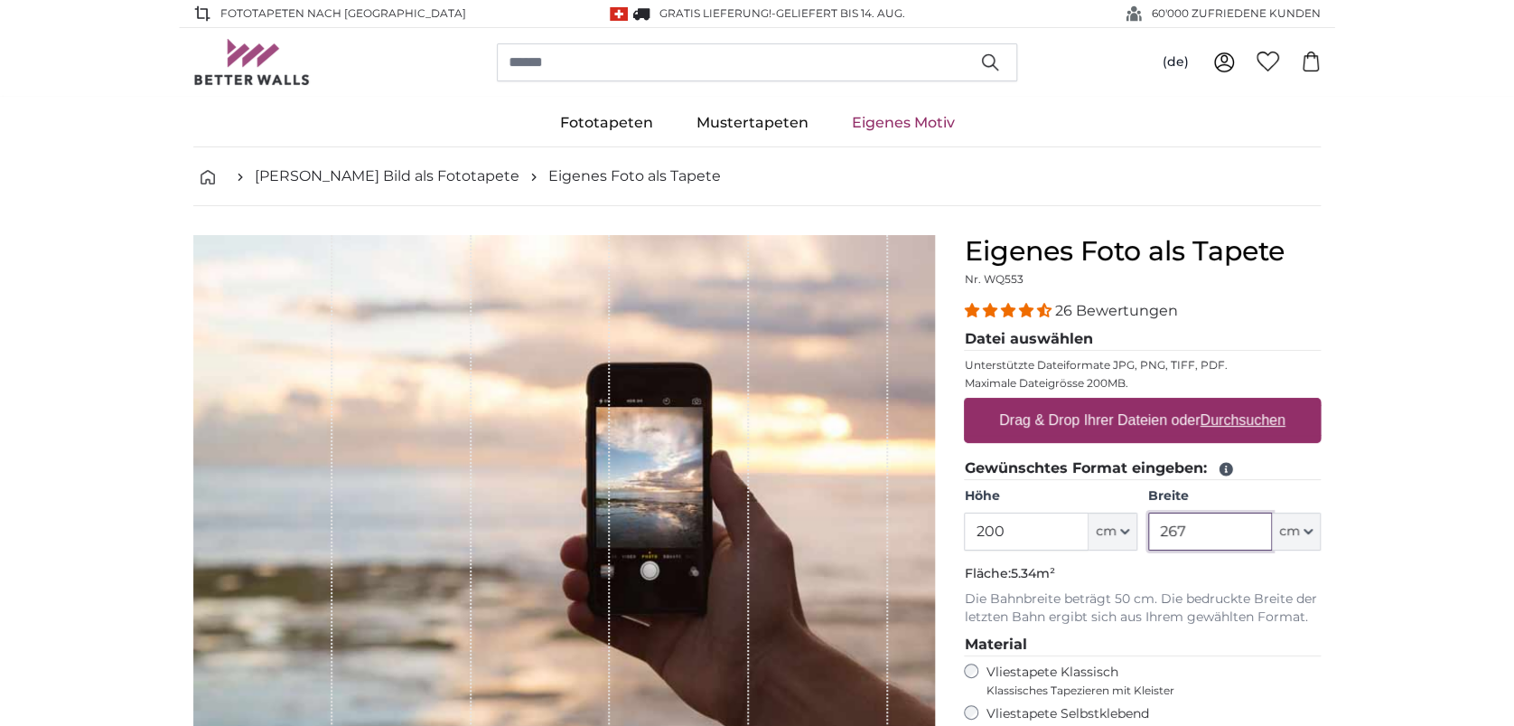
click at [1213, 538] on input "267" at bounding box center [1210, 531] width 124 height 38
type input "2"
type input "117"
click at [1059, 537] on input "200" at bounding box center [1026, 531] width 124 height 38
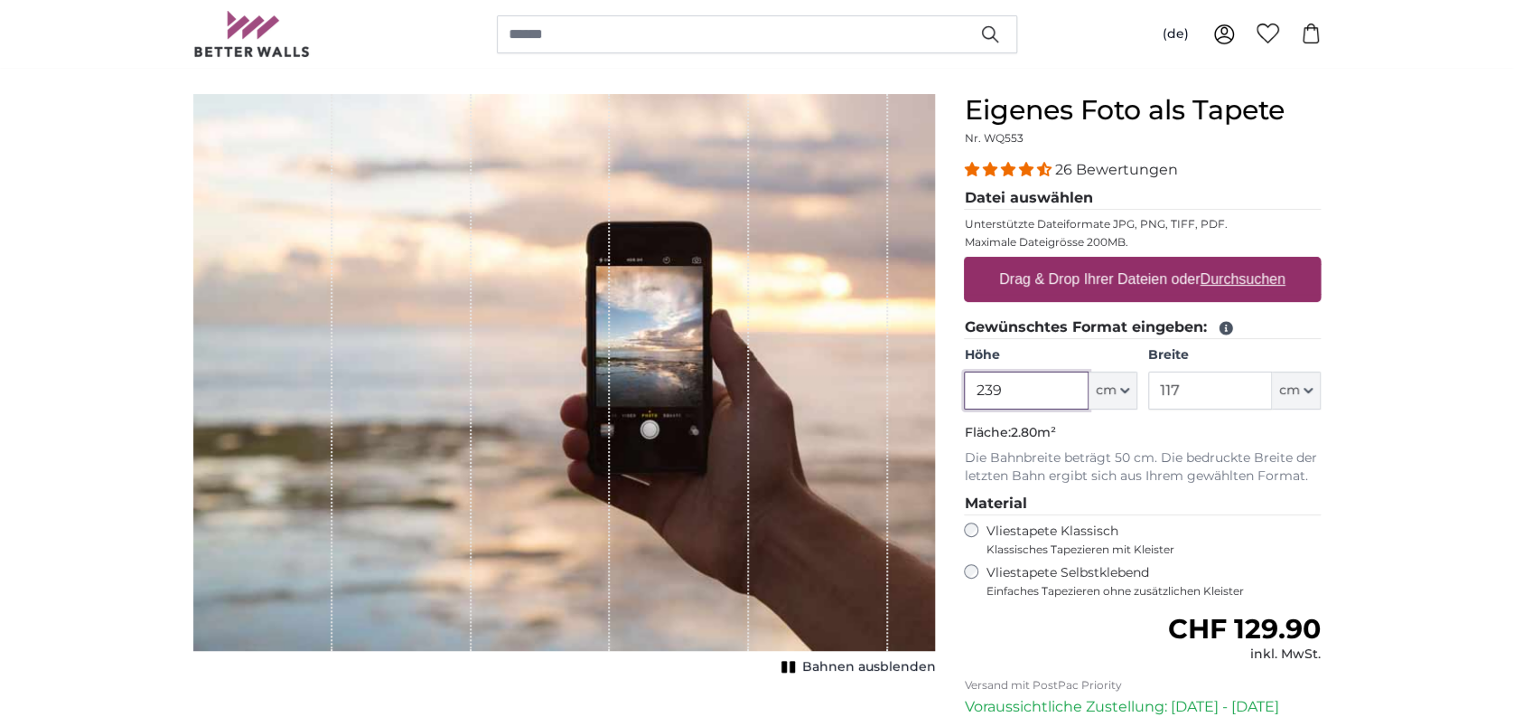
scroll to position [155, 0]
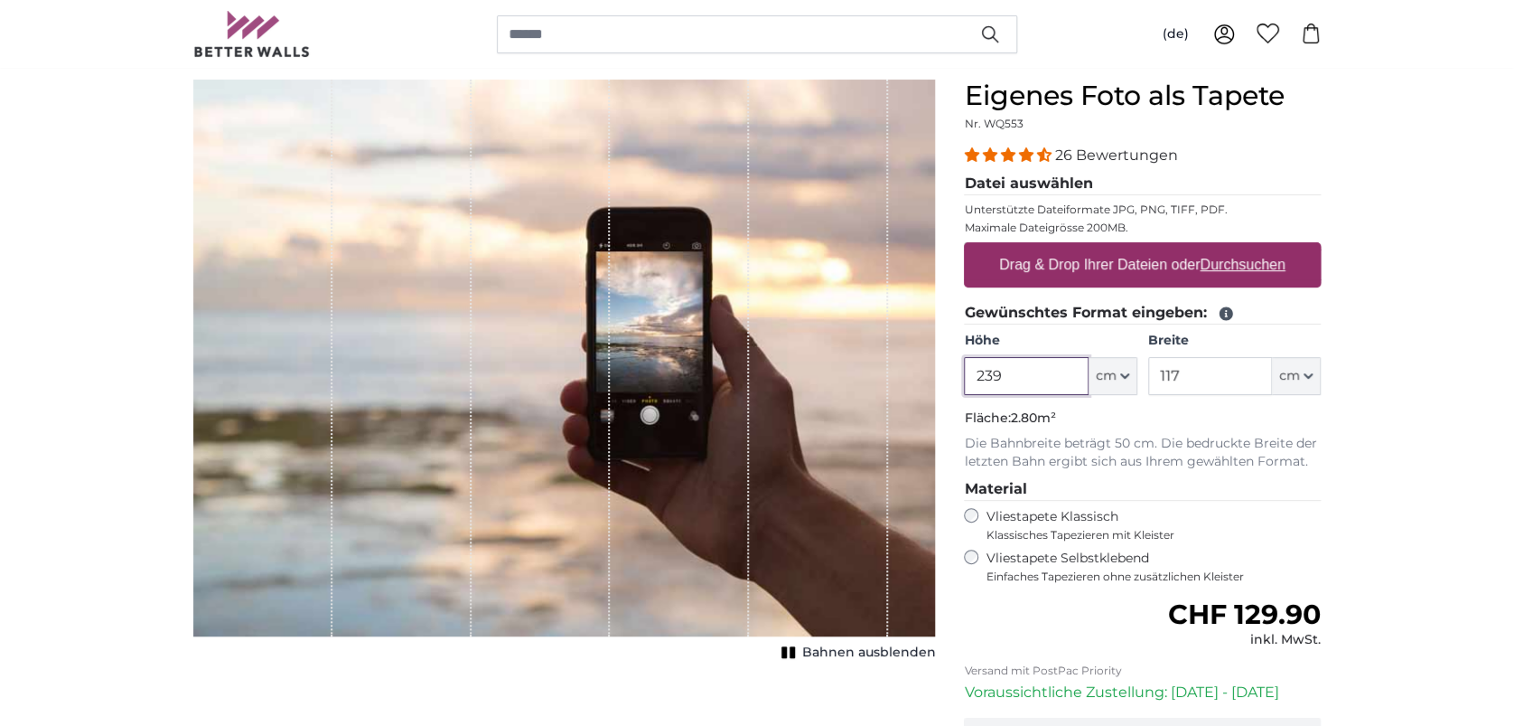
type input "239"
click at [1142, 563] on label "Vliestapete Selbstklebend Einfaches Tapezieren ohne zusätzlichen Kleister" at bounding box center [1153, 566] width 335 height 34
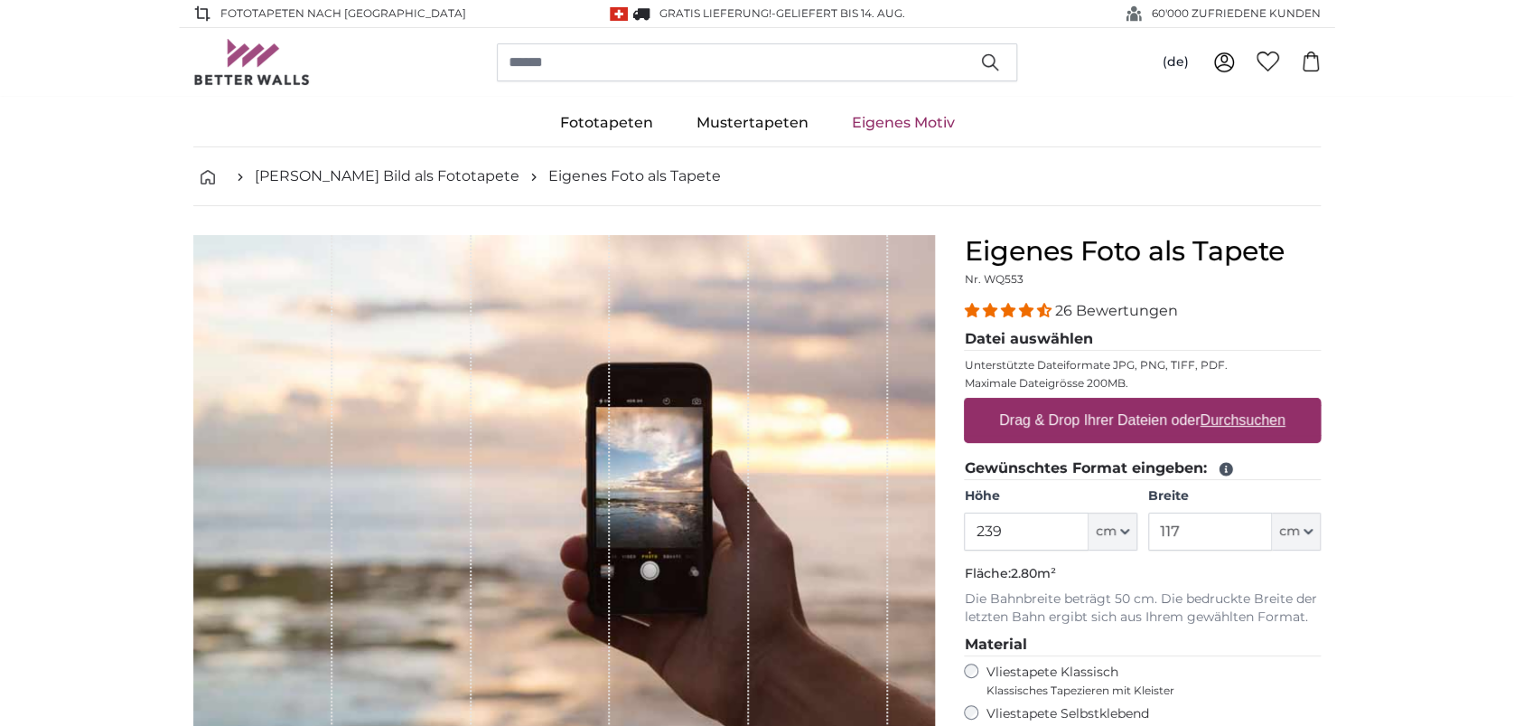
click at [1243, 416] on u "Durchsuchen" at bounding box center [1243, 419] width 85 height 15
click at [1243, 403] on input "Drag & Drop Ihrer Dateien oder Durchsuchen" at bounding box center [1142, 400] width 357 height 5
click at [1265, 427] on u "Durchsuchen" at bounding box center [1243, 419] width 85 height 15
click at [1265, 403] on input "Drag & Drop Ihrer Dateien oder Durchsuchen" at bounding box center [1142, 400] width 357 height 5
type input "**********"
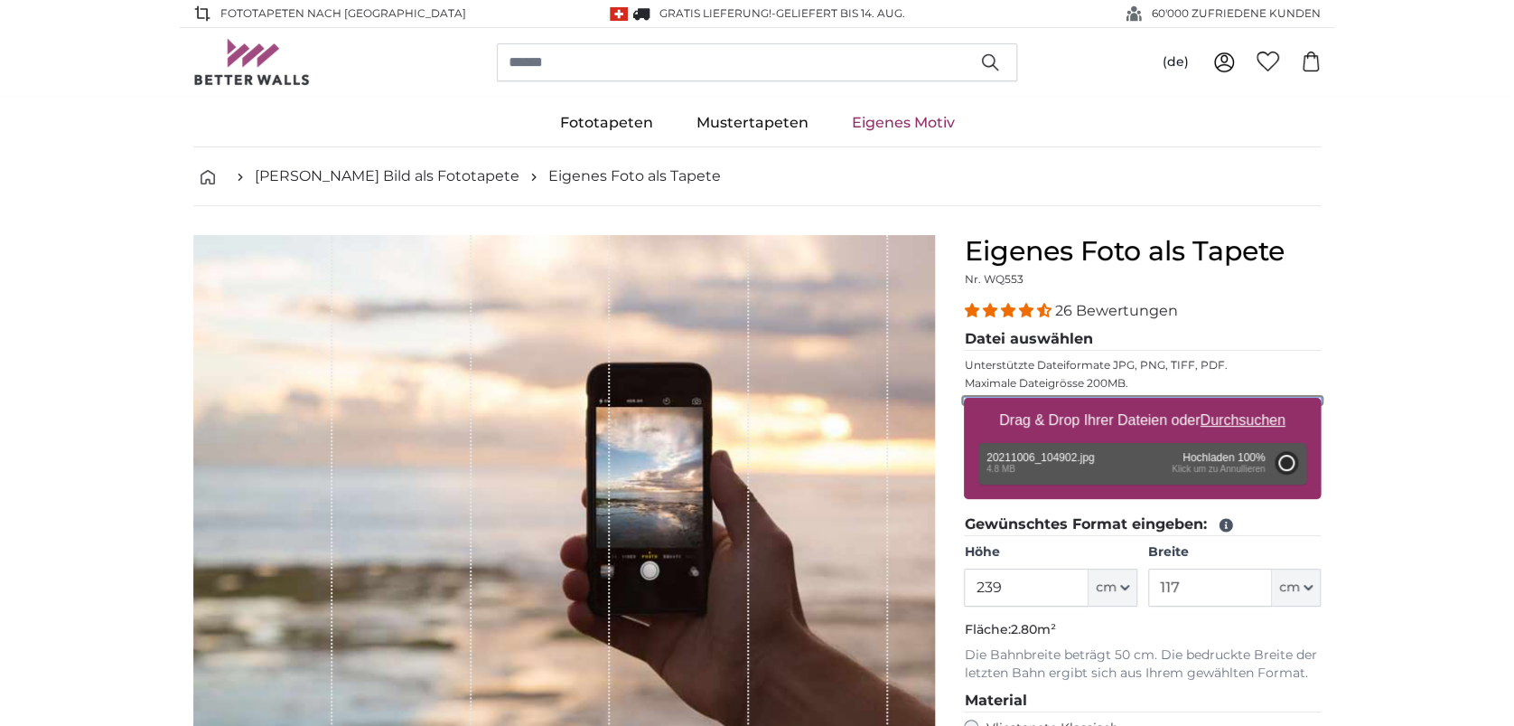
type input "200"
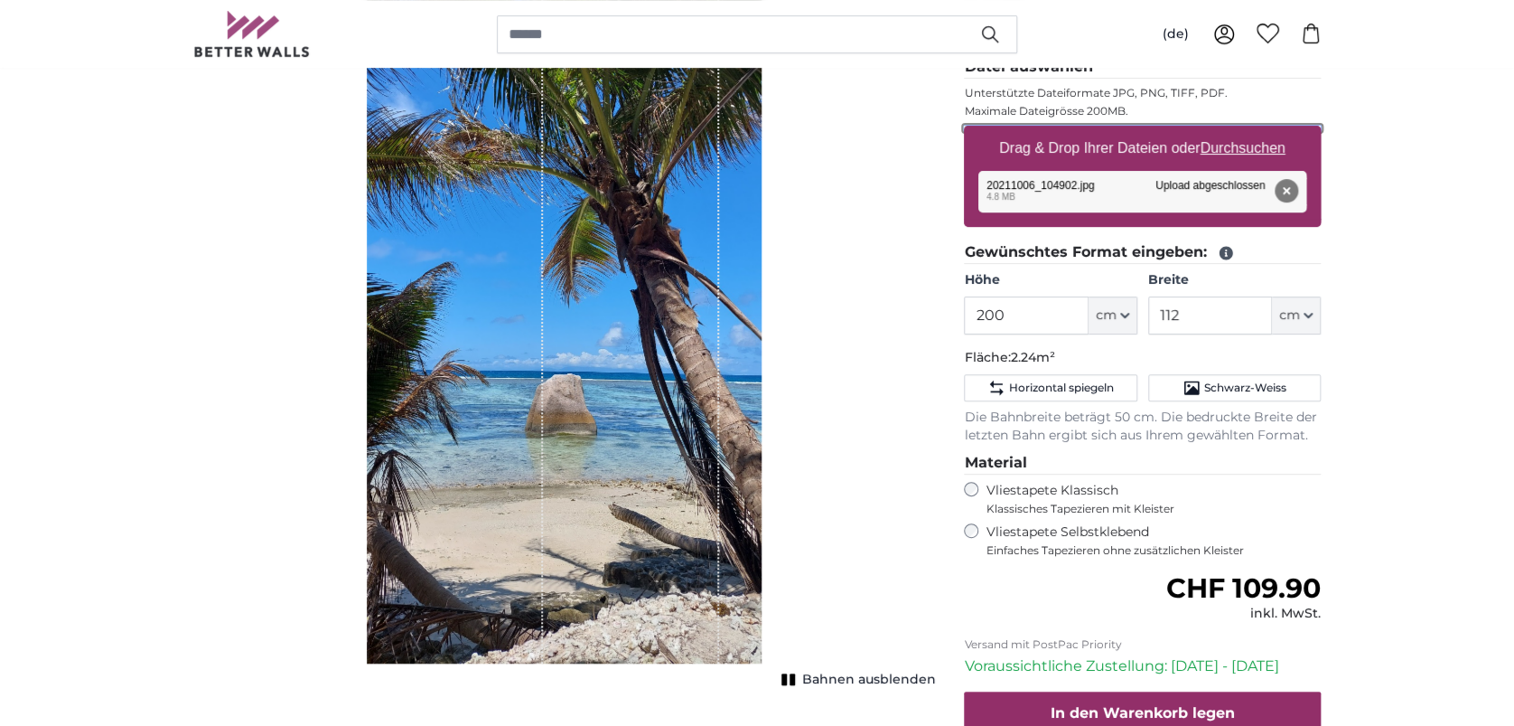
scroll to position [240, 0]
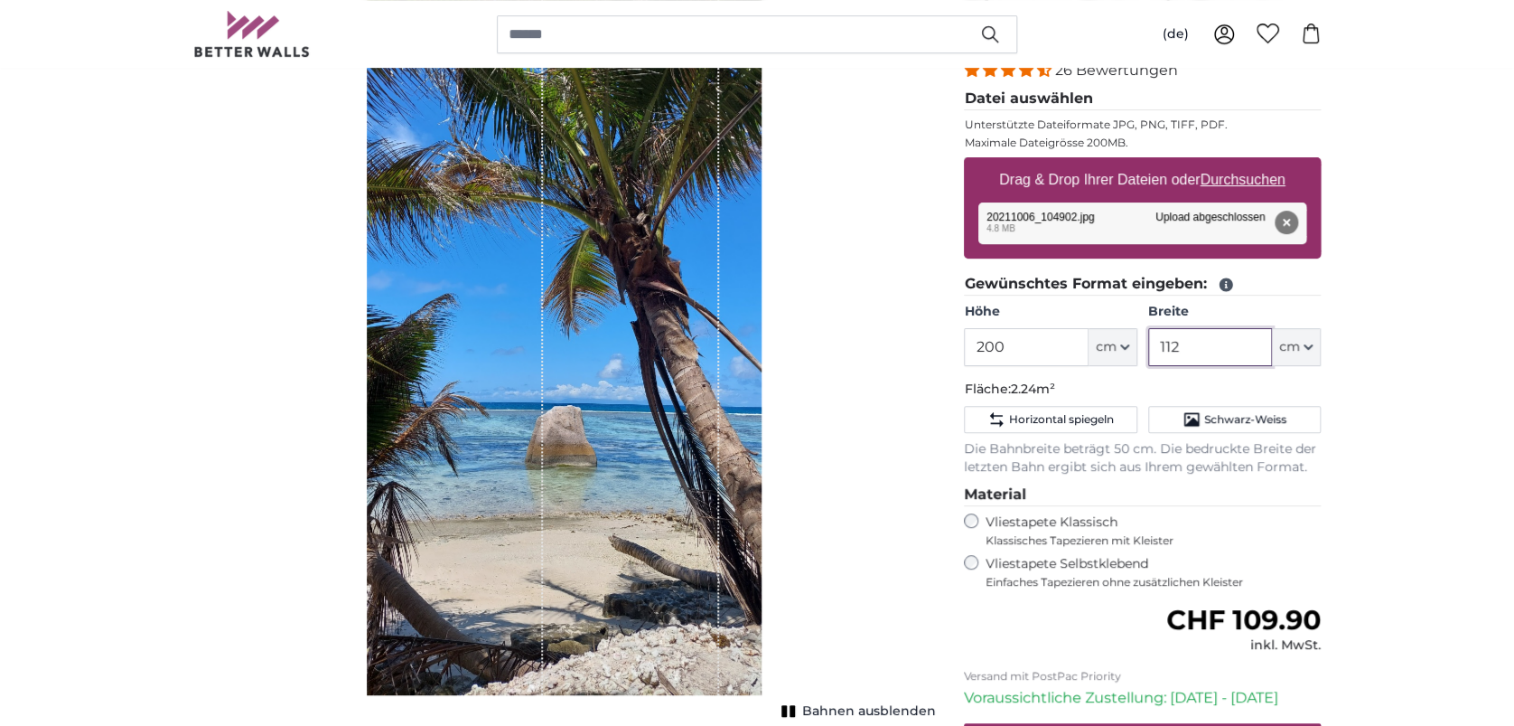
click at [1176, 346] on input "112" at bounding box center [1210, 347] width 124 height 38
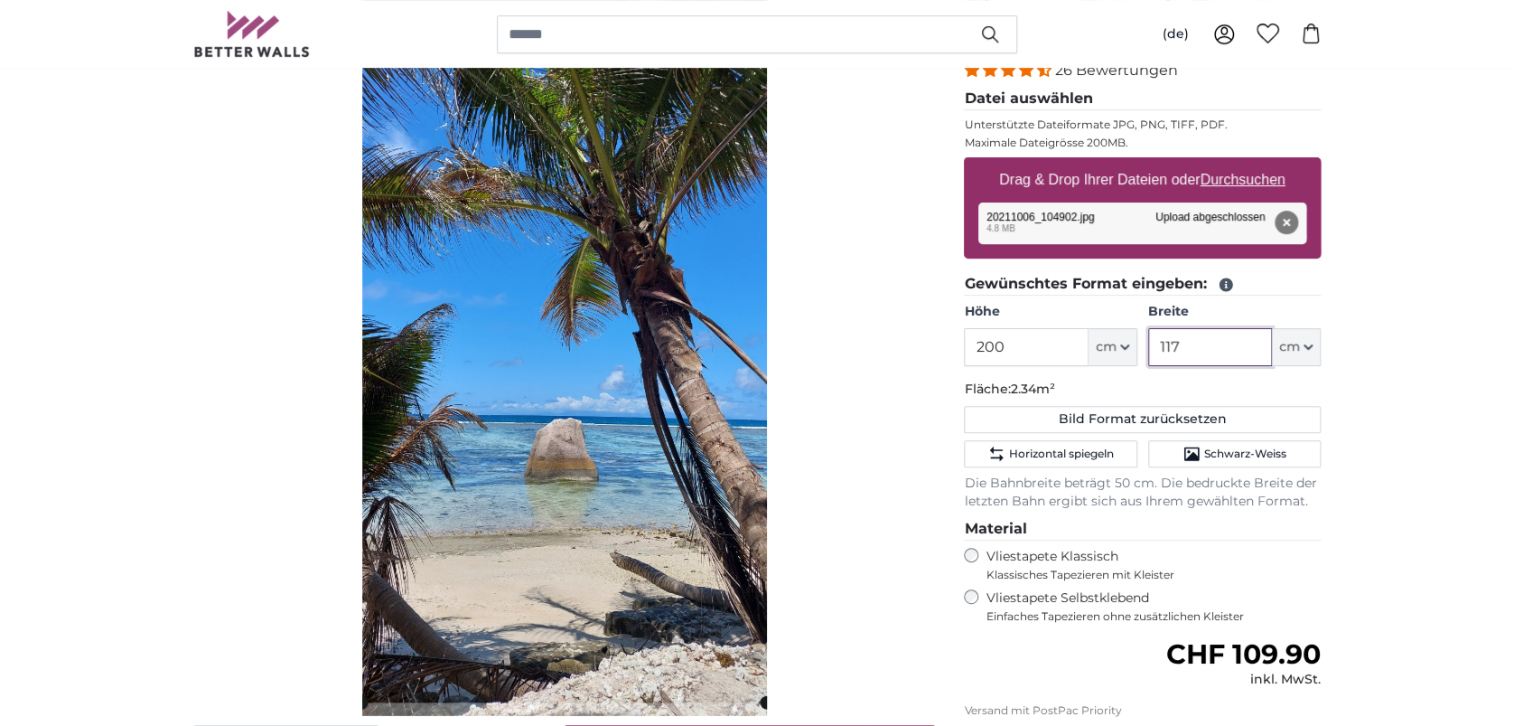
type input "117"
click at [1061, 345] on input "200" at bounding box center [1026, 347] width 124 height 38
drag, startPoint x: 1046, startPoint y: 344, endPoint x: 983, endPoint y: 351, distance: 63.6
click at [983, 351] on input "200" at bounding box center [1026, 347] width 124 height 38
type input "239"
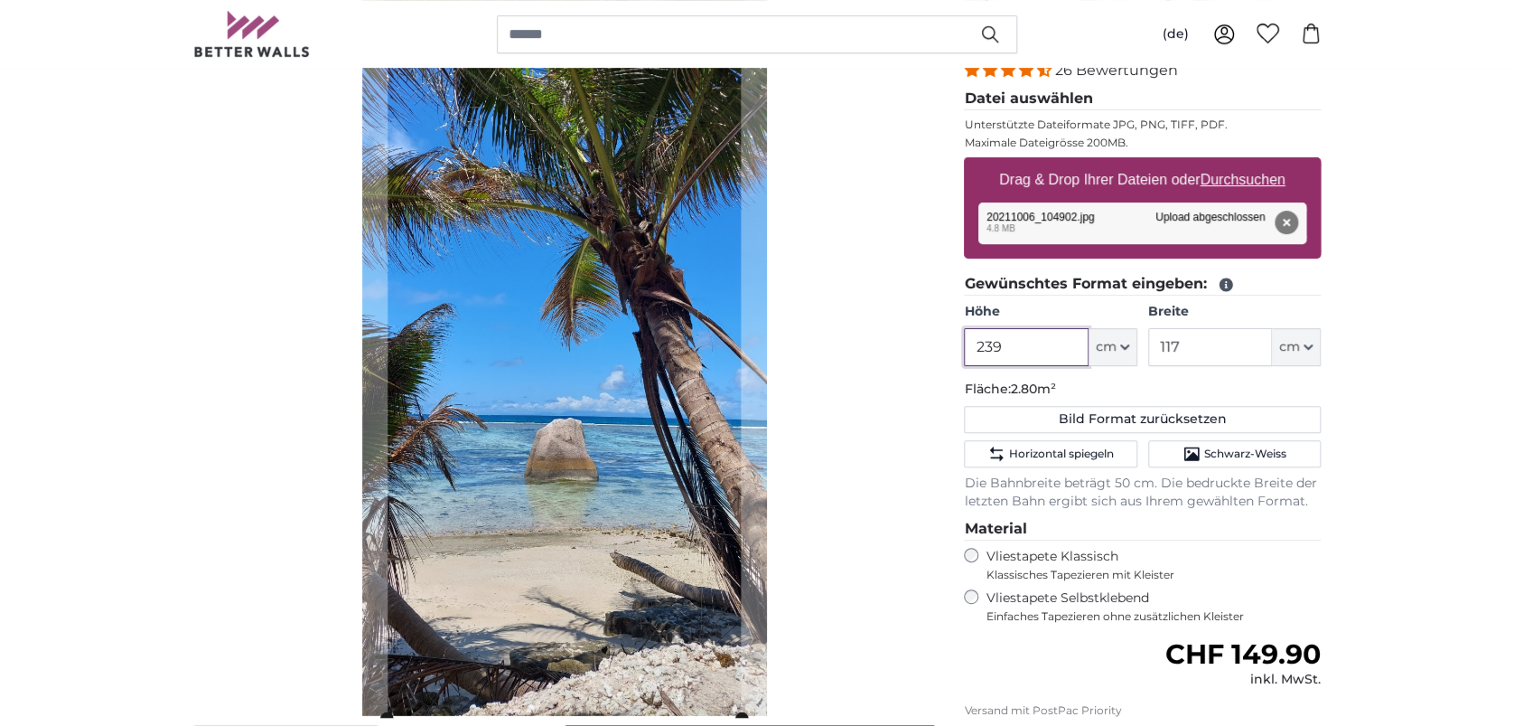
type input "239"
click at [879, 458] on div "Abbrechen Bild zuschneiden" at bounding box center [564, 379] width 742 height 768
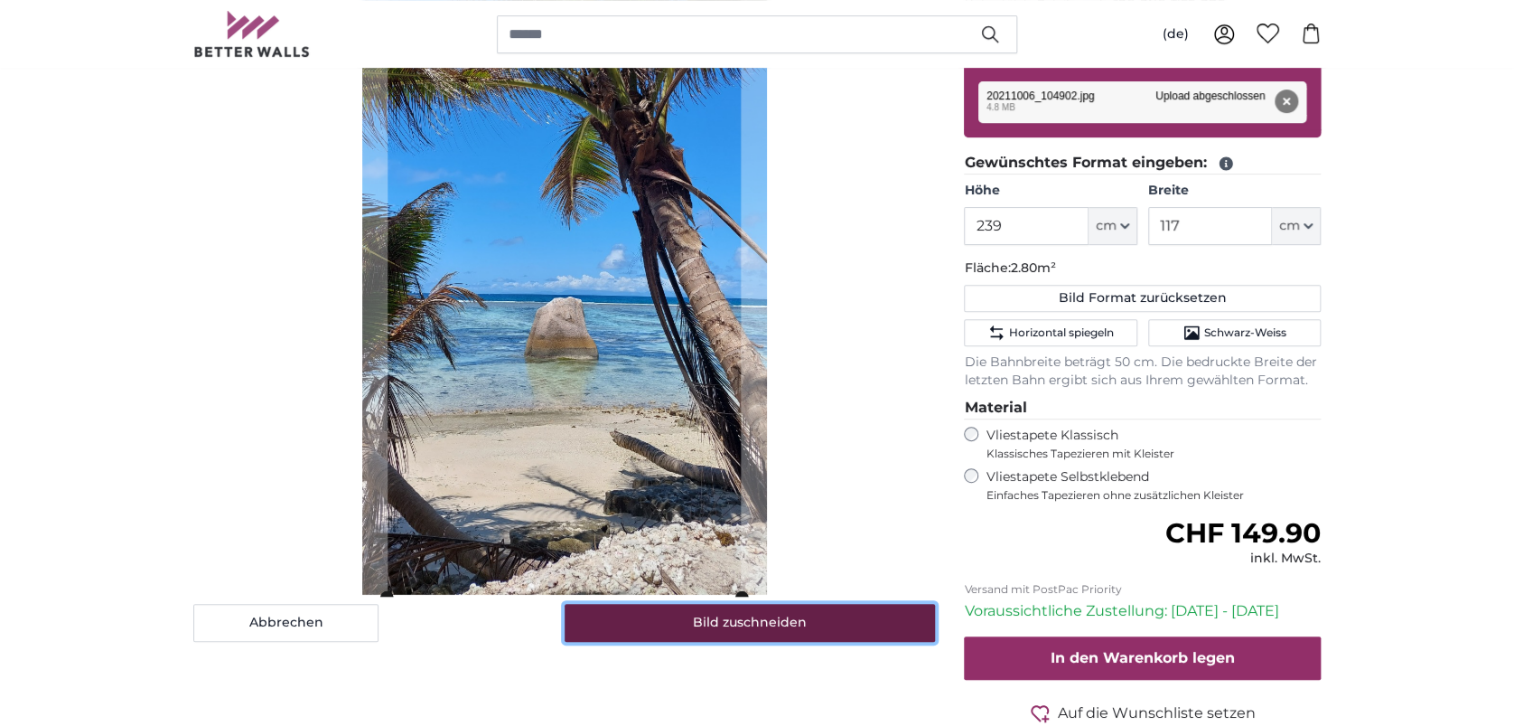
click at [846, 612] on button "Bild zuschneiden" at bounding box center [750, 623] width 371 height 38
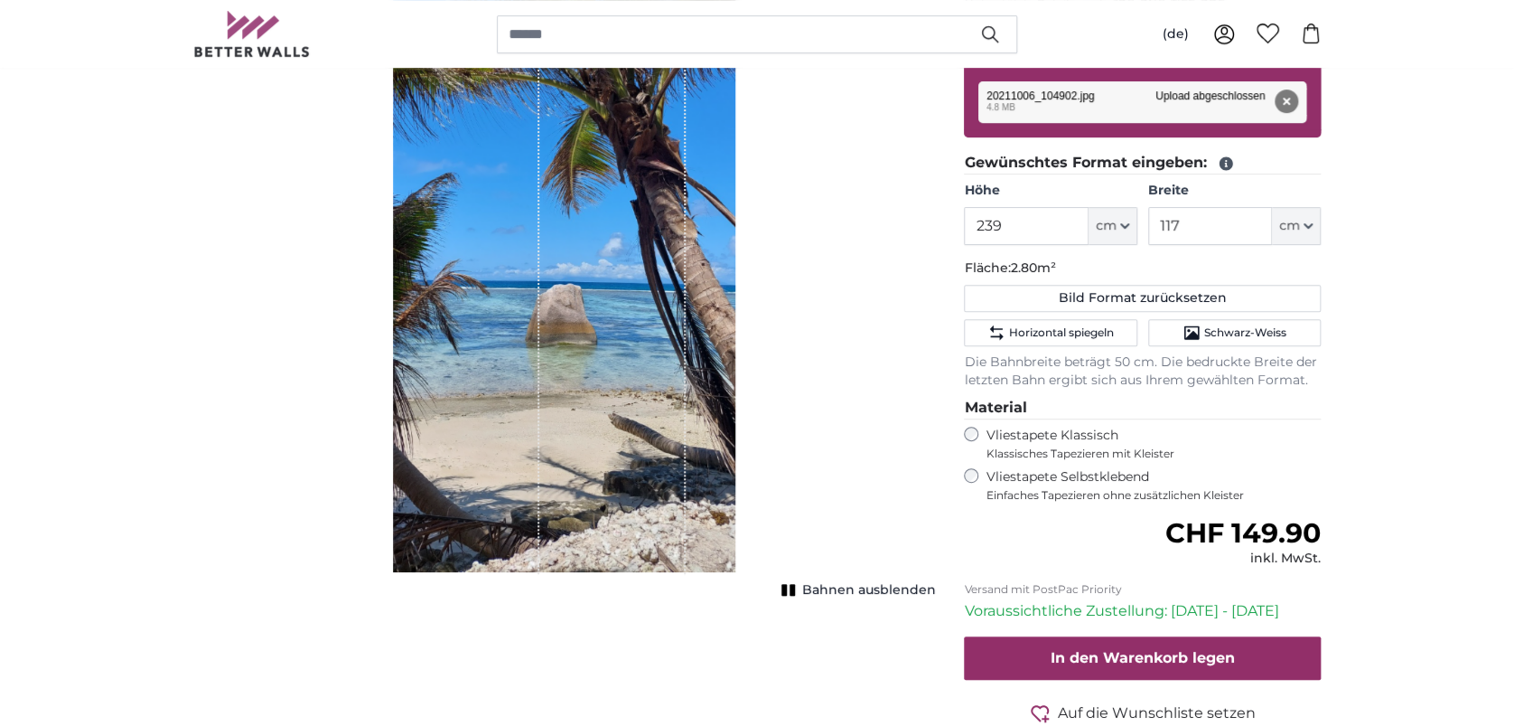
click at [848, 463] on div "Bahnen ausblenden" at bounding box center [564, 235] width 742 height 723
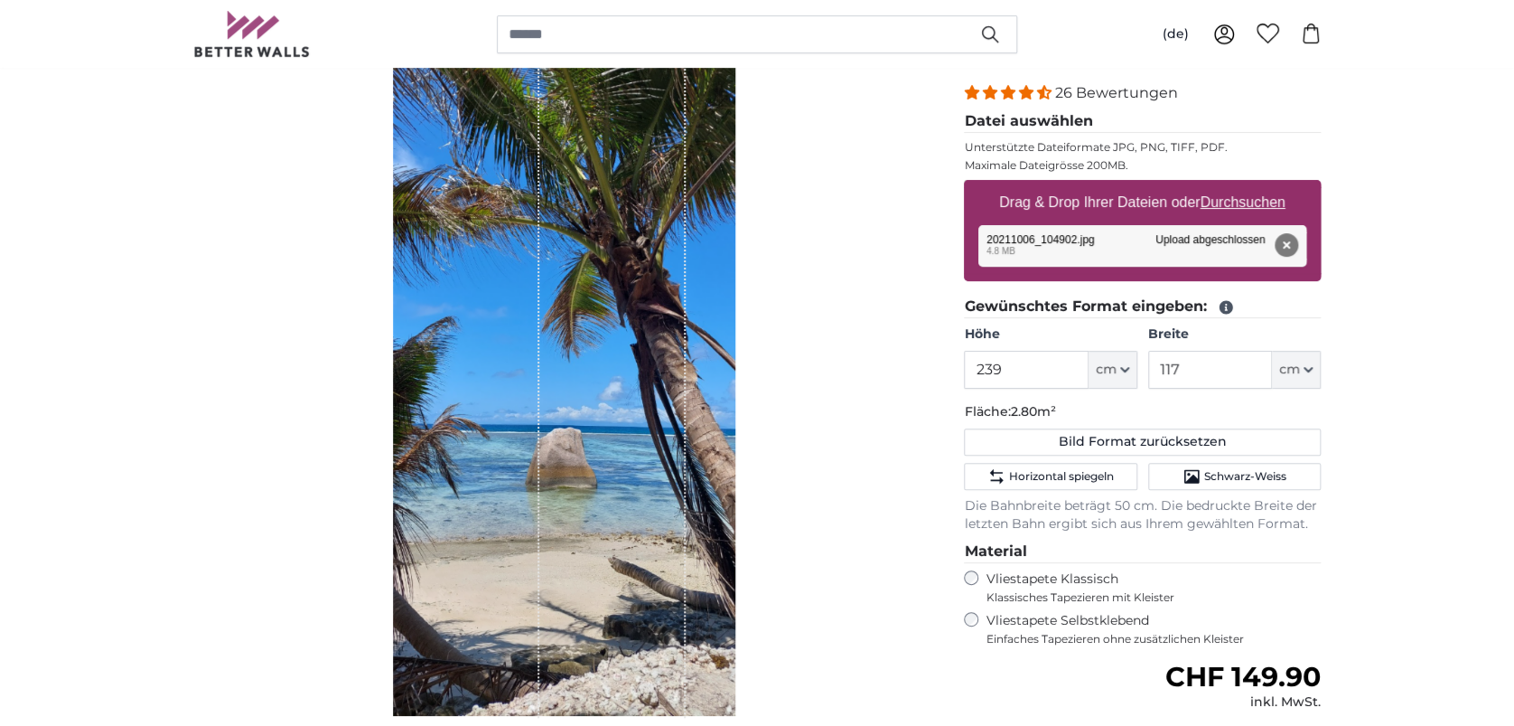
scroll to position [0, 0]
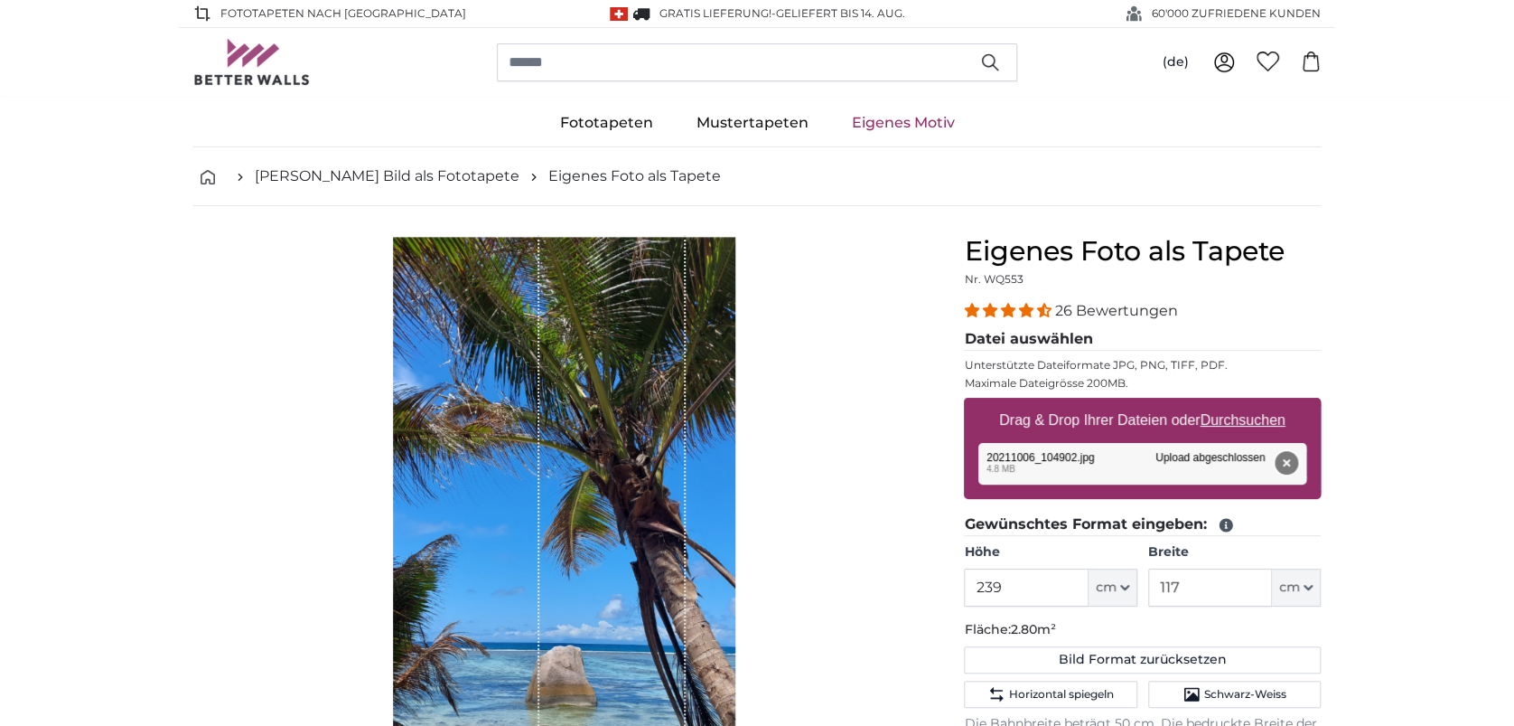
click at [1288, 455] on button "Entfernen" at bounding box center [1286, 462] width 23 height 23
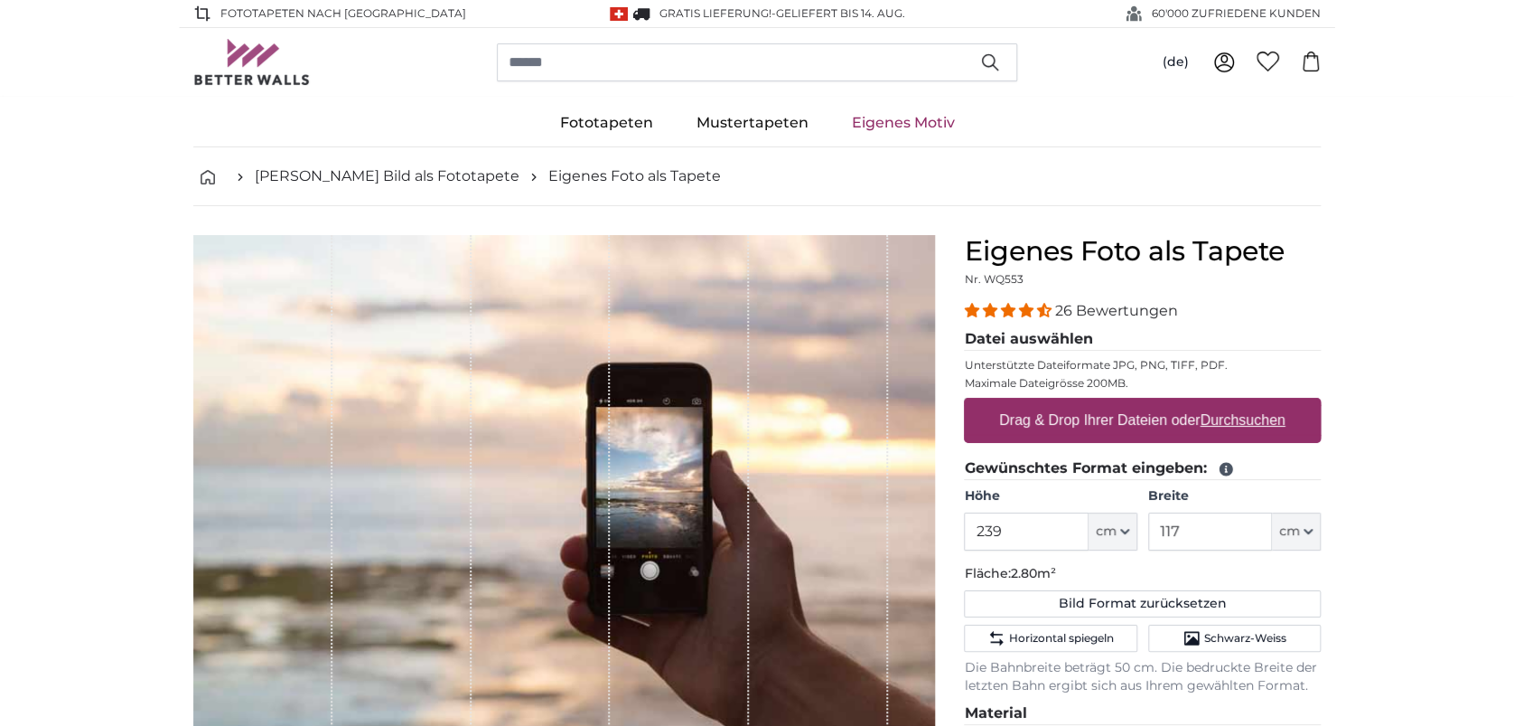
click at [1272, 423] on u "Durchsuchen" at bounding box center [1243, 419] width 85 height 15
click at [1272, 403] on input "Drag & Drop Ihrer Dateien oder Durchsuchen" at bounding box center [1142, 400] width 357 height 5
type input "**********"
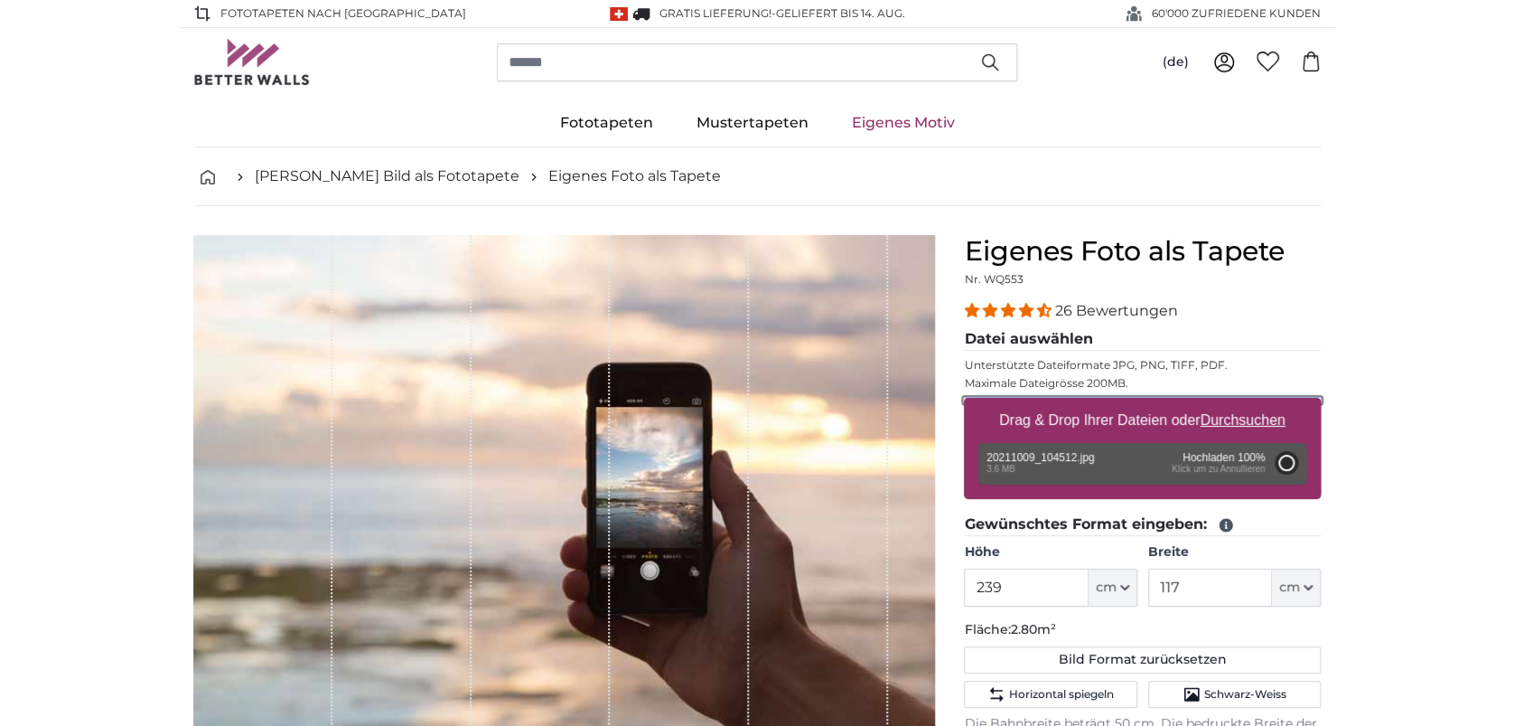
type input "200"
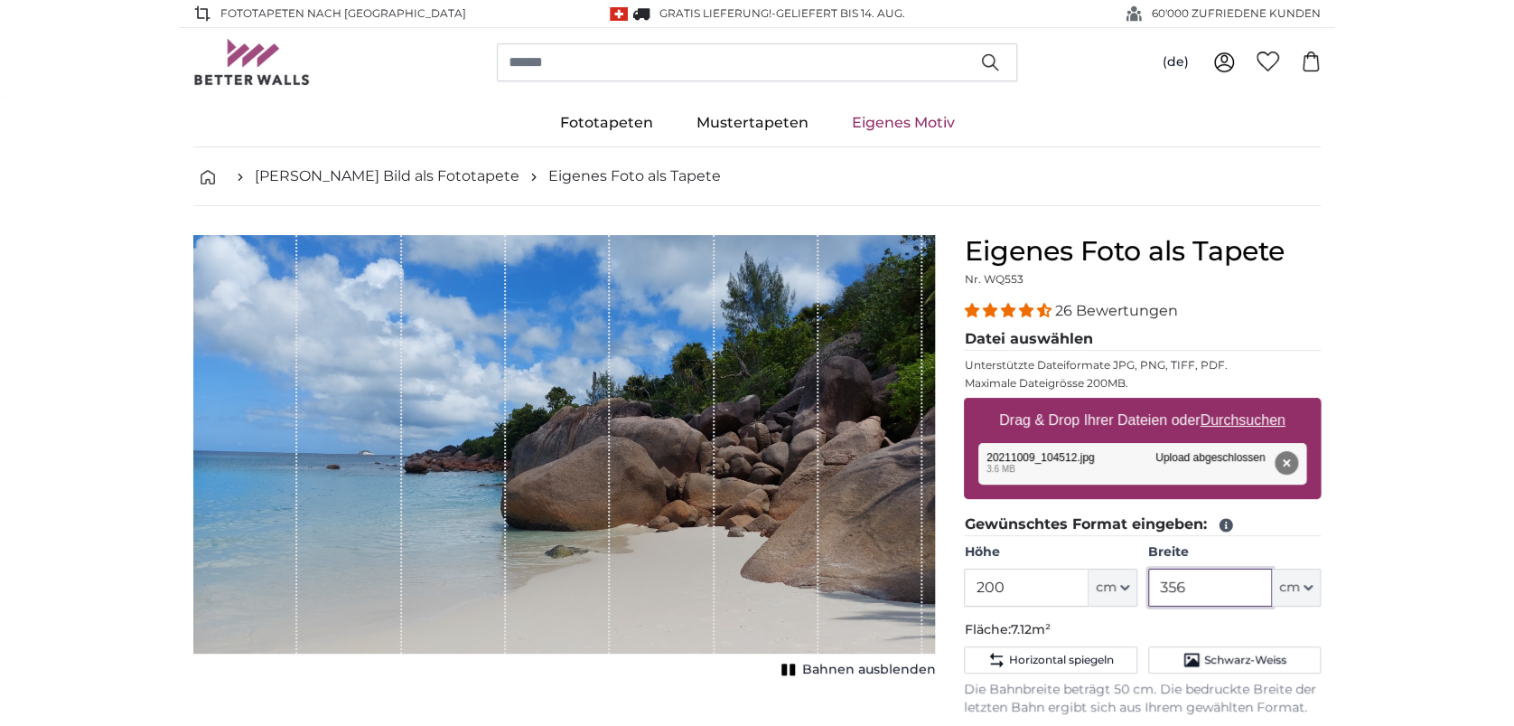
drag, startPoint x: 1193, startPoint y: 578, endPoint x: 1151, endPoint y: 581, distance: 41.7
click at [1151, 581] on input "356" at bounding box center [1210, 587] width 124 height 38
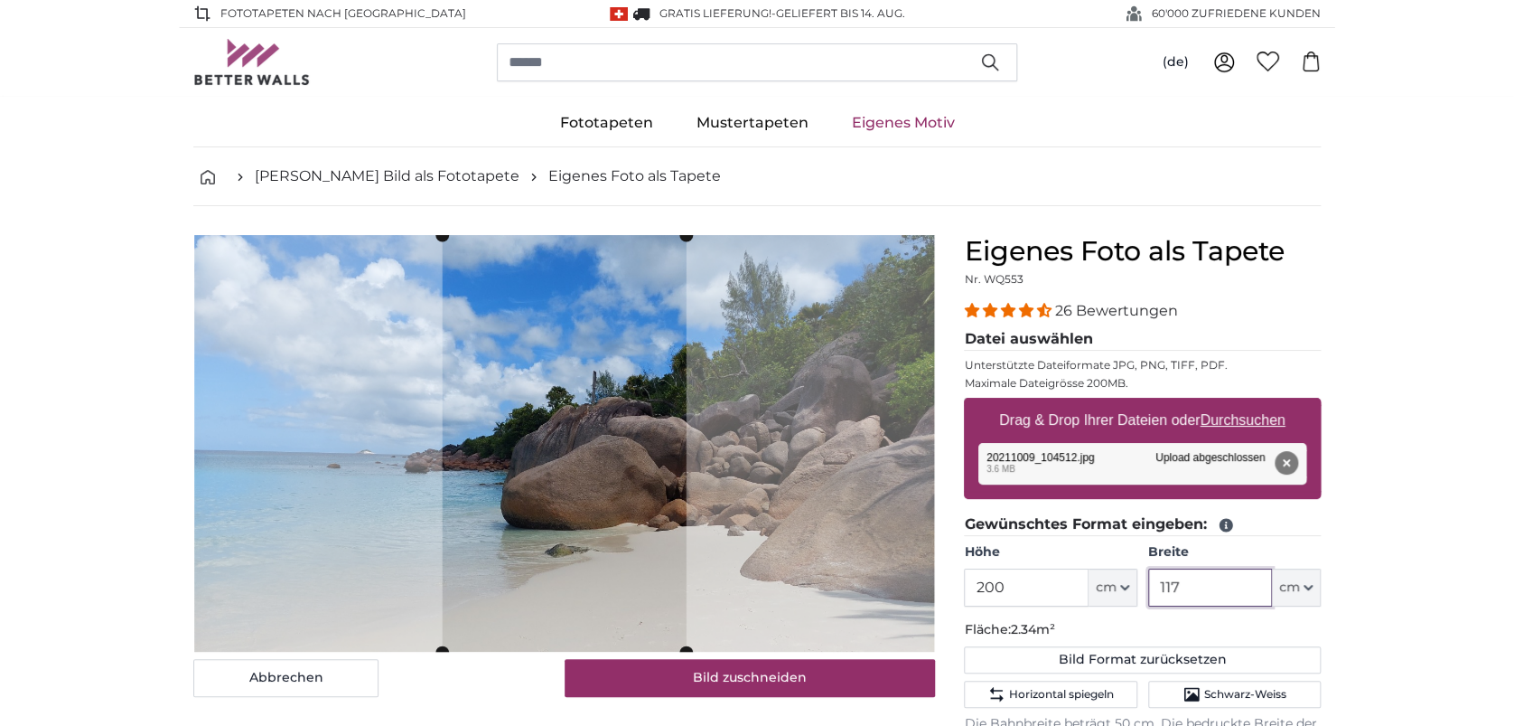
type input "117"
click at [1016, 575] on input "200" at bounding box center [1026, 587] width 124 height 38
drag, startPoint x: 1019, startPoint y: 587, endPoint x: 983, endPoint y: 586, distance: 36.2
click at [983, 586] on input "200" at bounding box center [1026, 587] width 124 height 38
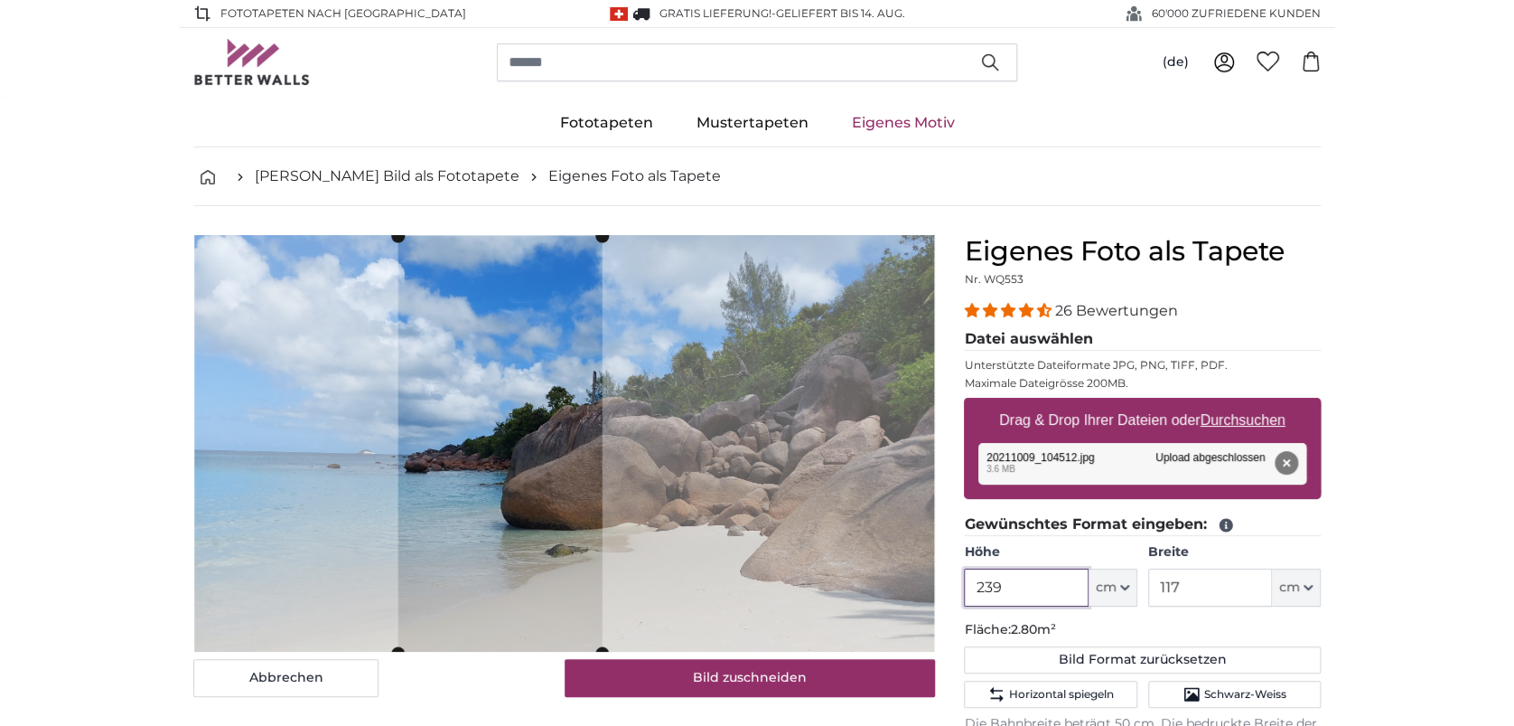
click at [548, 544] on cropper-handle at bounding box center [500, 444] width 204 height 417
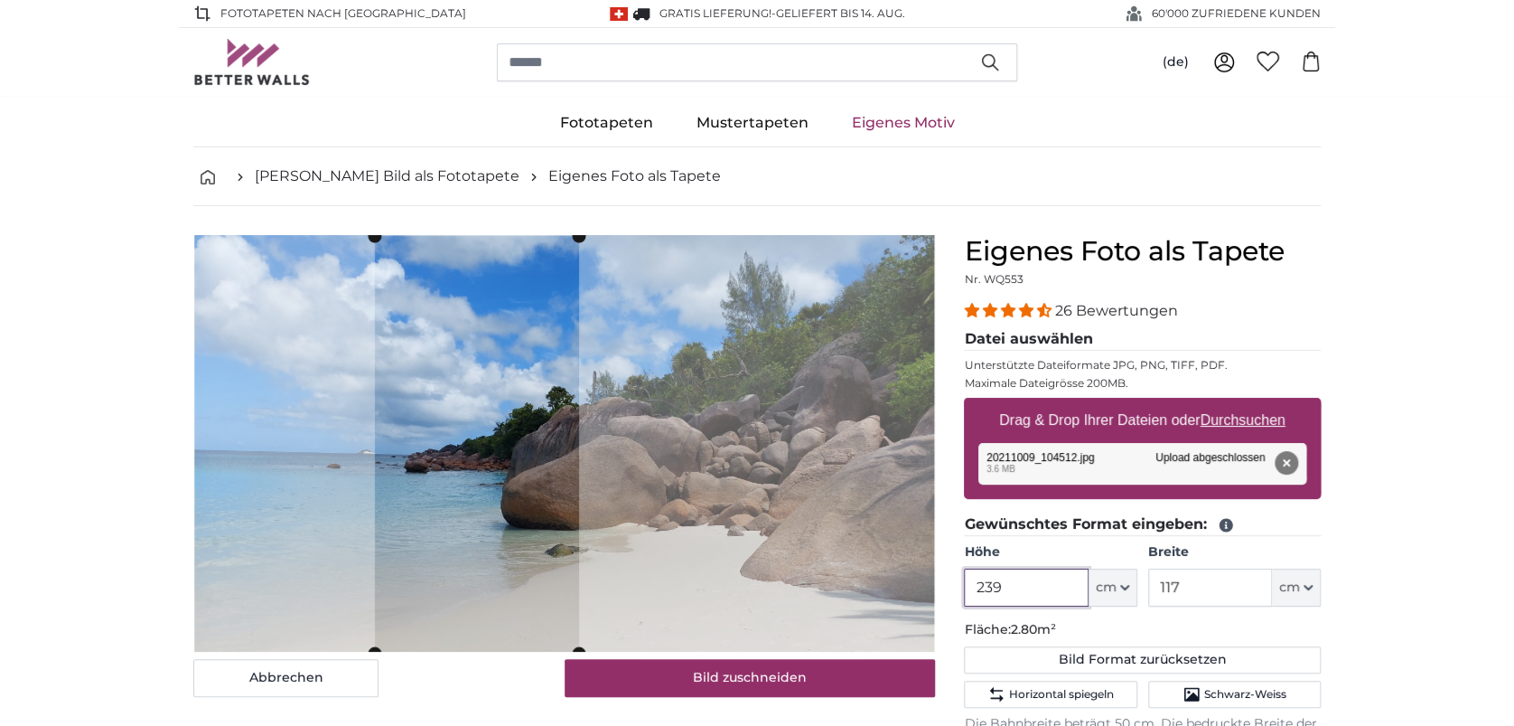
click at [525, 545] on cropper-handle at bounding box center [477, 444] width 204 height 417
click at [1298, 459] on button "Entfernen" at bounding box center [1286, 462] width 23 height 23
type input "200"
type input "356"
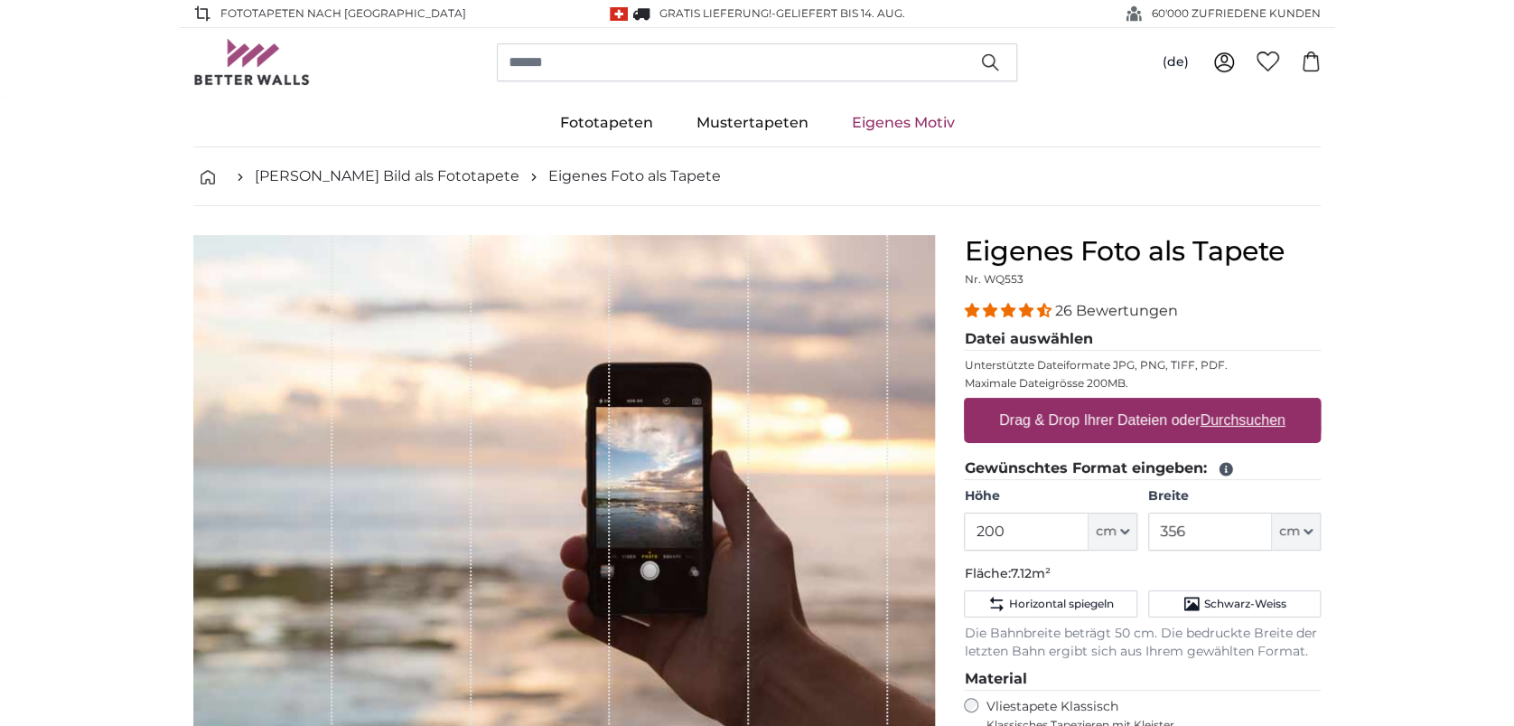
click at [1270, 423] on u "Durchsuchen" at bounding box center [1243, 419] width 85 height 15
click at [1270, 403] on input "Drag & Drop Ihrer Dateien oder Durchsuchen" at bounding box center [1142, 400] width 357 height 5
type input "**********"
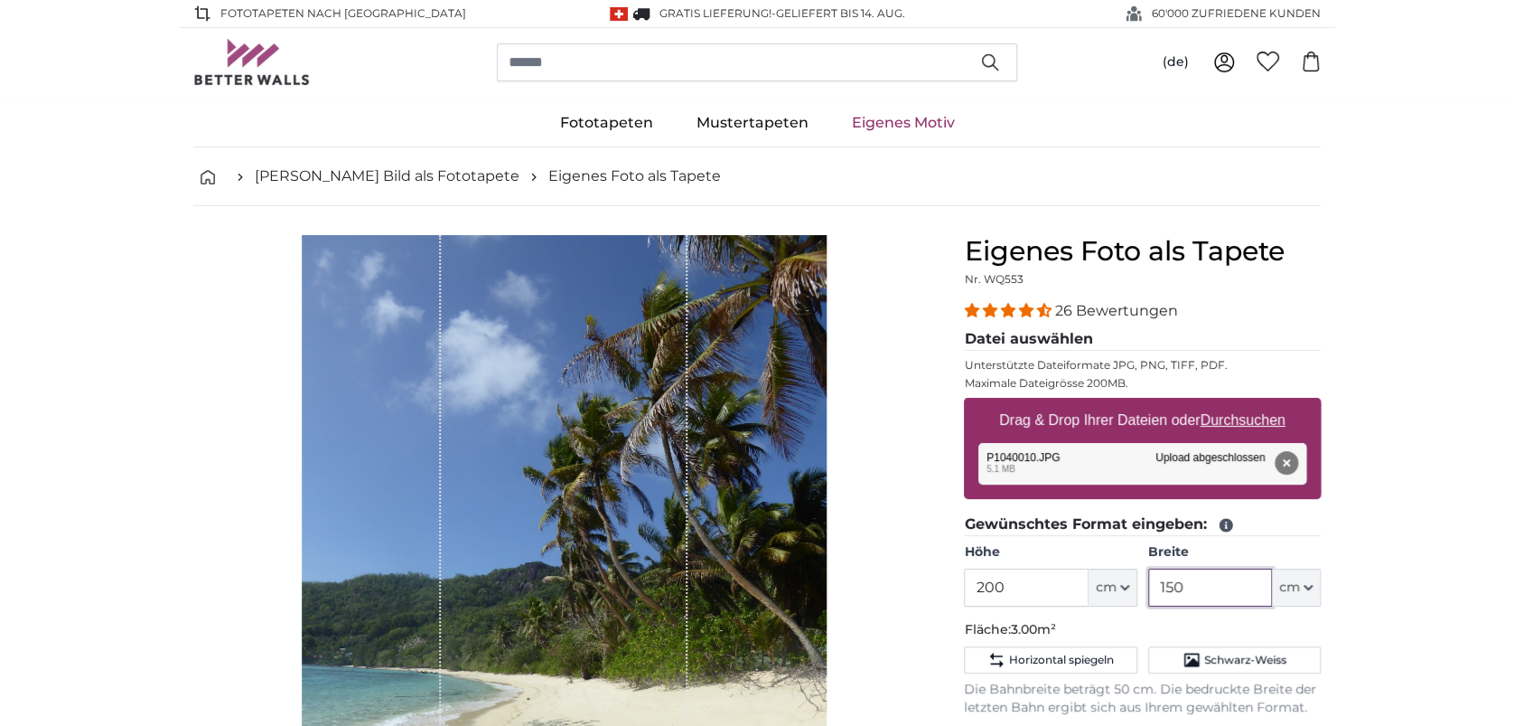
click at [1210, 581] on input "150" at bounding box center [1210, 587] width 124 height 38
drag, startPoint x: 1210, startPoint y: 580, endPoint x: 1154, endPoint y: 586, distance: 56.4
click at [1154, 586] on input "150" at bounding box center [1210, 587] width 124 height 38
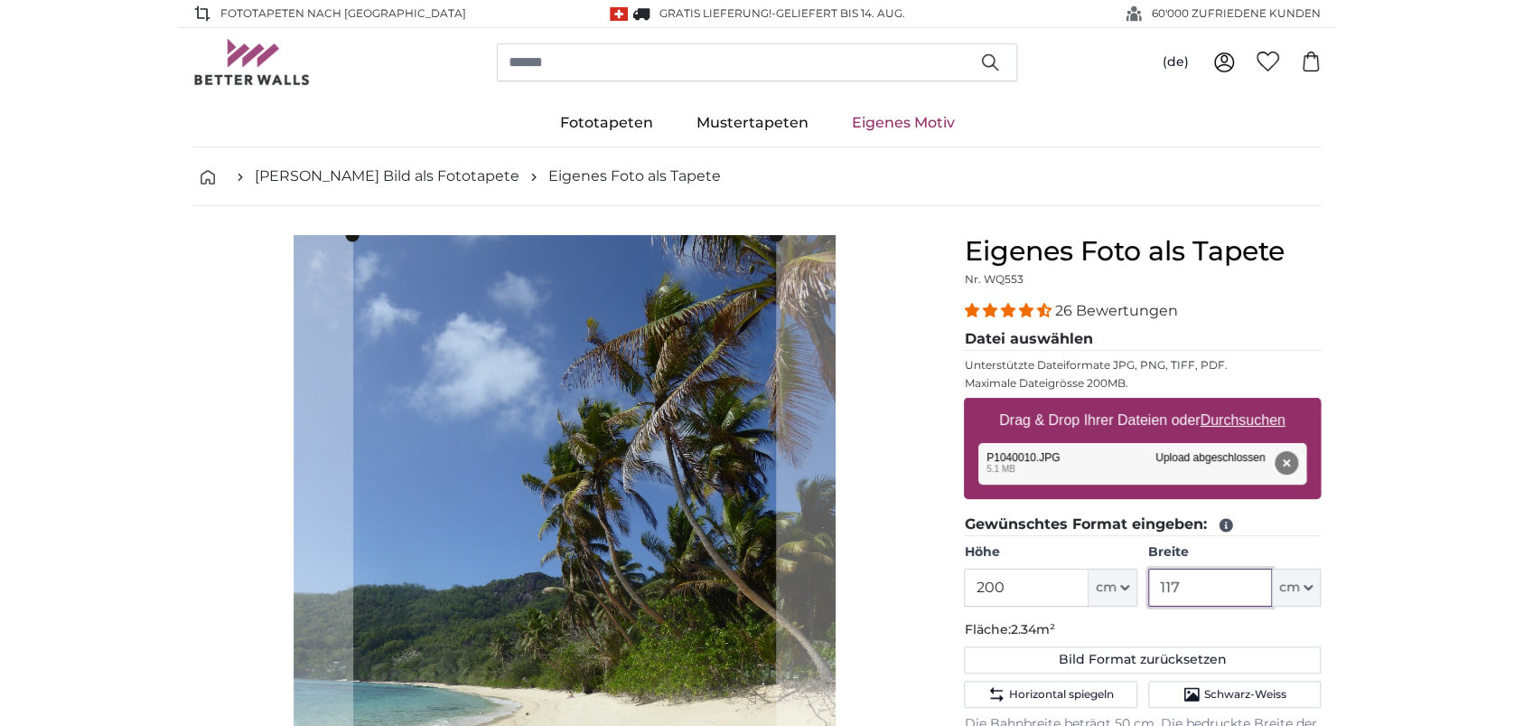
type input "117"
click at [1030, 594] on input "200" at bounding box center [1026, 587] width 124 height 38
drag, startPoint x: 1030, startPoint y: 594, endPoint x: 976, endPoint y: 595, distance: 54.2
click at [981, 594] on input "200" at bounding box center [1026, 587] width 124 height 38
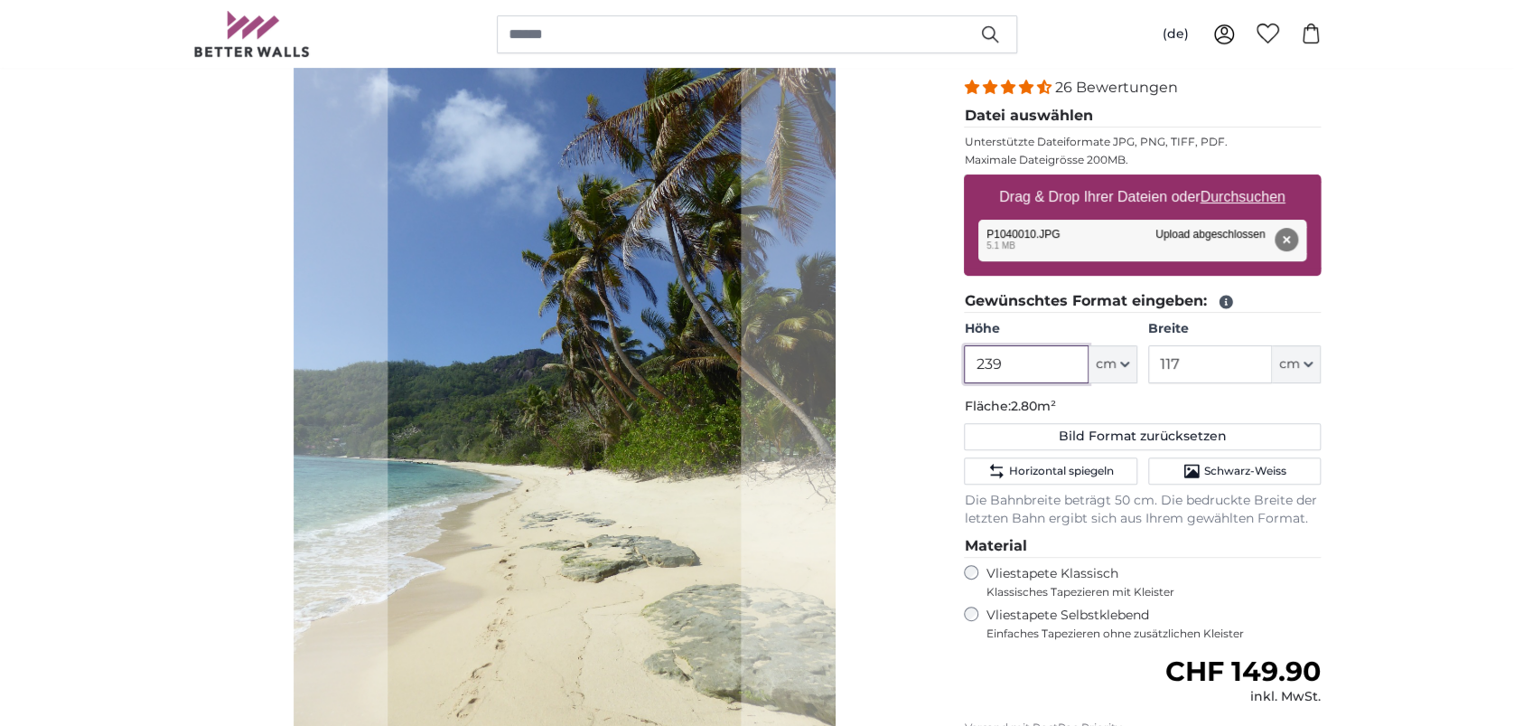
scroll to position [240, 0]
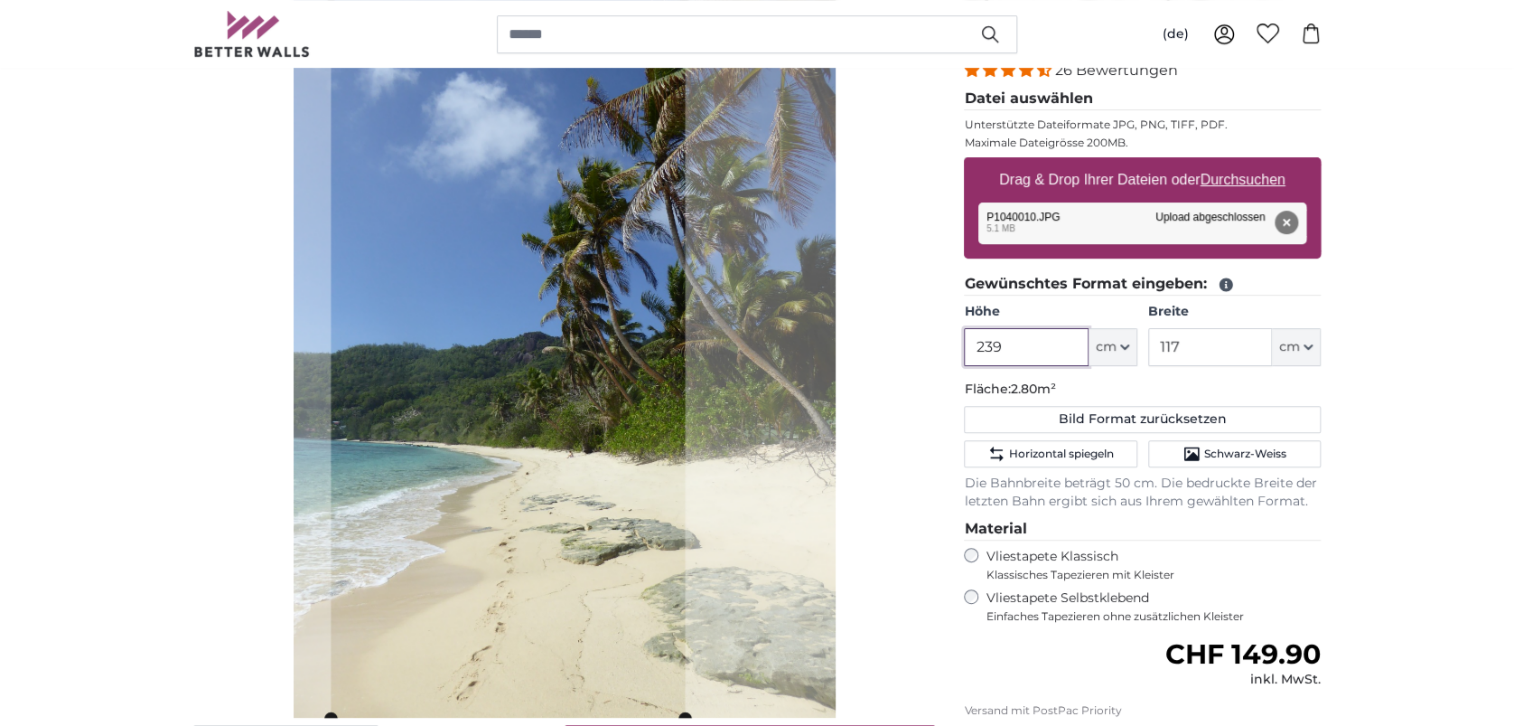
click at [0, 0] on slot at bounding box center [0, 0] width 0 height 0
click at [689, 595] on cropper-handle at bounding box center [685, 355] width 14 height 721
type input "239"
click at [1153, 392] on p "Fläche: 2.80m²" at bounding box center [1142, 389] width 357 height 18
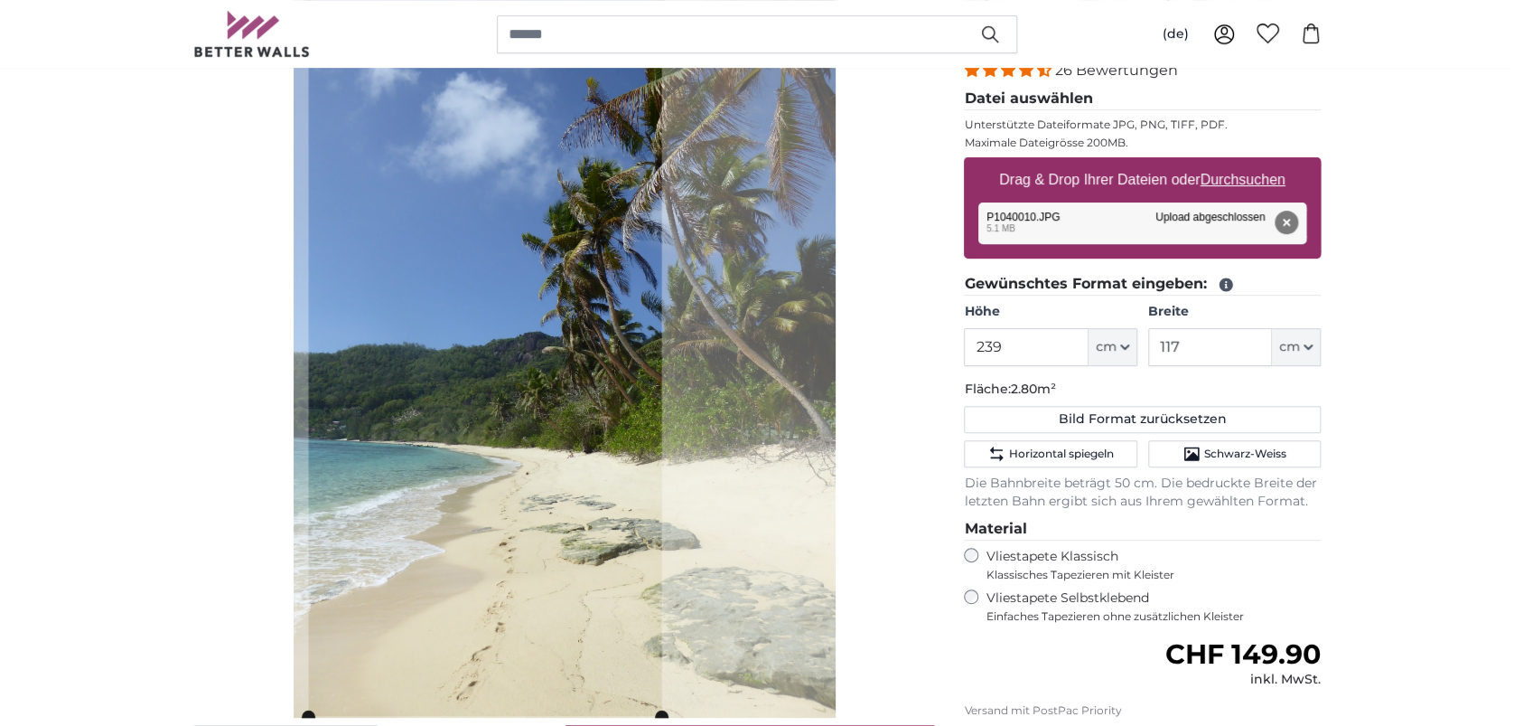
click at [626, 501] on cropper-handle at bounding box center [484, 355] width 353 height 721
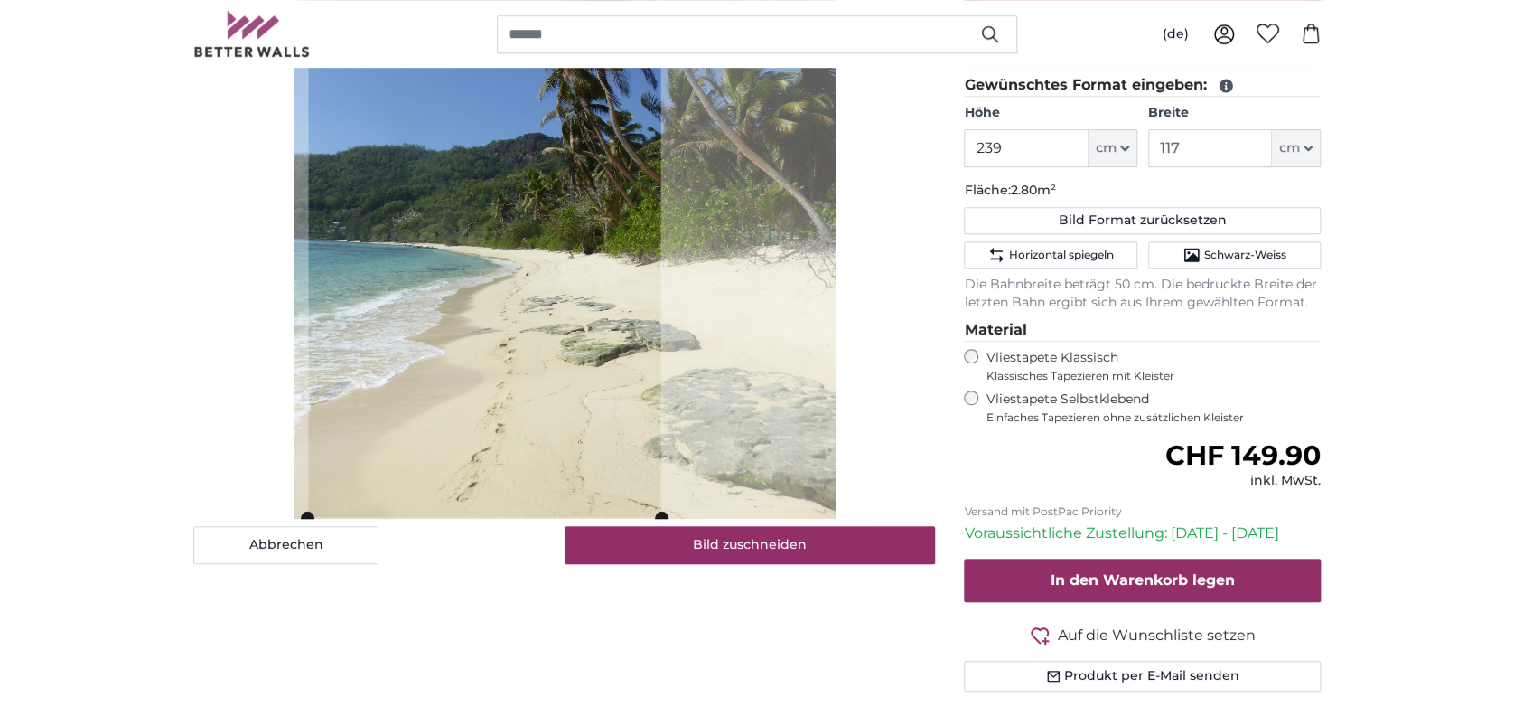
scroll to position [482, 0]
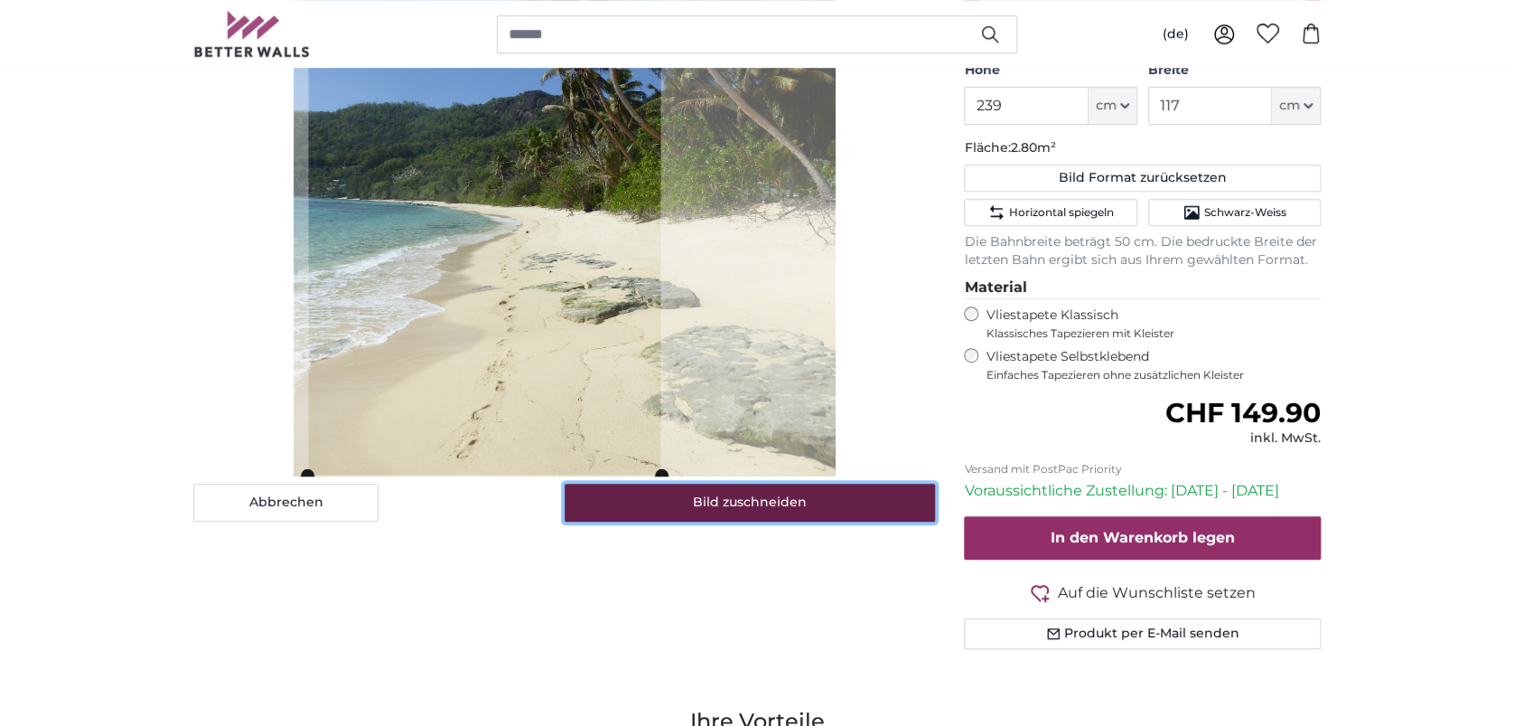
click at [713, 515] on button "Bild zuschneiden" at bounding box center [750, 502] width 371 height 38
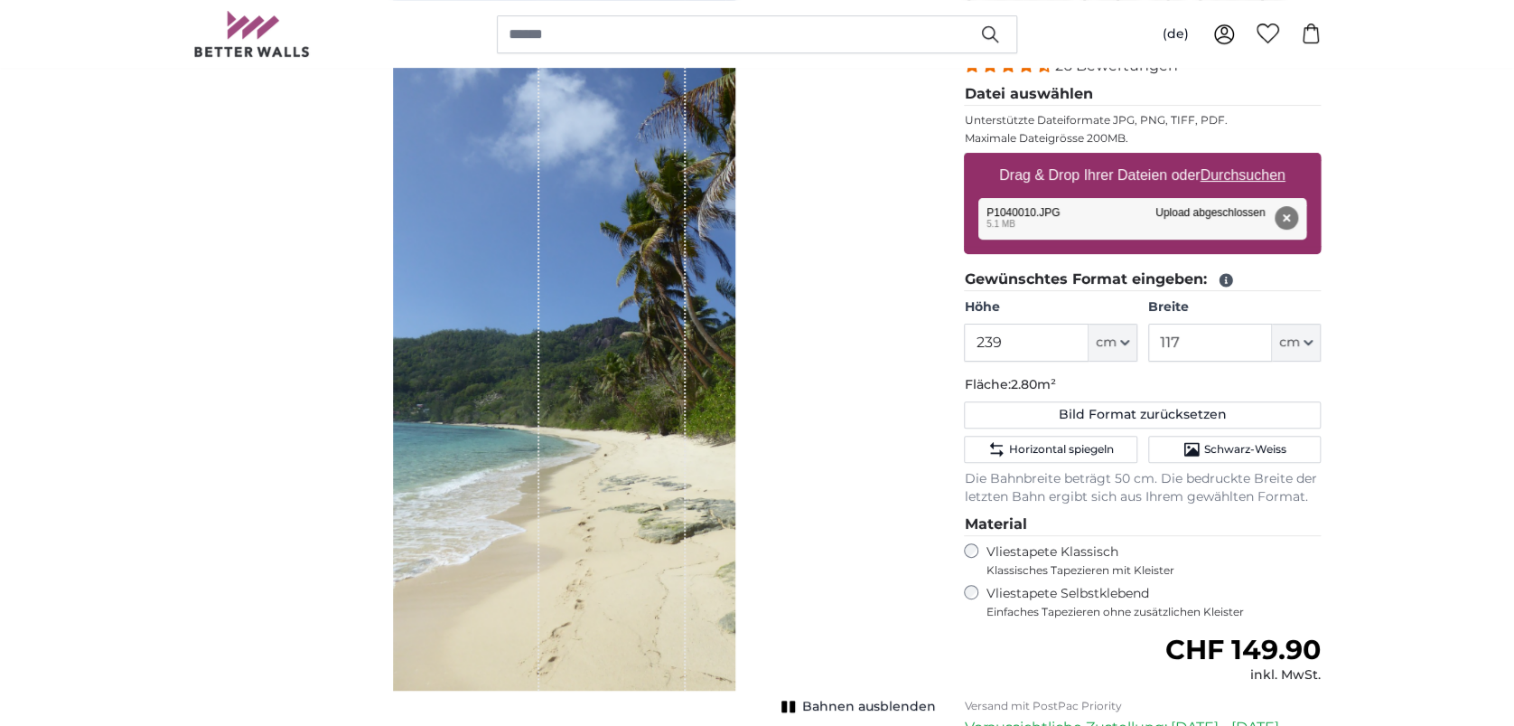
scroll to position [240, 0]
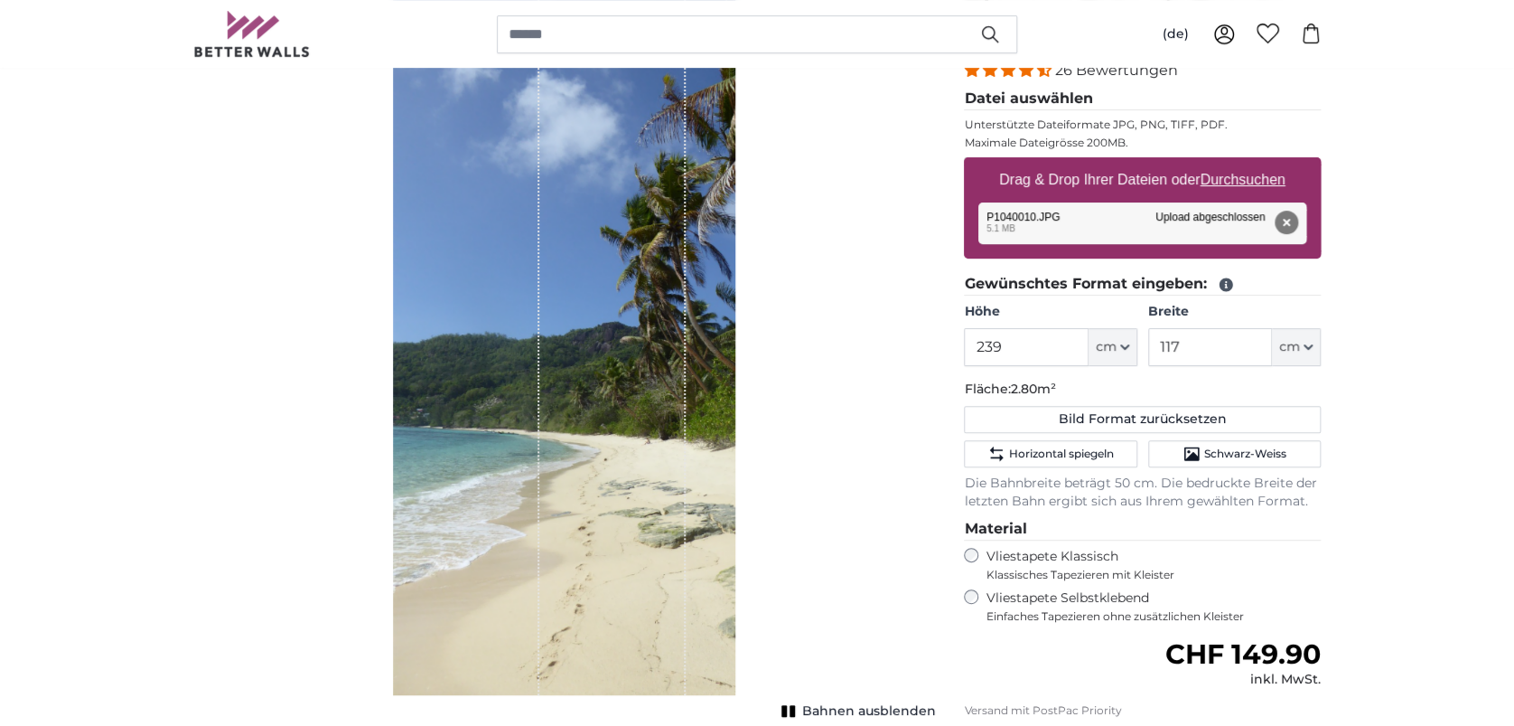
click at [1223, 366] on fieldset "Gewünschtes Format eingeben: Höhe 239 ft cm Centimeter (cm) Inches (inch) Feet …" at bounding box center [1142, 392] width 357 height 238
drag, startPoint x: 1222, startPoint y: 353, endPoint x: 1114, endPoint y: 361, distance: 107.8
click at [1126, 358] on div "Höhe 239 ft cm Centimeter (cm) Inches (inch) Feet (ft. in.) Breite 117 ft cm Ce…" at bounding box center [1142, 334] width 357 height 63
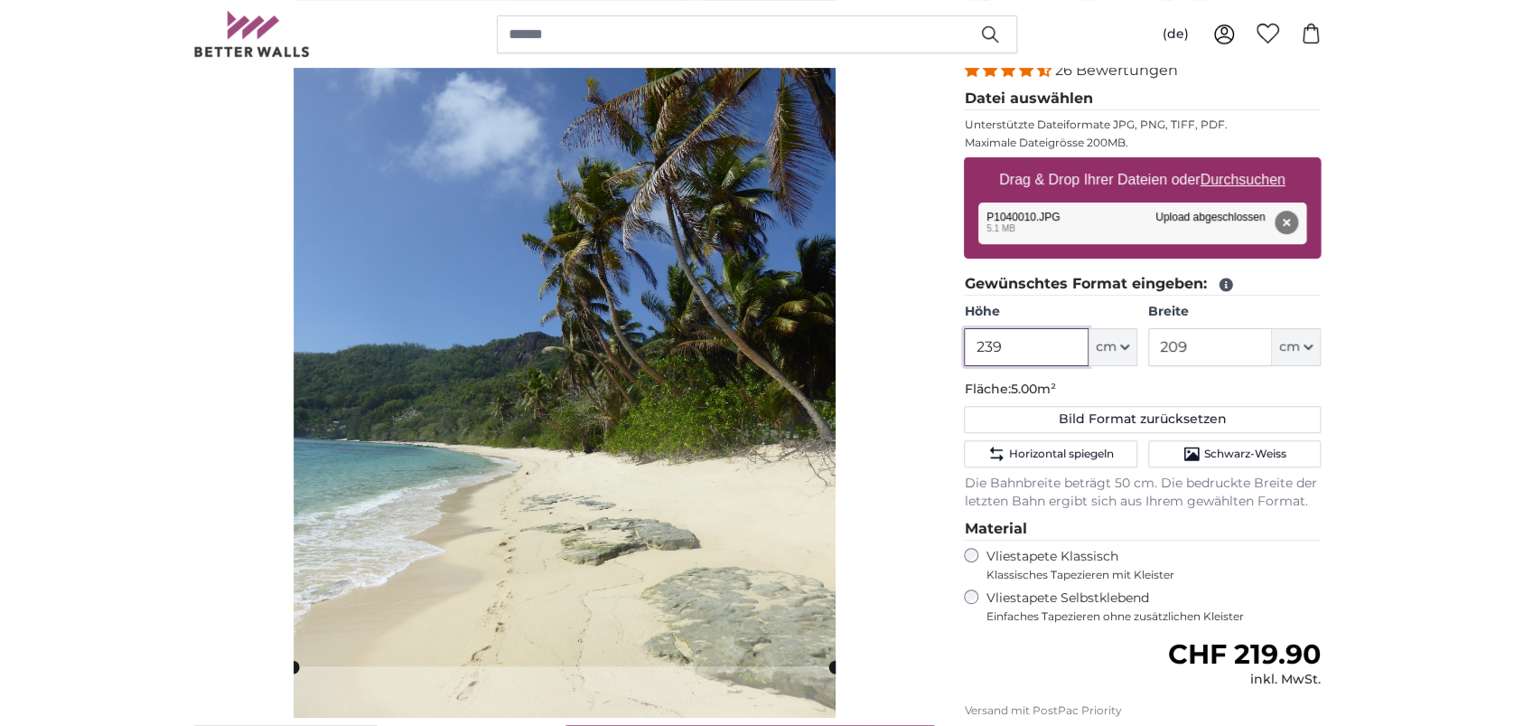
click at [1035, 347] on input "239" at bounding box center [1026, 347] width 124 height 38
click at [881, 478] on div "Abbrechen Bild zuschneiden" at bounding box center [564, 379] width 742 height 768
click at [916, 558] on div "Abbrechen Bild zuschneiden" at bounding box center [564, 379] width 742 height 768
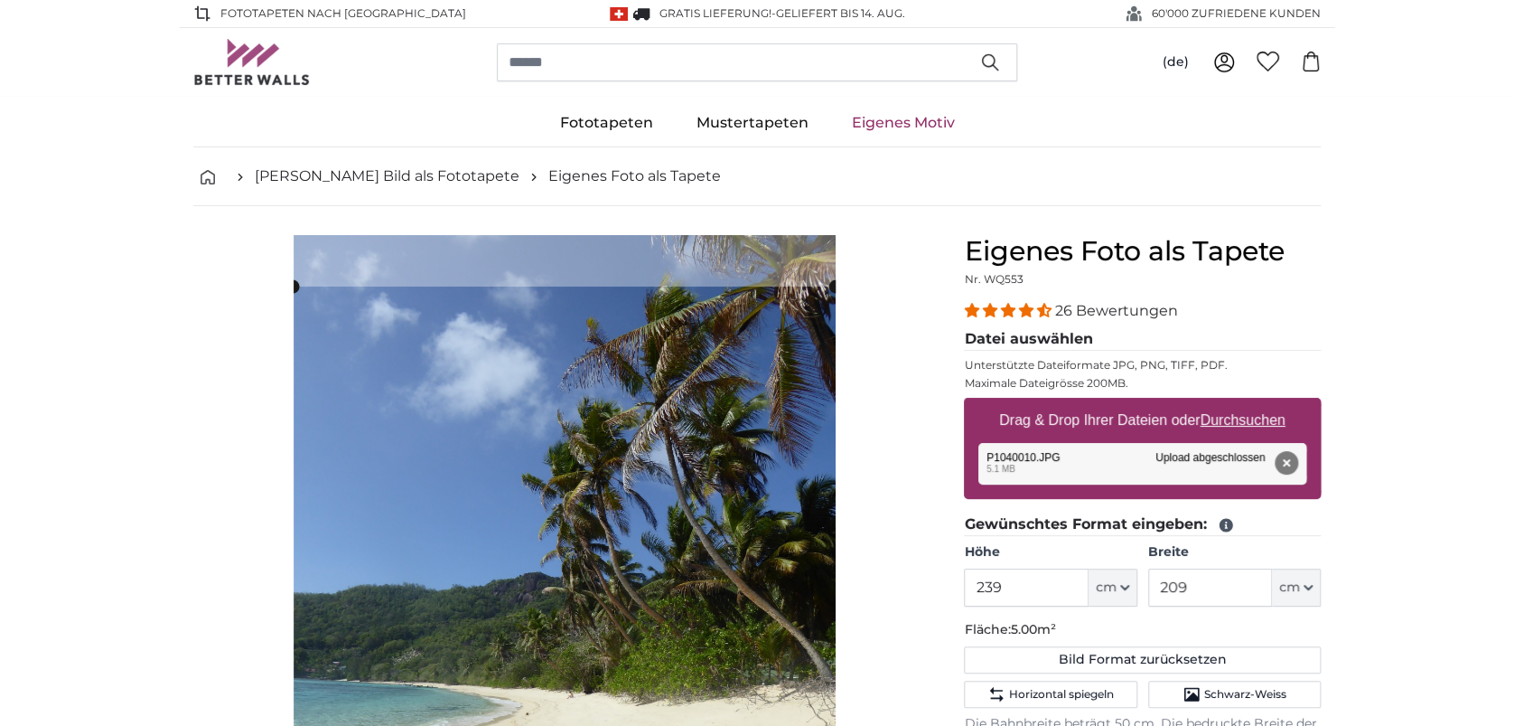
click at [896, 557] on div "Abbrechen Bild zuschneiden" at bounding box center [564, 619] width 742 height 768
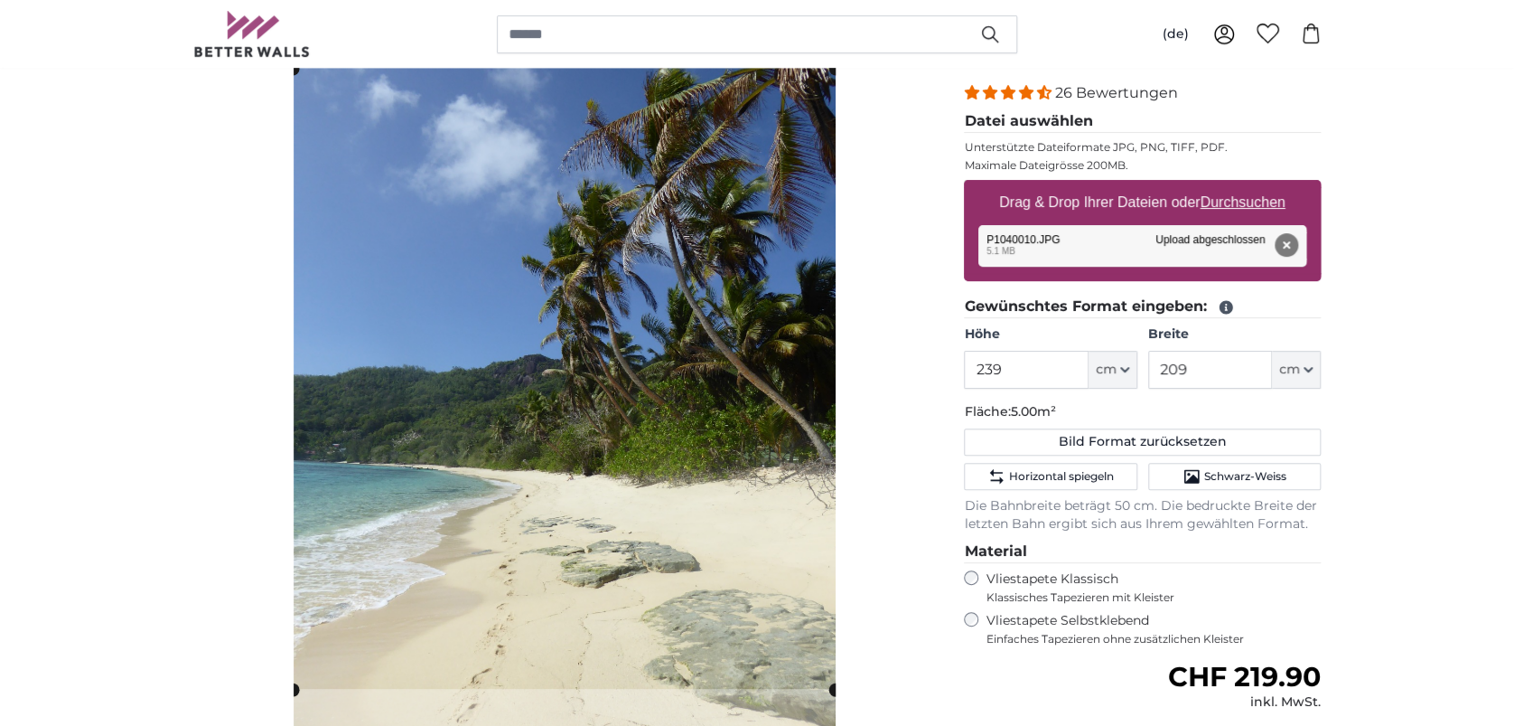
scroll to position [240, 0]
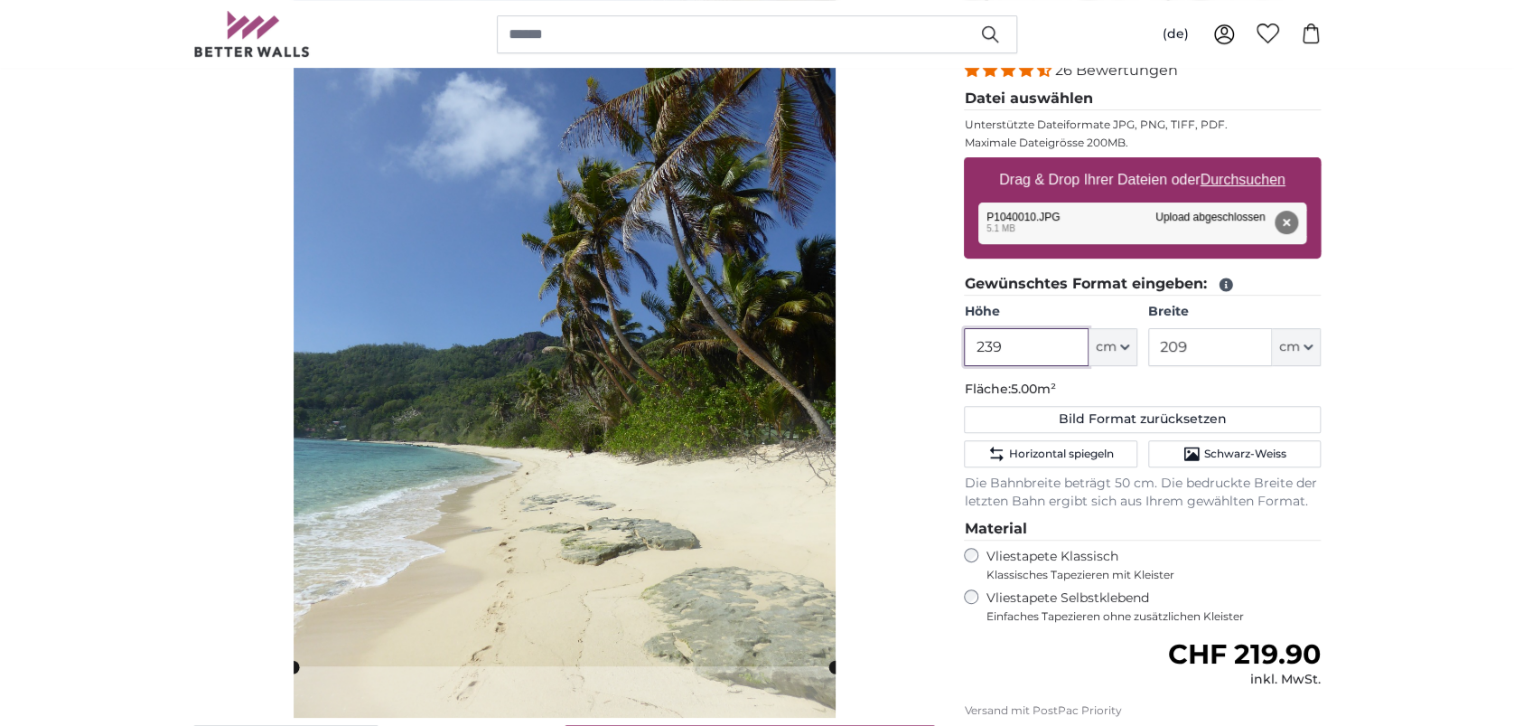
drag, startPoint x: 998, startPoint y: 358, endPoint x: 923, endPoint y: 354, distance: 76.0
click at [923, 354] on product-detail "Abbrechen Bild zuschneiden Bahnen ausblenden Eigenes Foto als Tapete Nr. WQ553 …" at bounding box center [757, 450] width 1157 height 968
drag, startPoint x: 1236, startPoint y: 343, endPoint x: 1150, endPoint y: 342, distance: 85.9
click at [1150, 342] on input "209" at bounding box center [1210, 347] width 124 height 38
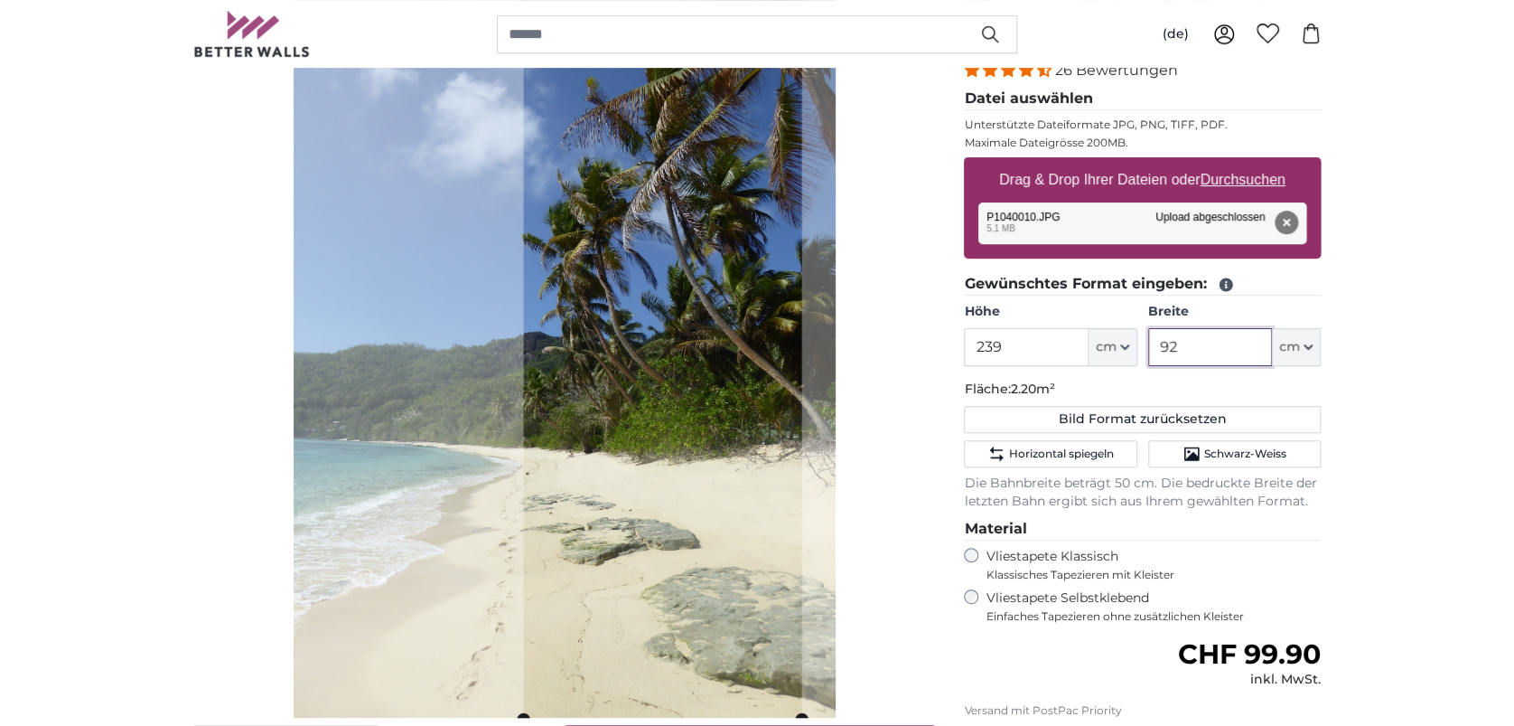
click at [746, 434] on cropper-handle at bounding box center [662, 356] width 278 height 723
click at [913, 554] on div "Abbrechen Bild zuschneiden" at bounding box center [564, 379] width 742 height 768
drag, startPoint x: 1194, startPoint y: 342, endPoint x: 1120, endPoint y: 333, distance: 75.5
click at [1120, 333] on div "Höhe 239 ft cm Centimeter (cm) Inches (inch) Feet (ft. in.) Breite 92 ft cm Cen…" at bounding box center [1142, 334] width 357 height 63
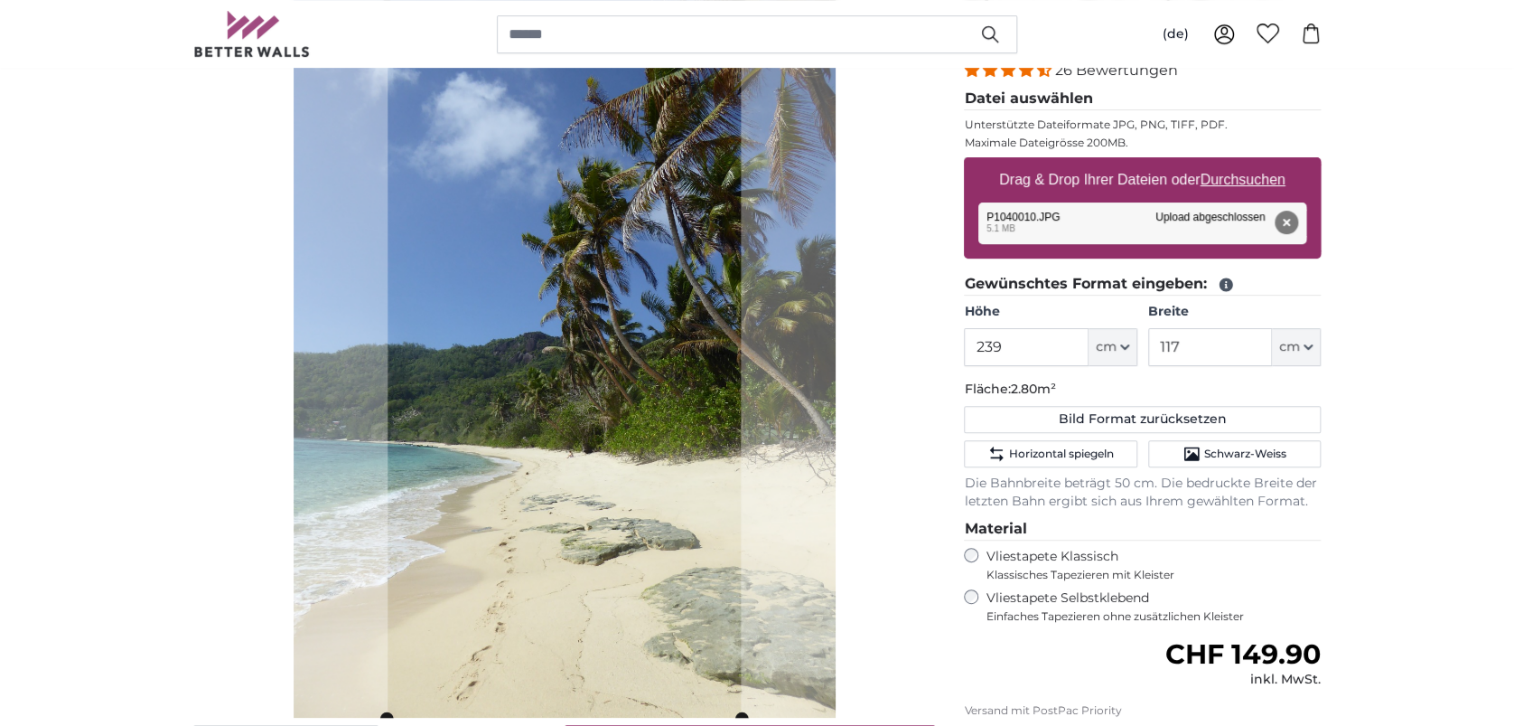
click at [907, 421] on div "Abbrechen Bild zuschneiden" at bounding box center [564, 379] width 742 height 768
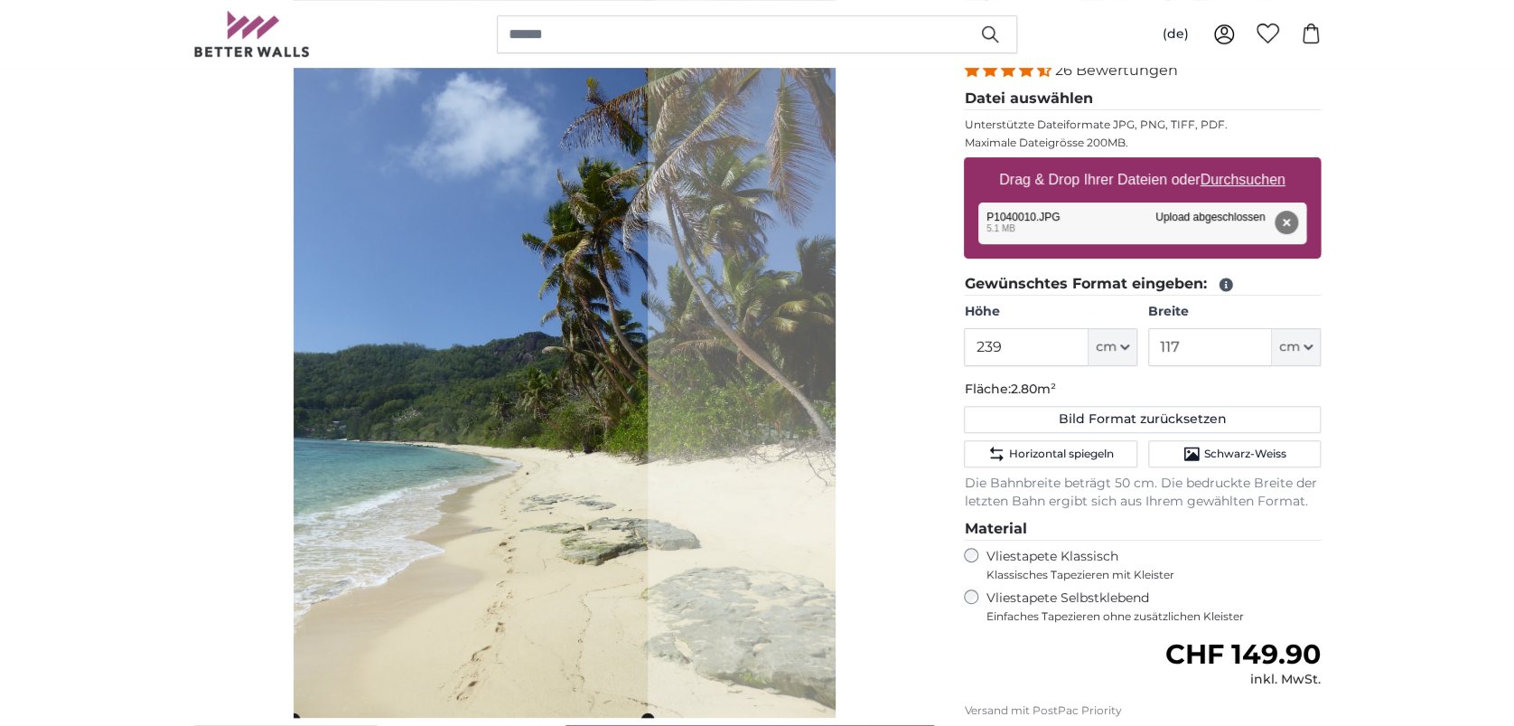
click at [472, 470] on cropper-handle at bounding box center [471, 356] width 354 height 723
drag, startPoint x: 1207, startPoint y: 358, endPoint x: 1176, endPoint y: 361, distance: 30.8
click at [1176, 361] on input "117" at bounding box center [1210, 347] width 124 height 38
drag, startPoint x: 1175, startPoint y: 356, endPoint x: 1105, endPoint y: 357, distance: 69.6
click at [1105, 357] on div "Höhe 239 ft cm Centimeter (cm) Inches (inch) Feet (ft. in.) Breite 117 ft cm Ce…" at bounding box center [1142, 334] width 357 height 63
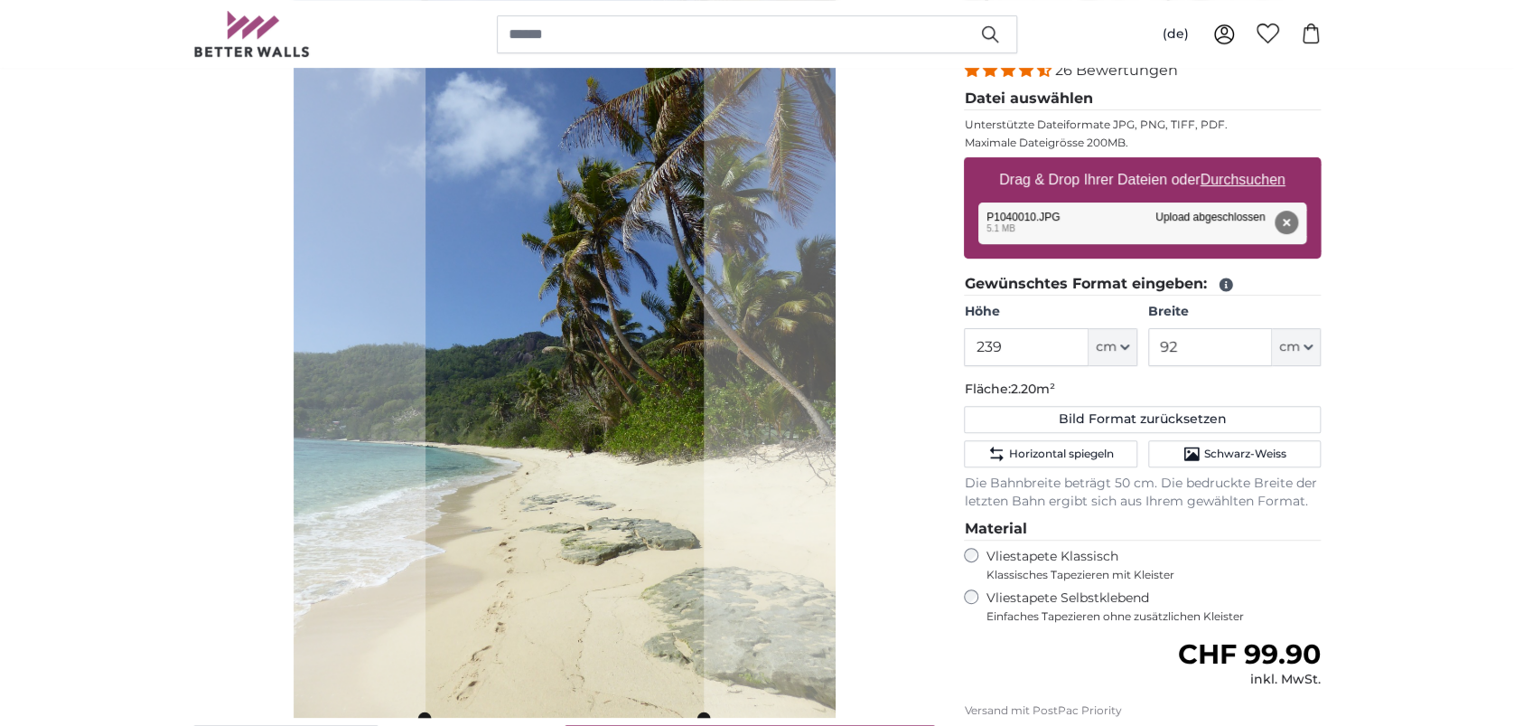
click at [931, 410] on div "Abbrechen Bild zuschneiden" at bounding box center [564, 379] width 742 height 768
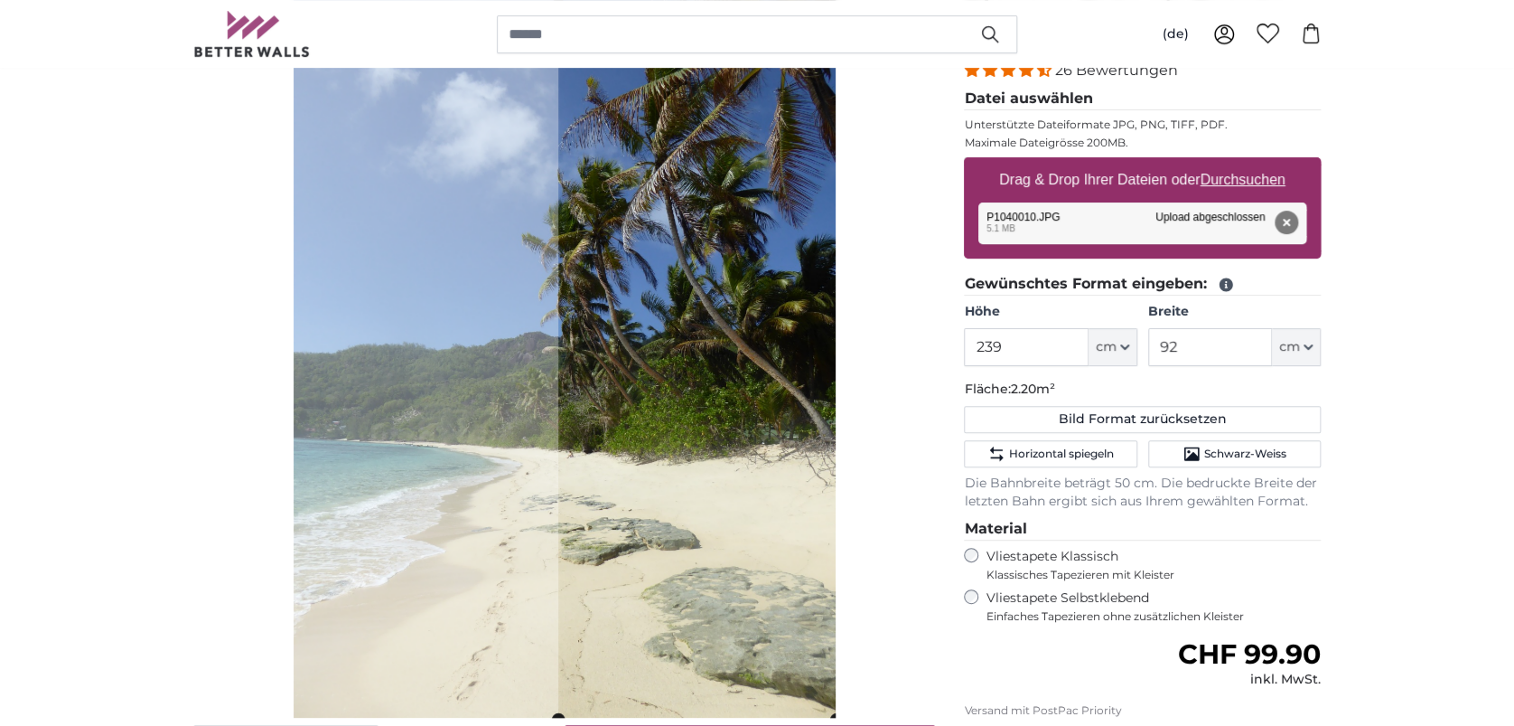
click at [699, 465] on cropper-handle at bounding box center [697, 356] width 278 height 723
click at [900, 431] on div "Abbrechen Bild zuschneiden" at bounding box center [564, 379] width 742 height 768
drag, startPoint x: 1195, startPoint y: 354, endPoint x: 1114, endPoint y: 340, distance: 82.6
click at [1114, 340] on div "Höhe 239 ft cm Centimeter (cm) Inches (inch) Feet (ft. in.) Breite 92 ft cm Cen…" at bounding box center [1142, 334] width 357 height 63
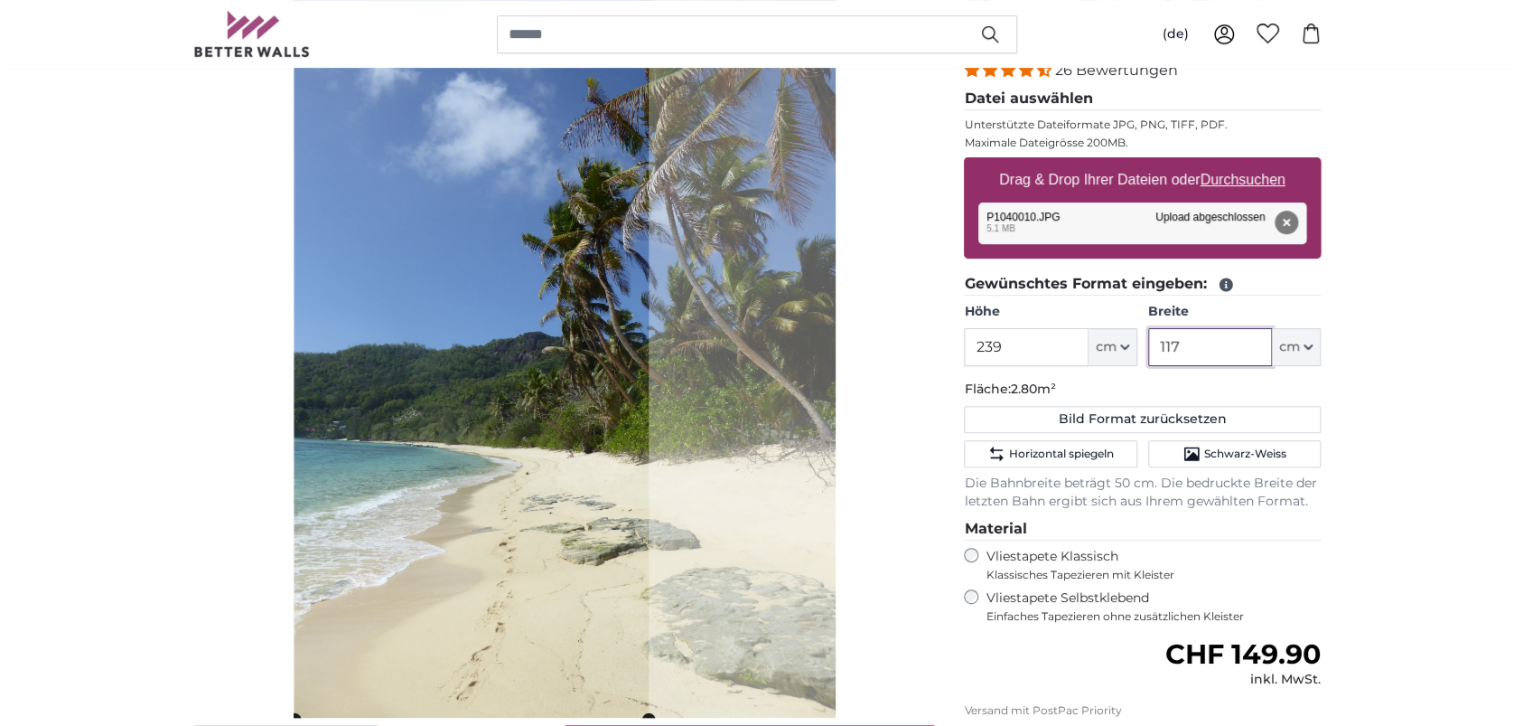
click at [507, 503] on cropper-handle at bounding box center [472, 356] width 354 height 723
type input "117"
click at [1275, 220] on button "Entfernen" at bounding box center [1286, 222] width 23 height 23
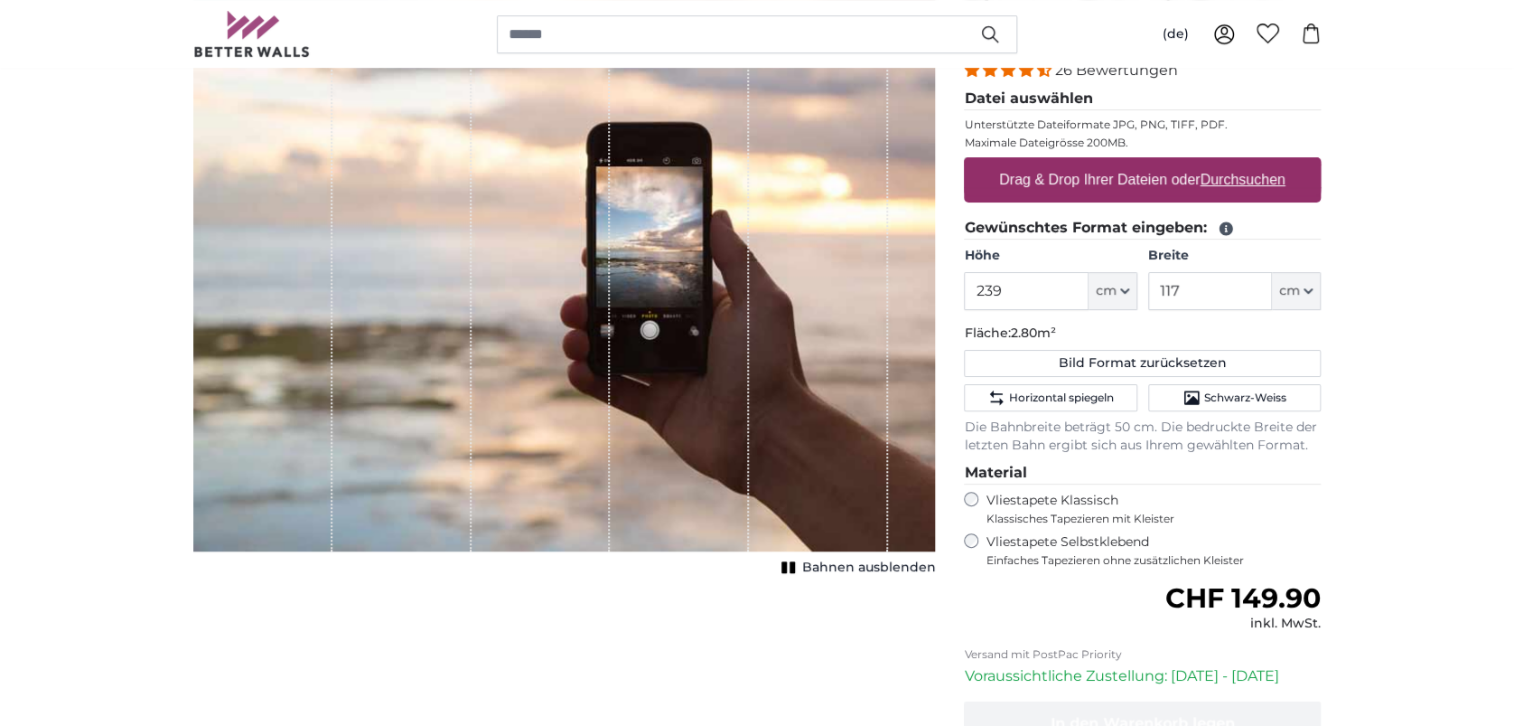
click at [1266, 180] on u "Durchsuchen" at bounding box center [1243, 179] width 85 height 15
click at [1266, 163] on input "Drag & Drop Ihrer Dateien oder Durchsuchen" at bounding box center [1142, 159] width 357 height 5
type input "**********"
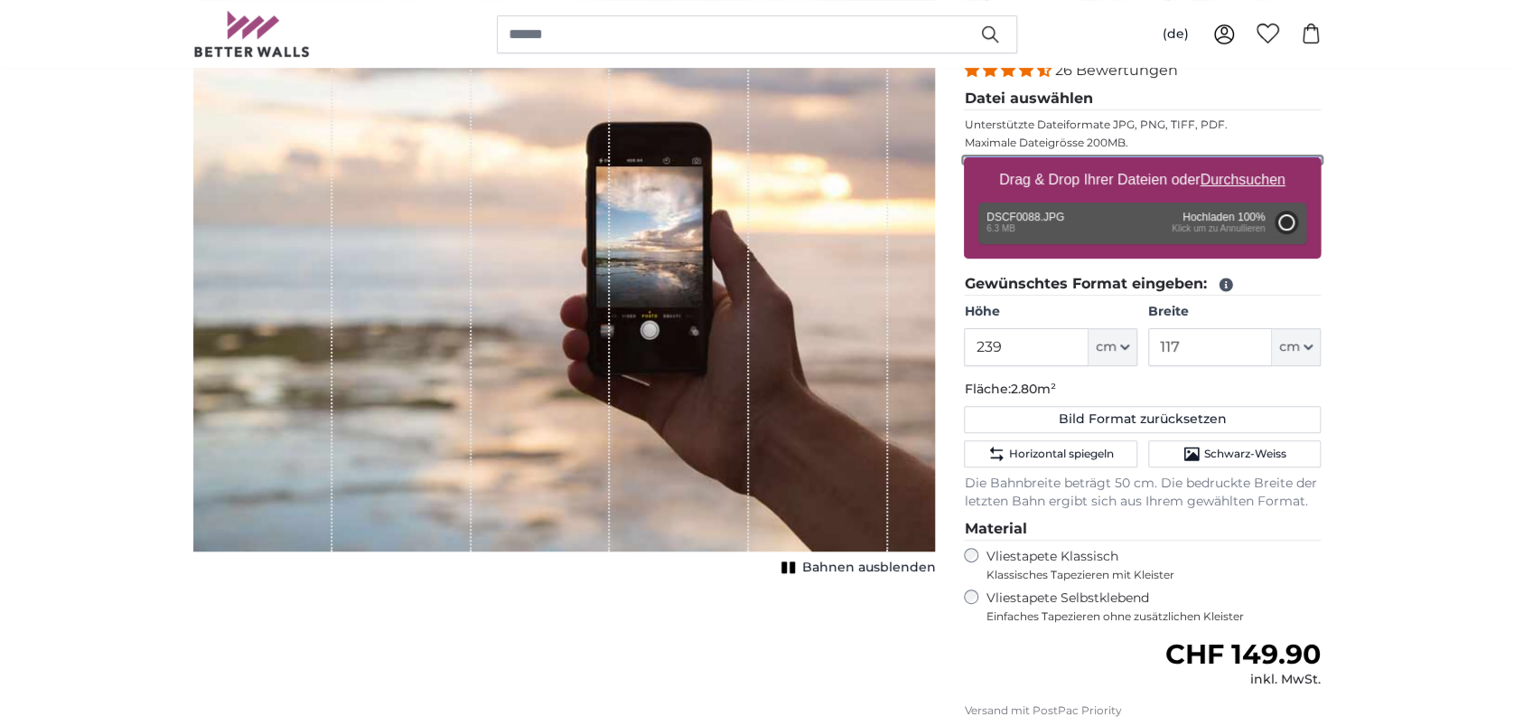
type input "200"
type input "150"
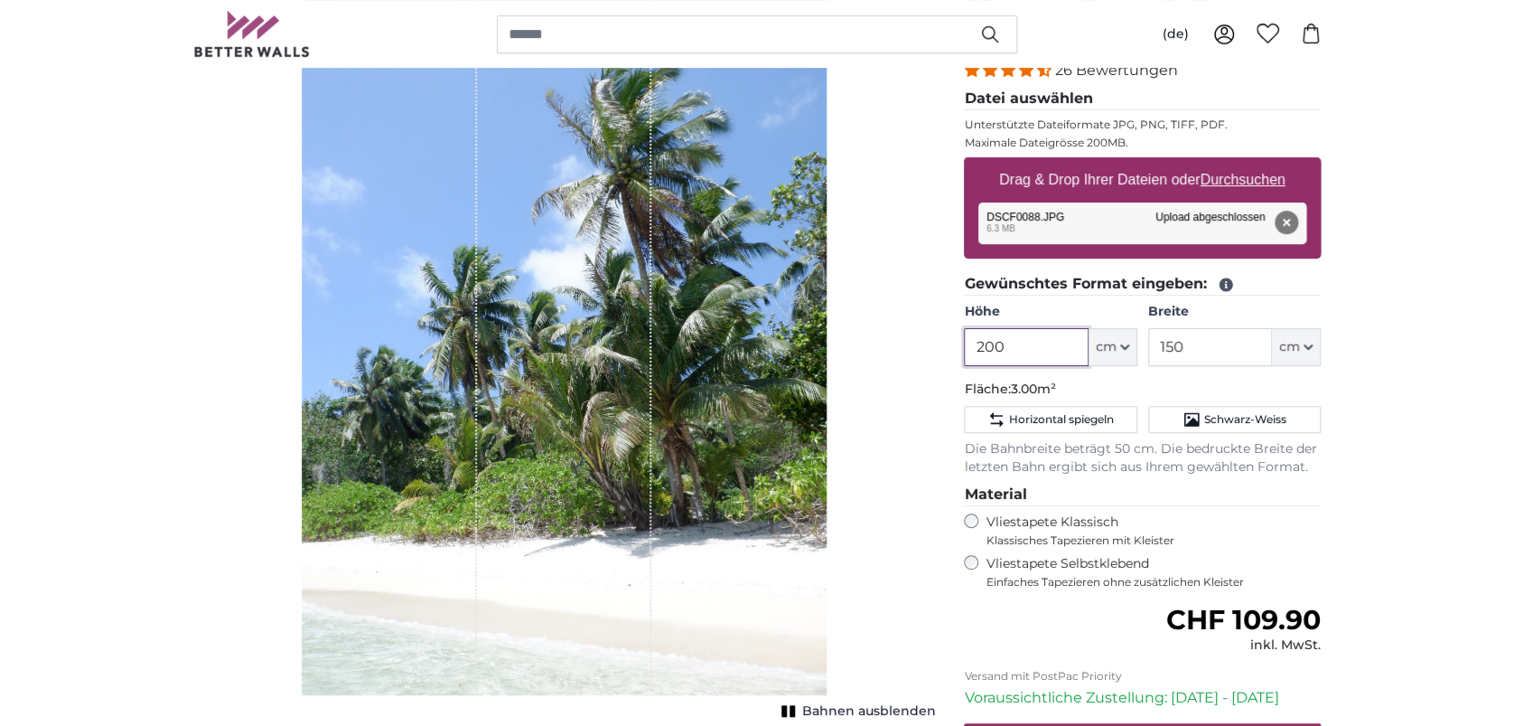
drag, startPoint x: 1013, startPoint y: 358, endPoint x: 926, endPoint y: 351, distance: 87.0
click at [926, 351] on product-detail "Abbrechen Bild zuschneiden Bahnen ausblenden Eigenes Foto als Tapete Nr. WQ553 …" at bounding box center [757, 432] width 1157 height 933
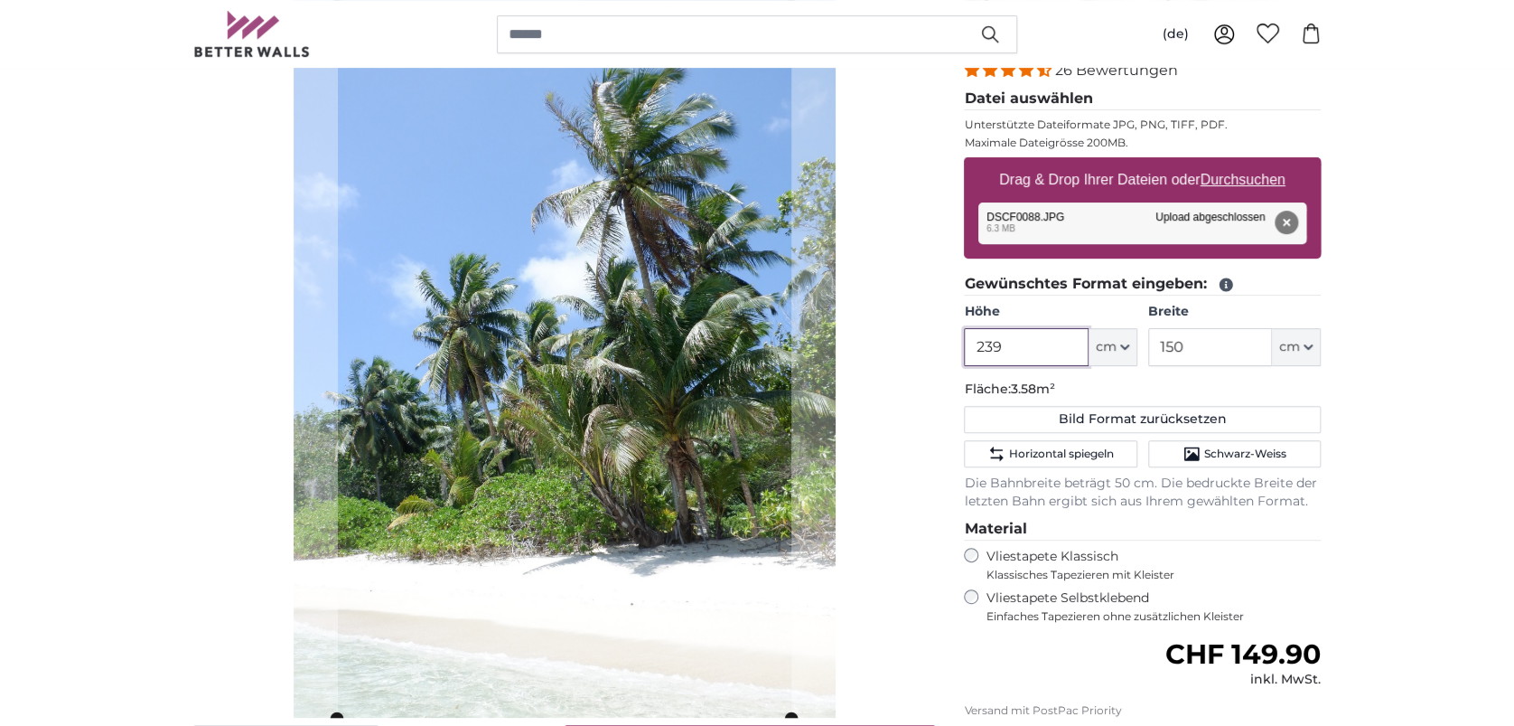
type input "239"
click at [1255, 343] on input "150" at bounding box center [1210, 347] width 124 height 38
drag, startPoint x: 1244, startPoint y: 343, endPoint x: 1111, endPoint y: 339, distance: 132.9
click at [1111, 339] on div "Höhe 239 ft cm Centimeter (cm) Inches (inch) Feet (ft. in.) Breite 150 ft cm Ce…" at bounding box center [1142, 334] width 357 height 63
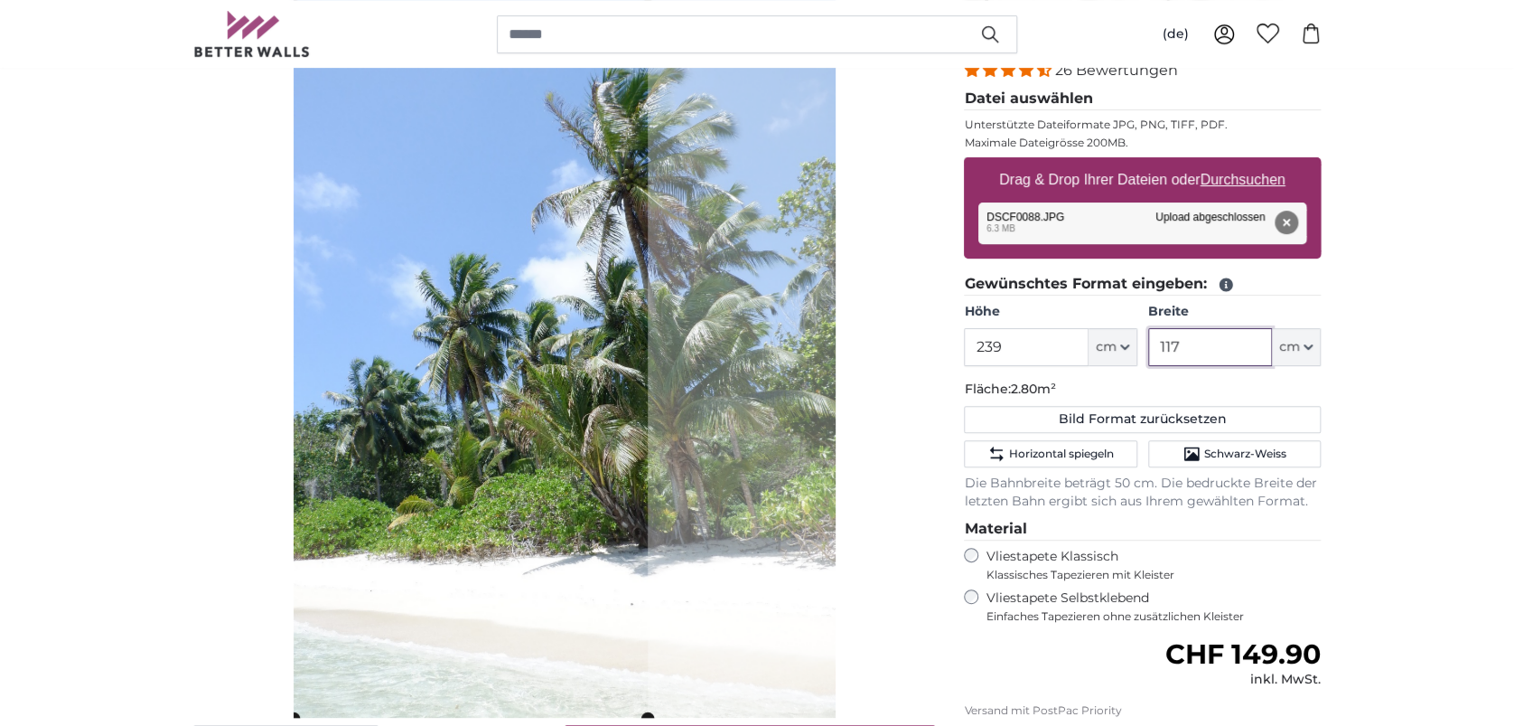
click at [607, 455] on cropper-handle at bounding box center [471, 356] width 354 height 723
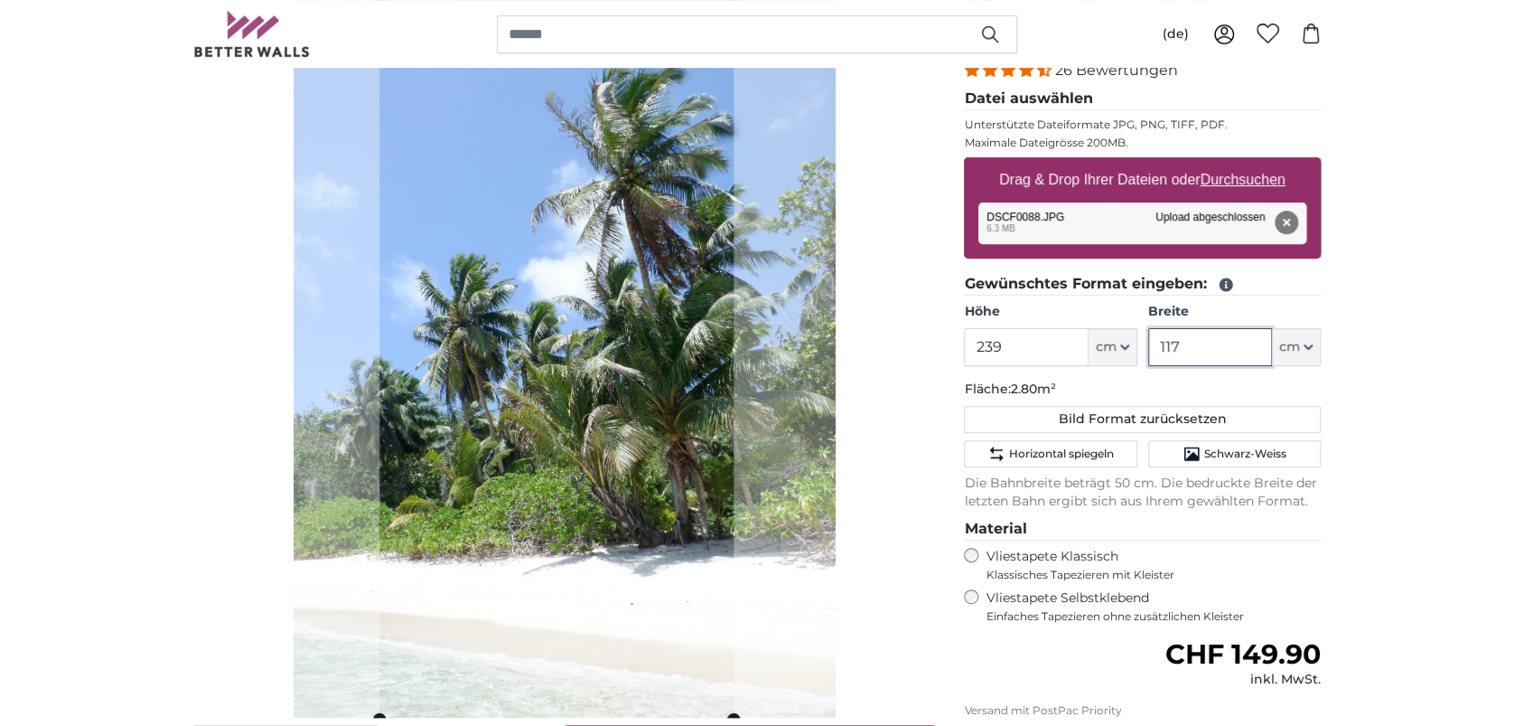
click at [694, 466] on cropper-handle at bounding box center [556, 356] width 354 height 723
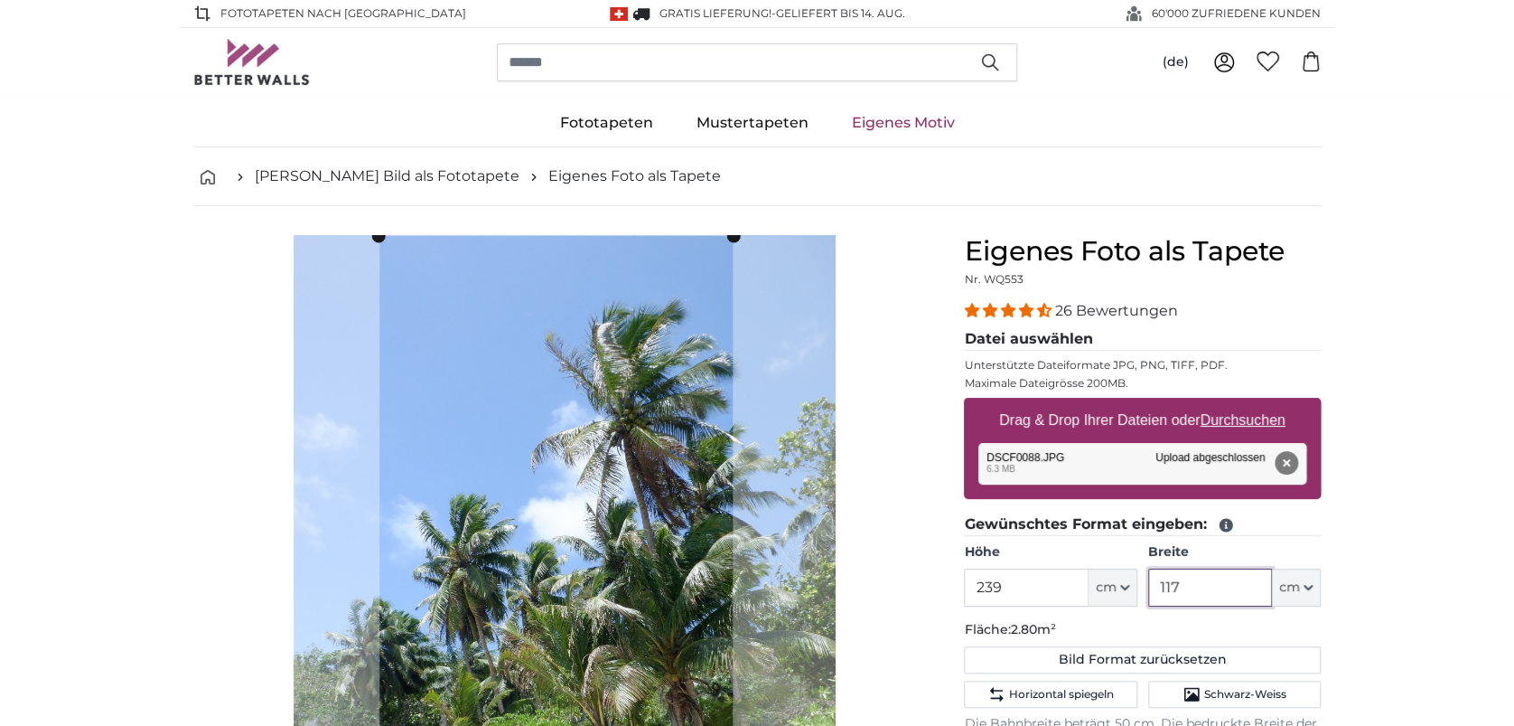
type input "117"
click at [1287, 454] on button "Entfernen" at bounding box center [1286, 462] width 23 height 23
type input "200"
type input "150"
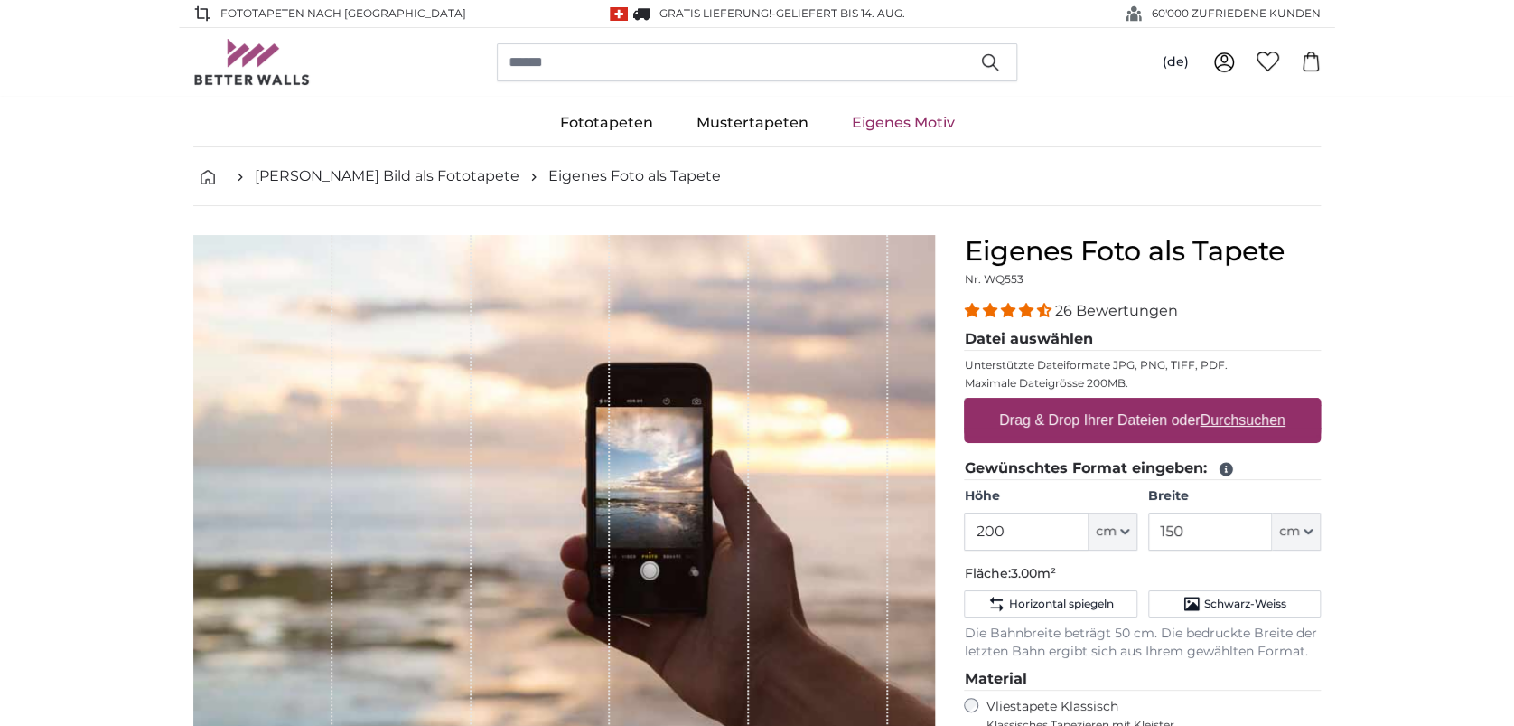
click at [1270, 418] on u "Durchsuchen" at bounding box center [1243, 419] width 85 height 15
click at [1270, 403] on input "Drag & Drop Ihrer Dateien oder Durchsuchen" at bounding box center [1142, 400] width 357 height 5
type input "**********"
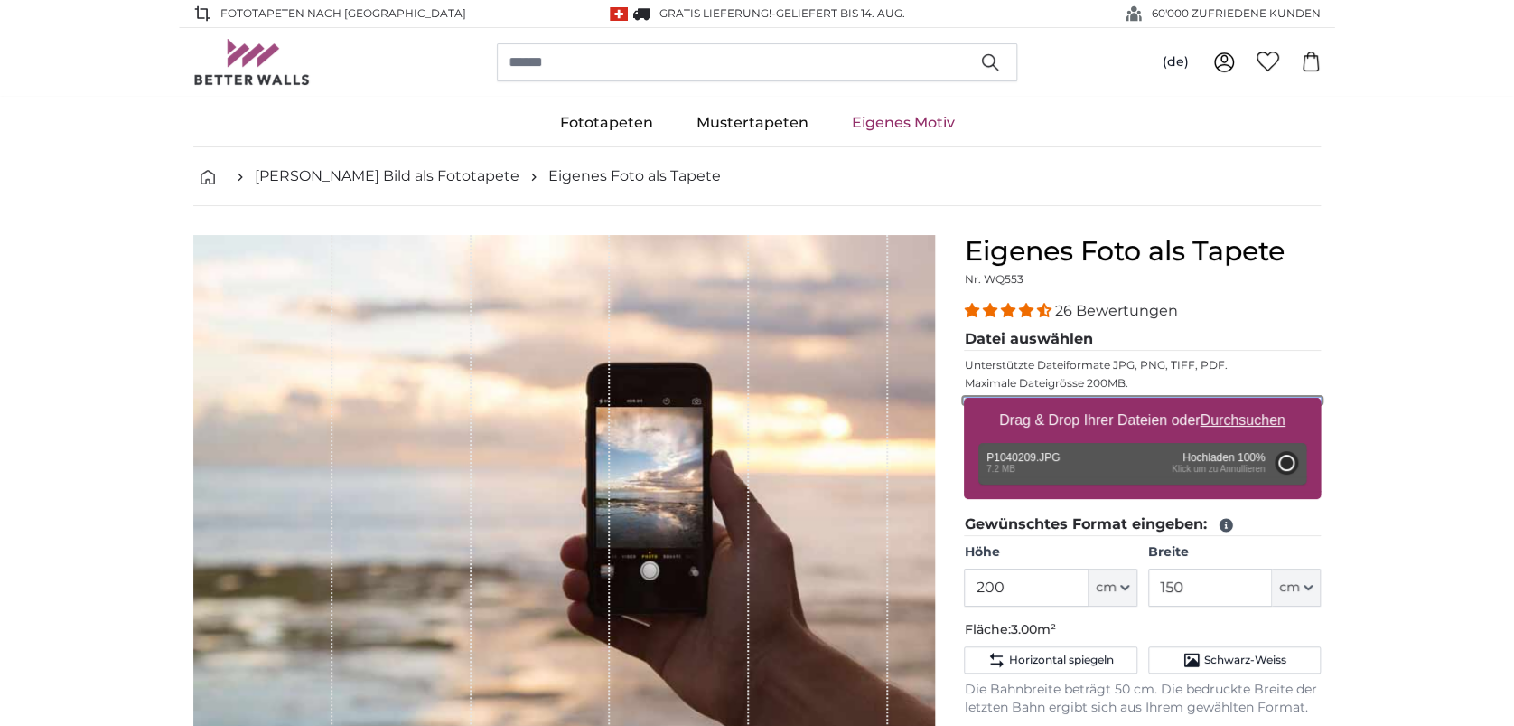
type input "266"
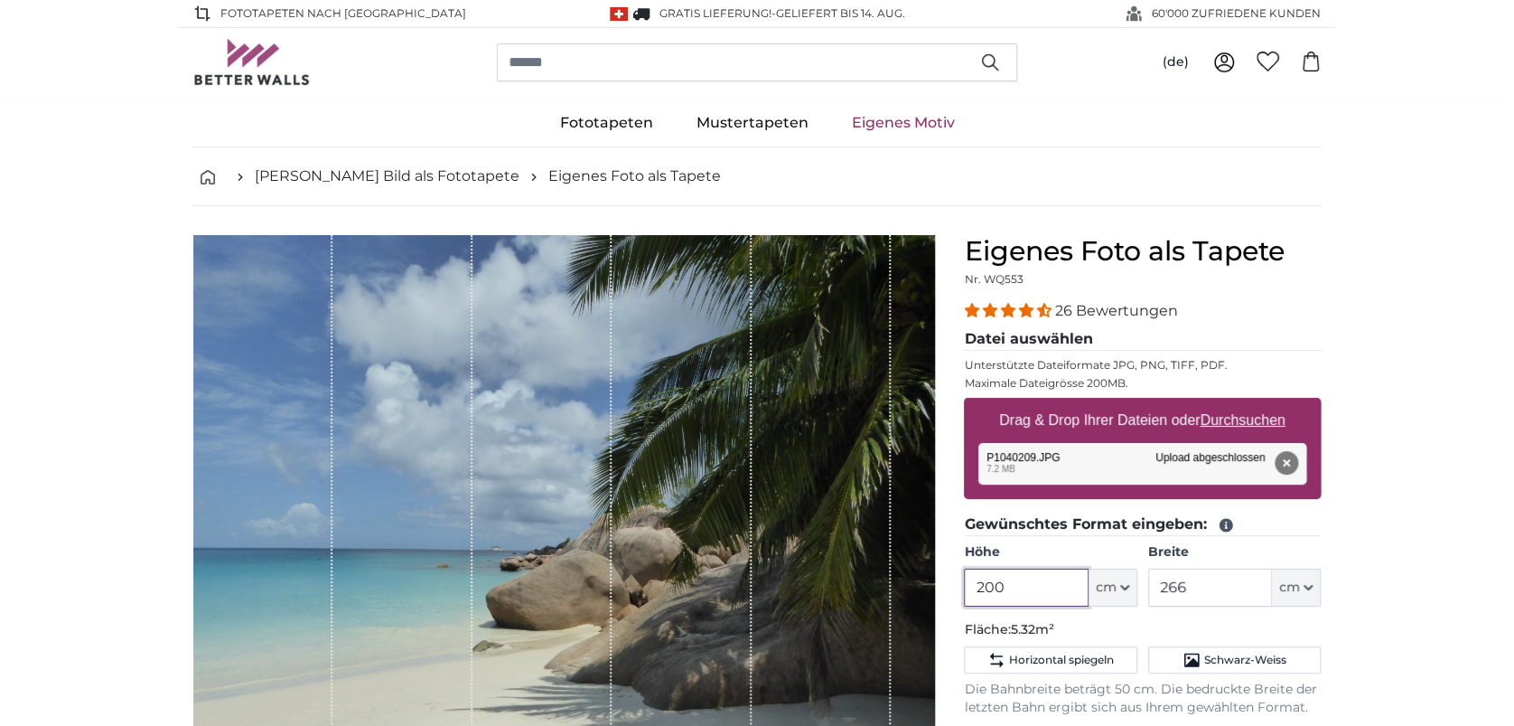
click at [1026, 591] on input "200" at bounding box center [1026, 587] width 124 height 38
drag, startPoint x: 1026, startPoint y: 591, endPoint x: 954, endPoint y: 584, distance: 71.7
click at [954, 584] on div "Eigenes Foto als Tapete Nr. WQ553 26 Bewertungen Datei auswählen Unterstützte D…" at bounding box center [1143, 687] width 386 height 904
type input "239"
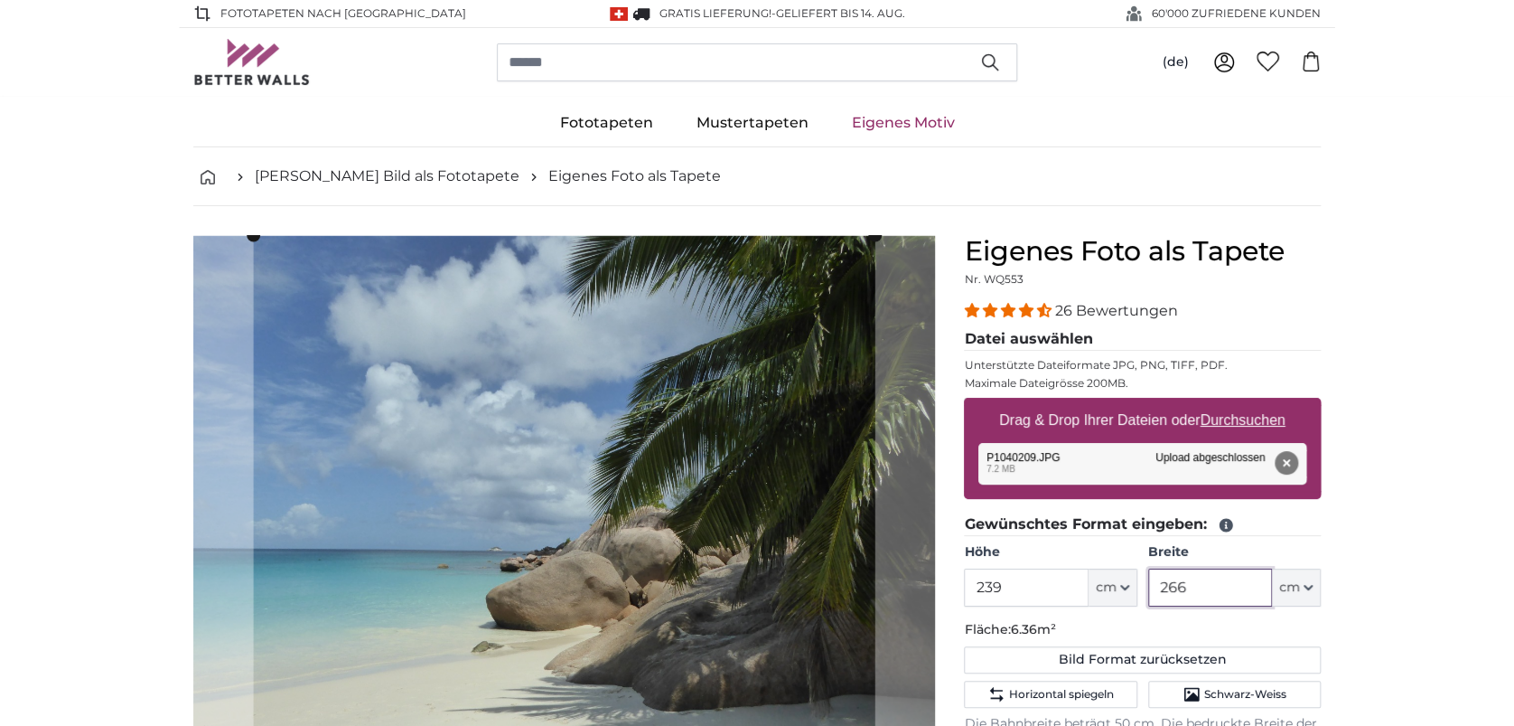
click at [1187, 586] on input "266" at bounding box center [1210, 587] width 124 height 38
drag, startPoint x: 1187, startPoint y: 586, endPoint x: 1160, endPoint y: 586, distance: 27.1
click at [1160, 586] on input "266" at bounding box center [1210, 587] width 124 height 38
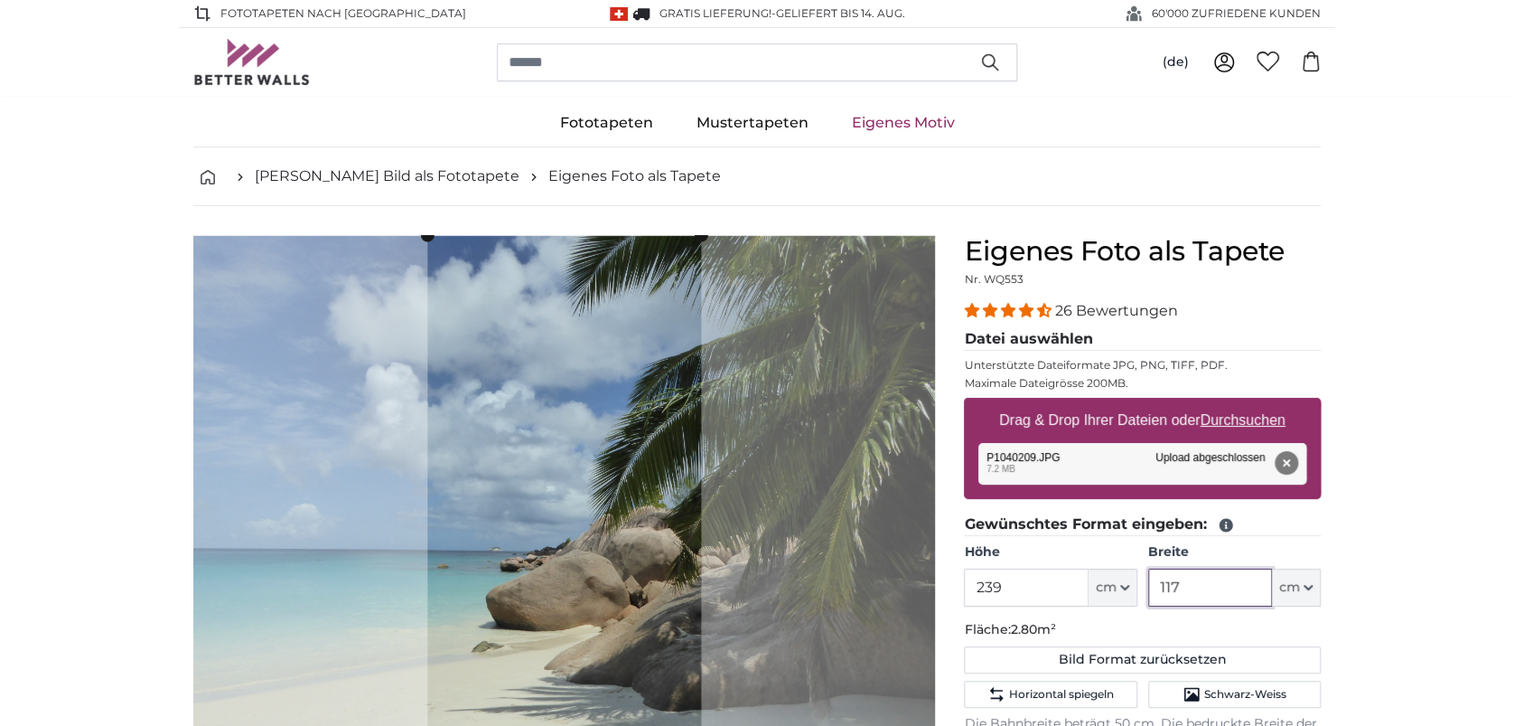
type input "117"
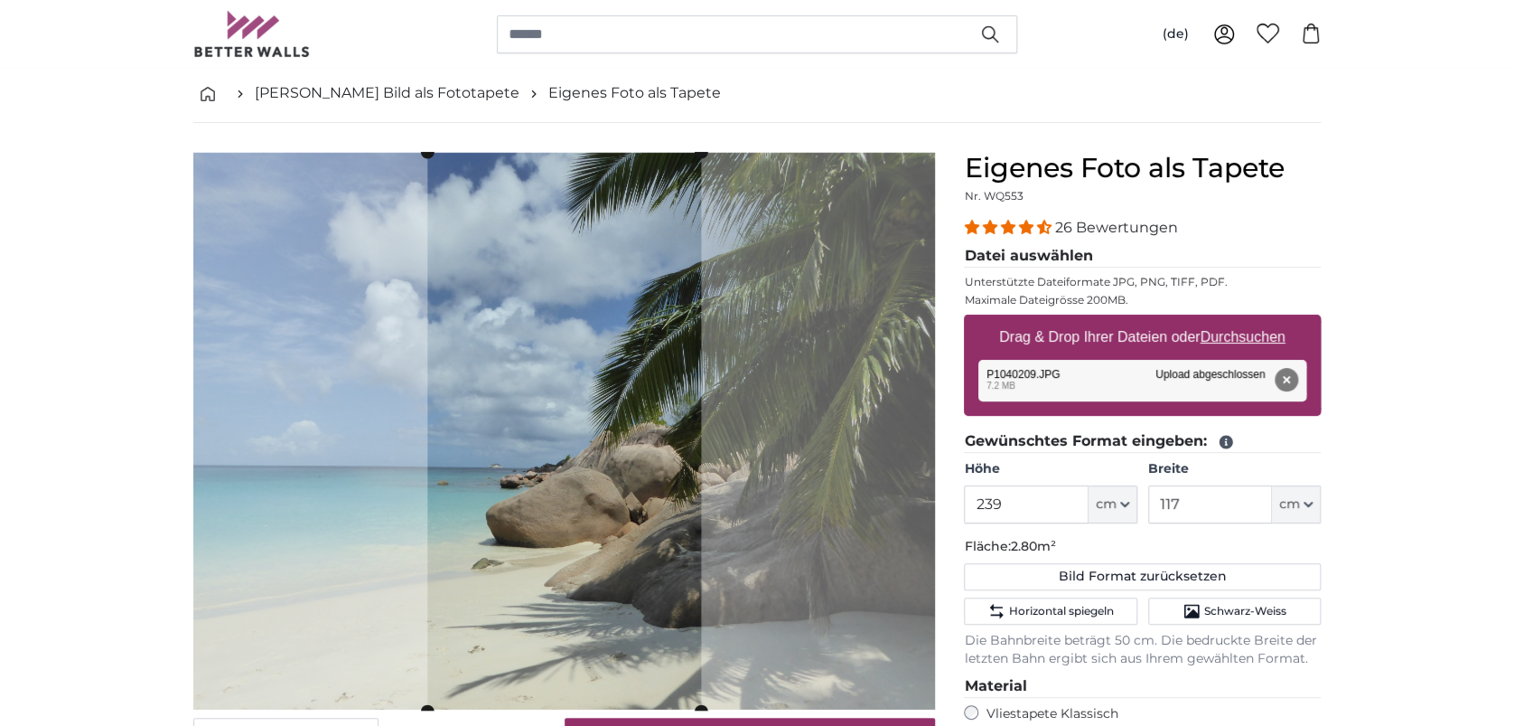
scroll to position [120, 0]
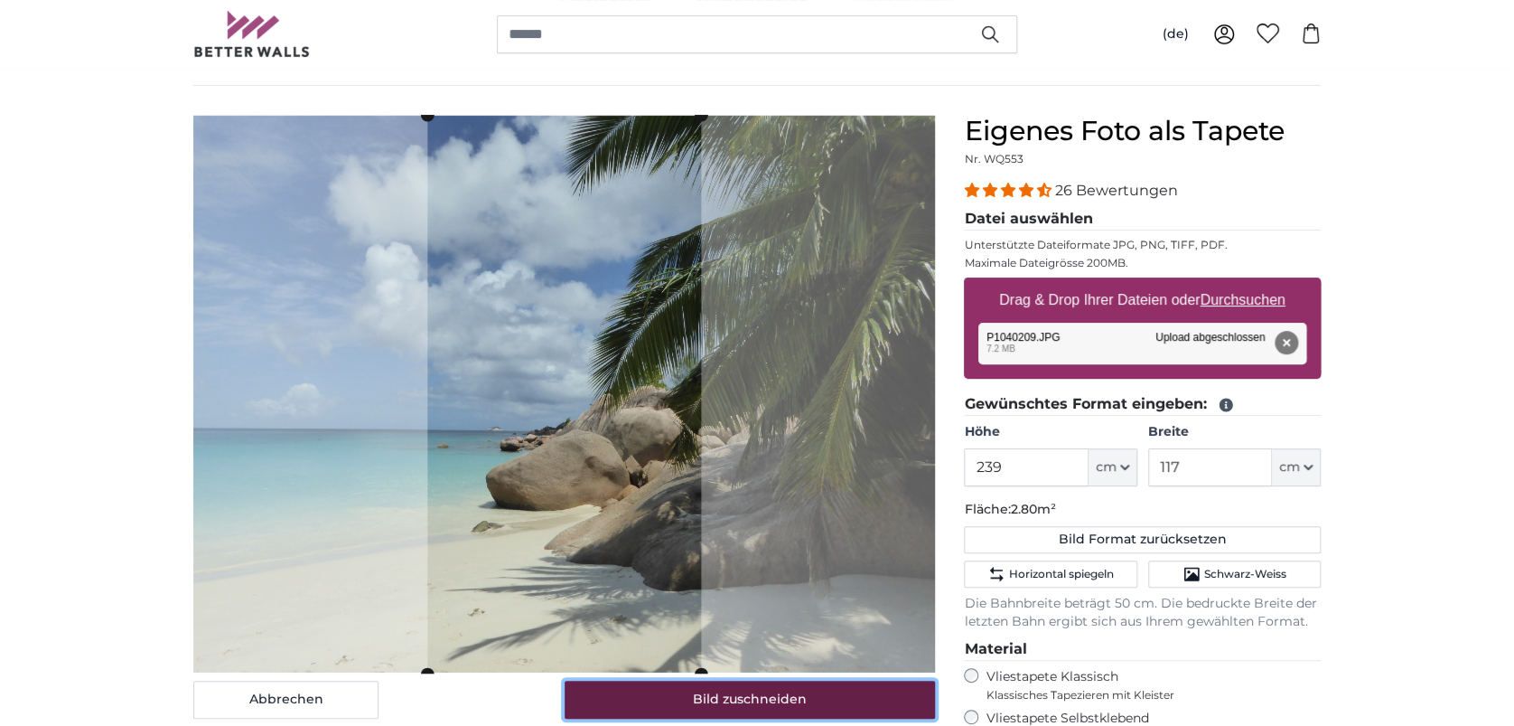
click at [821, 700] on button "Bild zuschneiden" at bounding box center [750, 699] width 371 height 38
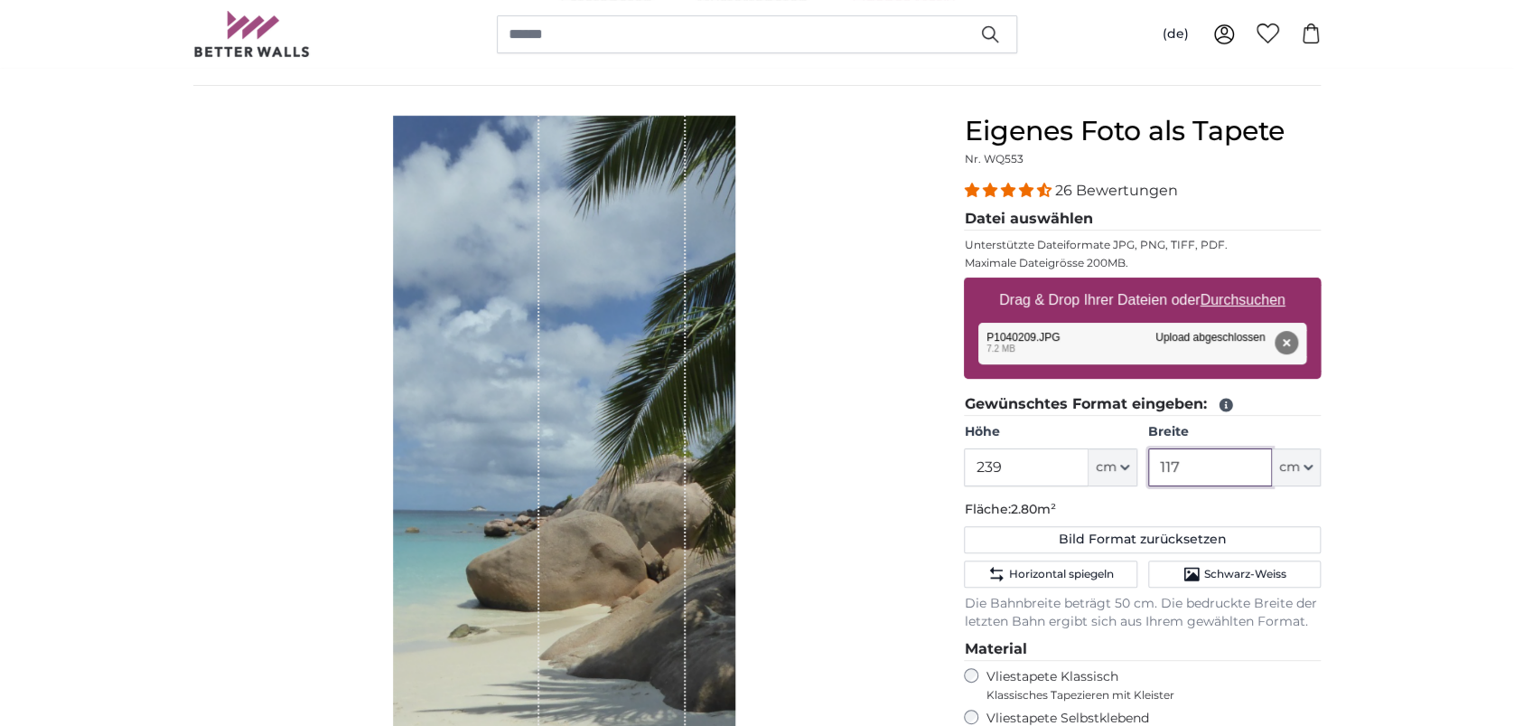
drag, startPoint x: 1183, startPoint y: 468, endPoint x: 1156, endPoint y: 469, distance: 27.1
click at [1156, 469] on input "117" at bounding box center [1210, 467] width 124 height 38
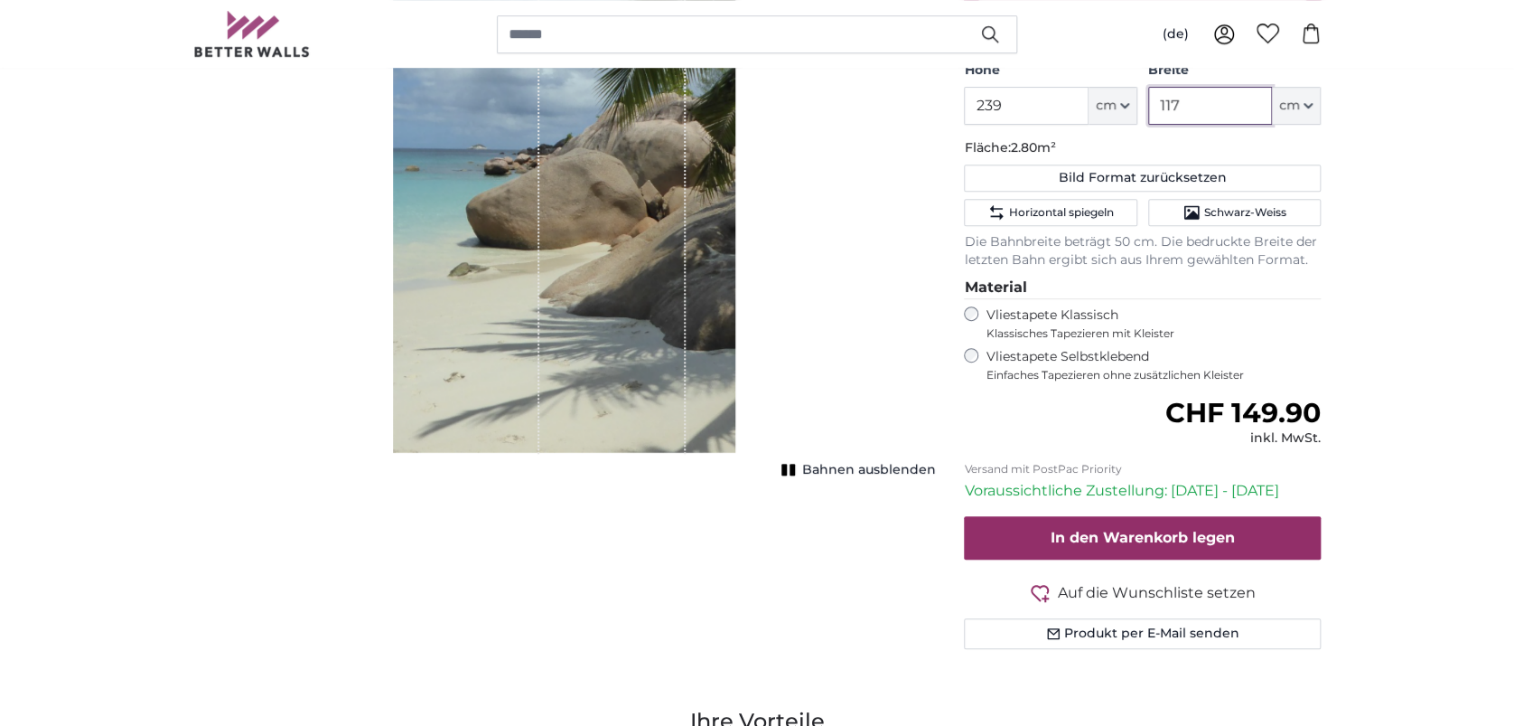
scroll to position [0, 0]
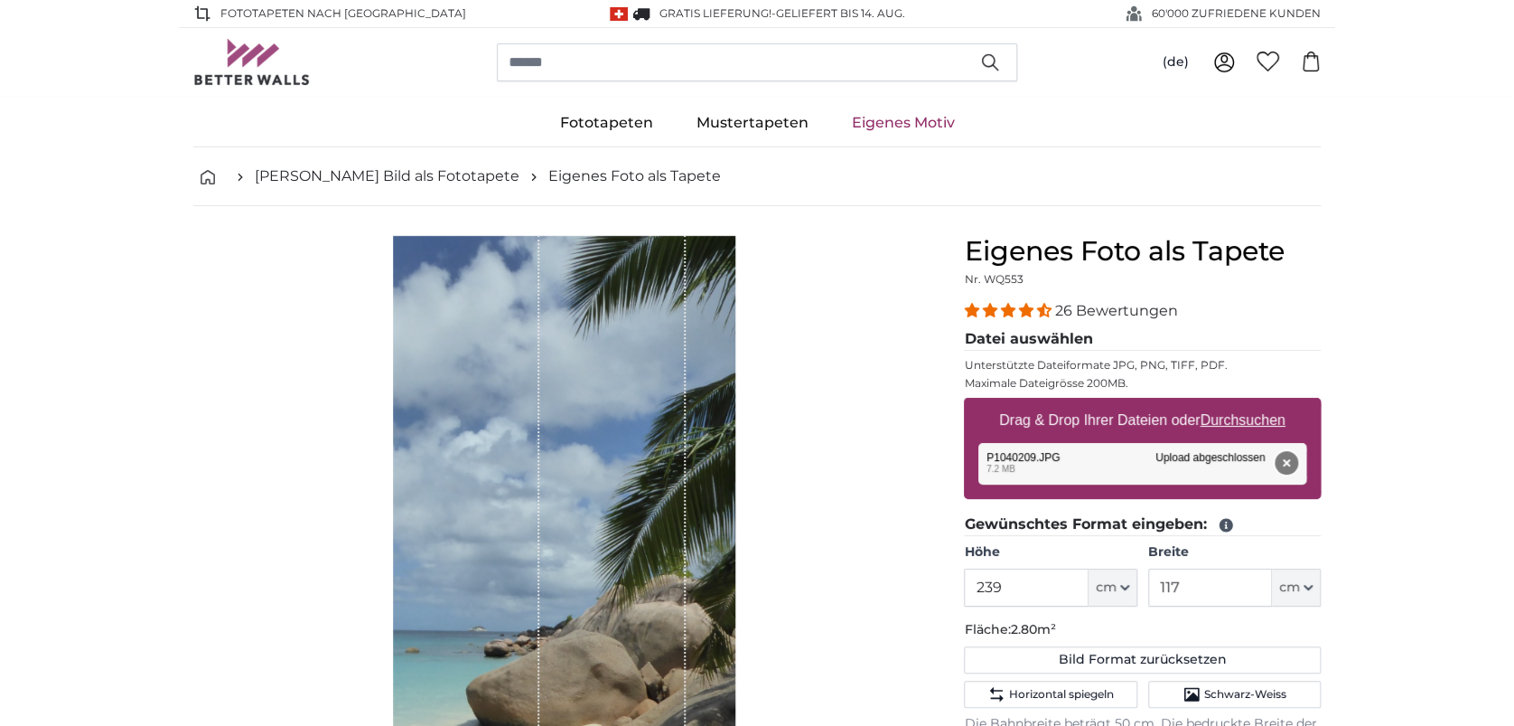
click at [1279, 459] on button "Entfernen" at bounding box center [1286, 462] width 23 height 23
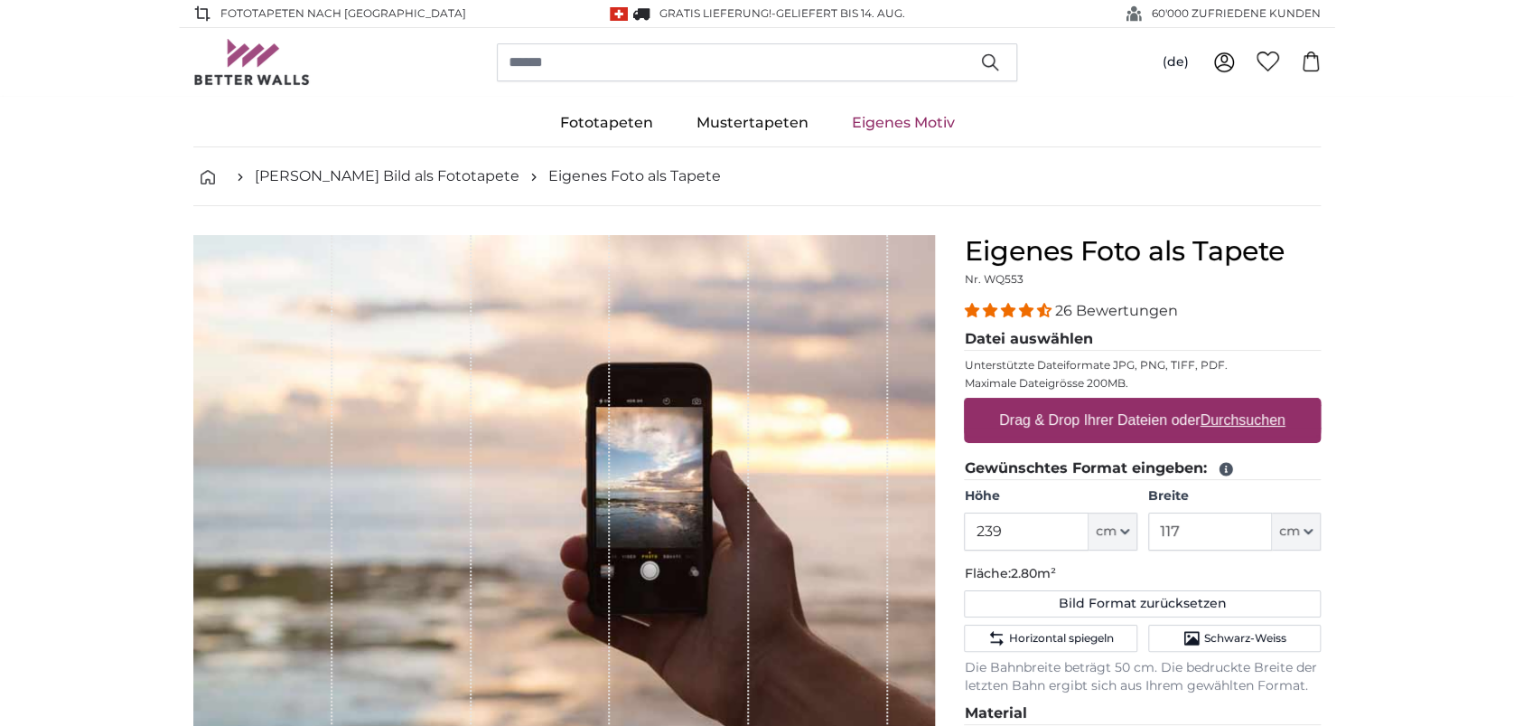
click at [1269, 412] on u "Durchsuchen" at bounding box center [1243, 419] width 85 height 15
click at [1269, 403] on input "Drag & Drop Ihrer Dateien oder Durchsuchen" at bounding box center [1142, 400] width 357 height 5
type input "**********"
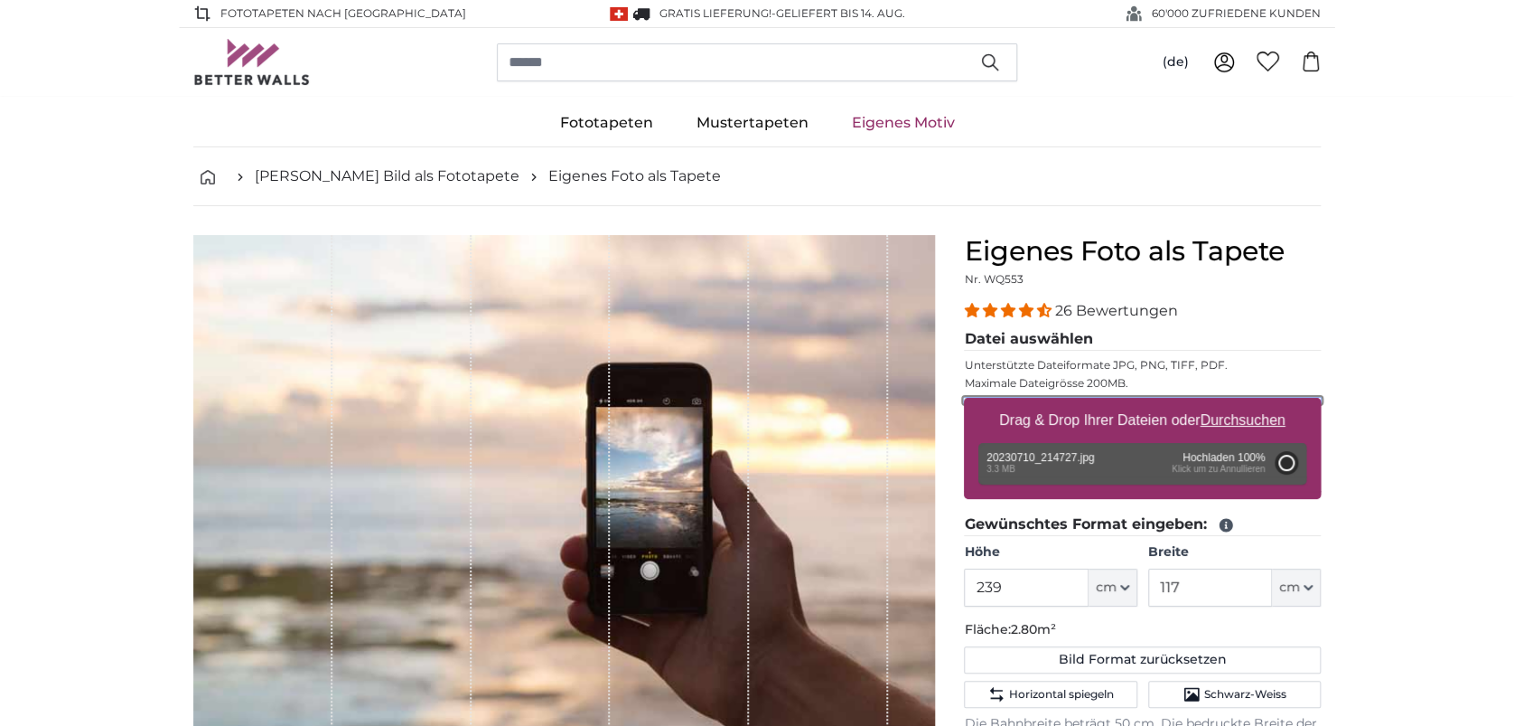
type input "200"
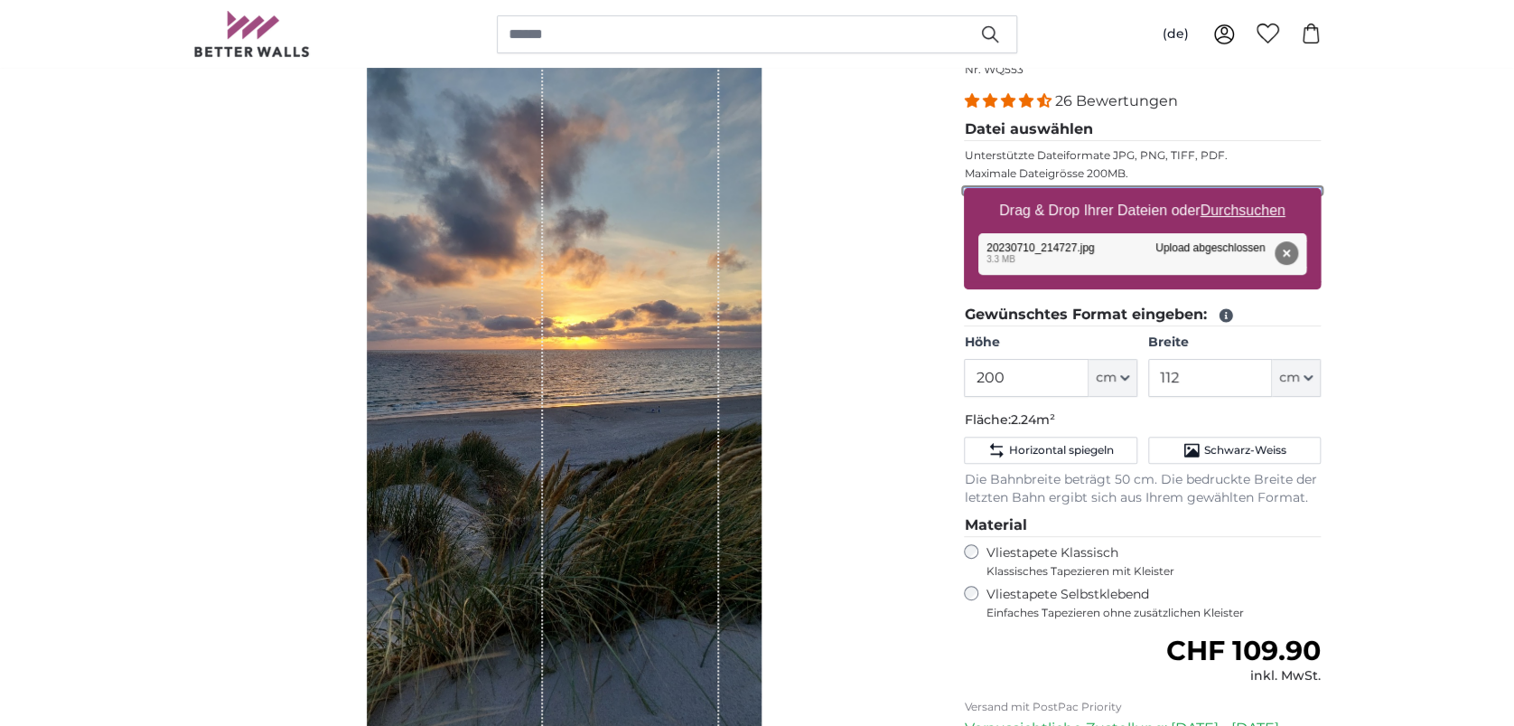
scroll to position [240, 0]
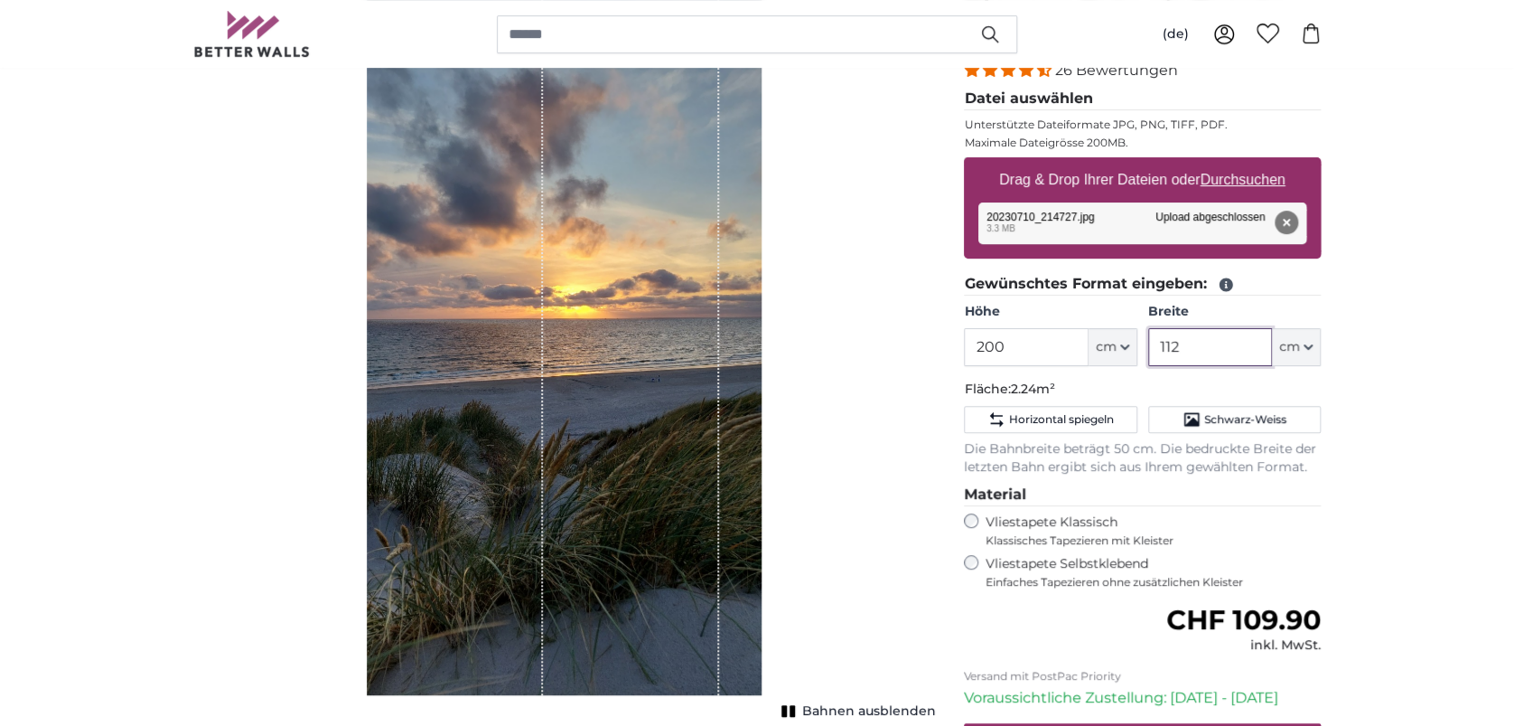
drag, startPoint x: 1214, startPoint y: 353, endPoint x: 1171, endPoint y: 349, distance: 43.6
click at [1171, 349] on input "112" at bounding box center [1210, 347] width 124 height 38
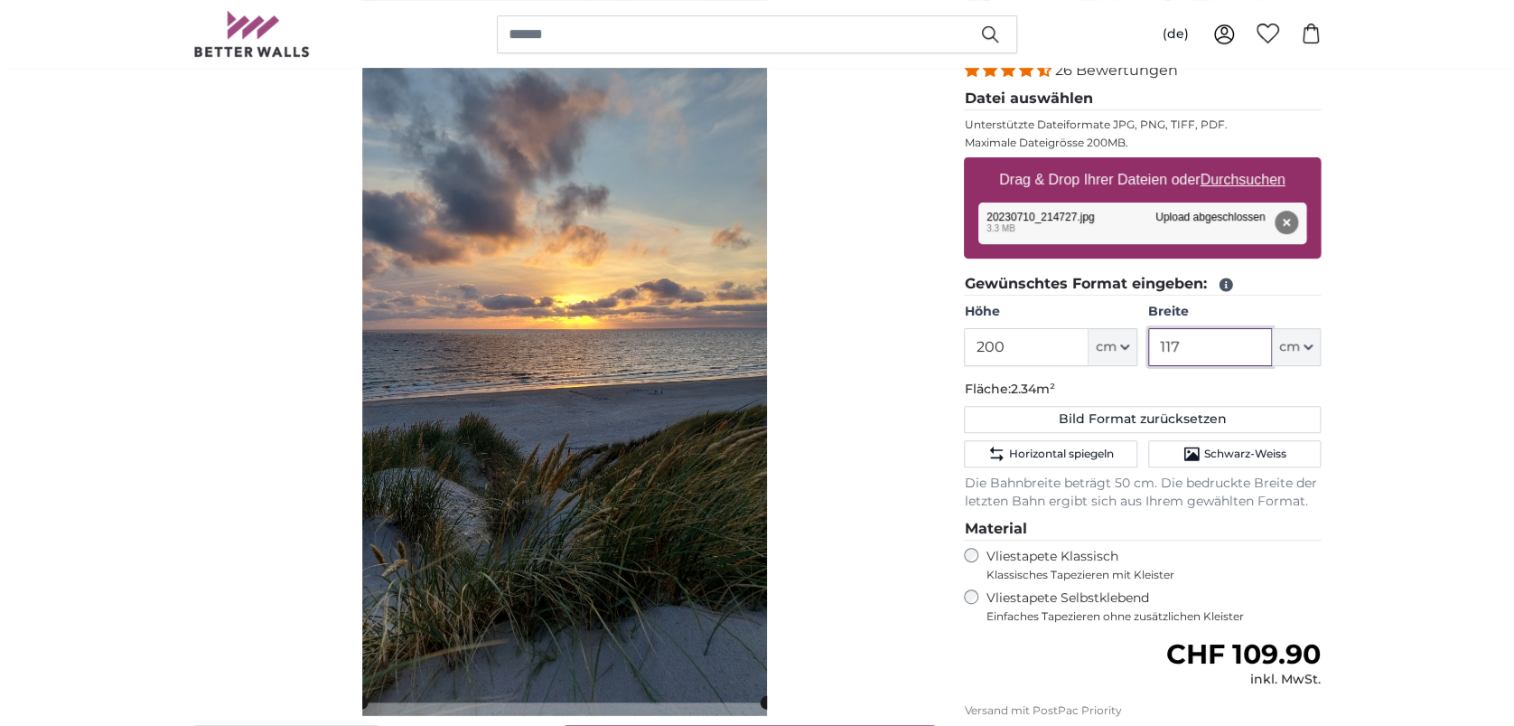
type input "117"
click at [983, 349] on input "200" at bounding box center [1026, 347] width 124 height 38
drag, startPoint x: 984, startPoint y: 347, endPoint x: 1002, endPoint y: 351, distance: 18.4
click at [1002, 351] on input "200" at bounding box center [1026, 347] width 124 height 38
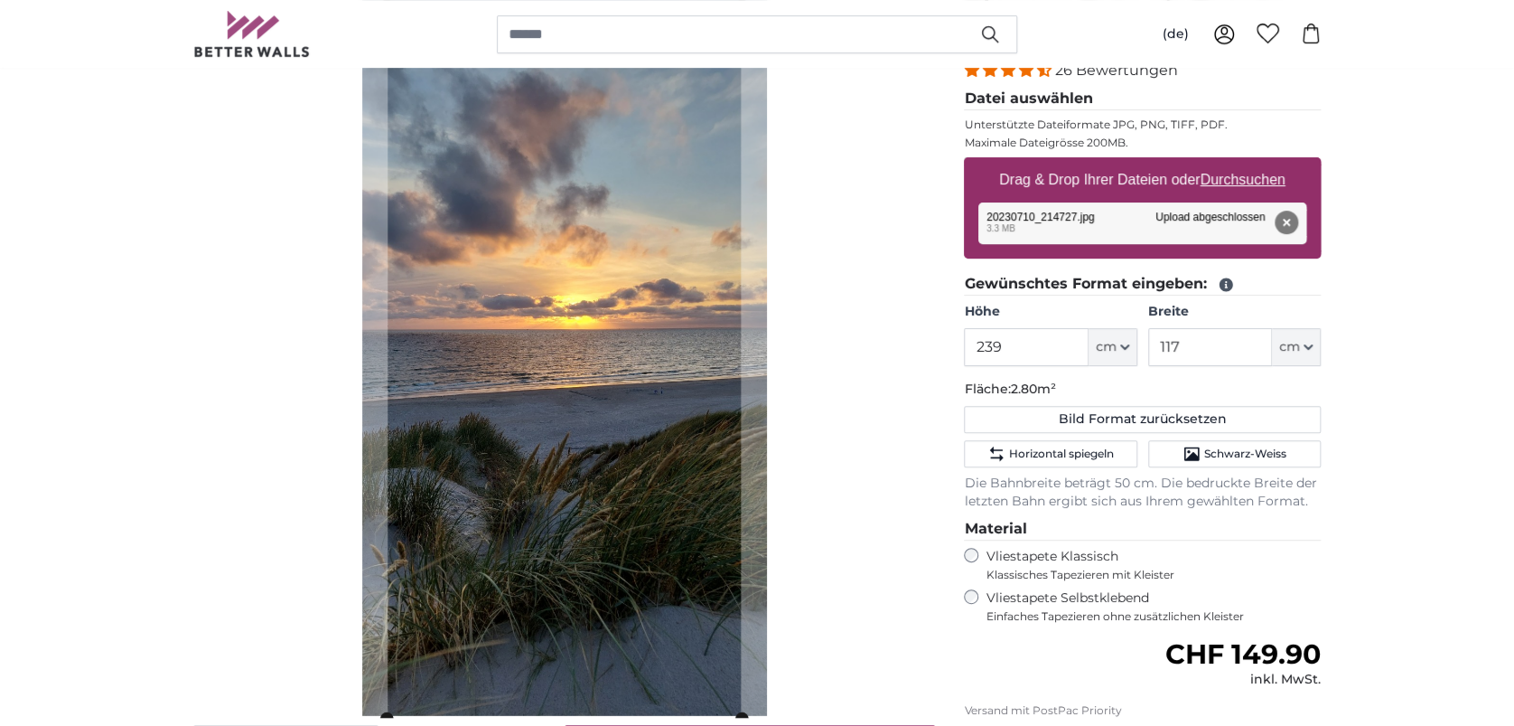
click at [801, 422] on div "Abbrechen Bild zuschneiden" at bounding box center [564, 379] width 742 height 768
click at [1287, 225] on button "Entfernen" at bounding box center [1286, 222] width 23 height 23
type input "200"
type input "112"
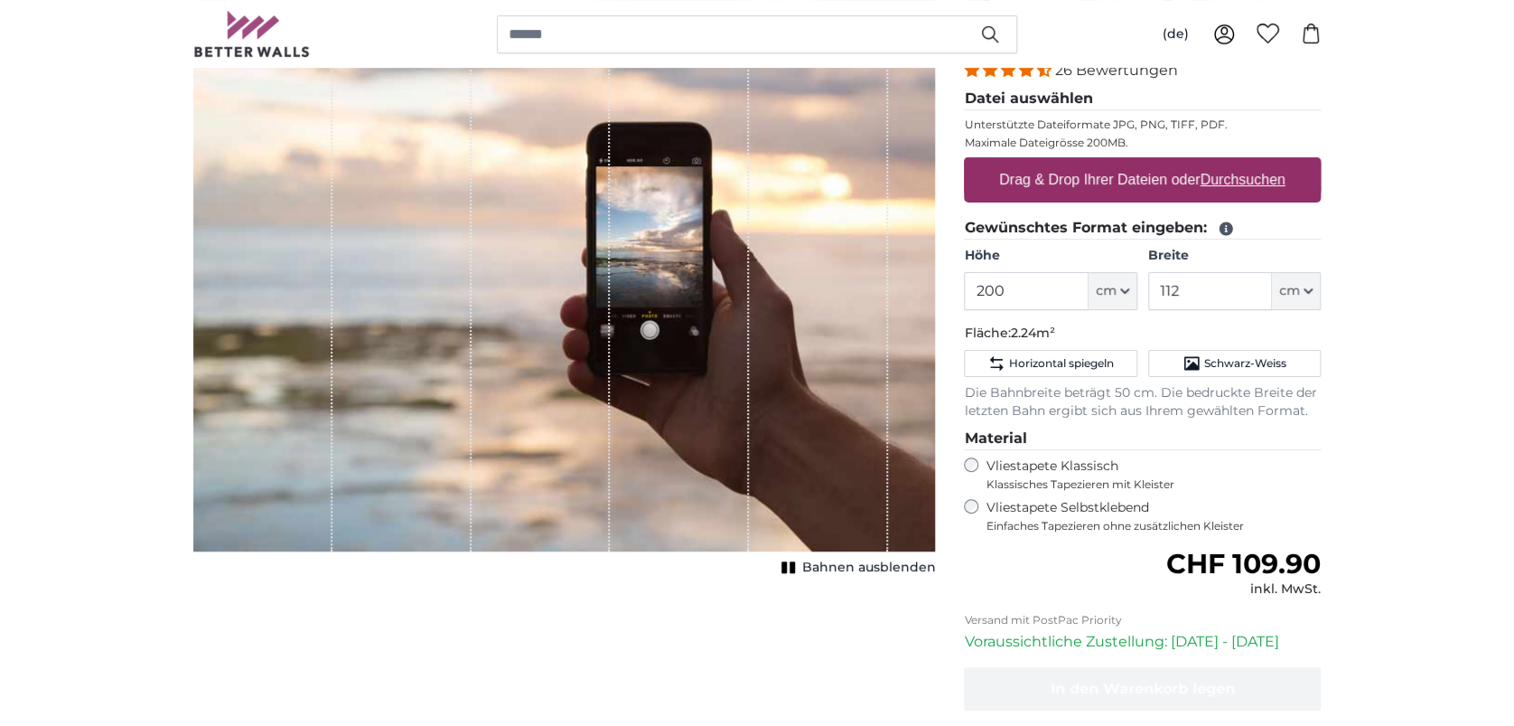
click at [1267, 172] on u "Durchsuchen" at bounding box center [1243, 179] width 85 height 15
click at [1267, 163] on input "Drag & Drop Ihrer Dateien oder Durchsuchen" at bounding box center [1142, 159] width 357 height 5
type input "**********"
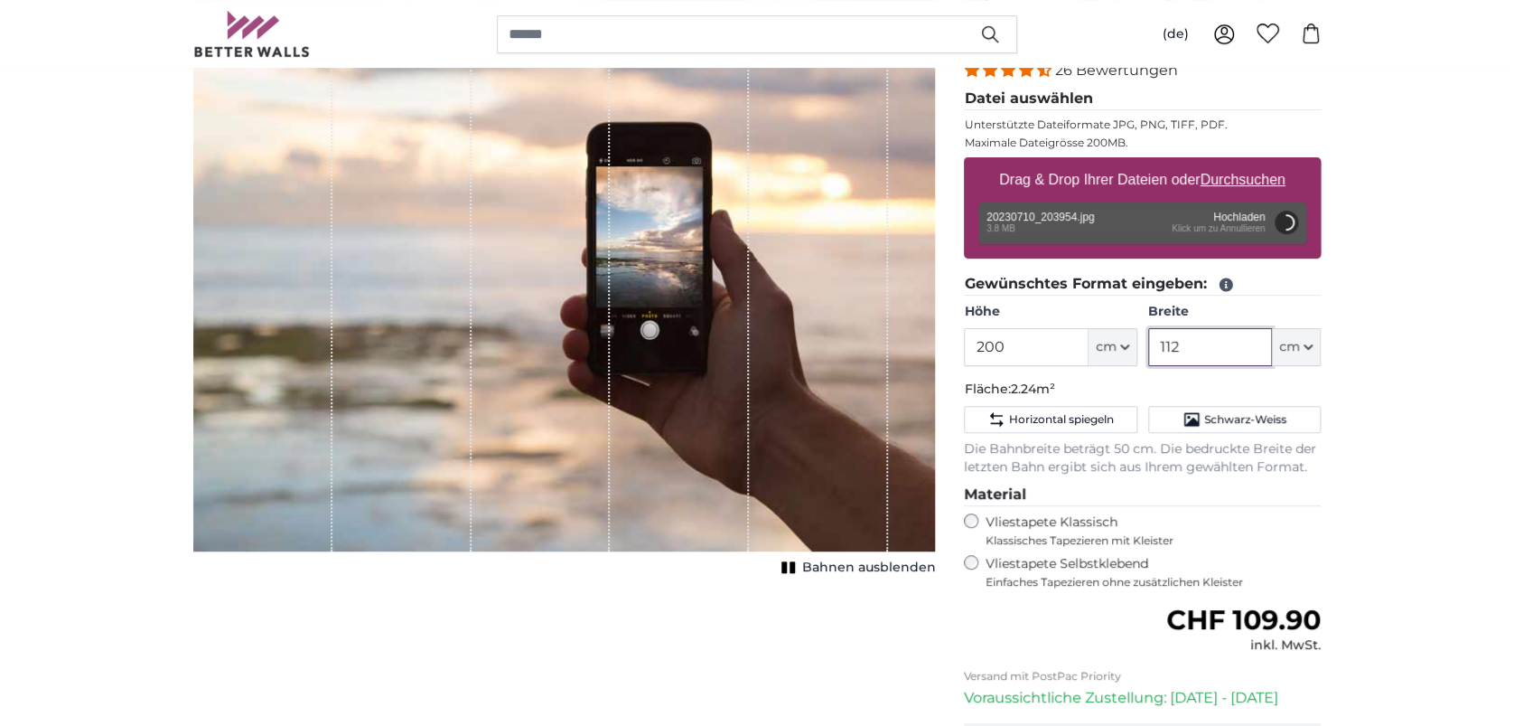
click at [1197, 330] on input "112" at bounding box center [1210, 347] width 124 height 38
type input "117"
drag, startPoint x: 1063, startPoint y: 340, endPoint x: 887, endPoint y: 342, distance: 176.2
click at [887, 342] on product-detail "Abbrechen Bild zuschneiden Bahnen ausblenden Eigenes Foto als Tapete Nr. WQ553 …" at bounding box center [757, 432] width 1157 height 933
type input "200"
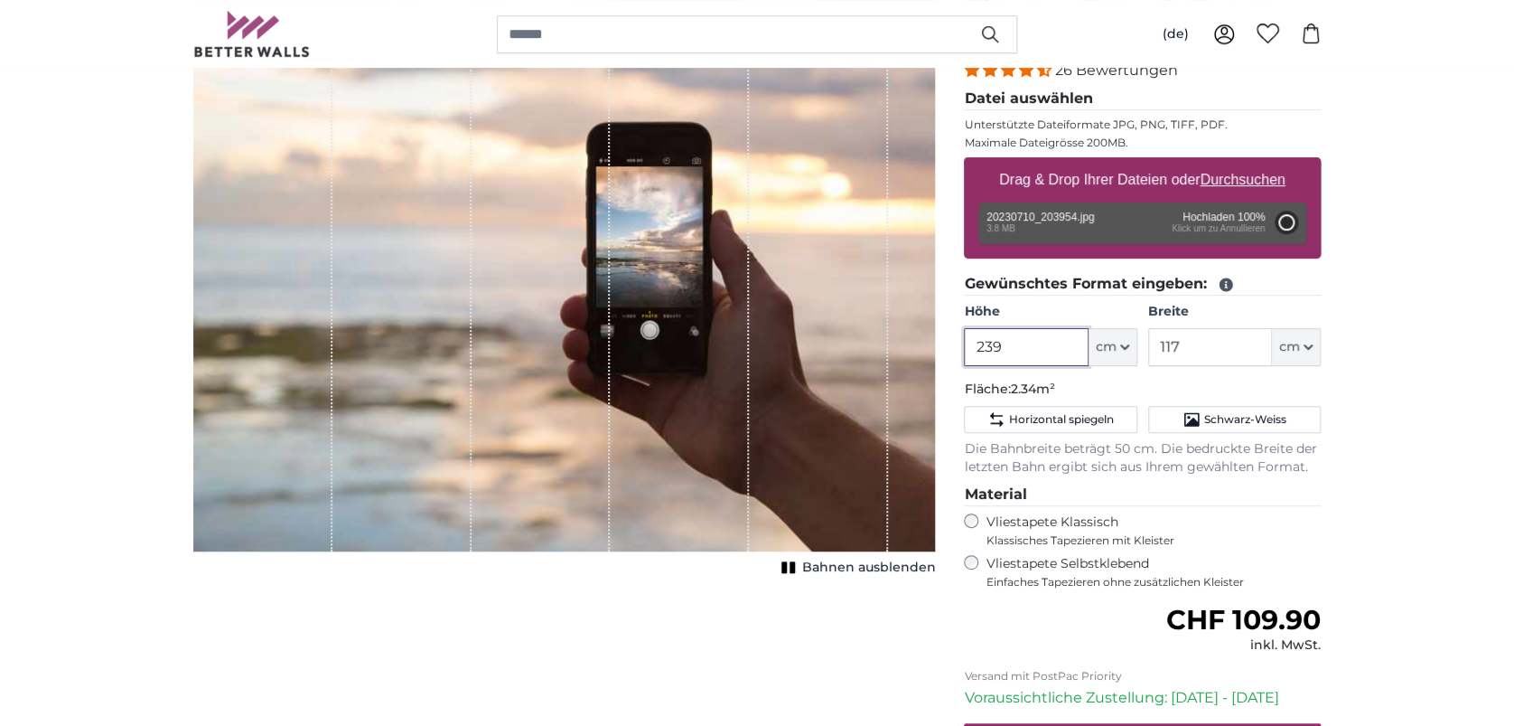
type input "356"
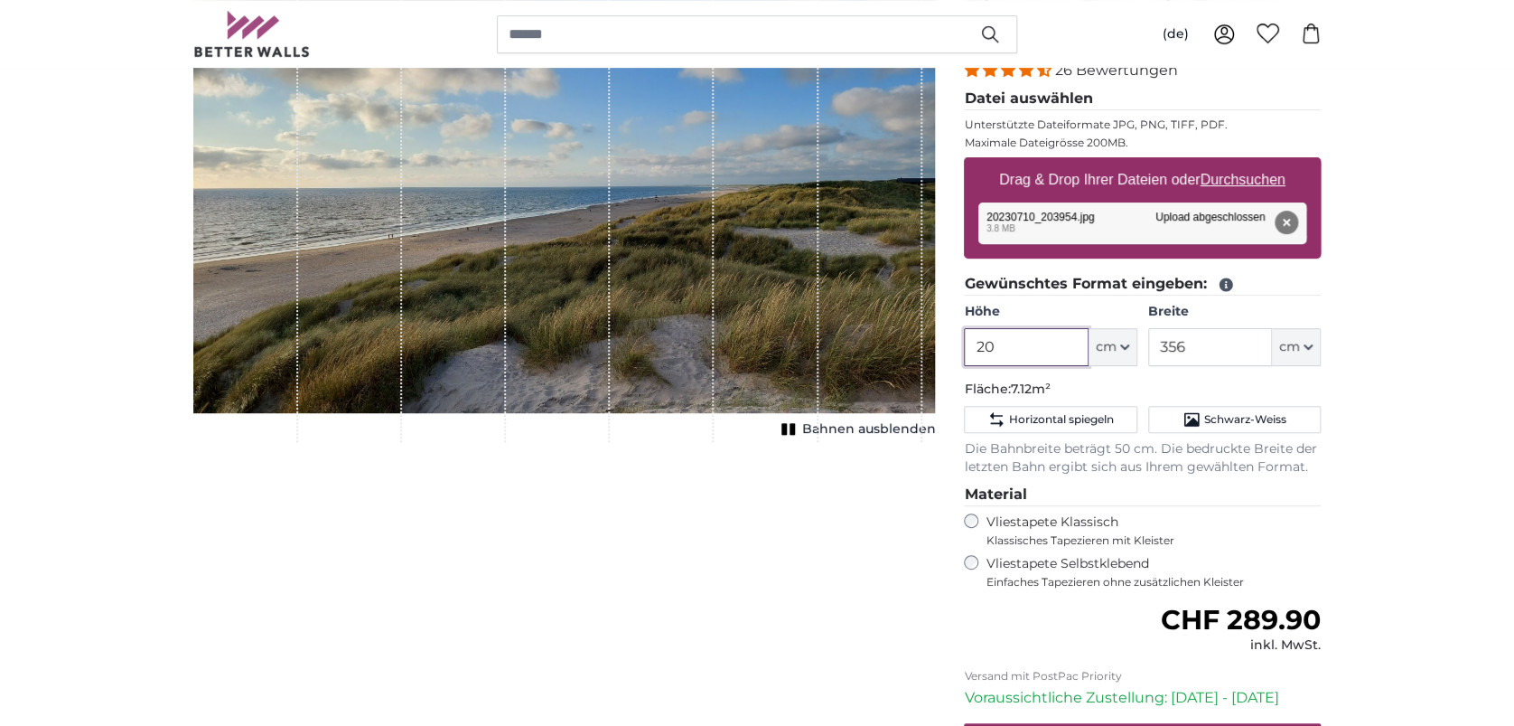
type input "2"
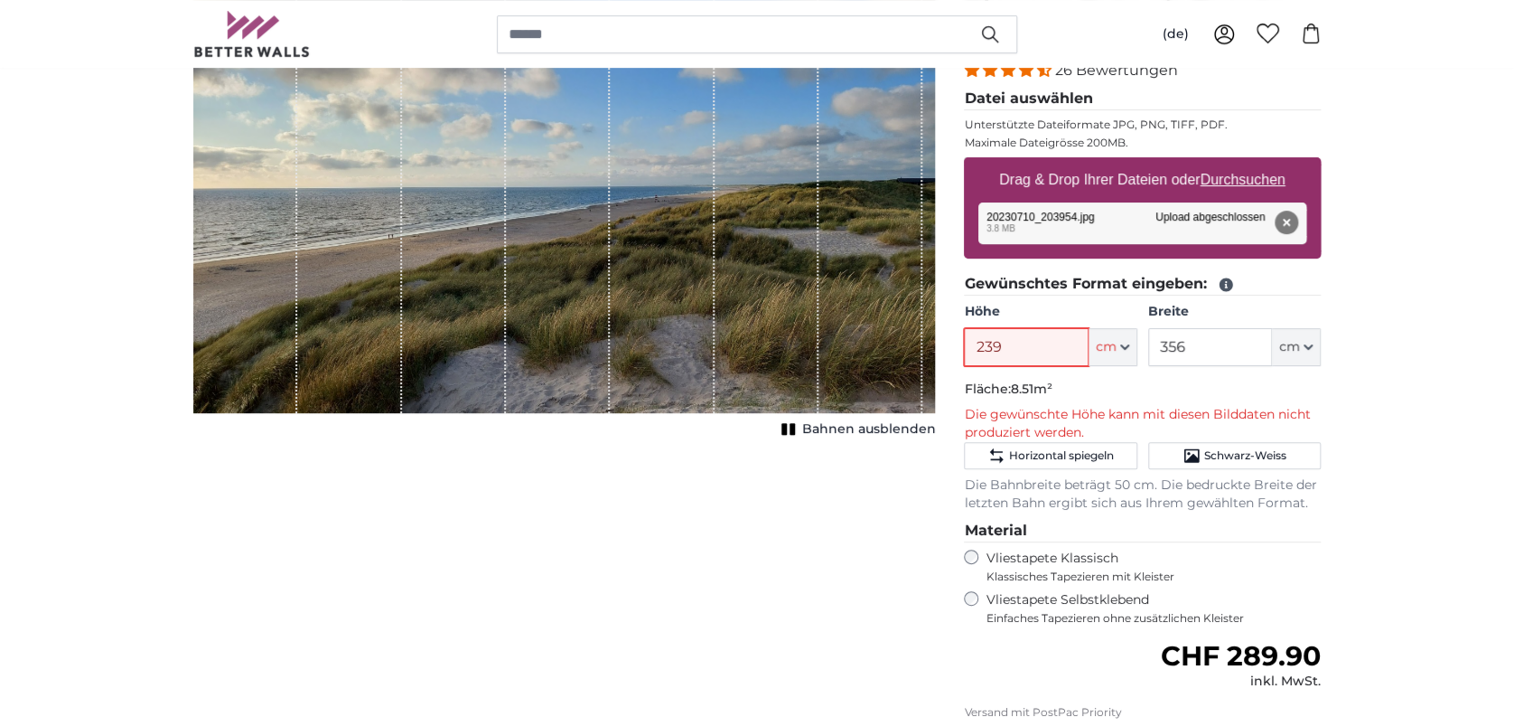
type input "239"
click at [1186, 411] on p "Die gewünschte Höhe kann mit diesen Bilddaten nicht produziert werden." at bounding box center [1142, 424] width 357 height 36
drag, startPoint x: 1213, startPoint y: 347, endPoint x: 1129, endPoint y: 344, distance: 84.1
click at [1129, 344] on div "Höhe 239 ft cm Centimeter (cm) Inches (inch) Feet (ft. in.) Breite 356 ft cm Ce…" at bounding box center [1142, 334] width 357 height 63
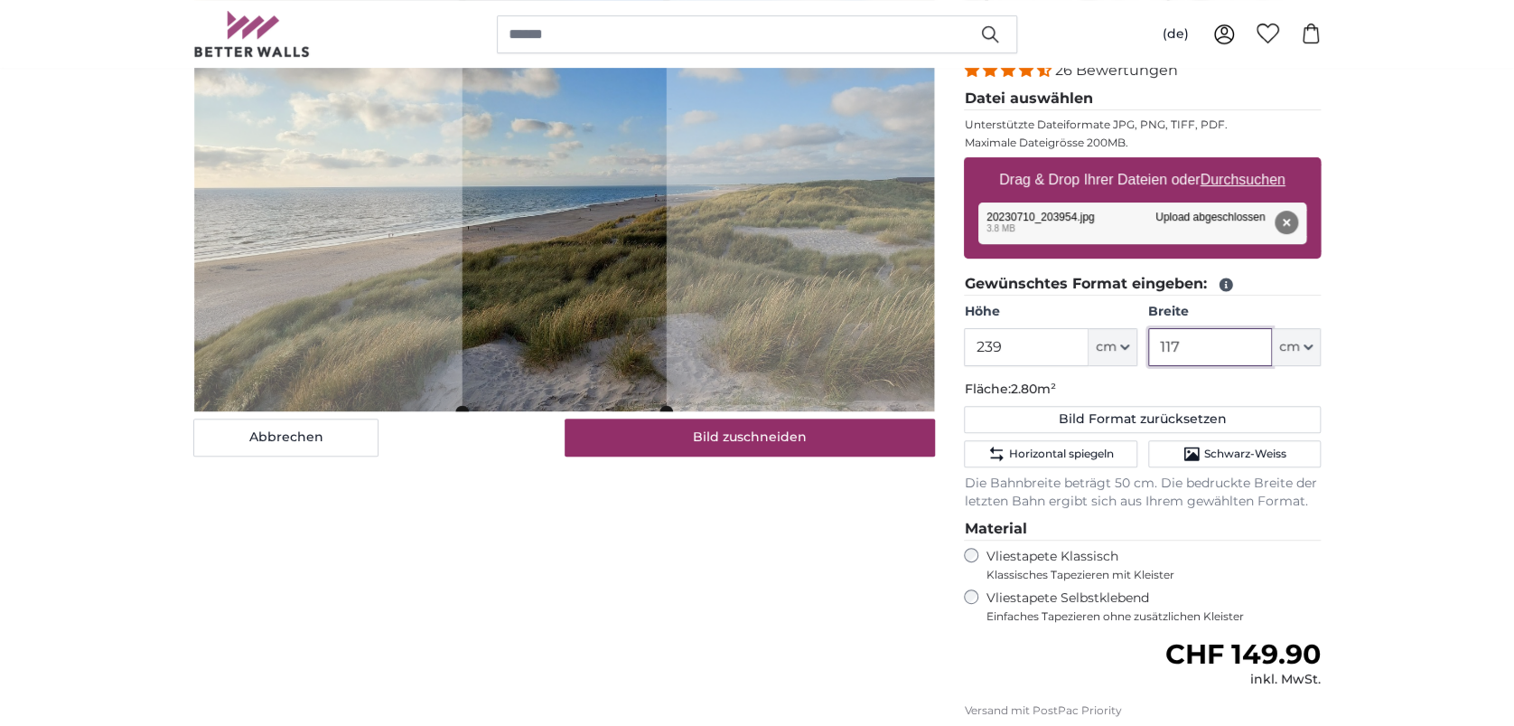
type input "117"
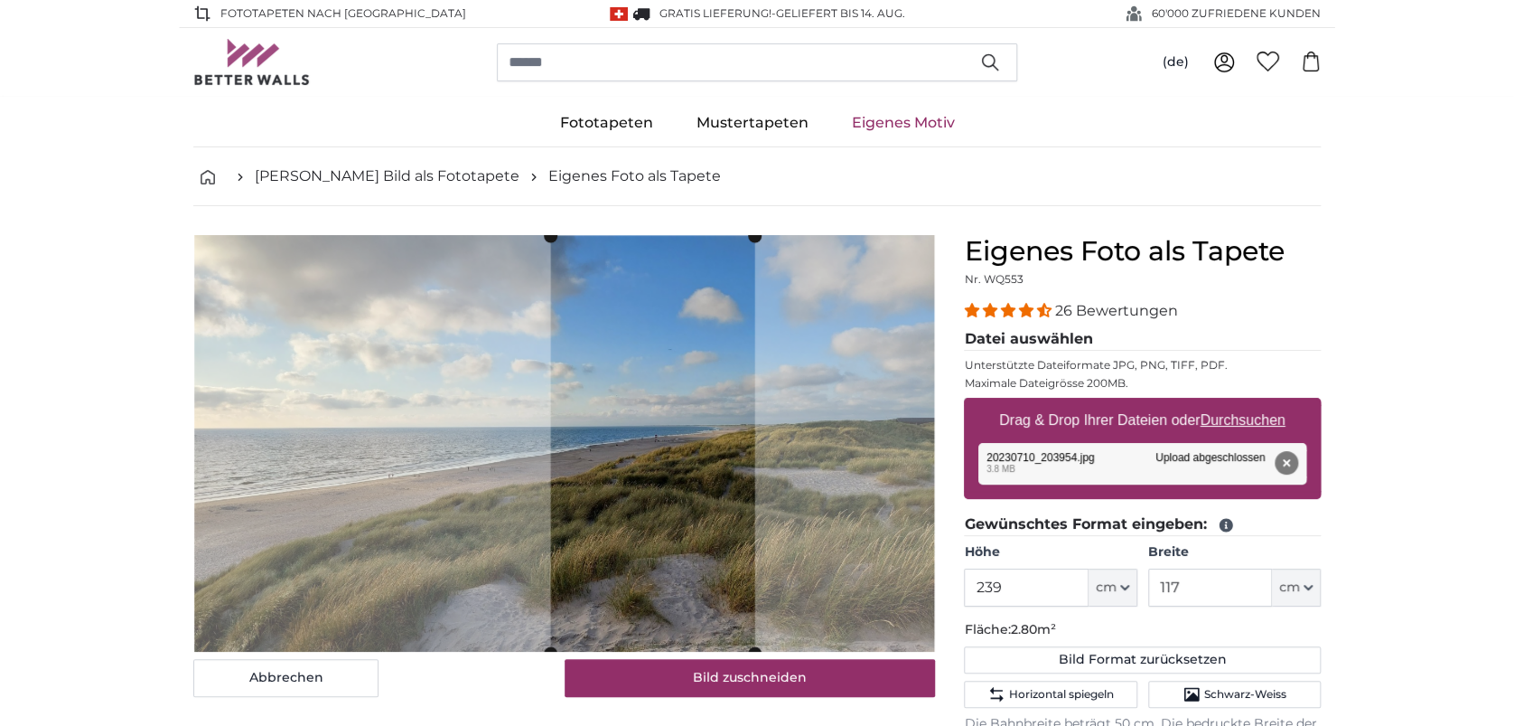
click at [698, 420] on cropper-handle at bounding box center [653, 444] width 204 height 417
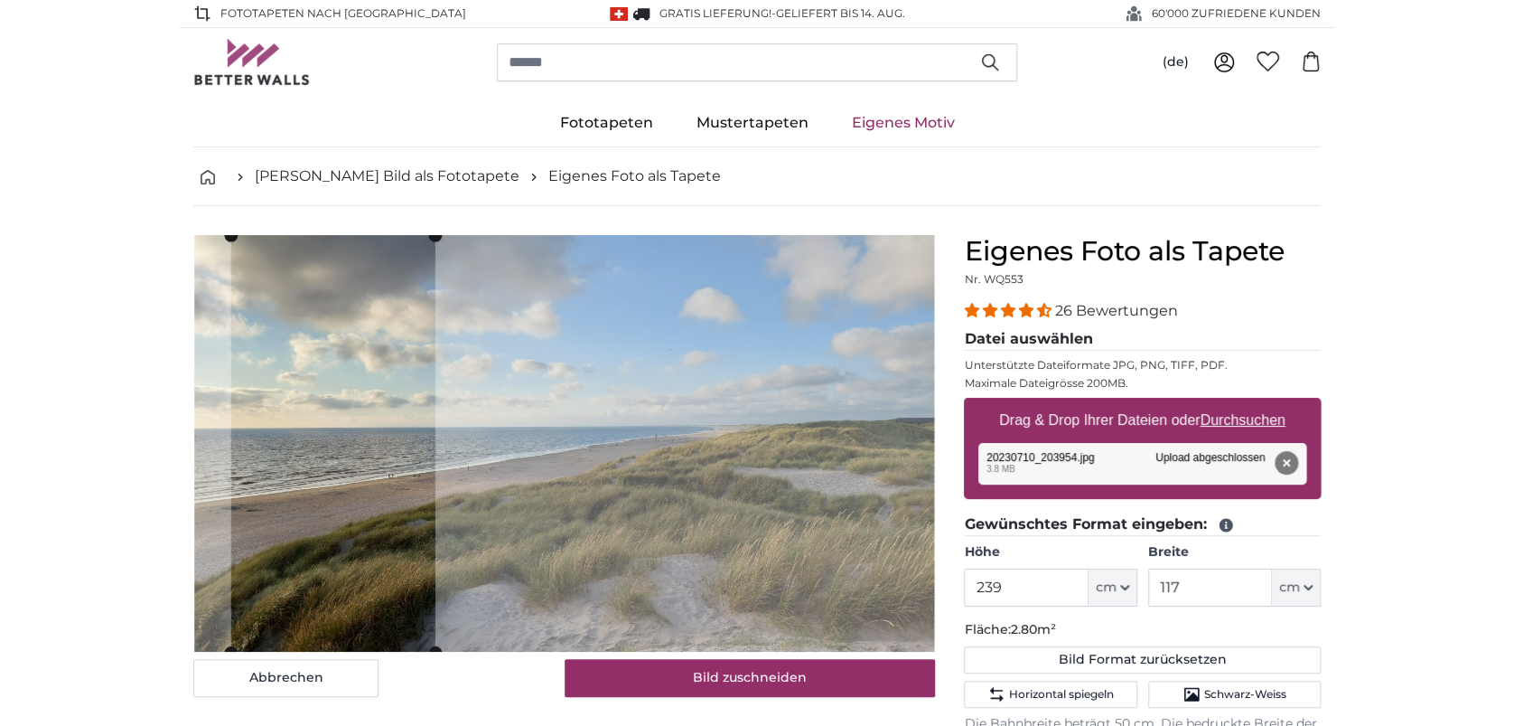
click at [353, 431] on cropper-handle at bounding box center [333, 443] width 204 height 417
click at [1298, 465] on button "Entfernen" at bounding box center [1286, 462] width 23 height 23
type input "200"
type input "356"
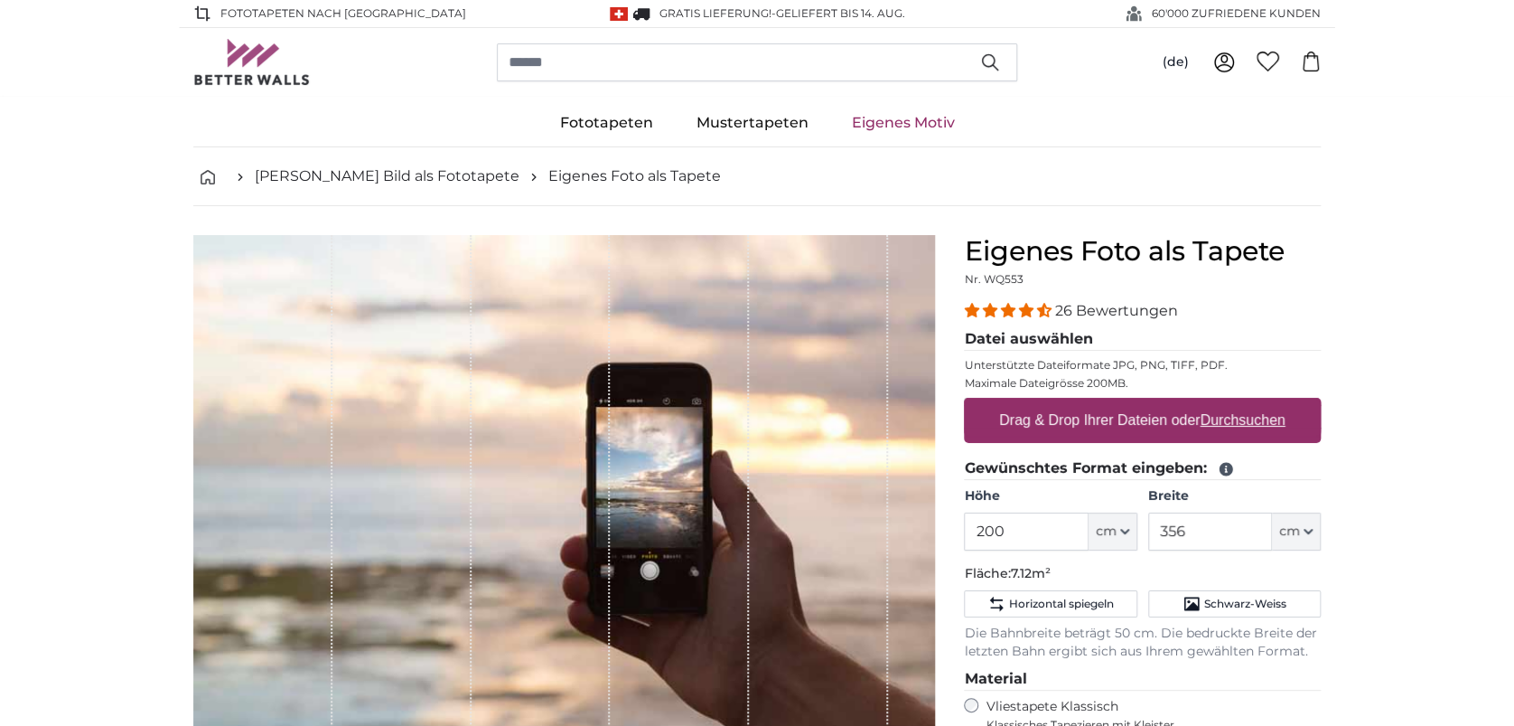
click at [1275, 422] on u "Durchsuchen" at bounding box center [1243, 419] width 85 height 15
click at [1275, 403] on input "Drag & Drop Ihrer Dateien oder Durchsuchen" at bounding box center [1142, 400] width 357 height 5
type input "**********"
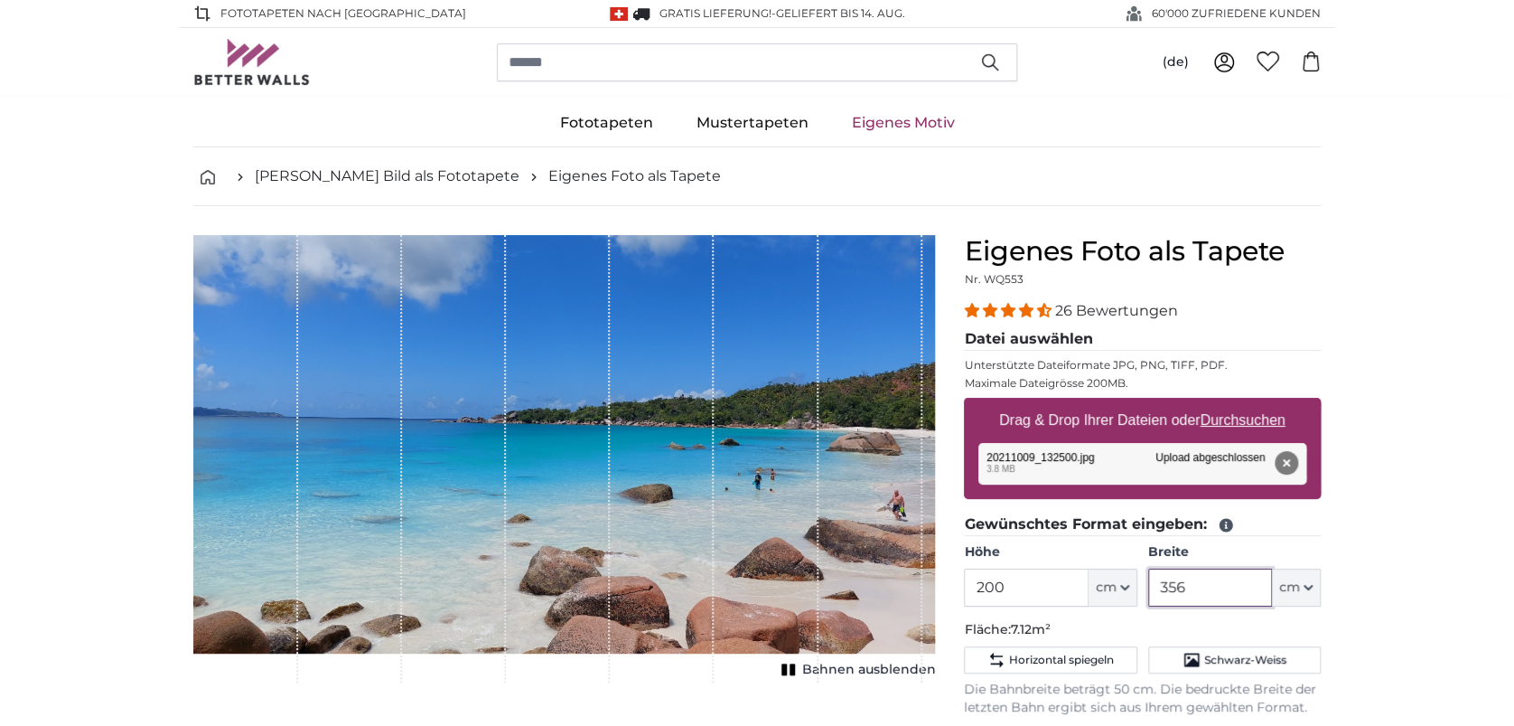
drag, startPoint x: 1216, startPoint y: 592, endPoint x: 1147, endPoint y: 586, distance: 69.8
click at [1147, 586] on div "Höhe 200 ft cm Centimeter (cm) Inches (inch) Feet (ft. in.) Breite 356 ft cm Ce…" at bounding box center [1142, 574] width 357 height 63
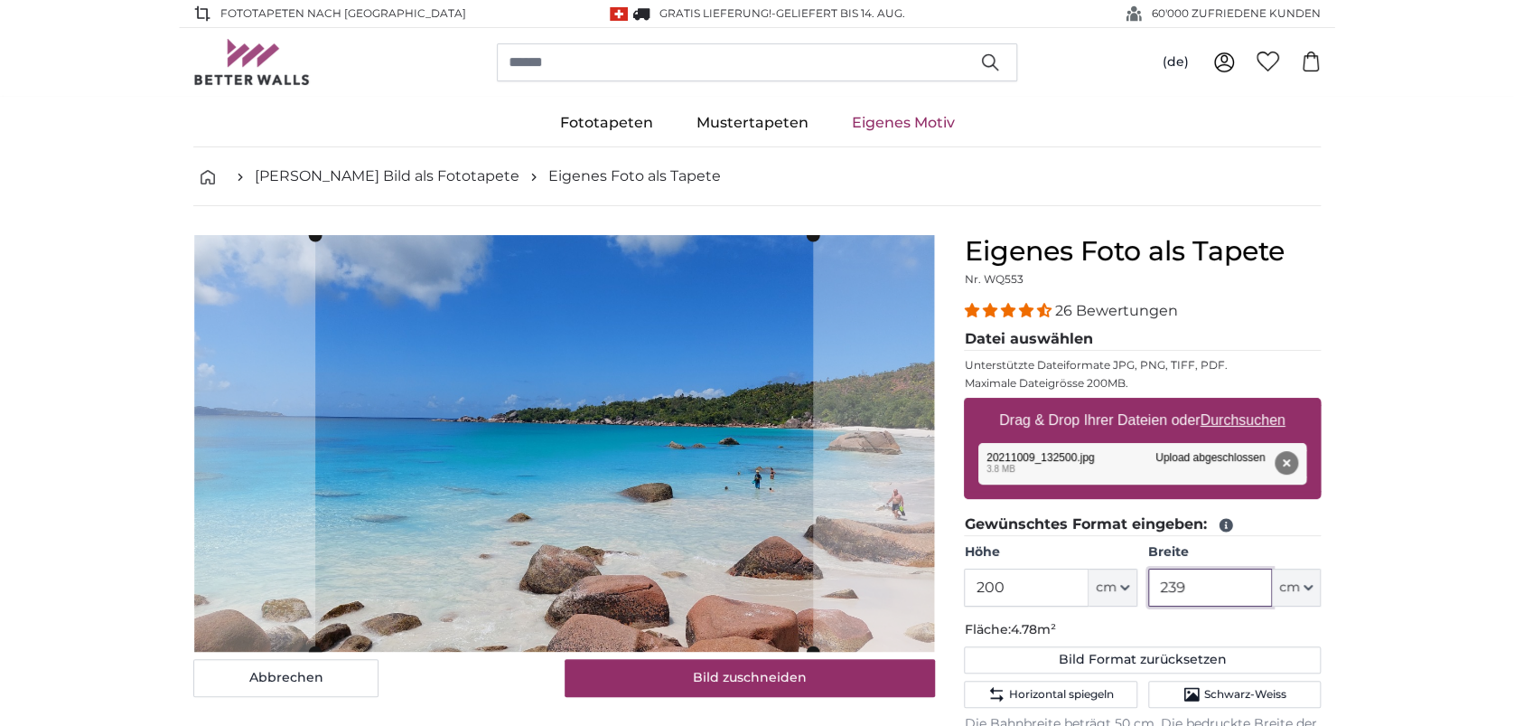
drag, startPoint x: 1209, startPoint y: 584, endPoint x: 1158, endPoint y: 585, distance: 50.6
click at [1158, 585] on input "239" at bounding box center [1210, 587] width 124 height 38
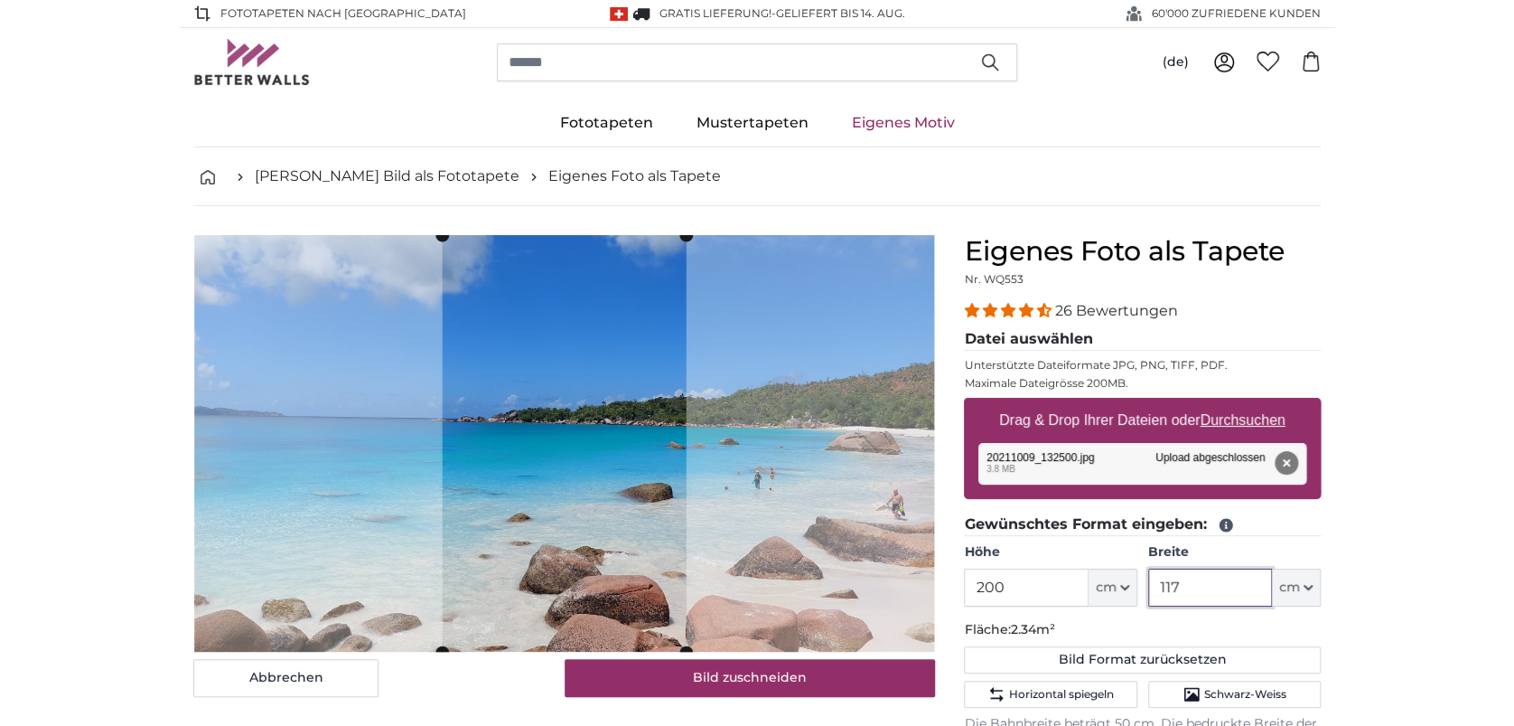
type input "117"
click at [994, 586] on input "200" at bounding box center [1026, 587] width 124 height 38
drag, startPoint x: 986, startPoint y: 585, endPoint x: 1001, endPoint y: 585, distance: 15.4
click at [1001, 585] on input "200" at bounding box center [1026, 587] width 124 height 38
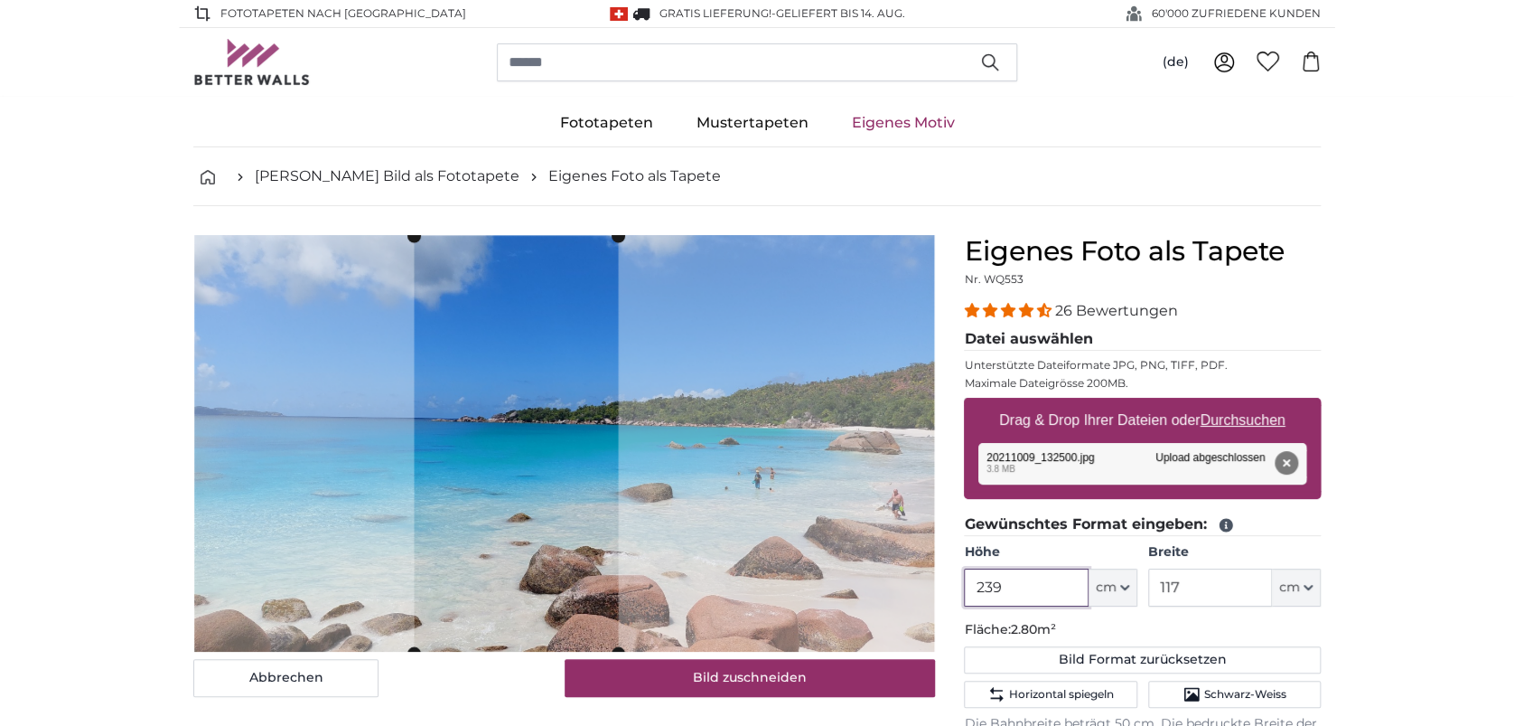
click at [533, 574] on cropper-handle at bounding box center [516, 444] width 204 height 417
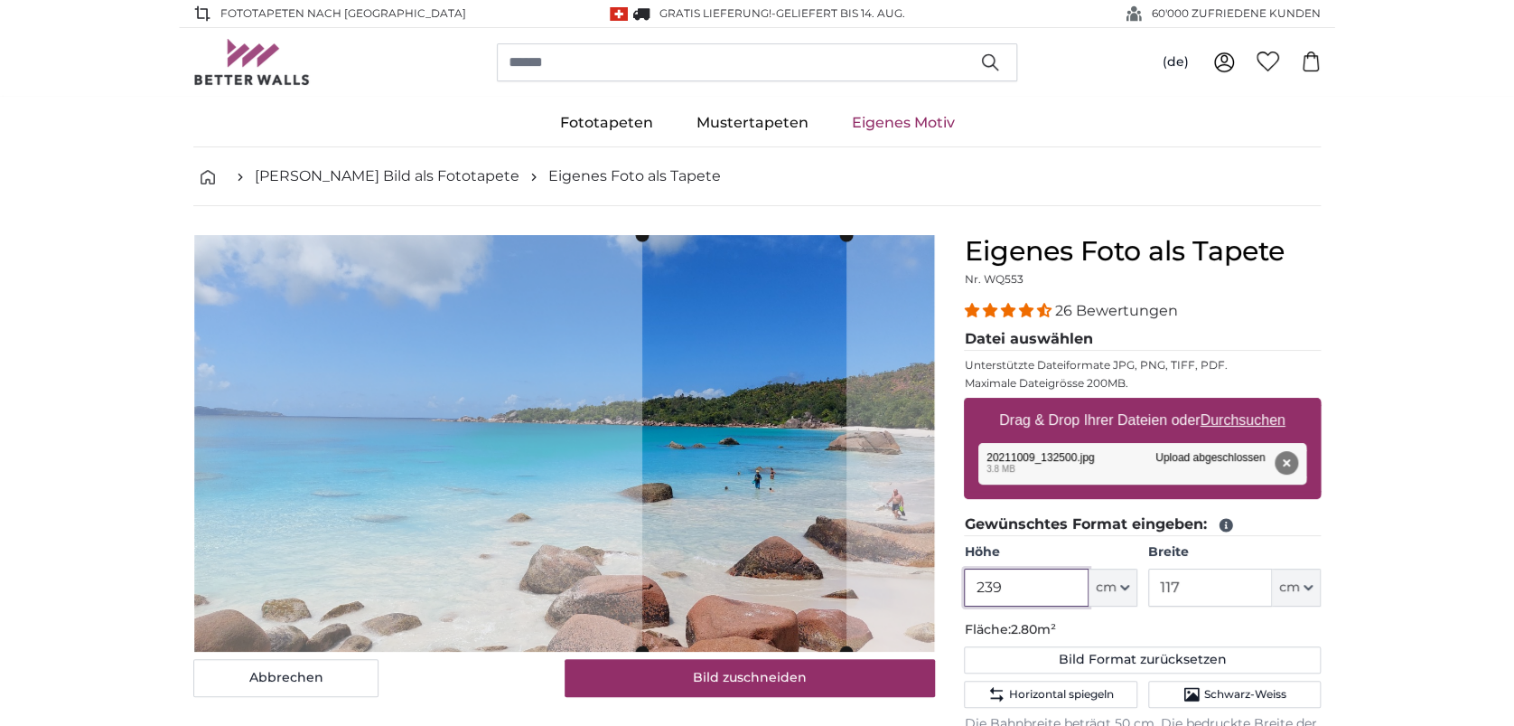
click at [761, 570] on cropper-handle at bounding box center [744, 443] width 204 height 417
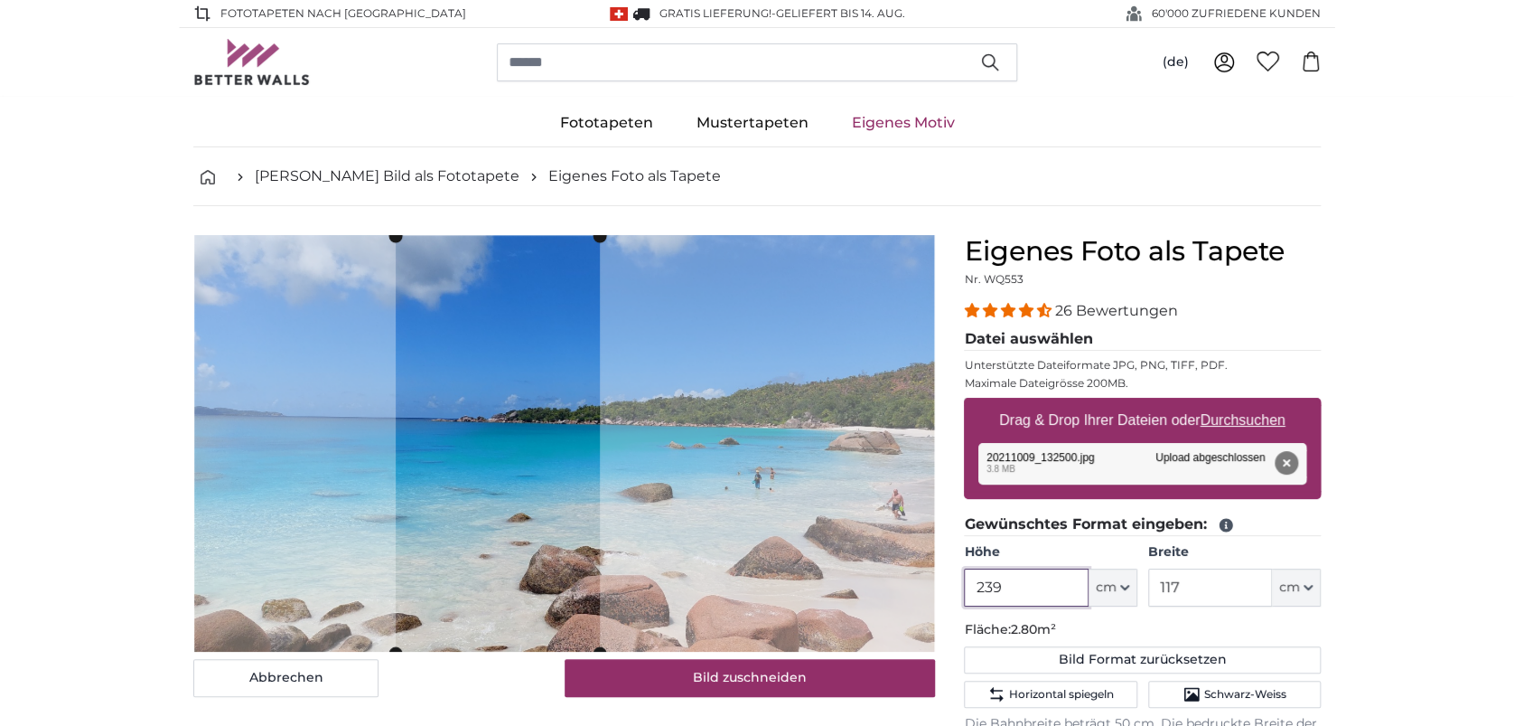
click at [514, 574] on cropper-handle at bounding box center [498, 444] width 204 height 417
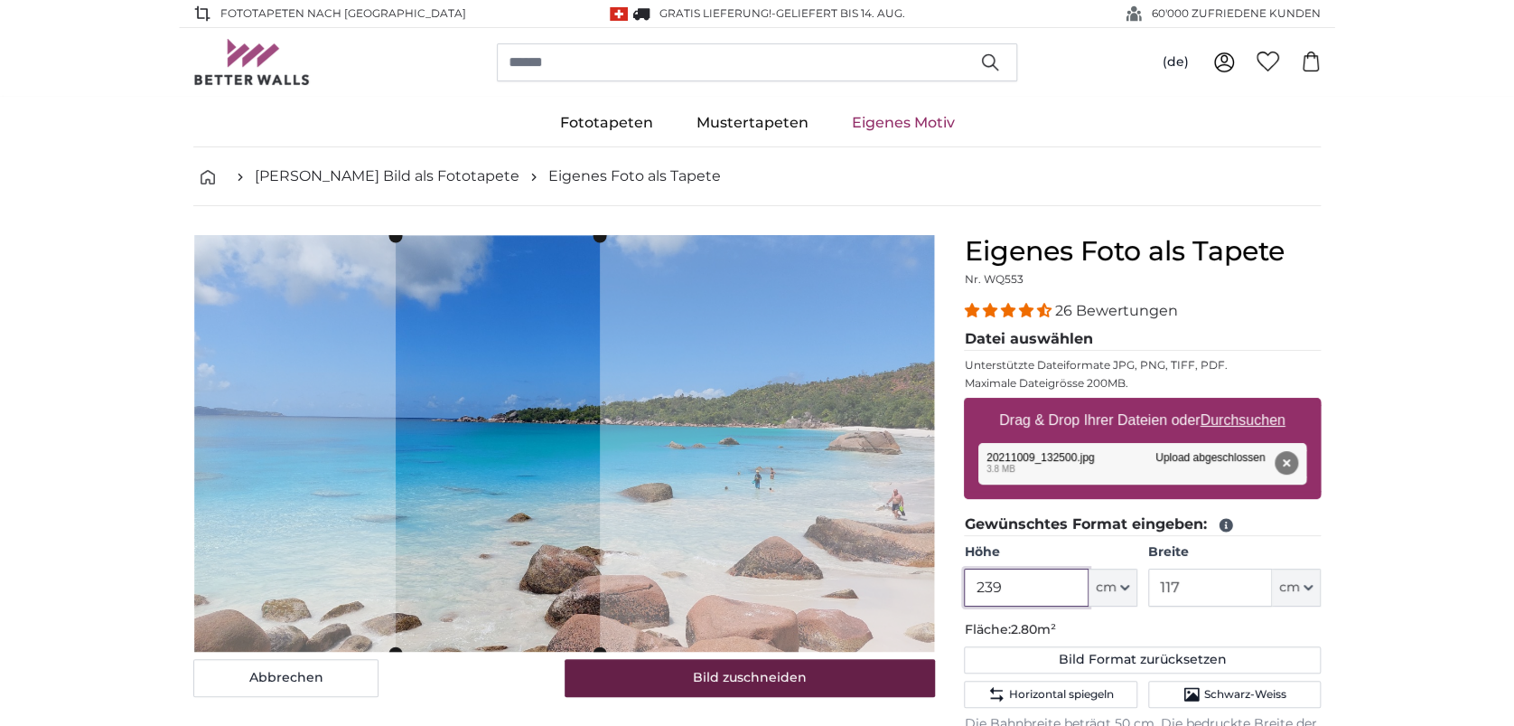
type input "239"
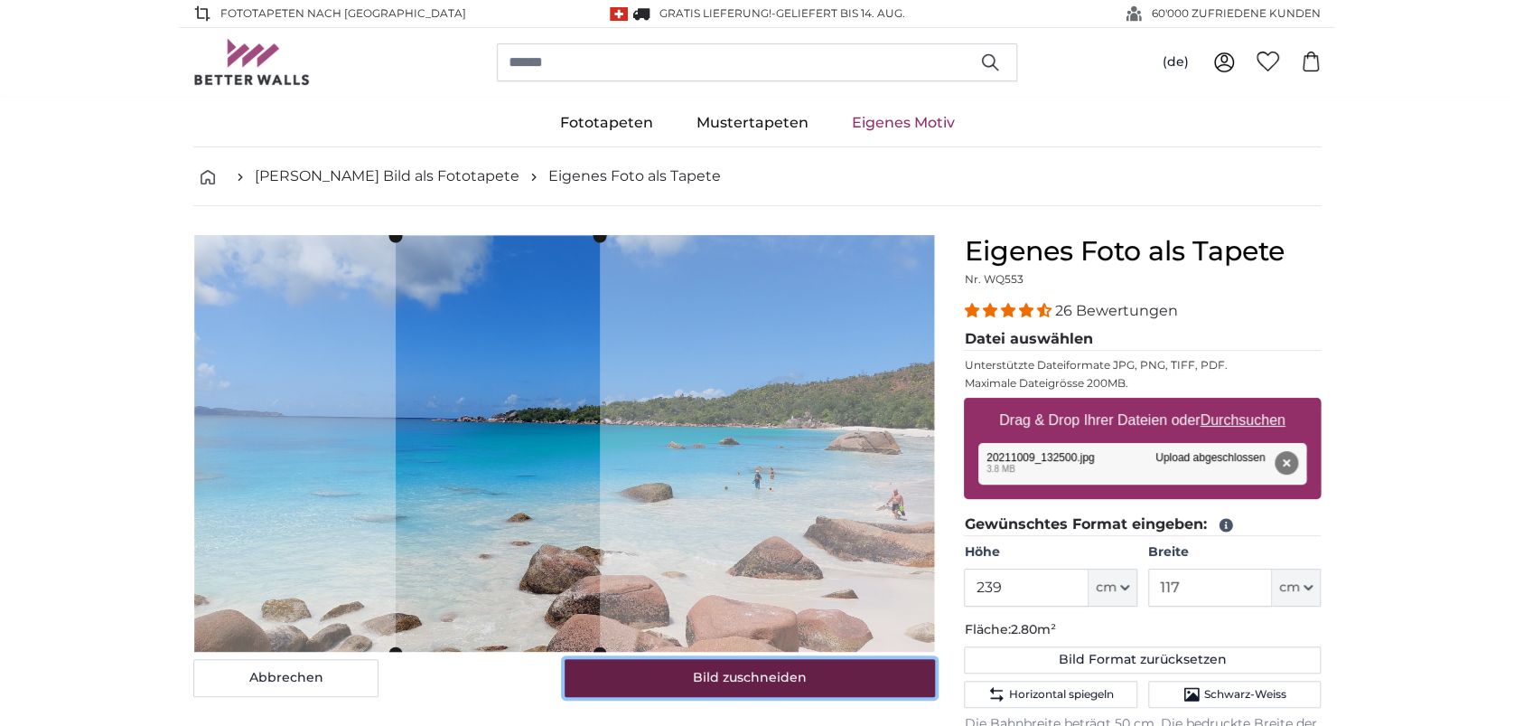
click at [686, 683] on button "Bild zuschneiden" at bounding box center [750, 678] width 371 height 38
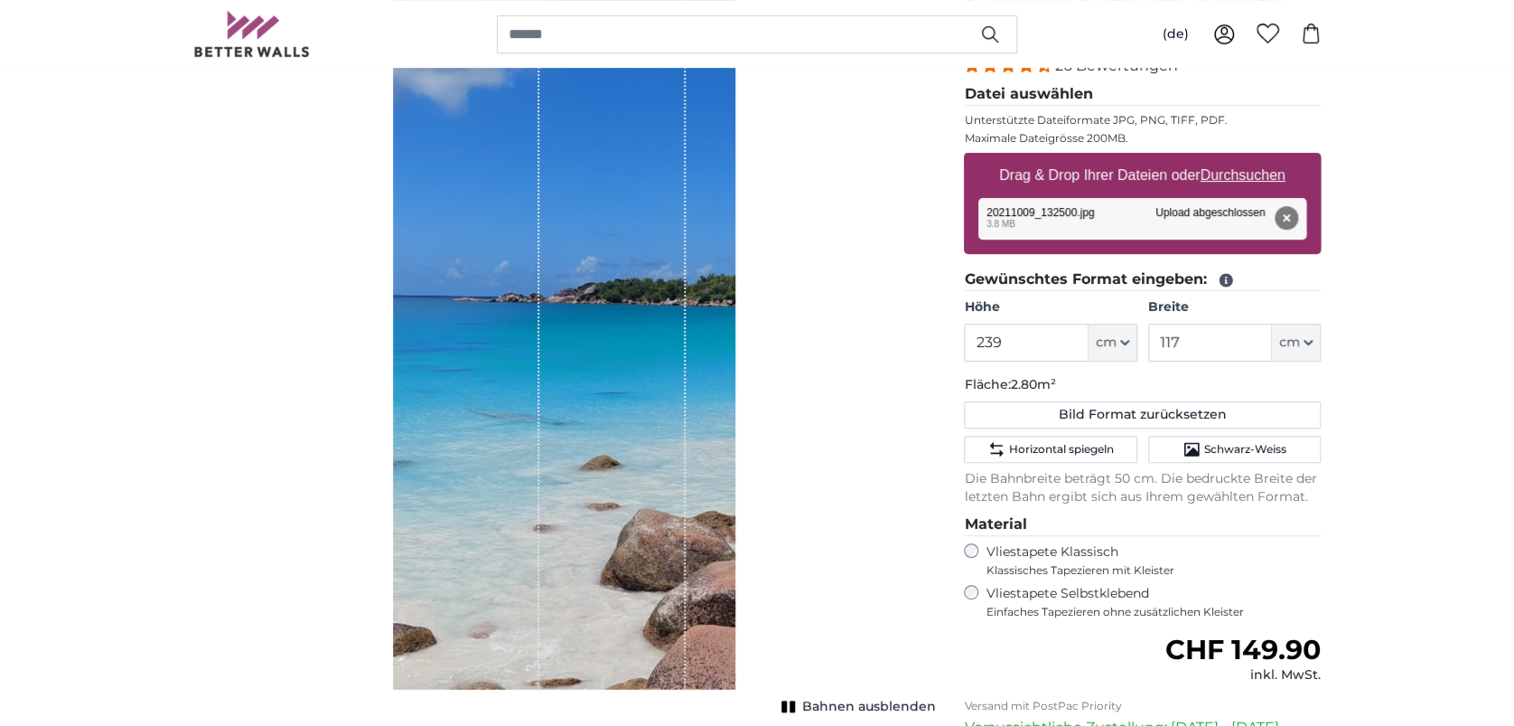
scroll to position [240, 0]
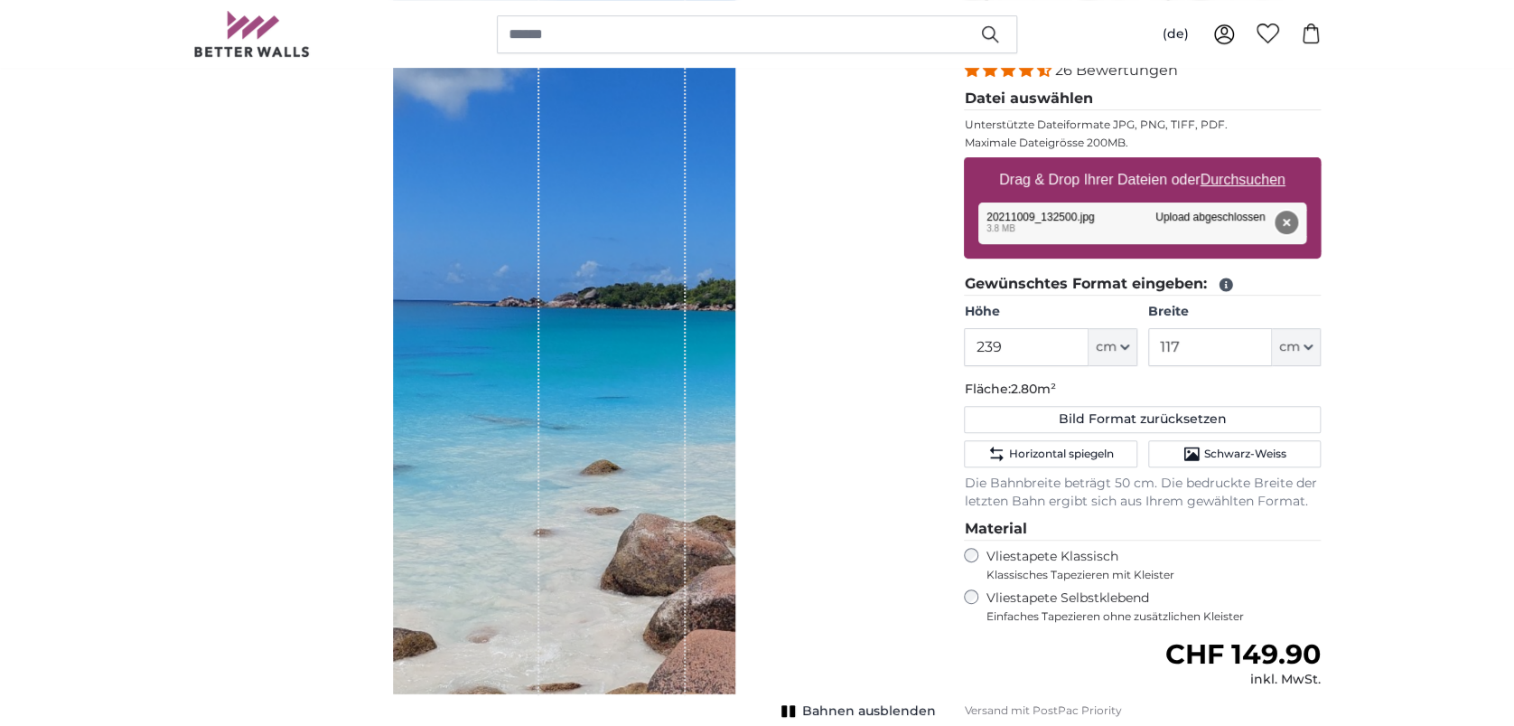
click at [1288, 214] on button "Entfernen" at bounding box center [1286, 222] width 23 height 23
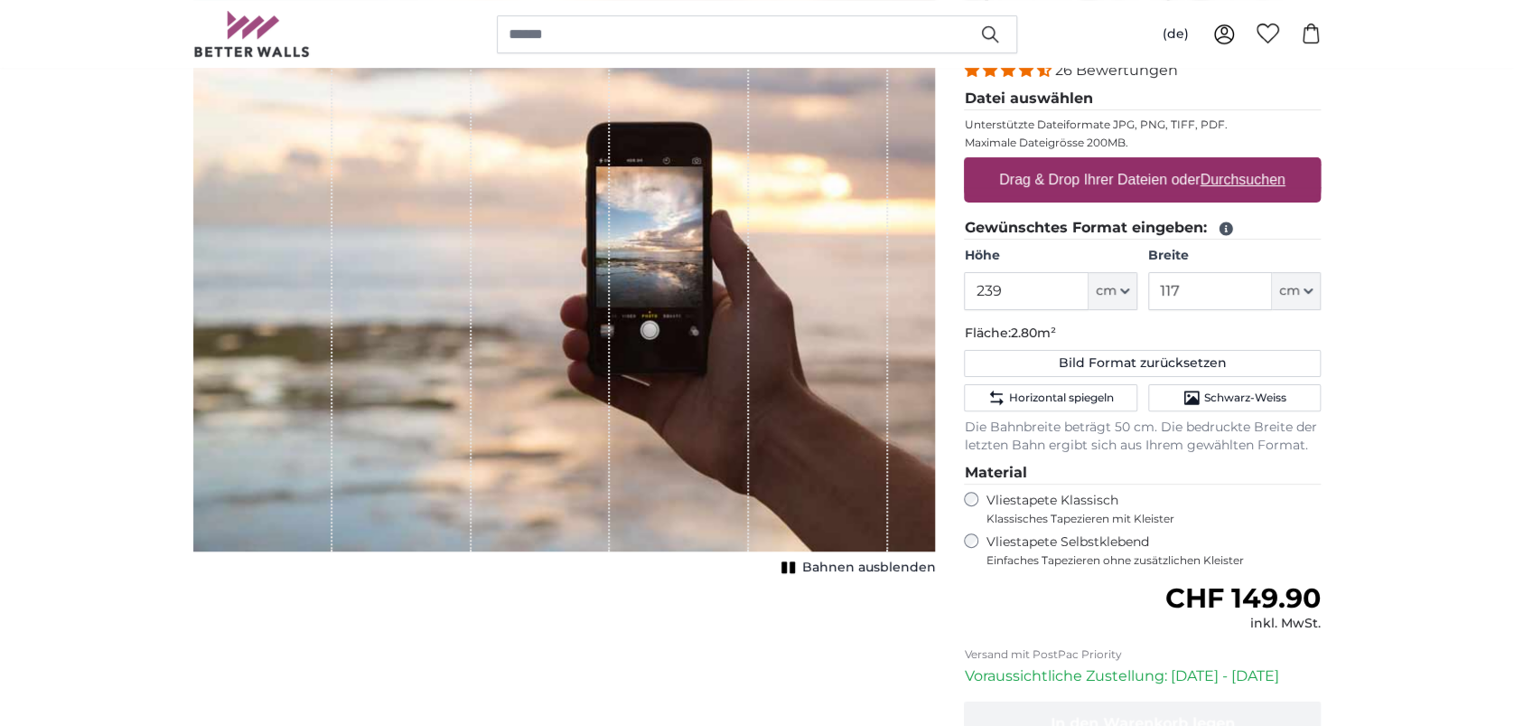
click at [1244, 187] on u "Durchsuchen" at bounding box center [1243, 179] width 85 height 15
click at [1244, 163] on input "Drag & Drop Ihrer Dateien oder Durchsuchen" at bounding box center [1142, 159] width 357 height 5
type input "**********"
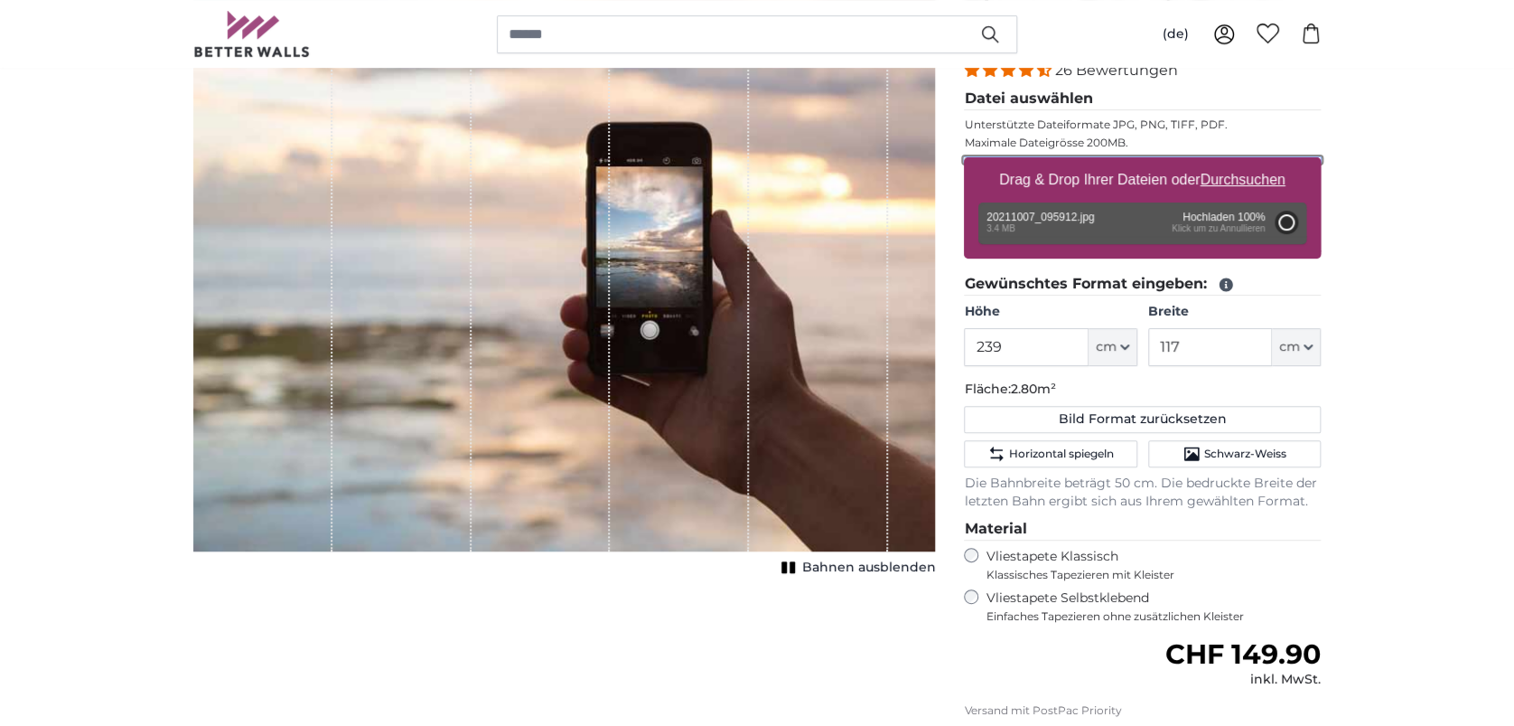
type input "200"
type input "356"
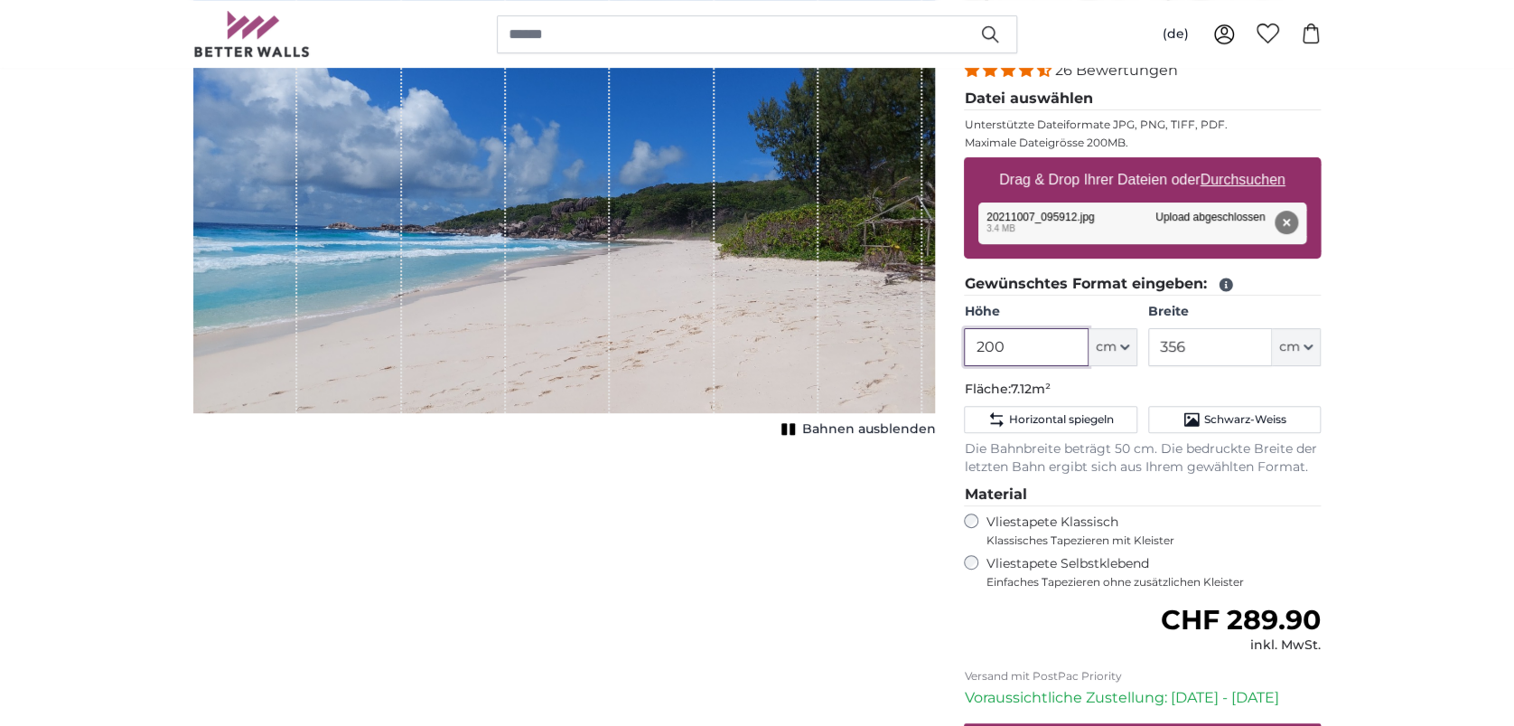
drag, startPoint x: 985, startPoint y: 352, endPoint x: 1036, endPoint y: 354, distance: 51.5
click at [1036, 354] on input "200" at bounding box center [1026, 347] width 124 height 38
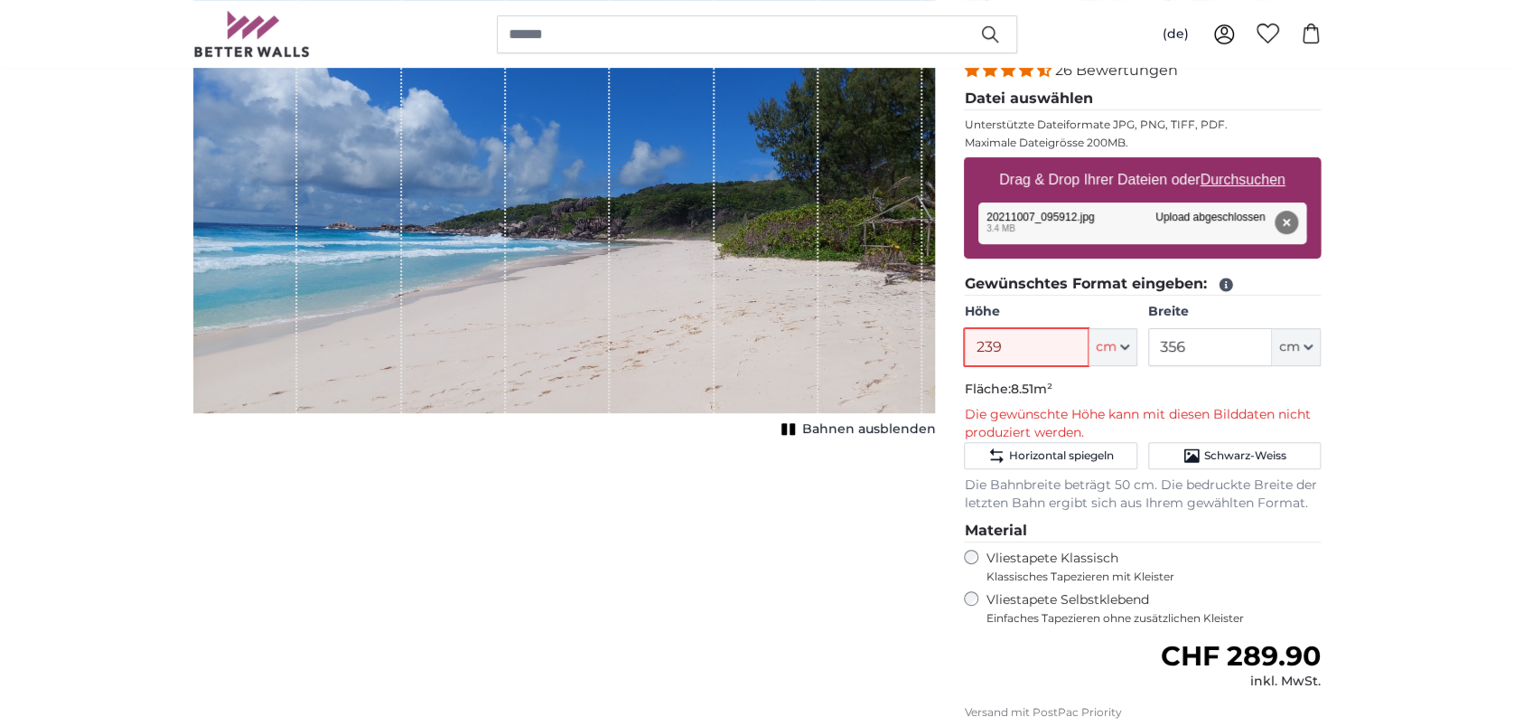
type input "239"
click at [1195, 351] on input "356" at bounding box center [1210, 347] width 124 height 38
drag, startPoint x: 1195, startPoint y: 350, endPoint x: 1164, endPoint y: 350, distance: 31.6
click at [1164, 350] on input "356" at bounding box center [1210, 347] width 124 height 38
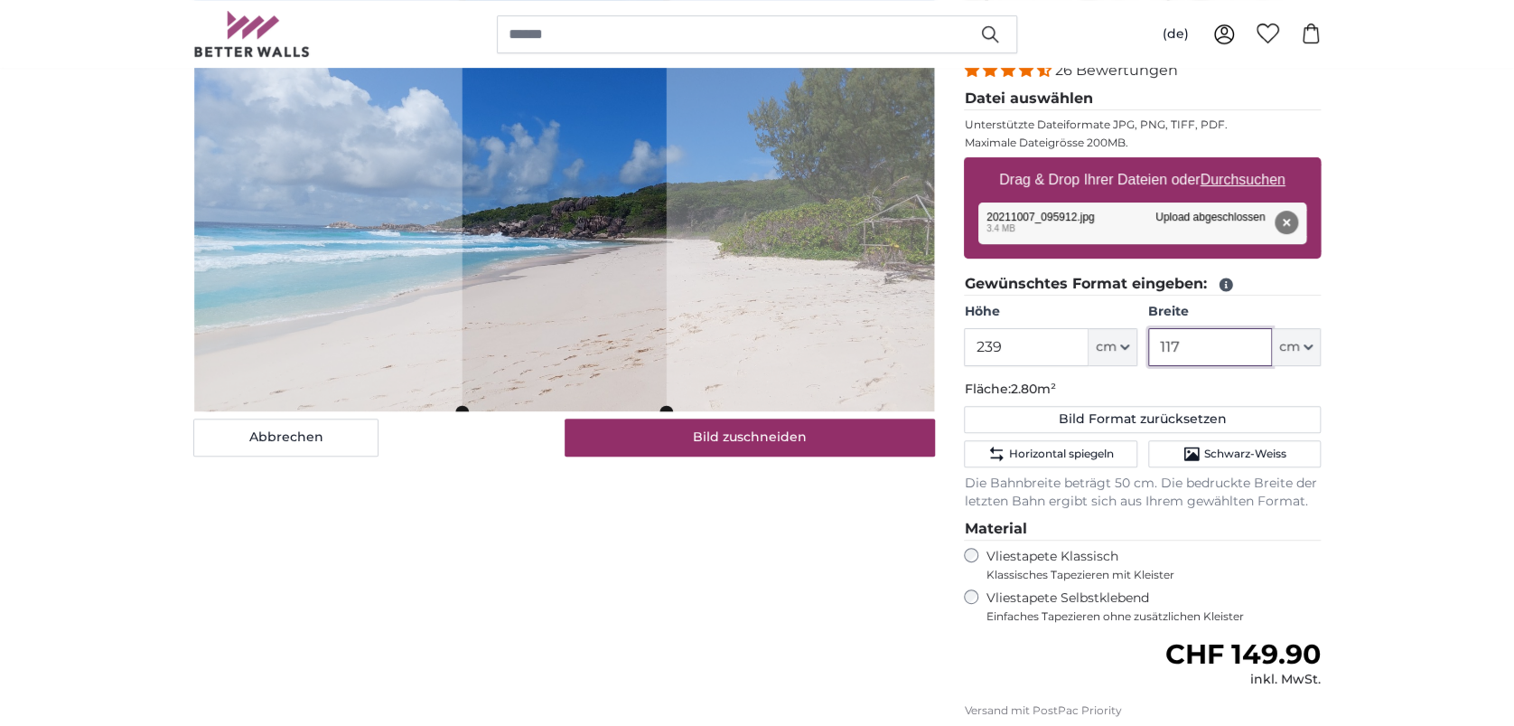
type input "117"
click at [625, 524] on div "Abbrechen Bild zuschneiden Bahnen ausblenden" at bounding box center [564, 464] width 771 height 939
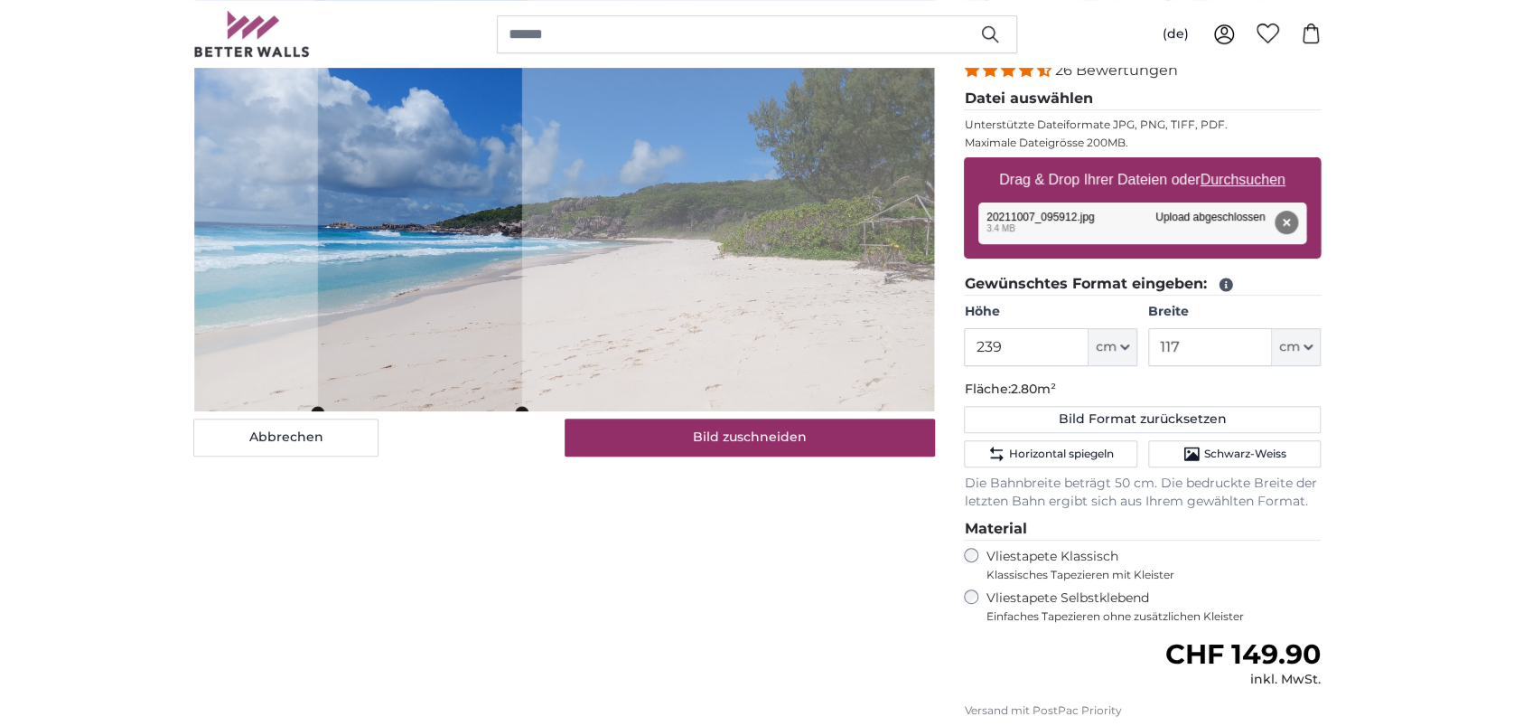
click at [433, 372] on cropper-handle at bounding box center [420, 203] width 204 height 417
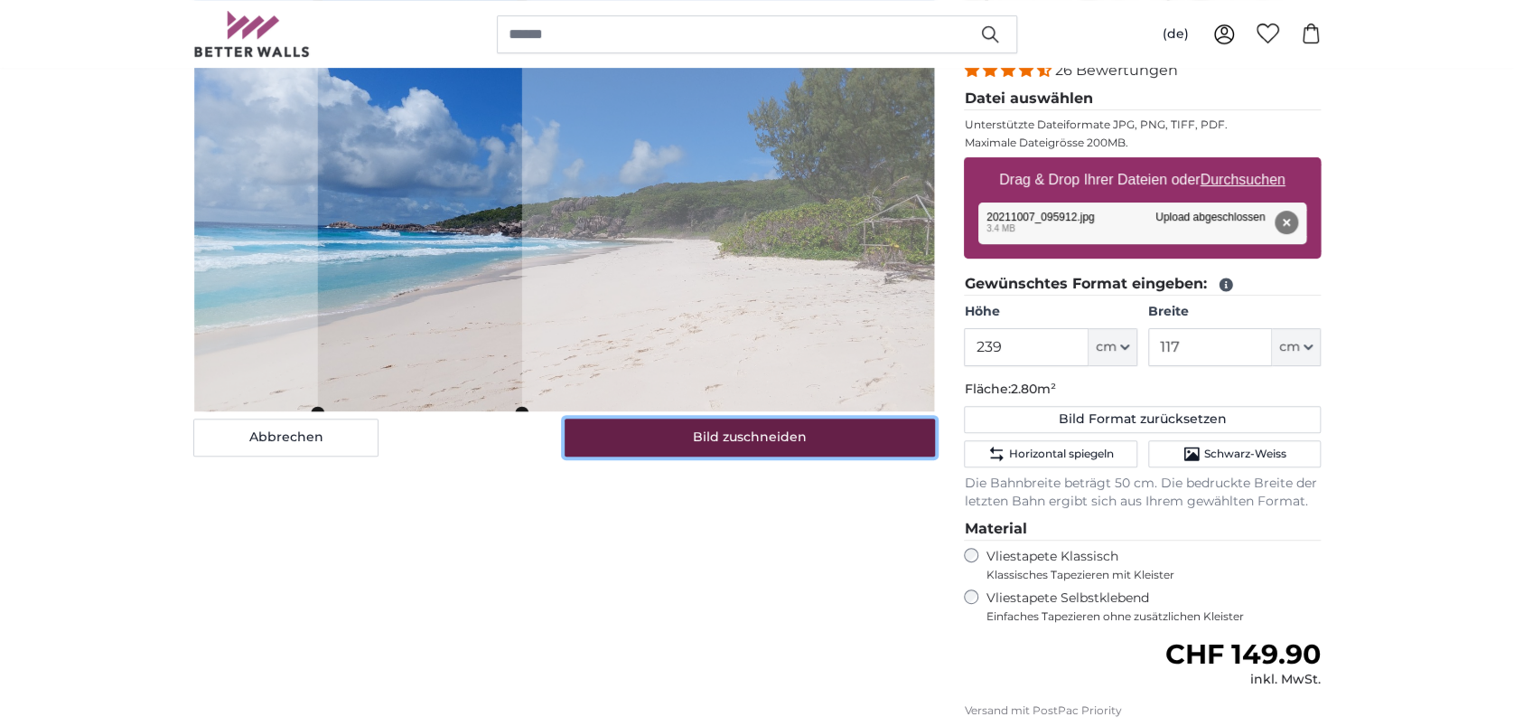
click at [754, 431] on button "Bild zuschneiden" at bounding box center [750, 437] width 371 height 38
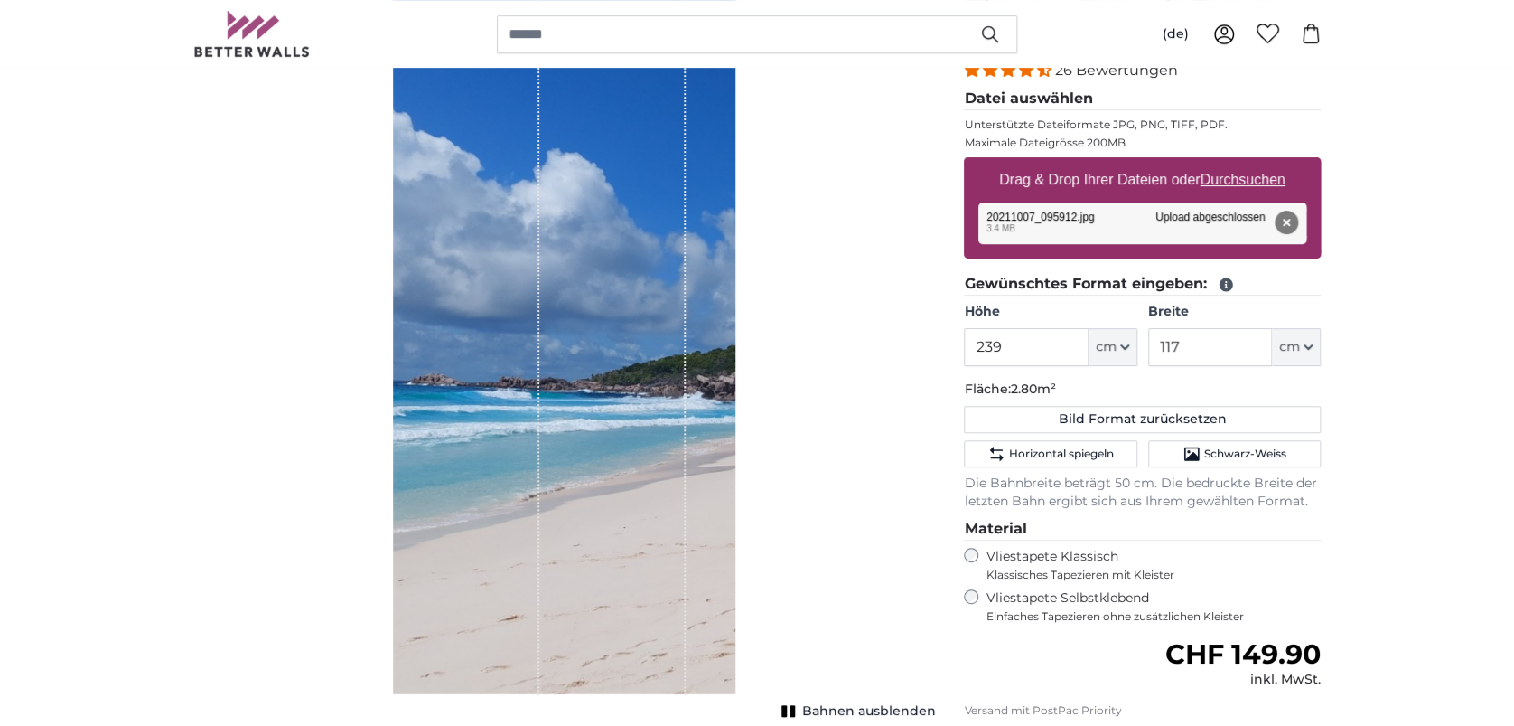
drag, startPoint x: 604, startPoint y: 457, endPoint x: 590, endPoint y: 462, distance: 14.3
click at [590, 462] on div "1 of 1" at bounding box center [612, 345] width 146 height 700
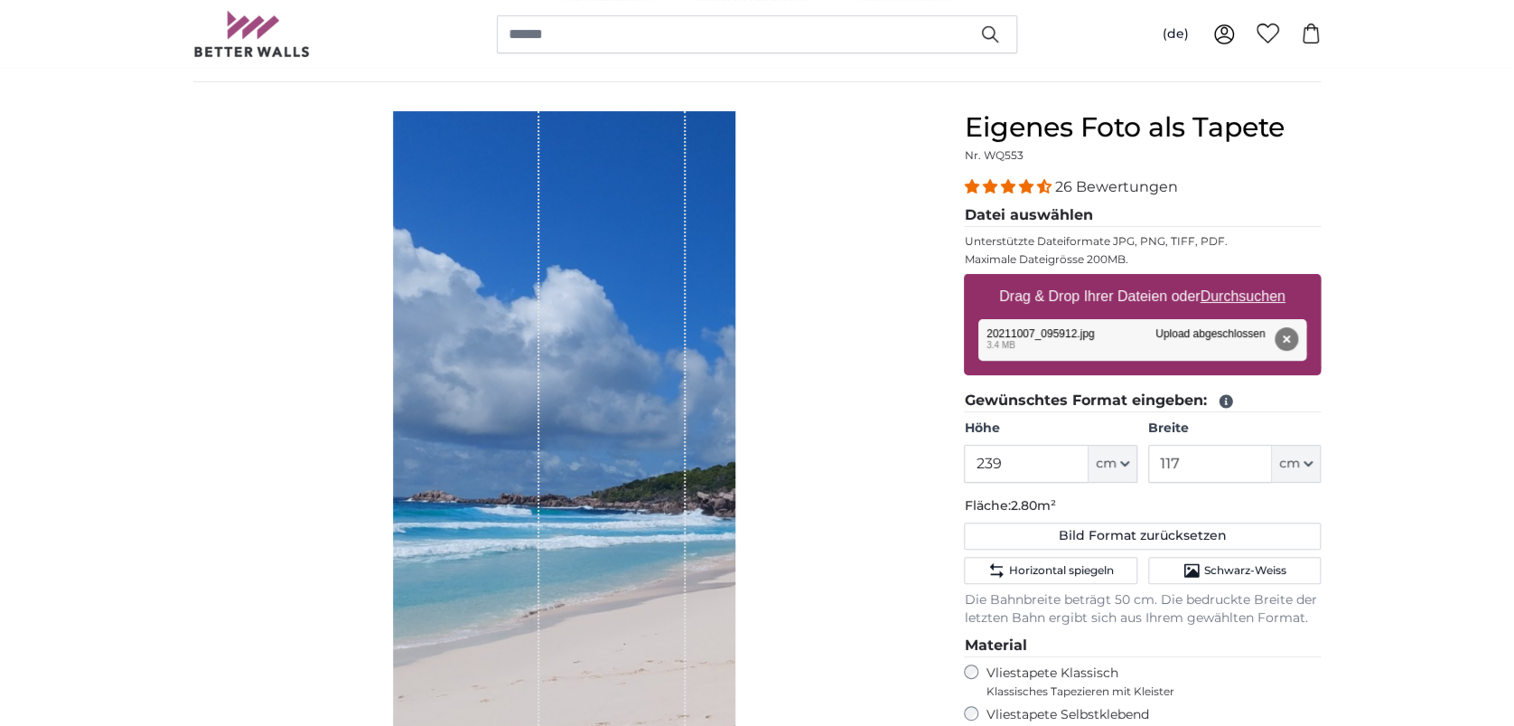
scroll to position [120, 0]
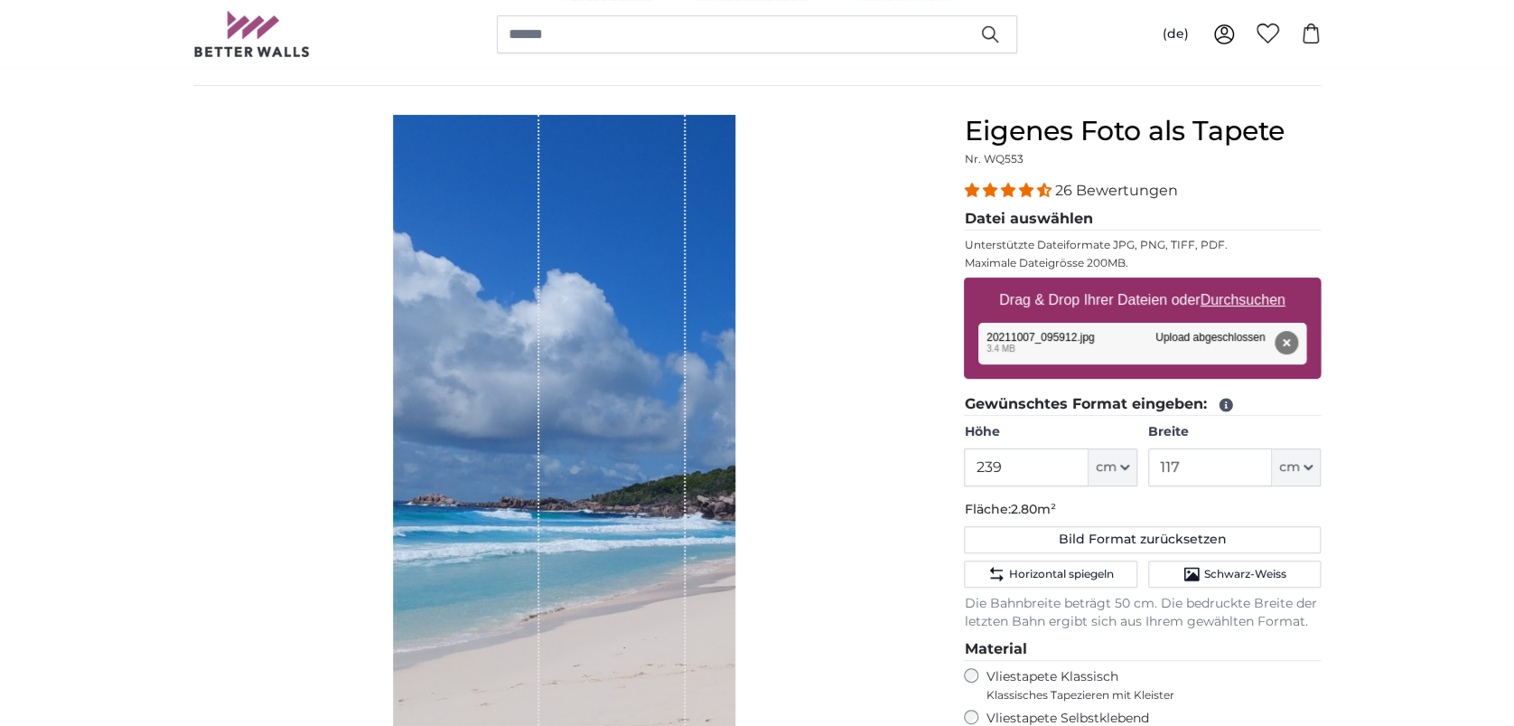
click at [1222, 301] on u "Durchsuchen" at bounding box center [1243, 299] width 85 height 15
click at [1222, 283] on input "Drag & Drop Ihrer Dateien oder Durchsuchen" at bounding box center [1142, 279] width 357 height 5
type input "**********"
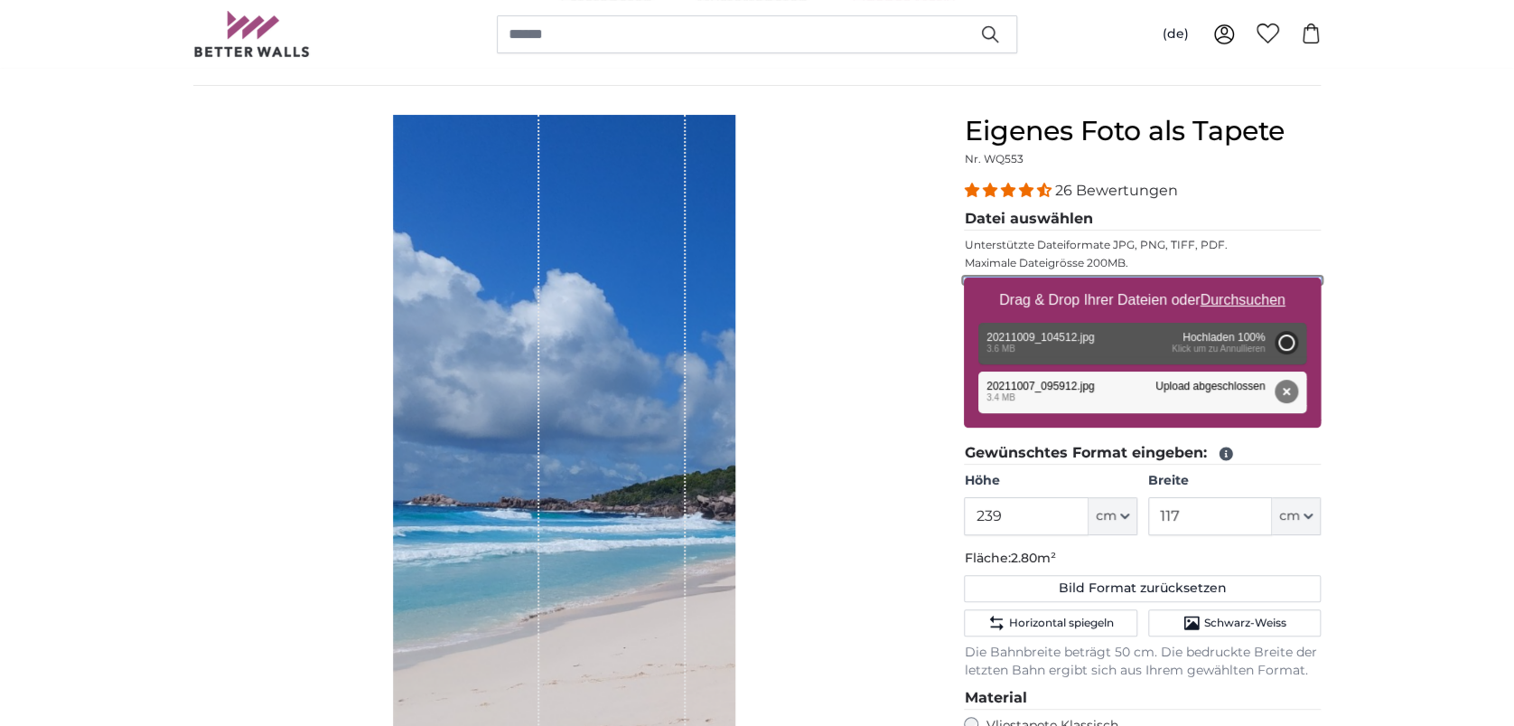
type input "200"
type input "356"
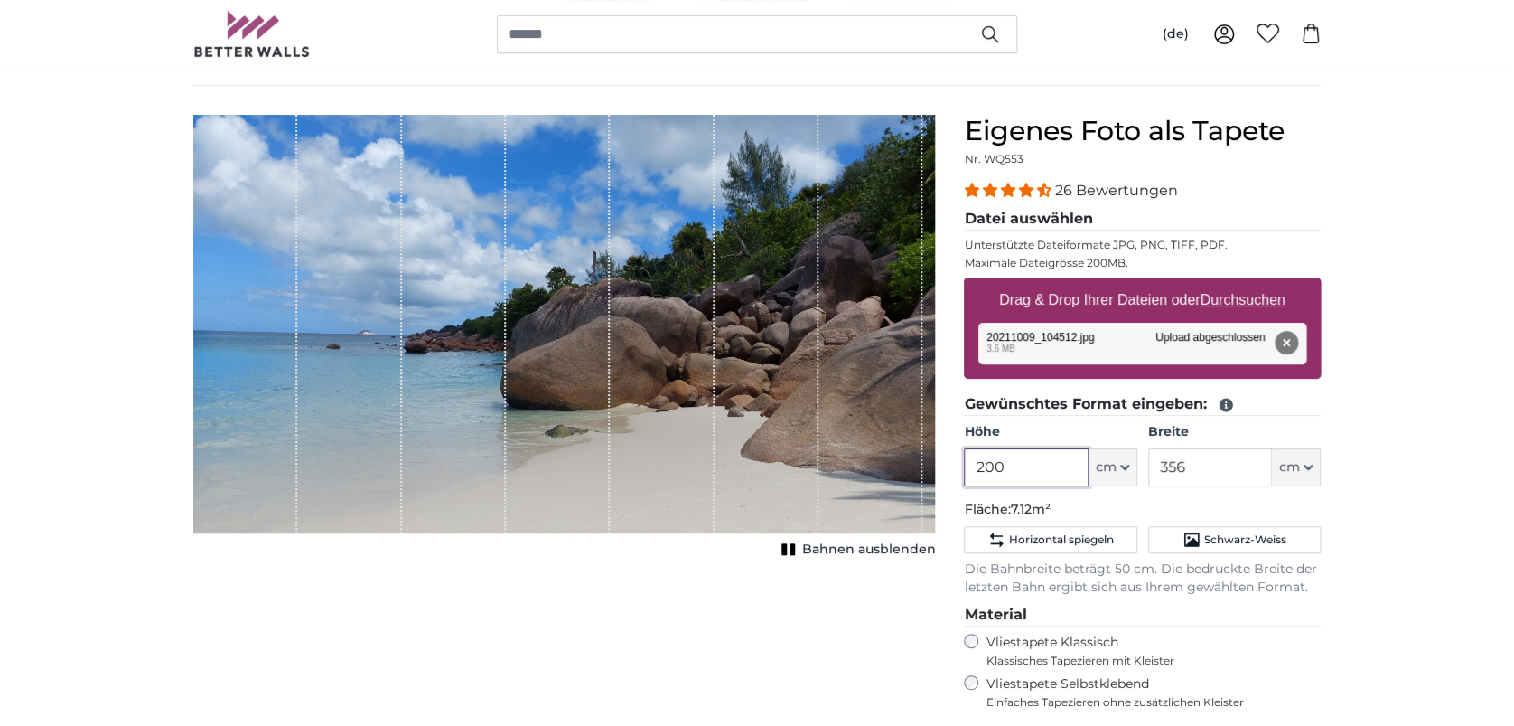
drag, startPoint x: 1034, startPoint y: 463, endPoint x: 982, endPoint y: 463, distance: 51.5
click at [982, 463] on input "200" at bounding box center [1026, 467] width 124 height 38
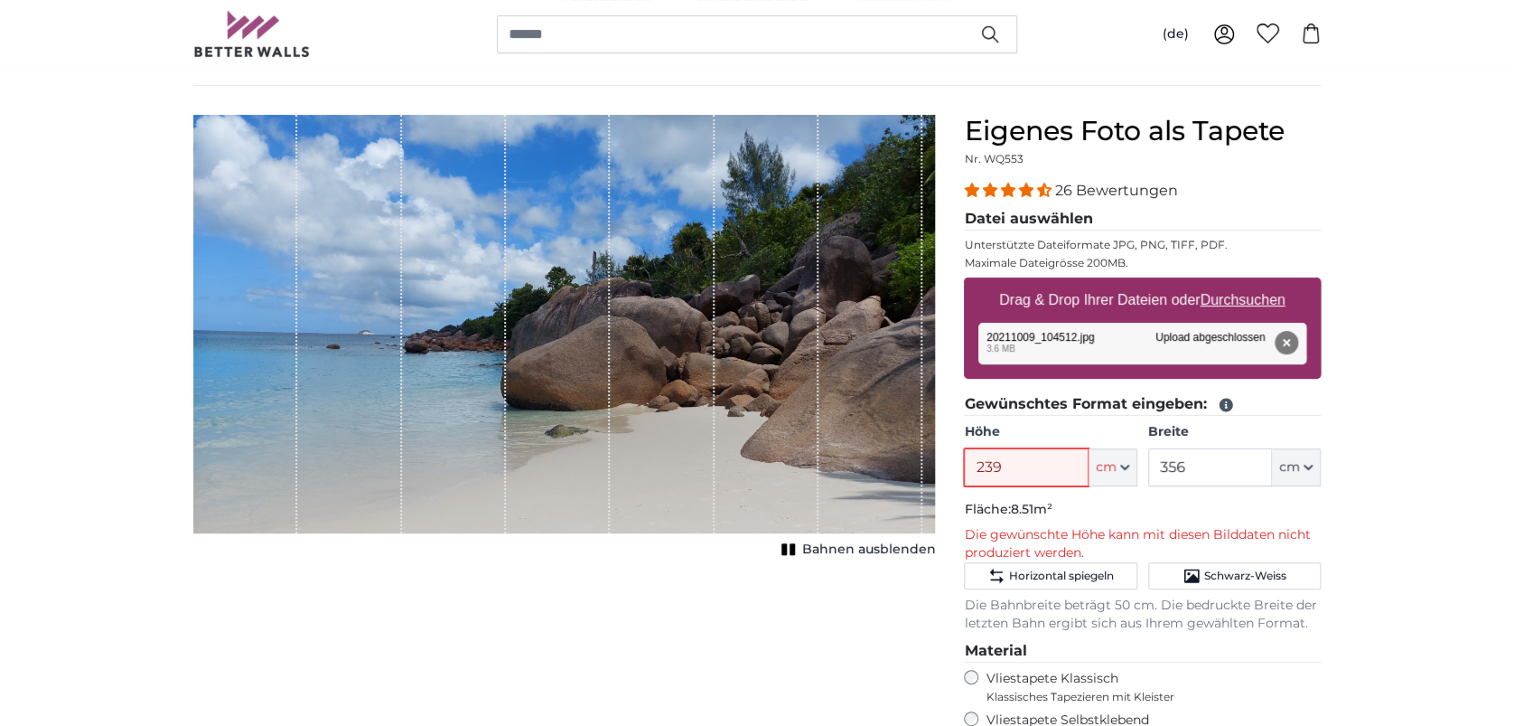
type input "239"
click at [1192, 467] on input "356" at bounding box center [1210, 467] width 124 height 38
drag, startPoint x: 1192, startPoint y: 467, endPoint x: 1150, endPoint y: 467, distance: 41.6
click at [1150, 467] on input "356" at bounding box center [1210, 467] width 124 height 38
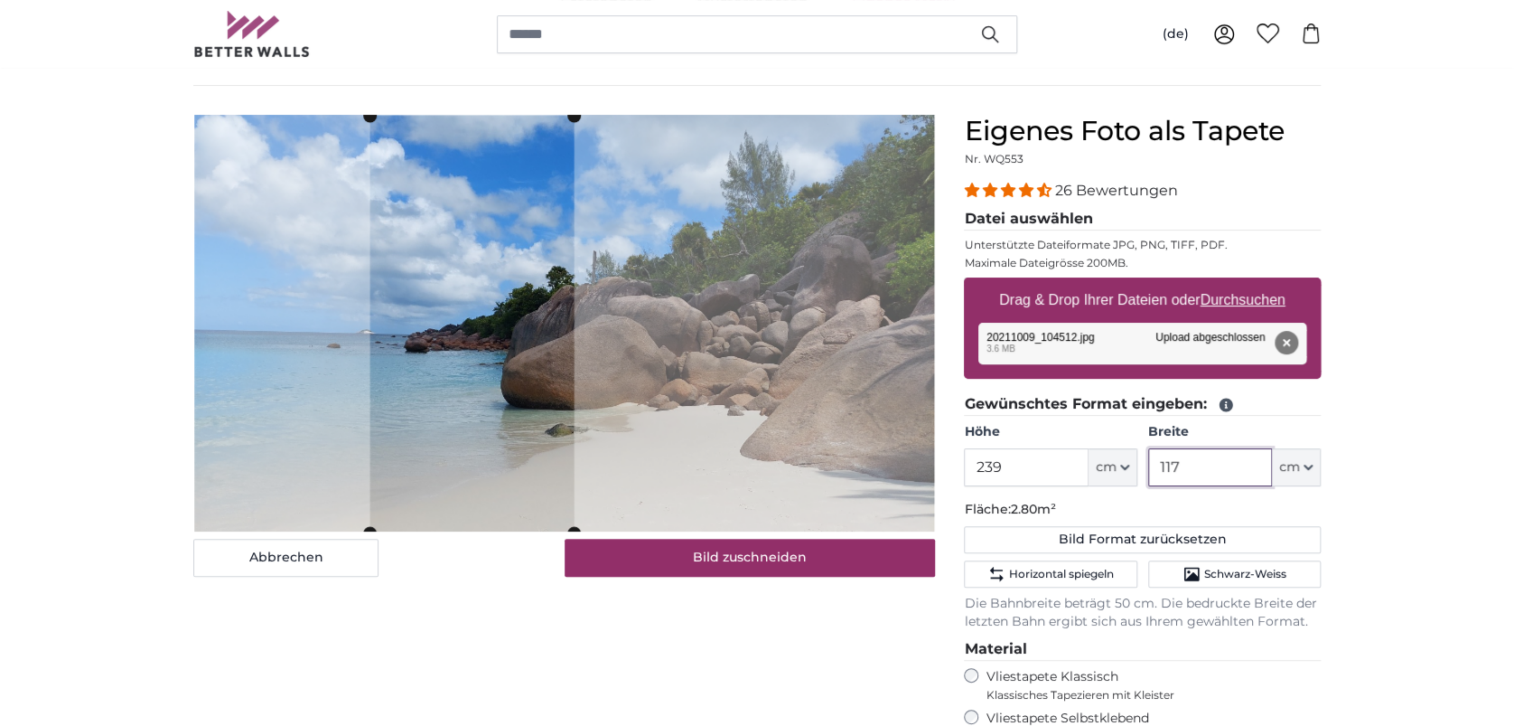
click at [506, 387] on cropper-handle at bounding box center [472, 324] width 204 height 417
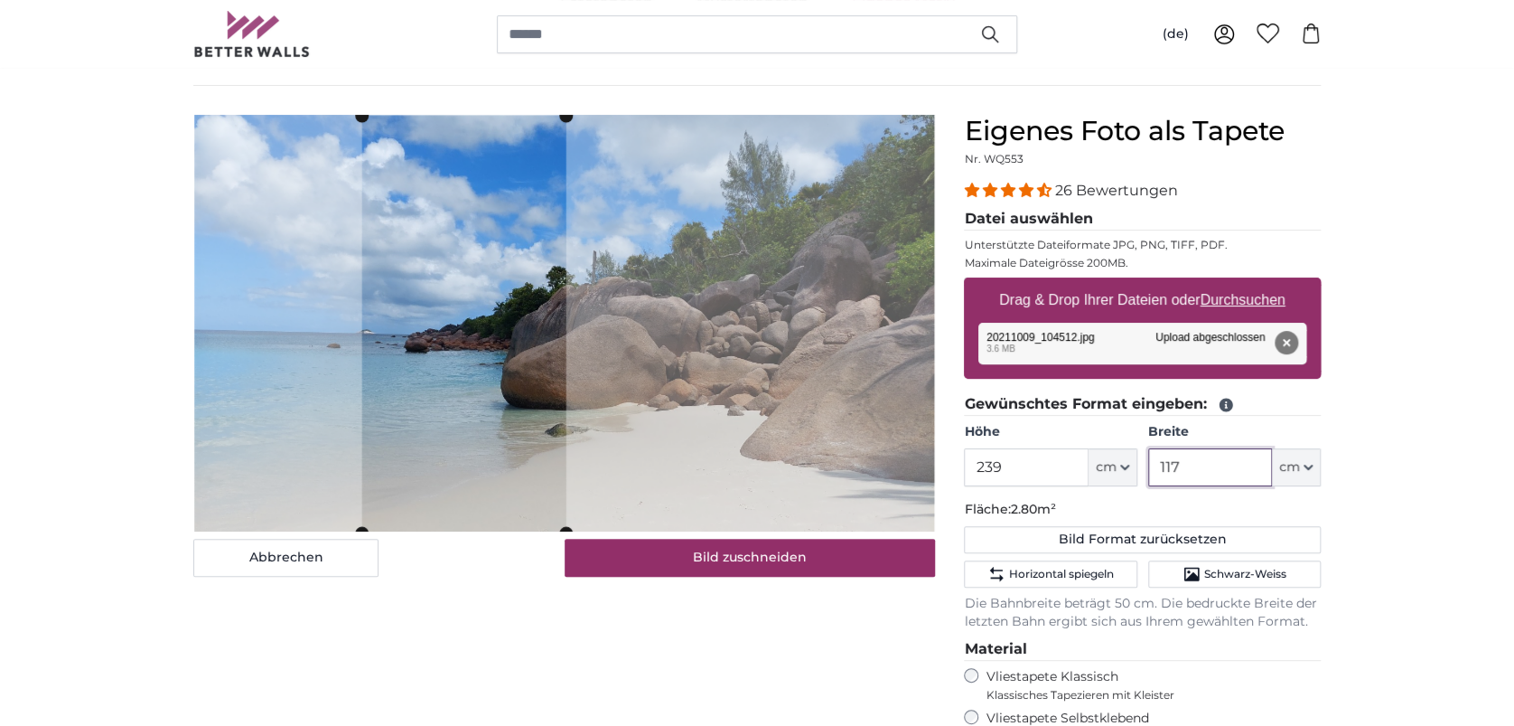
click at [499, 389] on cropper-handle at bounding box center [464, 324] width 204 height 417
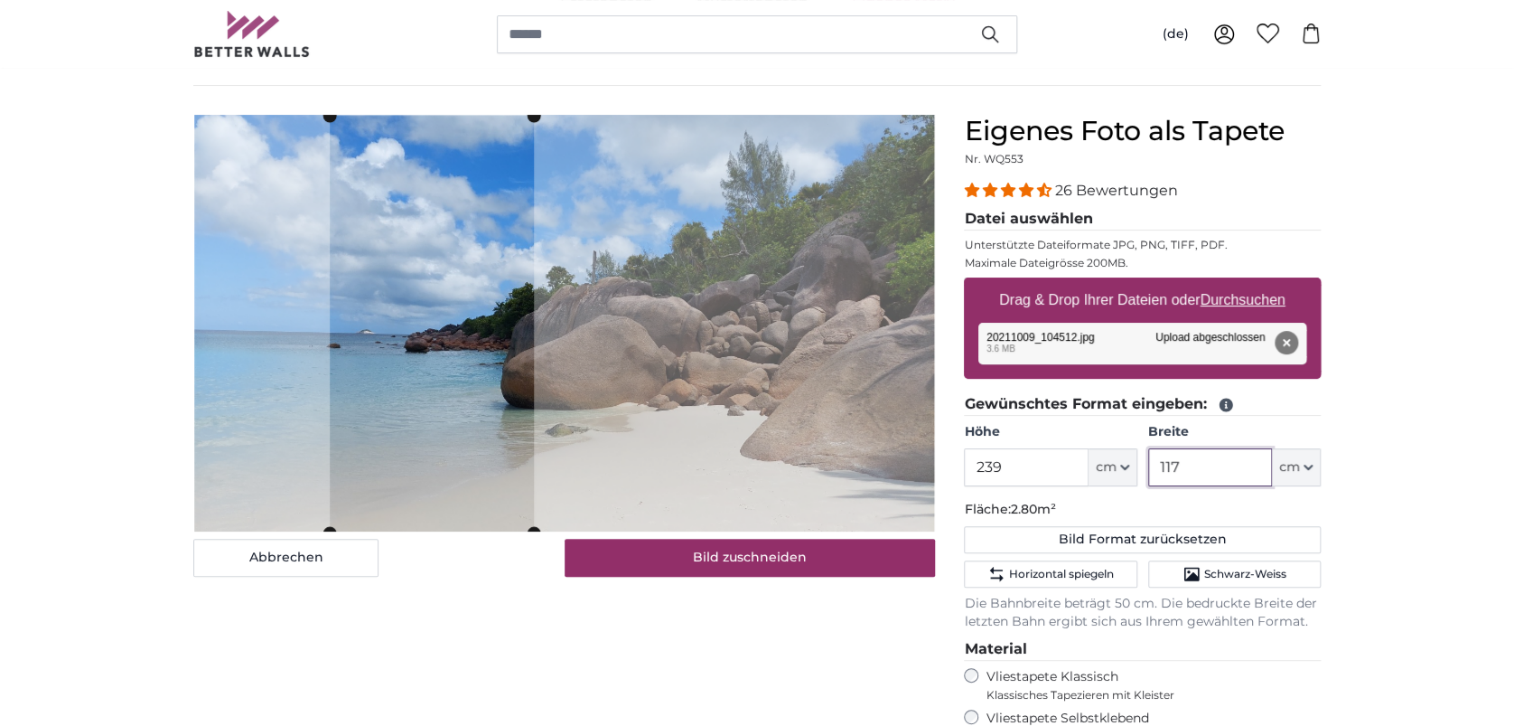
click at [464, 392] on cropper-handle at bounding box center [432, 324] width 204 height 417
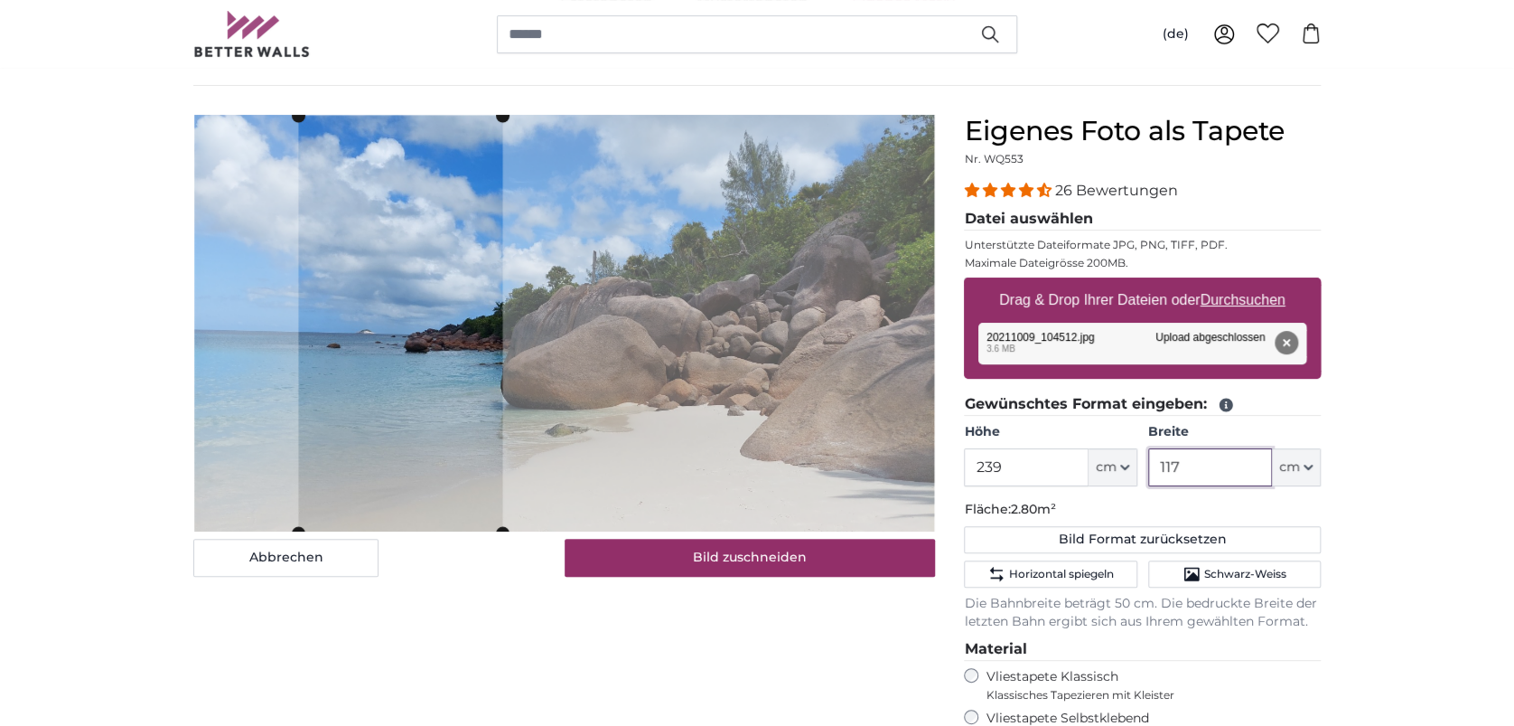
click at [455, 413] on cropper-handle at bounding box center [400, 324] width 204 height 417
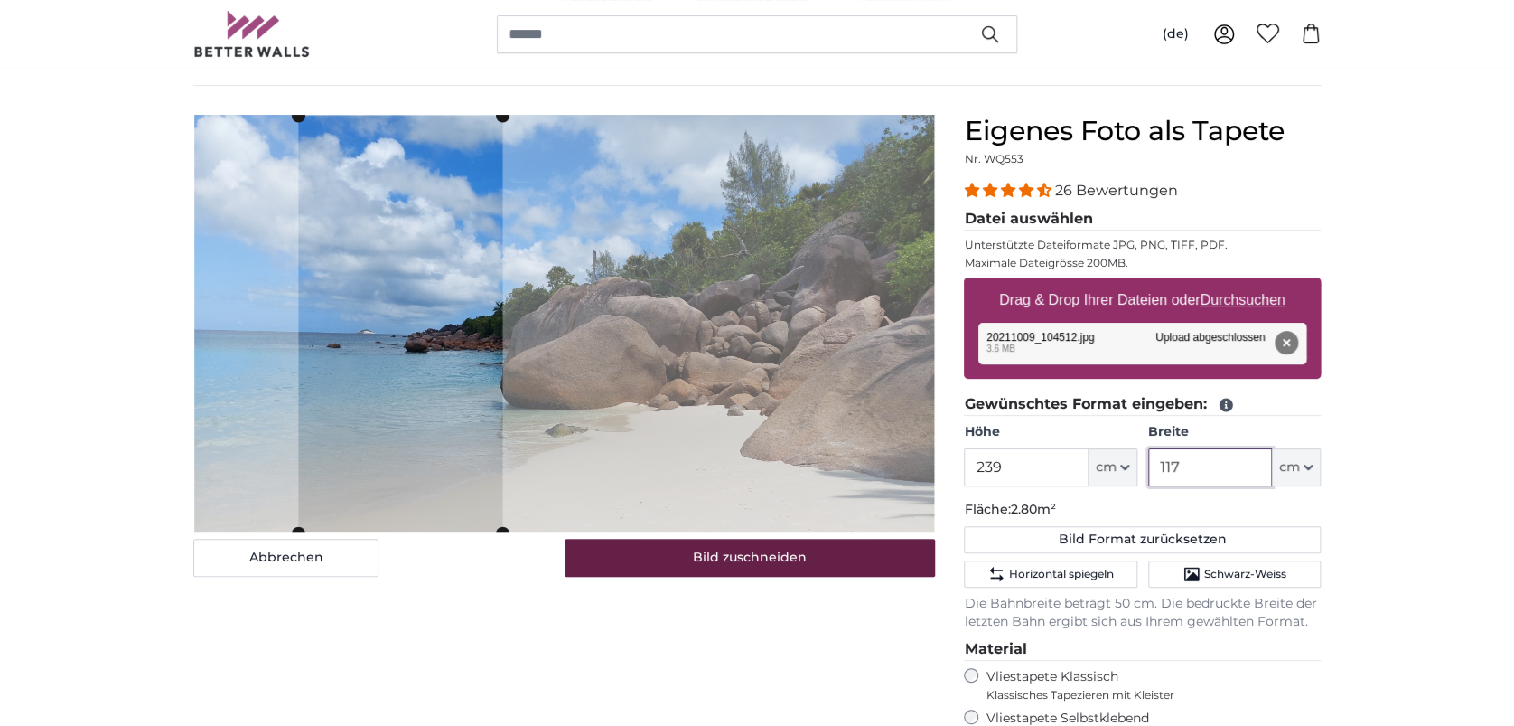
type input "117"
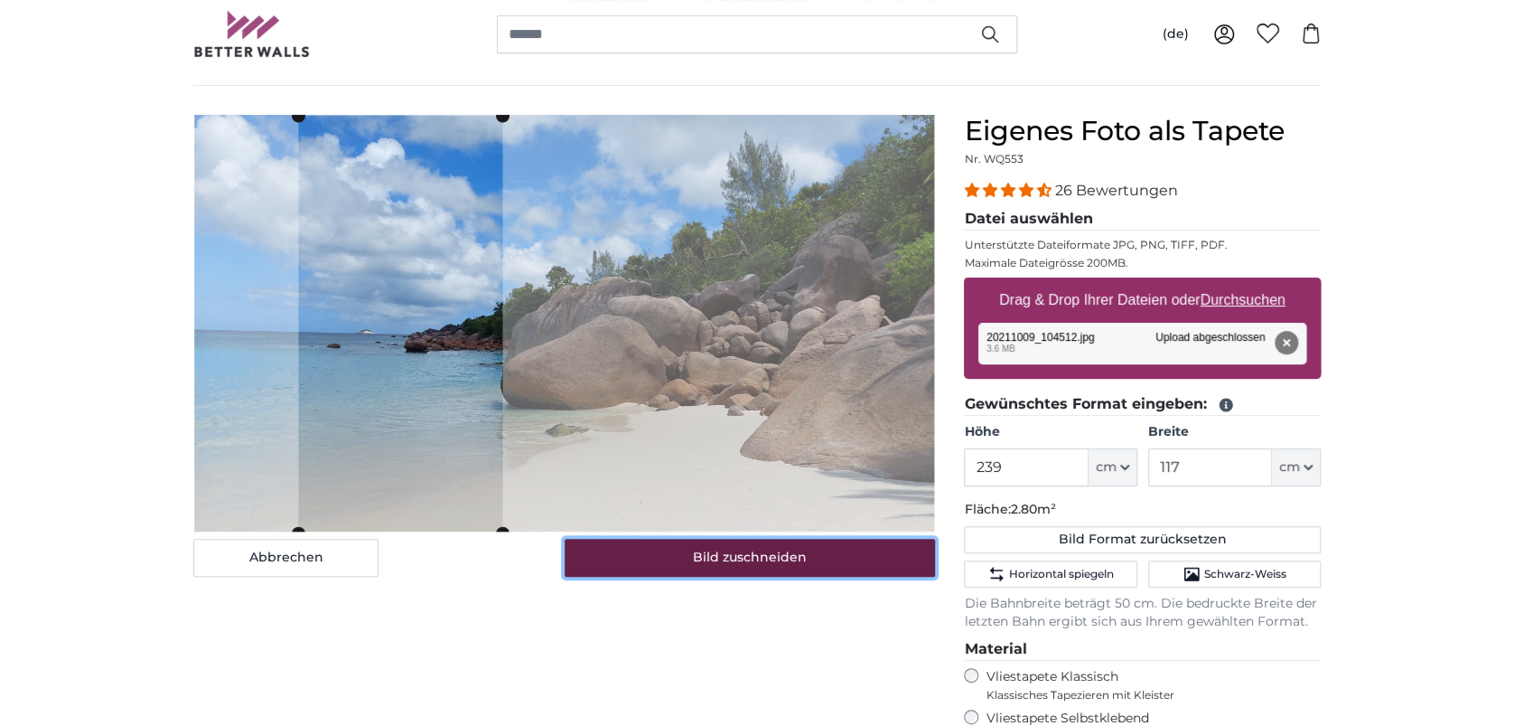
click at [745, 549] on button "Bild zuschneiden" at bounding box center [750, 558] width 371 height 38
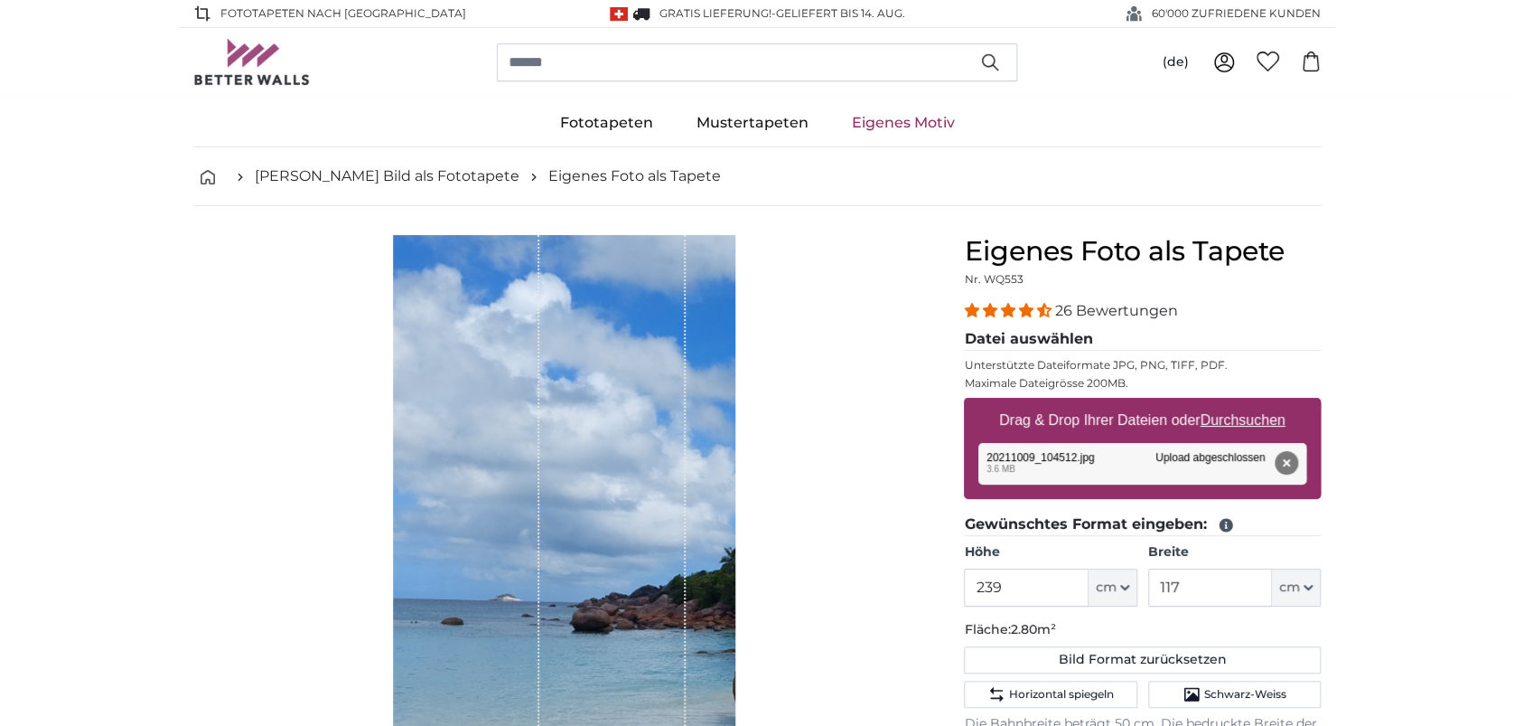
click at [1260, 413] on u "Durchsuchen" at bounding box center [1243, 419] width 85 height 15
click at [1260, 403] on input "Drag & Drop Ihrer Dateien oder Durchsuchen" at bounding box center [1142, 400] width 357 height 5
type input "**********"
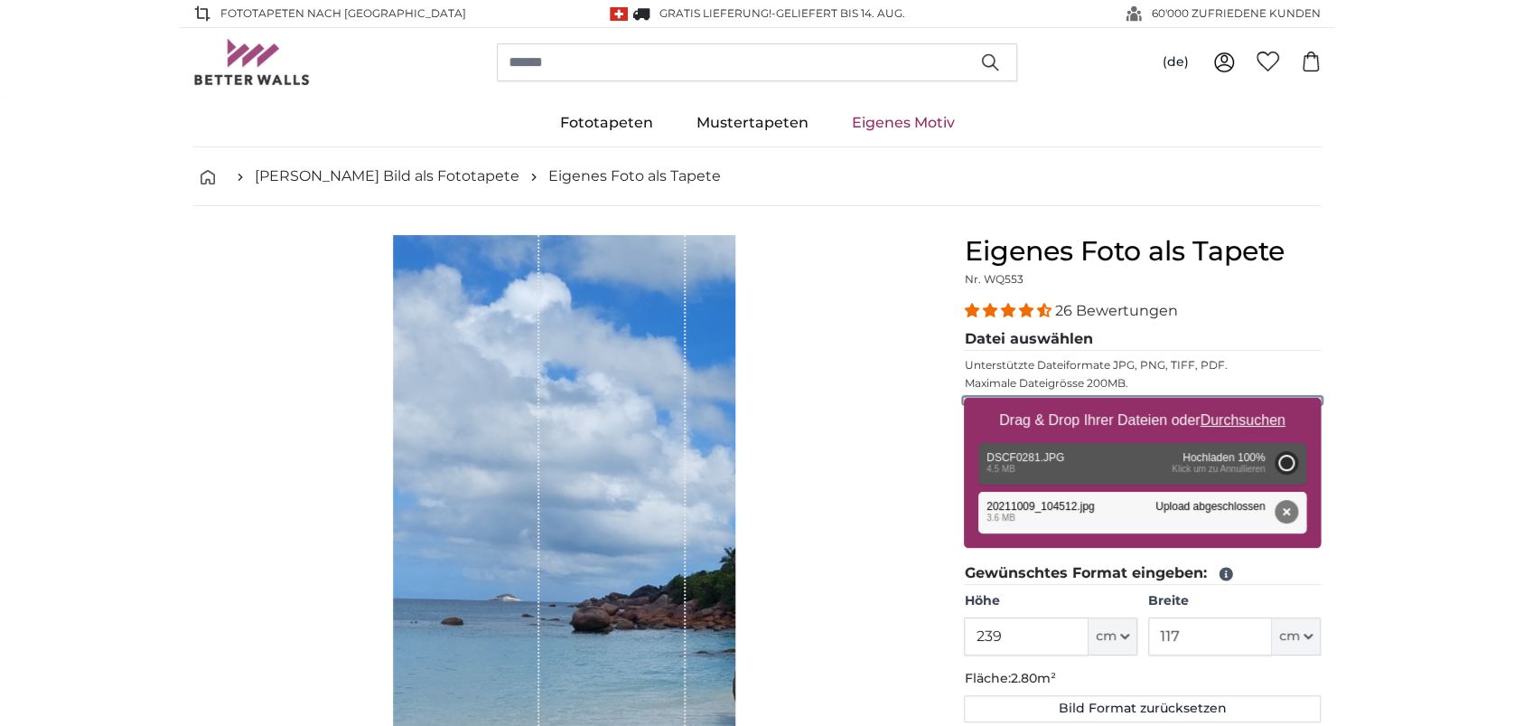
type input "200"
type input "266"
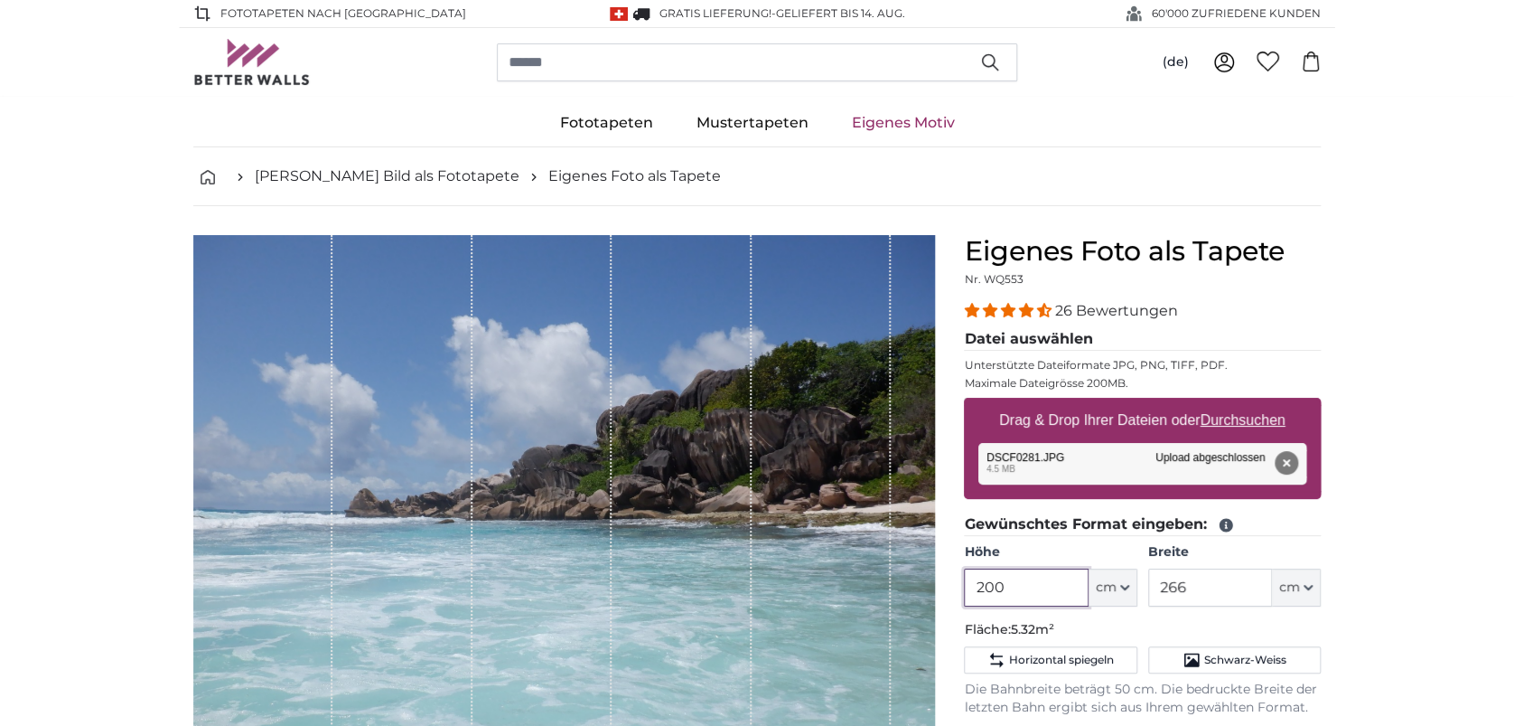
drag, startPoint x: 1025, startPoint y: 571, endPoint x: 954, endPoint y: 568, distance: 70.5
click at [954, 568] on div "Eigenes Foto als Tapete Nr. WQ553 26 Bewertungen Datei auswählen Unterstützte D…" at bounding box center [1143, 687] width 386 height 904
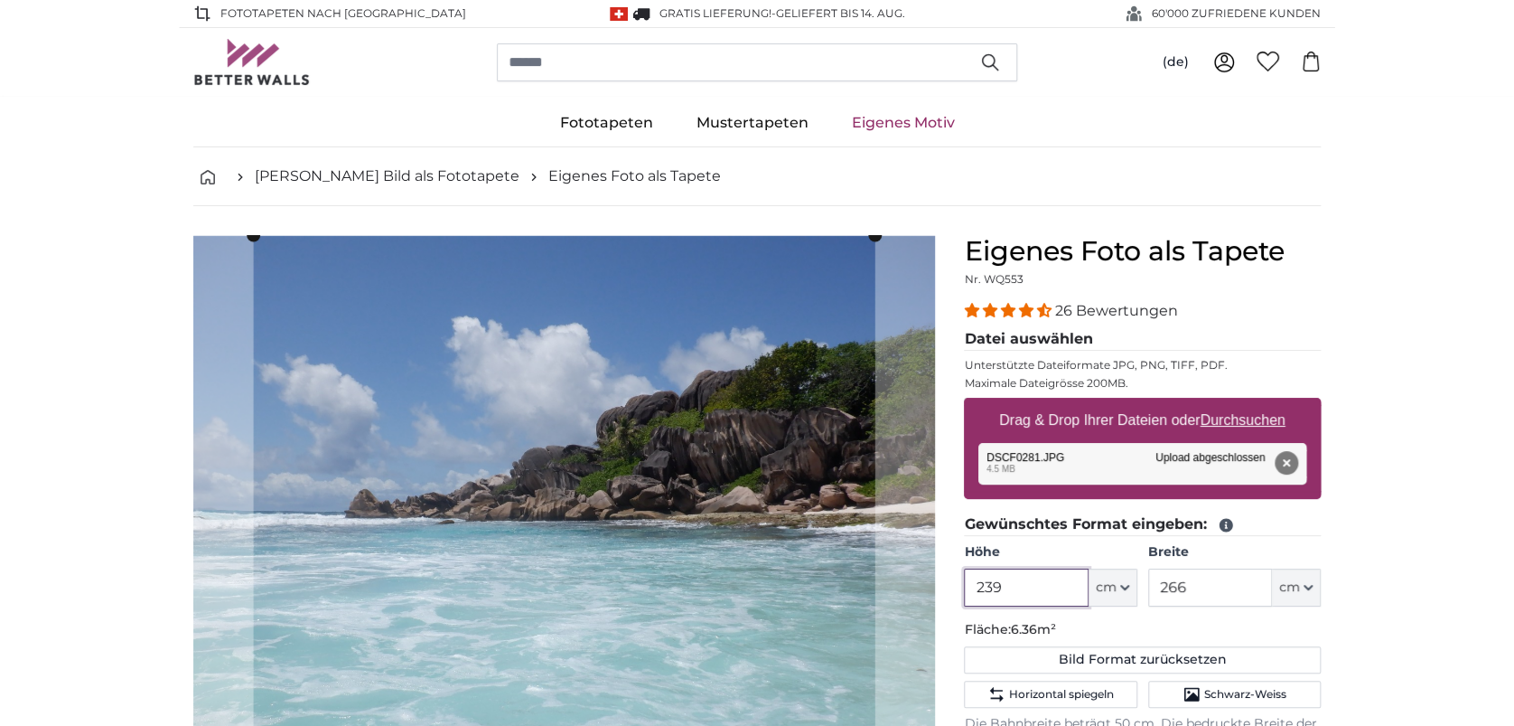
type input "239"
drag, startPoint x: 1211, startPoint y: 592, endPoint x: 1101, endPoint y: 593, distance: 110.2
click at [1101, 593] on div "Höhe 239 ft cm Centimeter (cm) Inches (inch) Feet (ft. in.) Breite 266 ft cm Ce…" at bounding box center [1142, 574] width 357 height 63
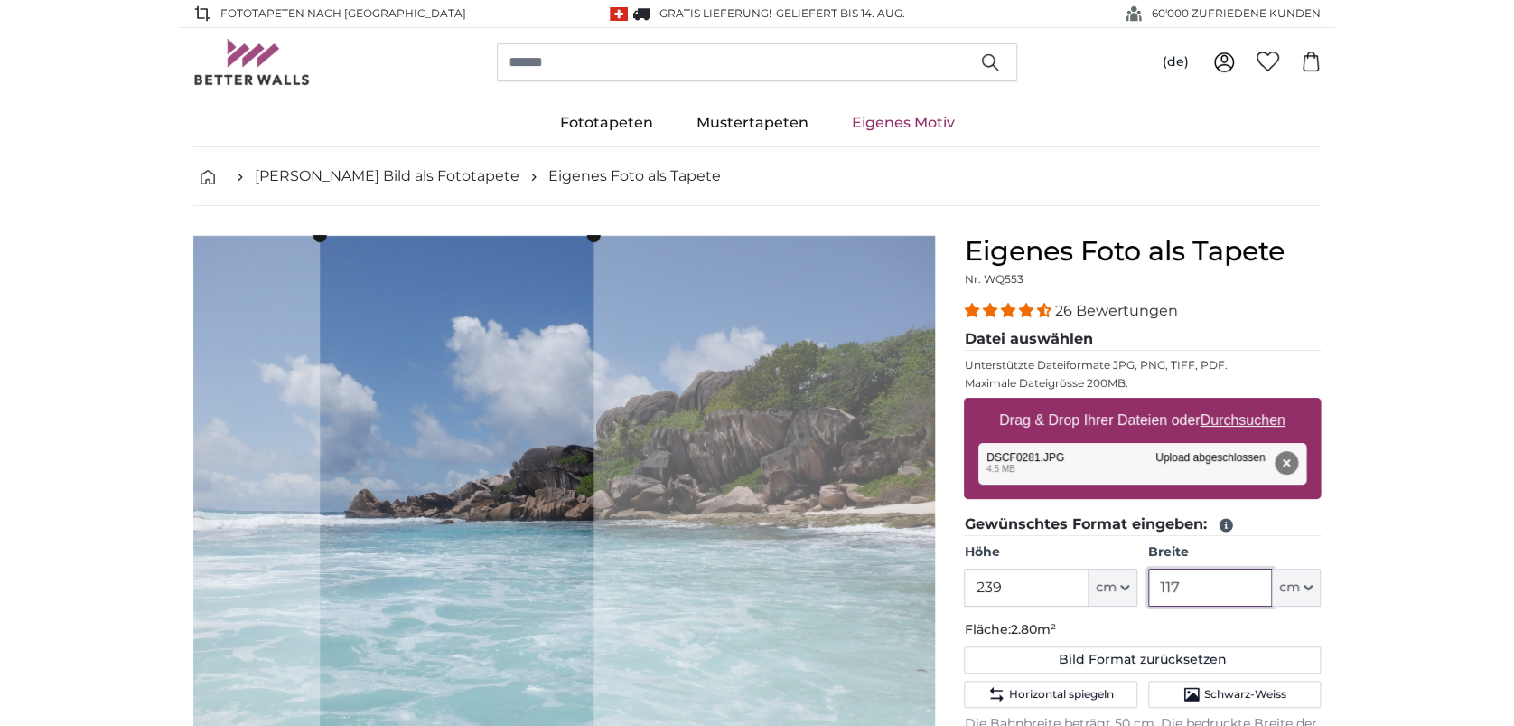
click at [554, 601] on cropper-handle at bounding box center [457, 515] width 274 height 558
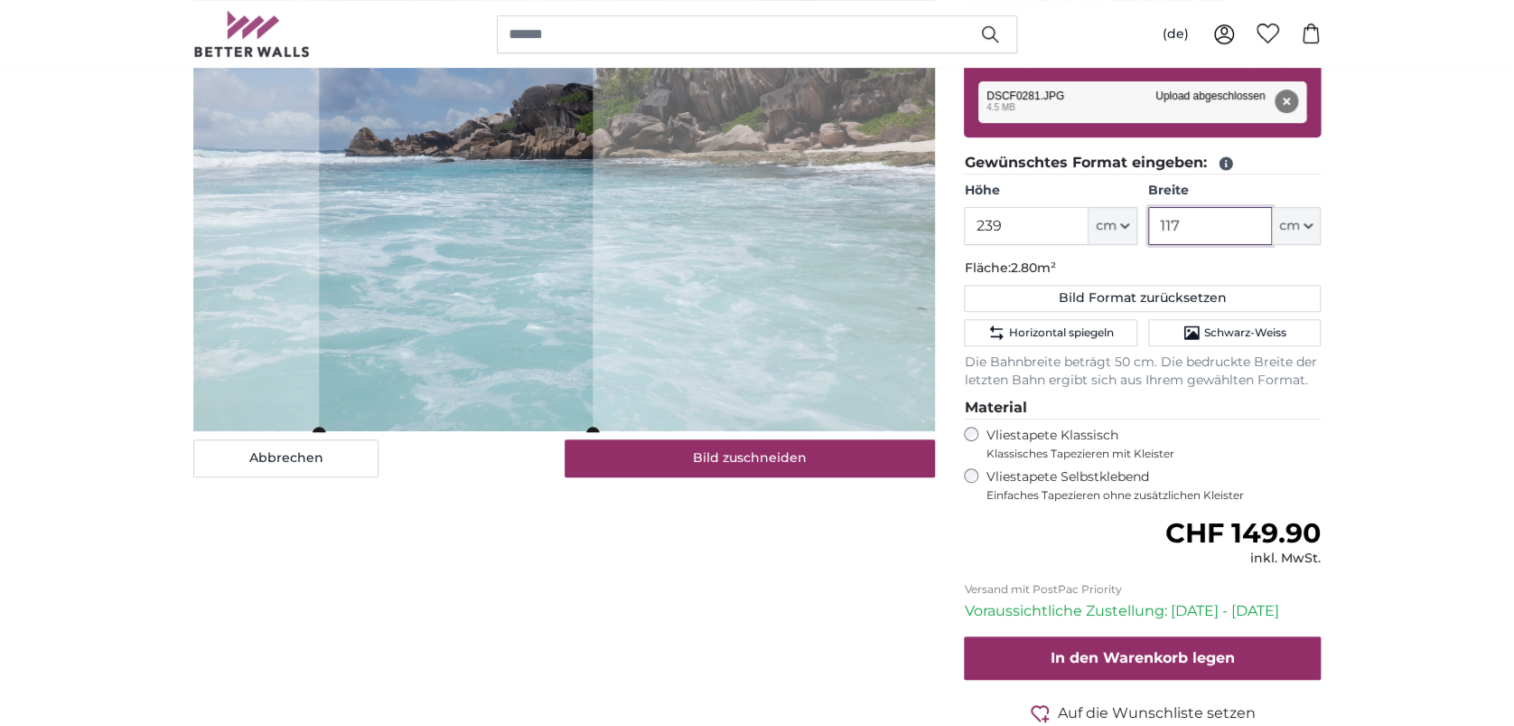
scroll to position [120, 0]
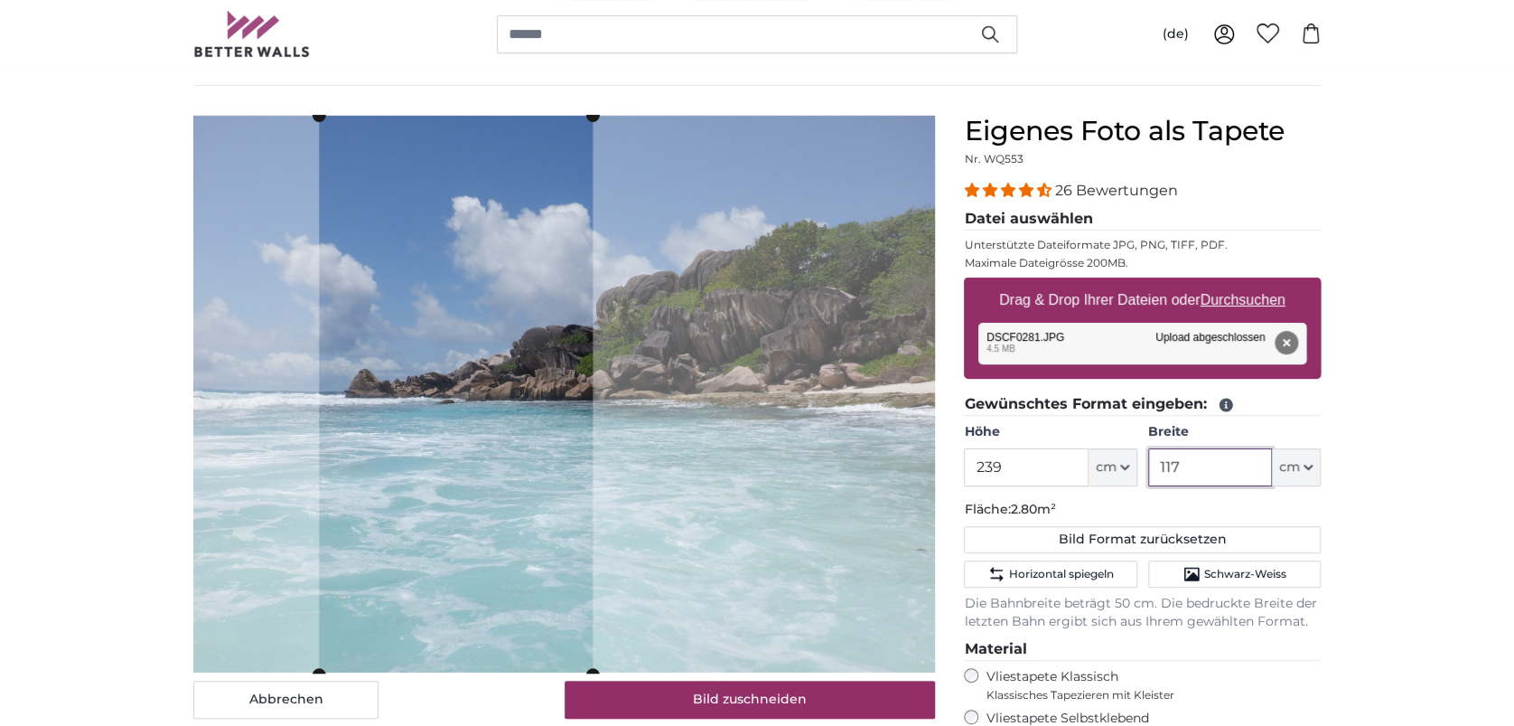
drag, startPoint x: 1204, startPoint y: 471, endPoint x: 1061, endPoint y: 462, distance: 143.0
click at [1061, 462] on div "Höhe 239 ft cm Centimeter (cm) Inches (inch) Feet (ft. in.) Breite 117 ft cm Ce…" at bounding box center [1142, 454] width 357 height 63
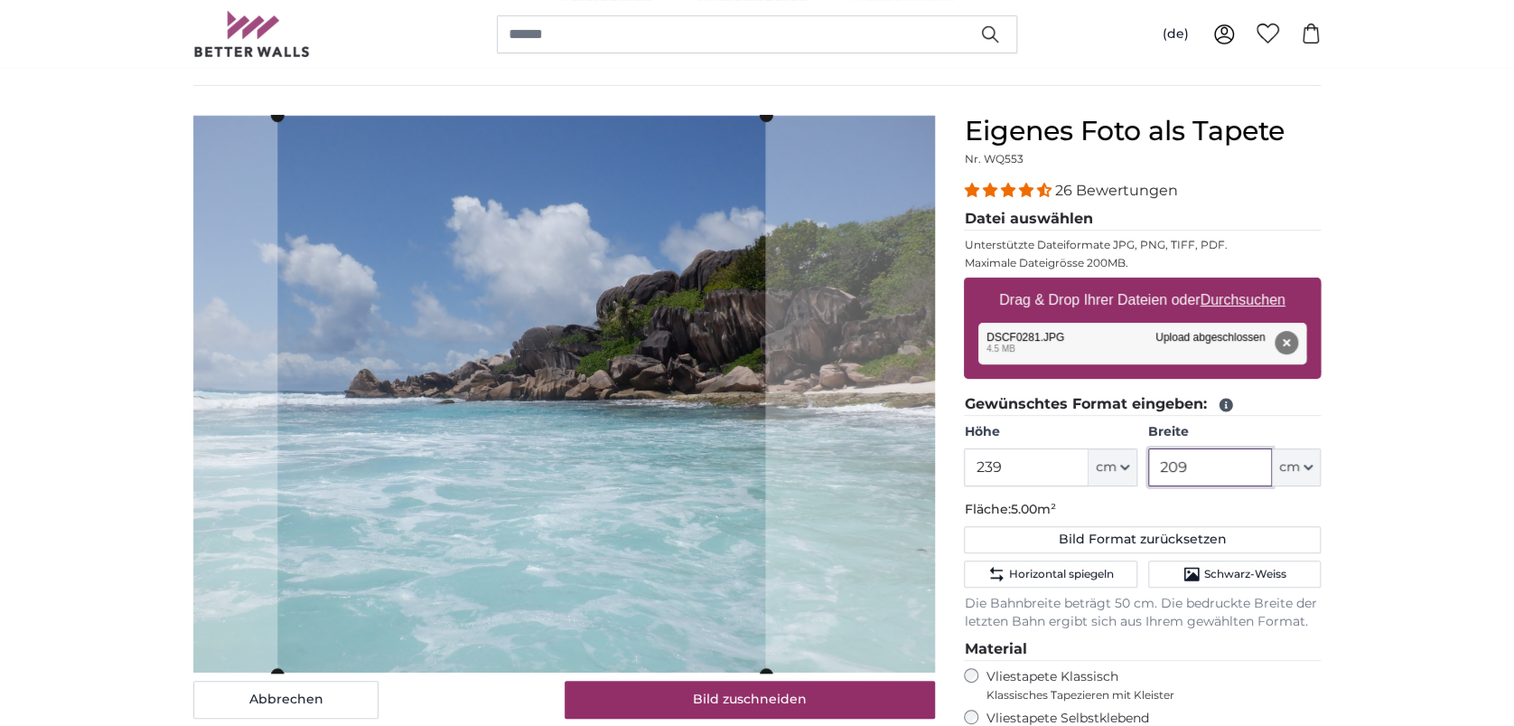
click at [632, 479] on cropper-handle at bounding box center [521, 395] width 488 height 558
drag, startPoint x: 1207, startPoint y: 473, endPoint x: 1074, endPoint y: 466, distance: 133.0
click at [1074, 466] on div "Höhe 239 ft cm Centimeter (cm) Inches (inch) Feet (ft. in.) Breite 209 ft cm Ce…" at bounding box center [1142, 454] width 357 height 63
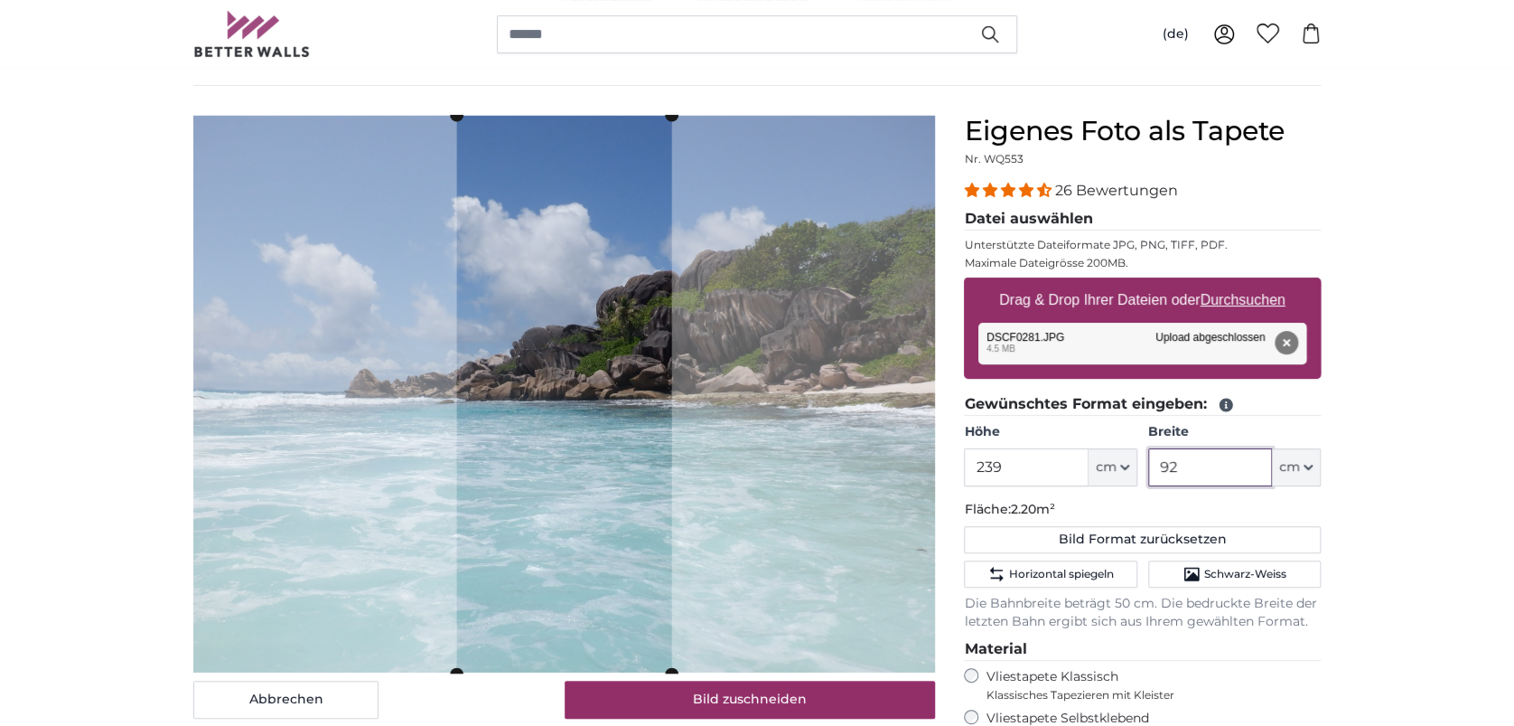
type input "92"
drag, startPoint x: 1046, startPoint y: 464, endPoint x: 944, endPoint y: 459, distance: 102.2
click at [944, 459] on product-detail "Abbrechen Bild zuschneiden Bahnen ausblenden Eigenes Foto als Tapete Nr. WQ553 …" at bounding box center [757, 570] width 1157 height 968
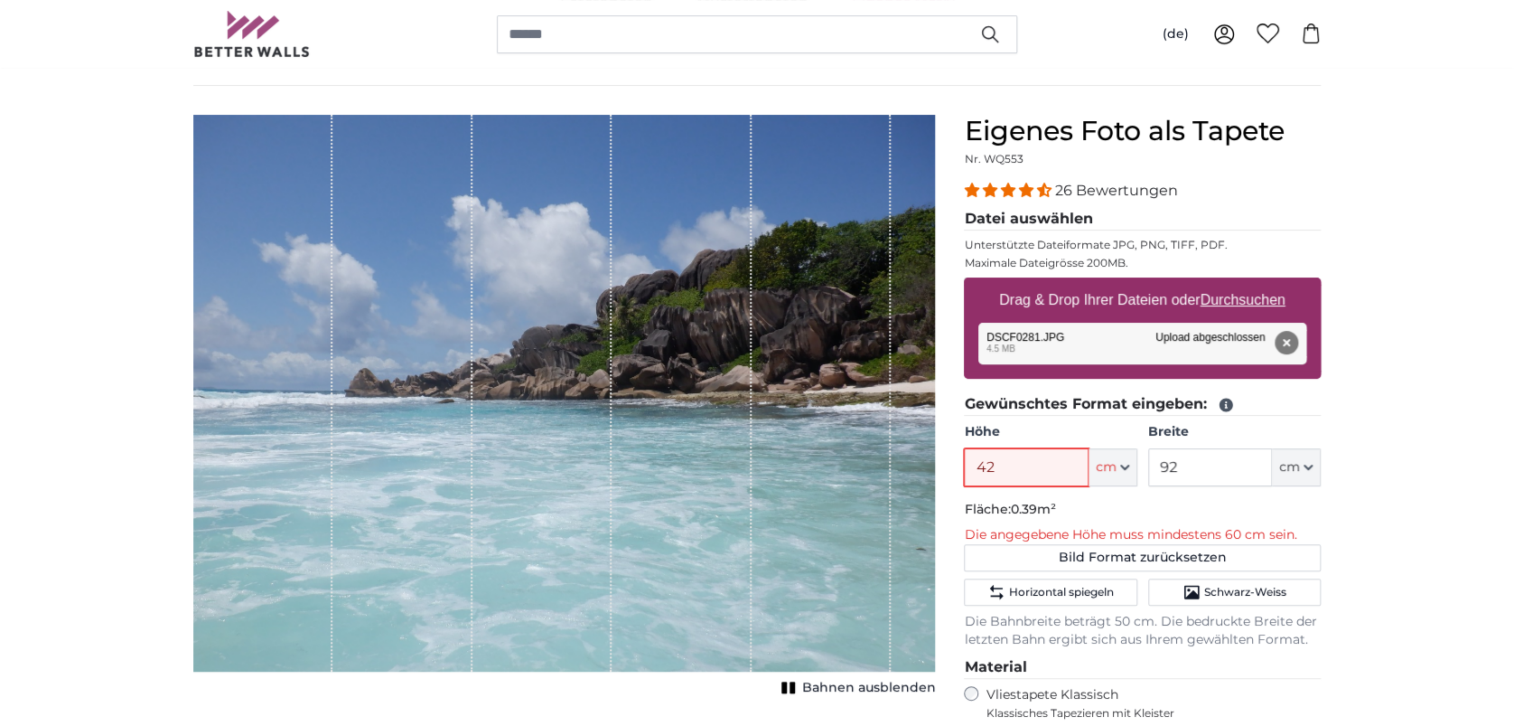
drag, startPoint x: 1014, startPoint y: 459, endPoint x: 963, endPoint y: 456, distance: 50.7
click at [964, 456] on input "42" at bounding box center [1026, 467] width 124 height 38
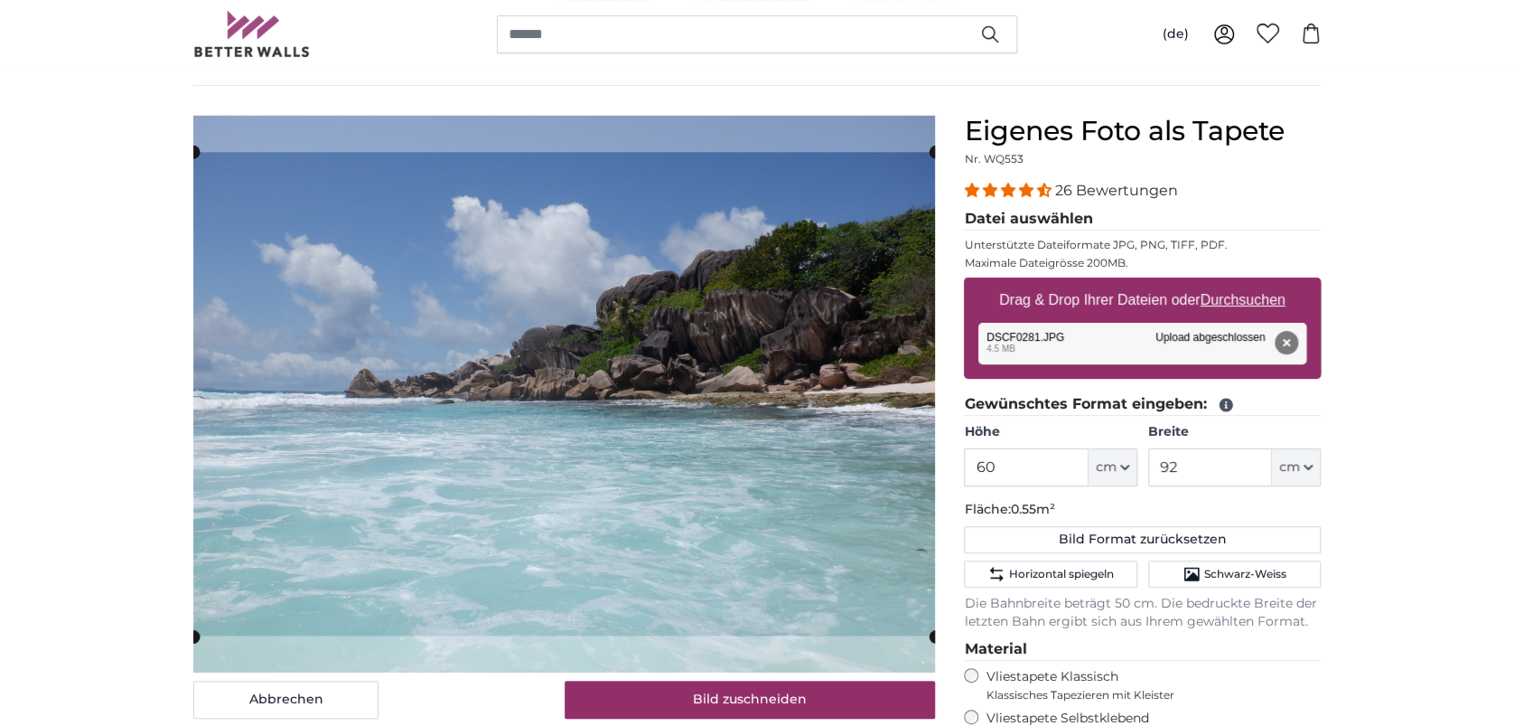
click at [1320, 517] on p "Fläche: 0.55m²" at bounding box center [1142, 510] width 357 height 18
drag, startPoint x: 997, startPoint y: 464, endPoint x: 940, endPoint y: 459, distance: 57.2
click at [940, 459] on product-detail "Abbrechen Bild zuschneiden Bahnen ausblenden Eigenes Foto als Tapete Nr. WQ553 …" at bounding box center [757, 570] width 1157 height 968
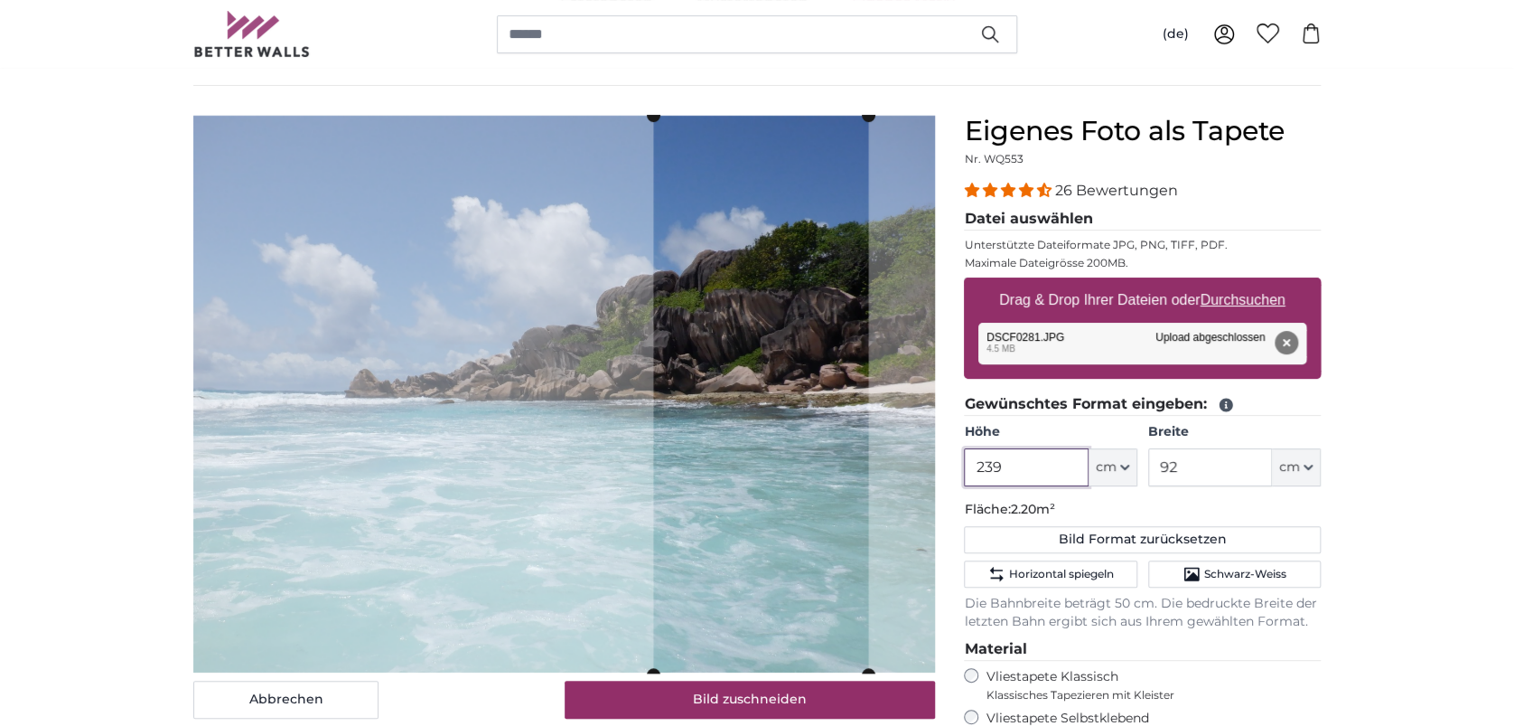
click at [794, 471] on cropper-handle at bounding box center [760, 395] width 215 height 558
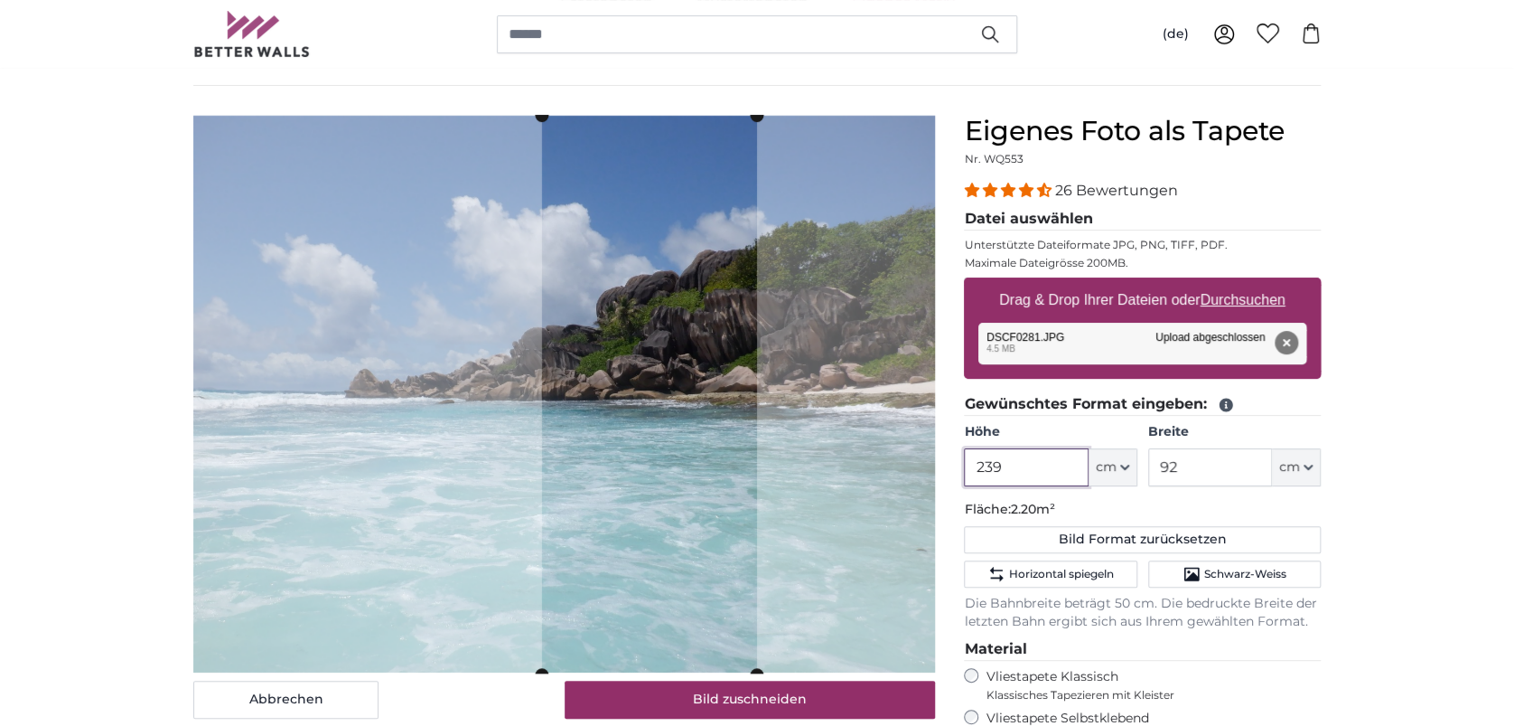
click at [681, 463] on cropper-handle at bounding box center [649, 395] width 215 height 558
type input "239"
drag, startPoint x: 1213, startPoint y: 473, endPoint x: 1121, endPoint y: 474, distance: 92.2
click at [1121, 474] on div "Höhe 239 ft cm Centimeter (cm) Inches (inch) Feet (ft. in.) Breite 92 ft cm Cen…" at bounding box center [1142, 454] width 357 height 63
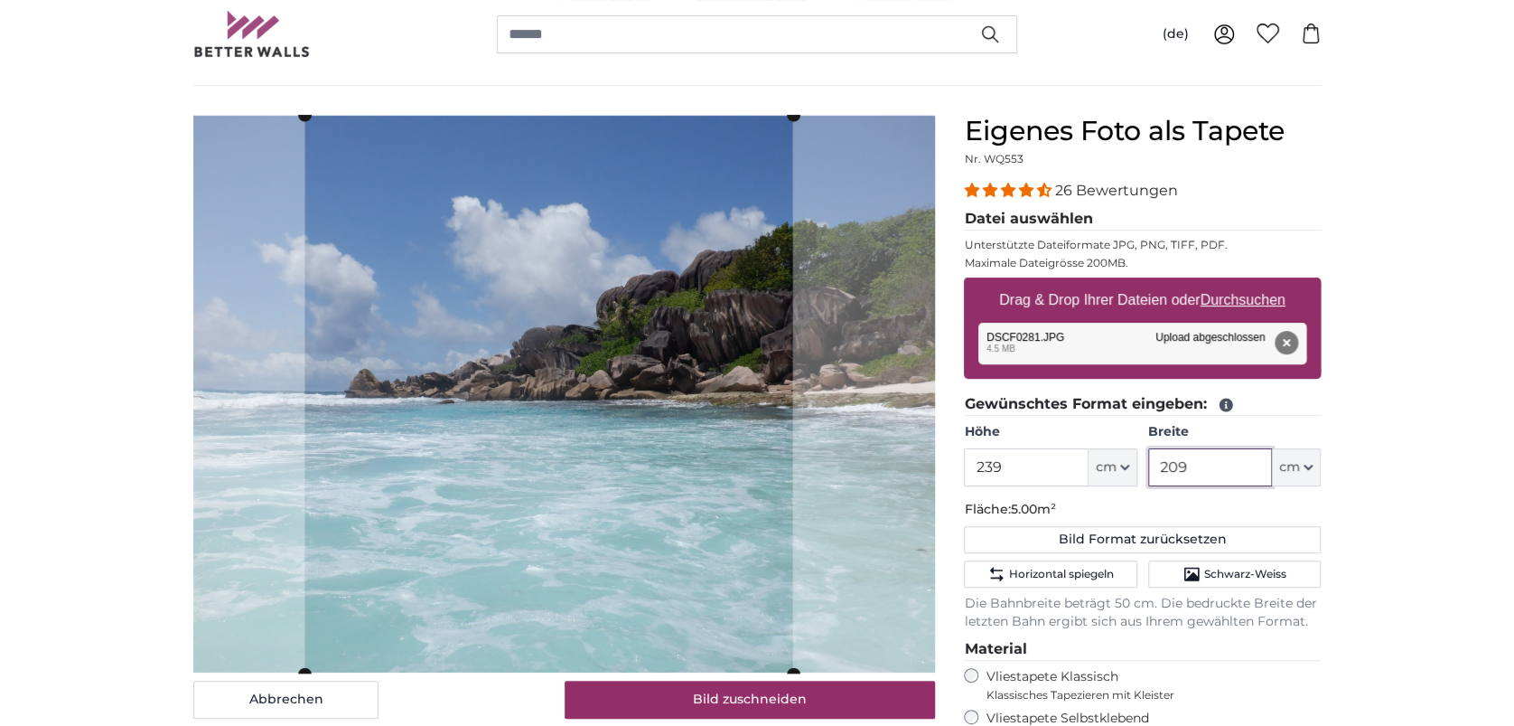
click at [542, 603] on cropper-handle at bounding box center [548, 394] width 488 height 558
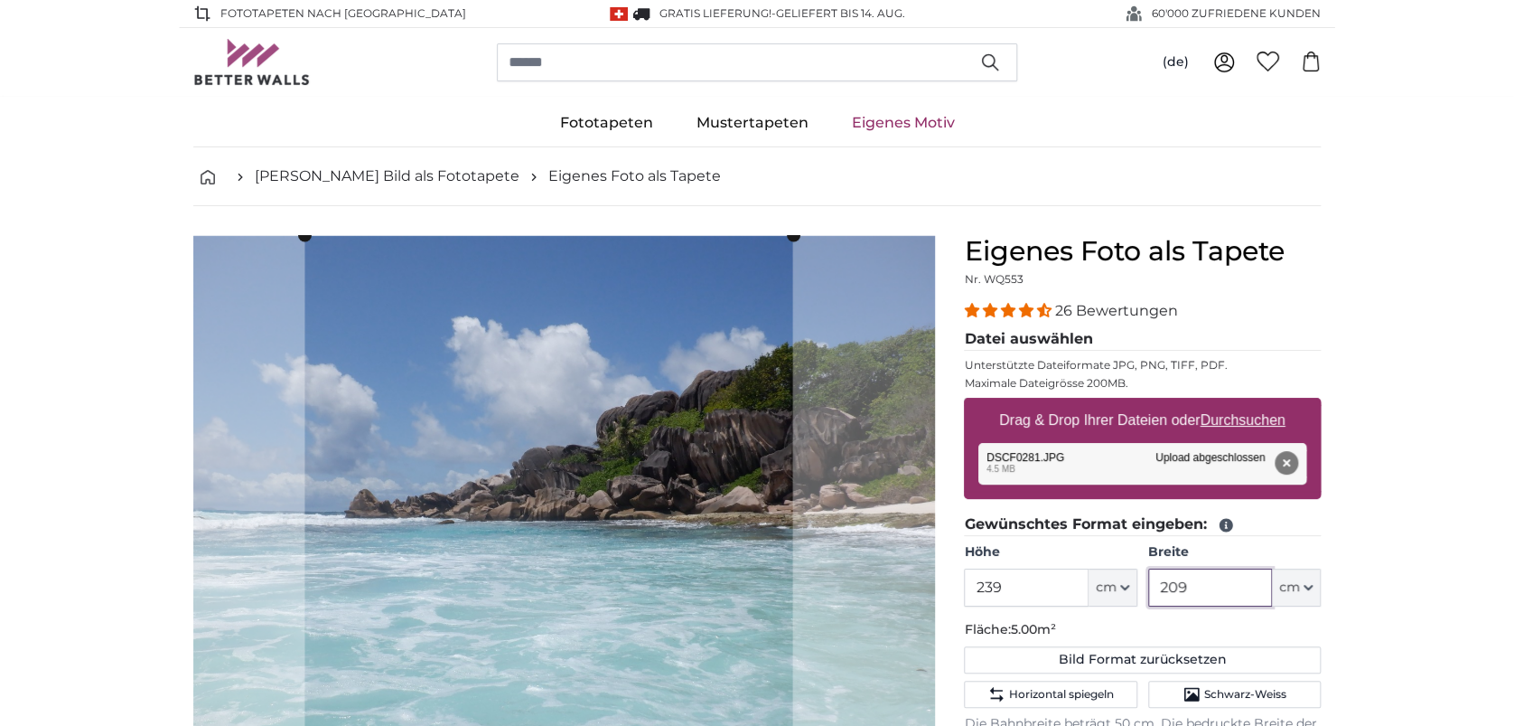
type input "209"
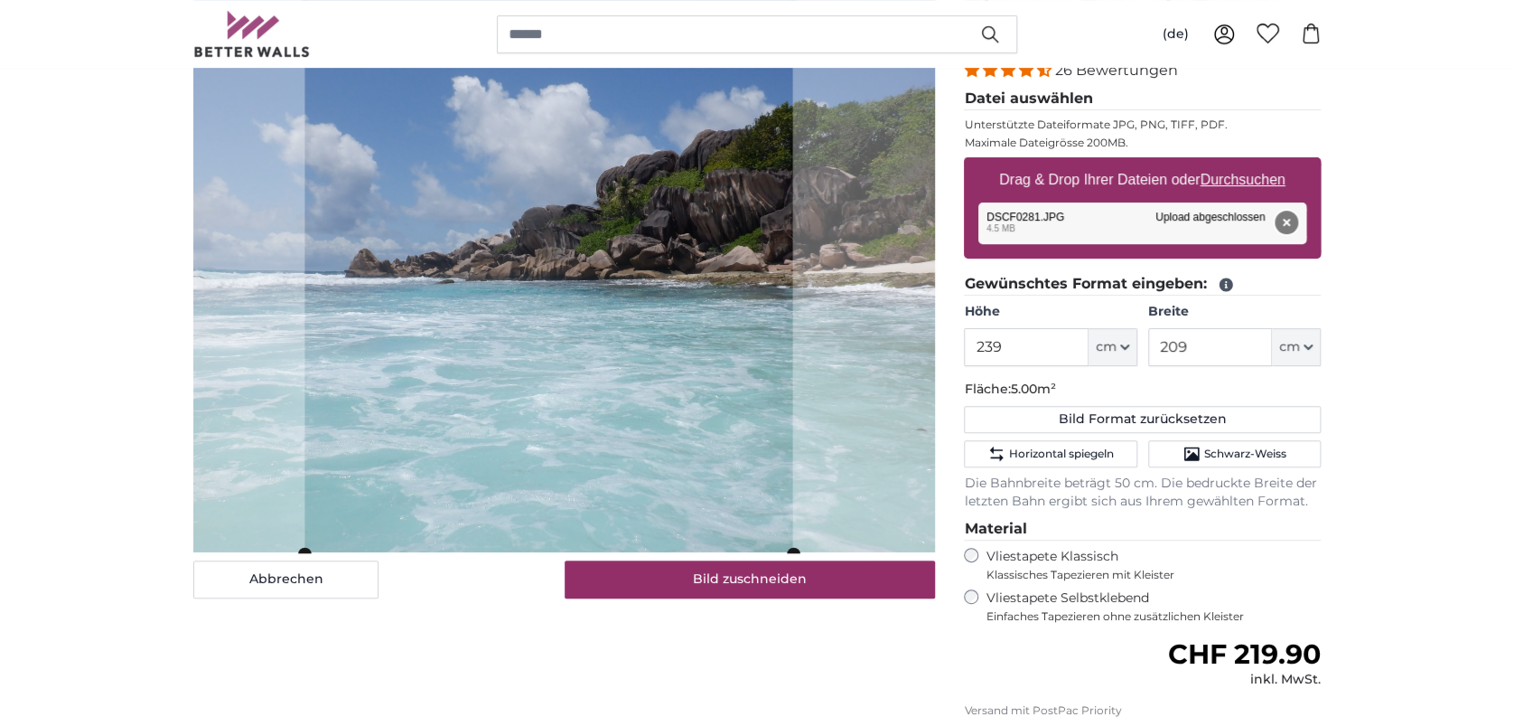
click at [1295, 224] on button "Entfernen" at bounding box center [1286, 222] width 23 height 23
type input "200"
type input "266"
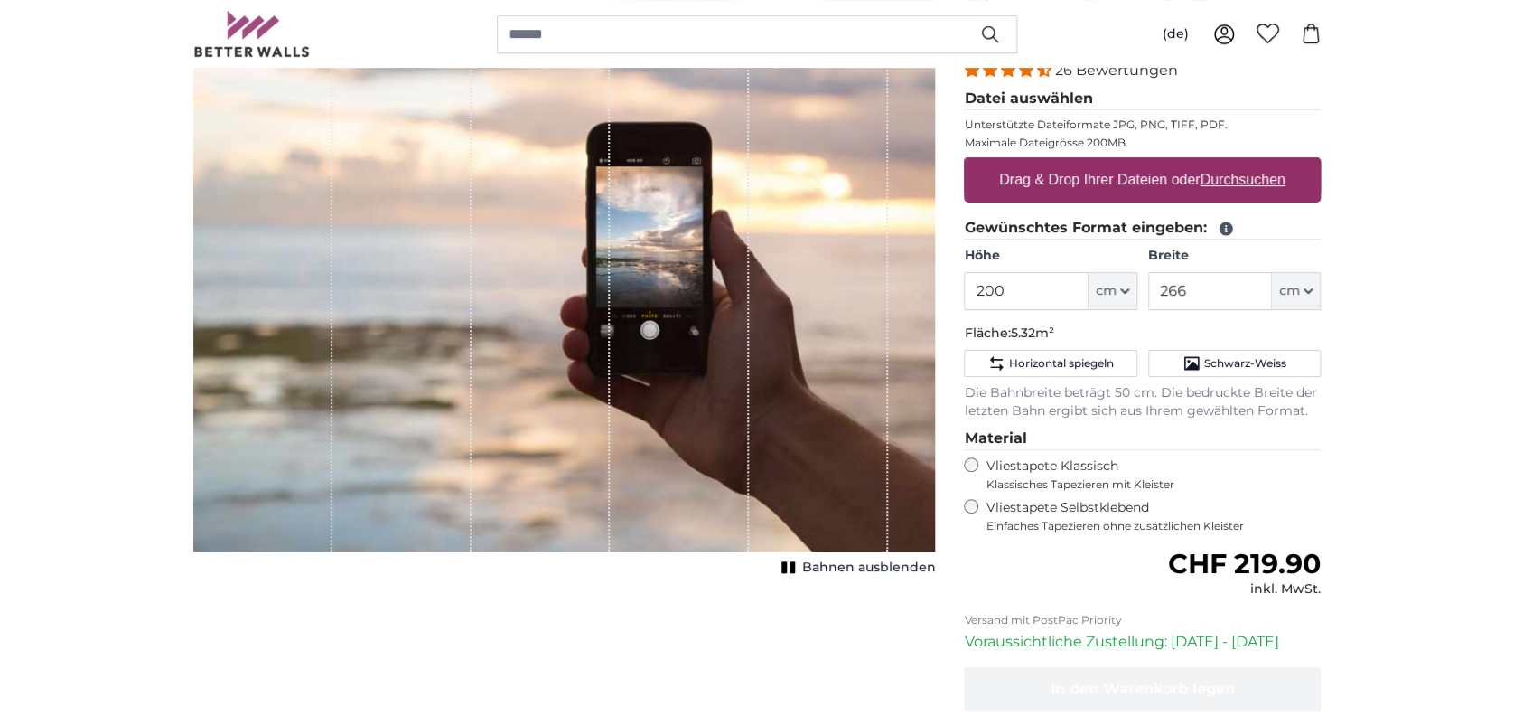
click at [1267, 183] on u "Durchsuchen" at bounding box center [1243, 179] width 85 height 15
click at [1267, 163] on input "Drag & Drop Ihrer Dateien oder Durchsuchen" at bounding box center [1142, 159] width 357 height 5
type input "**********"
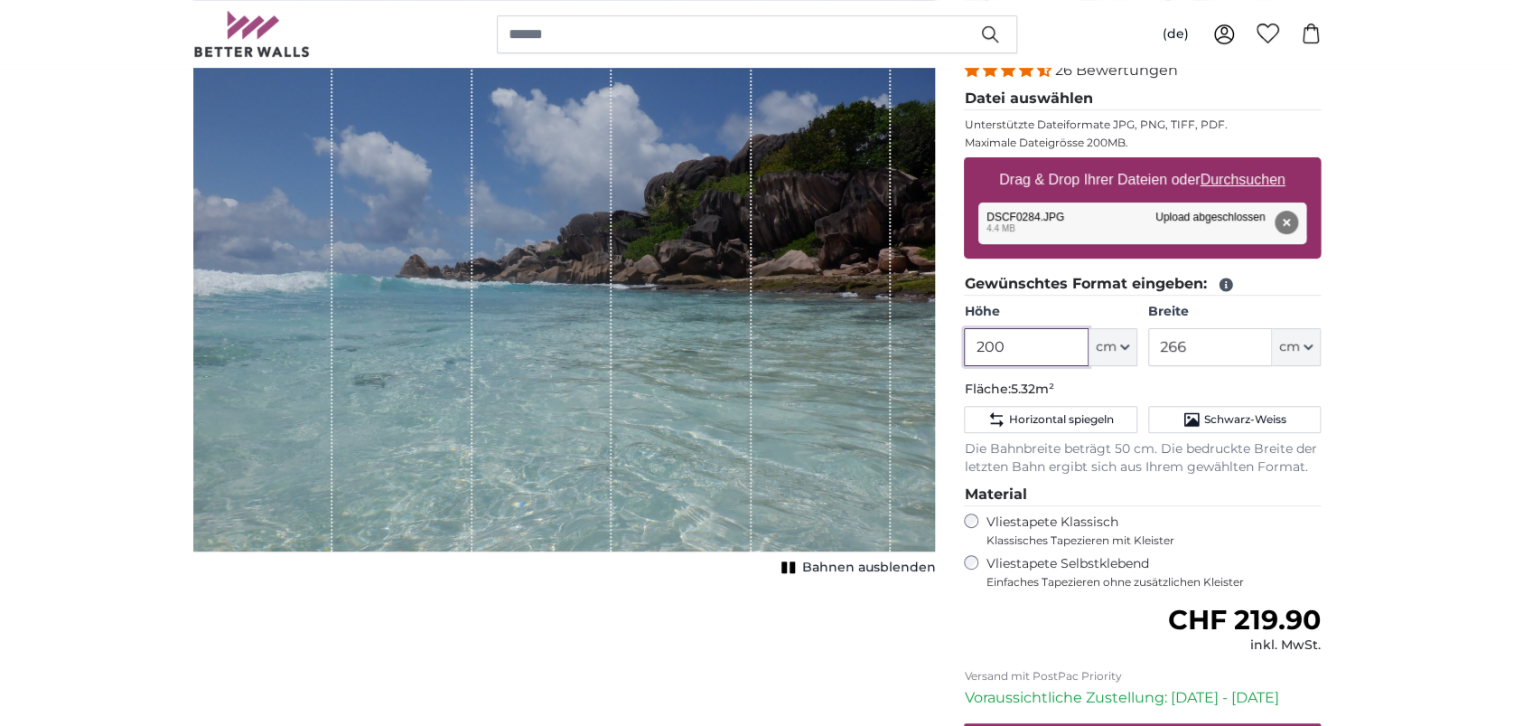
drag, startPoint x: 1045, startPoint y: 347, endPoint x: 984, endPoint y: 343, distance: 60.6
click at [984, 343] on input "200" at bounding box center [1026, 347] width 124 height 38
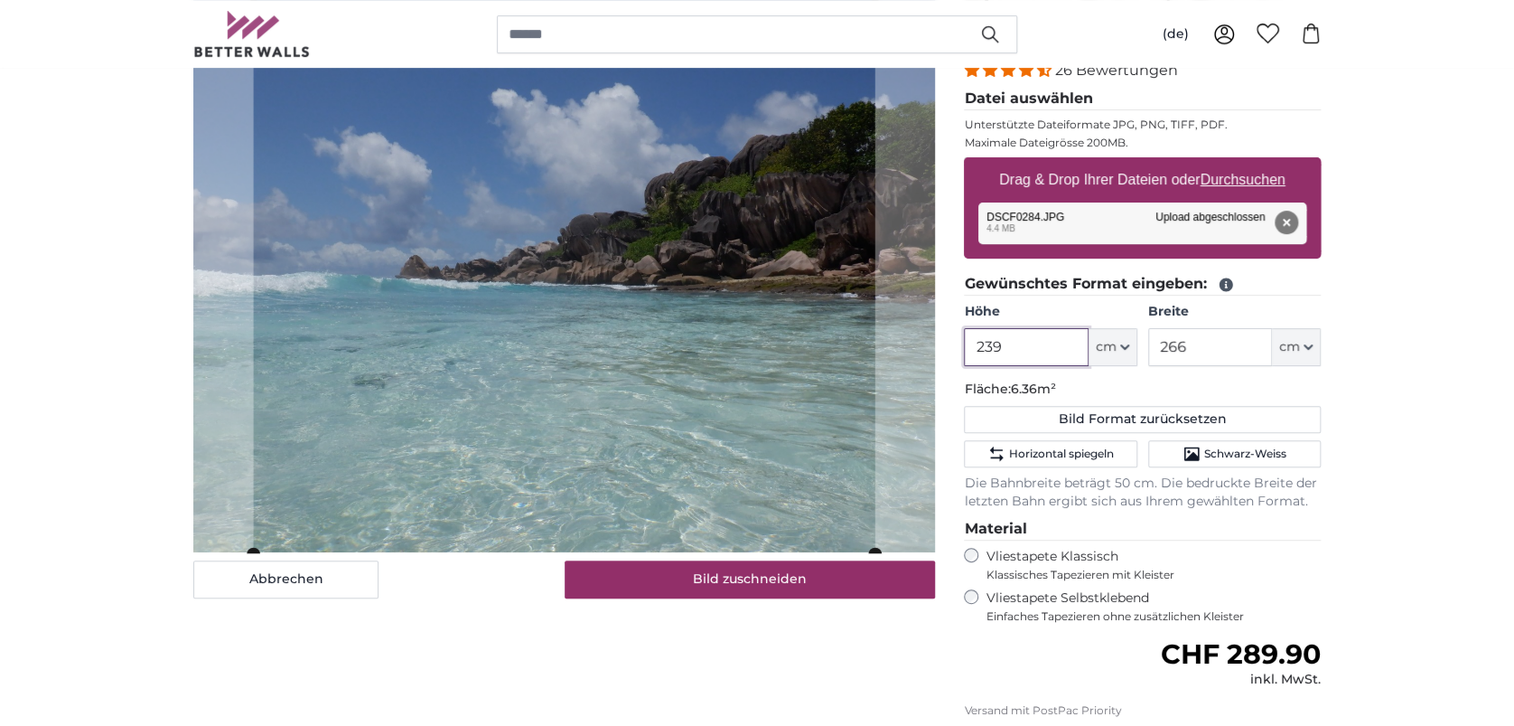
type input "239"
drag, startPoint x: 1207, startPoint y: 340, endPoint x: 1147, endPoint y: 337, distance: 60.6
click at [1147, 337] on div "Höhe 239 ft cm Centimeter (cm) Inches (inch) Feet (ft. in.) Breite 266 ft cm Ce…" at bounding box center [1142, 334] width 357 height 63
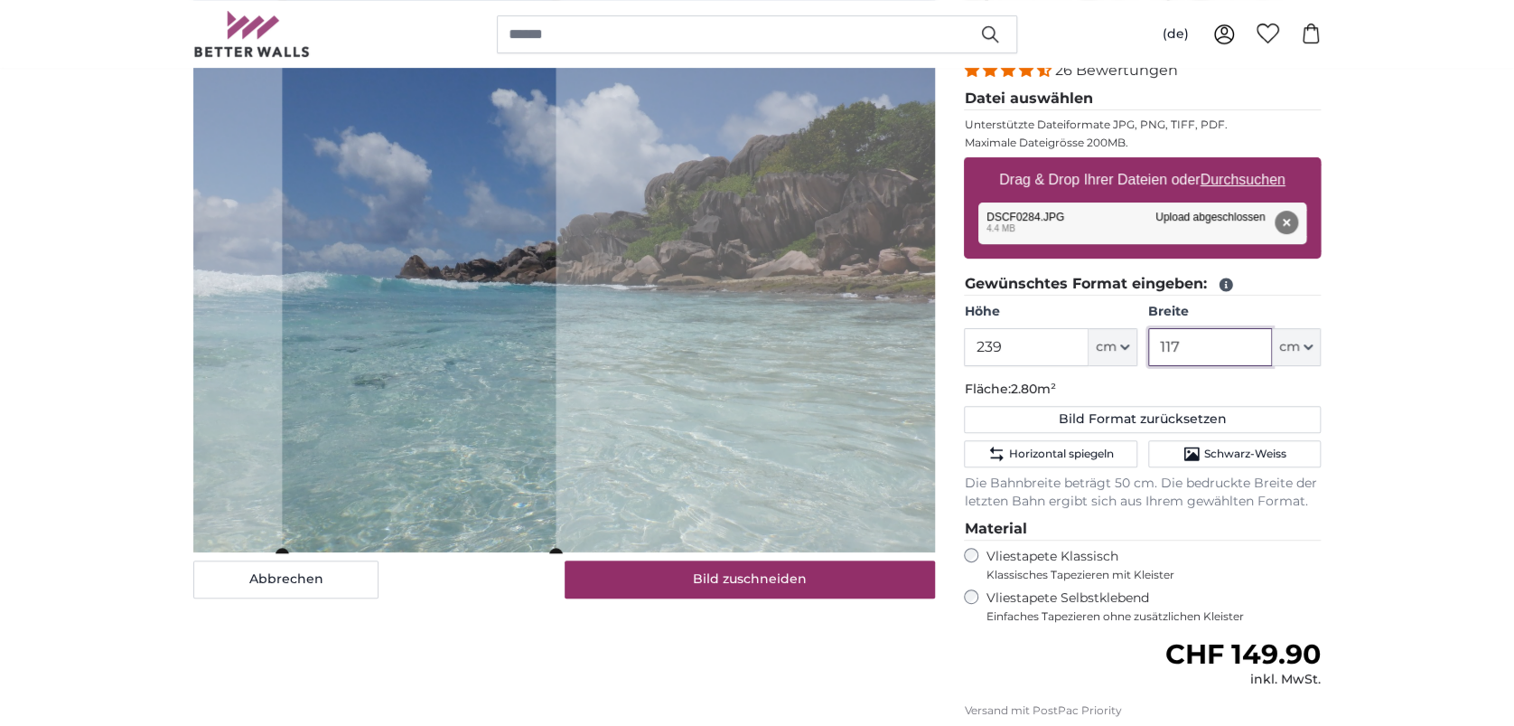
click at [298, 327] on cropper-handle at bounding box center [419, 274] width 274 height 558
type input "117"
click at [1298, 220] on button "Entfernen" at bounding box center [1286, 222] width 23 height 23
type input "200"
type input "266"
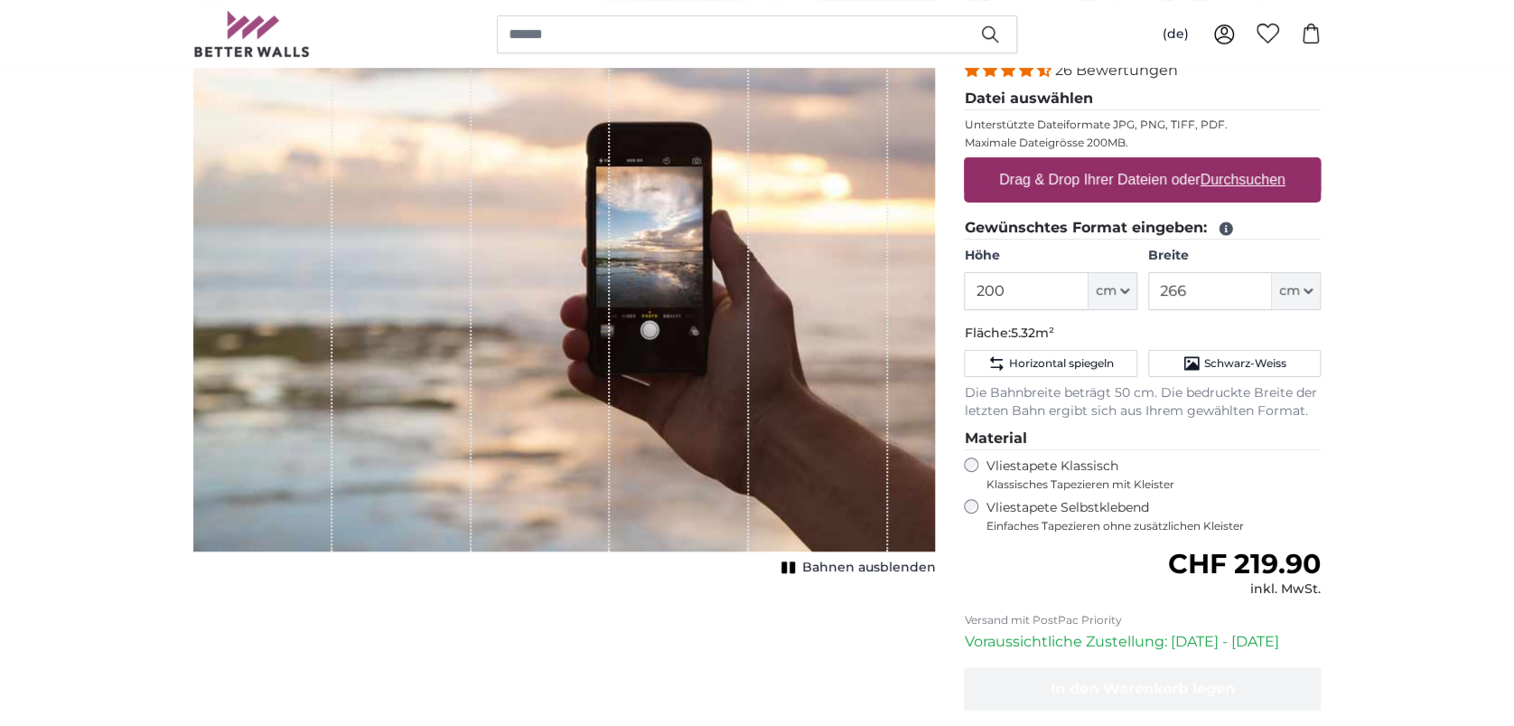
click at [1239, 178] on u "Durchsuchen" at bounding box center [1243, 179] width 85 height 15
click at [1239, 163] on input "Drag & Drop Ihrer Dateien oder Durchsuchen" at bounding box center [1142, 159] width 357 height 5
type input "**********"
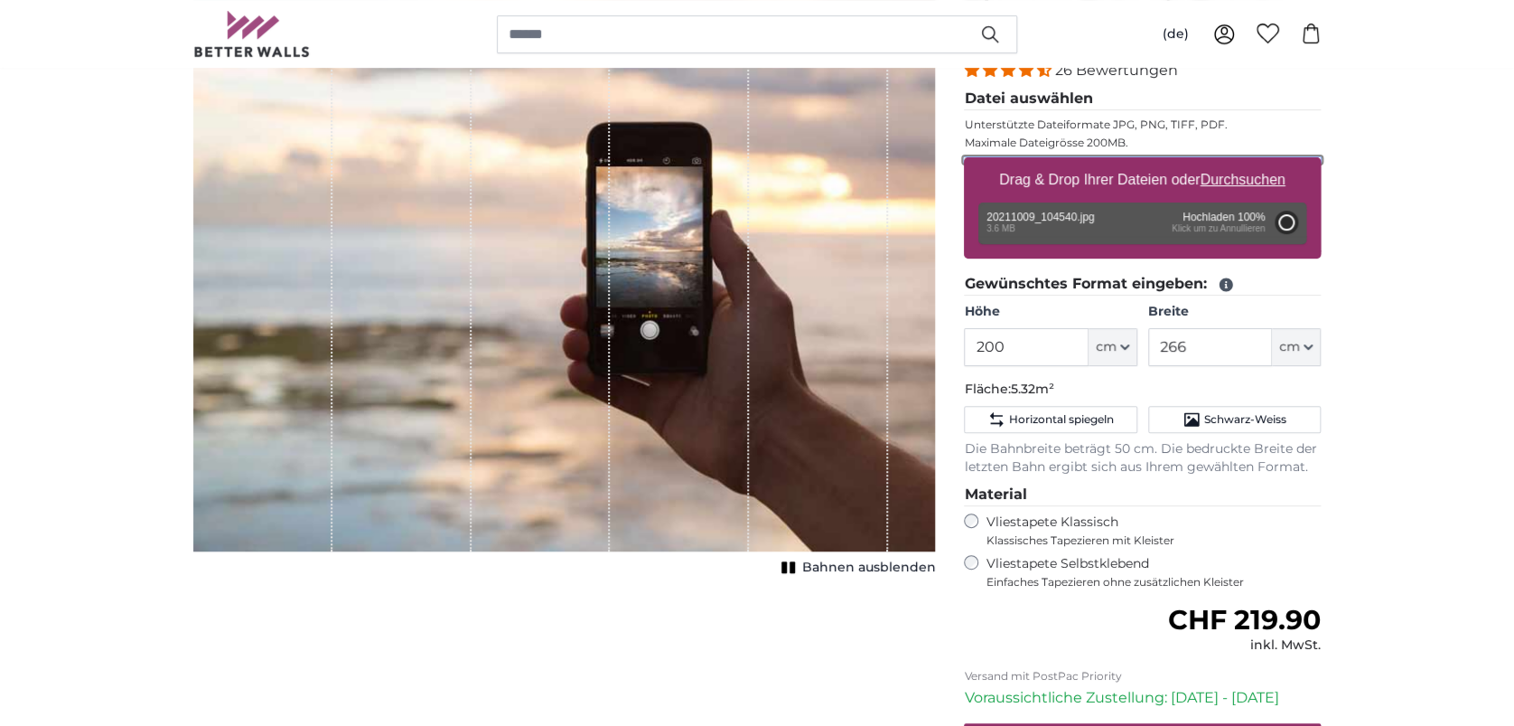
type input "356"
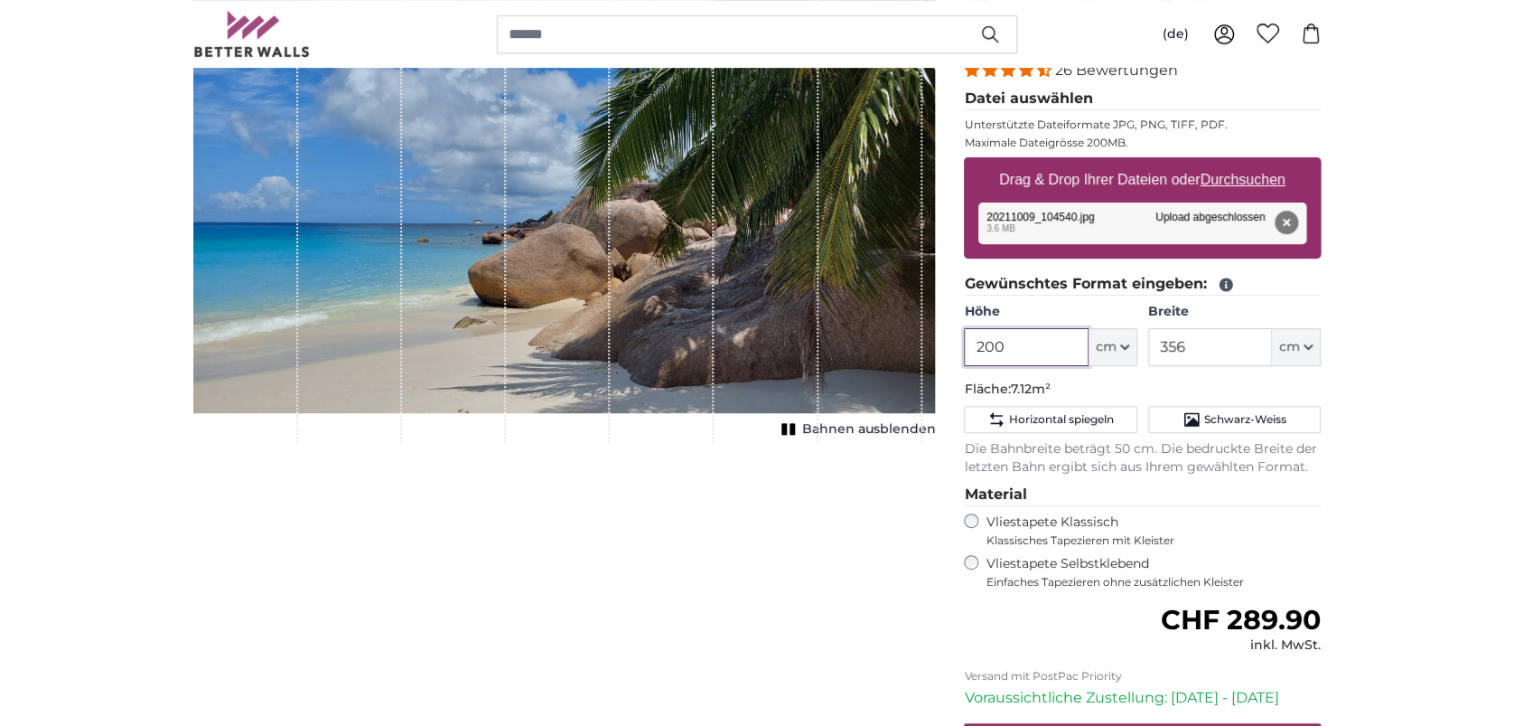
drag, startPoint x: 1026, startPoint y: 341, endPoint x: 1003, endPoint y: 343, distance: 22.8
click at [1003, 343] on input "200" at bounding box center [1026, 347] width 124 height 38
drag, startPoint x: 1007, startPoint y: 343, endPoint x: 983, endPoint y: 342, distance: 23.6
click at [983, 342] on input "200" at bounding box center [1026, 347] width 124 height 38
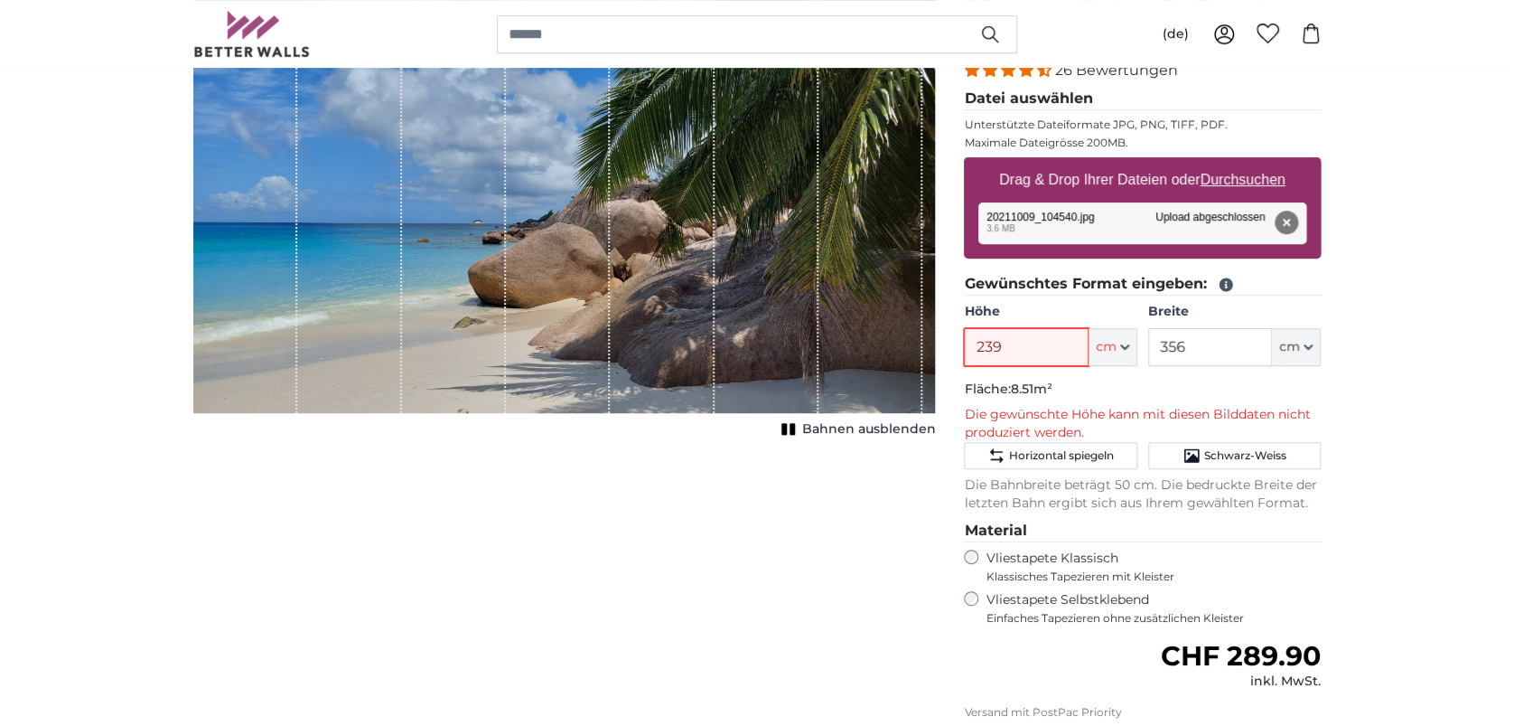
type input "239"
drag, startPoint x: 1173, startPoint y: 346, endPoint x: 1150, endPoint y: 346, distance: 22.6
click at [1150, 346] on input "356" at bounding box center [1210, 347] width 124 height 38
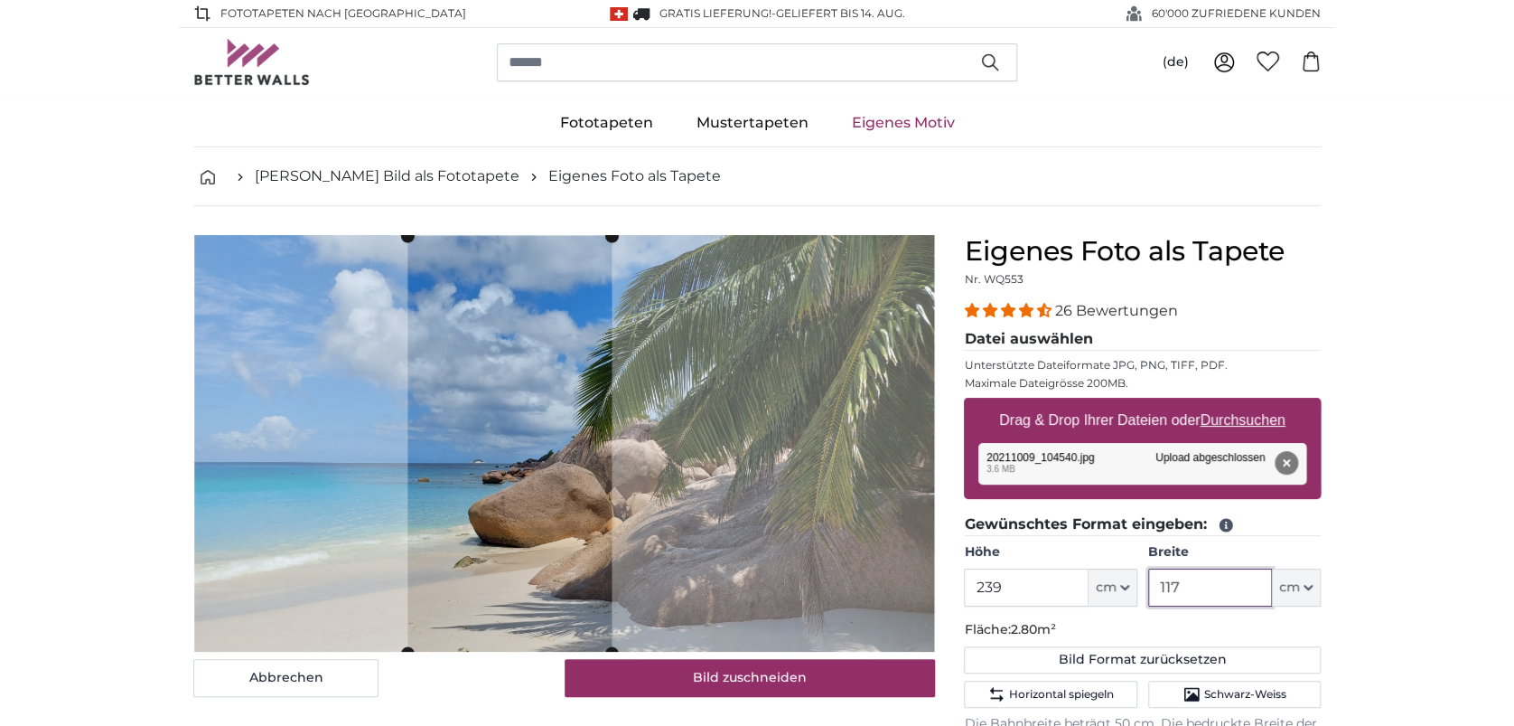
click at [567, 542] on cropper-handle at bounding box center [510, 444] width 204 height 417
click at [558, 544] on cropper-handle at bounding box center [503, 444] width 204 height 417
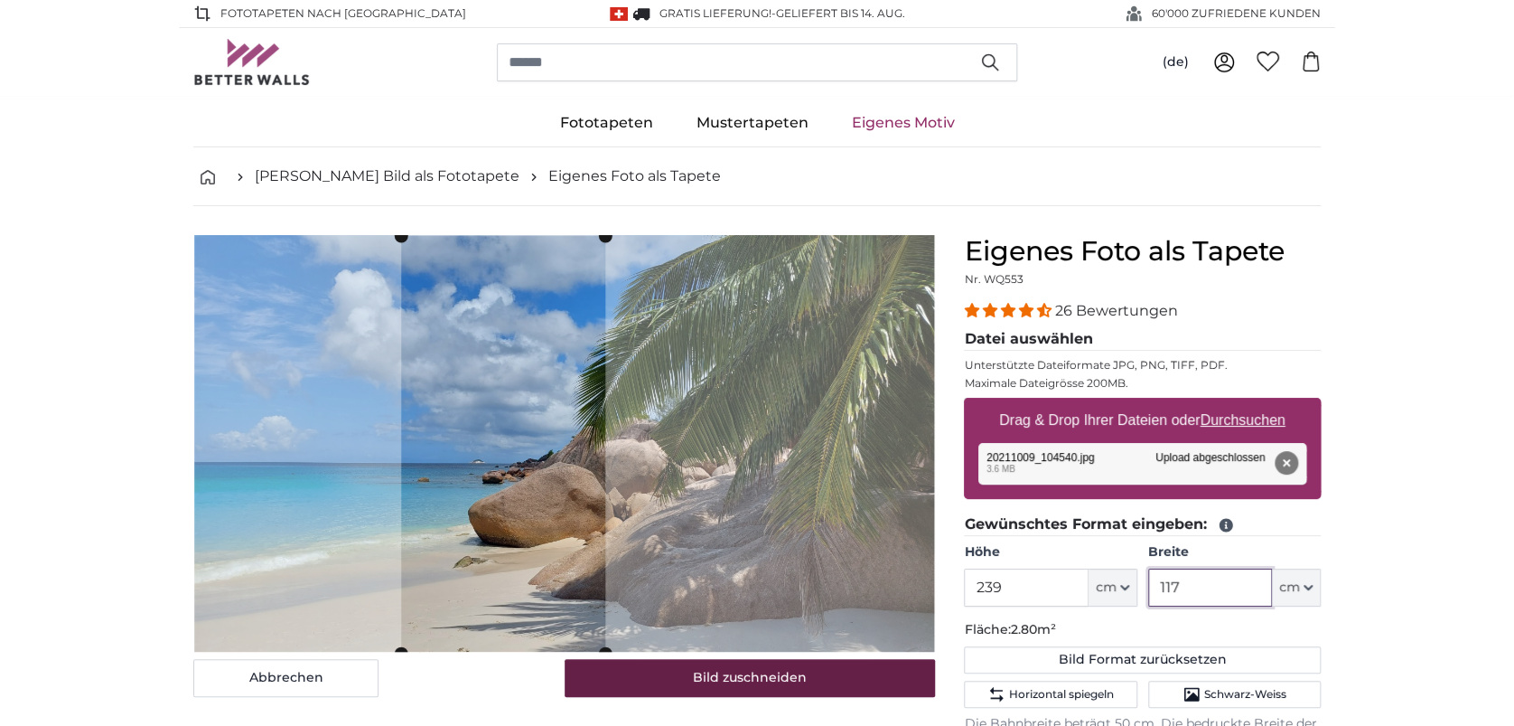
type input "117"
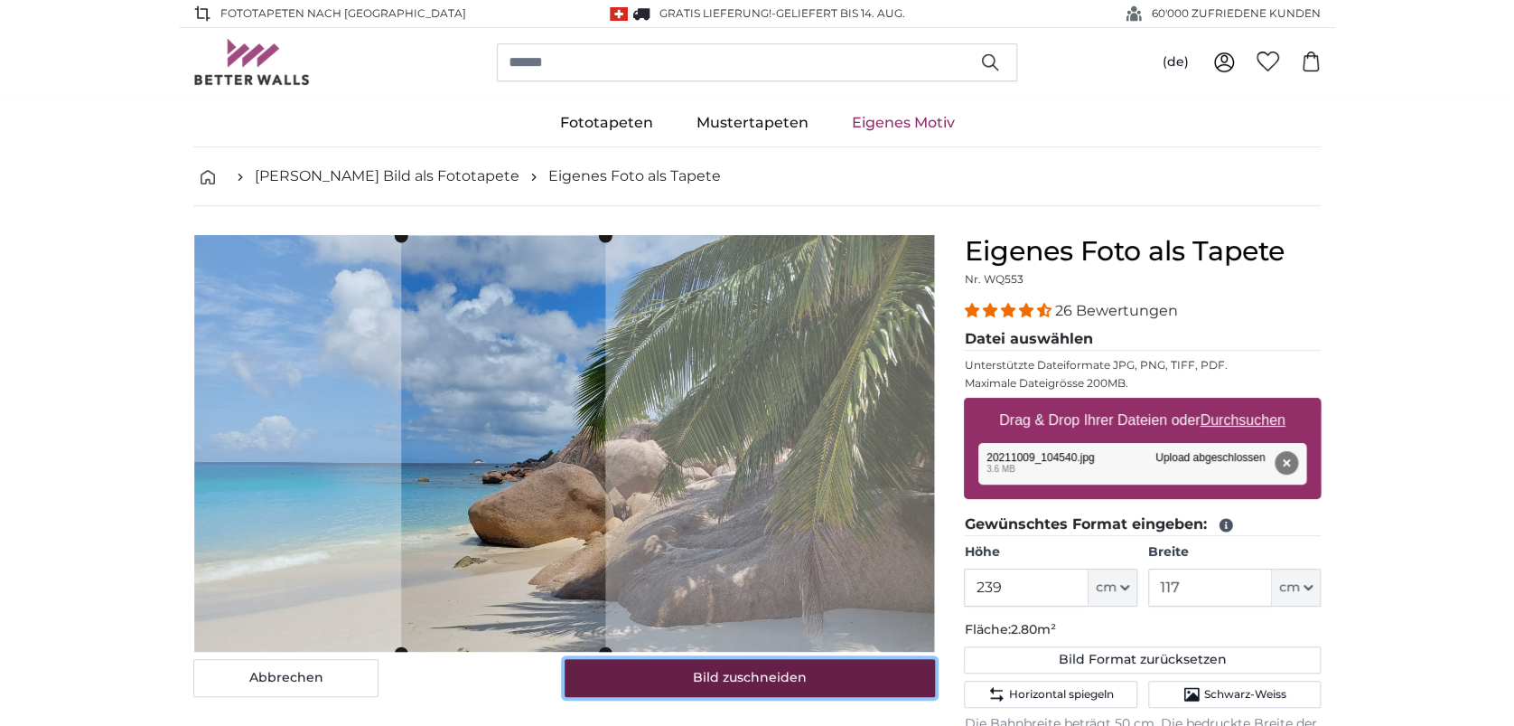
click at [788, 686] on button "Bild zuschneiden" at bounding box center [750, 678] width 371 height 38
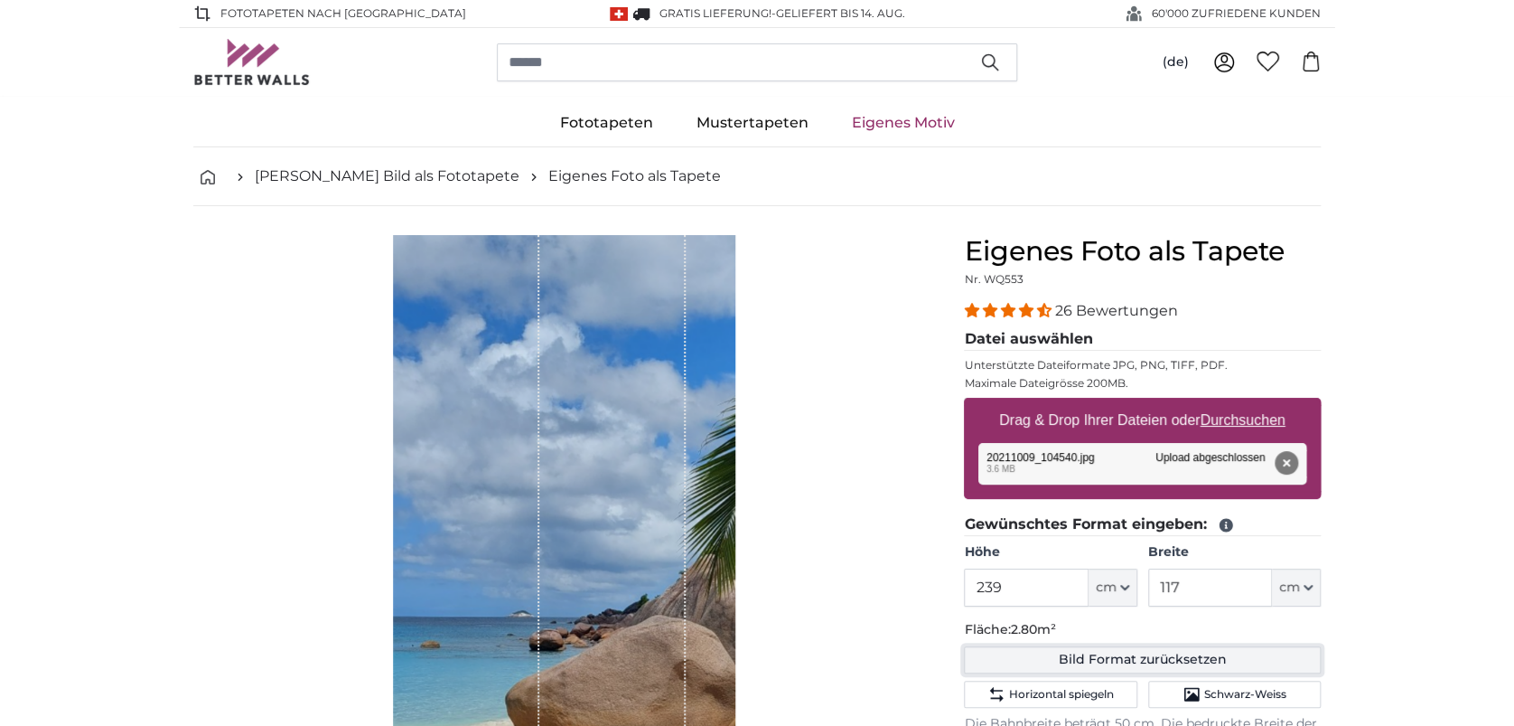
click at [1174, 658] on button "Bild Format zurücksetzen" at bounding box center [1142, 659] width 357 height 27
type input "200"
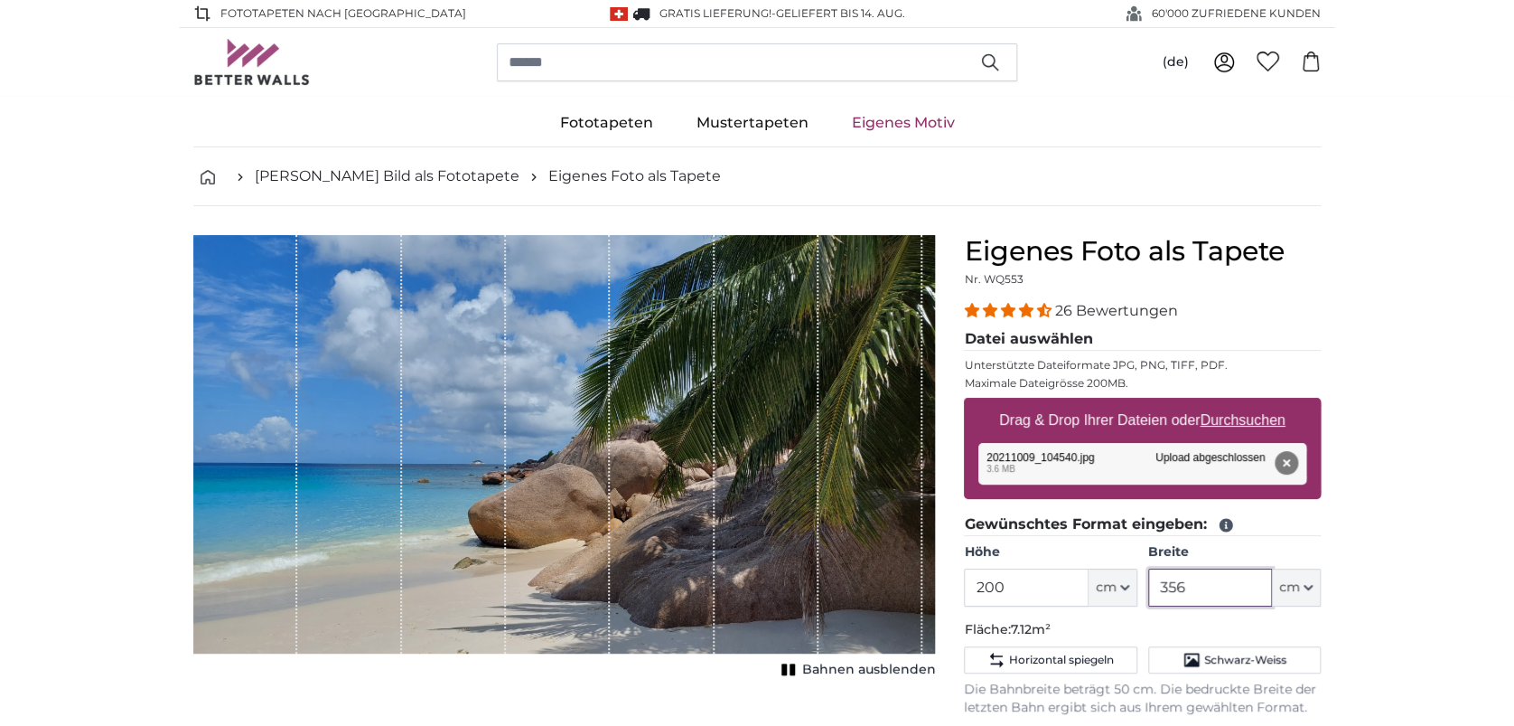
drag, startPoint x: 1182, startPoint y: 593, endPoint x: 1121, endPoint y: 587, distance: 60.8
click at [1121, 587] on div "Höhe 200 ft cm Centimeter (cm) Inches (inch) Feet (ft. in.) Breite 356 ft cm Ce…" at bounding box center [1142, 574] width 357 height 63
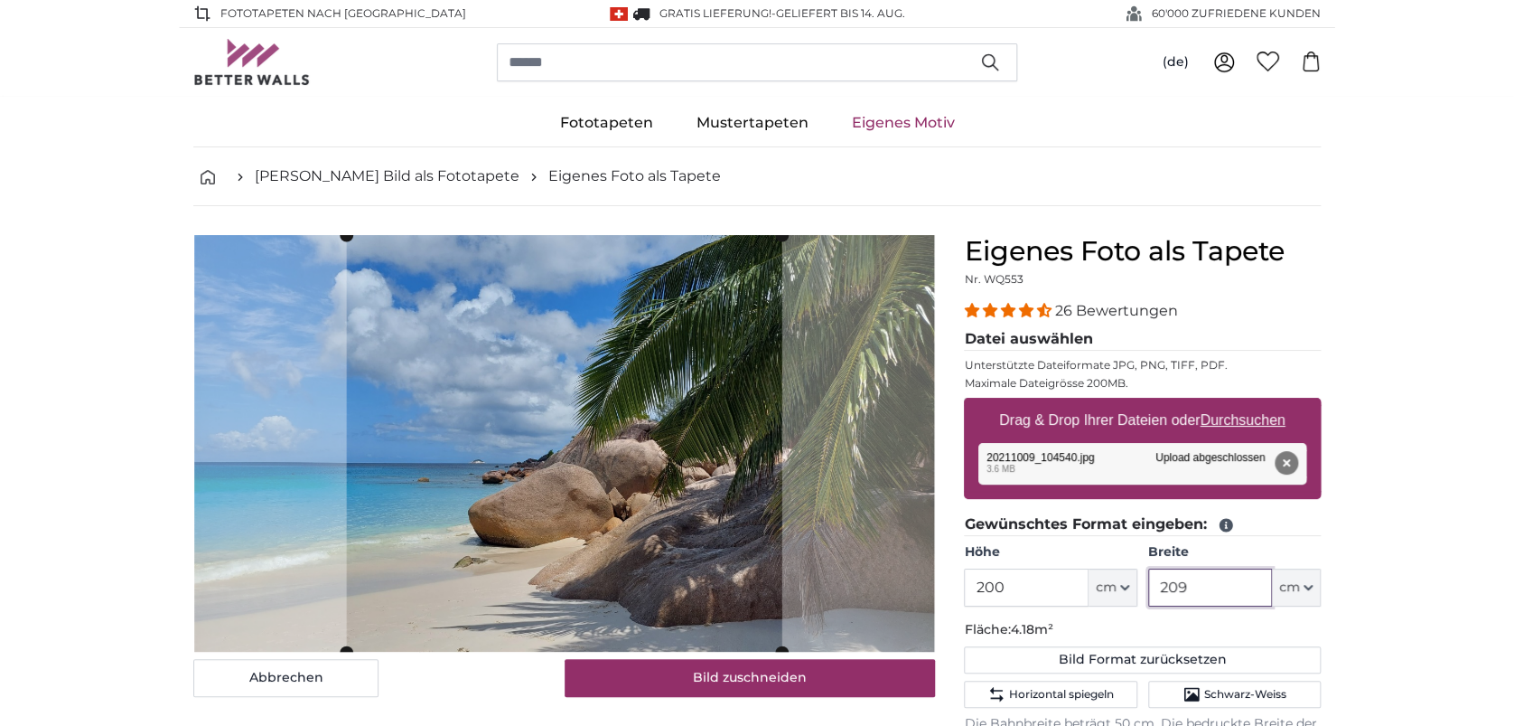
type input "209"
click at [1258, 420] on u "Durchsuchen" at bounding box center [1243, 419] width 85 height 15
click at [1258, 403] on input "Drag & Drop Ihrer Dateien oder Durchsuchen" at bounding box center [1142, 400] width 357 height 5
type input "**********"
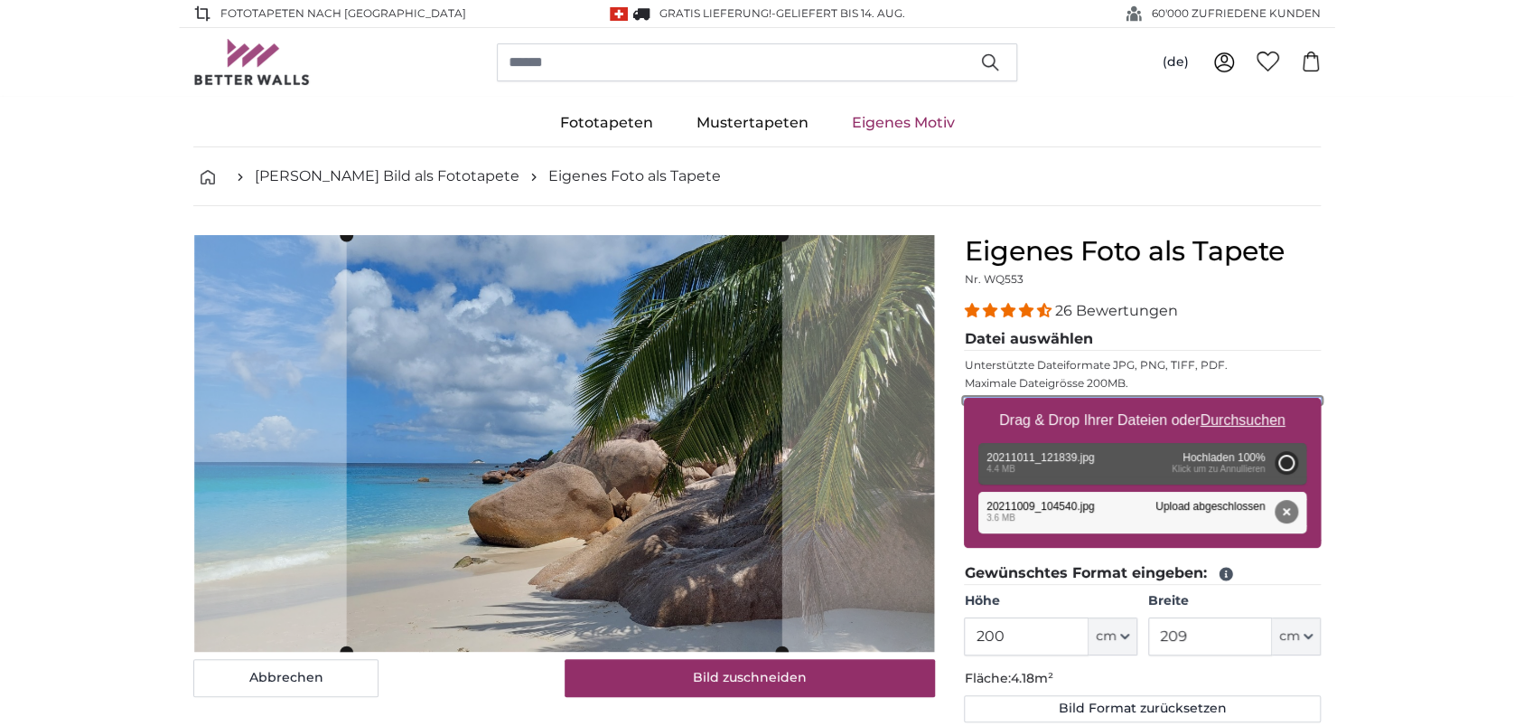
type input "356"
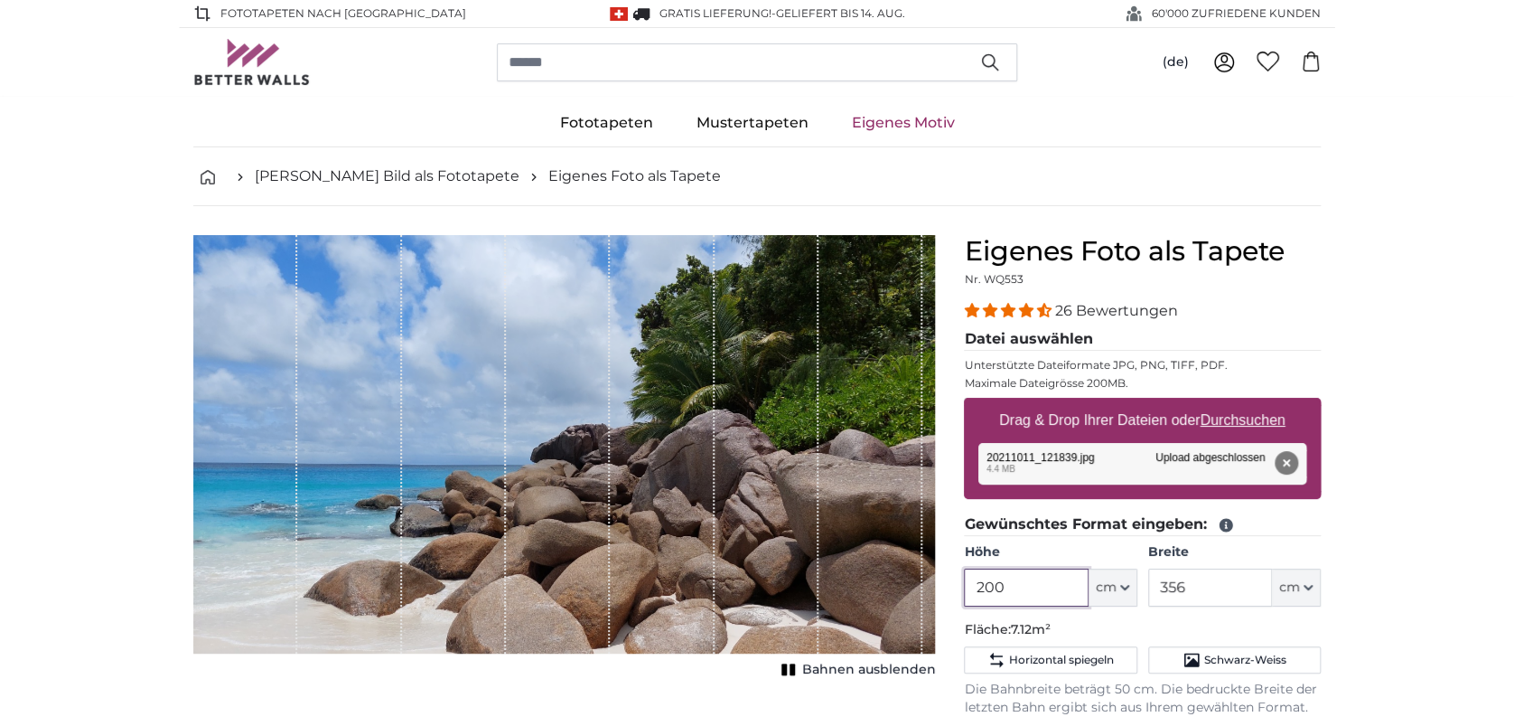
drag, startPoint x: 1011, startPoint y: 578, endPoint x: 873, endPoint y: 575, distance: 138.3
click at [873, 575] on product-detail "Abbrechen Bild zuschneiden Bahnen ausblenden Eigenes Foto als Tapete Nr. WQ553 …" at bounding box center [757, 672] width 1157 height 933
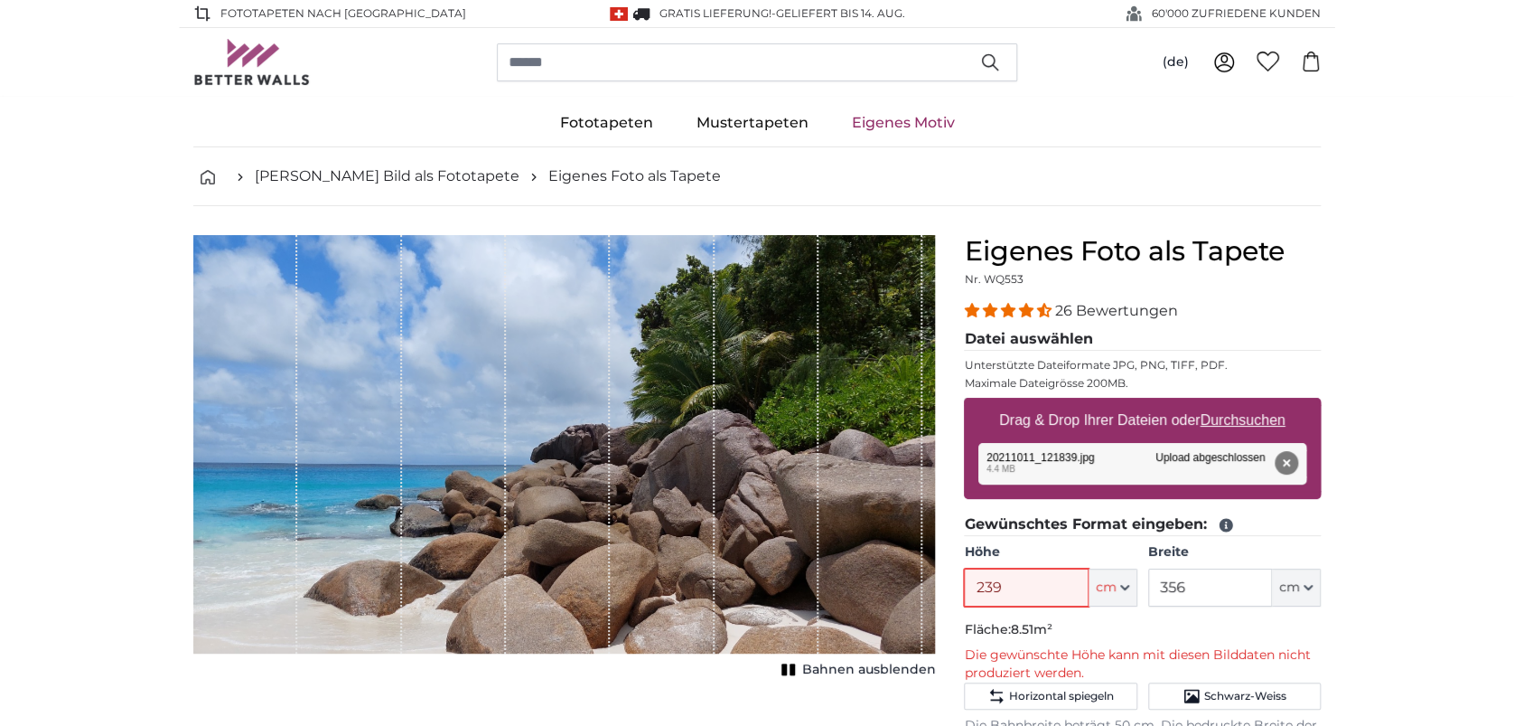
type input "239"
drag, startPoint x: 1217, startPoint y: 580, endPoint x: 1129, endPoint y: 584, distance: 87.7
click at [1129, 584] on div "Höhe 239 ft cm Centimeter (cm) Inches (inch) Feet (ft. in.) Breite 356 ft cm Ce…" at bounding box center [1142, 574] width 357 height 63
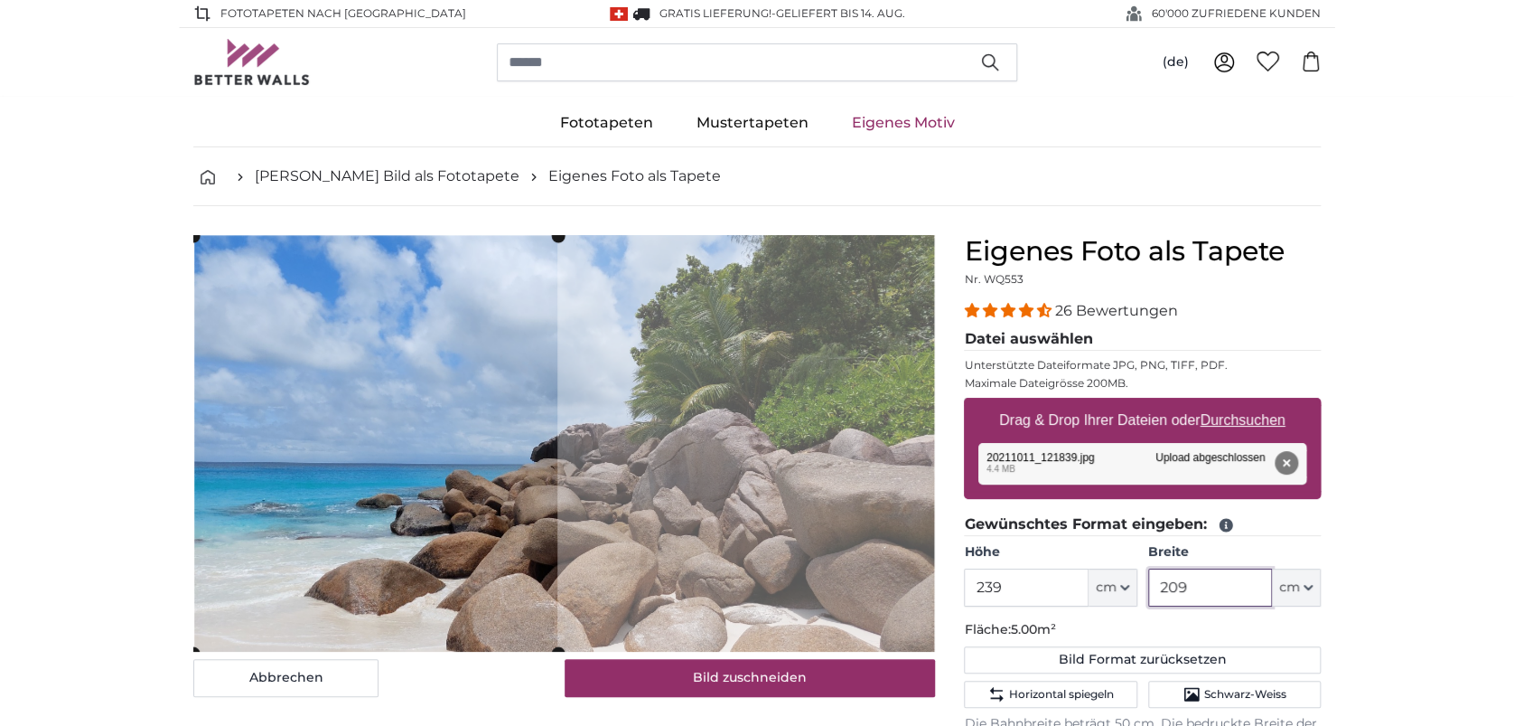
click at [401, 529] on cropper-handle at bounding box center [375, 444] width 364 height 417
drag, startPoint x: 1201, startPoint y: 589, endPoint x: 1135, endPoint y: 588, distance: 66.0
click at [1135, 588] on div "Höhe 239 ft cm Centimeter (cm) Inches (inch) Feet (ft. in.) Breite 209 ft cm Ce…" at bounding box center [1142, 574] width 357 height 63
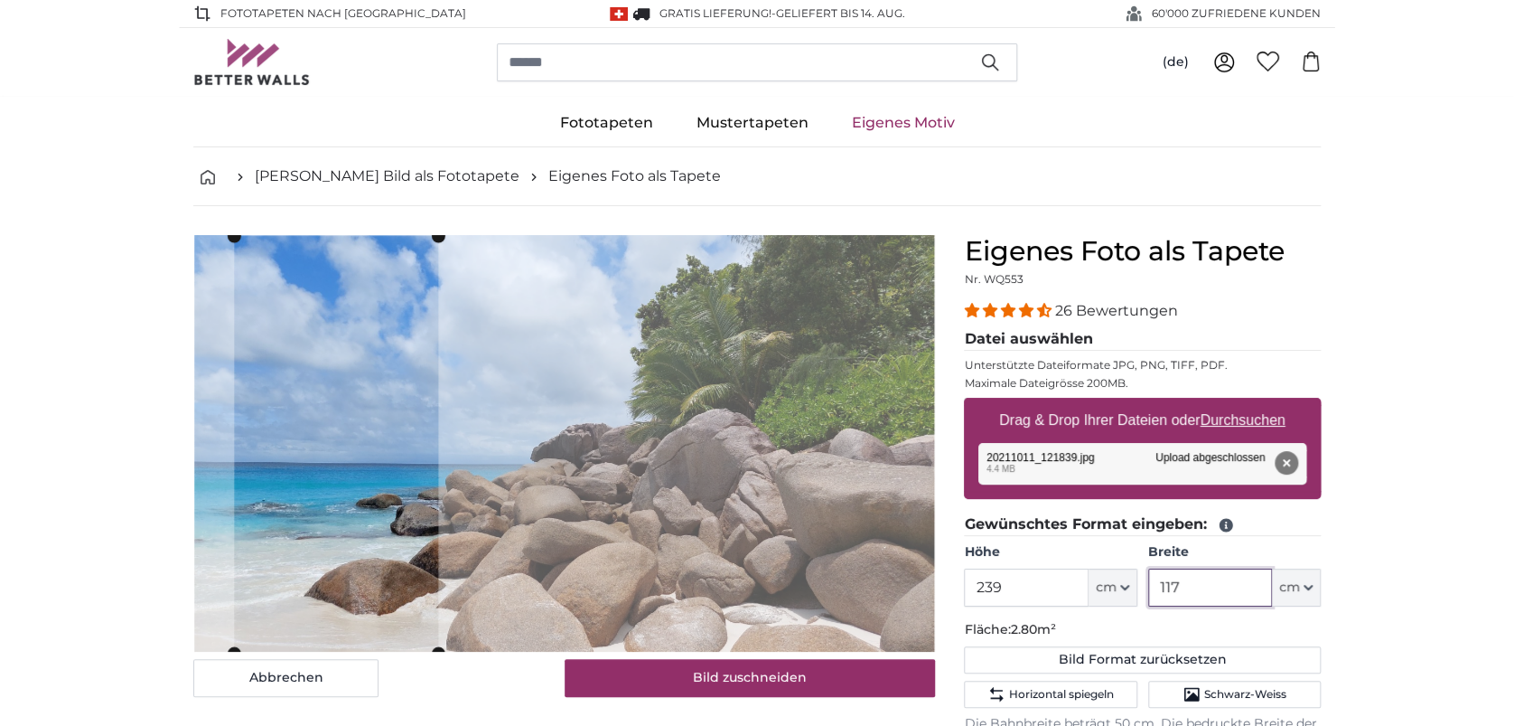
click at [385, 549] on cropper-handle at bounding box center [336, 444] width 204 height 417
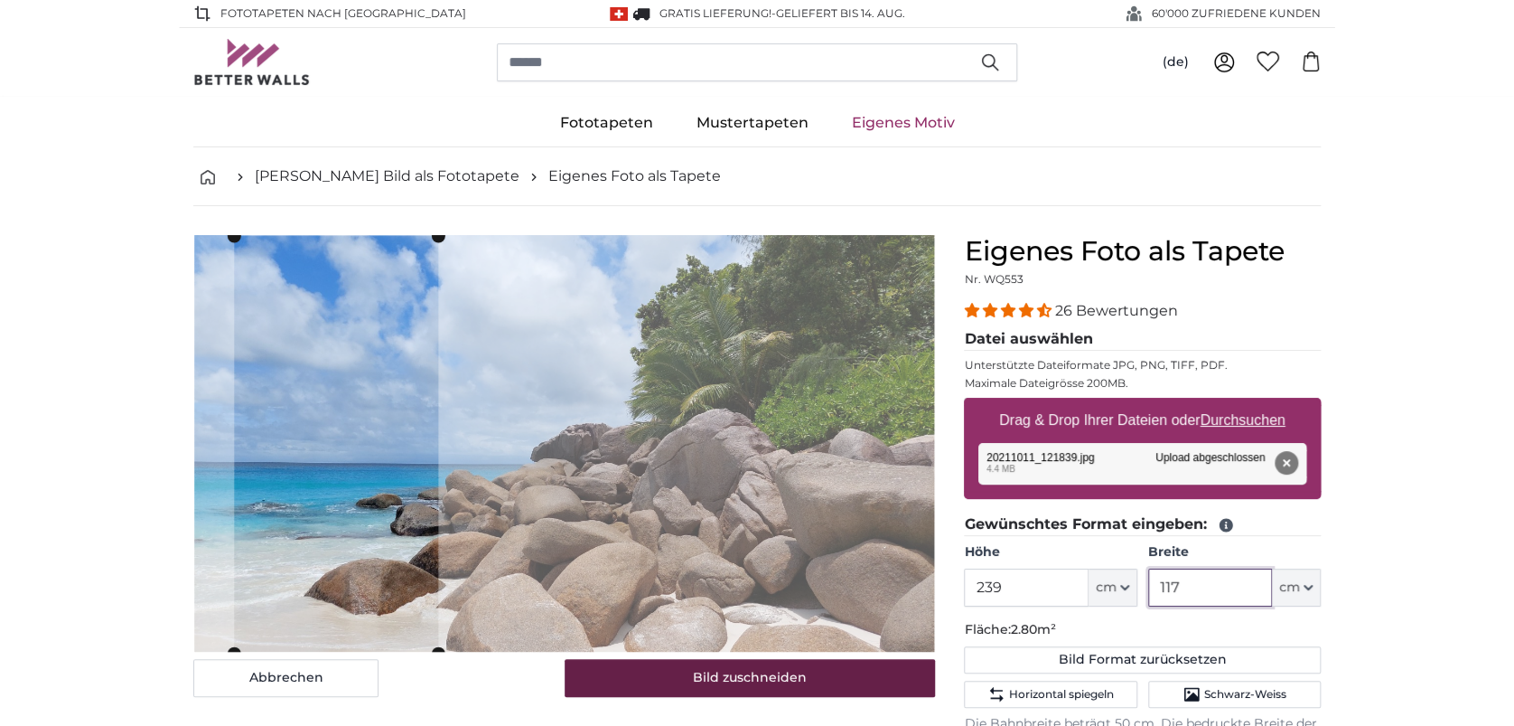
type input "117"
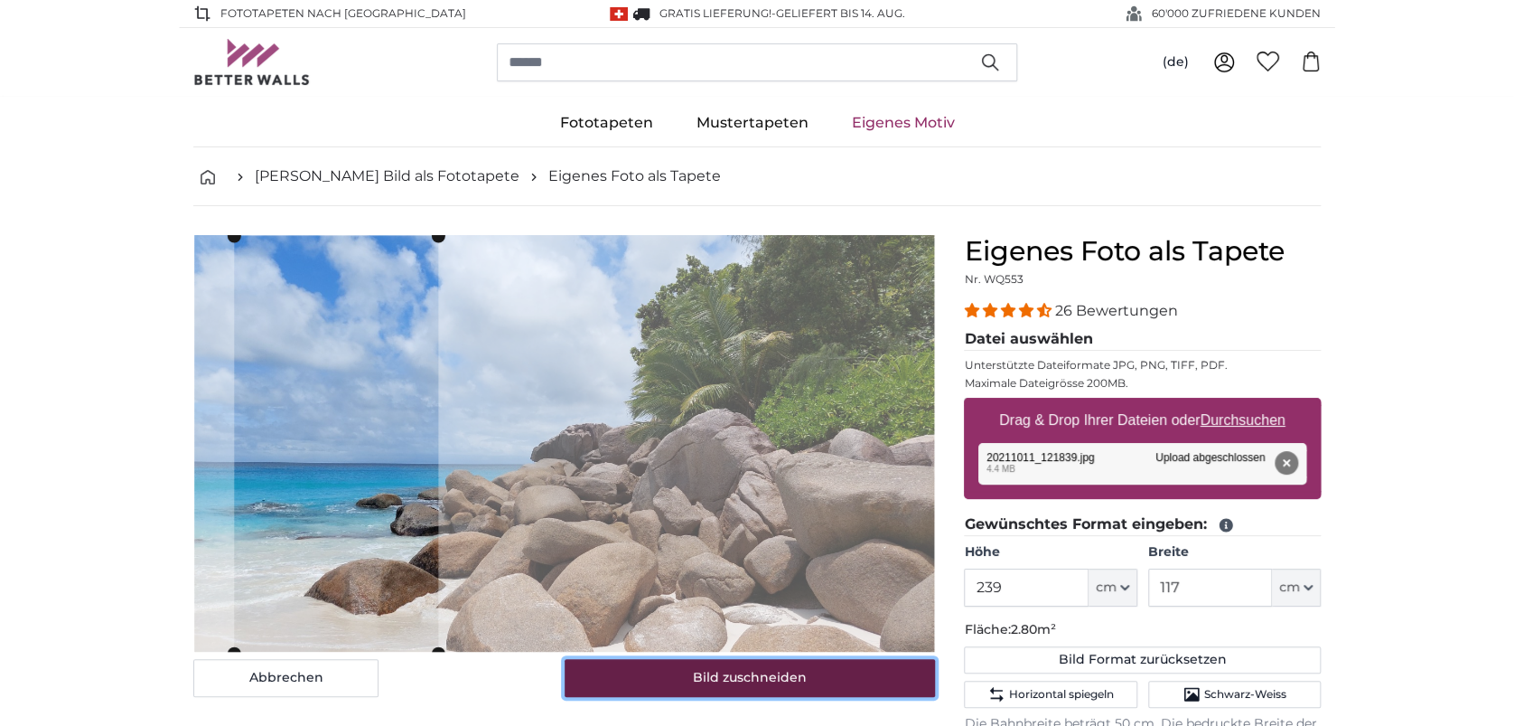
click at [798, 667] on button "Bild zuschneiden" at bounding box center [750, 678] width 371 height 38
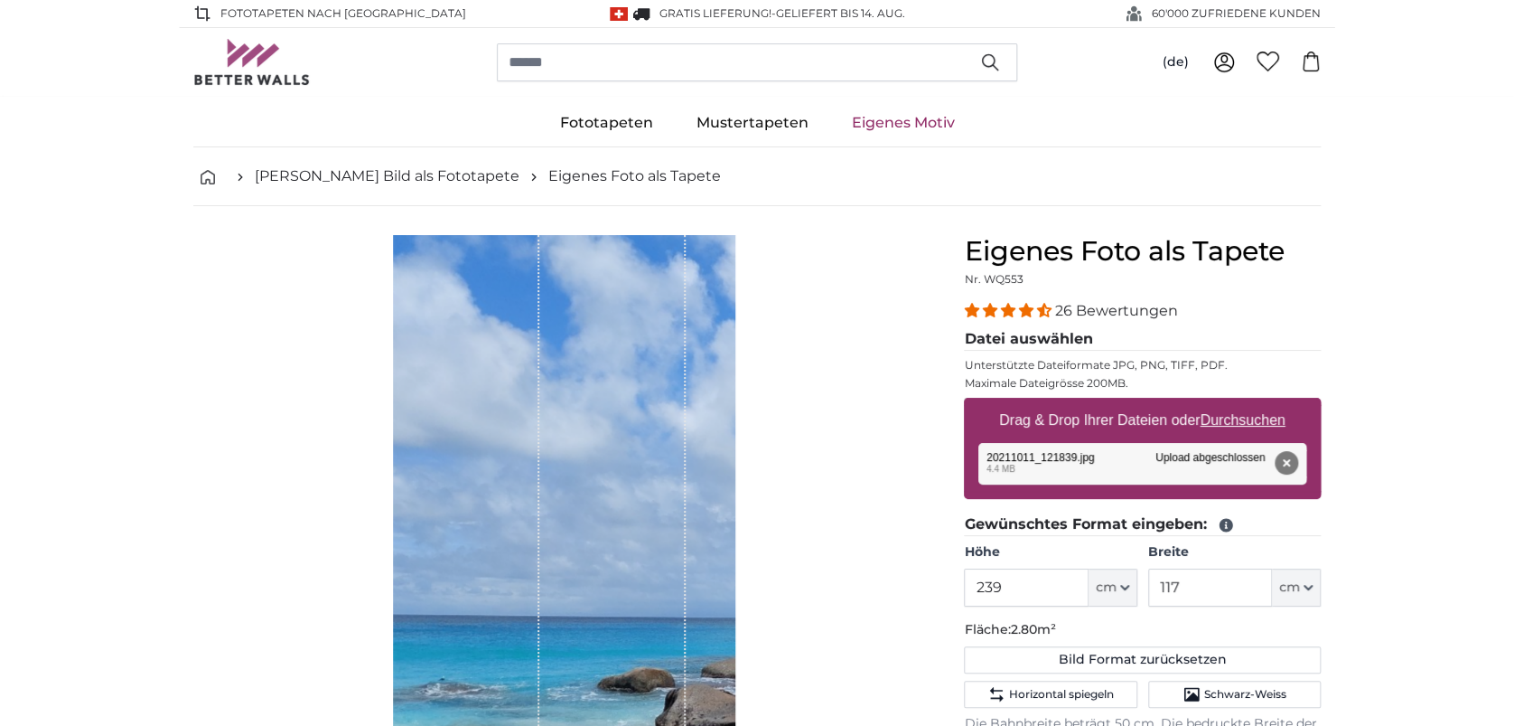
click at [1259, 425] on u "Durchsuchen" at bounding box center [1243, 419] width 85 height 15
click at [1259, 403] on input "Drag & Drop Ihrer Dateien oder Durchsuchen" at bounding box center [1142, 400] width 357 height 5
type input "**********"
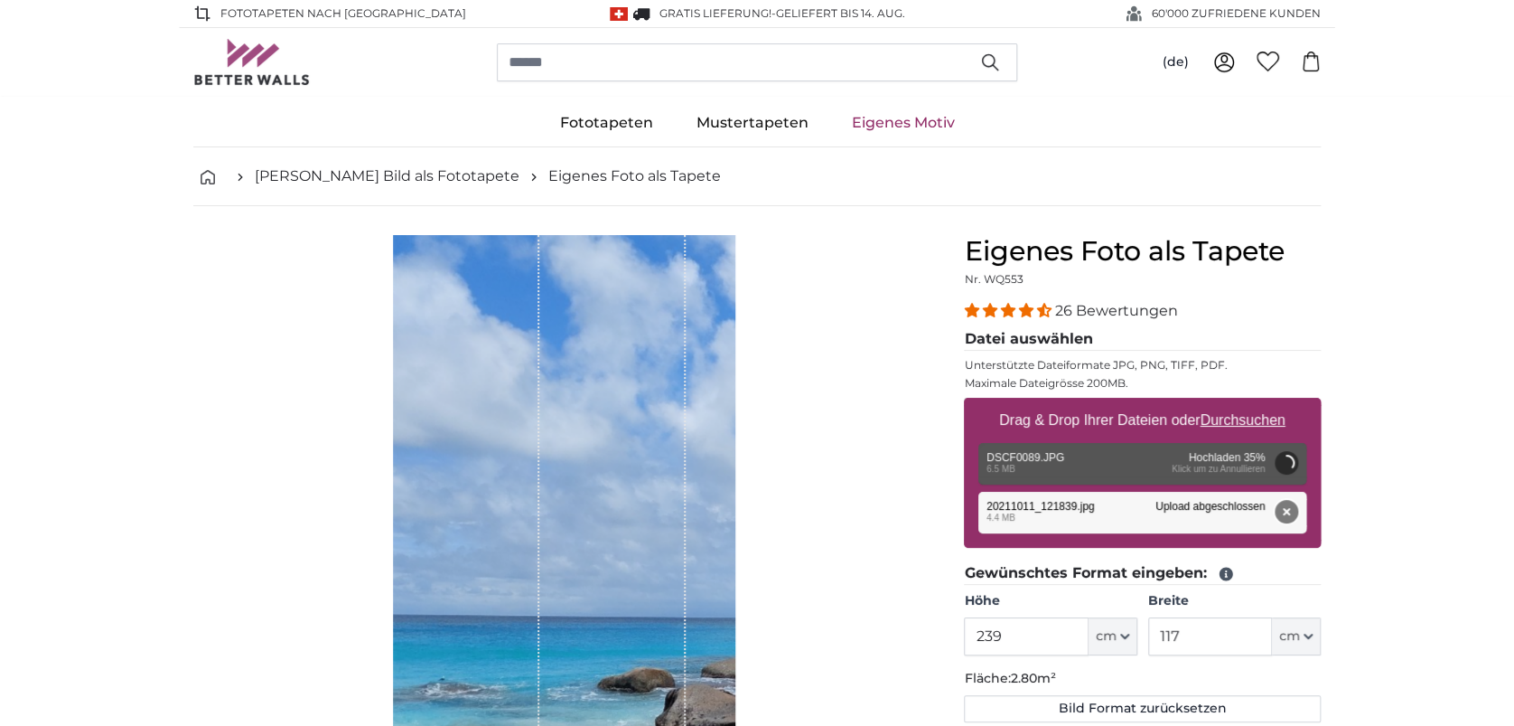
click at [1285, 512] on button "Entfernen" at bounding box center [1286, 511] width 23 height 23
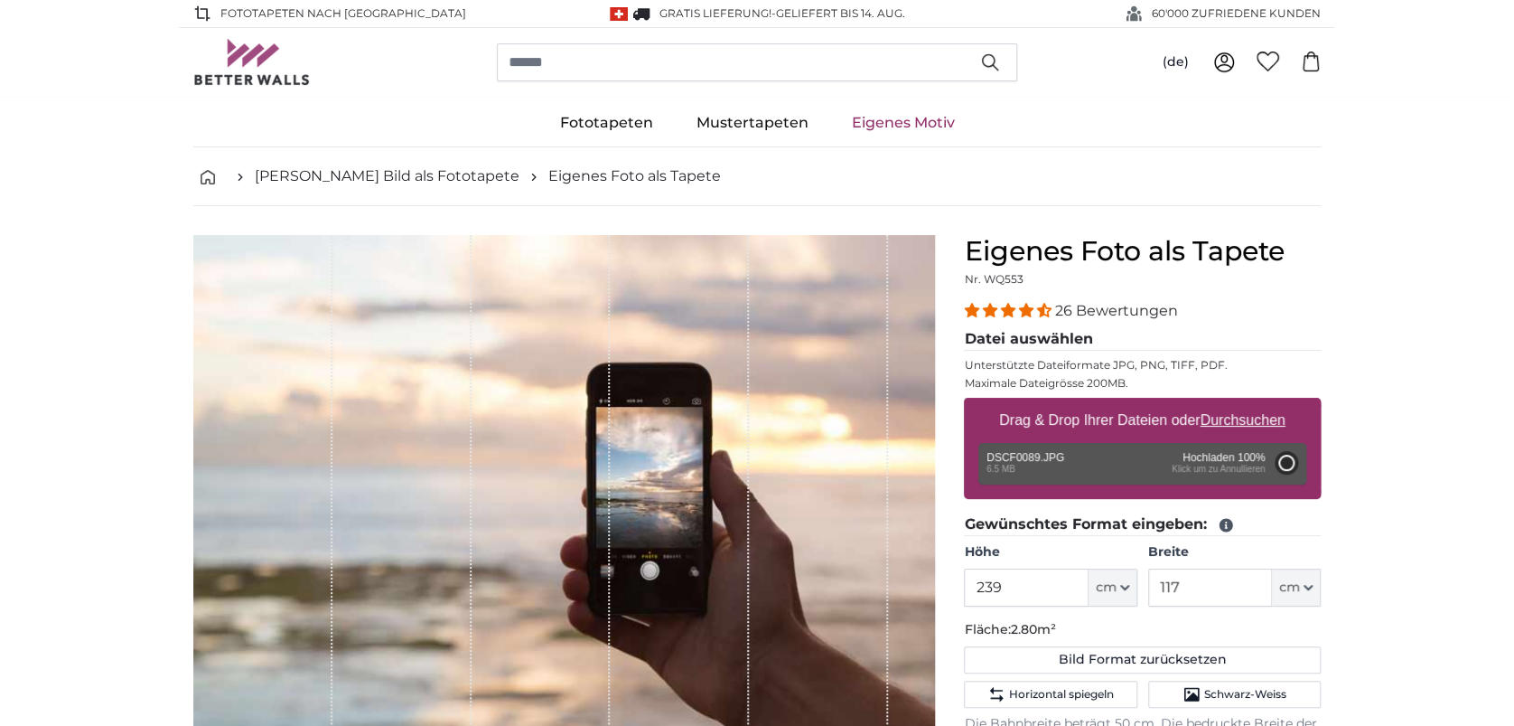
type input "200"
type input "150"
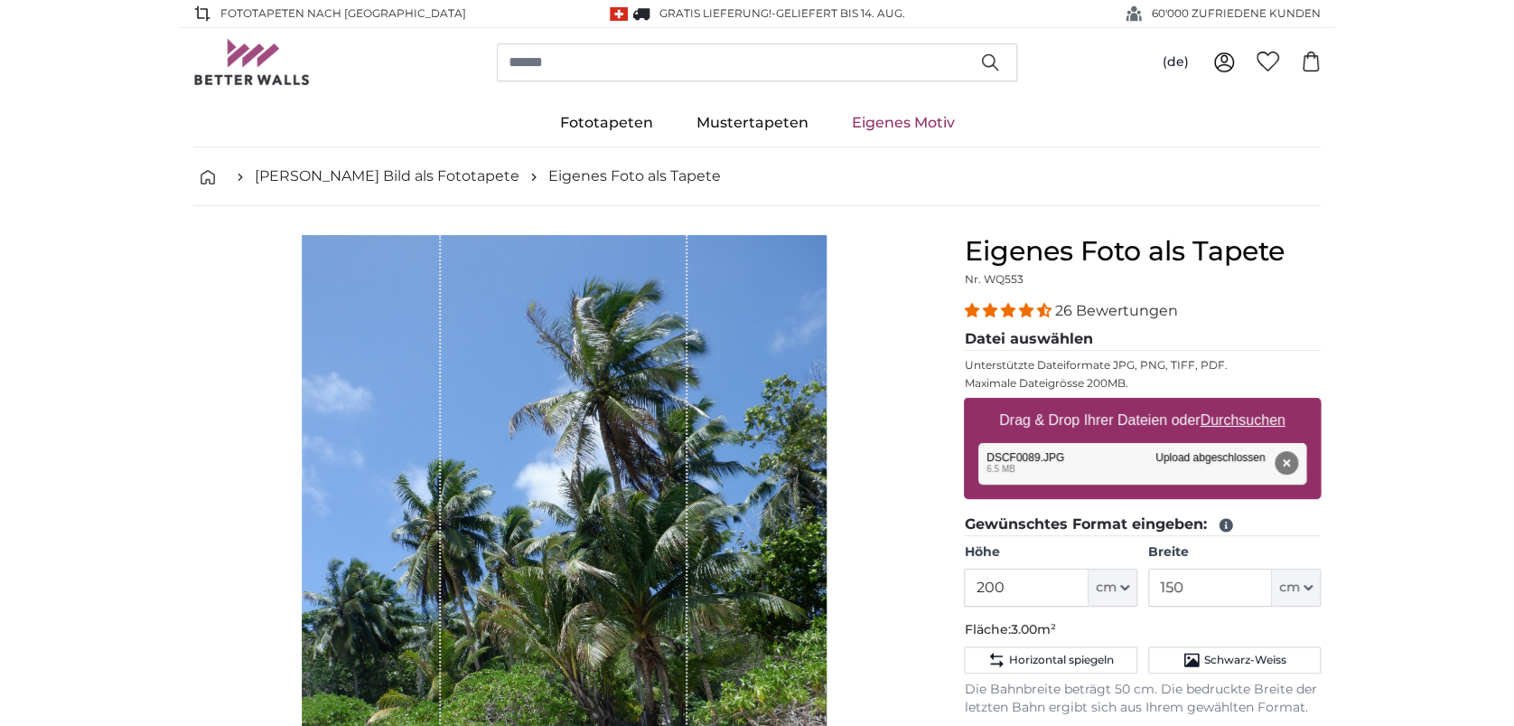
scroll to position [120, 0]
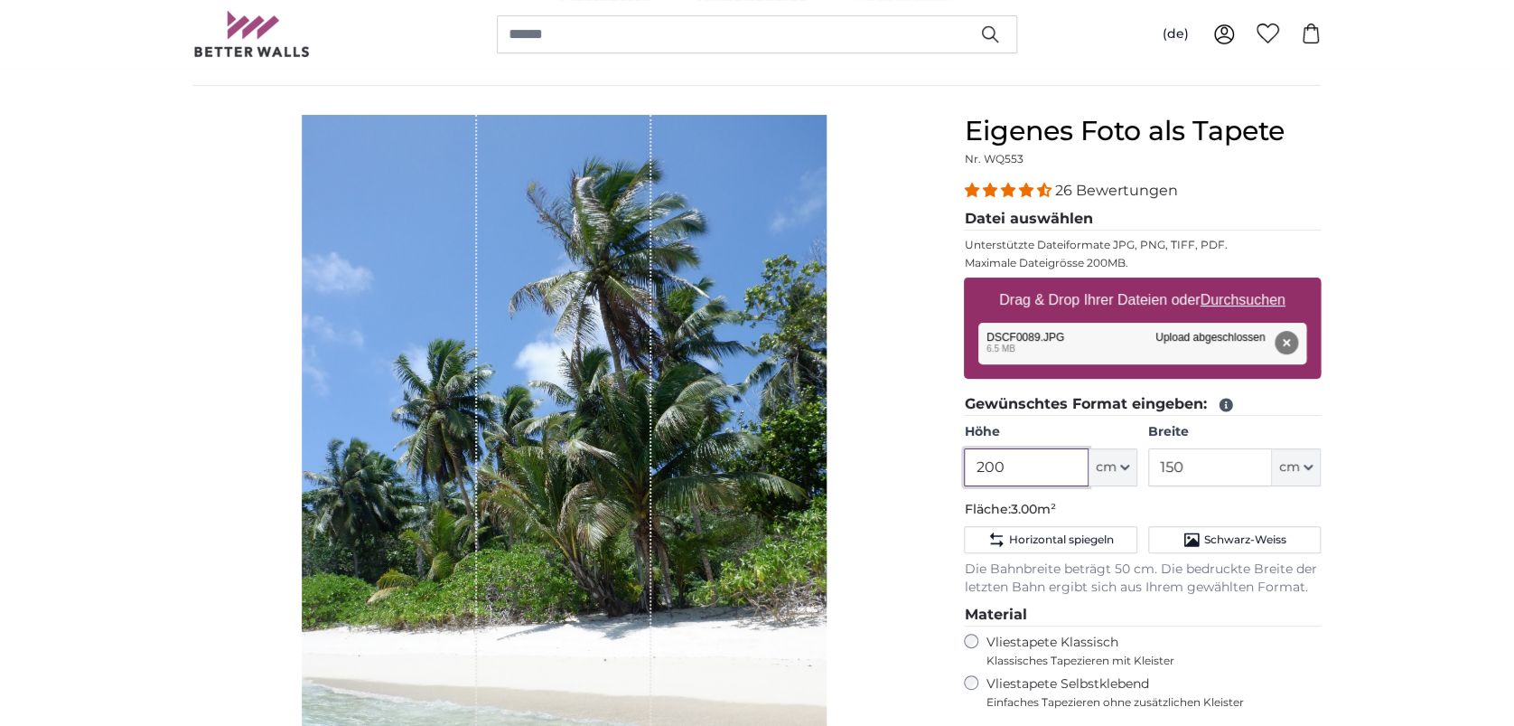
drag, startPoint x: 1032, startPoint y: 477, endPoint x: 959, endPoint y: 475, distance: 73.2
click at [959, 475] on div "Eigenes Foto als Tapete Nr. WQ553 26 Bewertungen Datei auswählen Unterstützte D…" at bounding box center [1143, 567] width 386 height 904
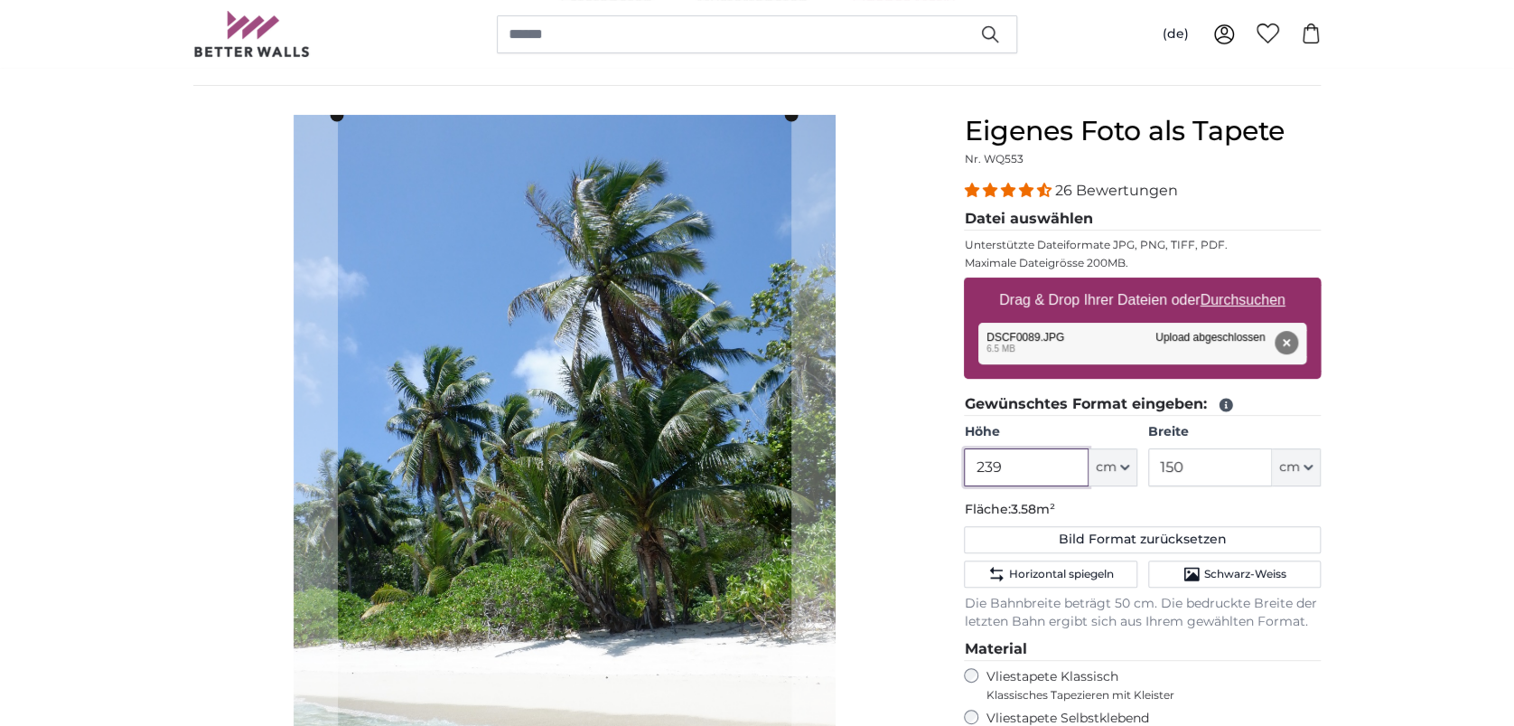
type input "239"
drag, startPoint x: 1193, startPoint y: 464, endPoint x: 1147, endPoint y: 463, distance: 46.1
click at [1147, 463] on div "Höhe 239 ft cm Centimeter (cm) Inches (inch) Feet (ft. in.) Breite 150 ft cm Ce…" at bounding box center [1142, 454] width 357 height 63
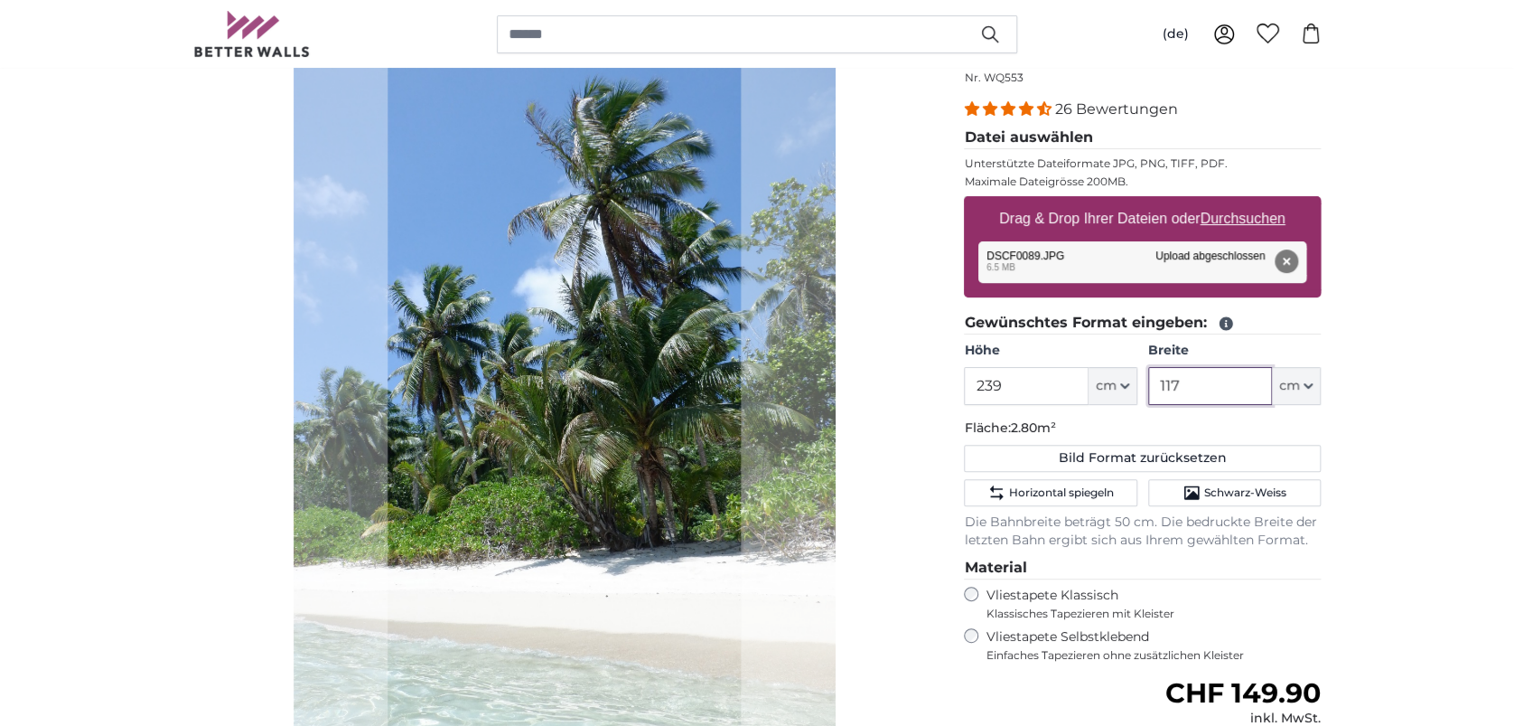
scroll to position [120, 0]
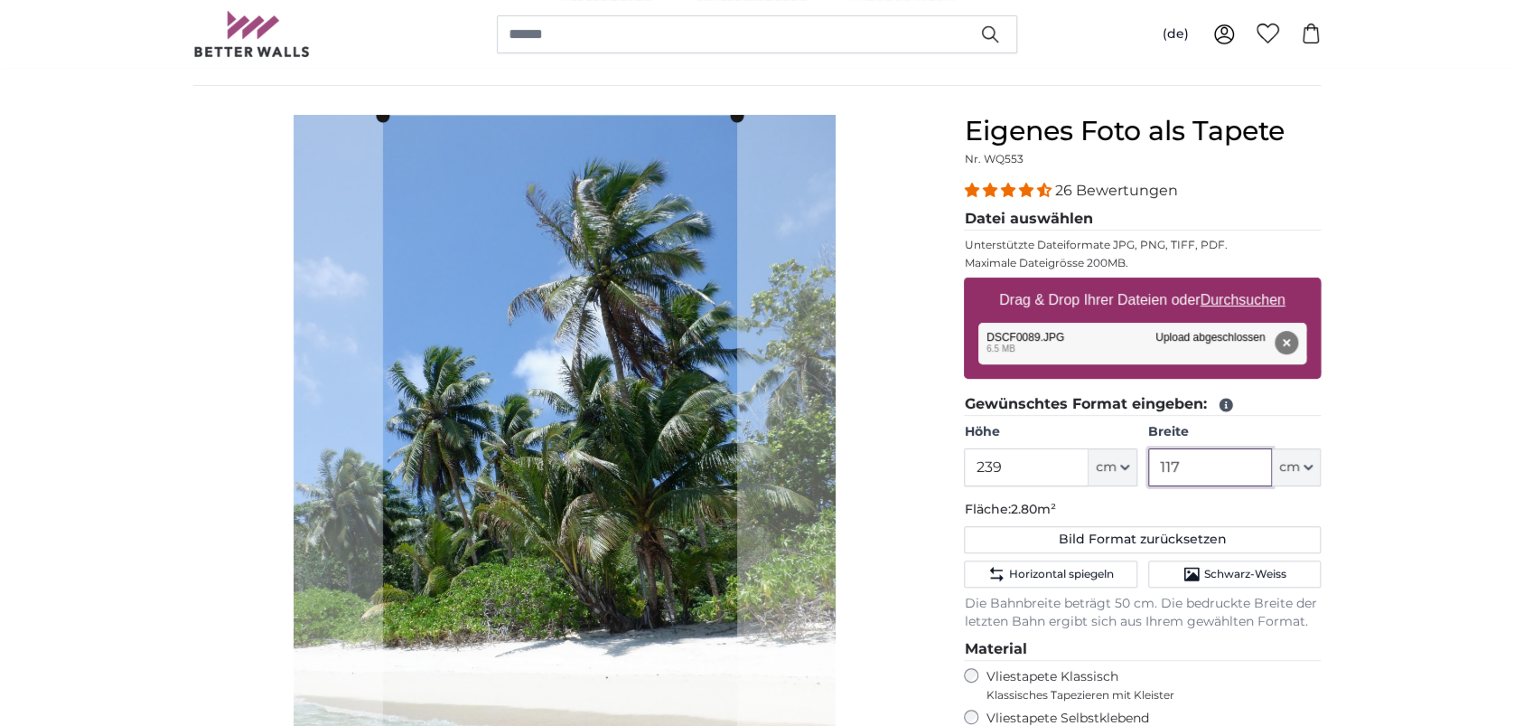
click at [552, 514] on cropper-handle at bounding box center [560, 477] width 354 height 723
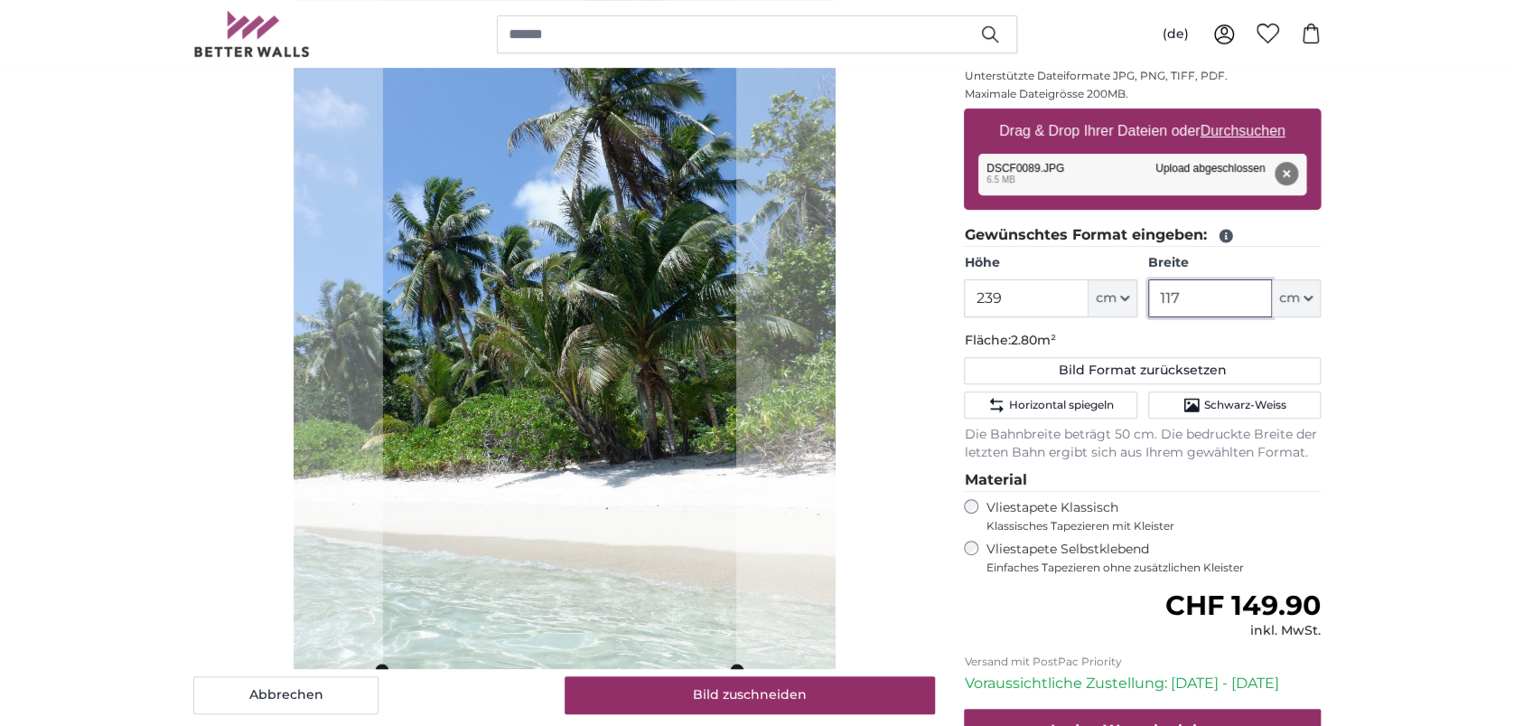
scroll to position [361, 0]
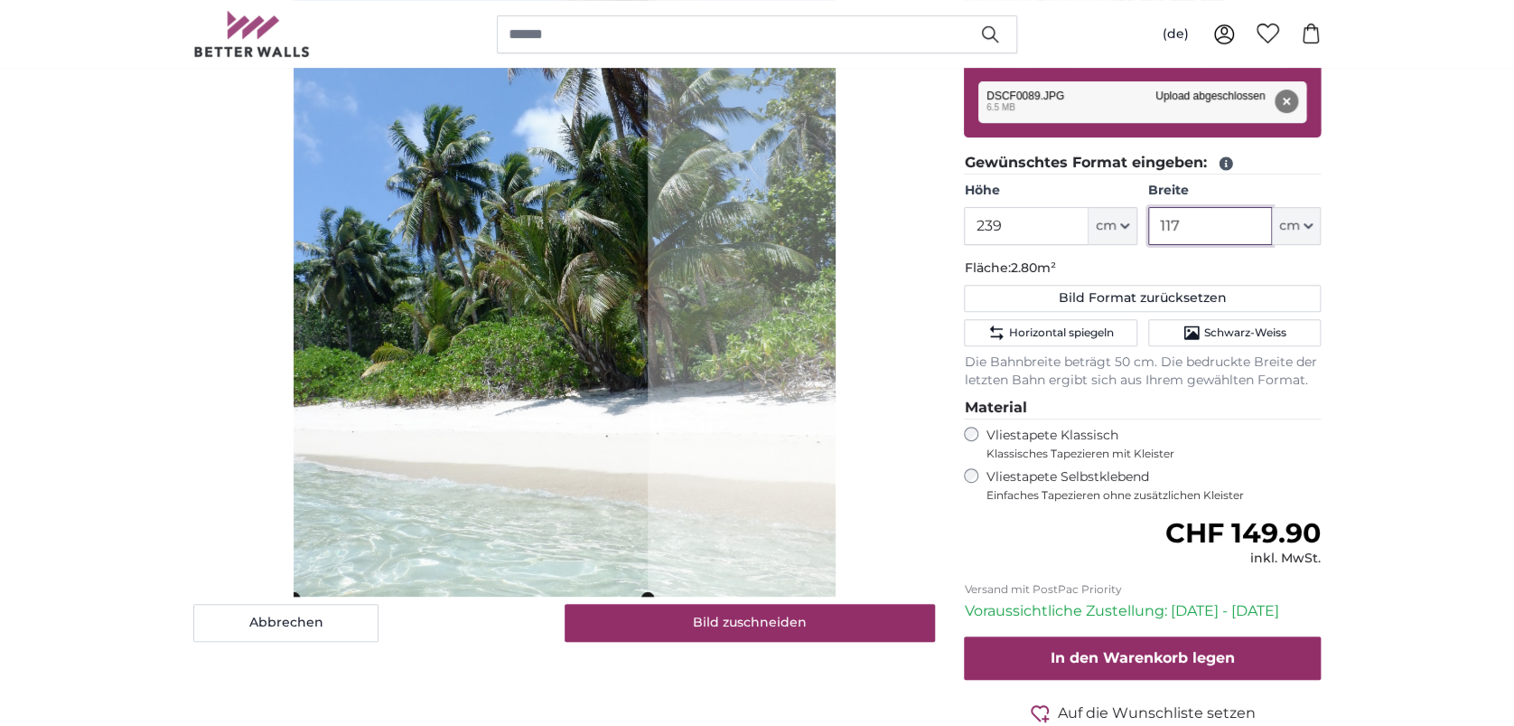
click at [510, 520] on cropper-handle at bounding box center [471, 235] width 354 height 723
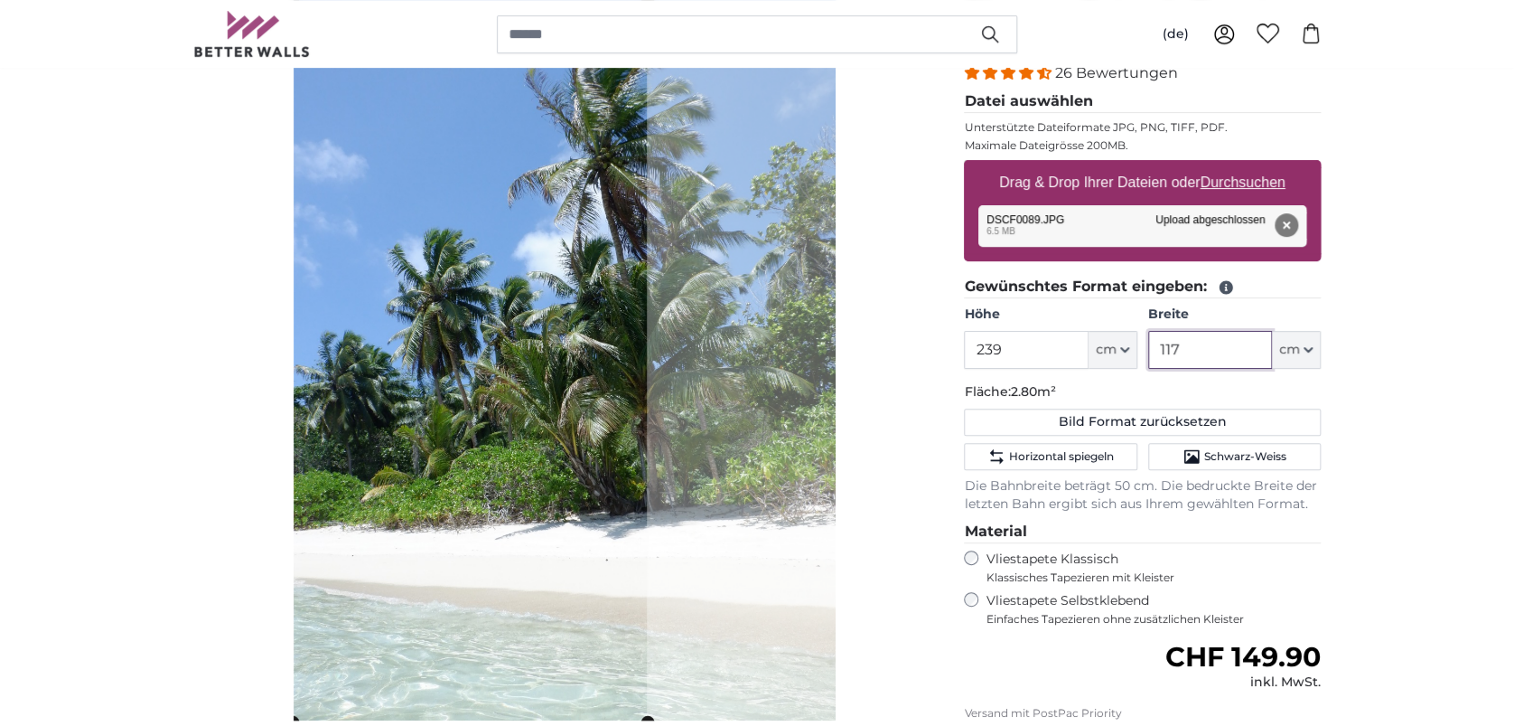
scroll to position [120, 0]
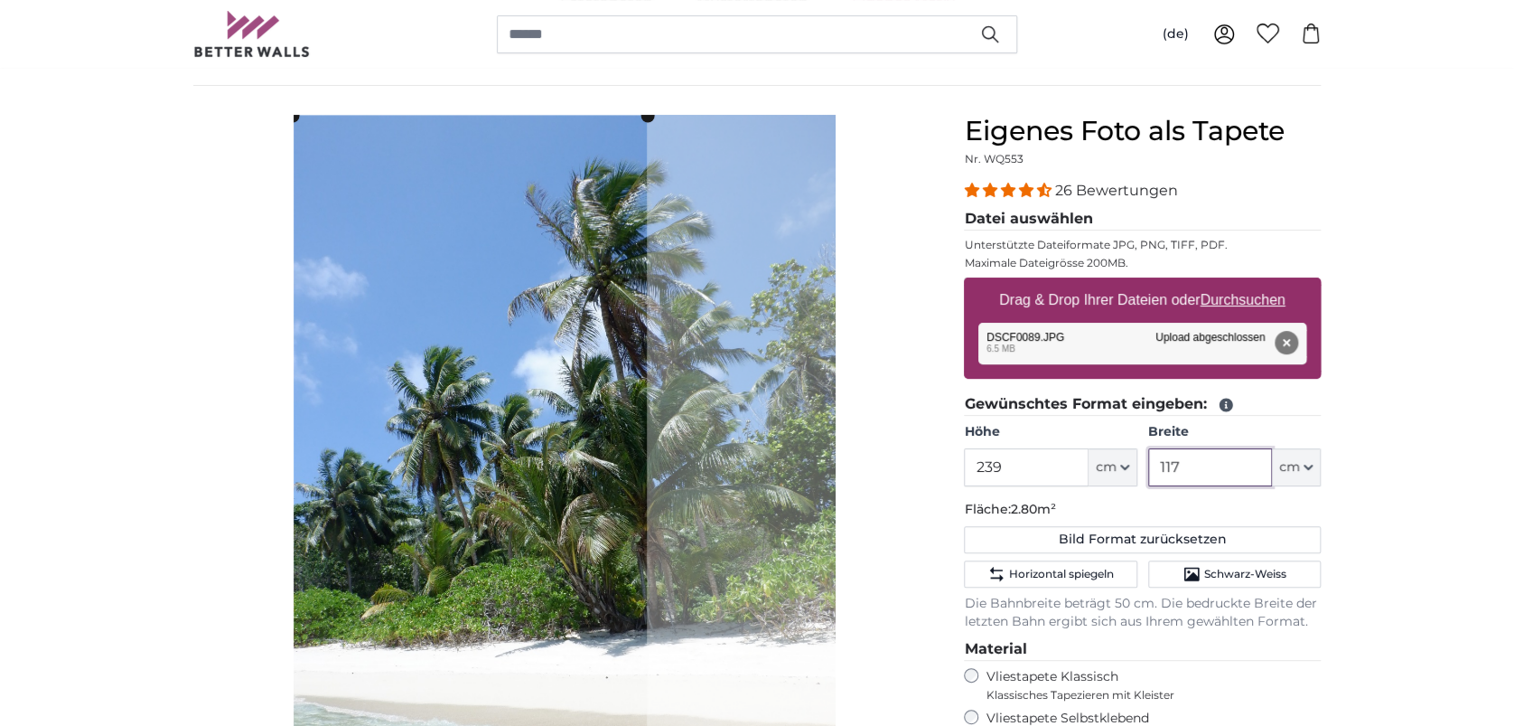
drag, startPoint x: 1193, startPoint y: 472, endPoint x: 1066, endPoint y: 465, distance: 126.7
click at [1066, 465] on div "Höhe 239 ft cm Centimeter (cm) Inches (inch) Feet (ft. in.) Breite 117 ft cm Ce…" at bounding box center [1142, 454] width 357 height 63
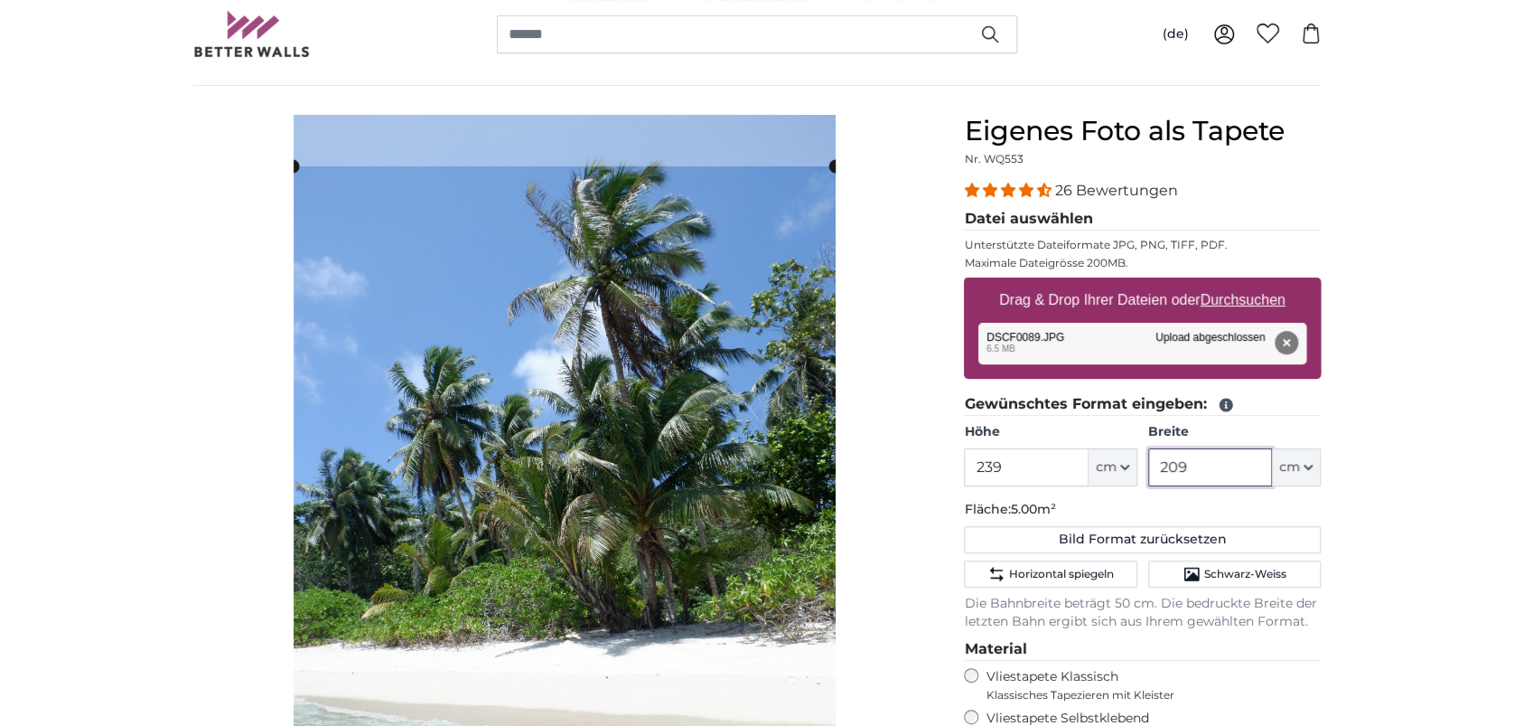
scroll to position [361, 0]
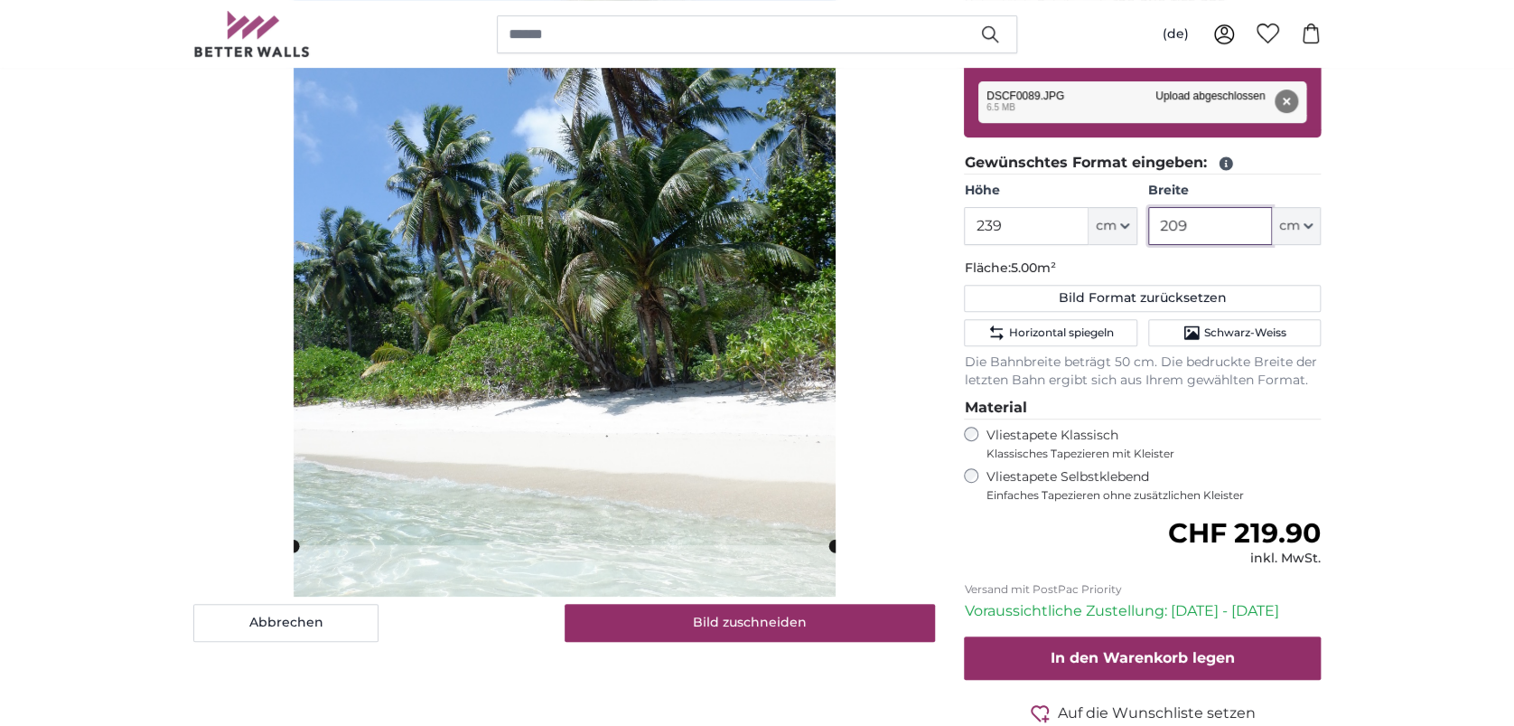
drag, startPoint x: 1209, startPoint y: 220, endPoint x: 1151, endPoint y: 216, distance: 57.9
click at [1151, 216] on input "209" at bounding box center [1210, 226] width 124 height 38
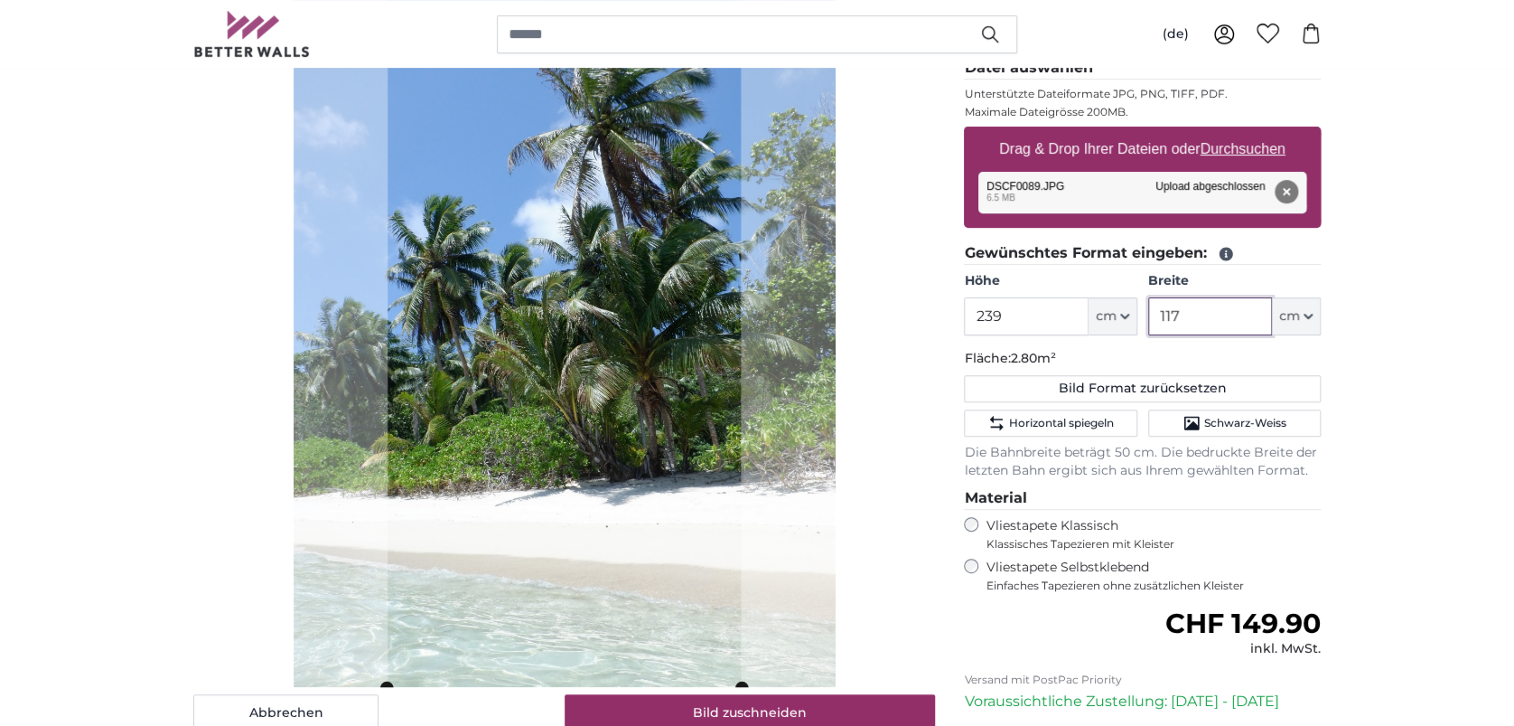
scroll to position [361, 0]
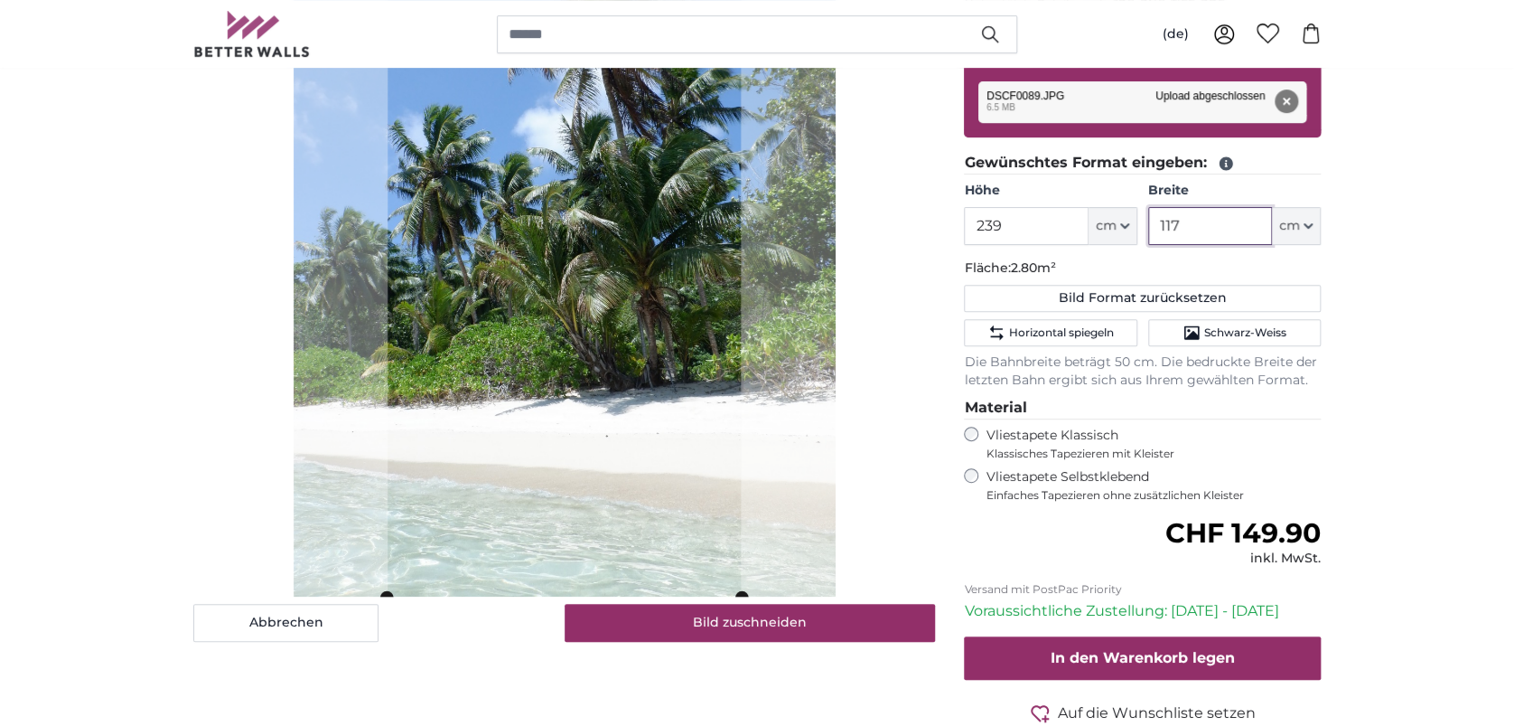
type input "117"
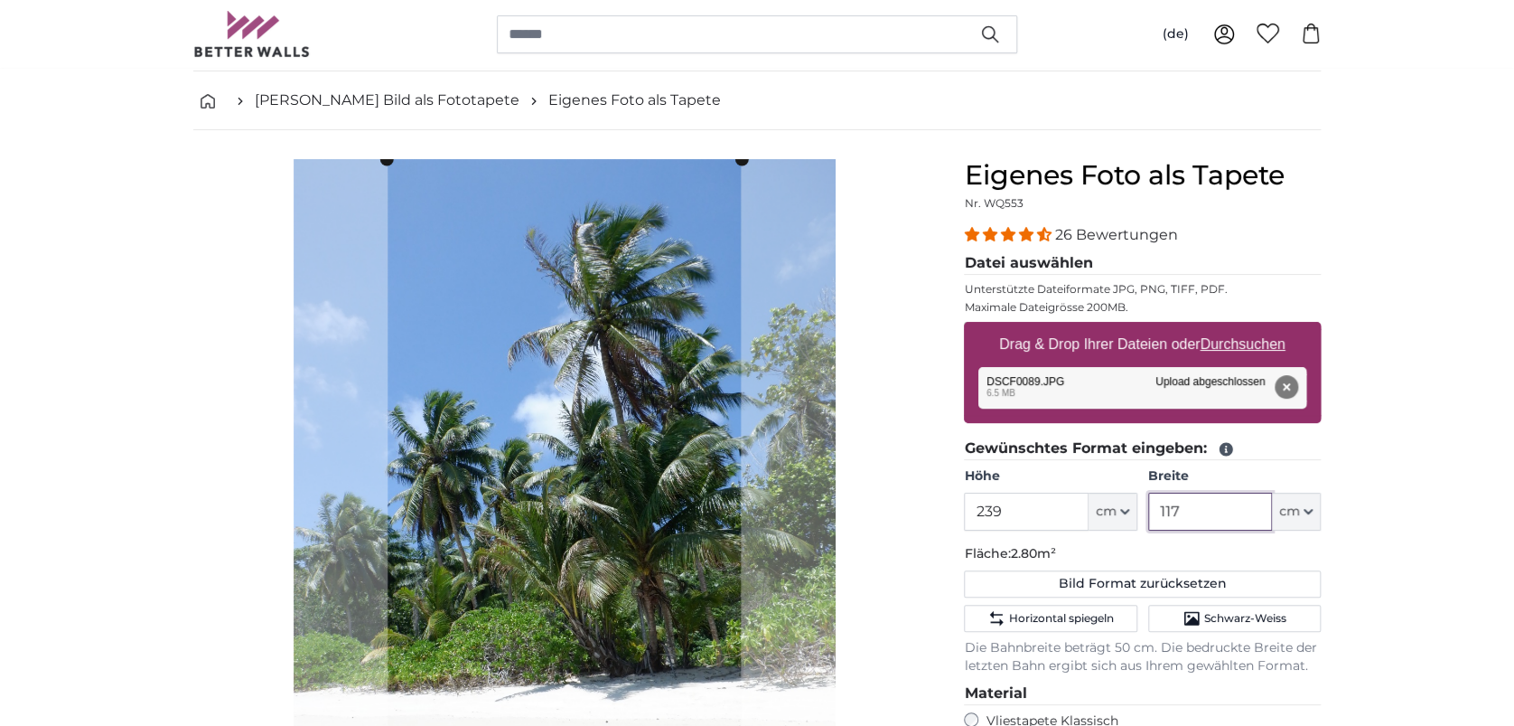
scroll to position [240, 0]
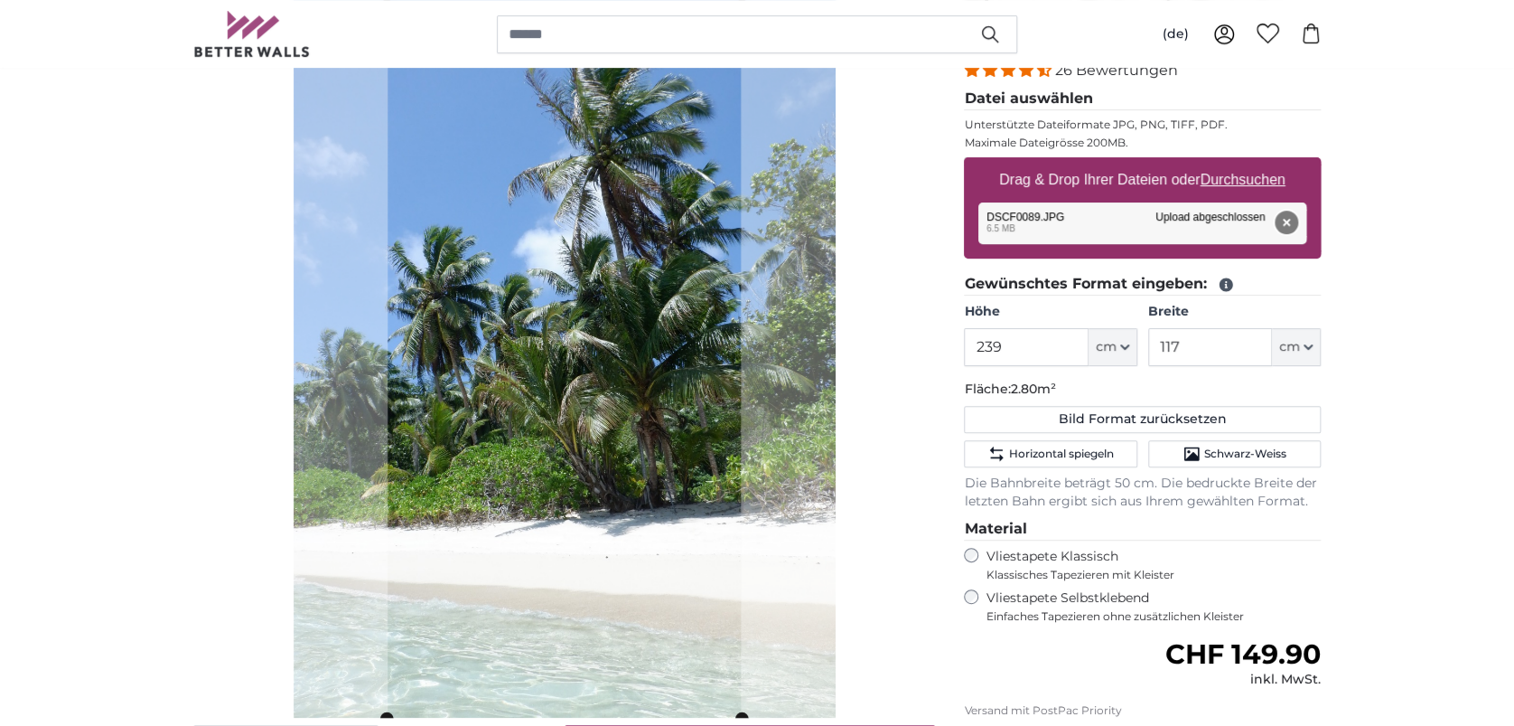
drag, startPoint x: 1282, startPoint y: 212, endPoint x: 1281, endPoint y: 200, distance: 12.7
click at [1283, 212] on button "Entfernen" at bounding box center [1286, 222] width 23 height 23
type input "200"
type input "150"
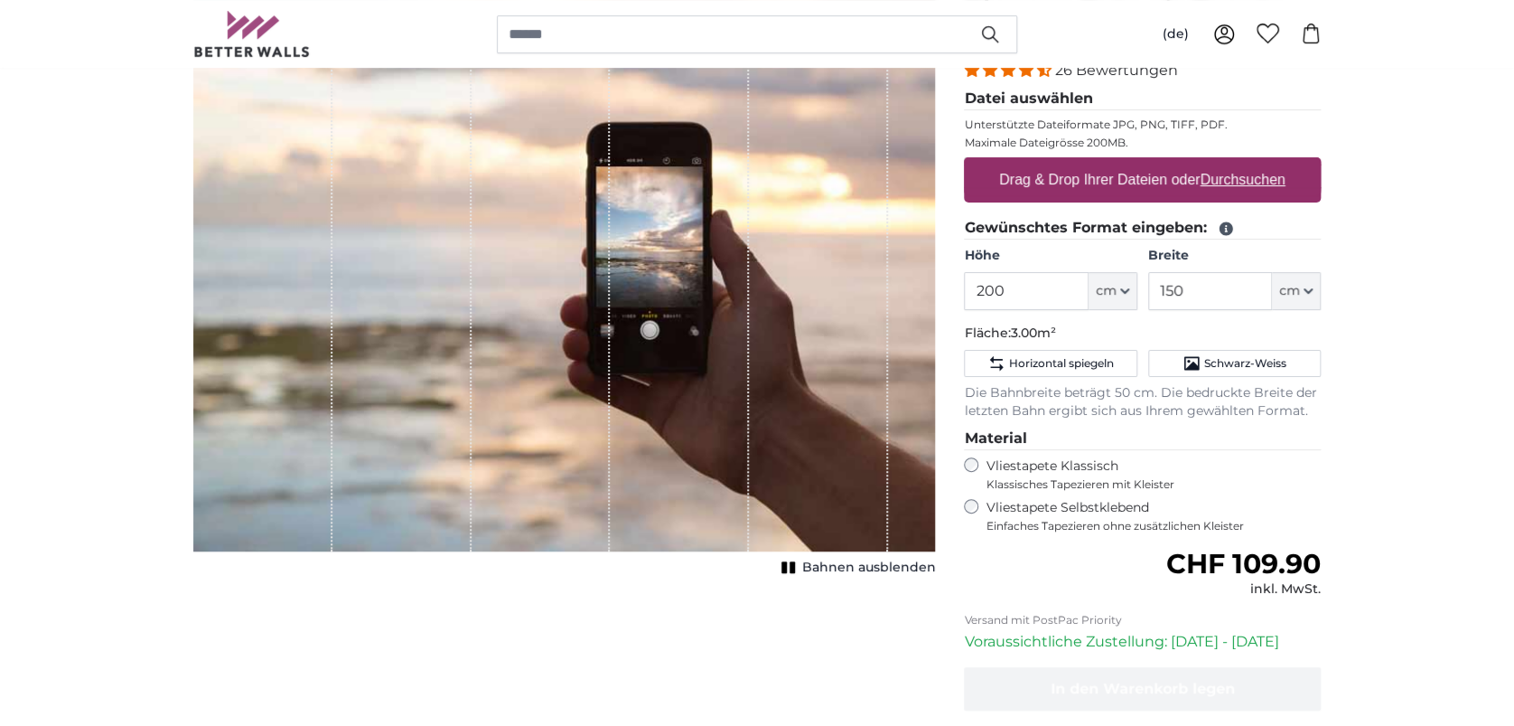
click at [1269, 174] on u "Durchsuchen" at bounding box center [1243, 179] width 85 height 15
click at [1269, 163] on input "Drag & Drop Ihrer Dateien oder Durchsuchen" at bounding box center [1142, 159] width 357 height 5
type input "**********"
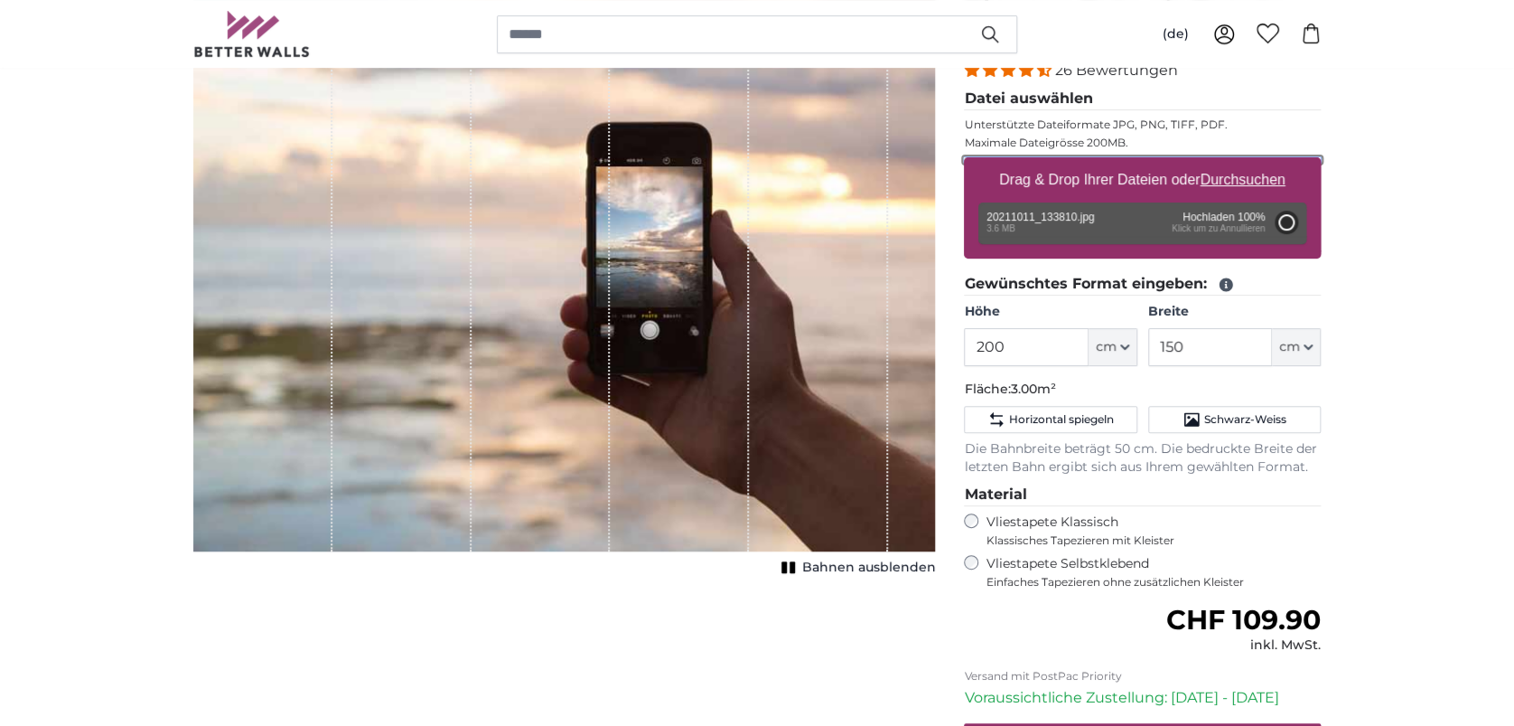
type input "356"
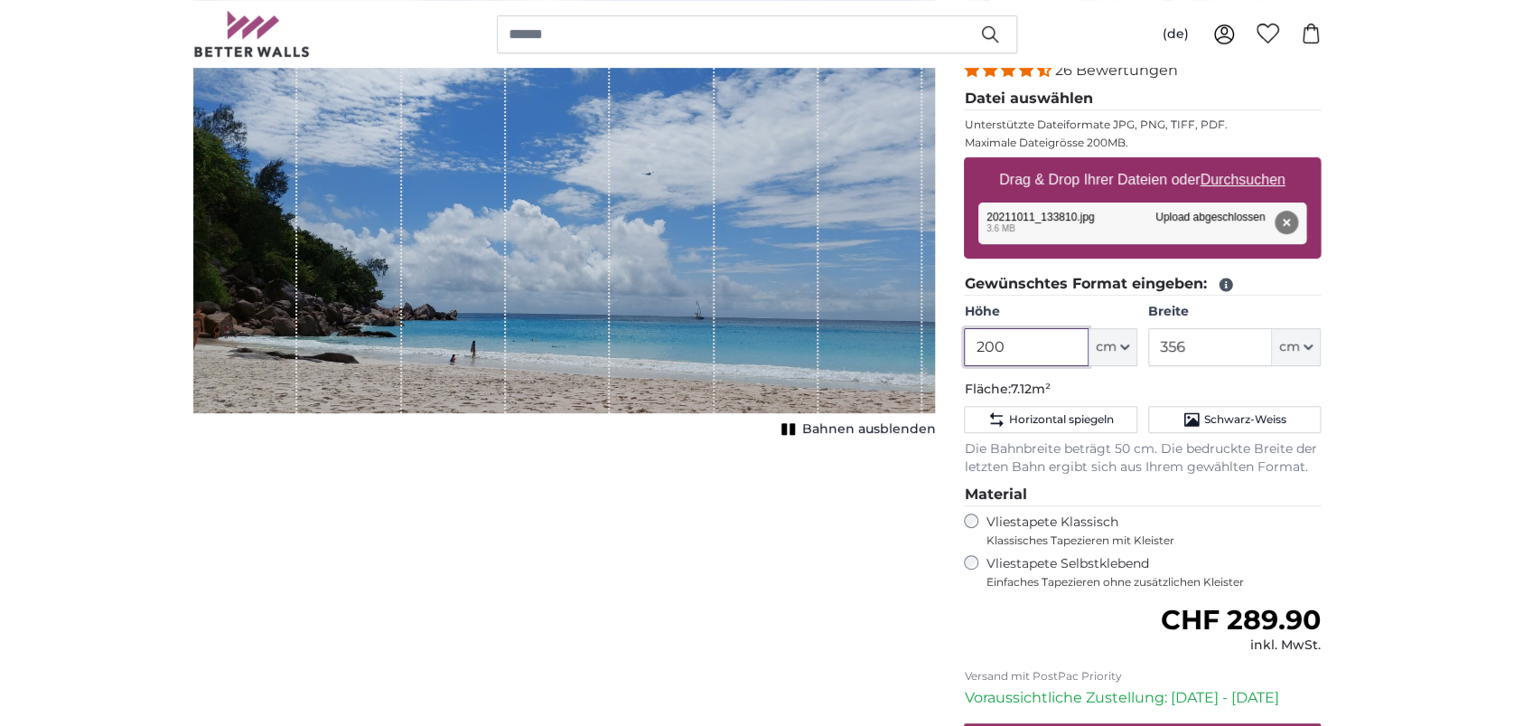
drag, startPoint x: 1025, startPoint y: 350, endPoint x: 963, endPoint y: 347, distance: 61.5
click at [964, 347] on input "200" at bounding box center [1026, 347] width 124 height 38
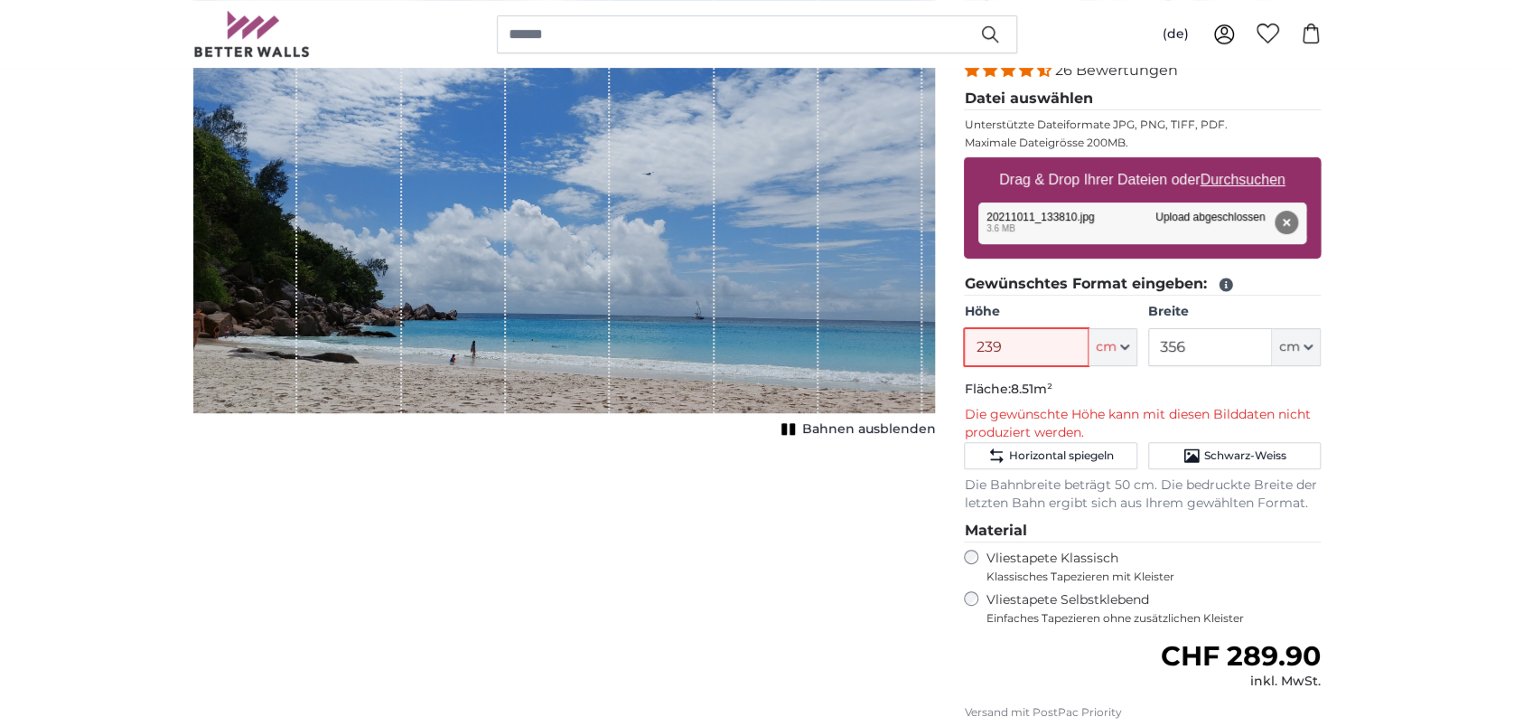
type input "239"
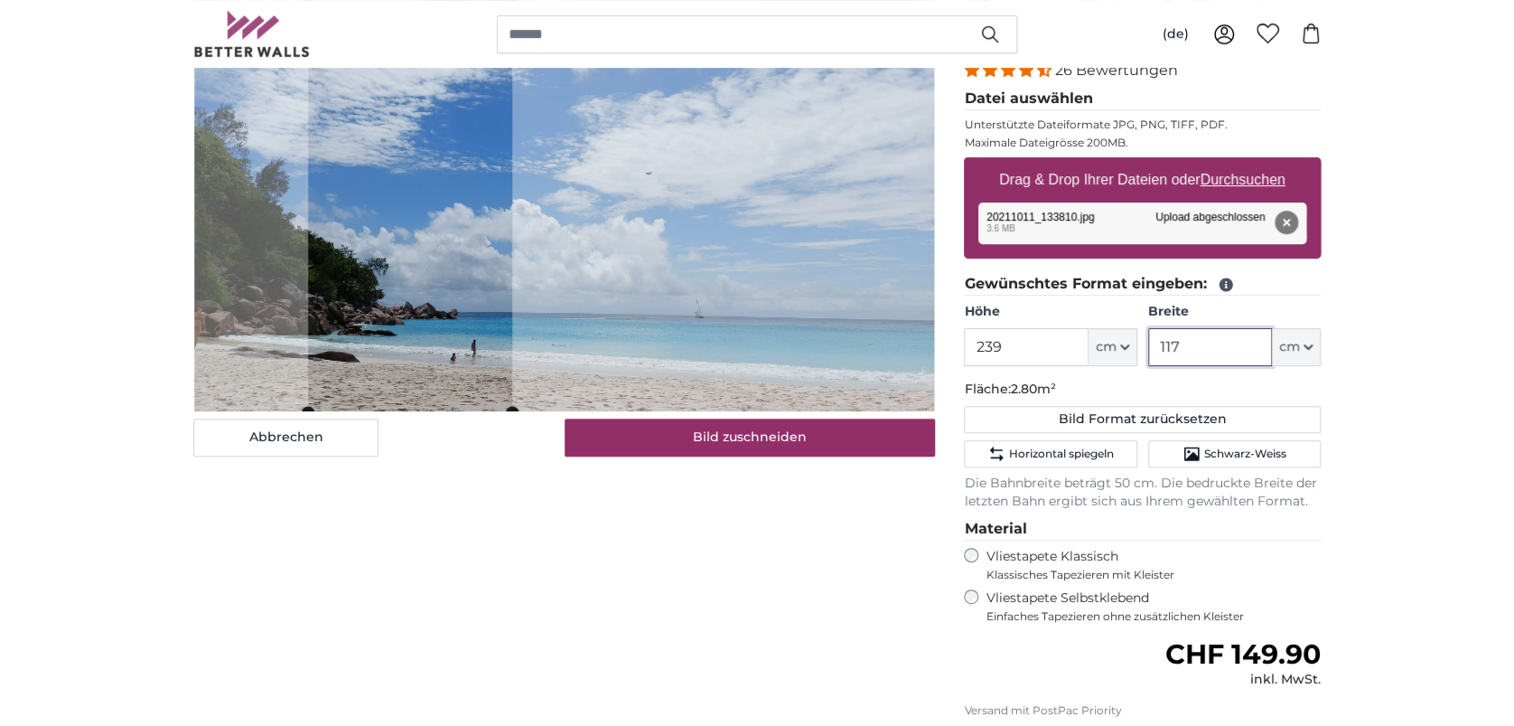
click at [400, 339] on cropper-handle at bounding box center [410, 203] width 204 height 417
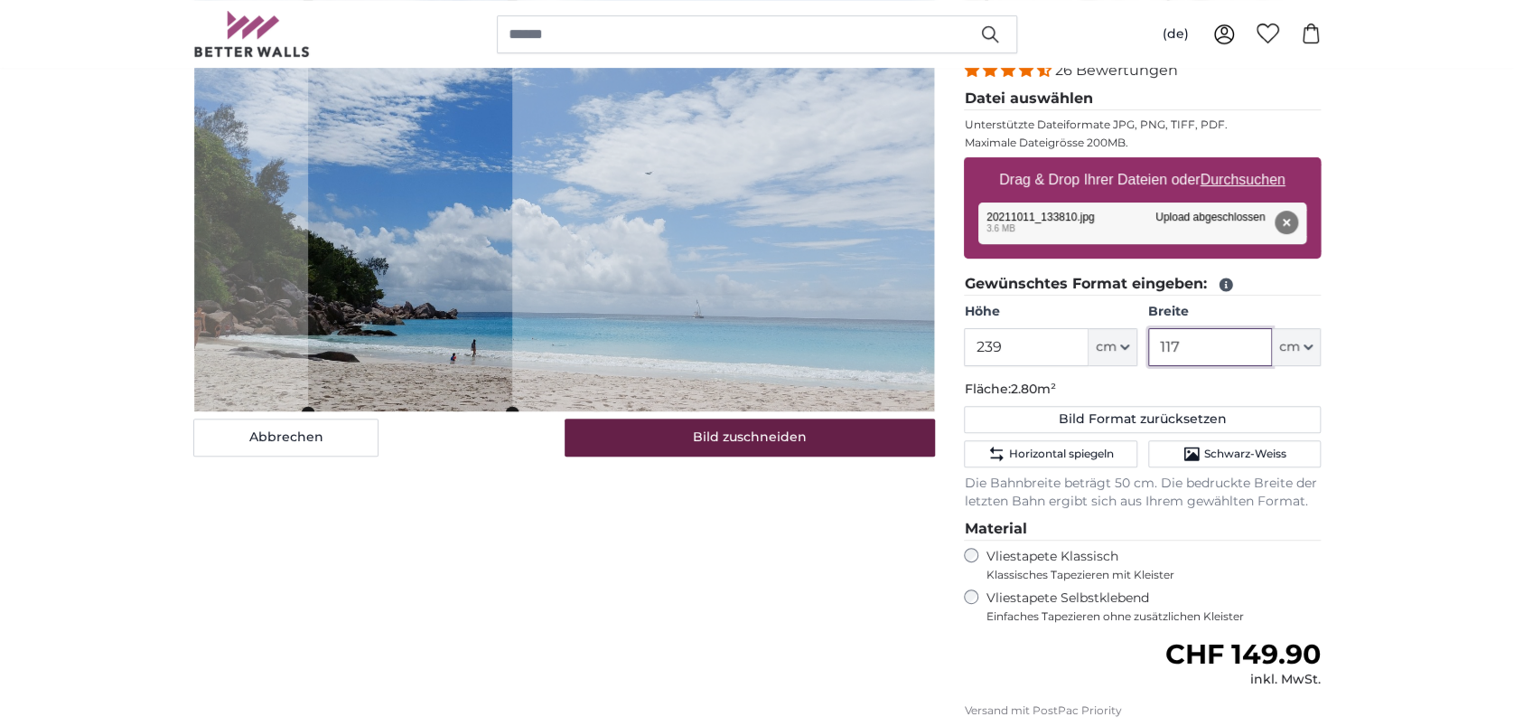
type input "117"
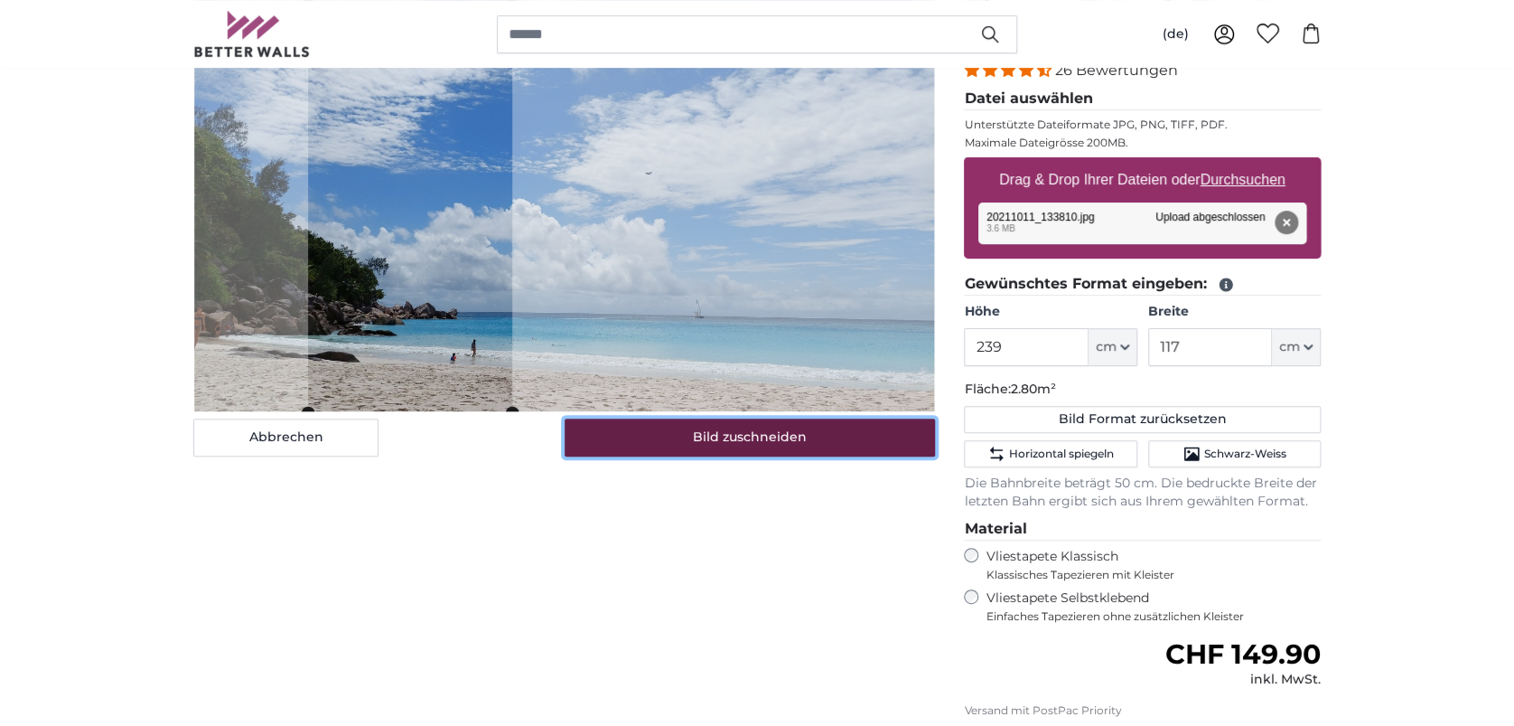
click at [705, 420] on button "Bild zuschneiden" at bounding box center [750, 437] width 371 height 38
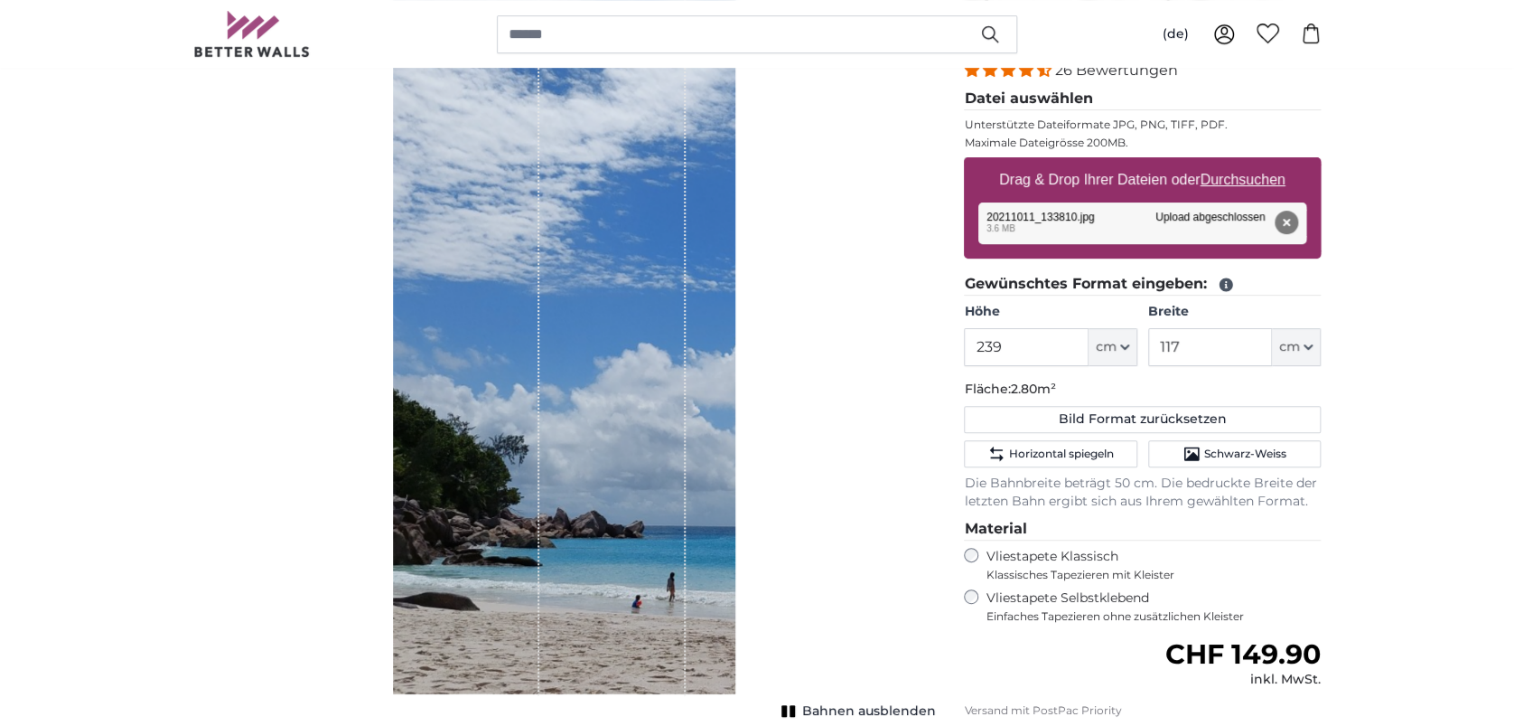
click at [759, 430] on div "Bahnen ausblenden" at bounding box center [564, 356] width 742 height 723
click at [1235, 177] on u "Durchsuchen" at bounding box center [1243, 179] width 85 height 15
click at [1235, 163] on input "Drag & Drop Ihrer Dateien oder Durchsuchen" at bounding box center [1142, 159] width 357 height 5
type input "**********"
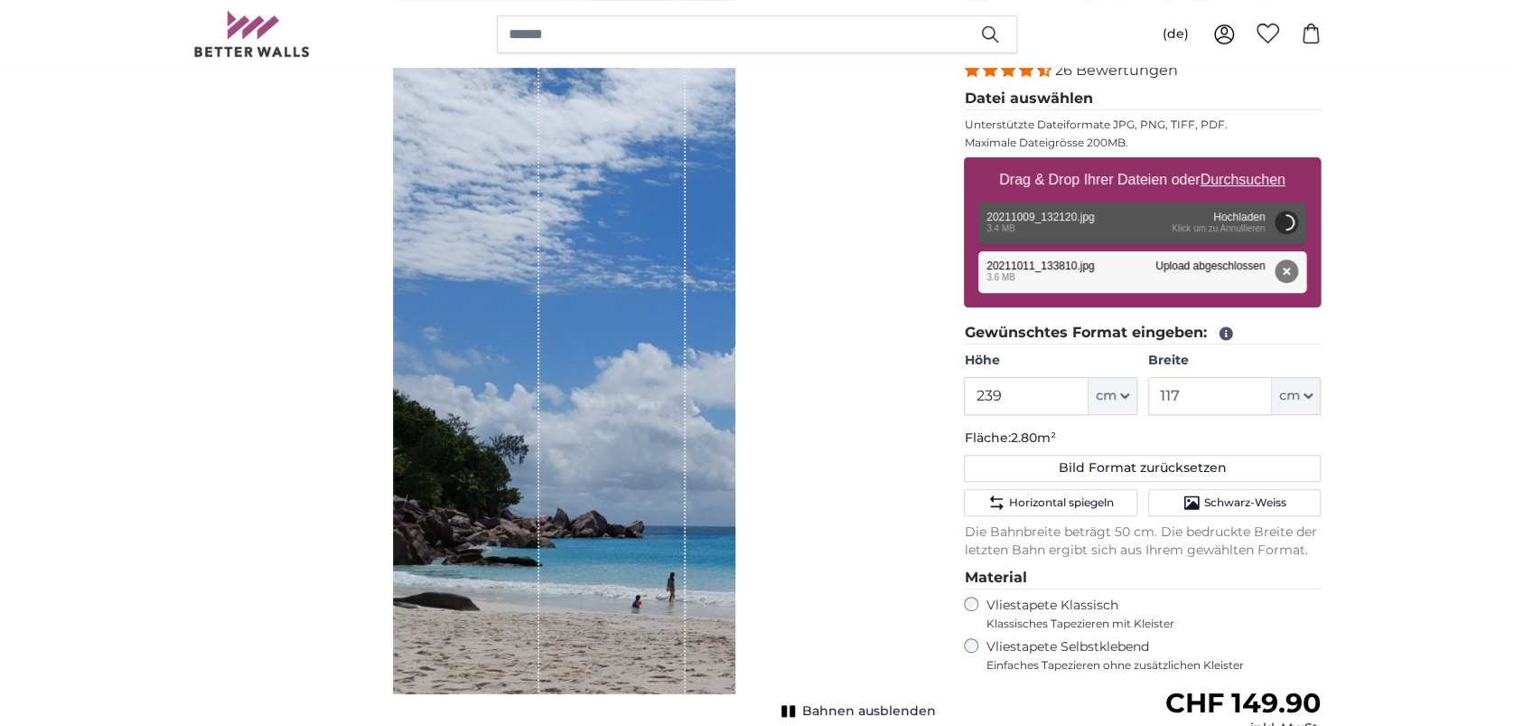
click at [1280, 275] on button "Entfernen" at bounding box center [1286, 270] width 23 height 23
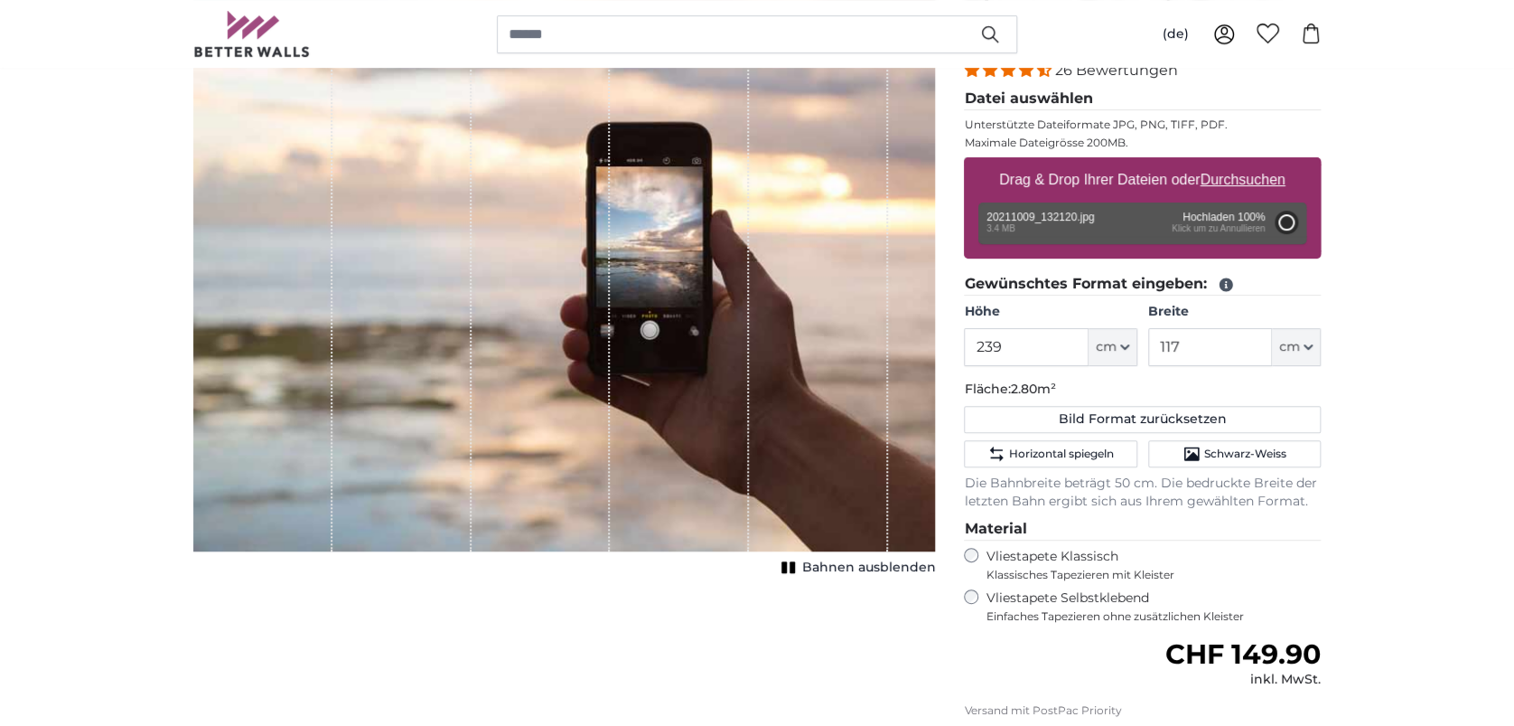
type input "184"
type input "327.5"
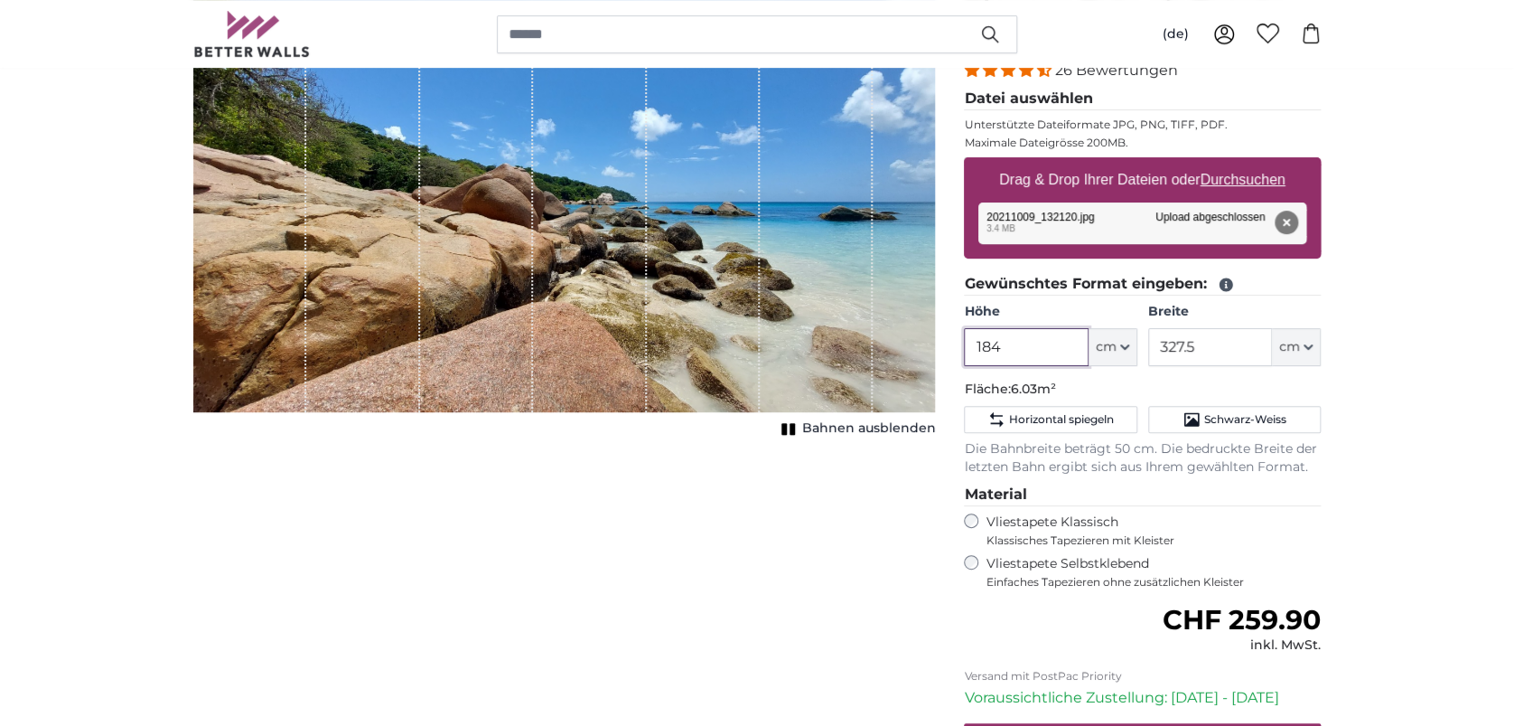
drag, startPoint x: 1068, startPoint y: 340, endPoint x: 936, endPoint y: 342, distance: 131.9
click at [936, 342] on product-detail "Abbrechen Bild zuschneiden Bahnen ausblenden Eigenes Foto als Tapete Nr. WQ553 …" at bounding box center [757, 432] width 1157 height 933
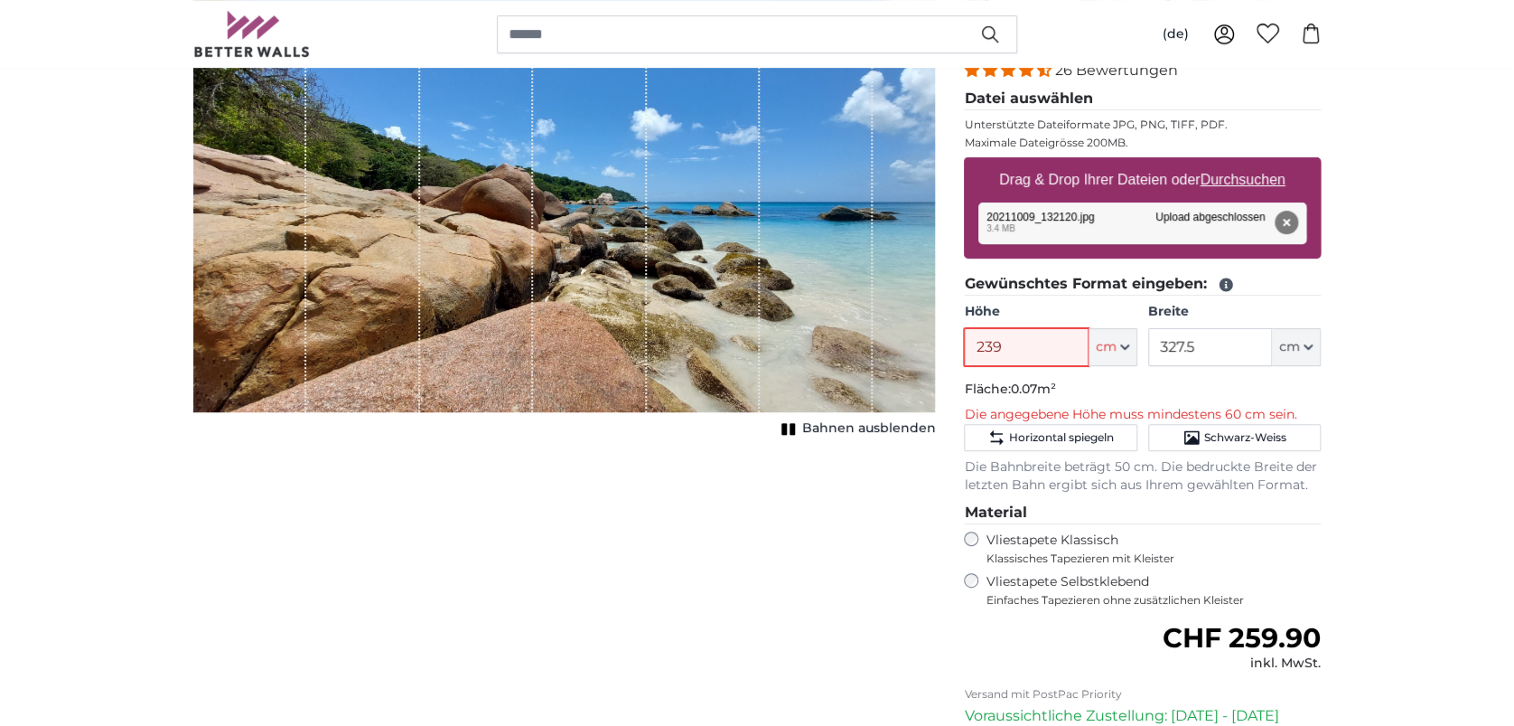
type input "239"
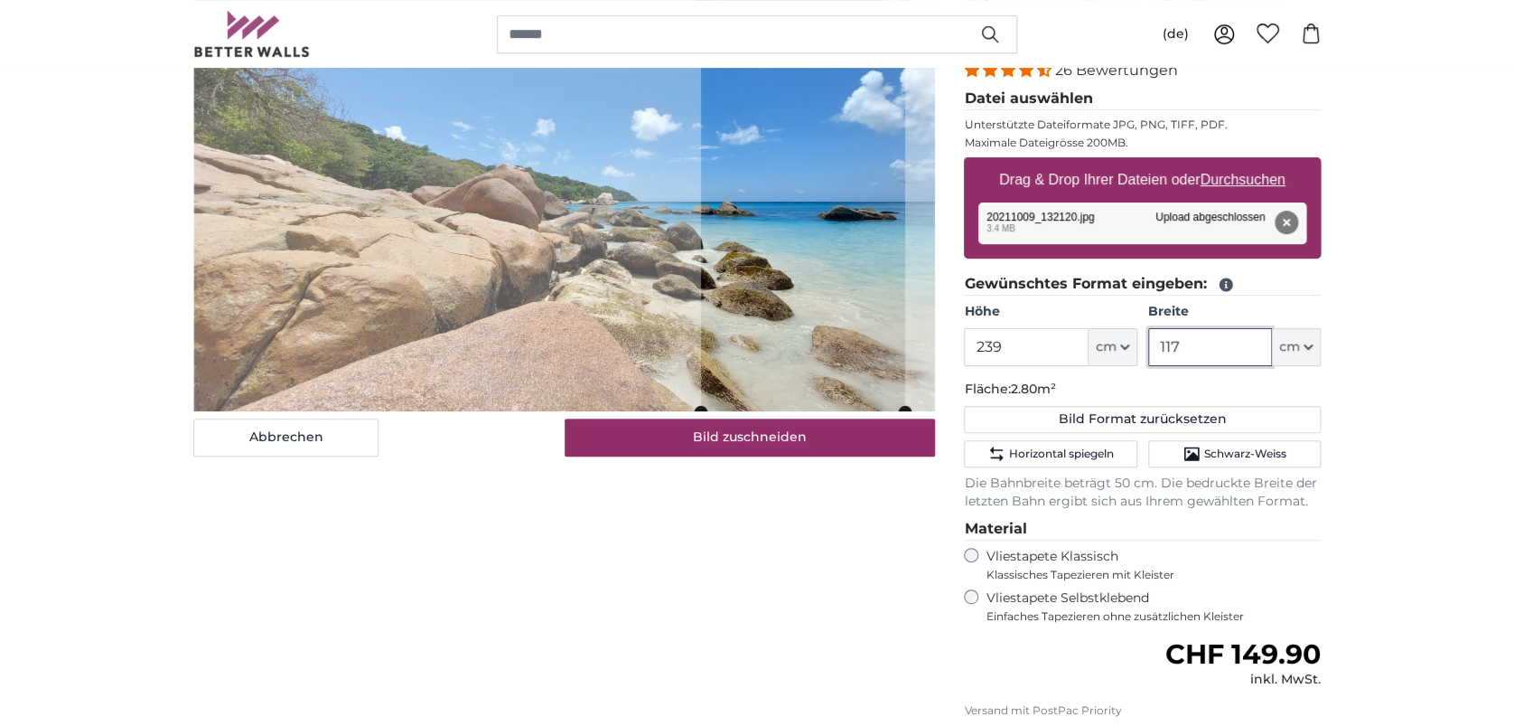
click at [871, 289] on cropper-handle at bounding box center [803, 203] width 204 height 417
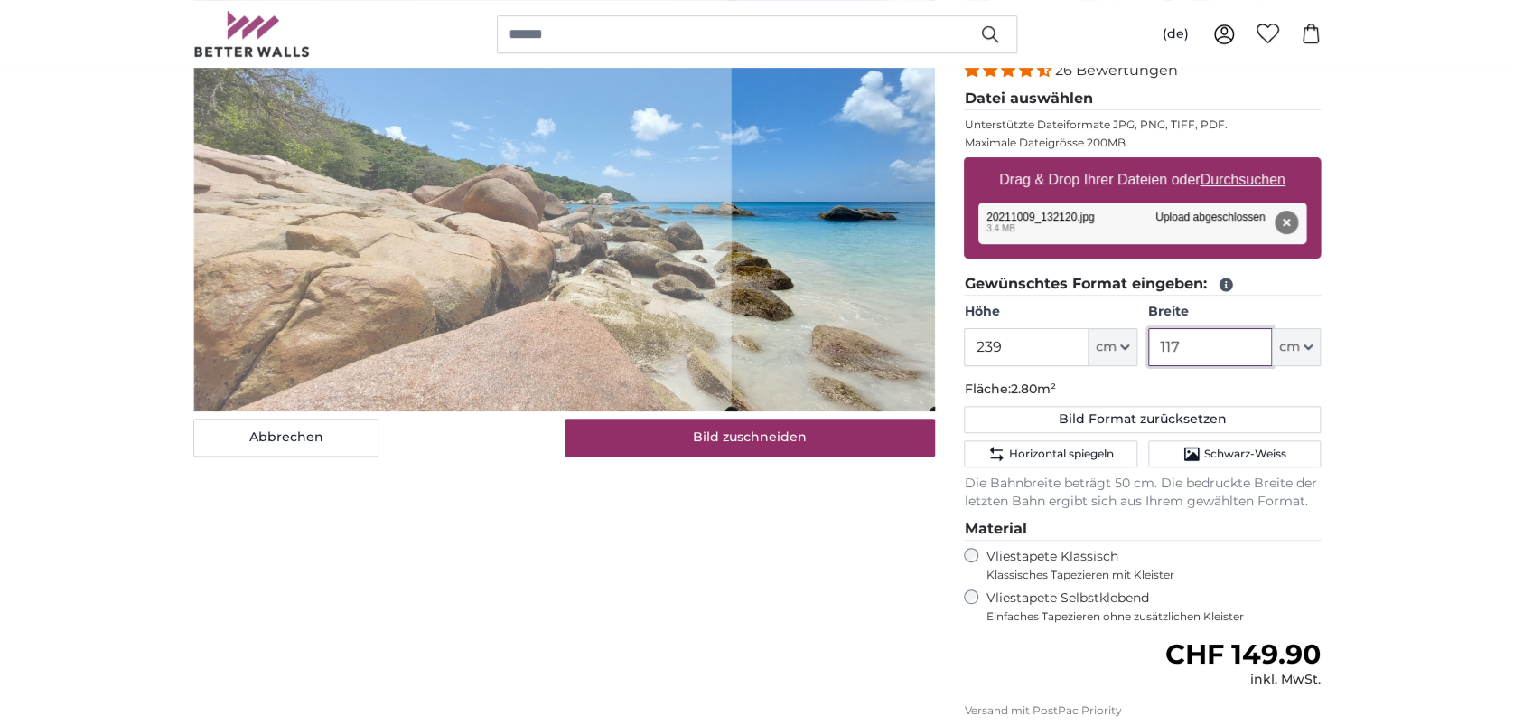
click at [906, 314] on cropper-handle at bounding box center [834, 203] width 204 height 417
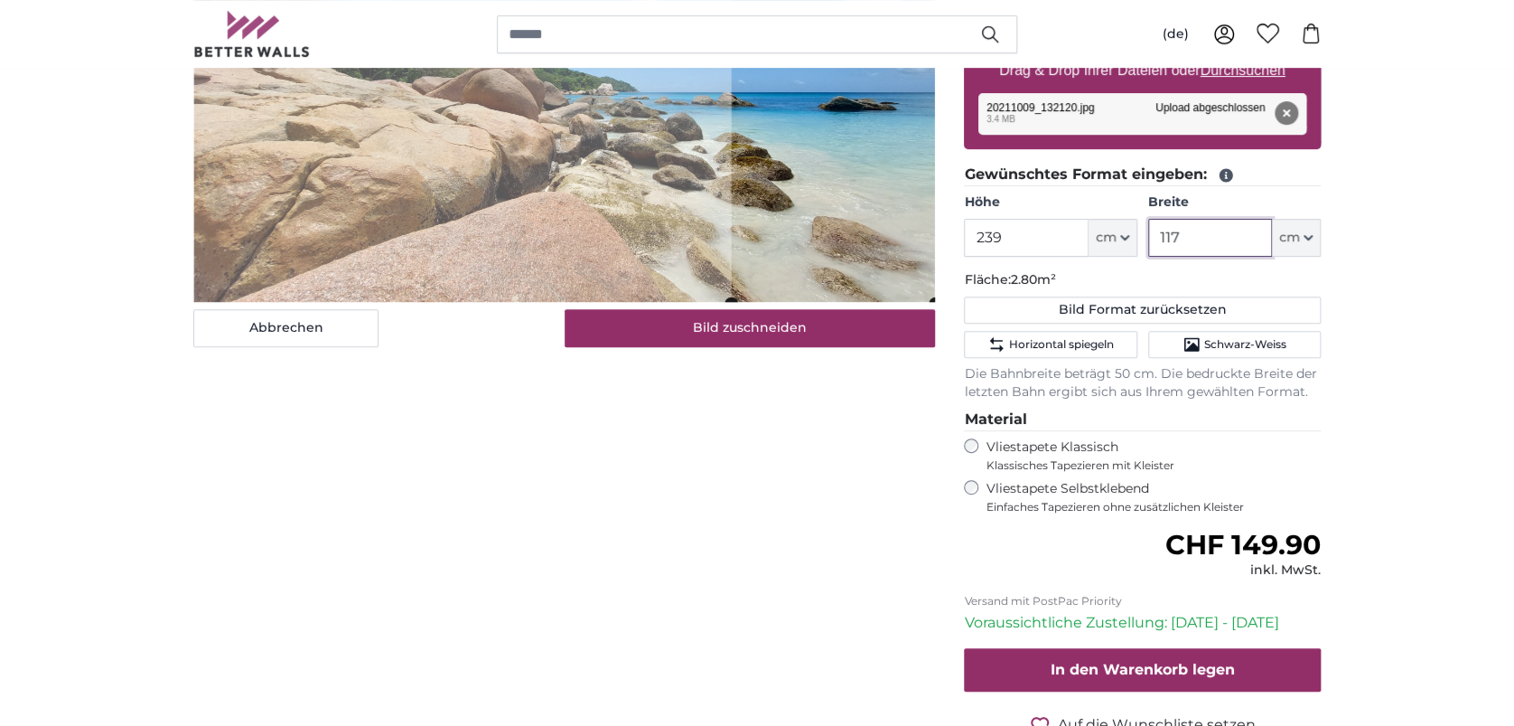
scroll to position [361, 0]
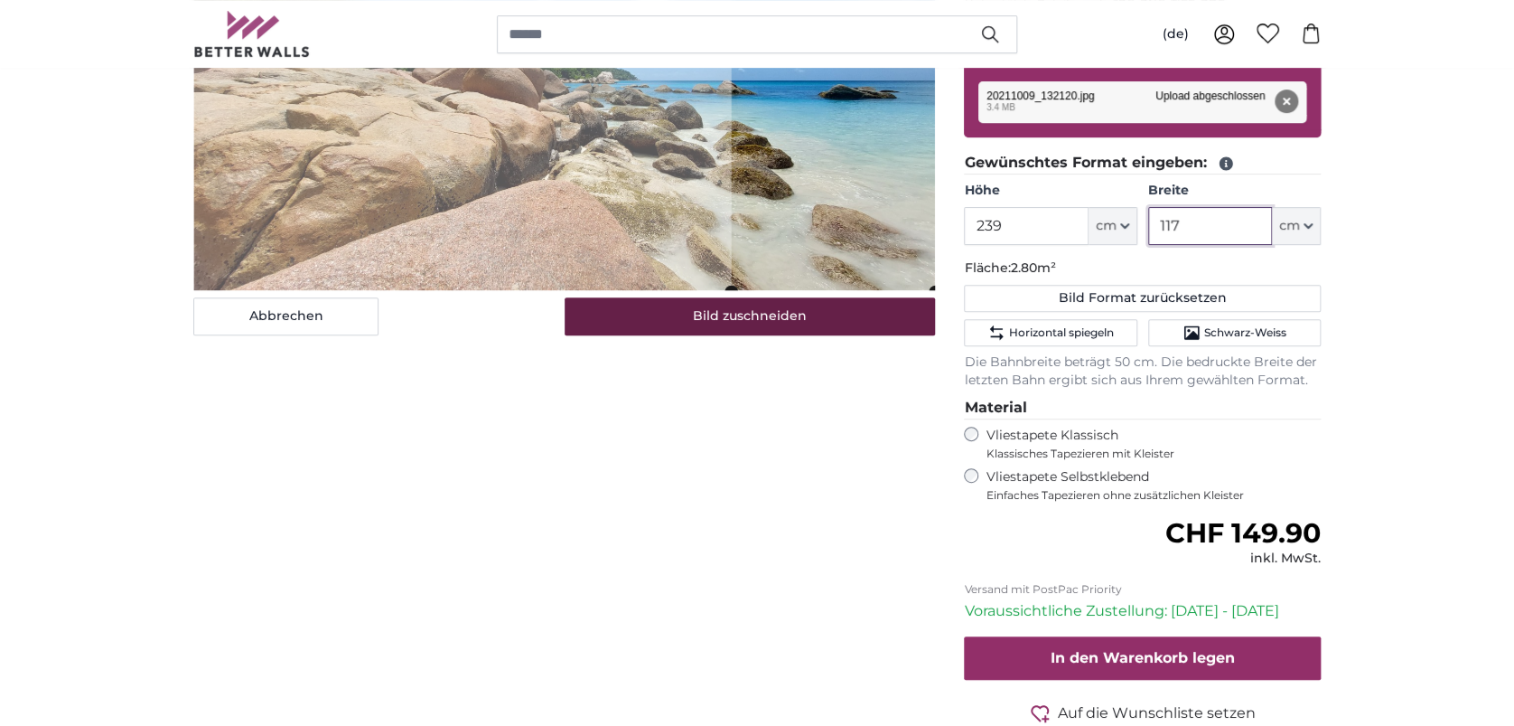
type input "117"
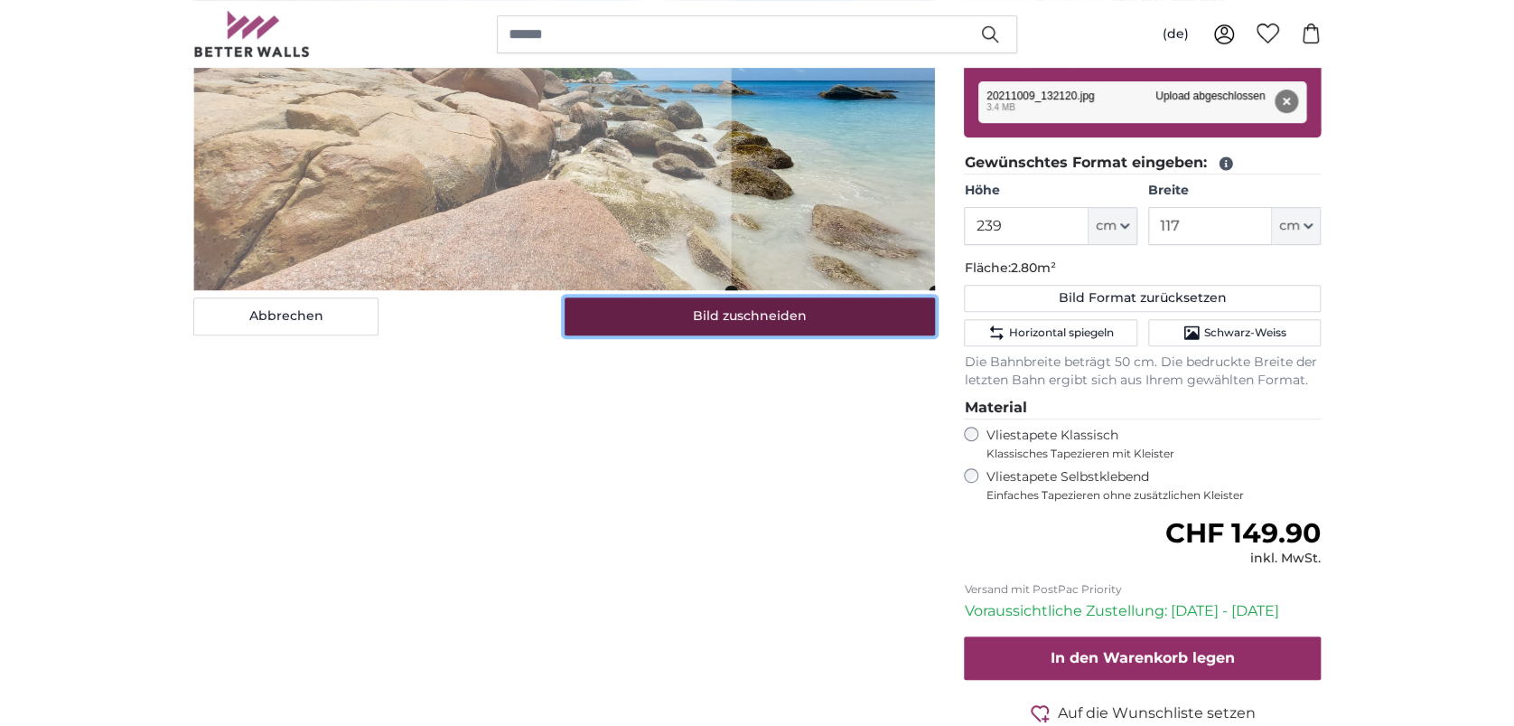
click at [885, 325] on button "Bild zuschneiden" at bounding box center [750, 316] width 371 height 38
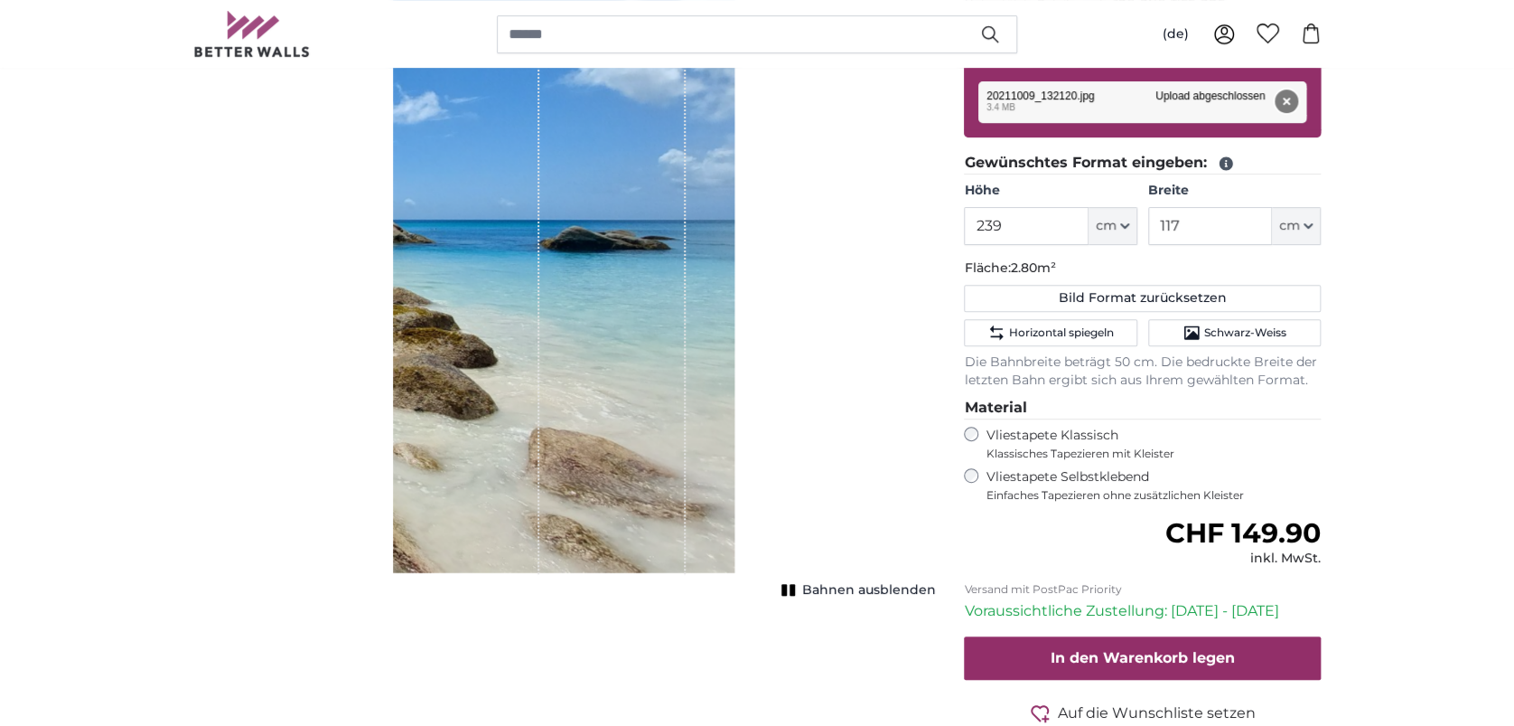
click at [1298, 100] on button "Entfernen" at bounding box center [1286, 100] width 23 height 23
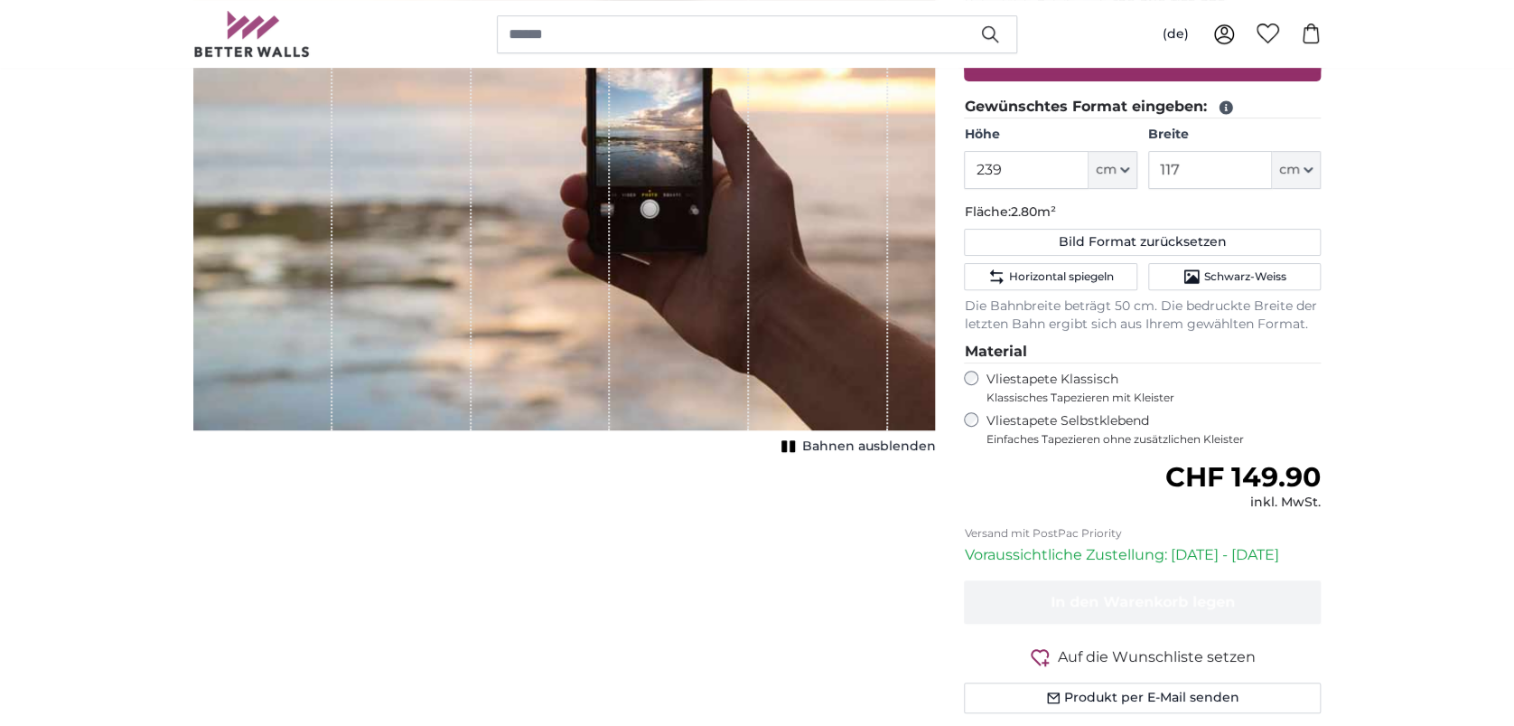
scroll to position [120, 0]
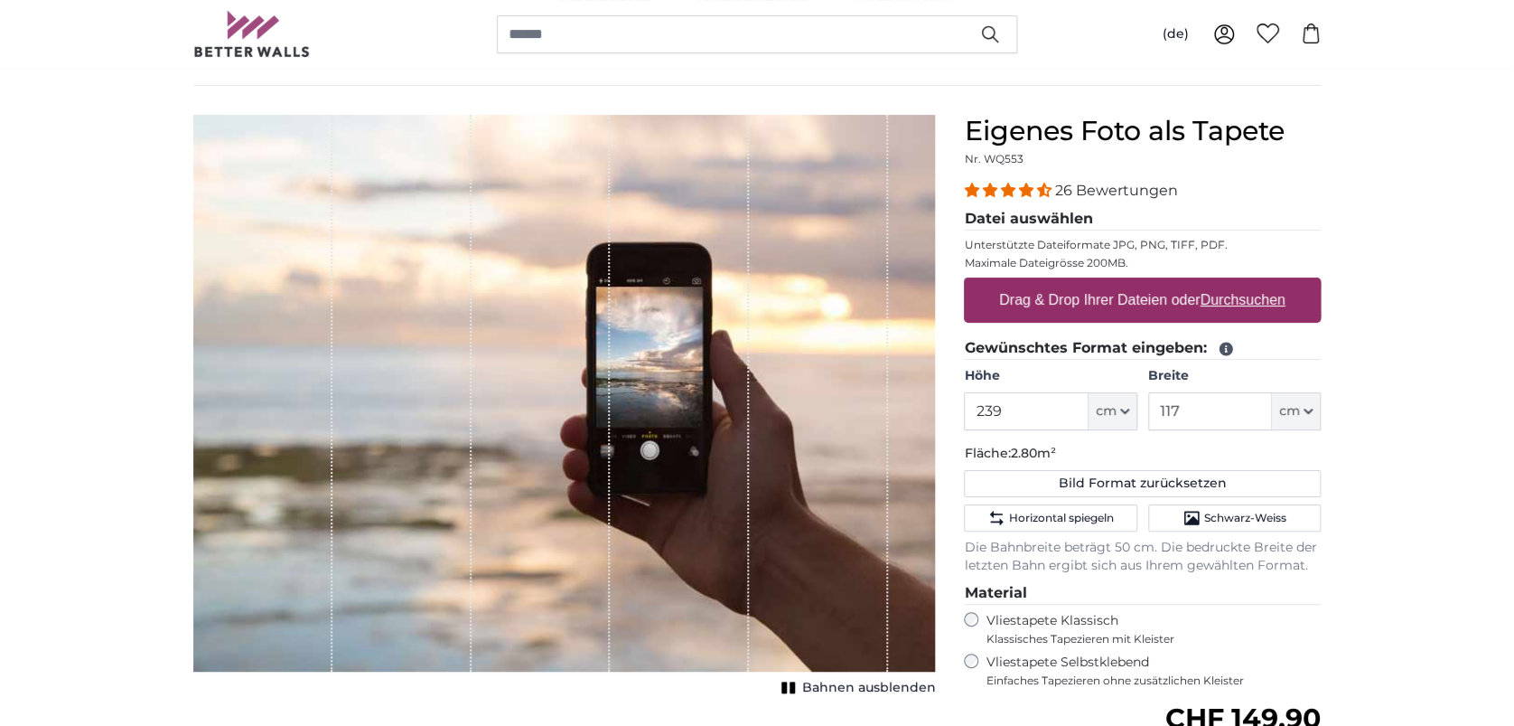
click at [1249, 298] on u "Durchsuchen" at bounding box center [1243, 299] width 85 height 15
click at [1249, 283] on input "Drag & Drop Ihrer Dateien oder Durchsuchen" at bounding box center [1142, 279] width 357 height 5
type input "**********"
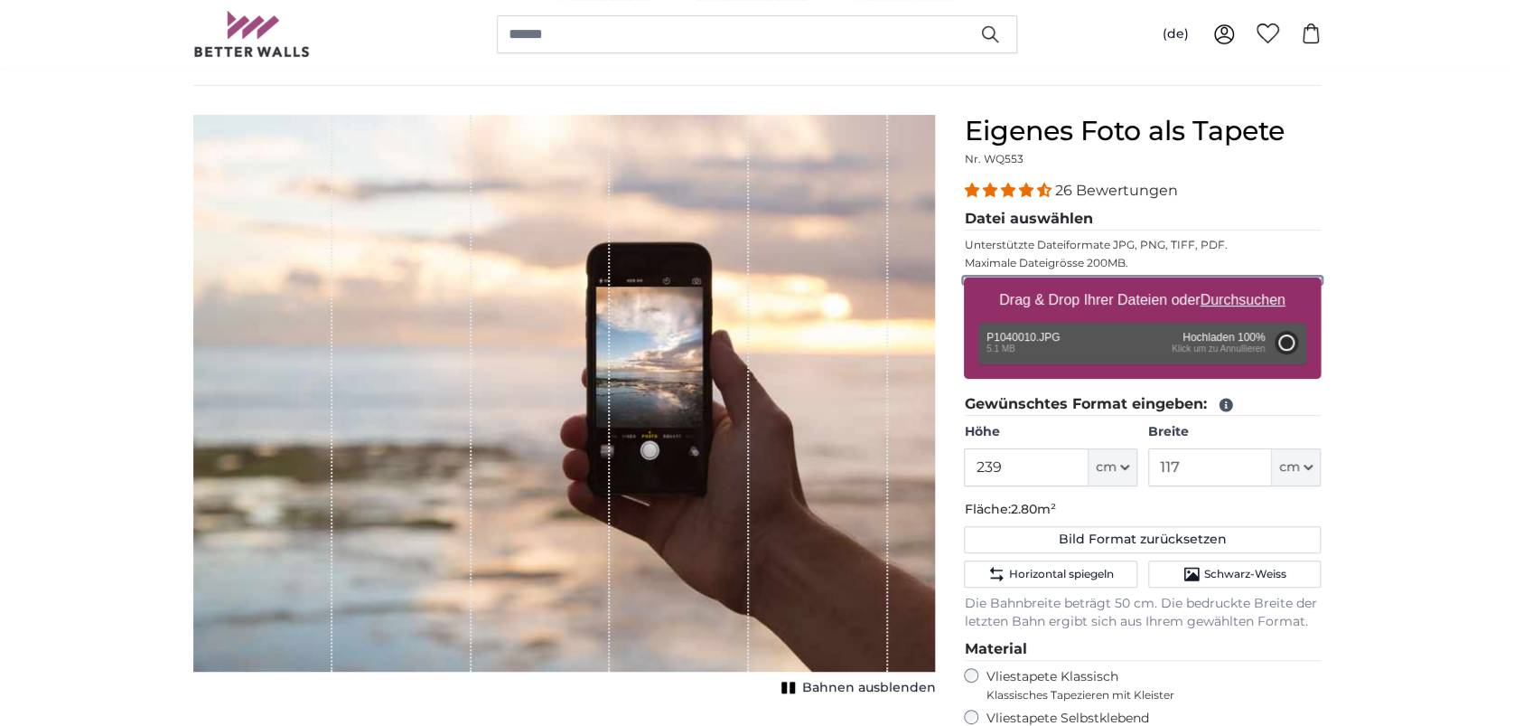
type input "200"
type input "150"
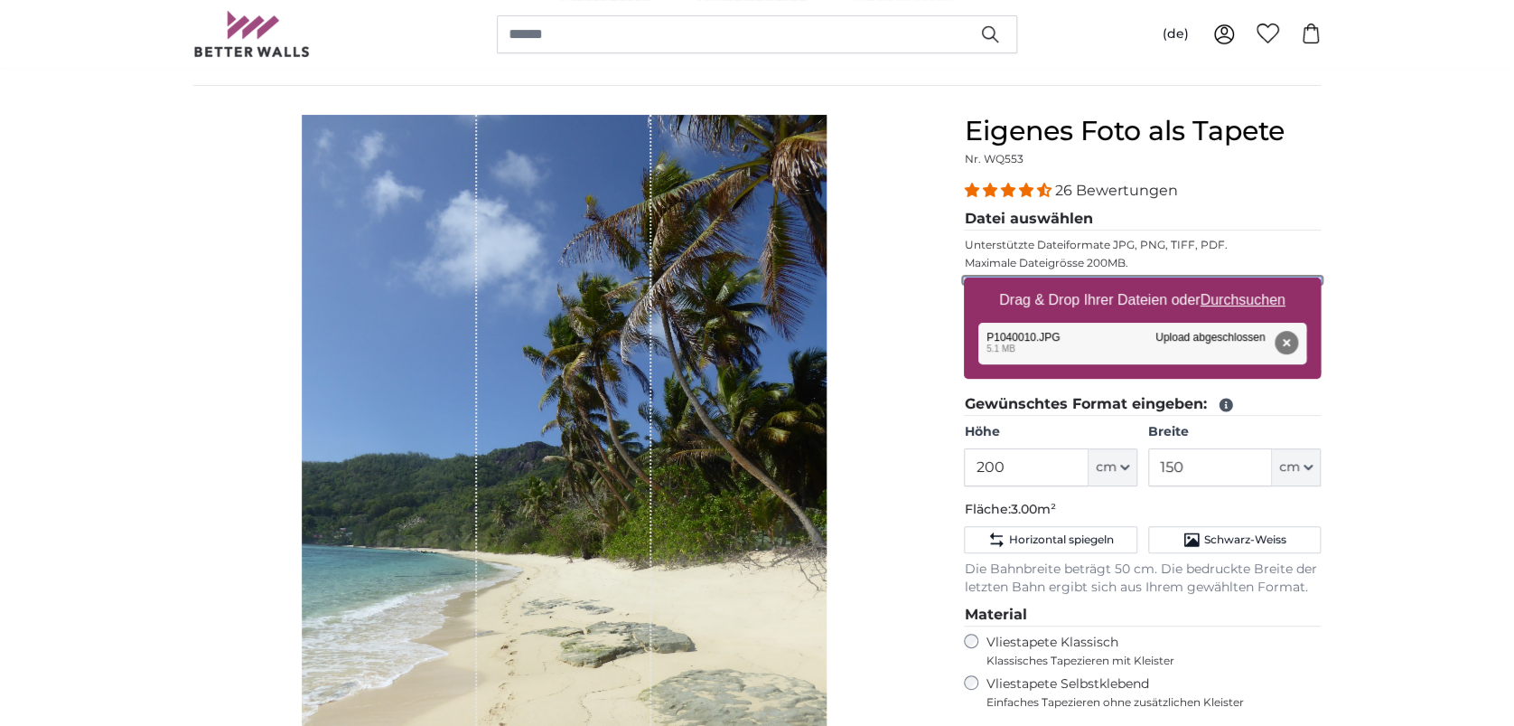
scroll to position [240, 0]
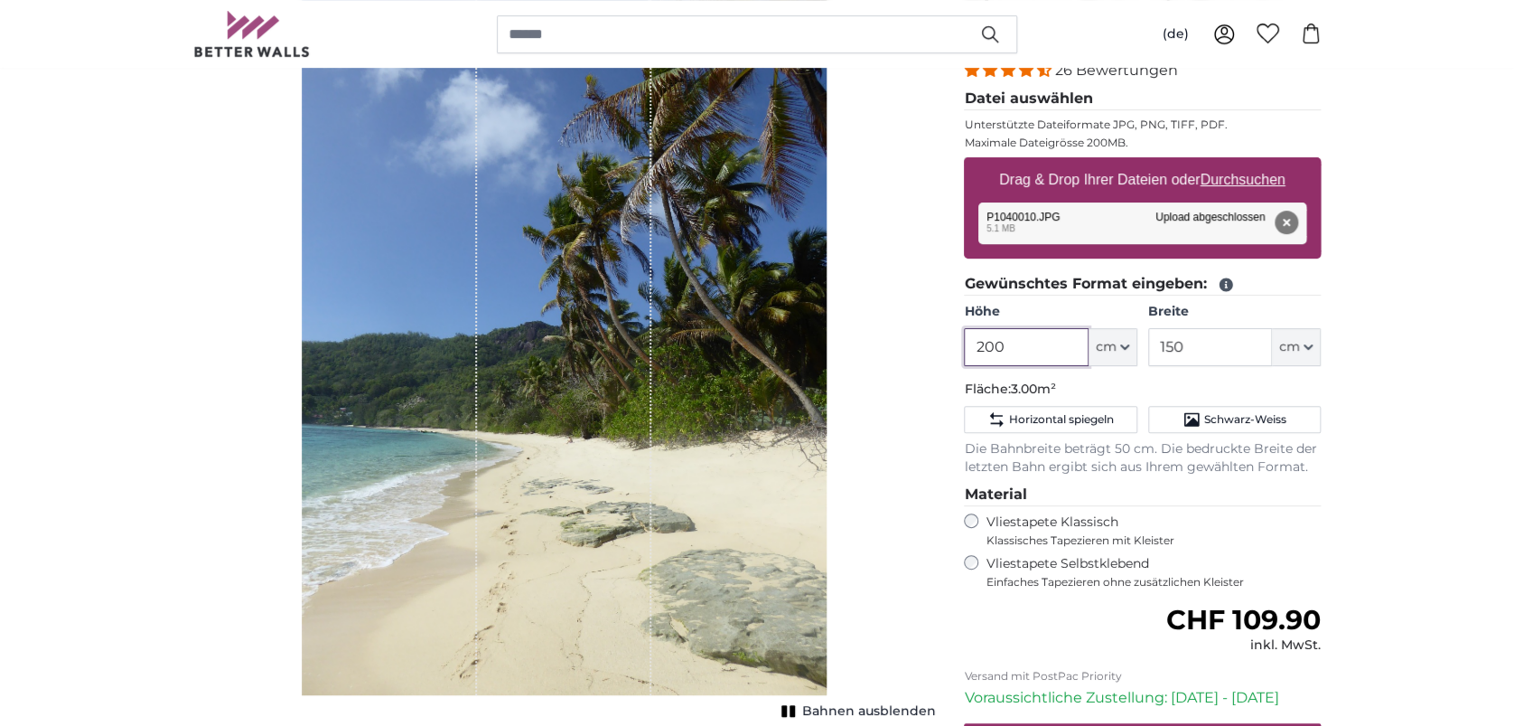
drag, startPoint x: 1031, startPoint y: 361, endPoint x: 969, endPoint y: 367, distance: 62.6
click at [969, 367] on fieldset "Gewünschtes Format eingeben: Höhe 200 ft cm Centimeter (cm) Inches (inch) Feet …" at bounding box center [1142, 374] width 357 height 203
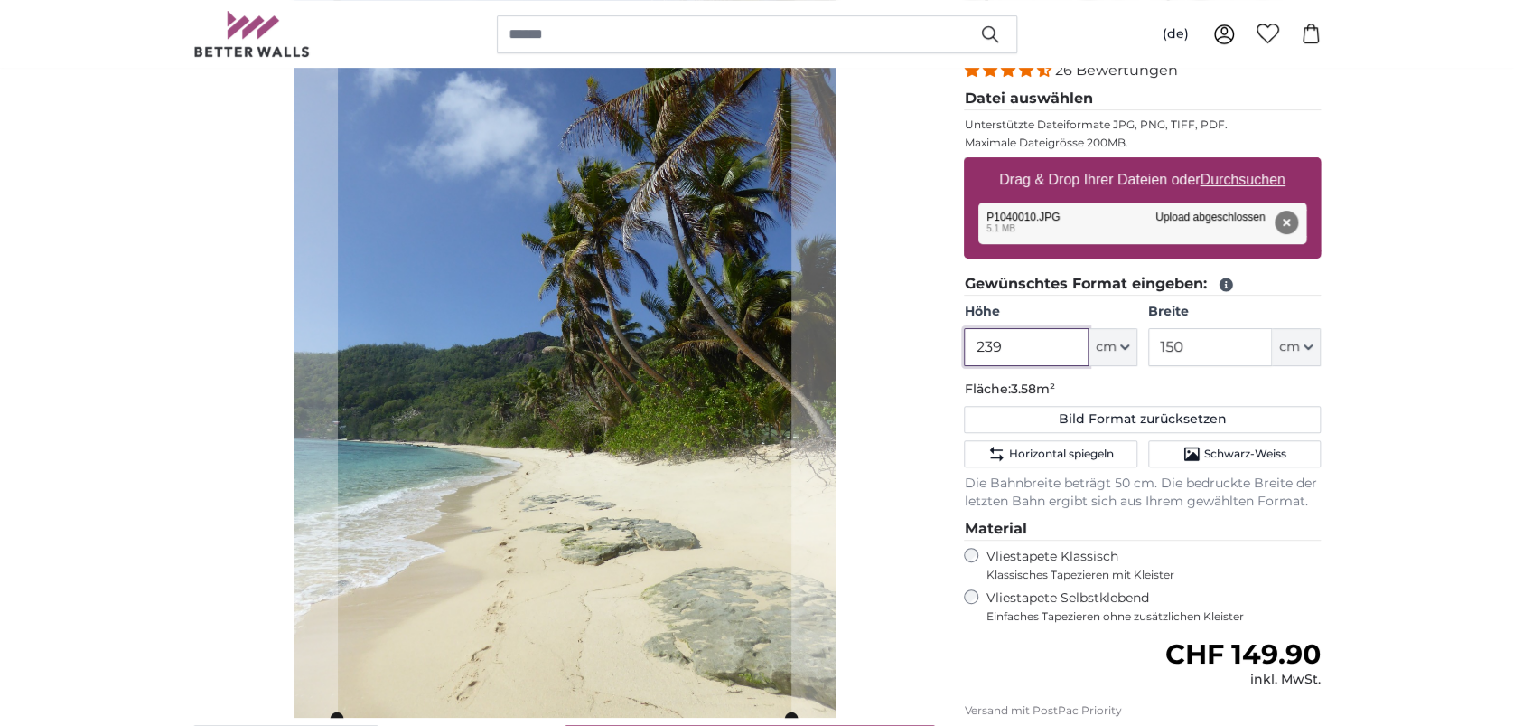
type input "239"
drag, startPoint x: 1235, startPoint y: 344, endPoint x: 1148, endPoint y: 347, distance: 87.7
click at [1148, 347] on input "150" at bounding box center [1210, 347] width 124 height 38
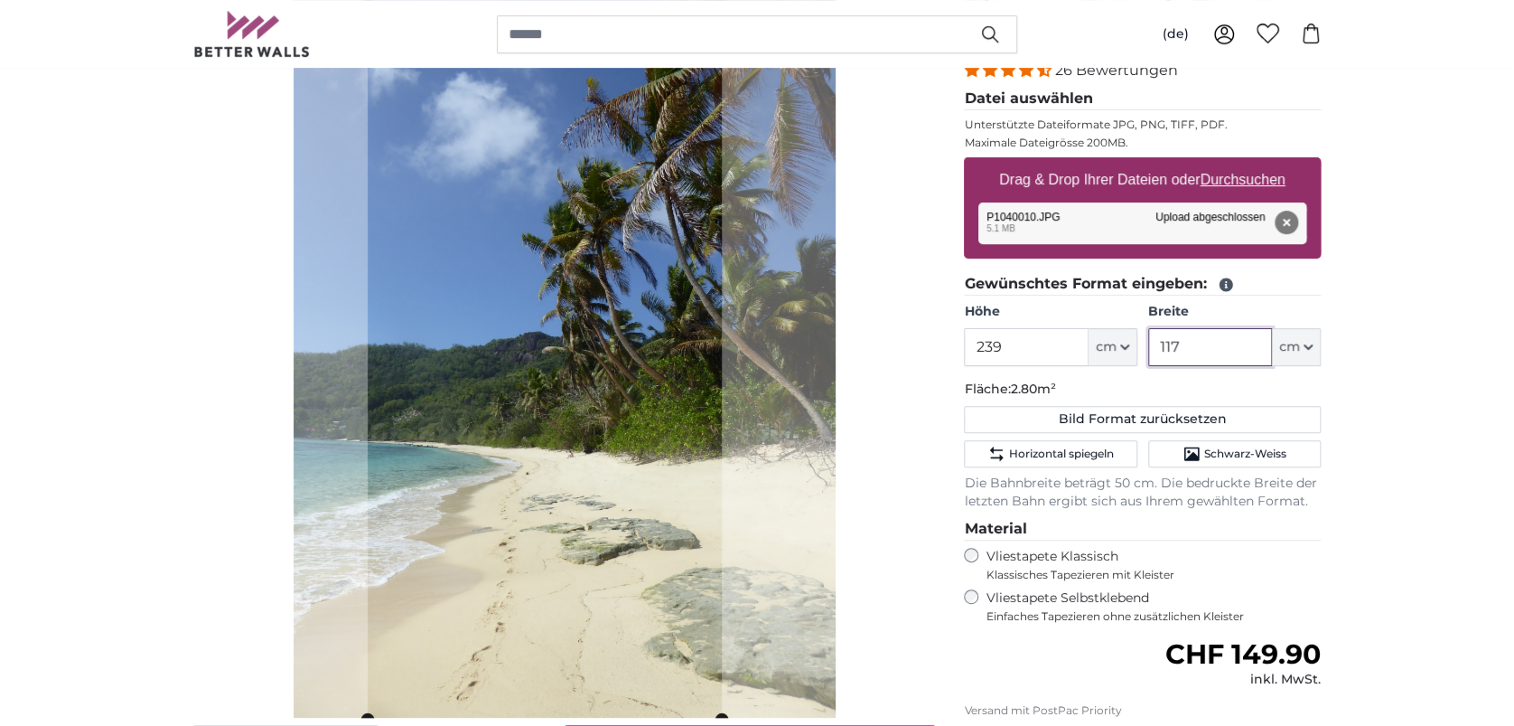
click at [632, 477] on cropper-handle at bounding box center [545, 356] width 354 height 723
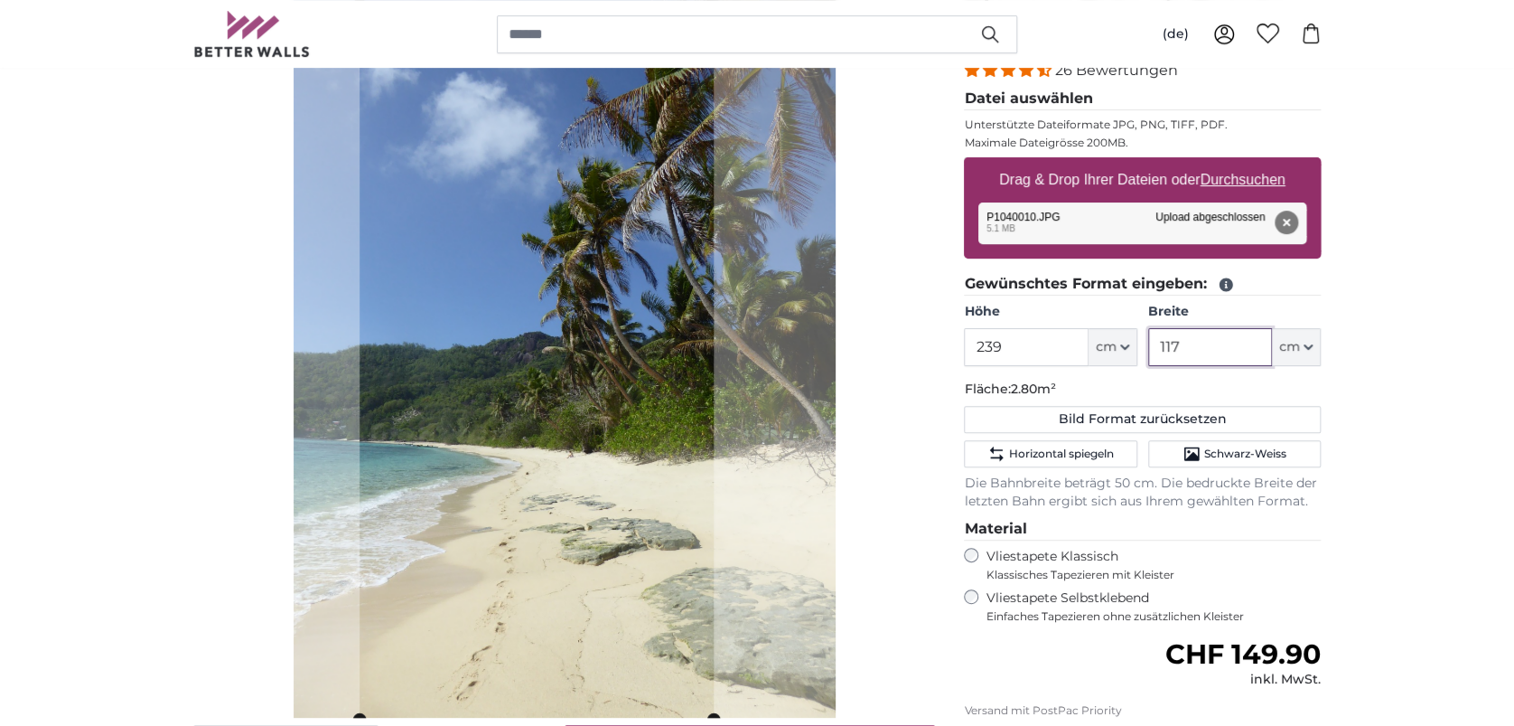
click at [586, 493] on cropper-handle at bounding box center [537, 356] width 354 height 723
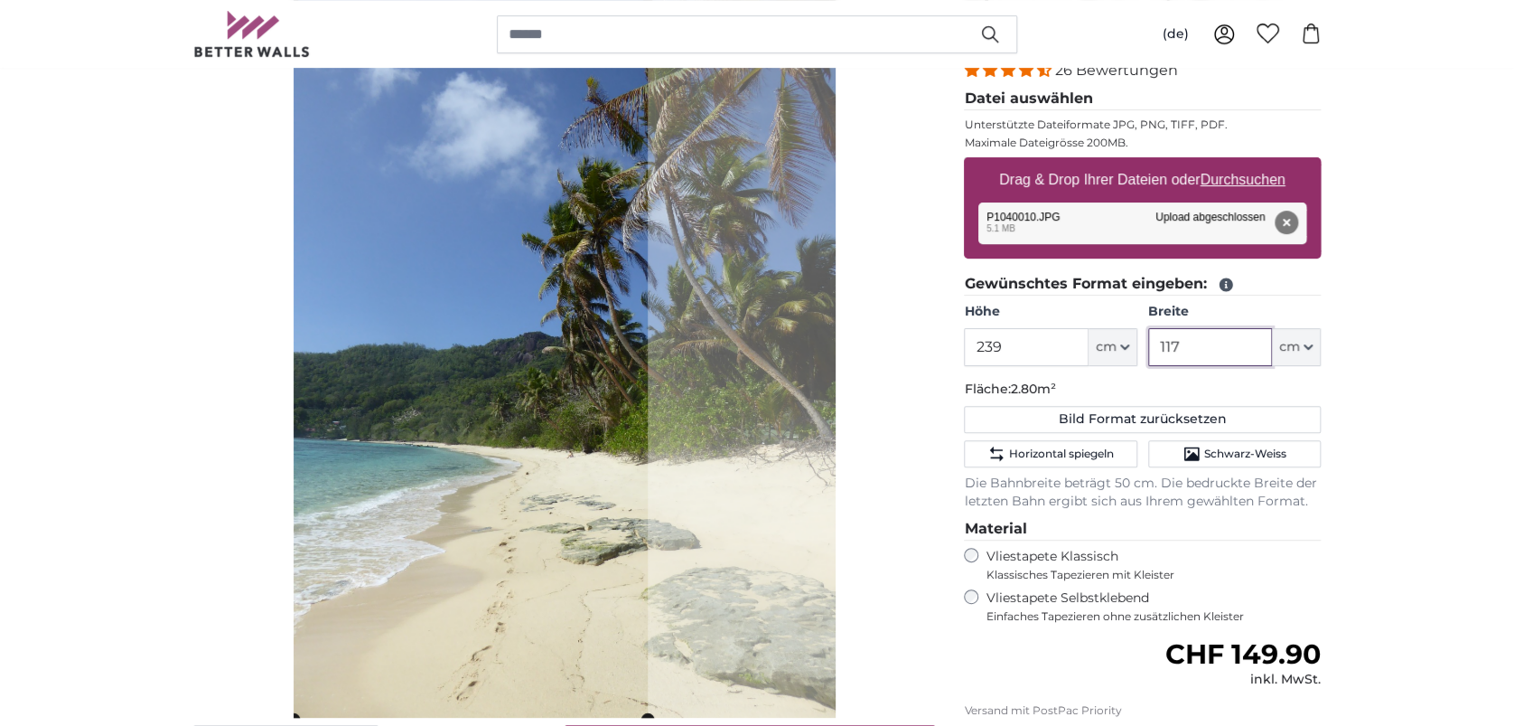
click at [522, 507] on cropper-handle at bounding box center [471, 356] width 354 height 723
click at [647, 156] on cropper-handle at bounding box center [648, 356] width 14 height 723
click at [645, 139] on cropper-handle at bounding box center [648, 356] width 14 height 723
click at [665, 140] on img at bounding box center [565, 356] width 542 height 723
click at [754, 155] on img at bounding box center [565, 356] width 542 height 723
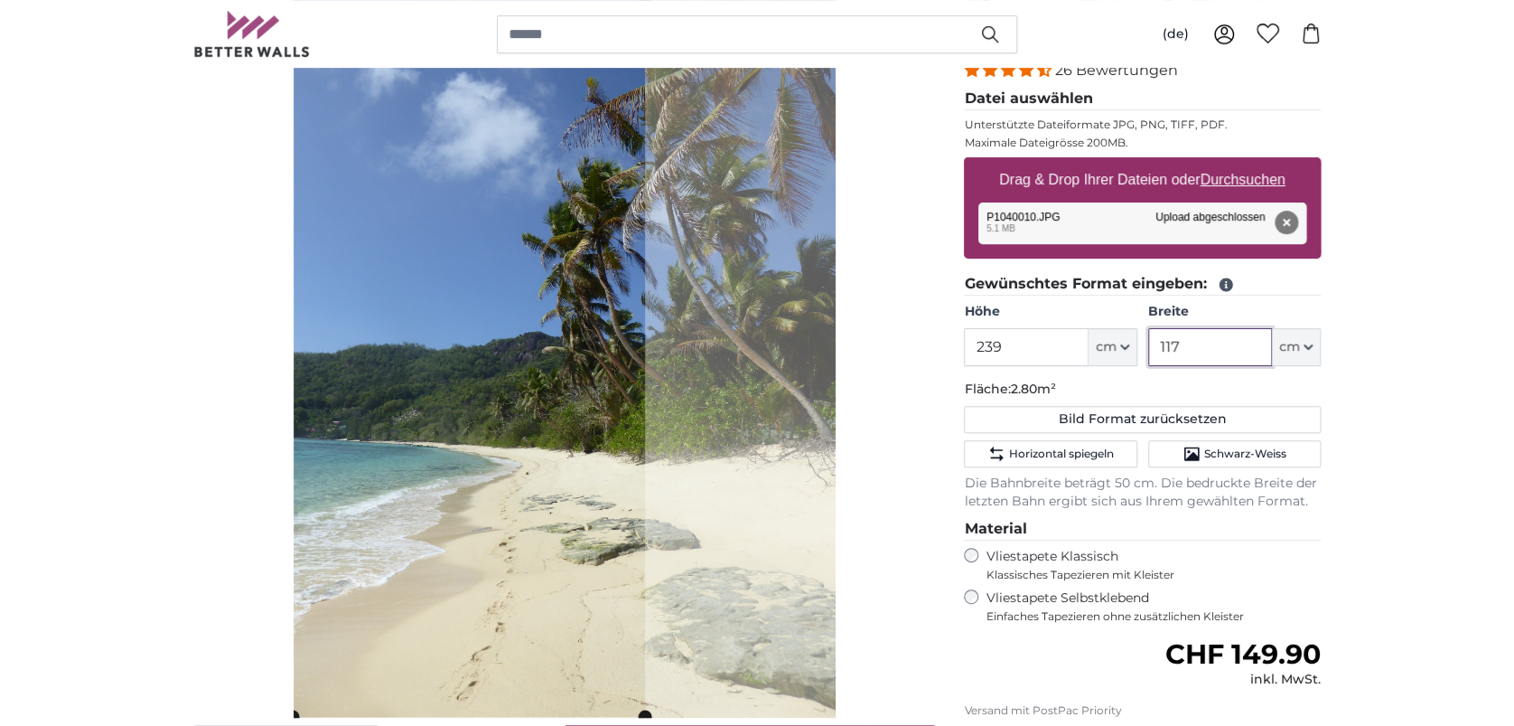
click at [672, 374] on img at bounding box center [565, 356] width 542 height 723
drag, startPoint x: 1192, startPoint y: 350, endPoint x: 1154, endPoint y: 351, distance: 38.0
click at [1154, 351] on input "117" at bounding box center [1210, 347] width 124 height 38
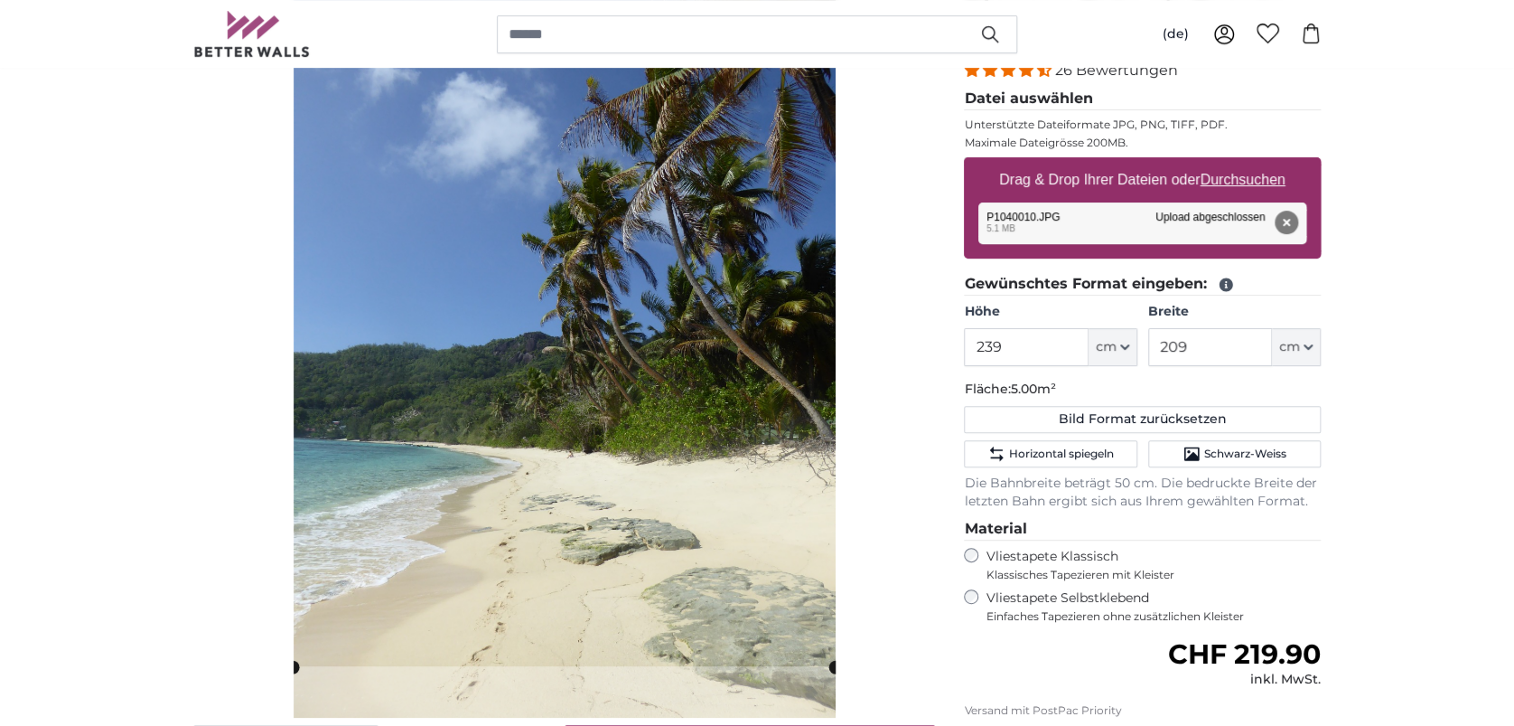
drag, startPoint x: 1193, startPoint y: 350, endPoint x: 1157, endPoint y: 350, distance: 35.2
click at [1157, 350] on input "209" at bounding box center [1210, 347] width 124 height 38
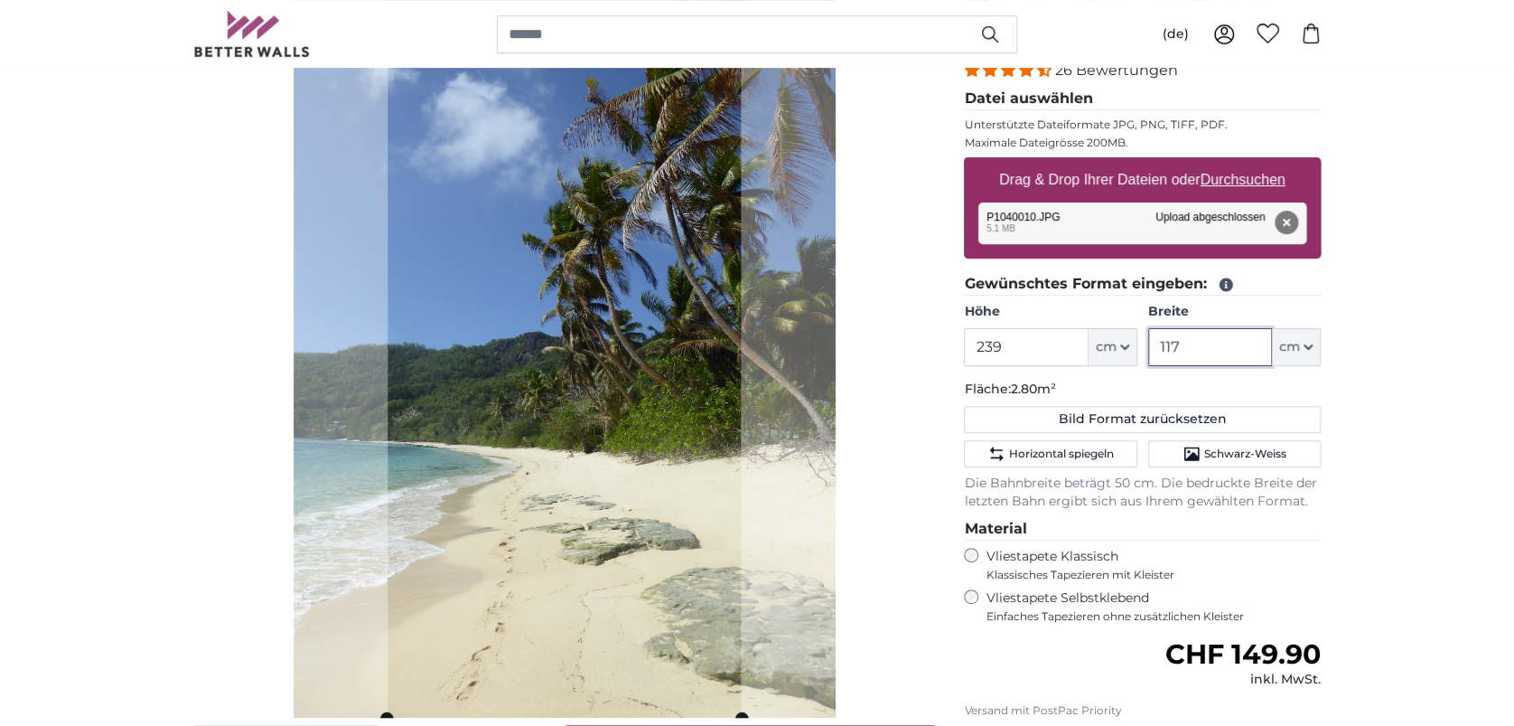
type input "117"
click at [1287, 213] on button "Entfernen" at bounding box center [1286, 222] width 23 height 23
type input "200"
type input "150"
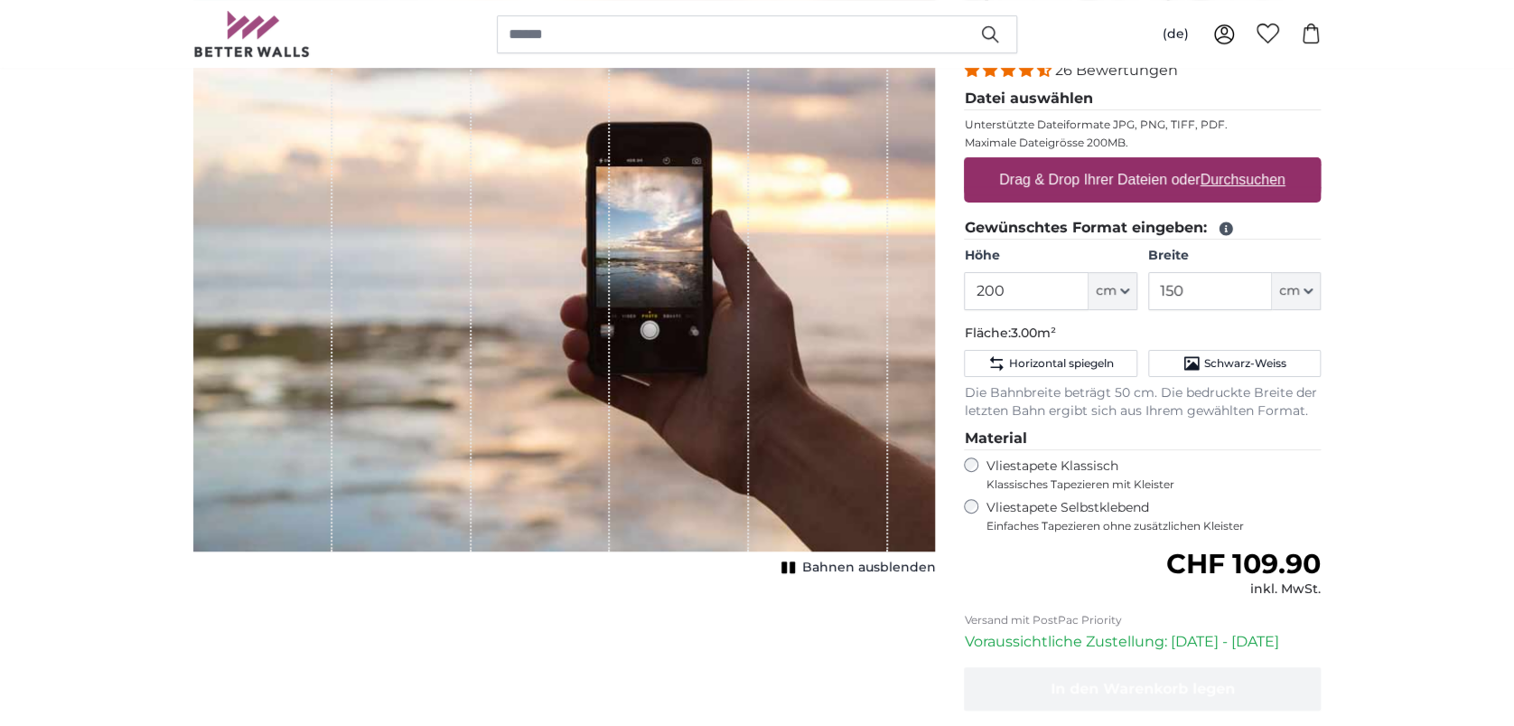
click at [1259, 188] on label "Drag & Drop Ihrer Dateien oder Durchsuchen" at bounding box center [1142, 180] width 301 height 36
click at [1259, 163] on input "Drag & Drop Ihrer Dateien oder Durchsuchen" at bounding box center [1142, 159] width 357 height 5
type input "**********"
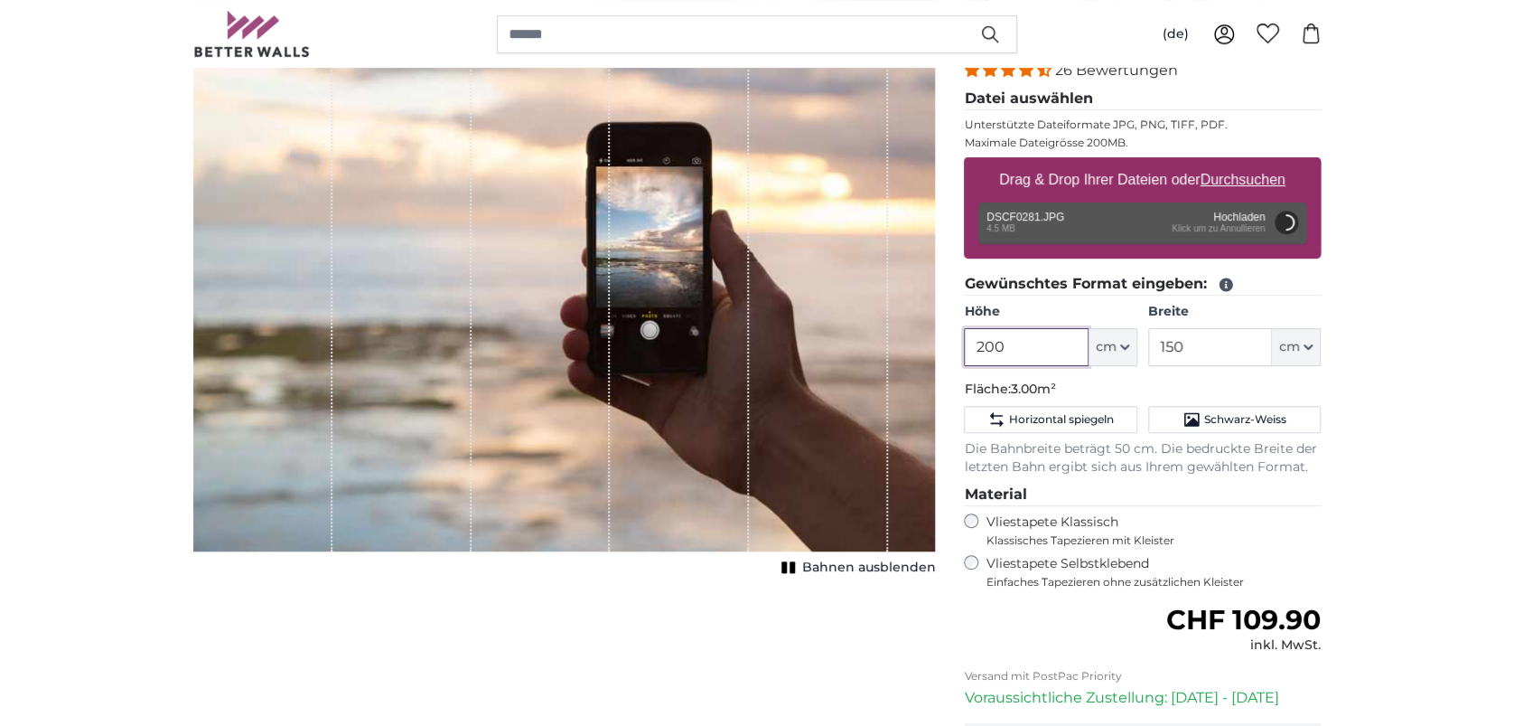
click at [1022, 341] on input "200" at bounding box center [1026, 347] width 124 height 38
drag, startPoint x: 1021, startPoint y: 341, endPoint x: 985, endPoint y: 340, distance: 36.2
click at [985, 340] on input "200" at bounding box center [1026, 347] width 124 height 38
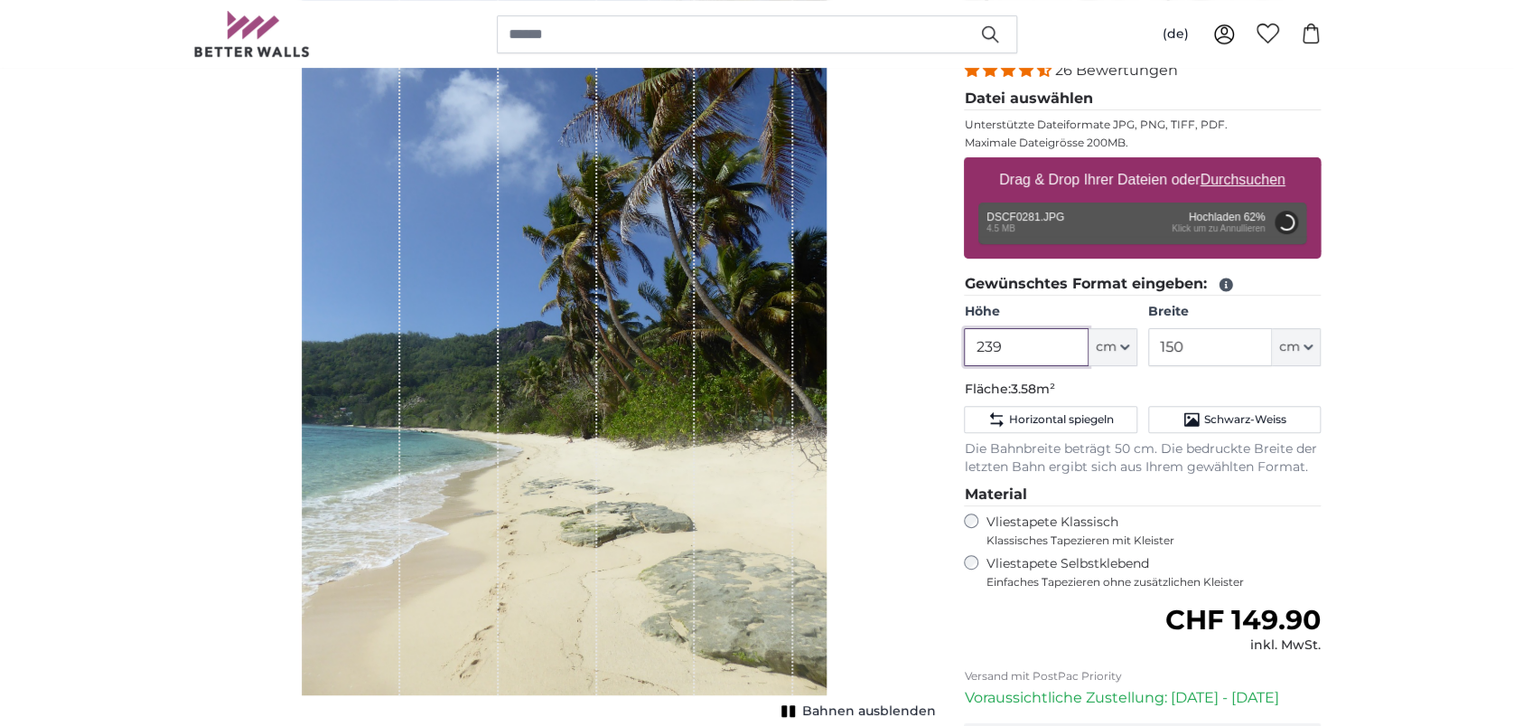
type input "239"
drag, startPoint x: 1186, startPoint y: 340, endPoint x: 1159, endPoint y: 345, distance: 27.6
click at [1159, 345] on input "150" at bounding box center [1210, 347] width 124 height 38
type input "qq"
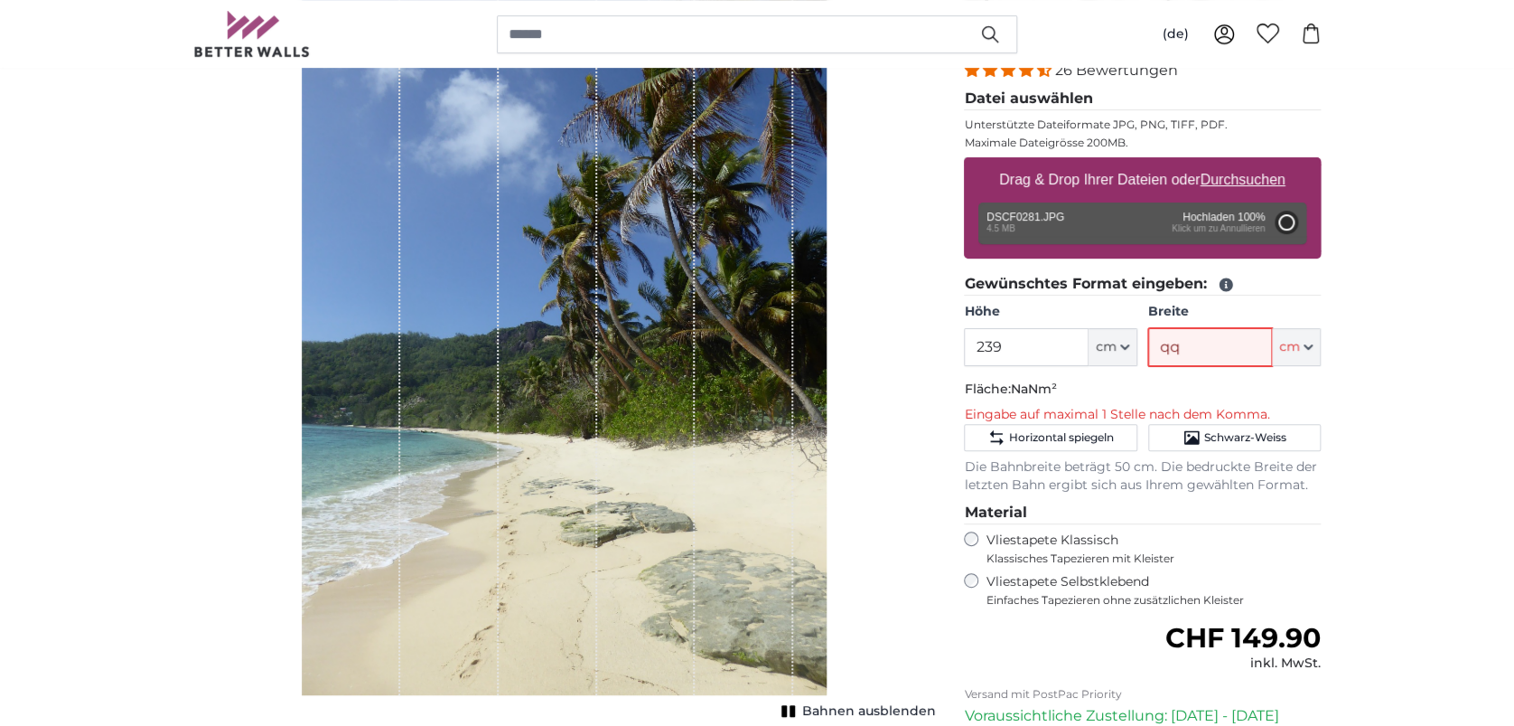
type input "200"
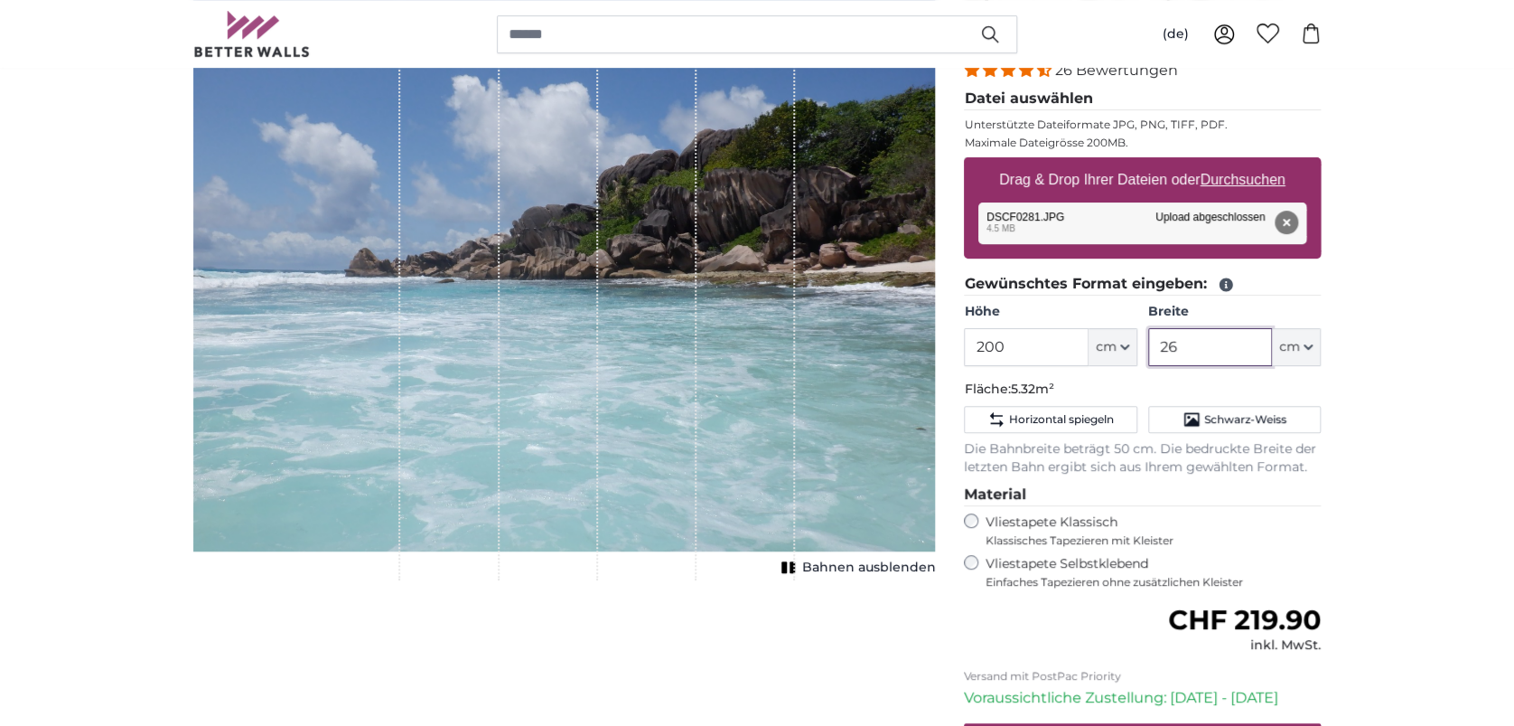
type input "2"
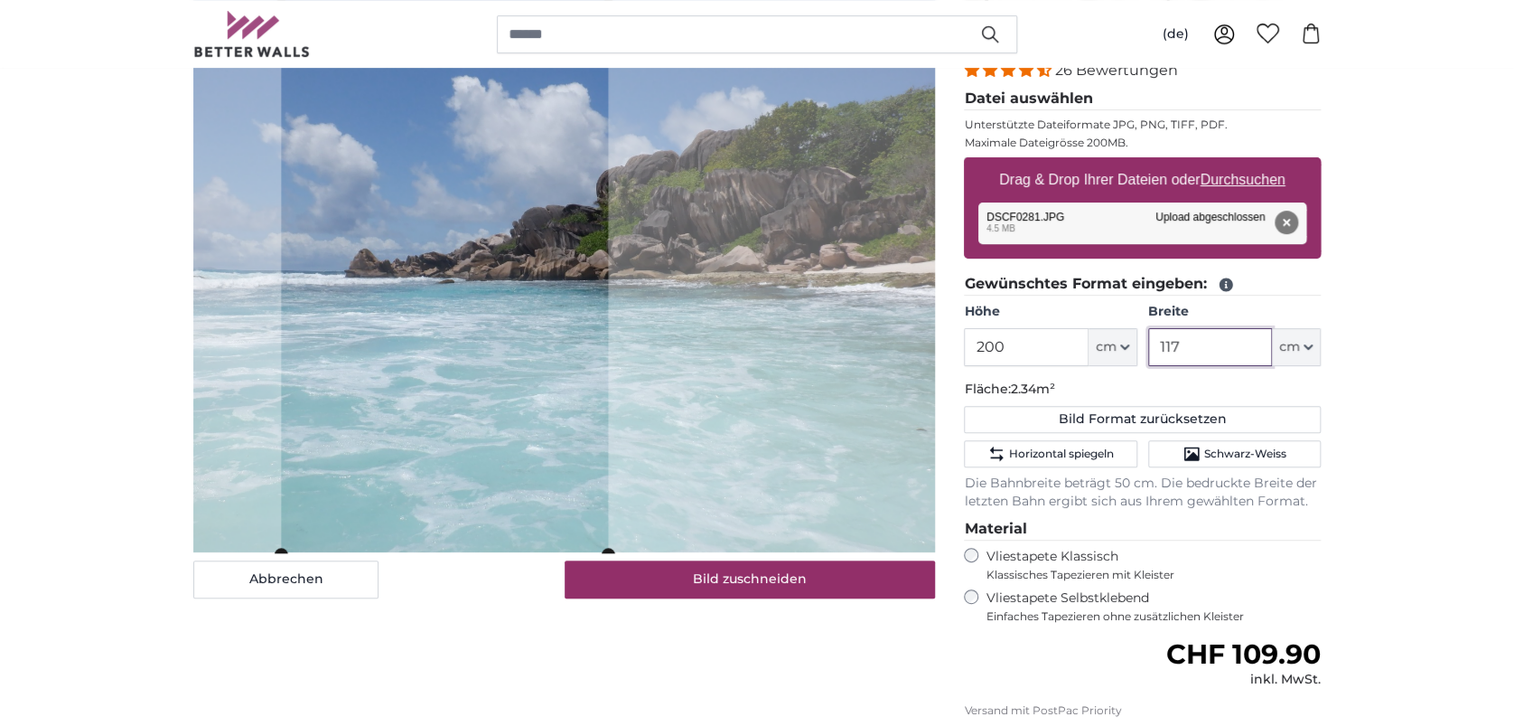
click at [427, 438] on cropper-handle at bounding box center [444, 274] width 327 height 558
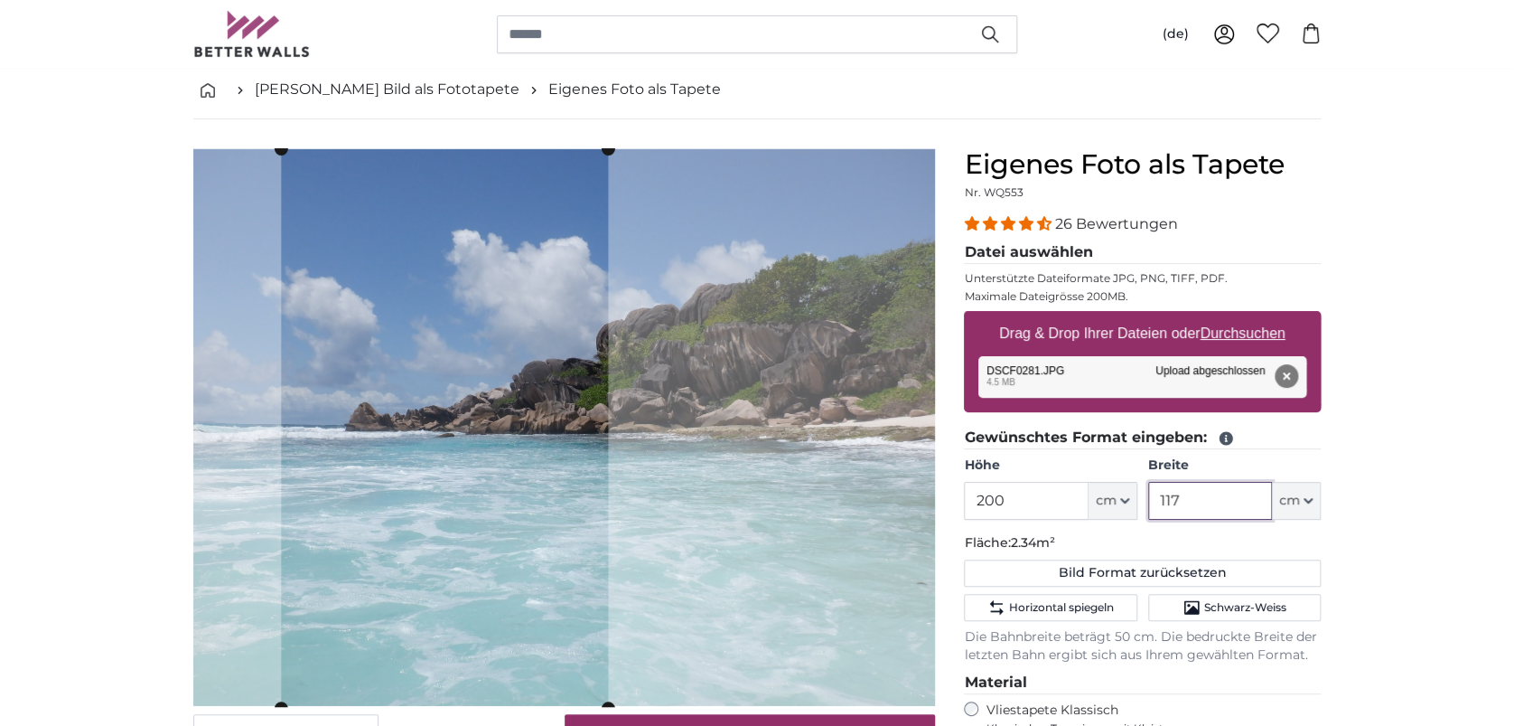
scroll to position [120, 0]
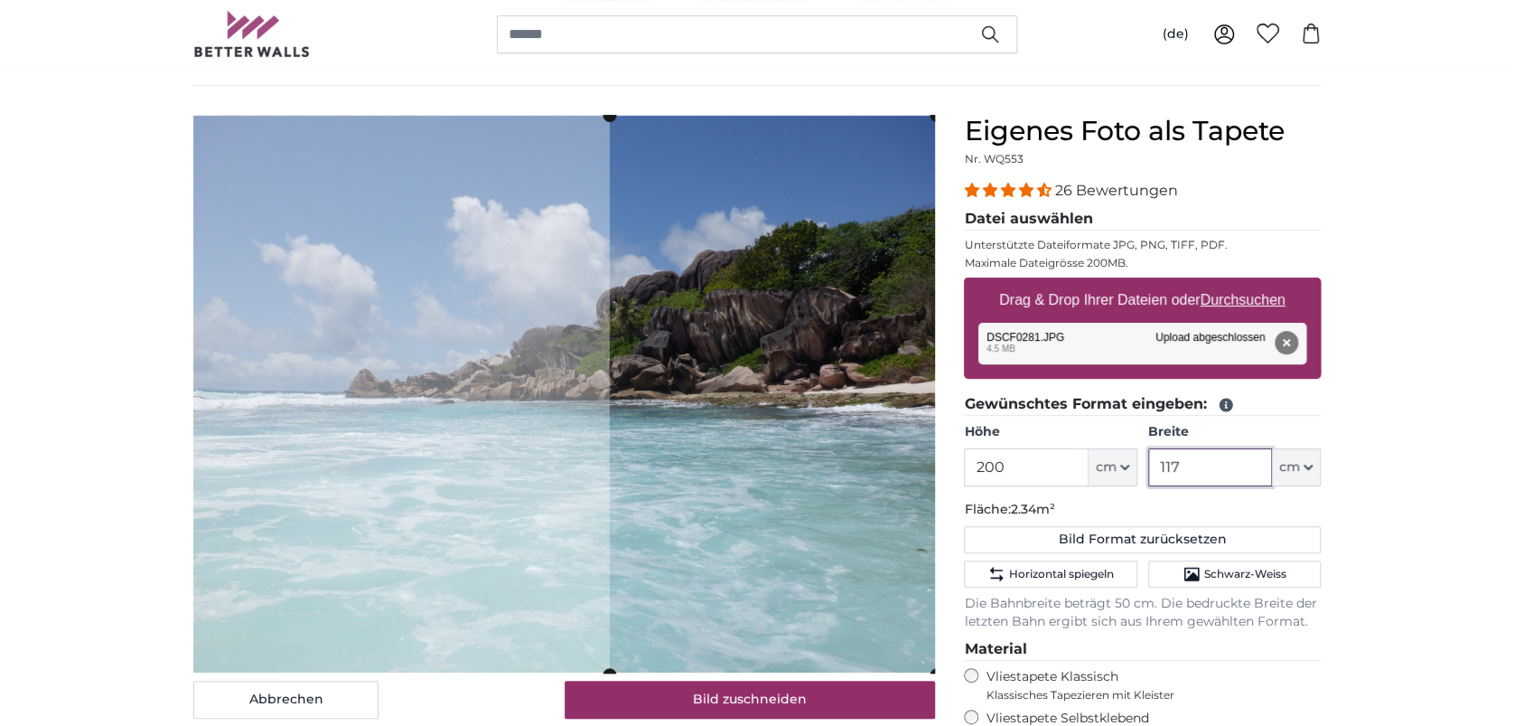
click at [824, 604] on cropper-handle at bounding box center [773, 395] width 327 height 558
click at [1298, 331] on button "Entfernen" at bounding box center [1286, 342] width 23 height 23
type input "266"
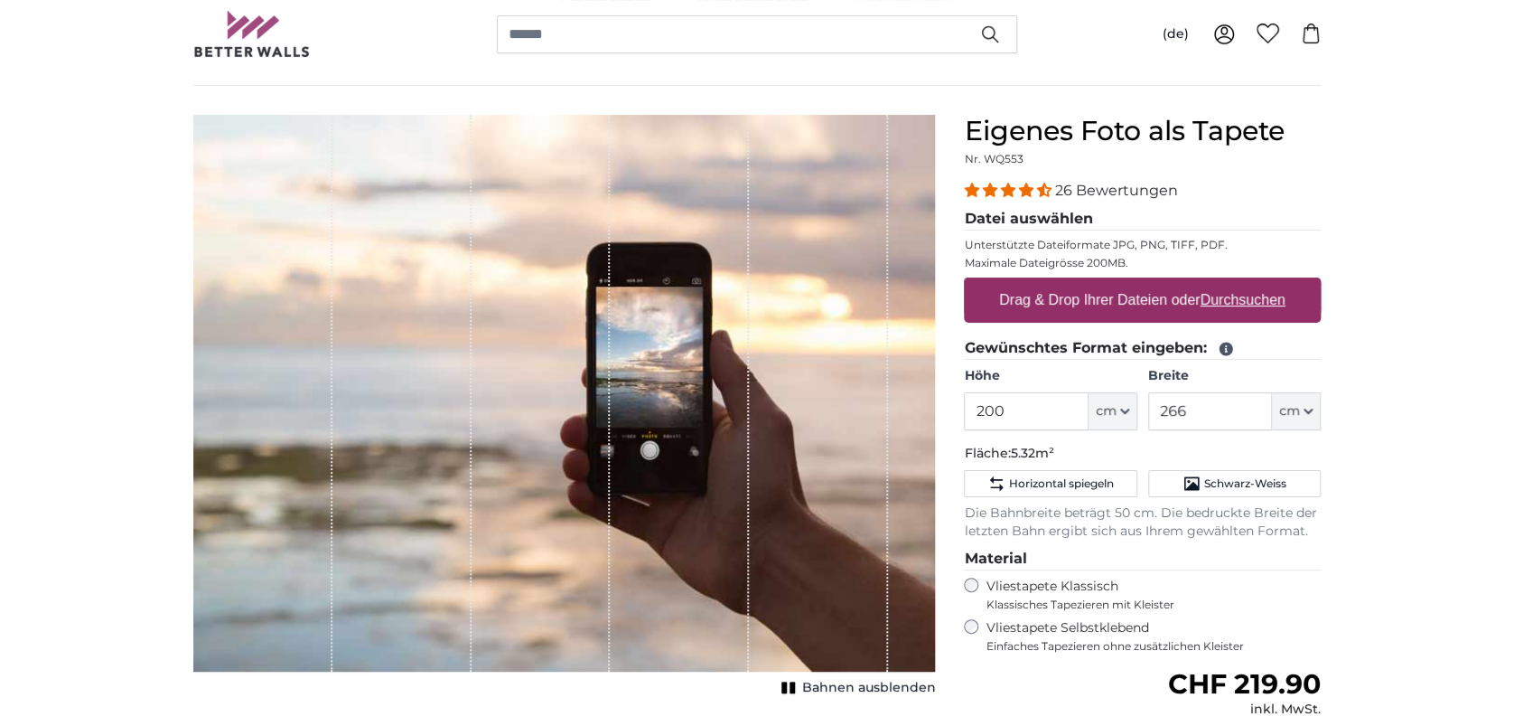
click at [1276, 304] on u "Durchsuchen" at bounding box center [1243, 299] width 85 height 15
click at [1276, 283] on input "Drag & Drop Ihrer Dateien oder Durchsuchen" at bounding box center [1142, 279] width 357 height 5
type input "**********"
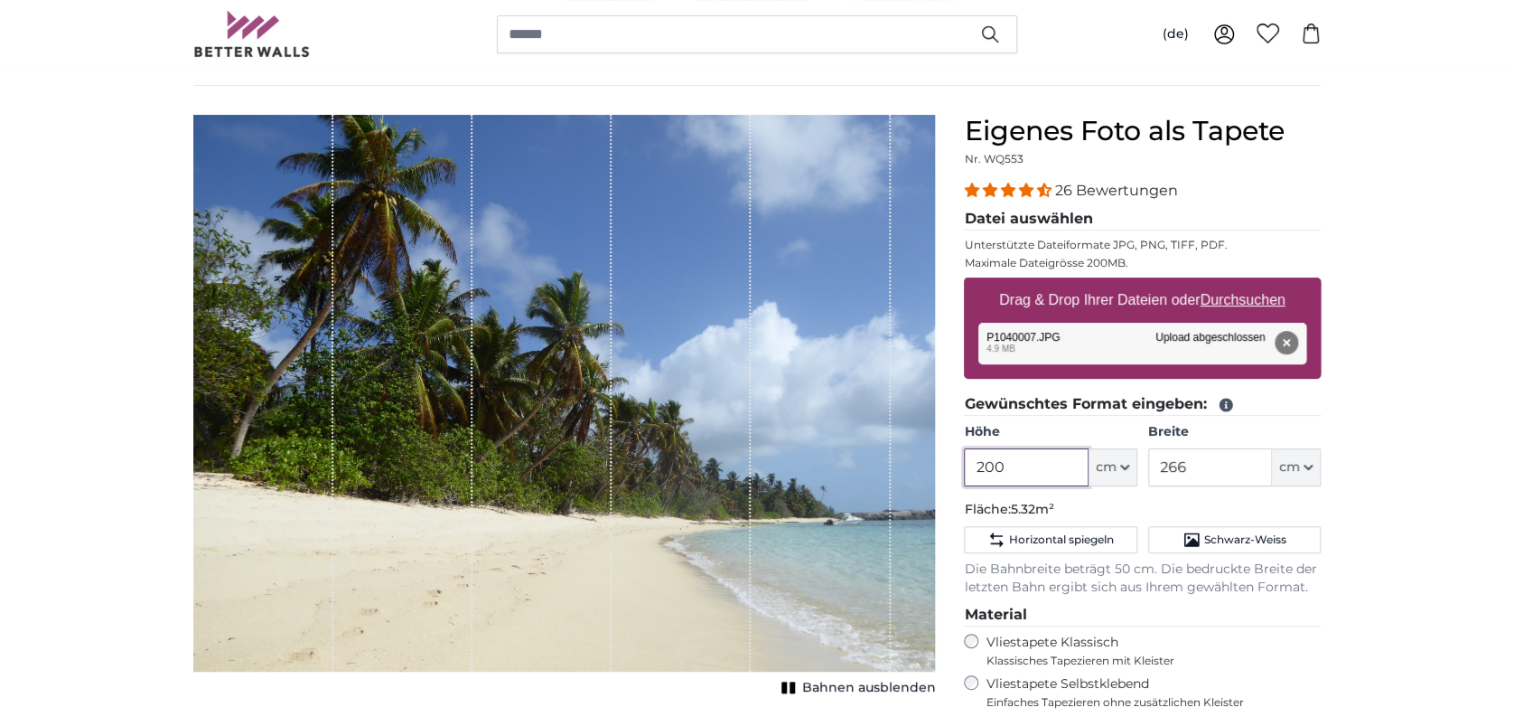
click at [1035, 473] on input "200" at bounding box center [1026, 467] width 124 height 38
drag, startPoint x: 1035, startPoint y: 473, endPoint x: 935, endPoint y: 467, distance: 100.5
click at [935, 467] on product-detail "Abbrechen Bild zuschneiden Bahnen ausblenden Eigenes Foto als Tapete Nr. WQ553 …" at bounding box center [757, 552] width 1157 height 933
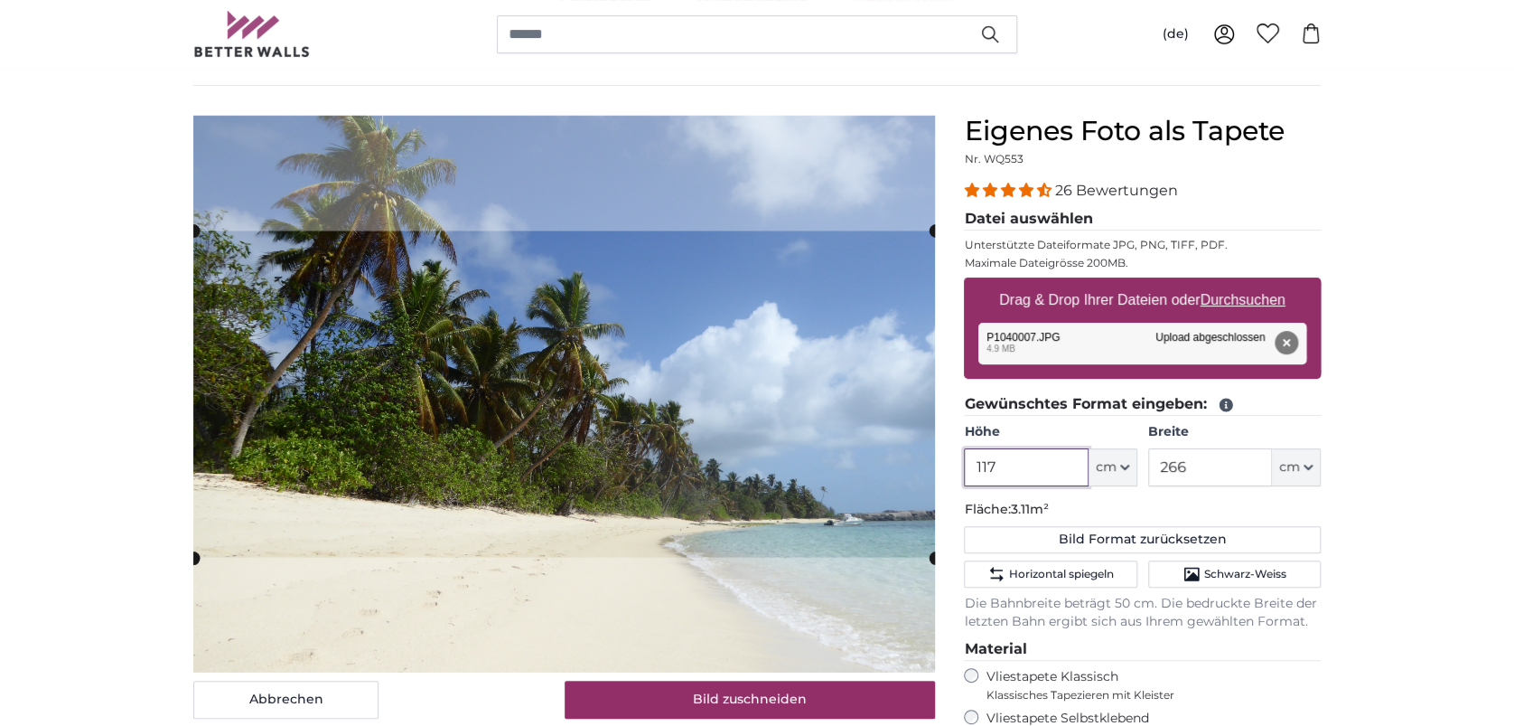
drag, startPoint x: 998, startPoint y: 464, endPoint x: 932, endPoint y: 461, distance: 66.1
click at [932, 461] on product-detail "Abbrechen Bild zuschneiden Bahnen ausblenden Eigenes Foto als Tapete Nr. WQ553 …" at bounding box center [757, 570] width 1157 height 968
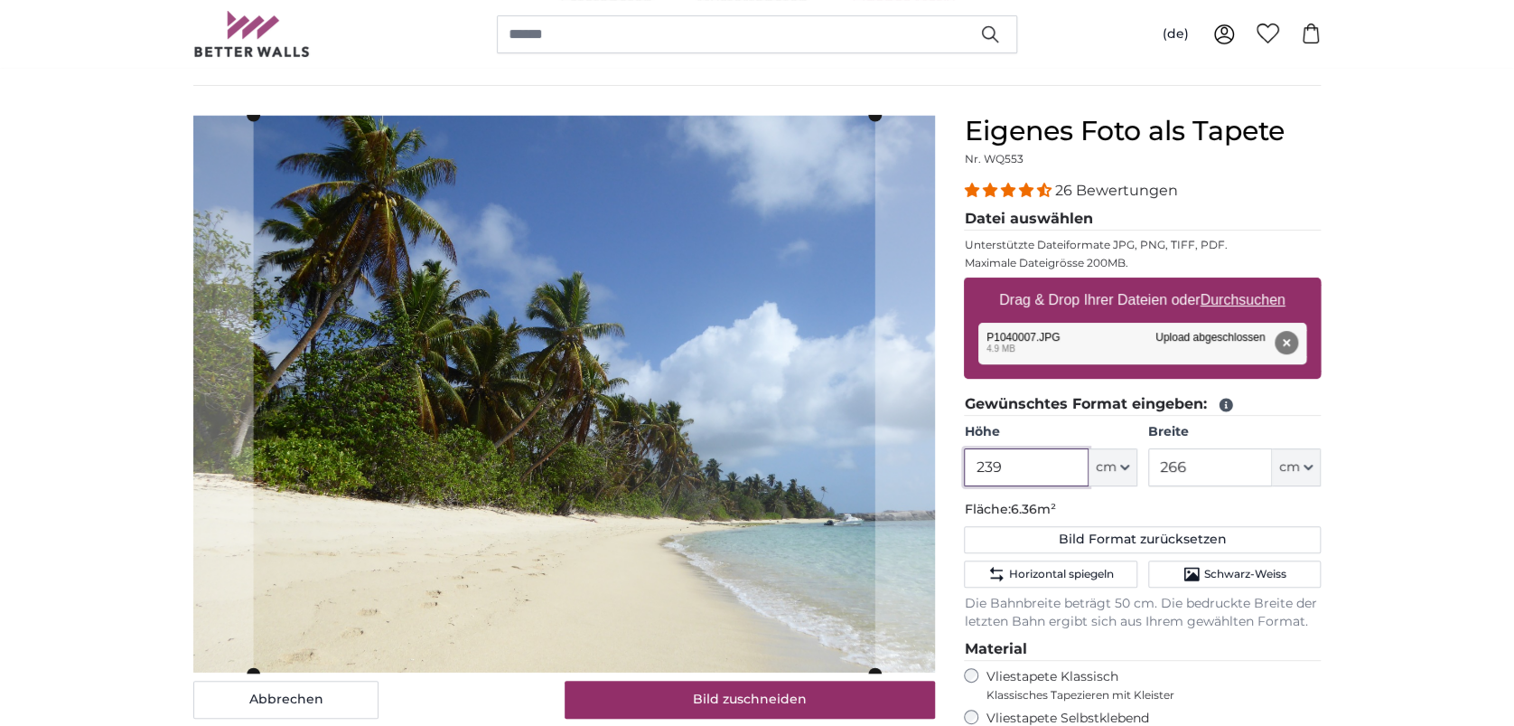
type input "239"
drag, startPoint x: 1244, startPoint y: 457, endPoint x: 1081, endPoint y: 453, distance: 163.6
click at [1081, 453] on div "Höhe 239 ft cm Centimeter (cm) Inches (inch) Feet (ft. in.) Breite 266 ft cm Ce…" at bounding box center [1142, 454] width 357 height 63
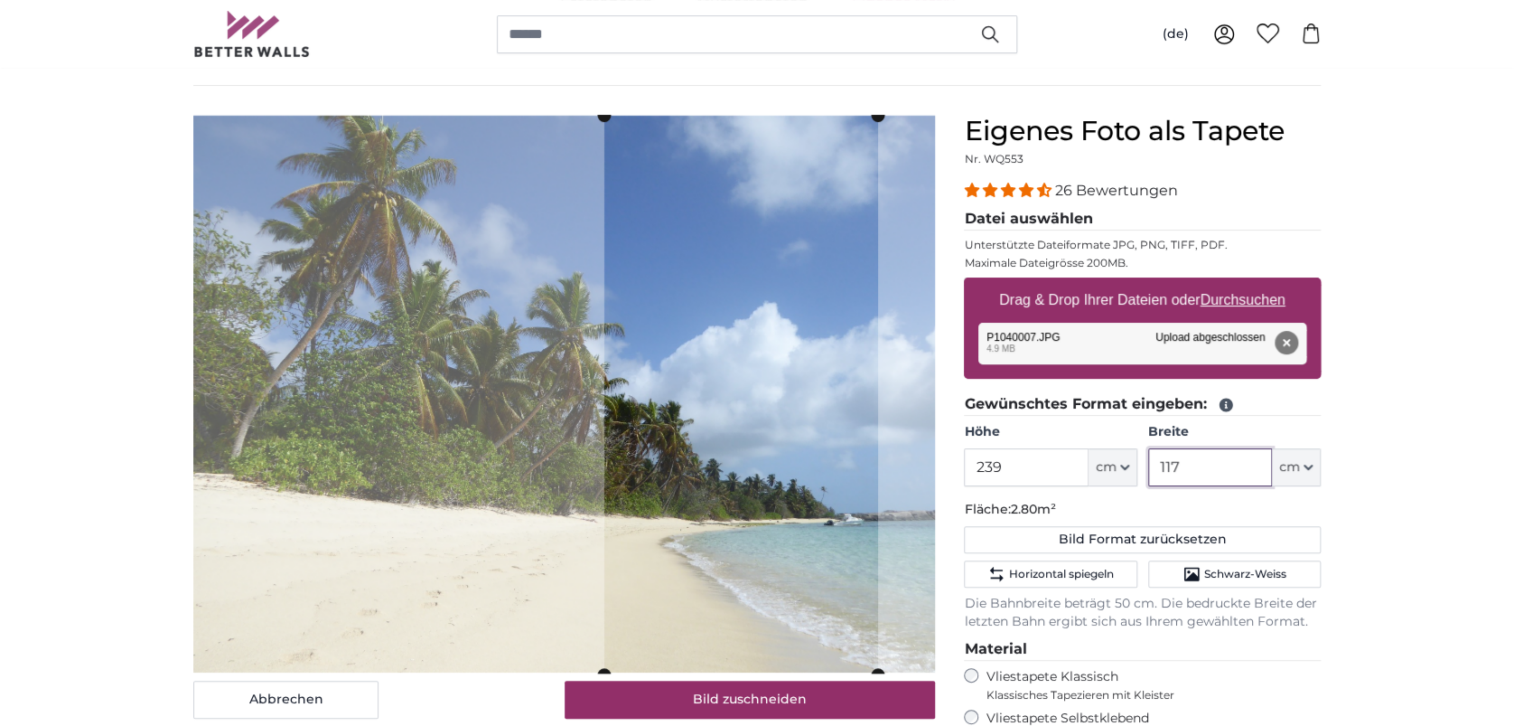
click at [865, 525] on cropper-handle at bounding box center [741, 395] width 274 height 558
click at [672, 576] on cropper-handle at bounding box center [741, 394] width 274 height 558
type input "117"
click at [1241, 292] on u "Durchsuchen" at bounding box center [1243, 299] width 85 height 15
click at [1241, 283] on input "Drag & Drop Ihrer Dateien oder Durchsuchen" at bounding box center [1142, 279] width 357 height 5
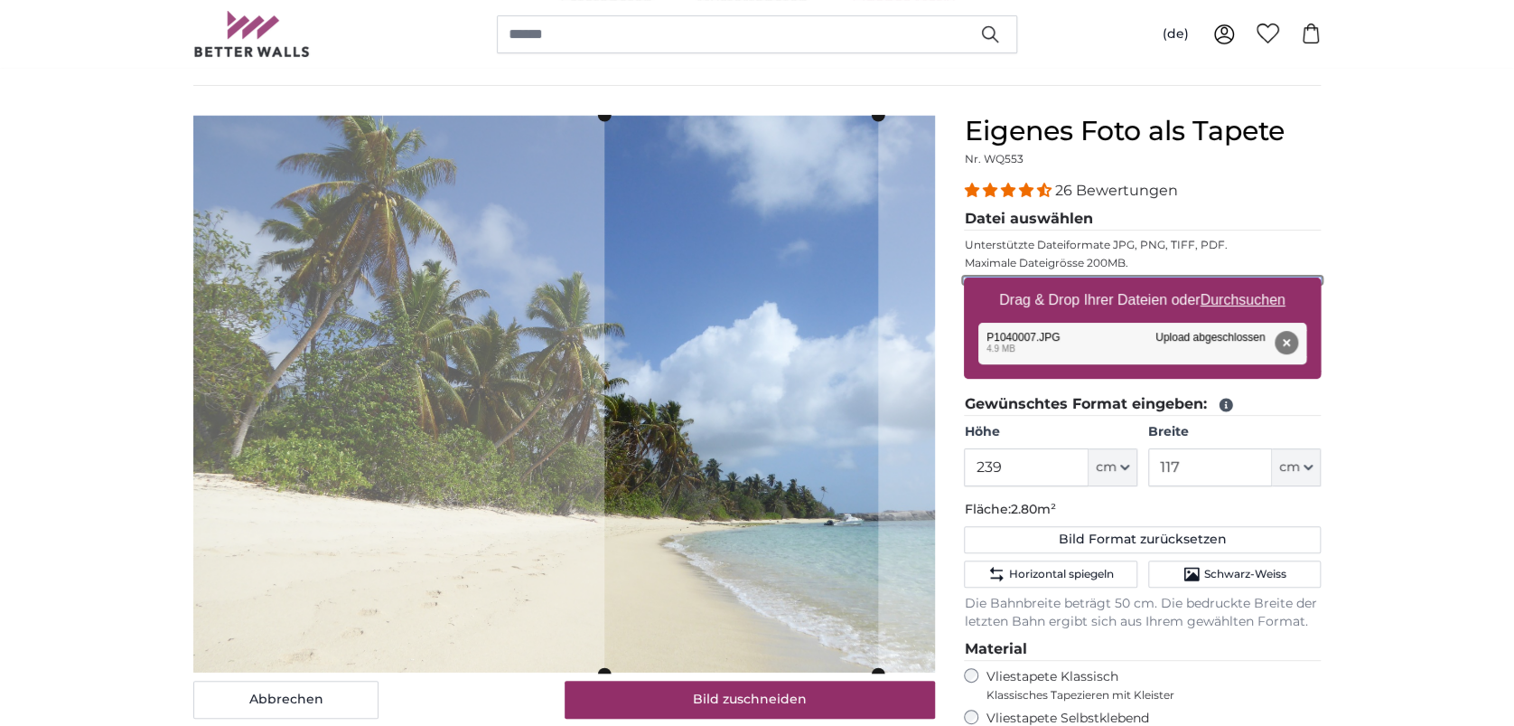
type input "**********"
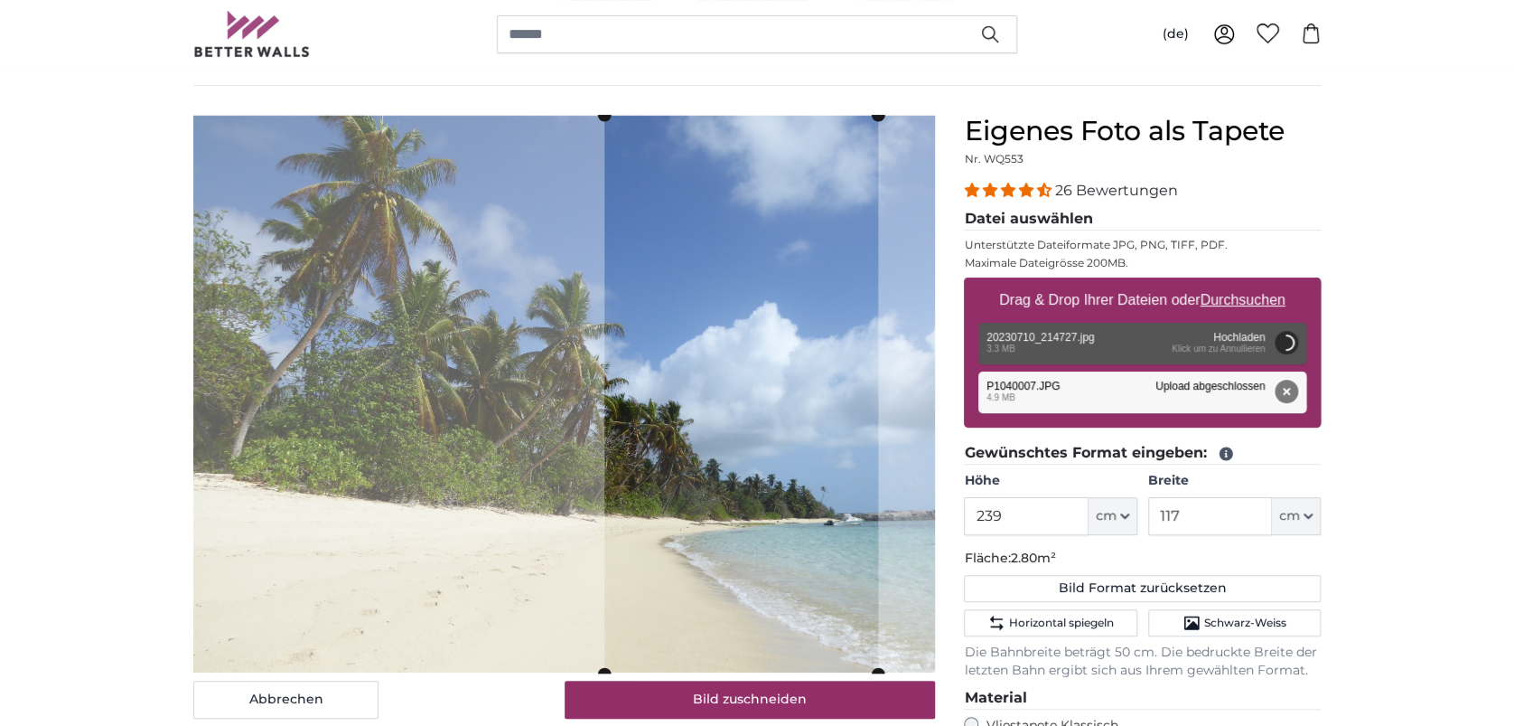
click at [1294, 390] on button "Entfernen" at bounding box center [1286, 390] width 23 height 23
type input "200"
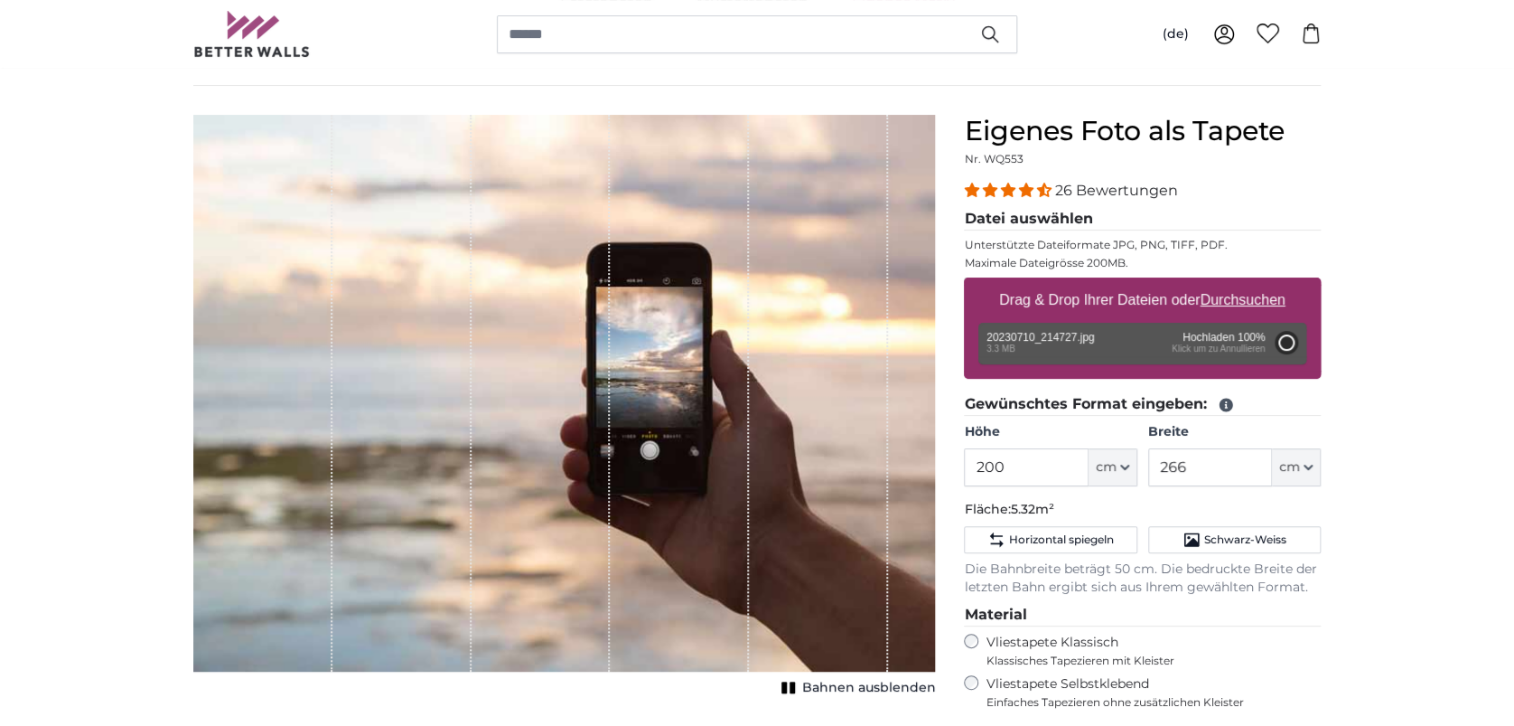
type input "112"
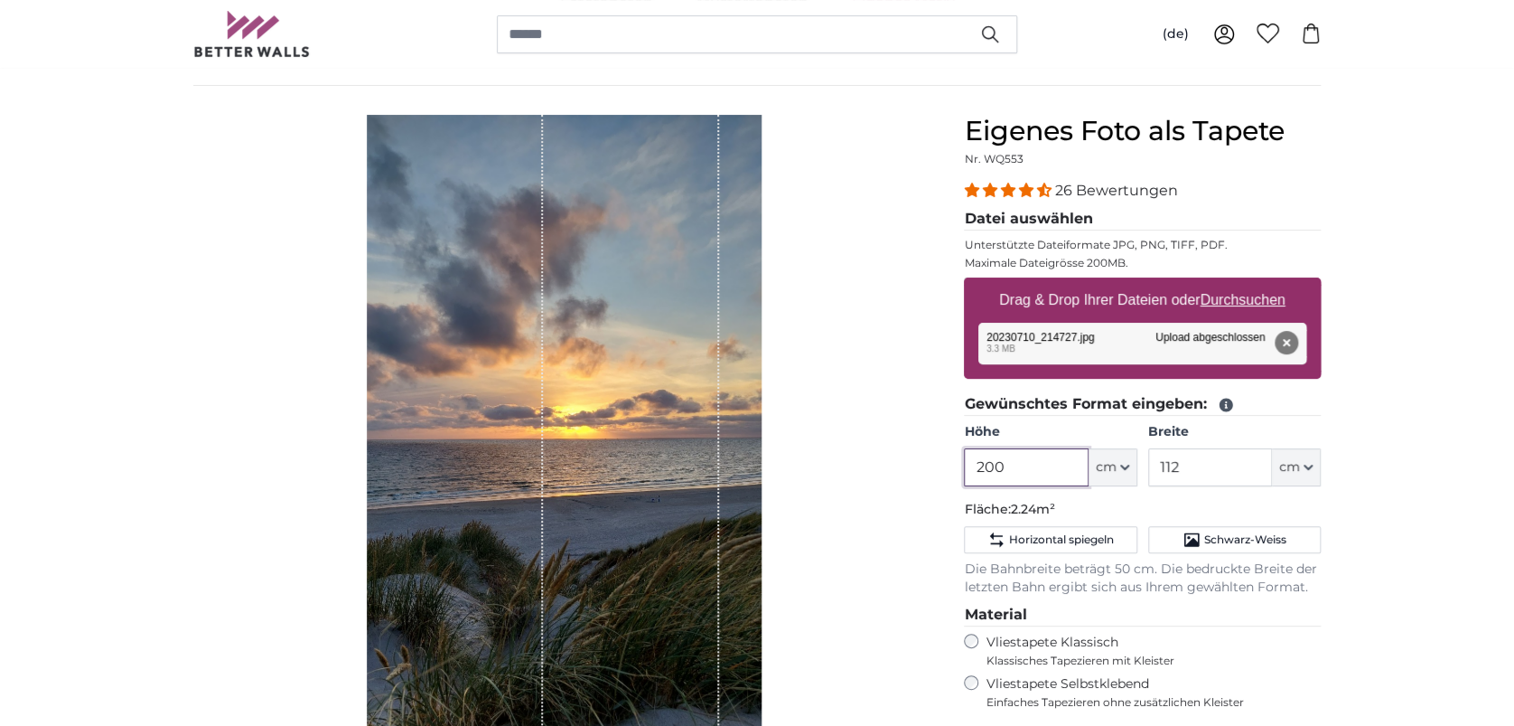
drag, startPoint x: 1041, startPoint y: 458, endPoint x: 955, endPoint y: 459, distance: 85.8
click at [955, 459] on div "Eigenes Foto als Tapete Nr. WQ553 26 Bewertungen Datei auswählen Unterstützte D…" at bounding box center [1143, 567] width 386 height 904
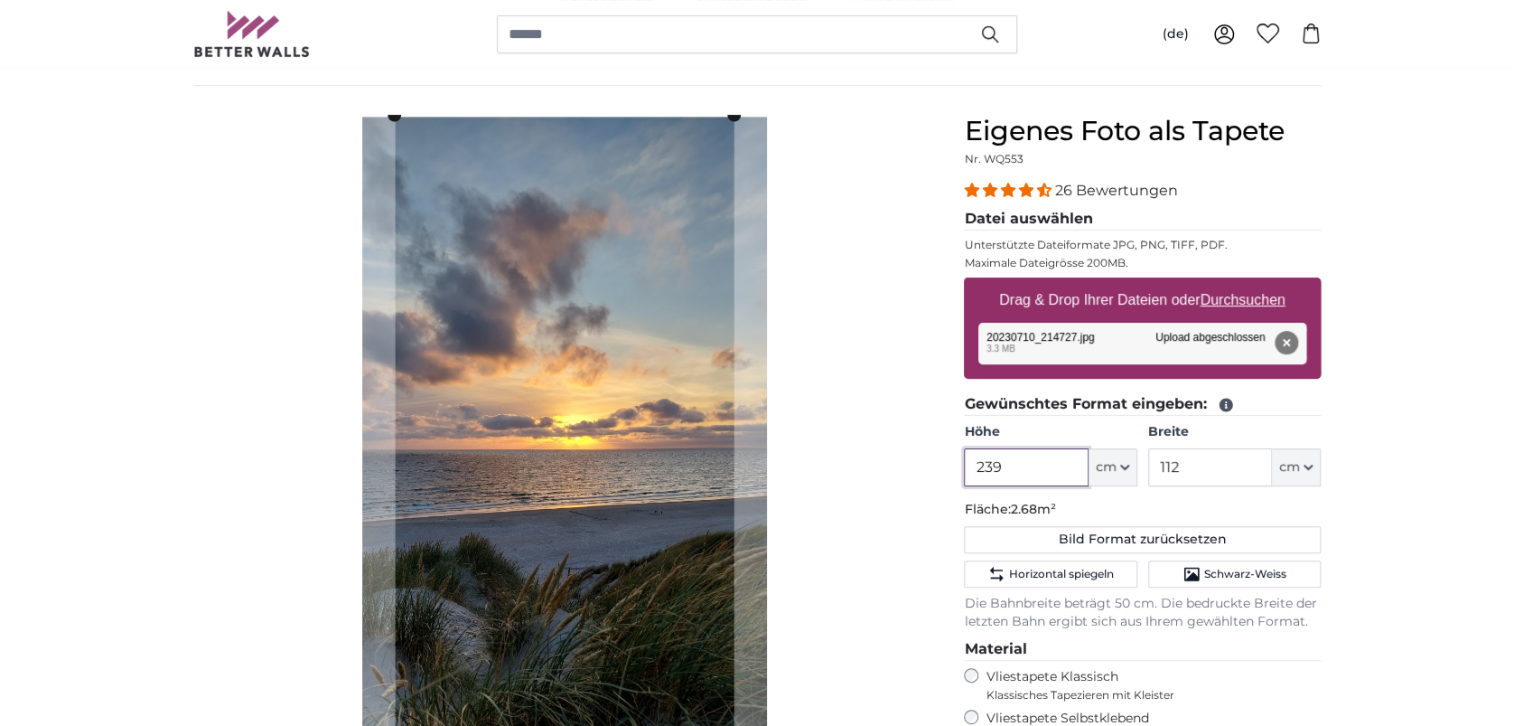
type input "239"
drag, startPoint x: 1190, startPoint y: 460, endPoint x: 1168, endPoint y: 463, distance: 21.9
click at [1168, 463] on input "112" at bounding box center [1210, 467] width 124 height 38
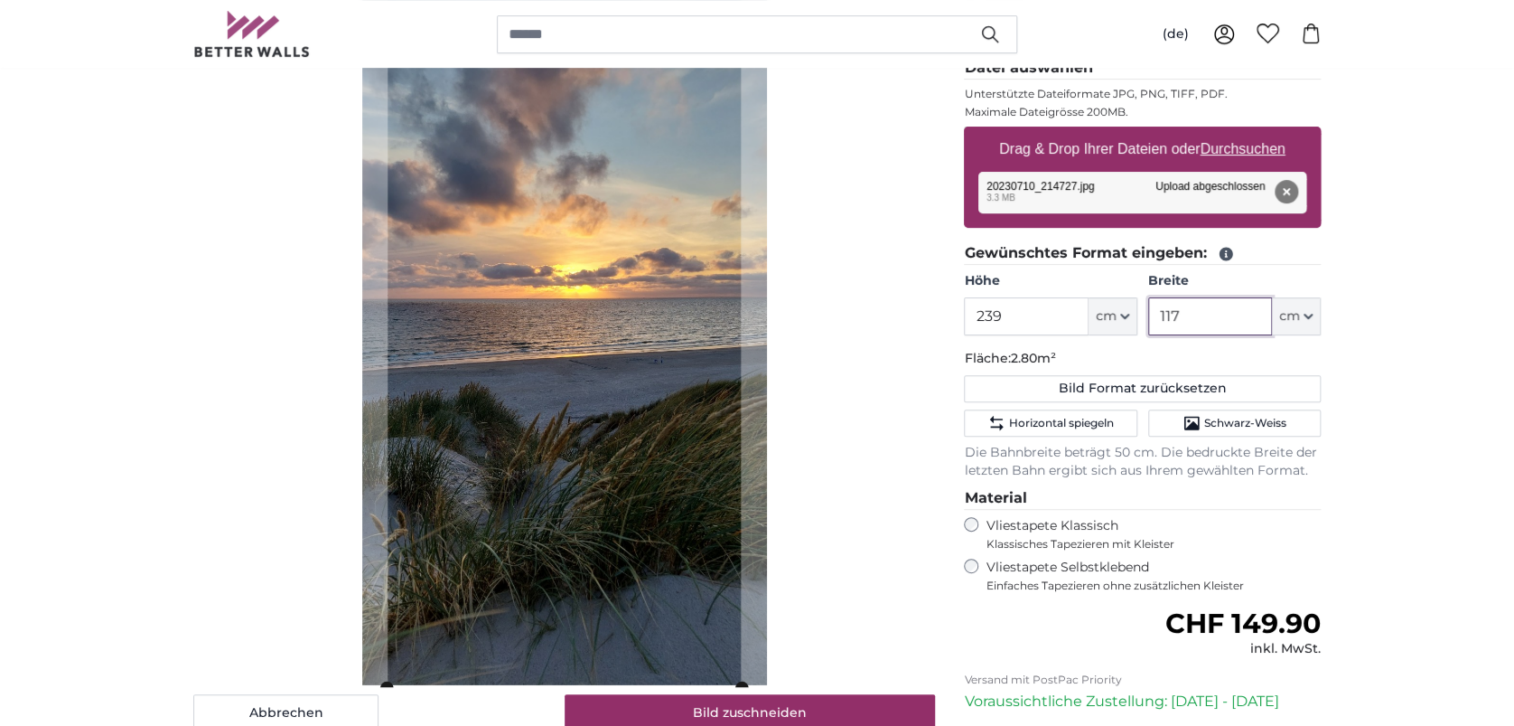
scroll to position [240, 0]
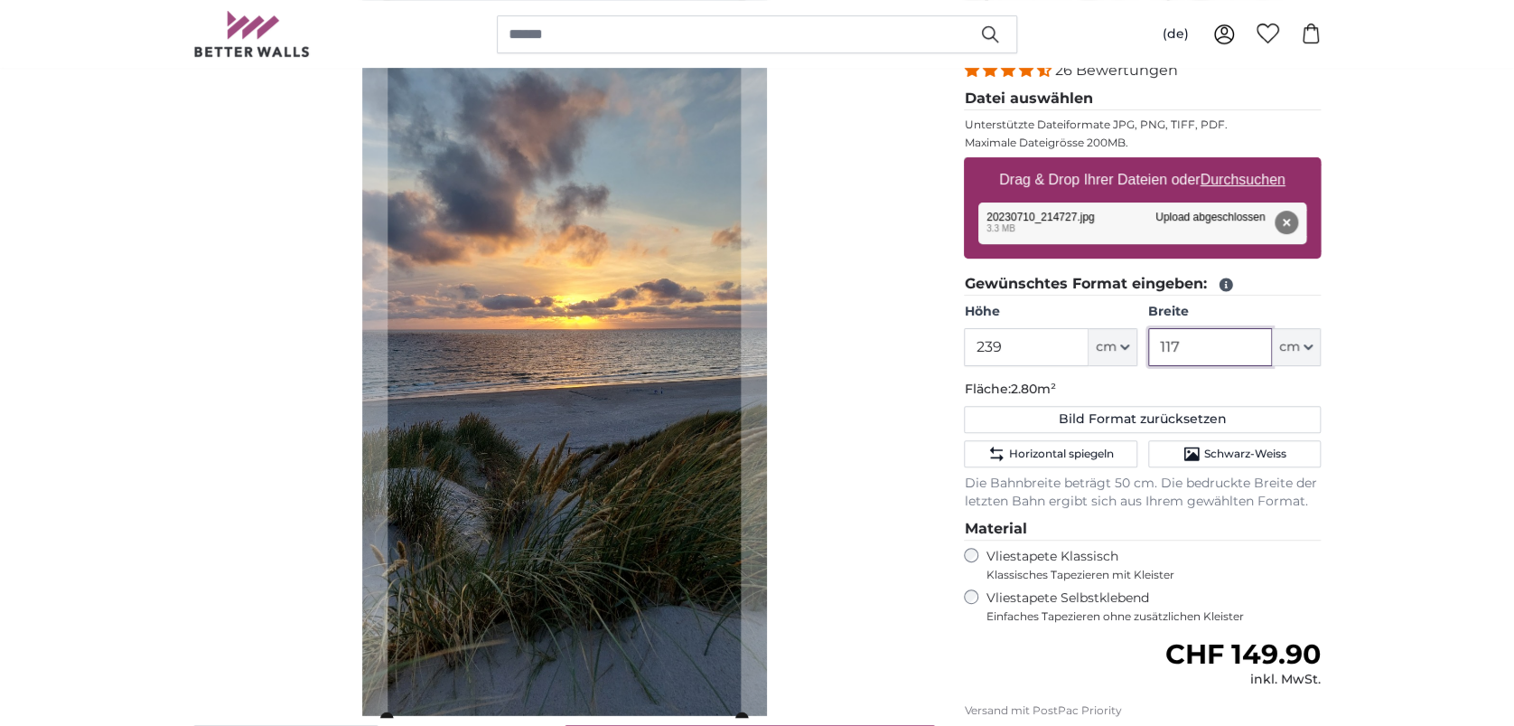
type input "117"
drag, startPoint x: 1284, startPoint y: 218, endPoint x: 1265, endPoint y: 181, distance: 41.6
click at [1282, 212] on button "Entfernen" at bounding box center [1286, 222] width 23 height 23
type input "200"
type input "112"
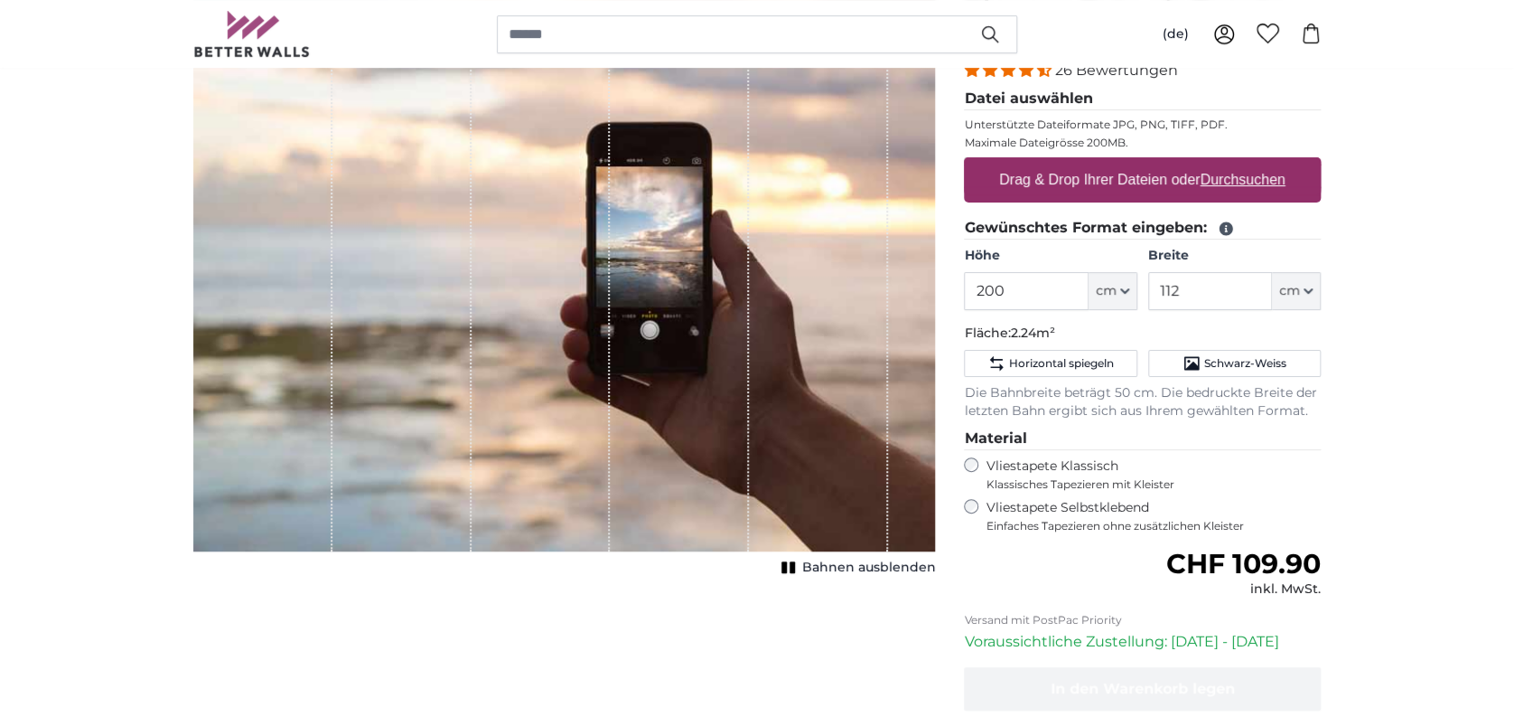
click at [1263, 180] on u "Durchsuchen" at bounding box center [1243, 179] width 85 height 15
click at [1263, 163] on input "Drag & Drop Ihrer Dateien oder Durchsuchen" at bounding box center [1142, 159] width 357 height 5
type input "**********"
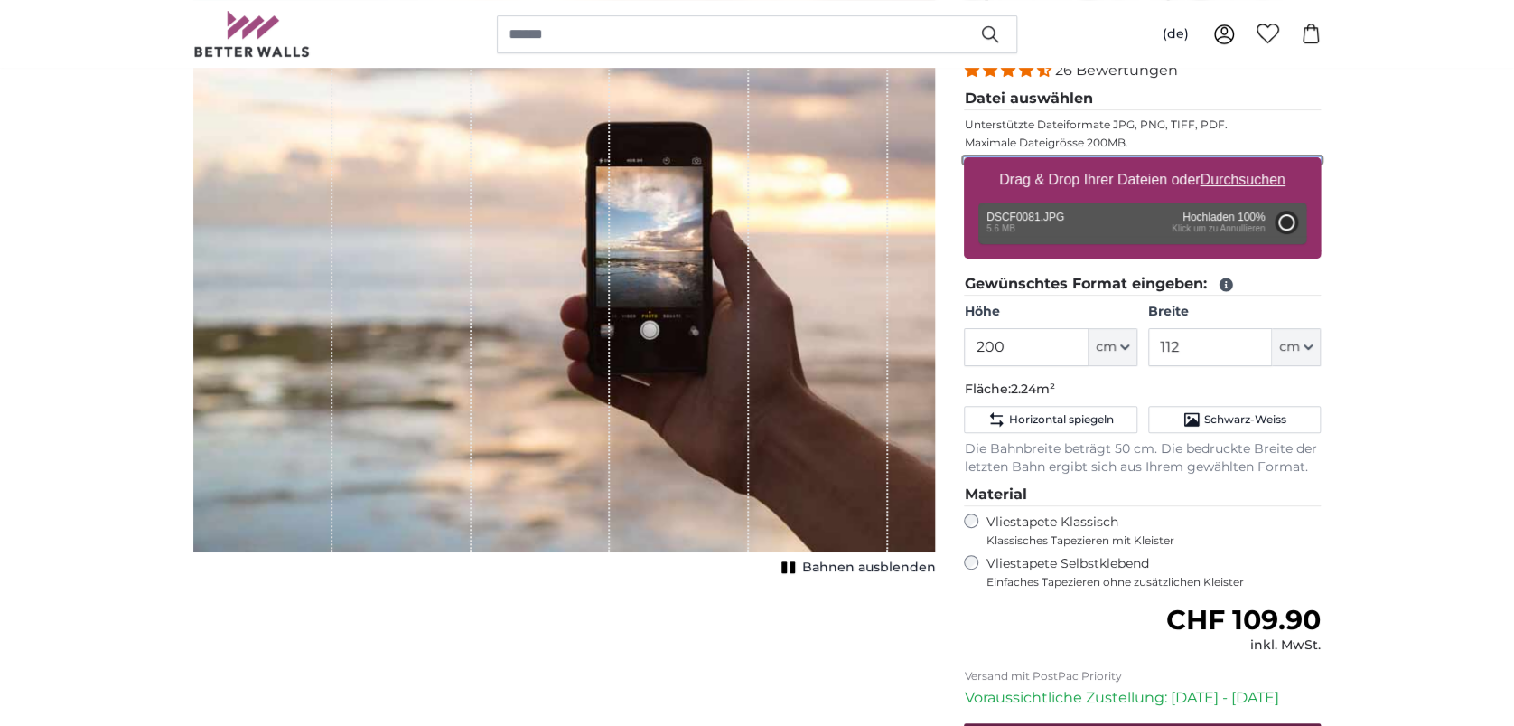
type input "266"
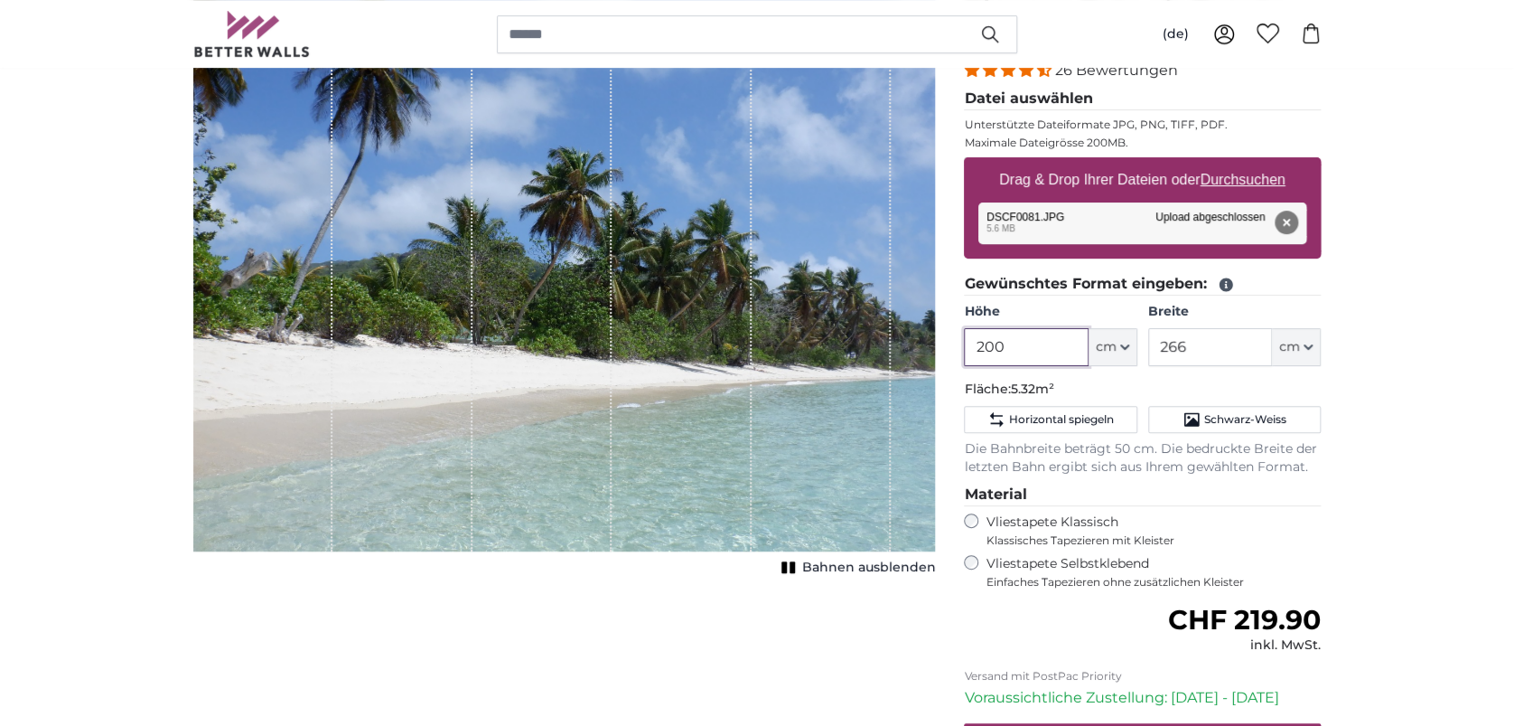
drag, startPoint x: 1025, startPoint y: 351, endPoint x: 942, endPoint y: 342, distance: 83.5
click at [942, 342] on product-detail "Abbrechen Bild zuschneiden Bahnen ausblenden Eigenes Foto als Tapete Nr. WQ553 …" at bounding box center [757, 432] width 1157 height 933
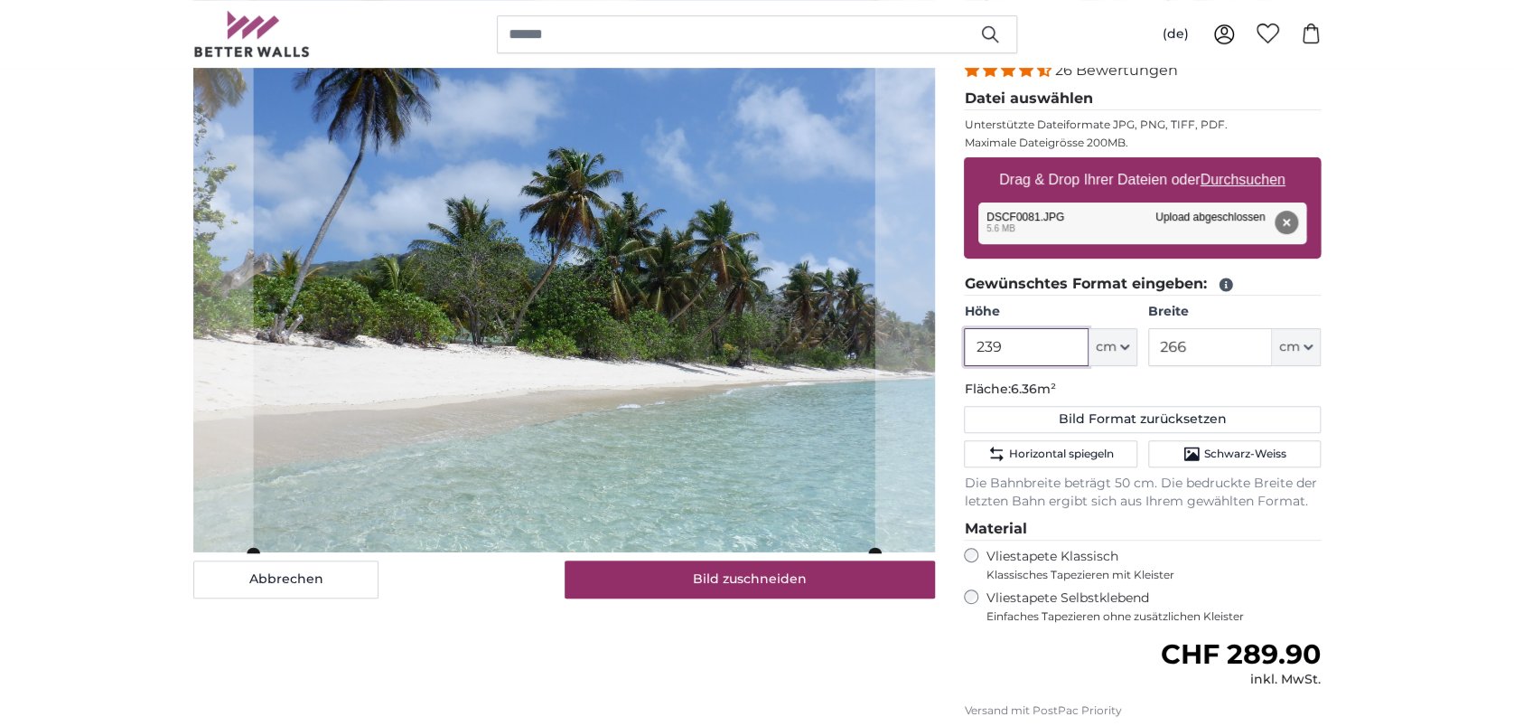
type input "239"
click at [1200, 351] on input "266" at bounding box center [1210, 347] width 124 height 38
drag, startPoint x: 1209, startPoint y: 349, endPoint x: 1120, endPoint y: 346, distance: 89.5
click at [1120, 346] on div "Höhe 239 ft cm Centimeter (cm) Inches (inch) Feet (ft. in.) Breite 266 ft cm Ce…" at bounding box center [1142, 334] width 357 height 63
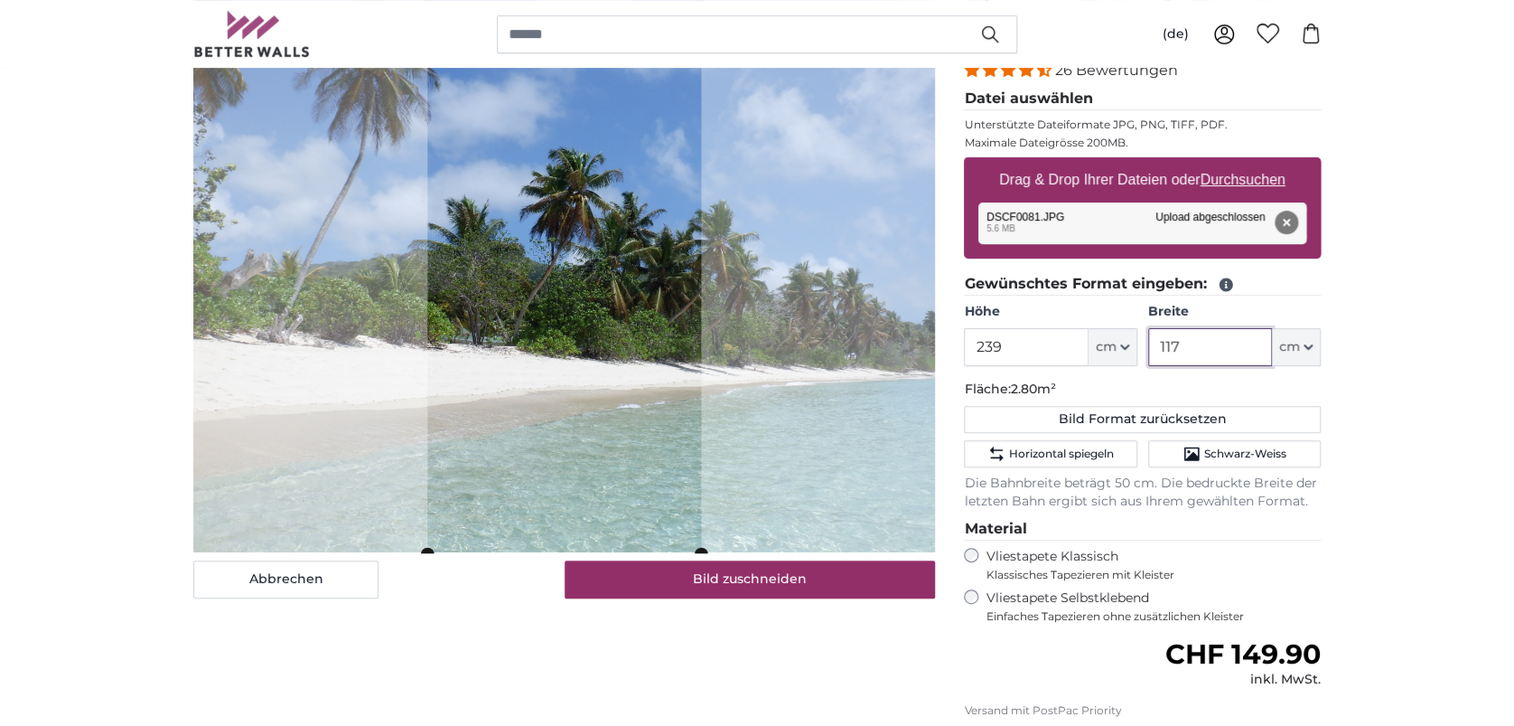
drag, startPoint x: 1171, startPoint y: 354, endPoint x: 1167, endPoint y: 344, distance: 10.6
click at [1126, 349] on div "Höhe 239 ft cm Centimeter (cm) Inches (inch) Feet (ft. in.) Breite 117 ft cm Ce…" at bounding box center [1142, 334] width 357 height 63
drag, startPoint x: 1185, startPoint y: 345, endPoint x: 1079, endPoint y: 328, distance: 108.0
click at [1079, 328] on div "Höhe 239 ft cm Centimeter (cm) Inches (inch) Feet (ft. in.) Breite 117 ft cm Ce…" at bounding box center [1142, 334] width 357 height 63
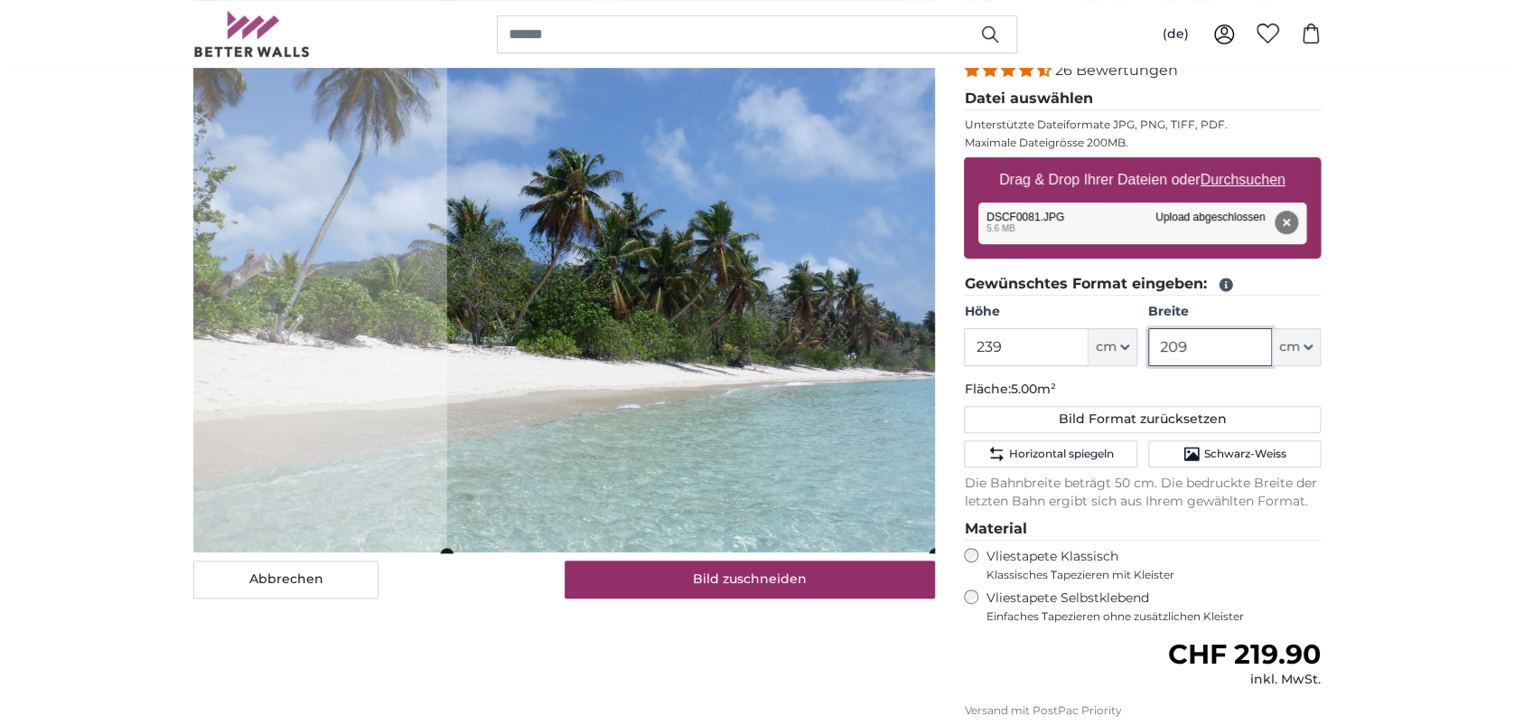
click at [810, 449] on cropper-handle at bounding box center [691, 274] width 488 height 558
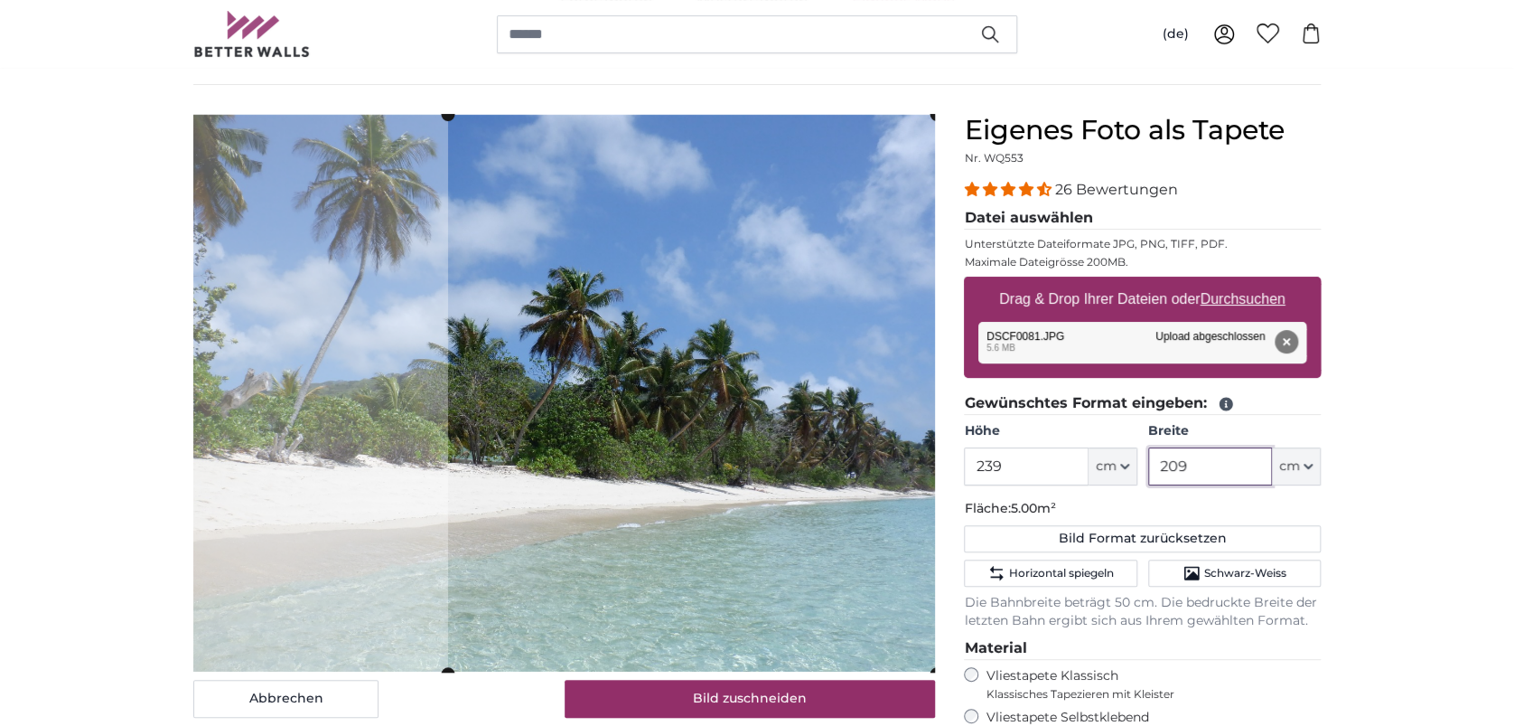
scroll to position [120, 0]
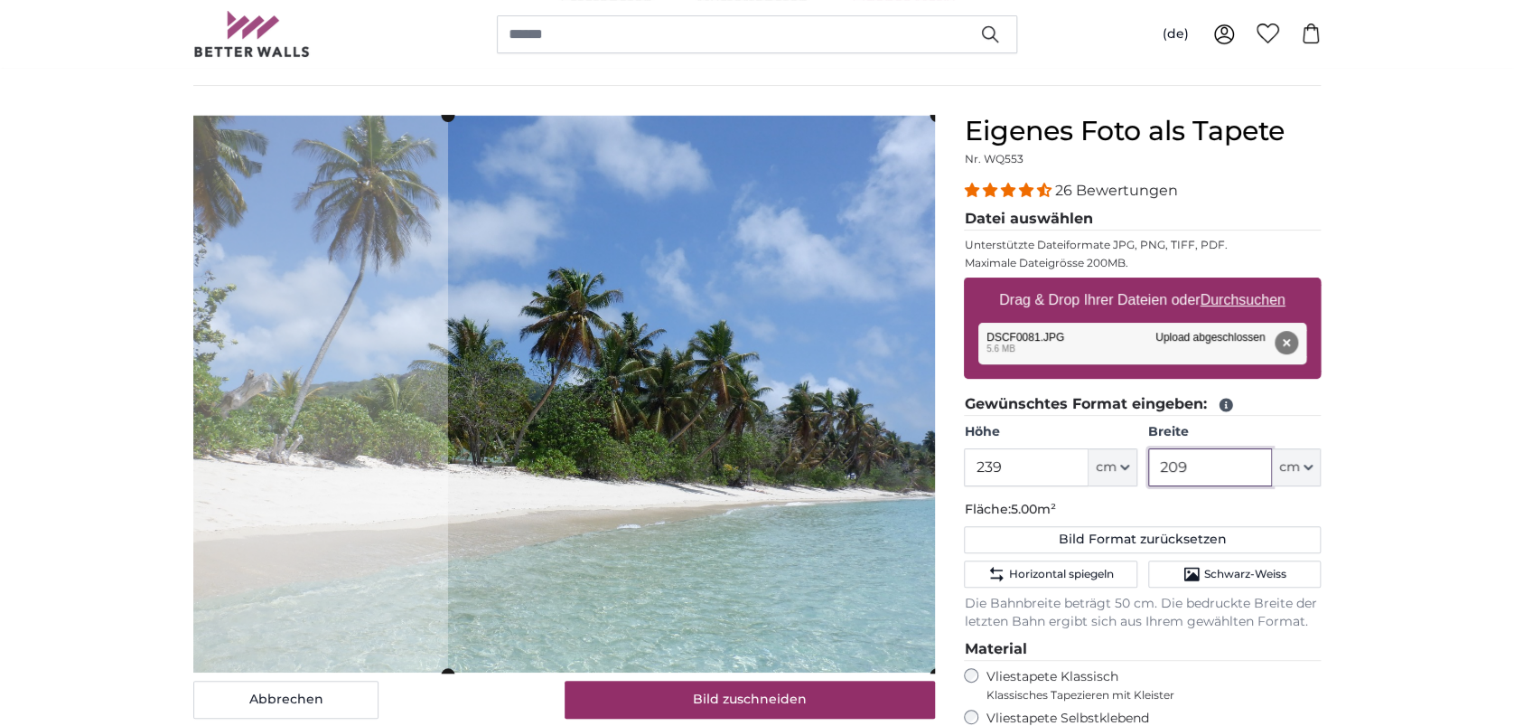
type input "209"
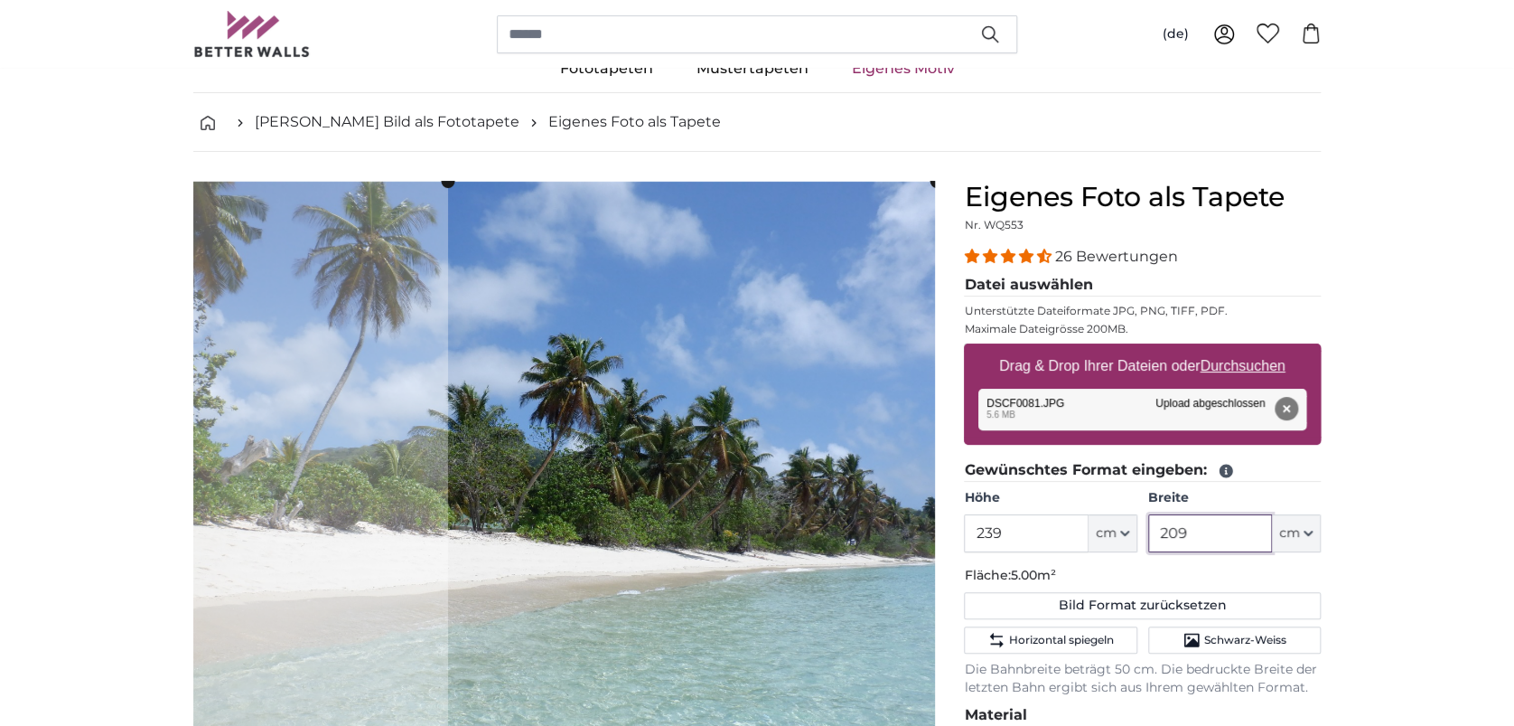
scroll to position [0, 0]
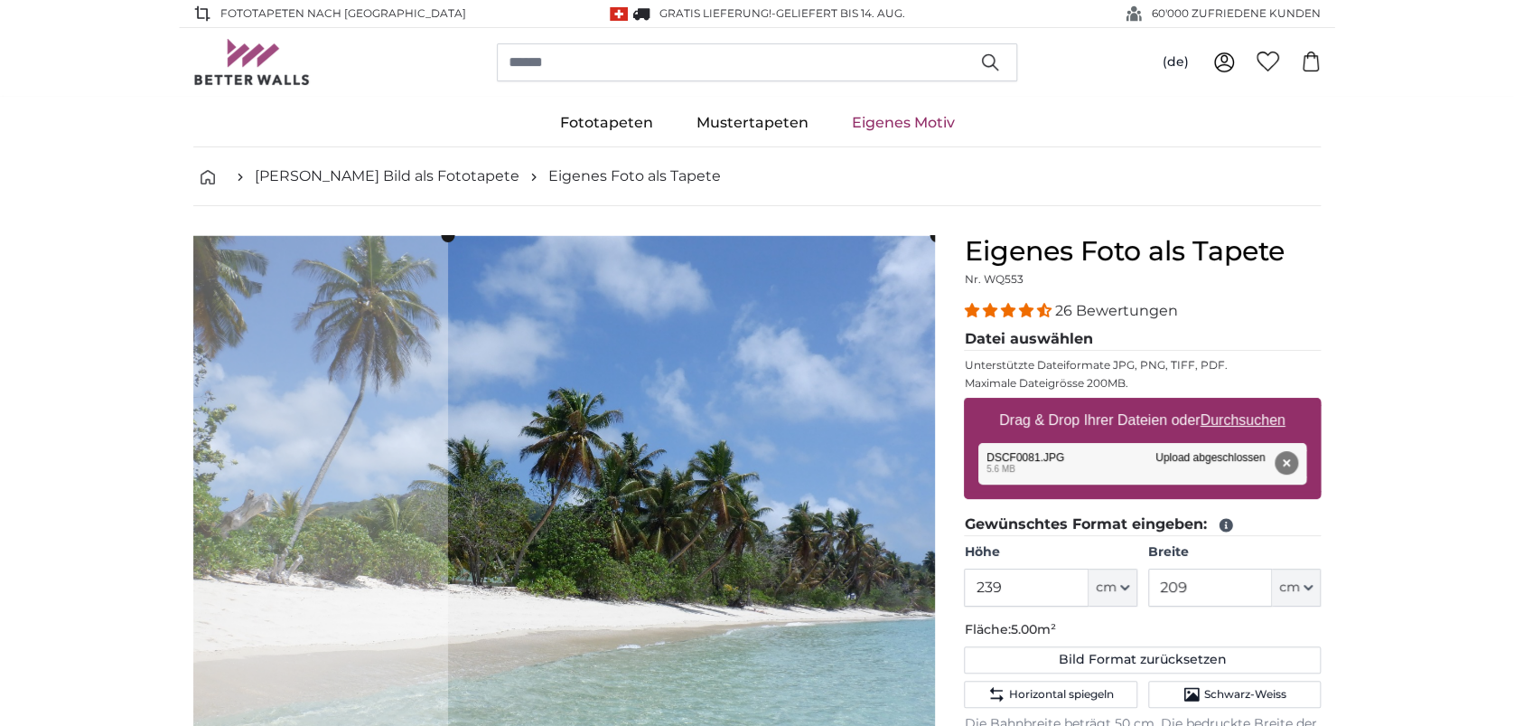
click at [1279, 417] on u "Durchsuchen" at bounding box center [1243, 419] width 85 height 15
click at [1279, 403] on input "Drag & Drop Ihrer Dateien oder Durchsuchen" at bounding box center [1142, 400] width 357 height 5
type input "**********"
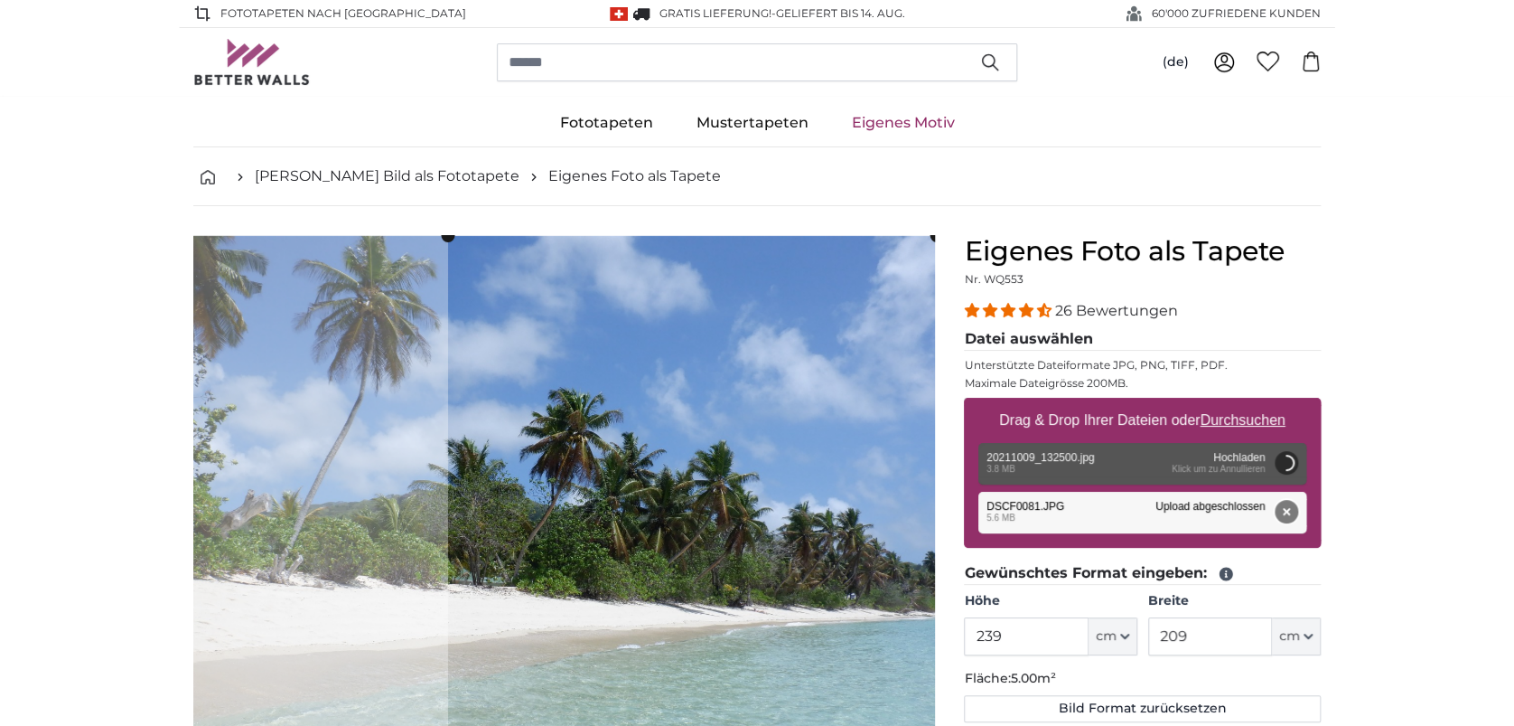
click at [1284, 503] on button "Entfernen" at bounding box center [1286, 511] width 23 height 23
type input "200"
type input "266"
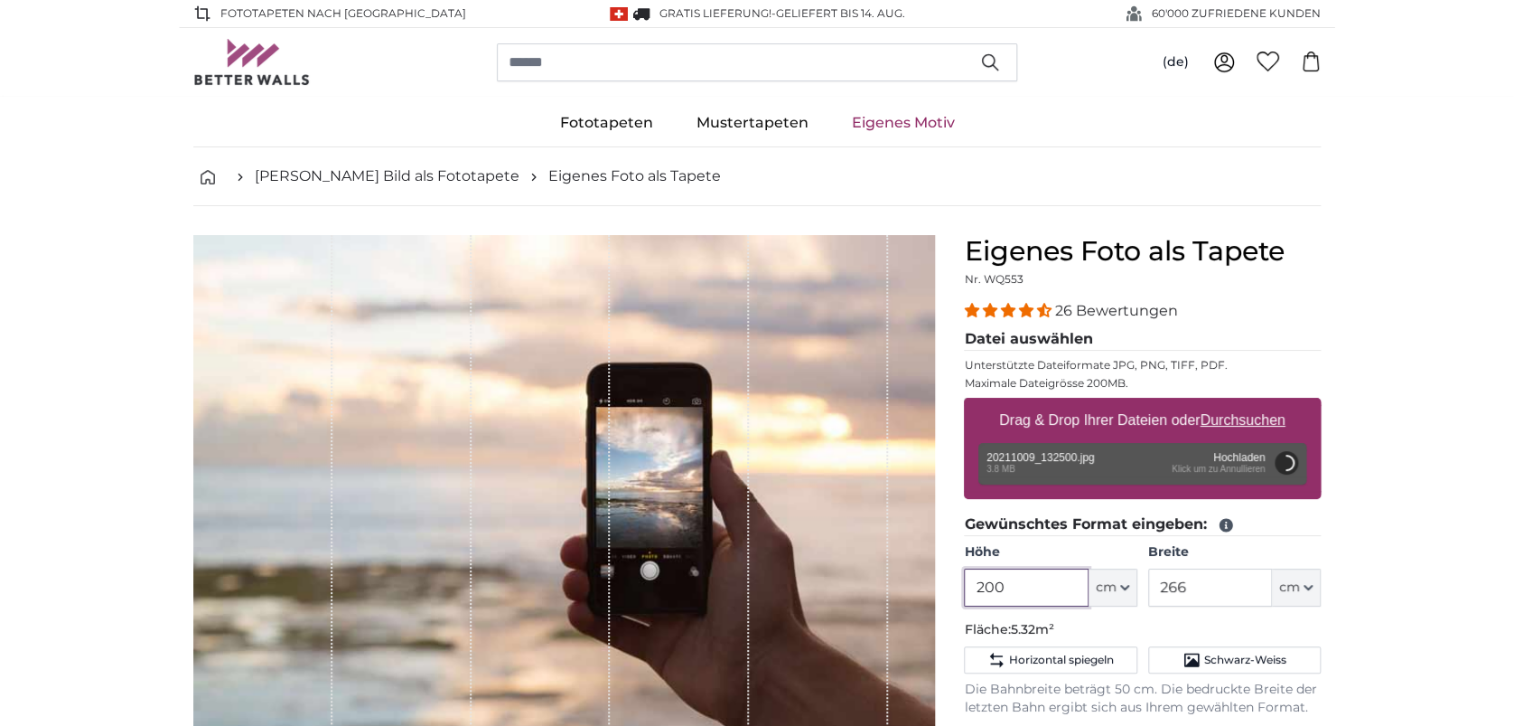
drag, startPoint x: 1047, startPoint y: 585, endPoint x: 913, endPoint y: 580, distance: 134.7
click at [913, 580] on product-detail "Abbrechen Bild zuschneiden Bahnen ausblenden Eigenes Foto als Tapete Nr. WQ553 …" at bounding box center [757, 672] width 1157 height 933
type input "239"
drag, startPoint x: 1219, startPoint y: 586, endPoint x: 1113, endPoint y: 576, distance: 106.2
click at [1113, 576] on div "Höhe 239 ft cm Centimeter (cm) Inches (inch) Feet (ft. in.) Breite 266 ft cm Ce…" at bounding box center [1142, 574] width 357 height 63
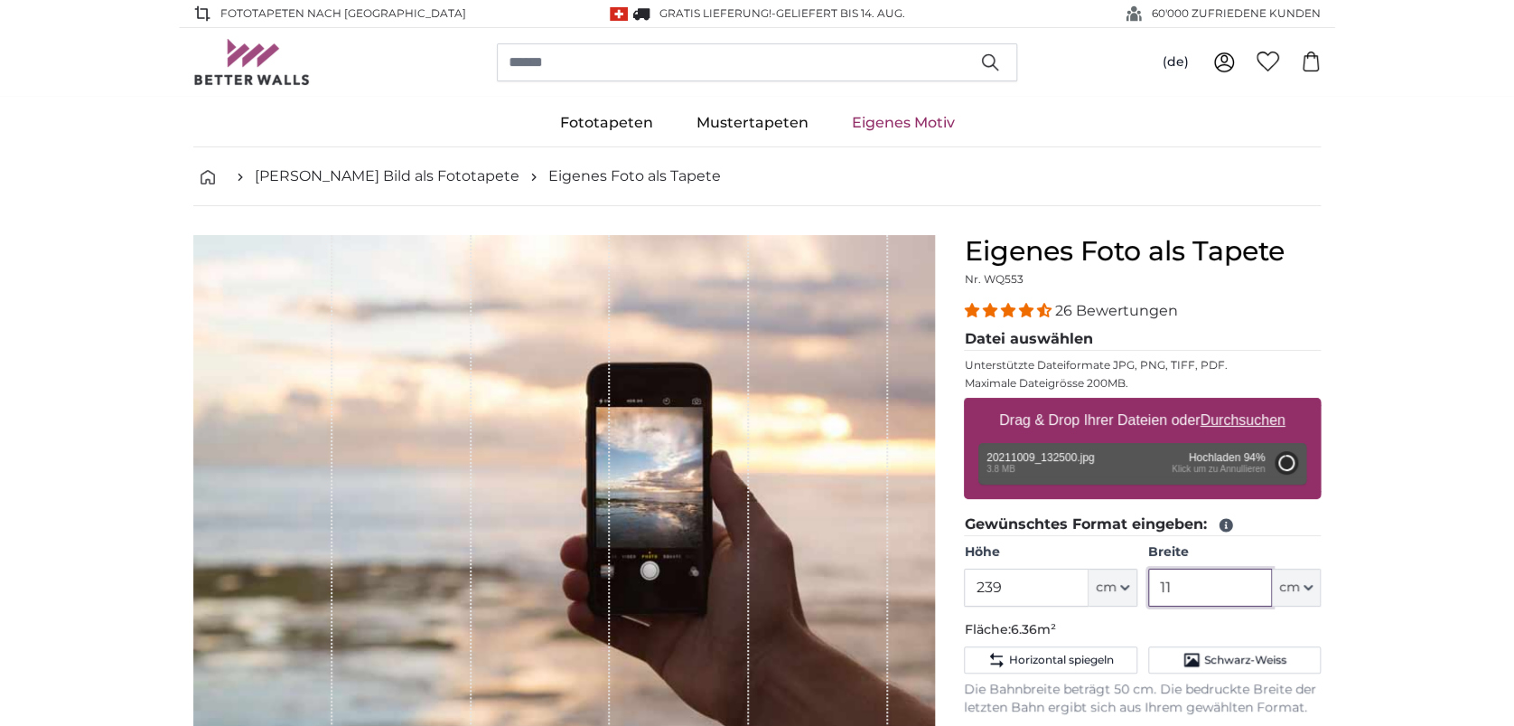
type input "117"
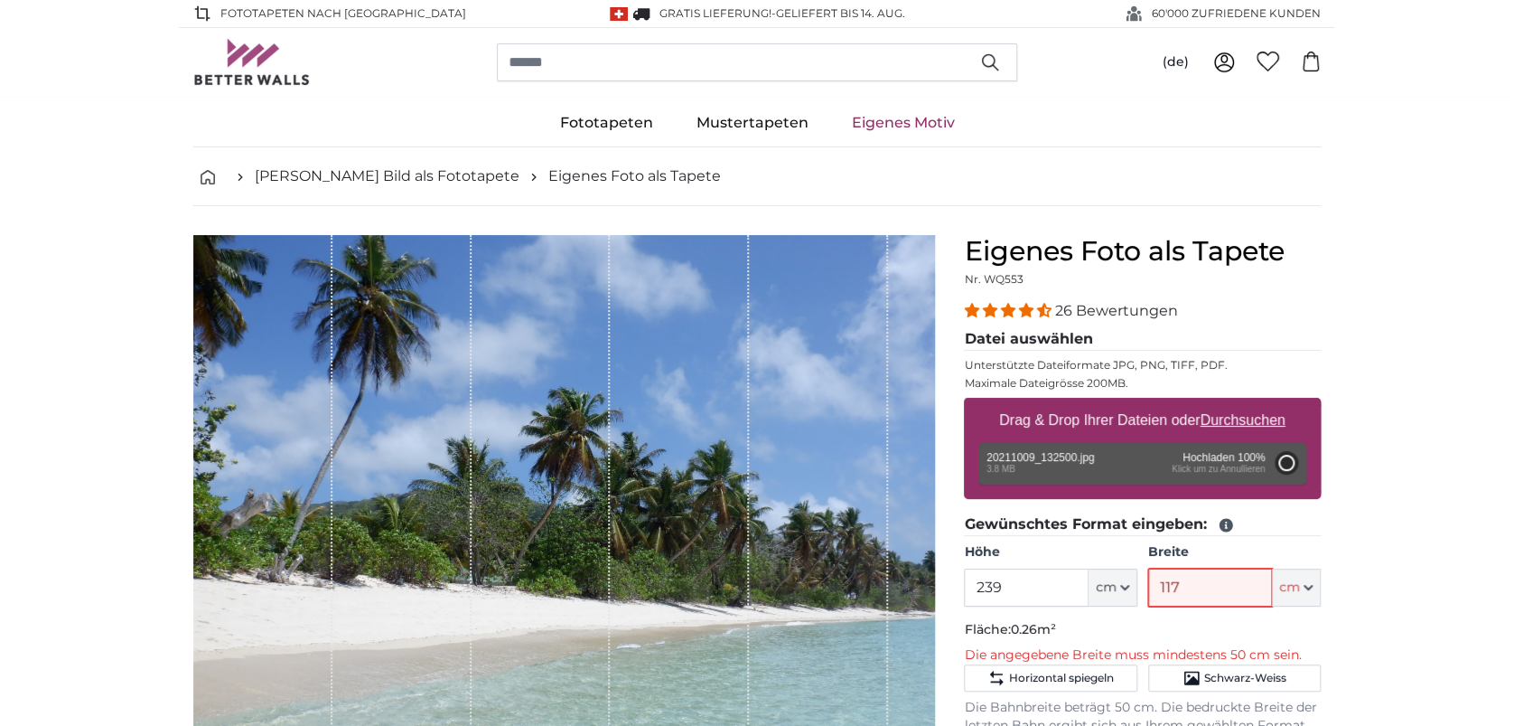
type input "200"
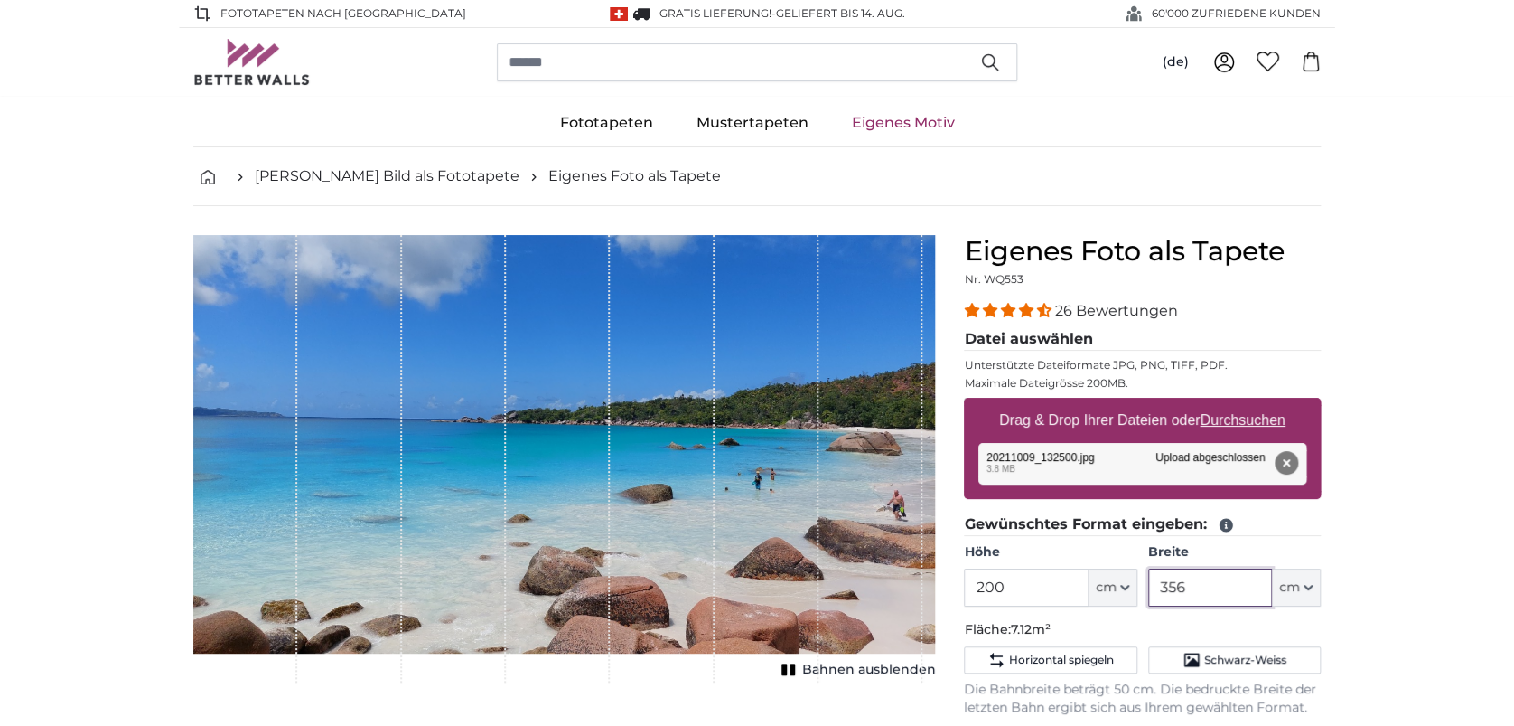
type input "356"
drag, startPoint x: 1024, startPoint y: 583, endPoint x: 979, endPoint y: 583, distance: 44.3
click at [979, 583] on input "200" at bounding box center [1026, 587] width 124 height 38
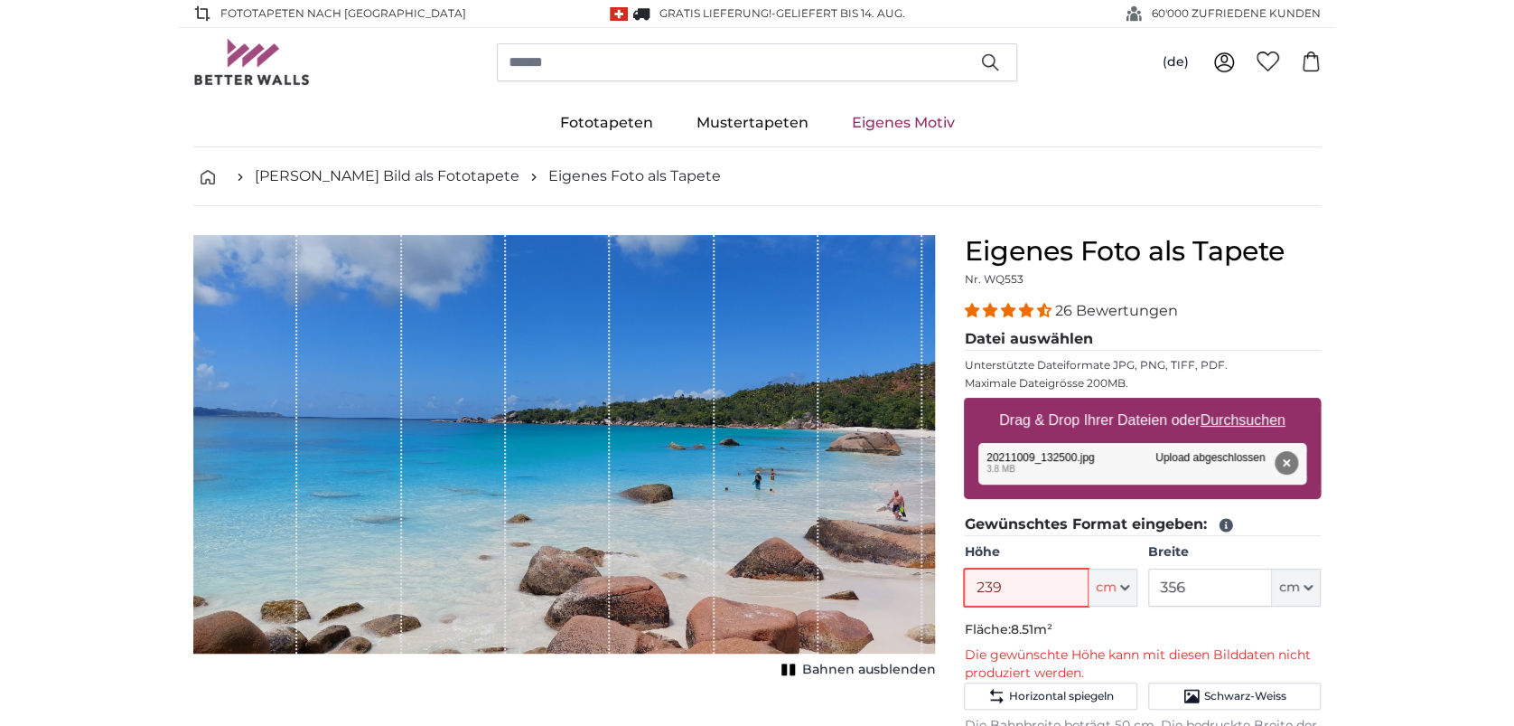
type input "239"
drag, startPoint x: 1189, startPoint y: 587, endPoint x: 1137, endPoint y: 587, distance: 52.4
click at [1137, 587] on div "Höhe 239 ft cm Centimeter (cm) Inches (inch) Feet (ft. in.) Breite 356 ft cm Ce…" at bounding box center [1142, 574] width 357 height 63
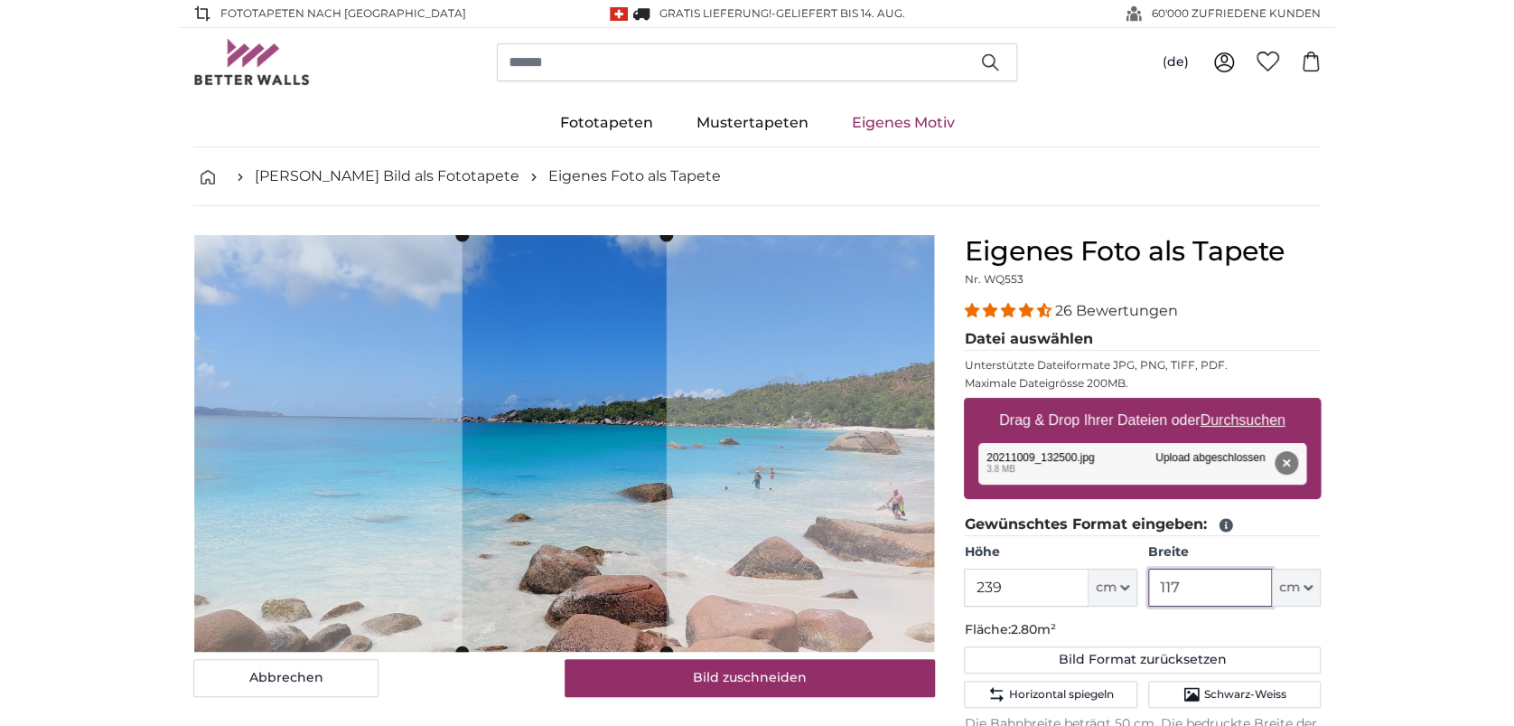
drag, startPoint x: 1195, startPoint y: 587, endPoint x: 1141, endPoint y: 581, distance: 54.6
click at [1141, 581] on div "Höhe 239 ft cm Centimeter (cm) Inches (inch) Feet (ft. in.) Breite 117 ft cm Ce…" at bounding box center [1142, 574] width 357 height 63
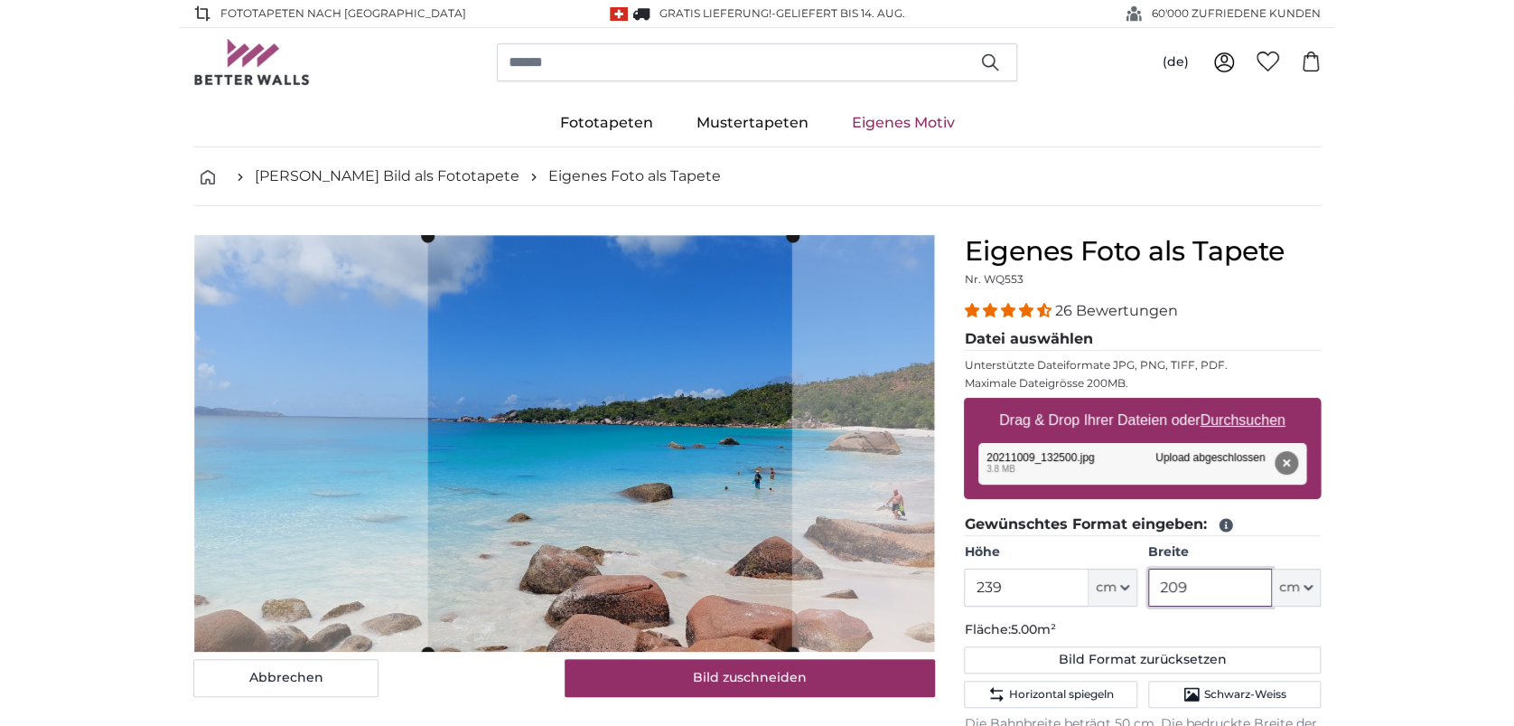
click at [762, 595] on cropper-handle at bounding box center [610, 444] width 364 height 417
click at [768, 602] on cropper-handle at bounding box center [617, 444] width 364 height 417
click at [850, 634] on img at bounding box center [564, 443] width 740 height 417
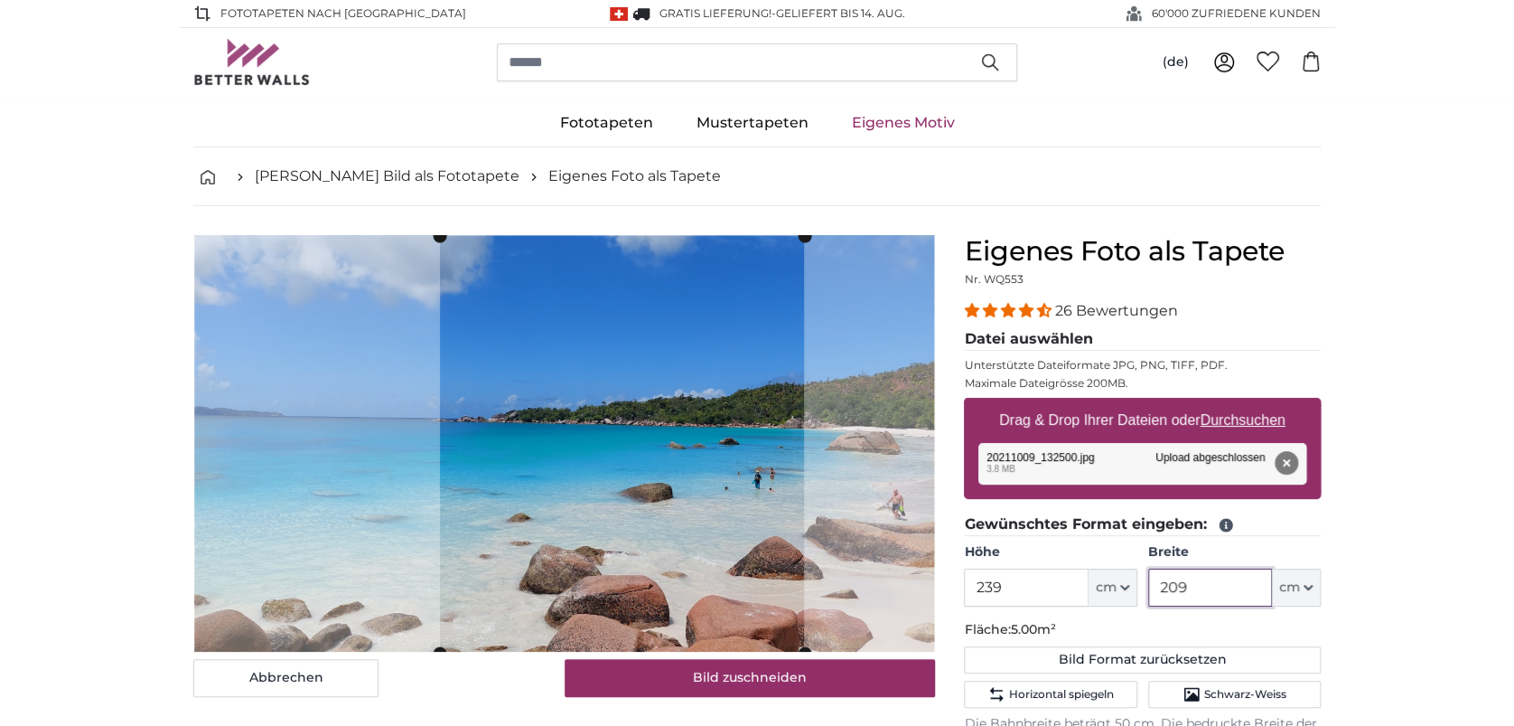
click at [743, 594] on cropper-handle at bounding box center [622, 444] width 364 height 417
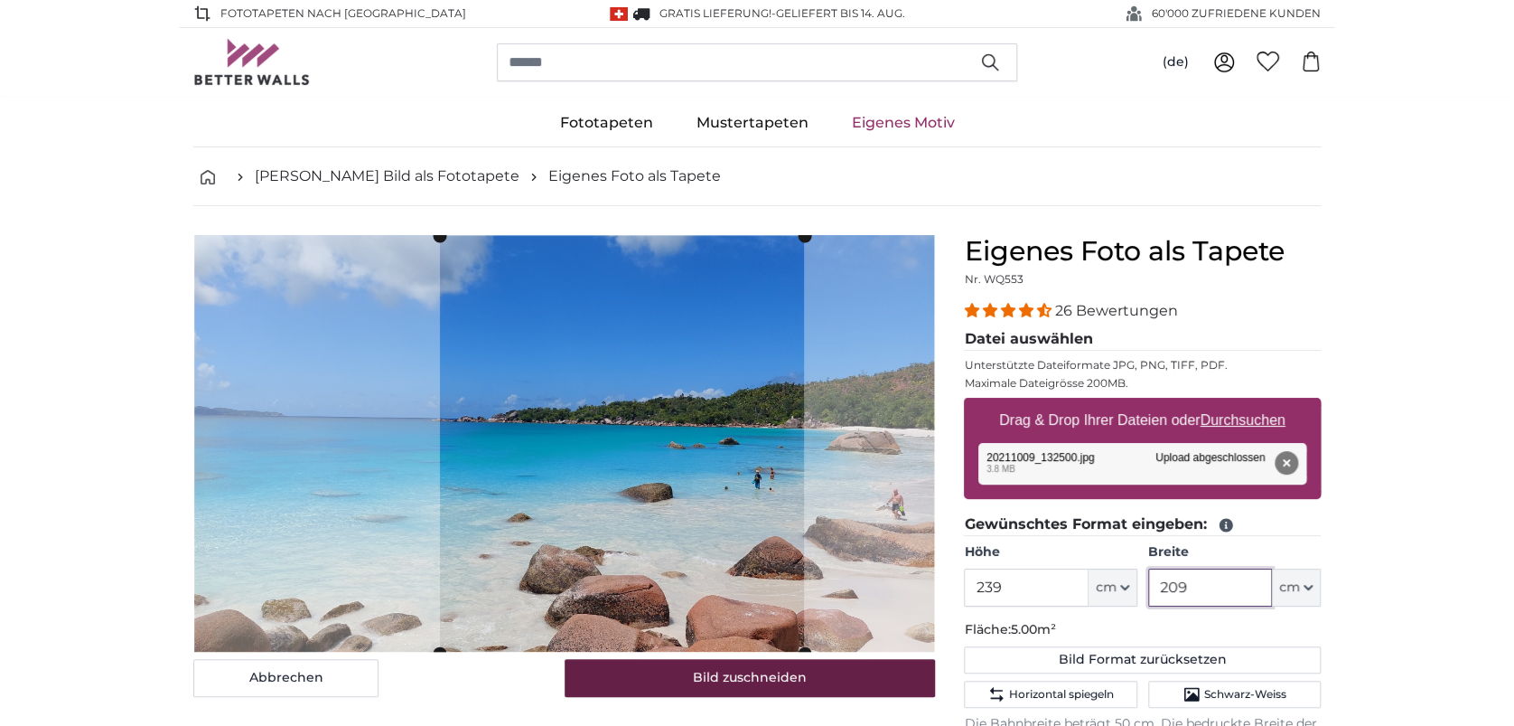
type input "209"
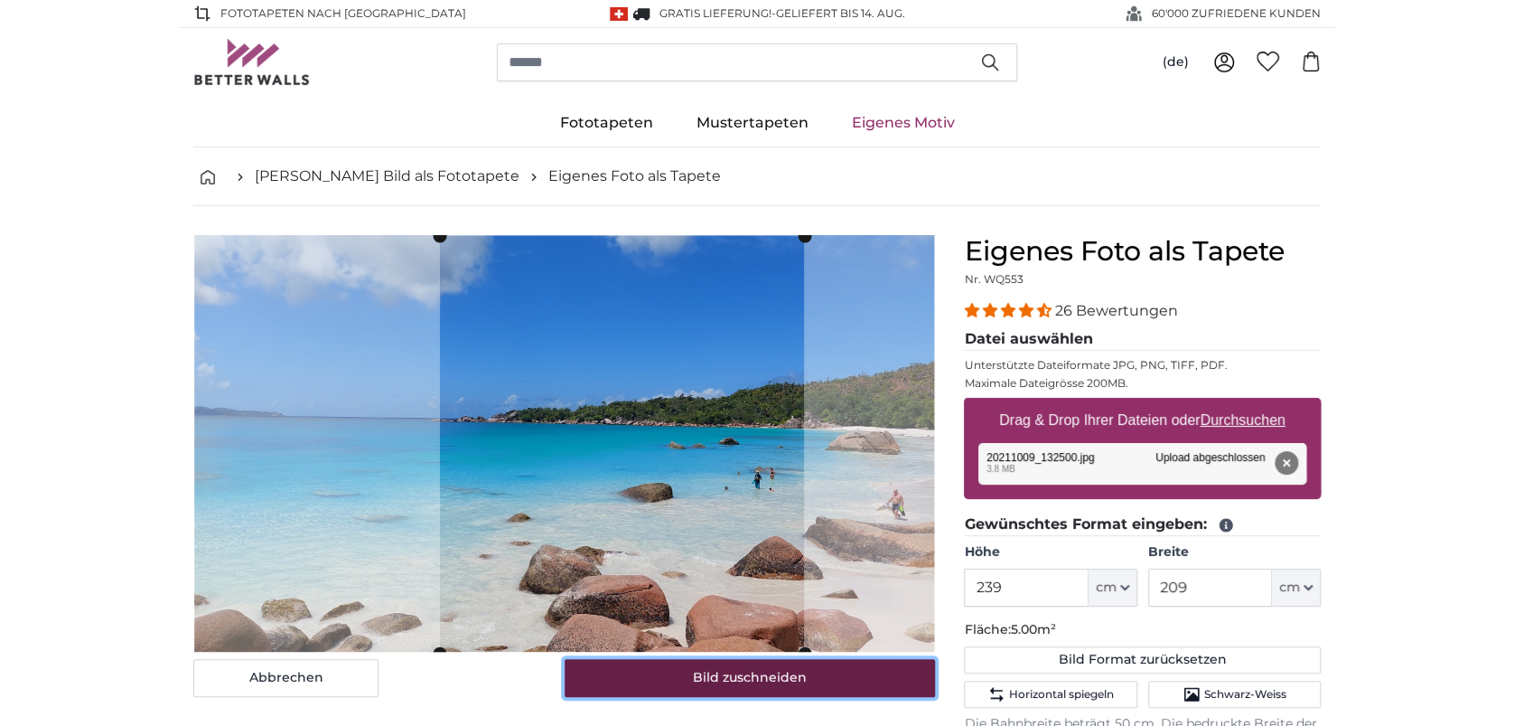
click at [755, 666] on button "Bild zuschneiden" at bounding box center [750, 678] width 371 height 38
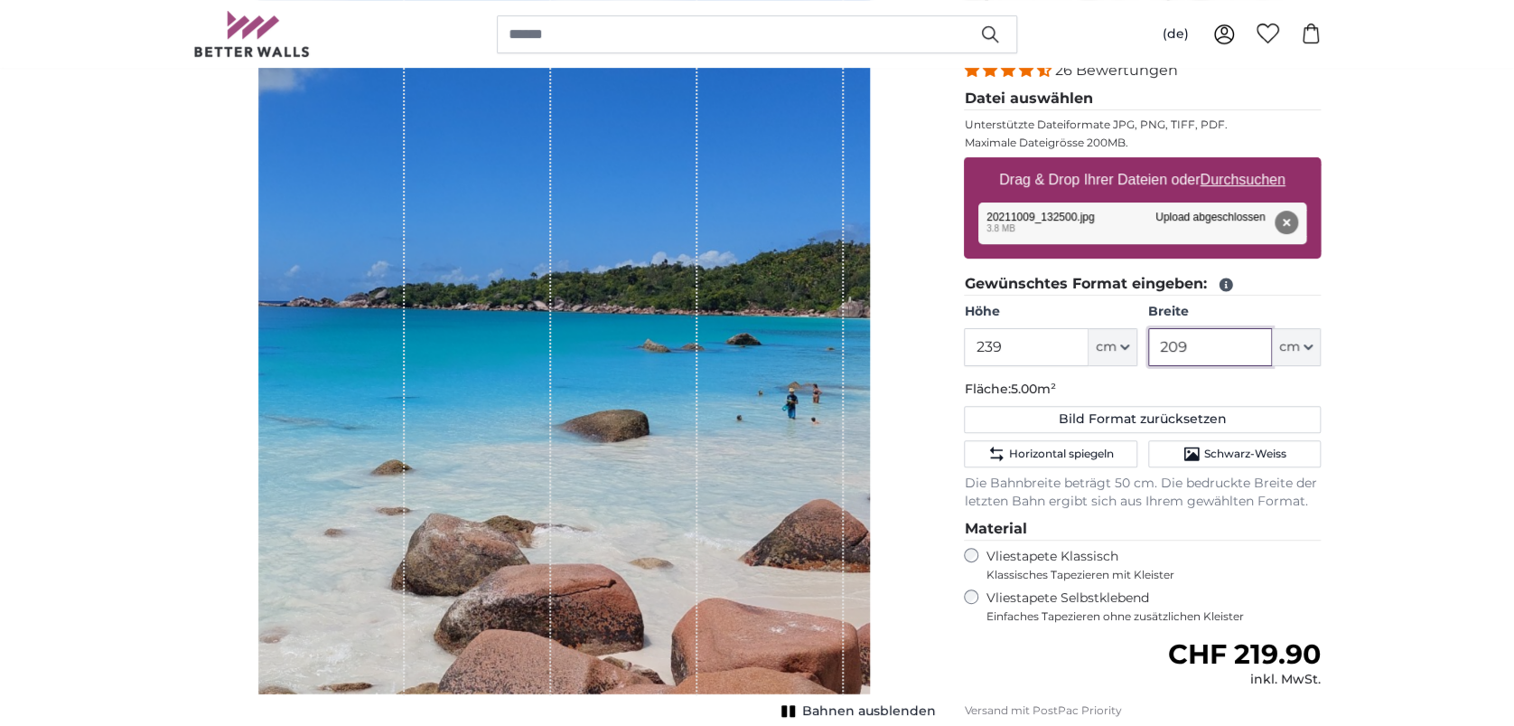
drag, startPoint x: 1185, startPoint y: 351, endPoint x: 1166, endPoint y: 350, distance: 19.0
click at [1166, 350] on input "209" at bounding box center [1210, 347] width 124 height 38
type input "211"
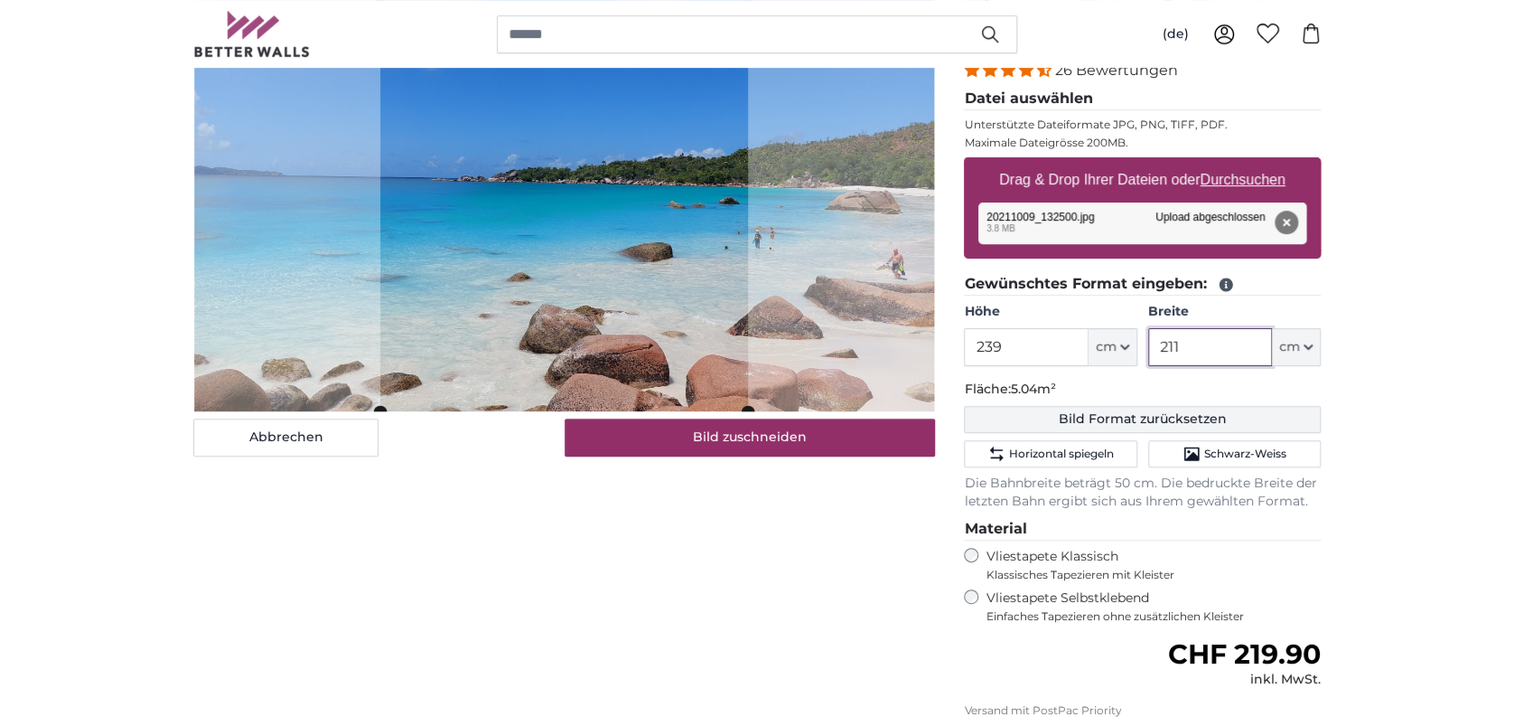
type input "211"
click at [1310, 412] on button "Bild Format zurücksetzen" at bounding box center [1142, 419] width 357 height 27
type input "200"
type input "356"
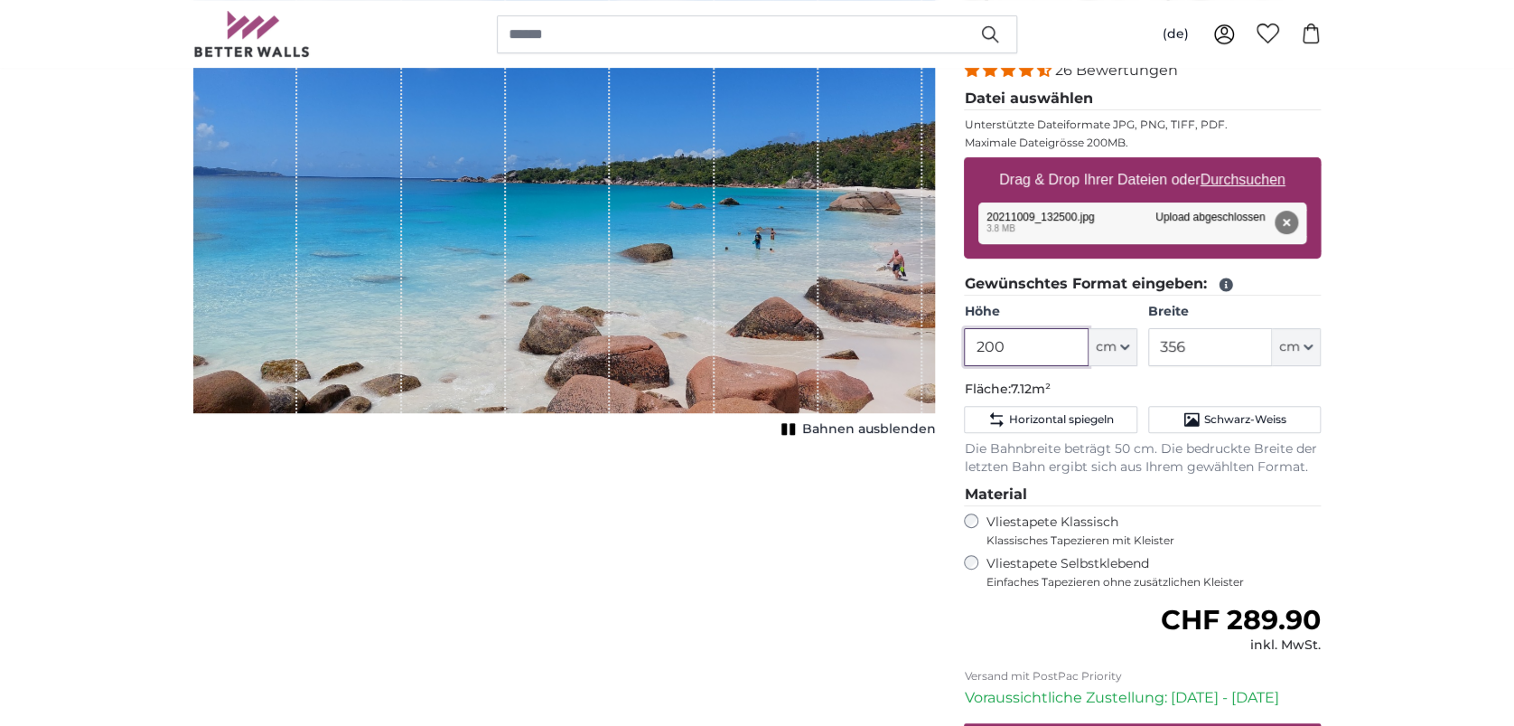
drag, startPoint x: 1001, startPoint y: 348, endPoint x: 951, endPoint y: 347, distance: 50.6
click at [951, 347] on div "Eigenes Foto als Tapete Nr. WQ553 26 Bewertungen Datei auswählen Unterstützte D…" at bounding box center [1143, 447] width 386 height 904
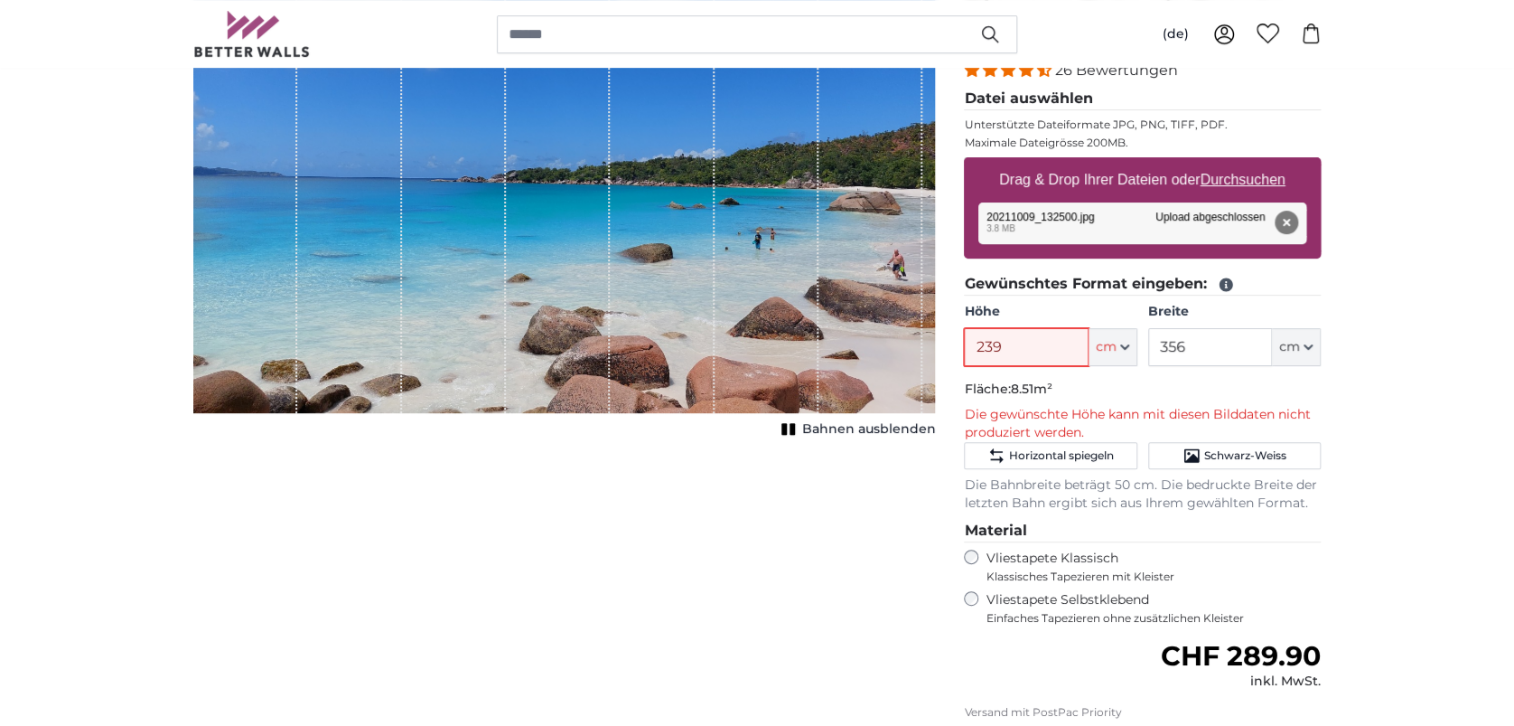
type input "239"
drag, startPoint x: 1239, startPoint y: 352, endPoint x: 1191, endPoint y: 356, distance: 48.0
click at [1120, 351] on div "Höhe 239 ft cm Centimeter (cm) Inches (inch) Feet (ft. in.) Breite 356 ft cm Ce…" at bounding box center [1142, 334] width 357 height 63
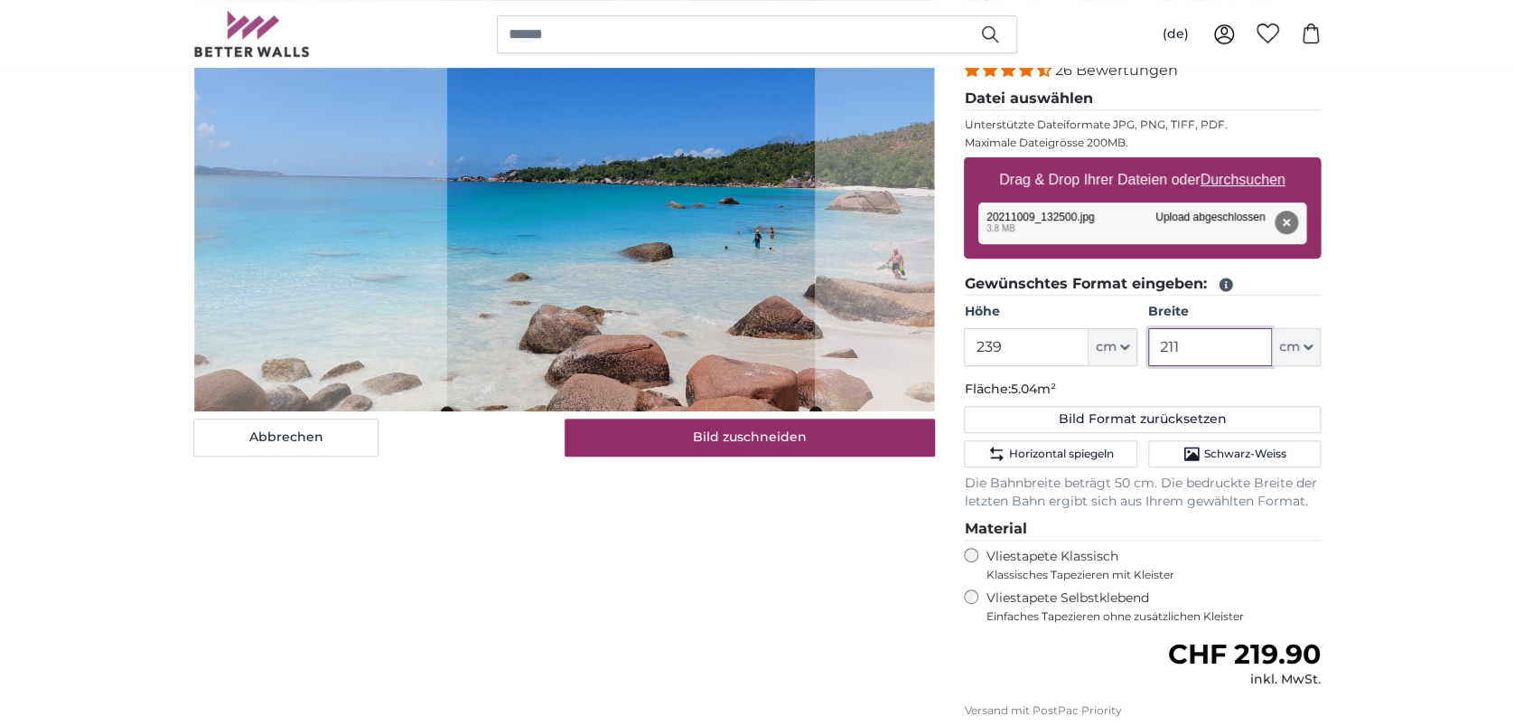
click at [773, 376] on cropper-handle at bounding box center [631, 203] width 368 height 417
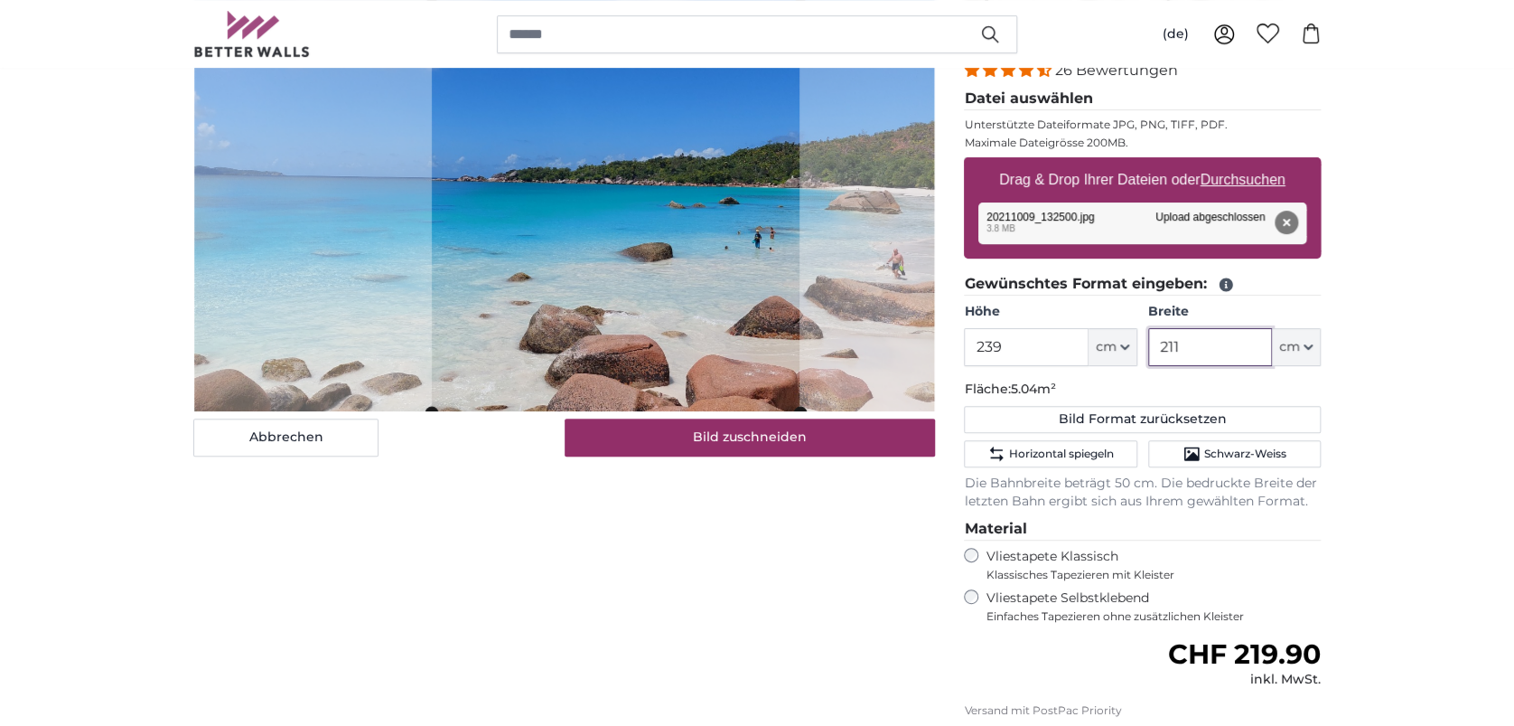
click at [0, 0] on slot at bounding box center [0, 0] width 0 height 0
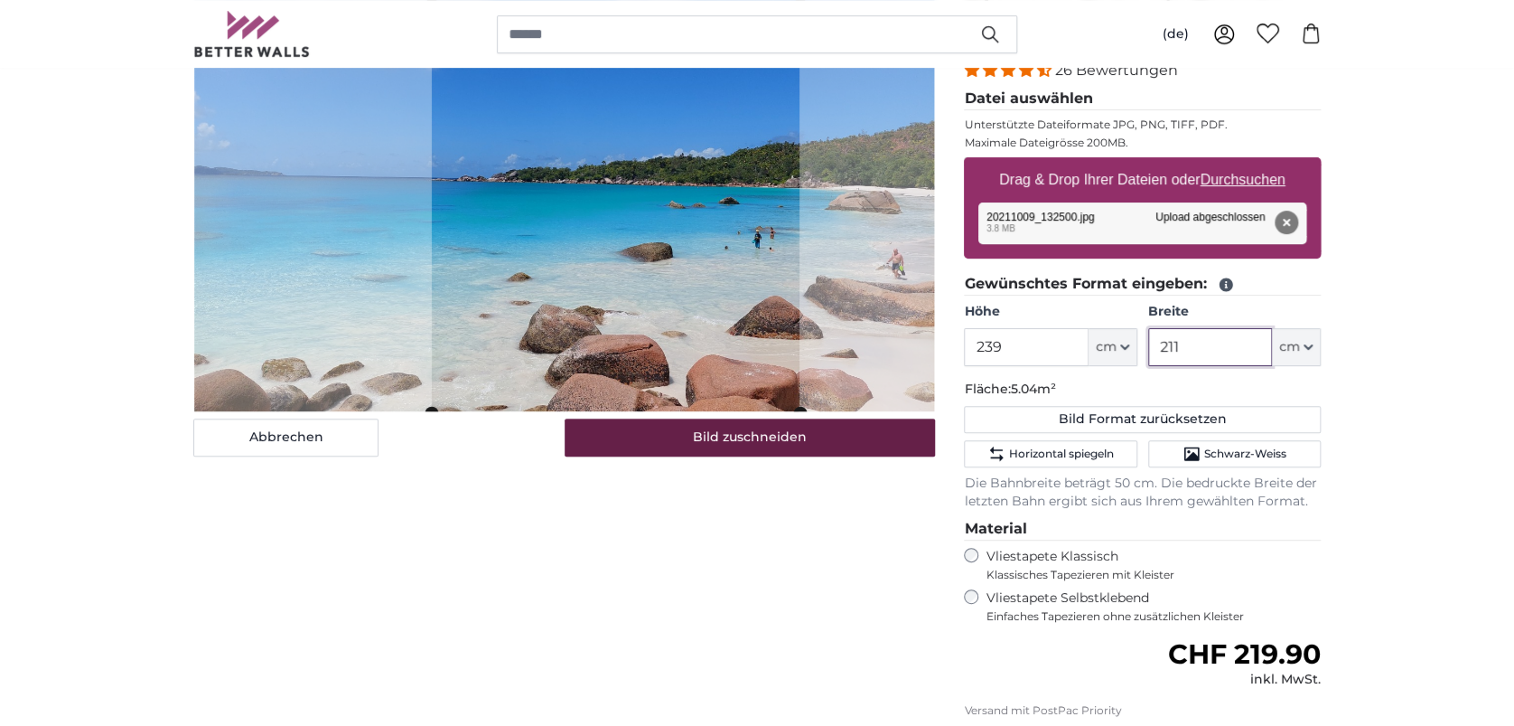
type input "211"
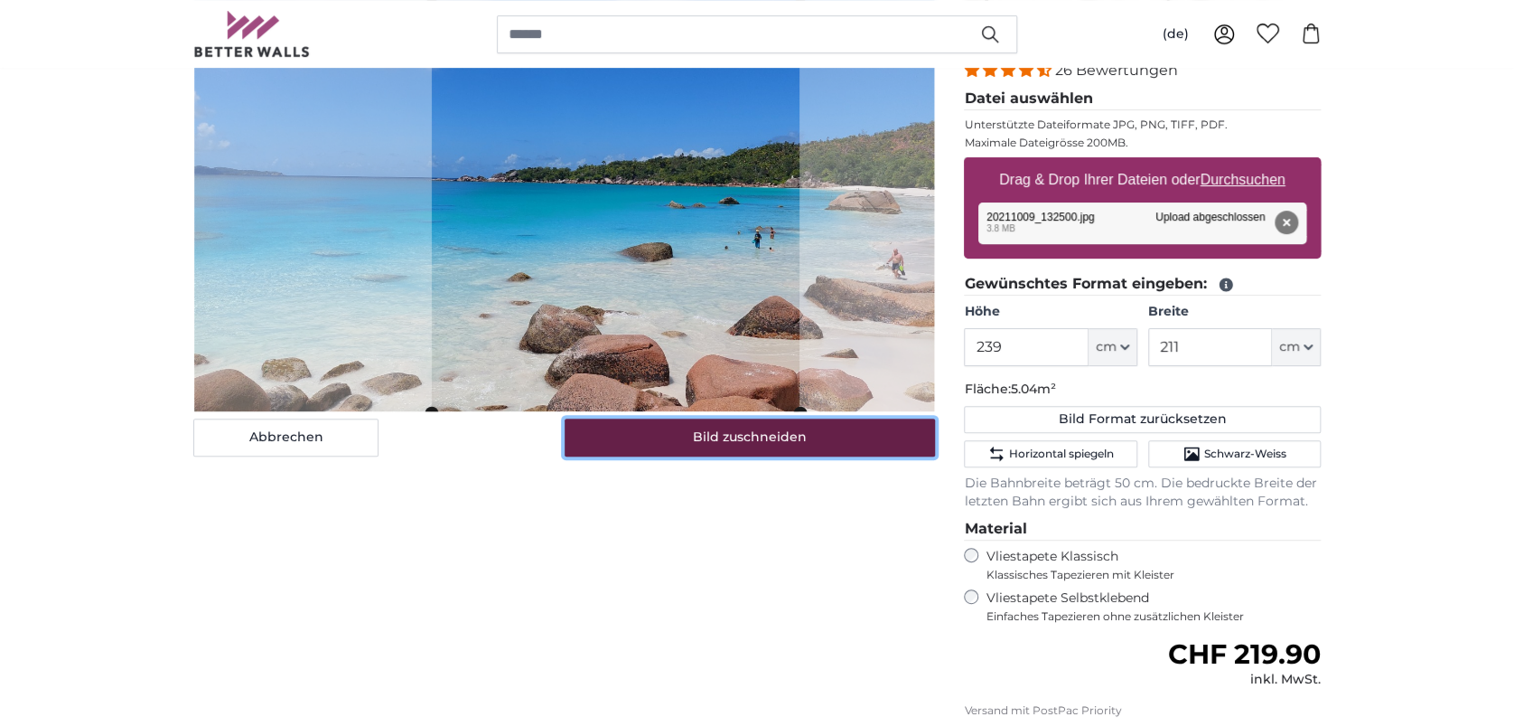
click at [752, 429] on button "Bild zuschneiden" at bounding box center [750, 437] width 371 height 38
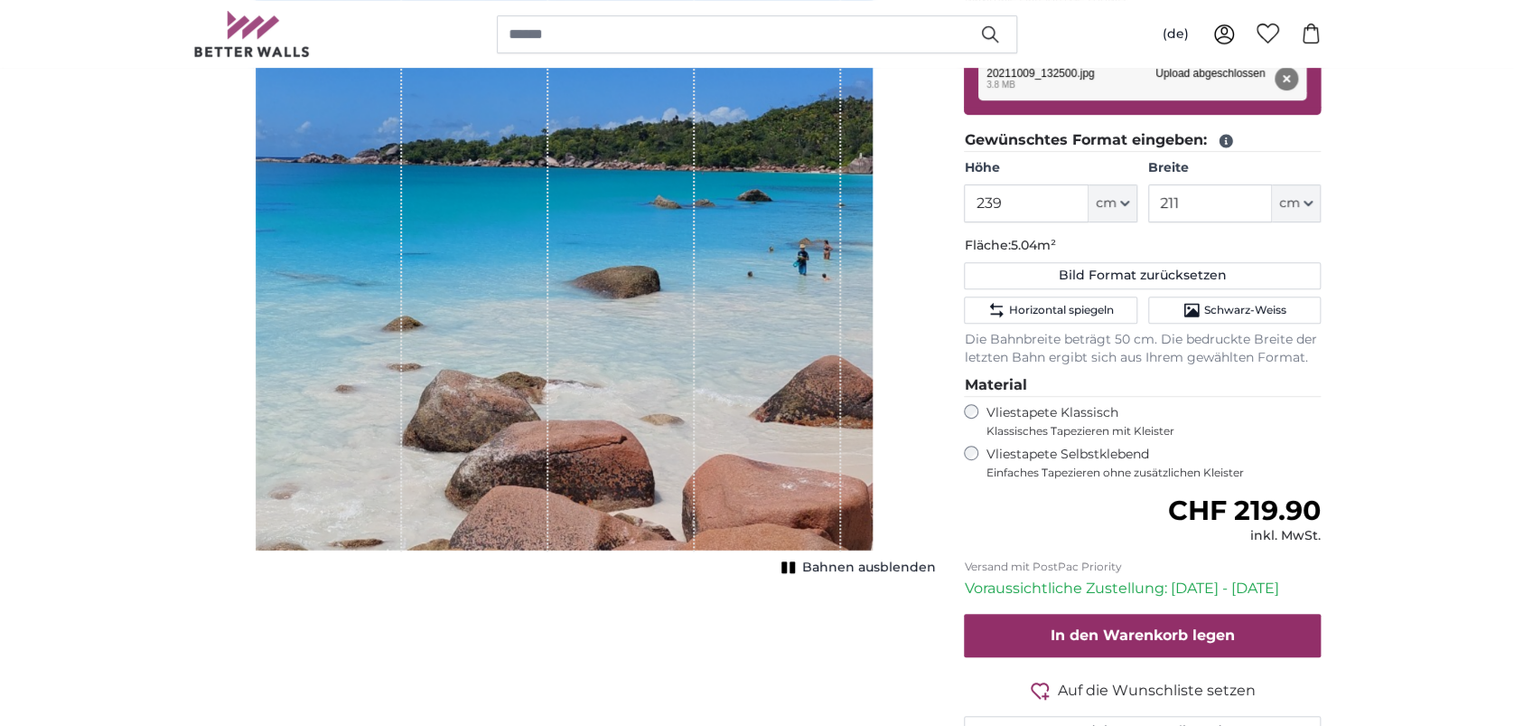
scroll to position [120, 0]
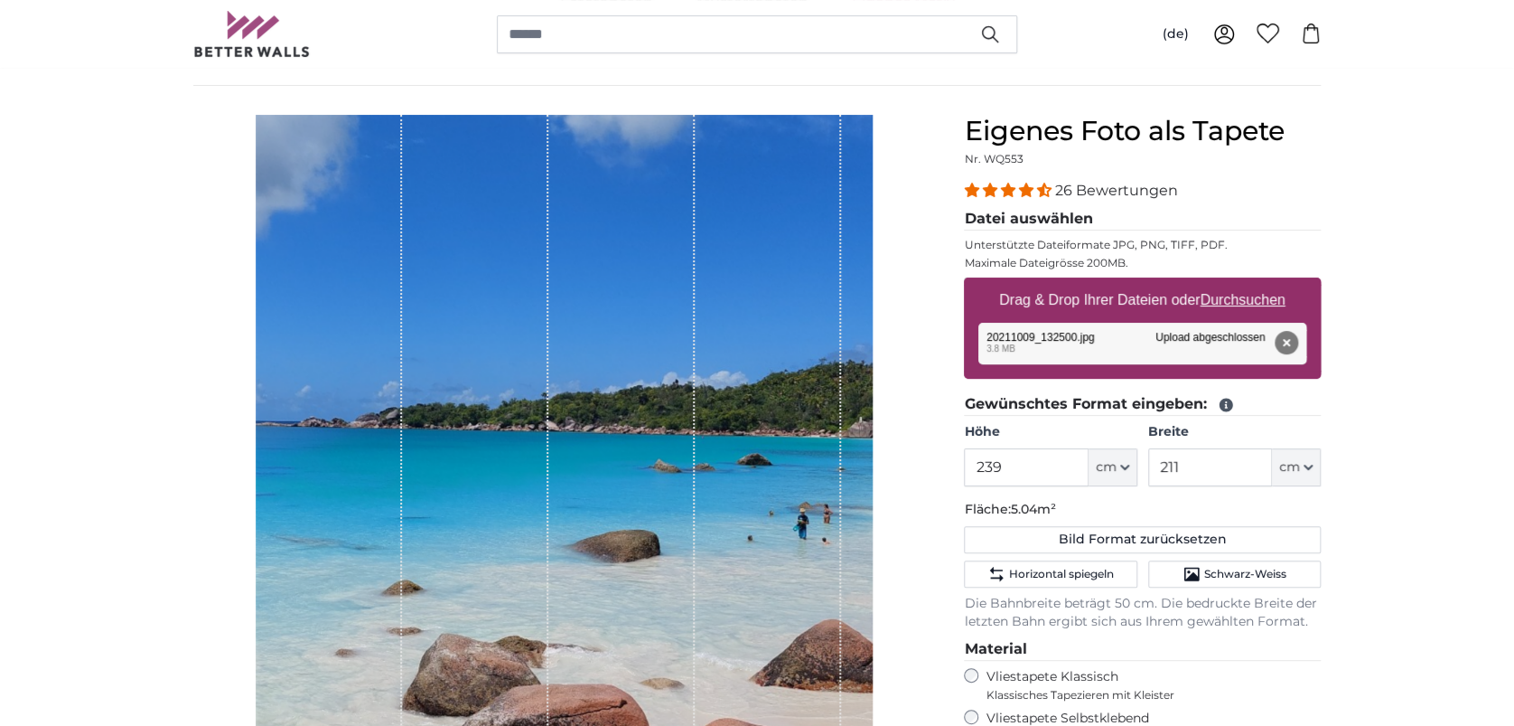
click at [1269, 296] on u "Durchsuchen" at bounding box center [1243, 299] width 85 height 15
click at [1269, 283] on input "Drag & Drop Ihrer Dateien oder Durchsuchen" at bounding box center [1142, 279] width 357 height 5
type input "**********"
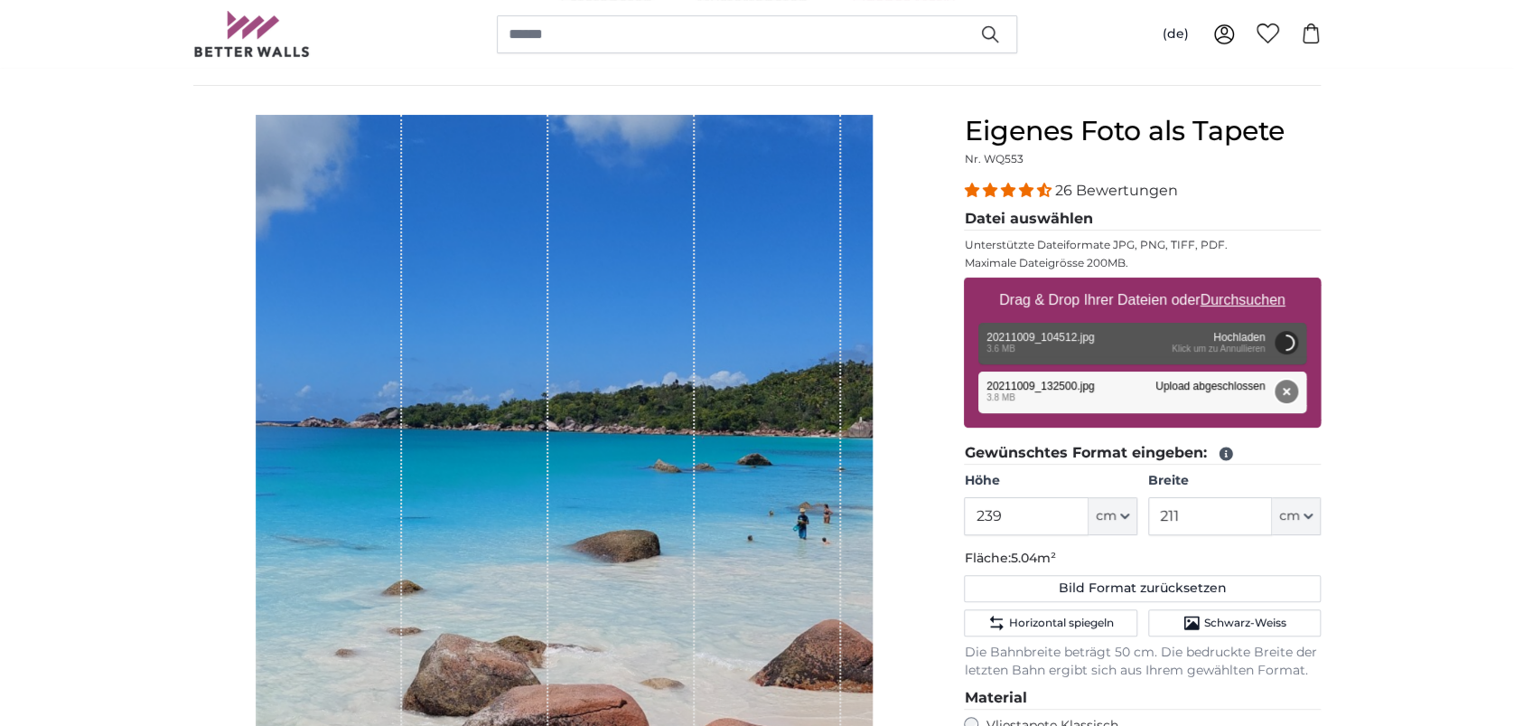
click at [1284, 386] on button "Entfernen" at bounding box center [1286, 390] width 23 height 23
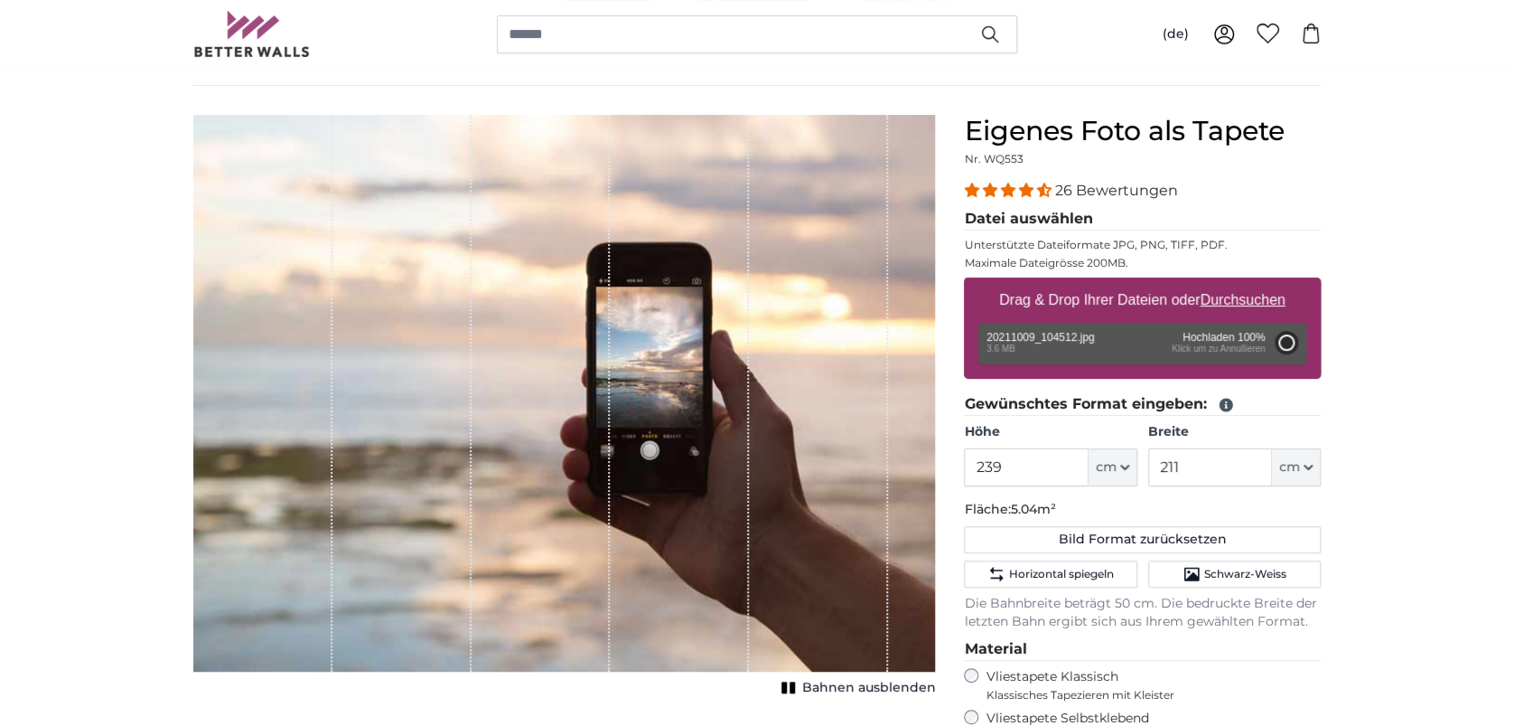
type input "200"
type input "356"
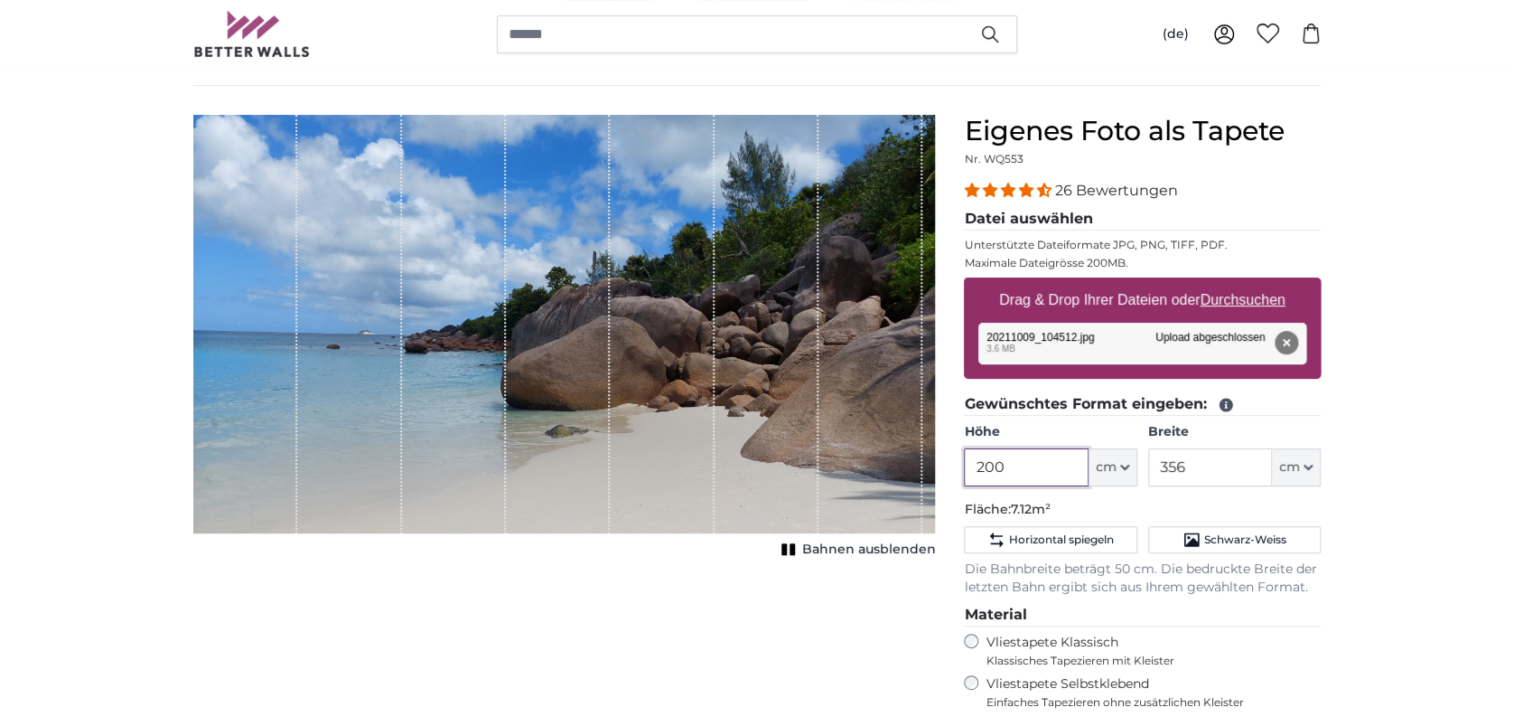
drag, startPoint x: 1034, startPoint y: 463, endPoint x: 774, endPoint y: 450, distance: 259.6
click at [774, 450] on product-detail "Abbrechen Bild zuschneiden Bahnen ausblenden Eigenes Foto als Tapete Nr. WQ553 …" at bounding box center [757, 552] width 1157 height 933
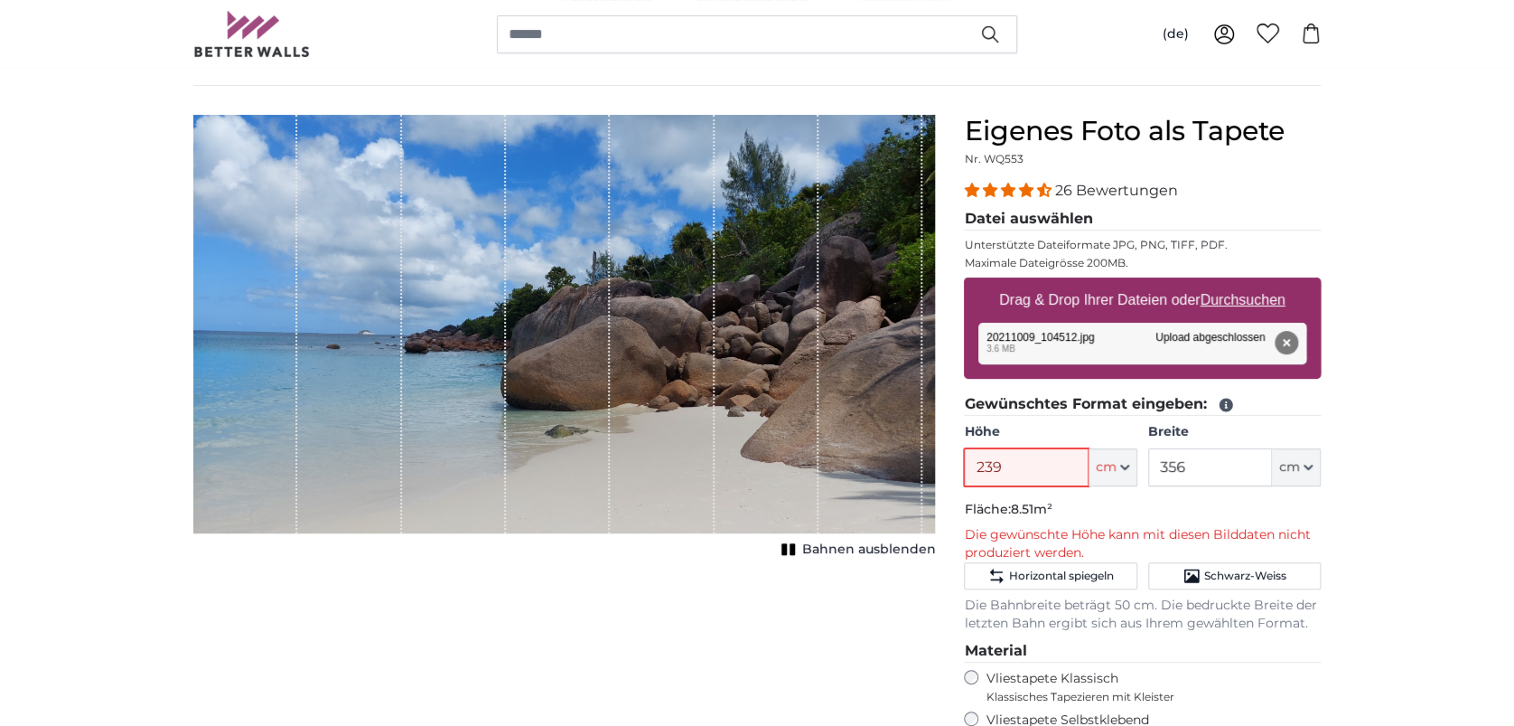
type input "239"
drag, startPoint x: 1181, startPoint y: 457, endPoint x: 1144, endPoint y: 455, distance: 37.1
click at [1144, 455] on div "Höhe 239 ft cm Centimeter (cm) Inches (inch) Feet (ft. in.) Breite 356 ft cm Ce…" at bounding box center [1142, 454] width 357 height 63
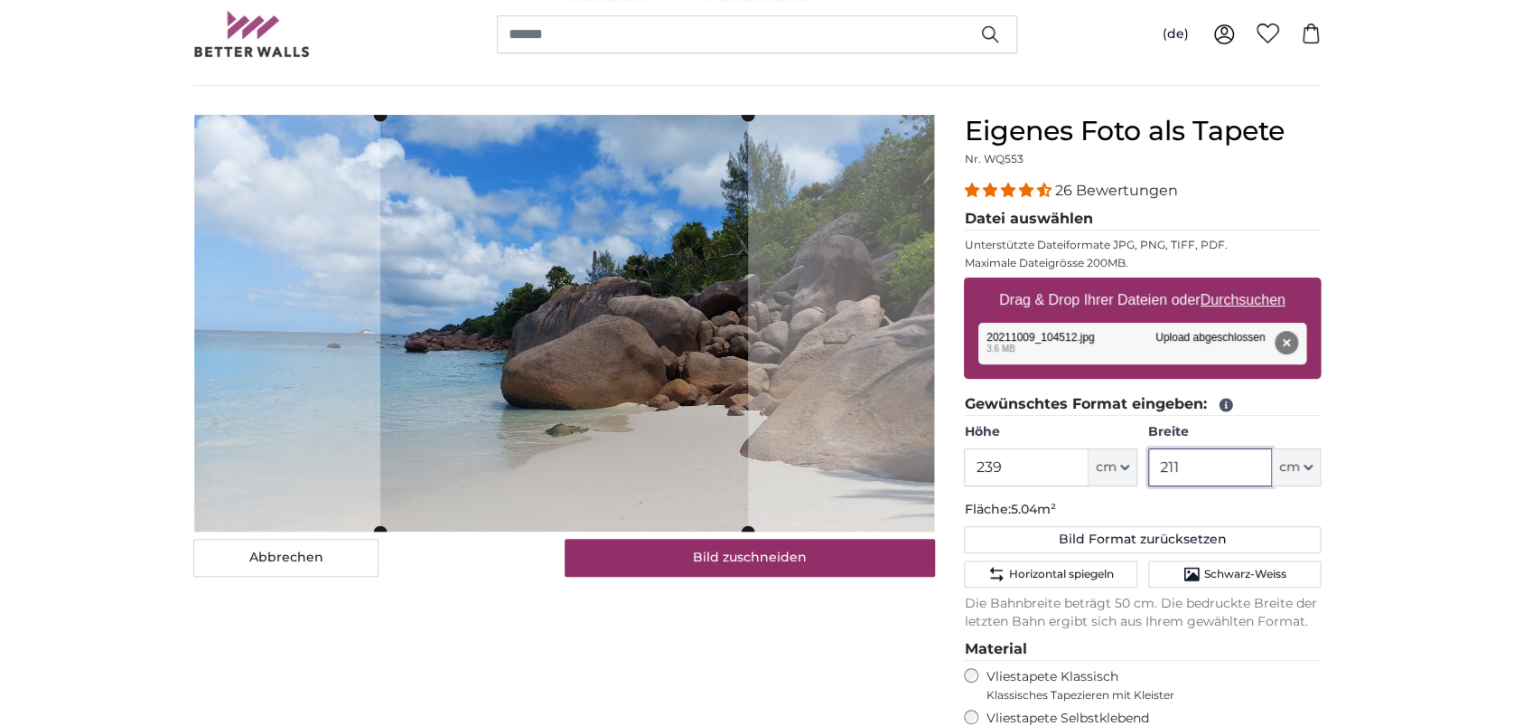
type input "211"
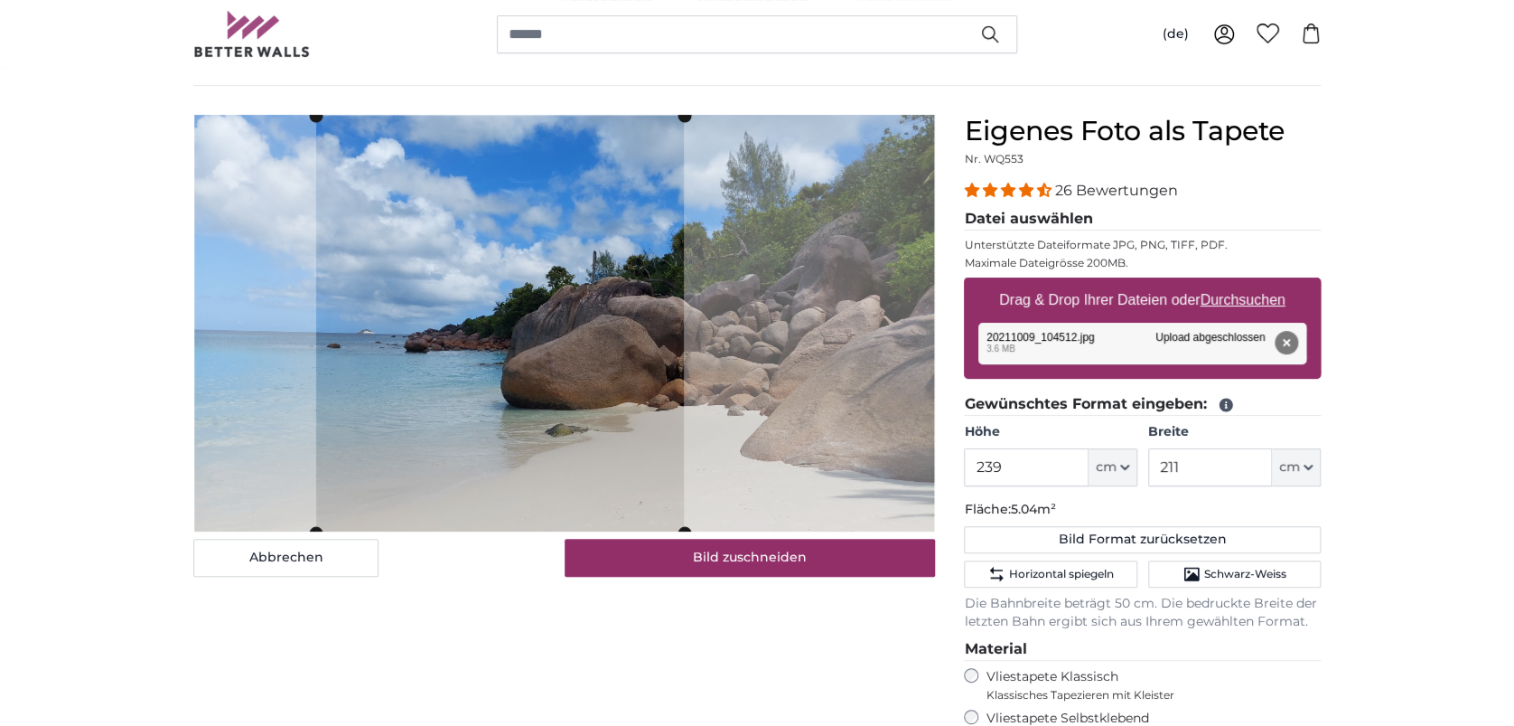
click at [648, 450] on cropper-handle at bounding box center [500, 324] width 368 height 417
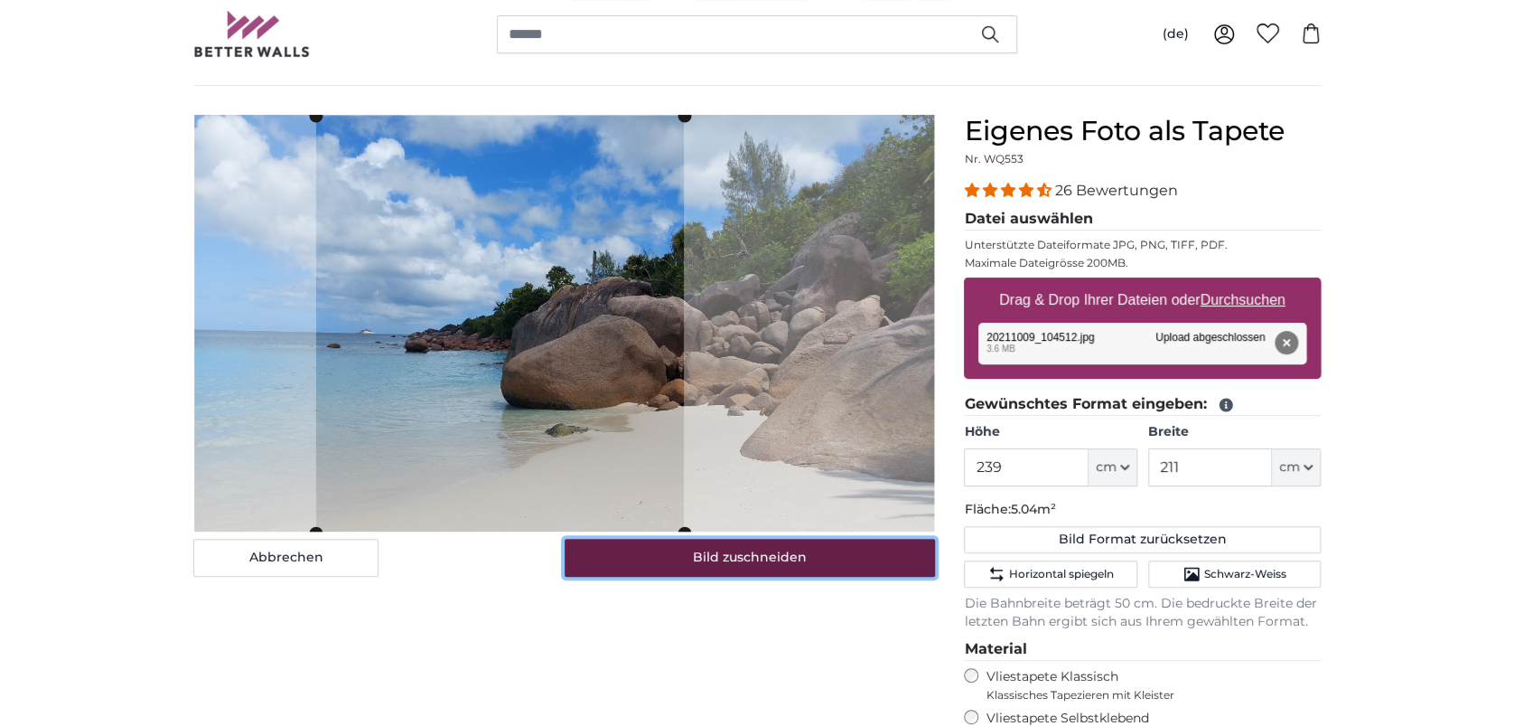
click at [764, 553] on button "Bild zuschneiden" at bounding box center [750, 558] width 371 height 38
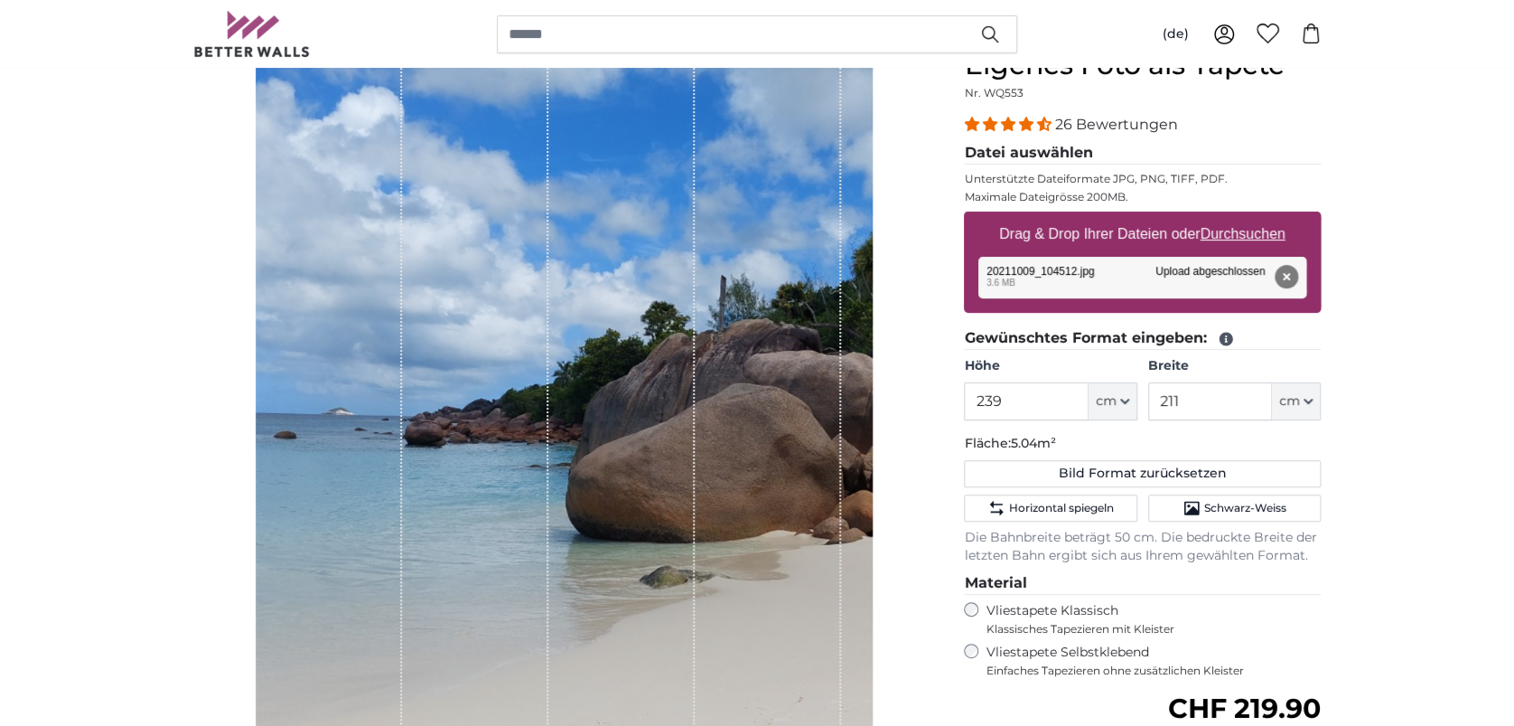
scroll to position [240, 0]
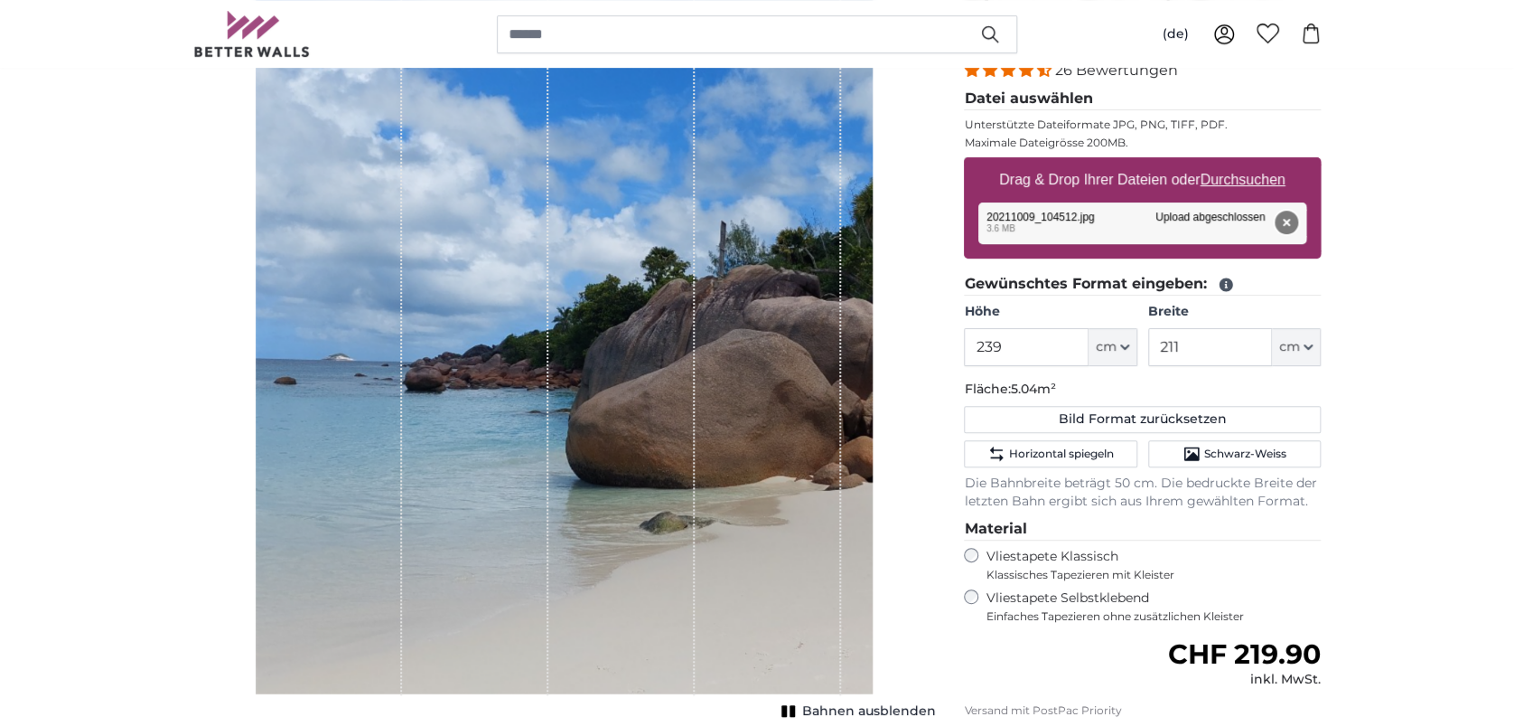
click at [1288, 211] on button "Entfernen" at bounding box center [1286, 222] width 23 height 23
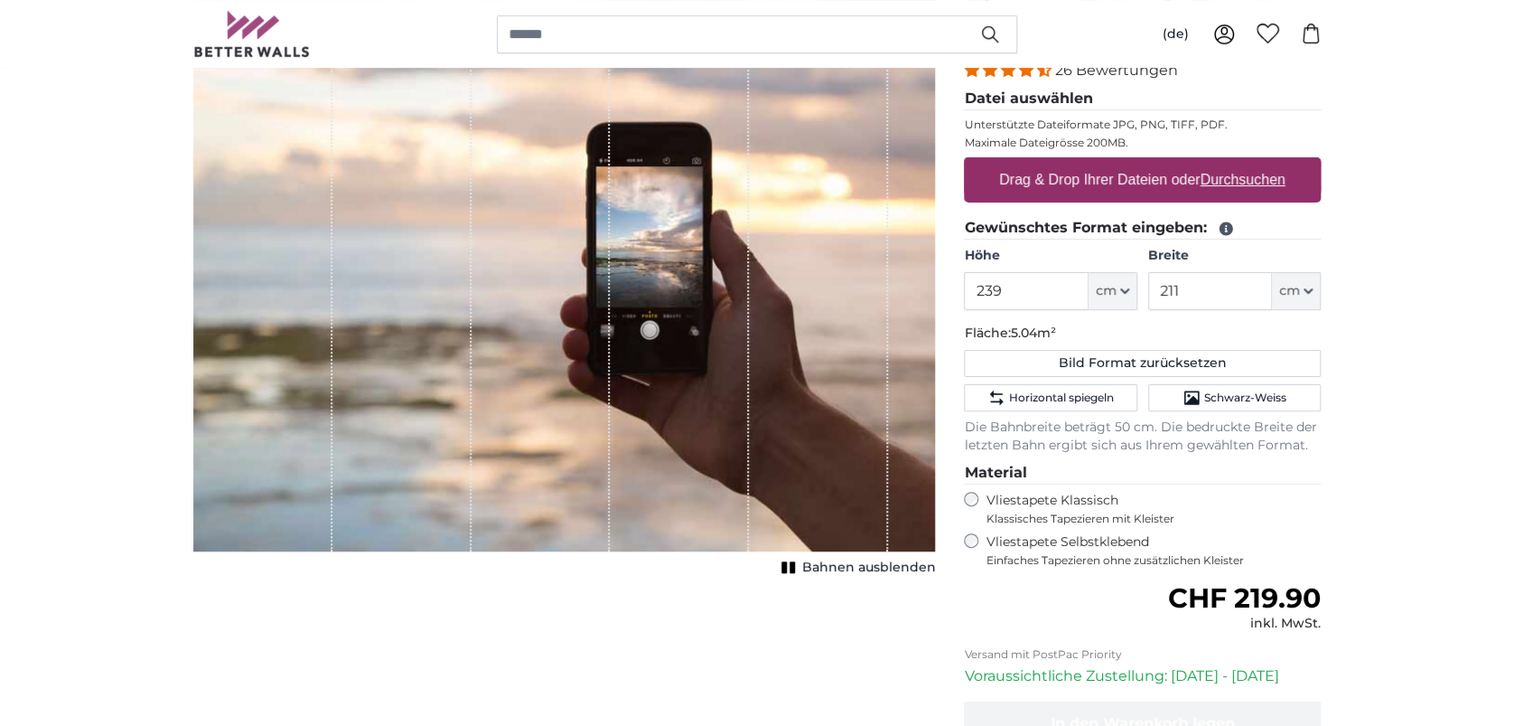
click at [1269, 183] on u "Durchsuchen" at bounding box center [1243, 179] width 85 height 15
click at [1269, 163] on input "Drag & Drop Ihrer Dateien oder Durchsuchen" at bounding box center [1142, 159] width 357 height 5
type input "**********"
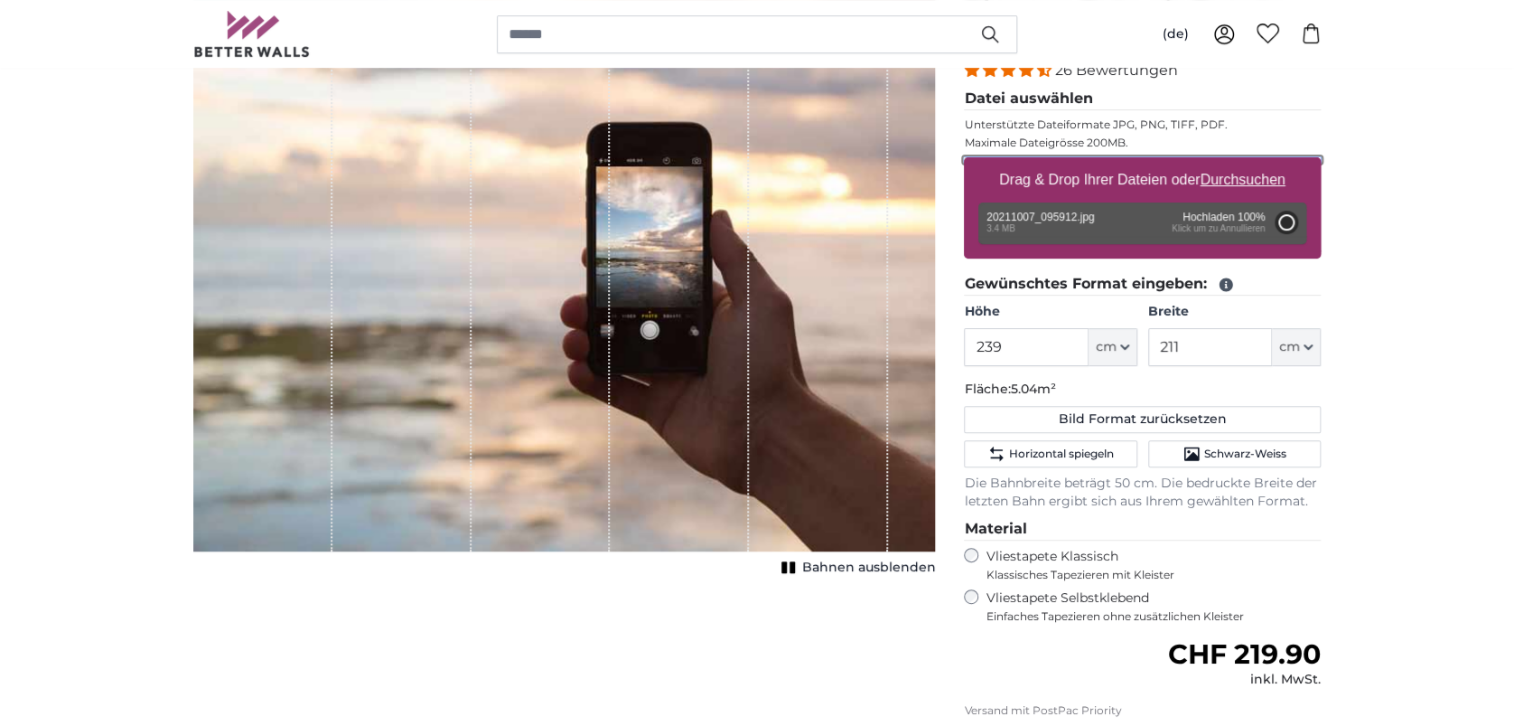
type input "200"
type input "356"
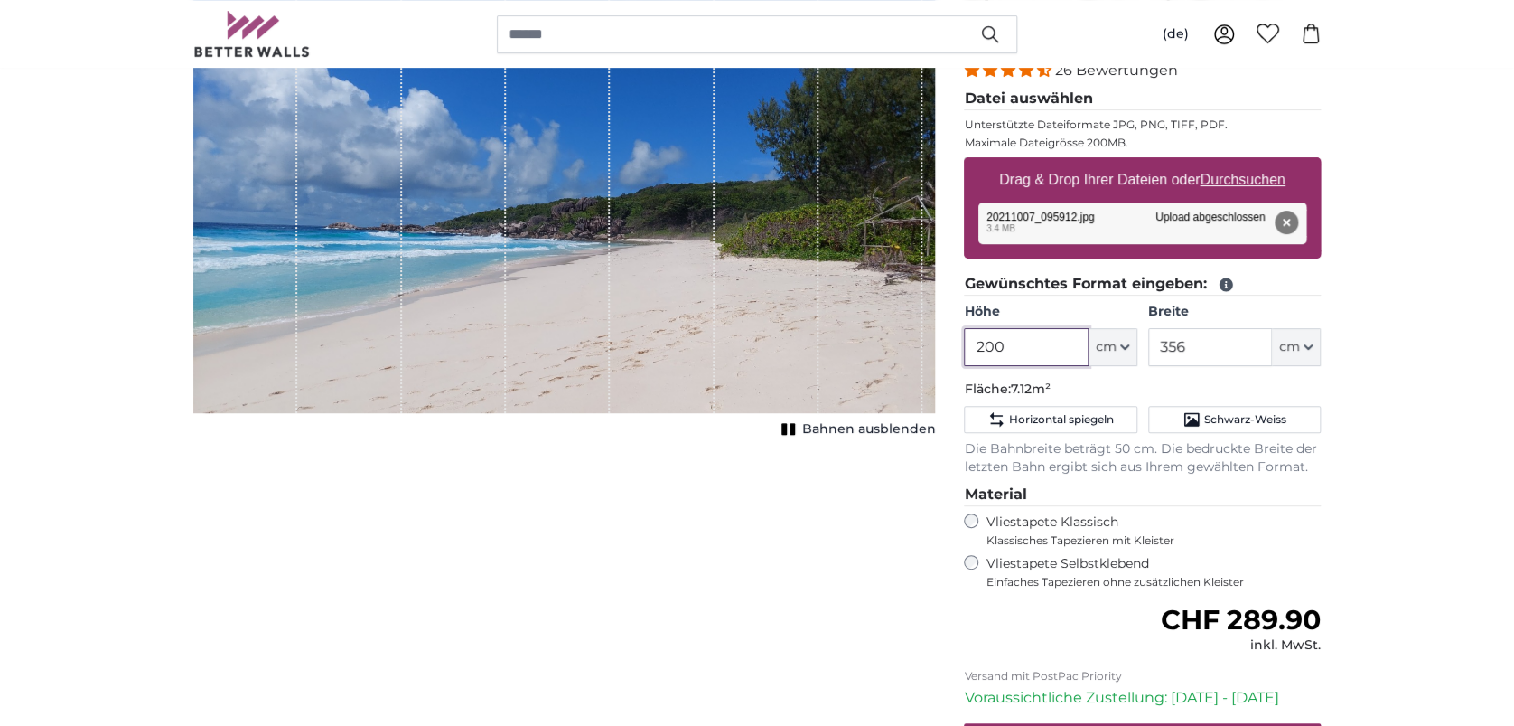
drag, startPoint x: 1020, startPoint y: 360, endPoint x: 971, endPoint y: 351, distance: 49.6
click at [971, 351] on input "200" at bounding box center [1026, 347] width 124 height 38
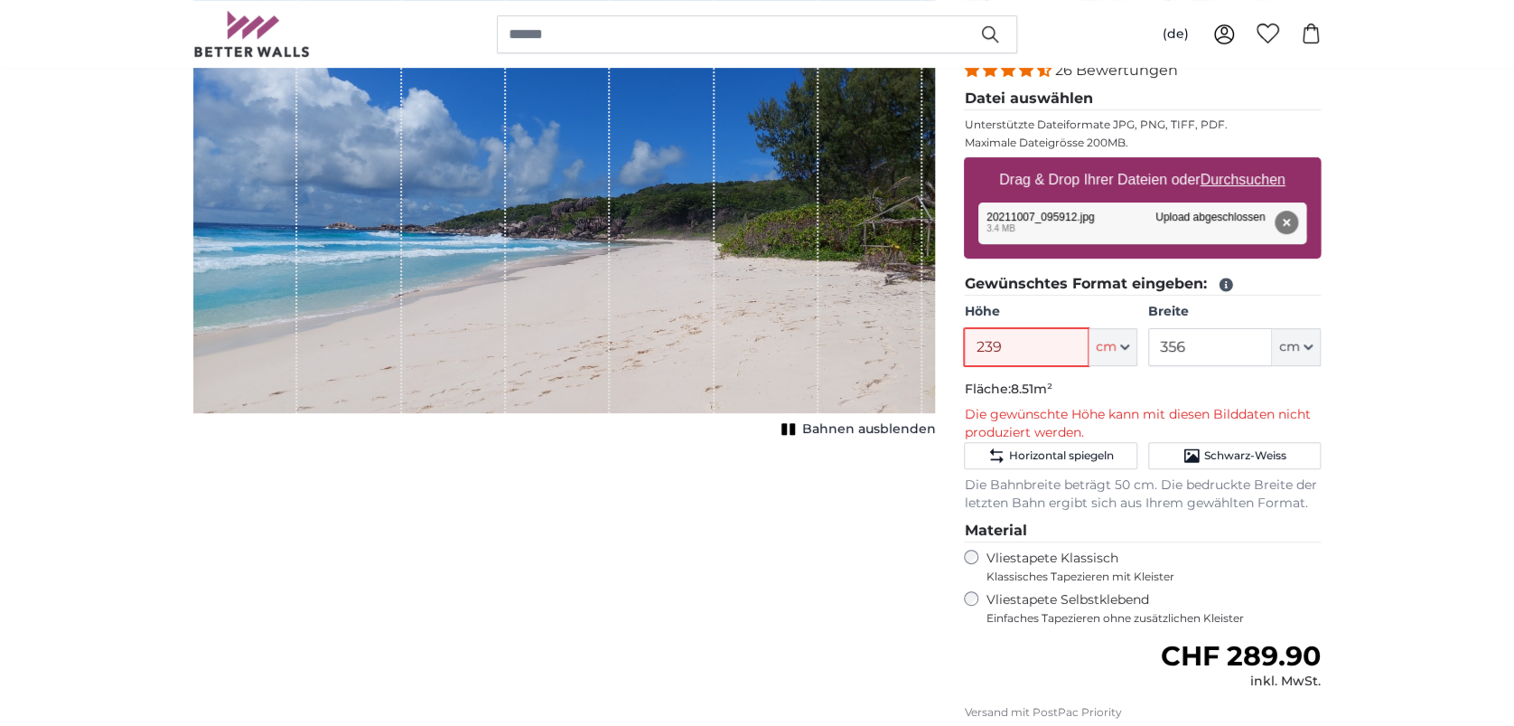
type input "239"
drag, startPoint x: 1192, startPoint y: 351, endPoint x: 1142, endPoint y: 350, distance: 49.7
click at [1142, 350] on div "Höhe 239 ft cm Centimeter (cm) Inches (inch) Feet (ft. in.) Breite 356 ft cm Ce…" at bounding box center [1142, 334] width 357 height 63
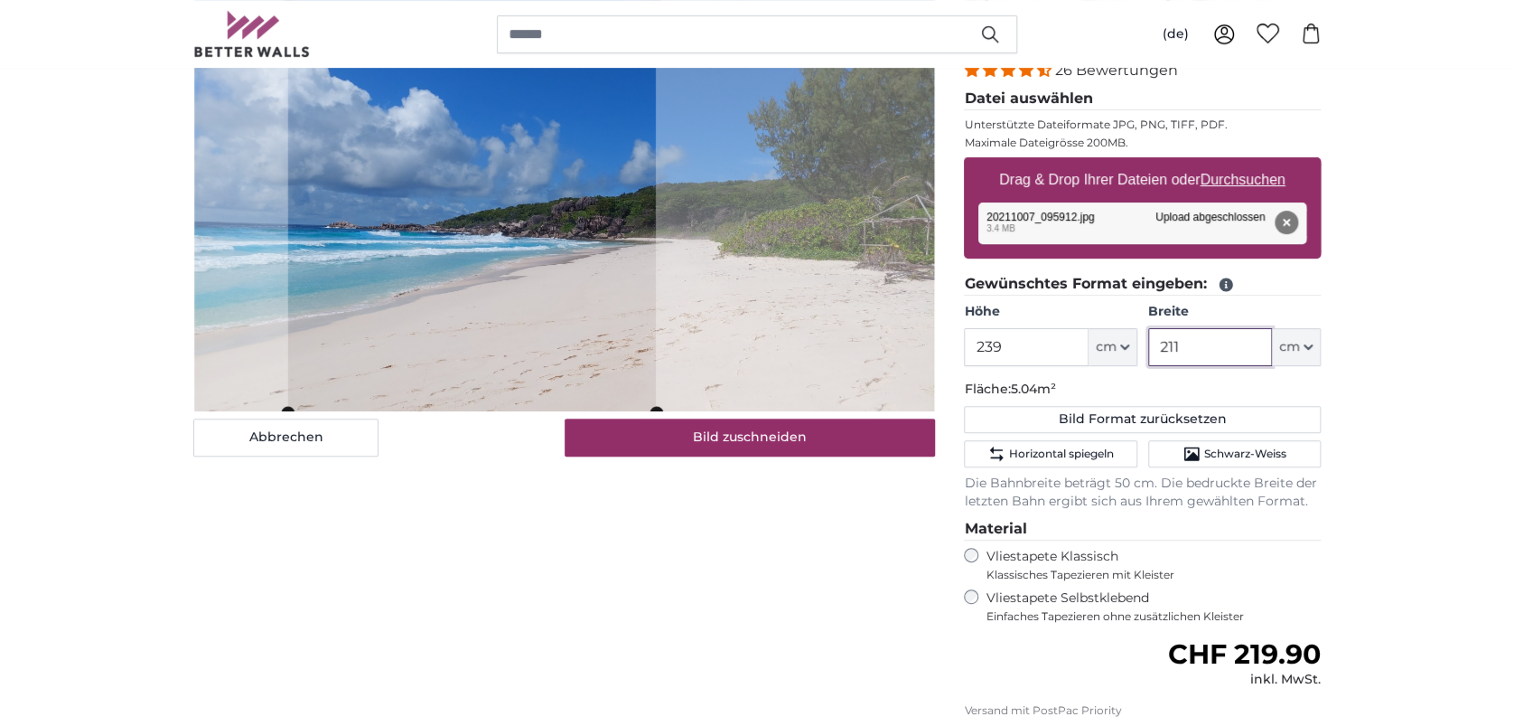
click at [392, 344] on cropper-handle at bounding box center [472, 203] width 368 height 417
click at [413, 347] on cropper-handle at bounding box center [483, 203] width 368 height 417
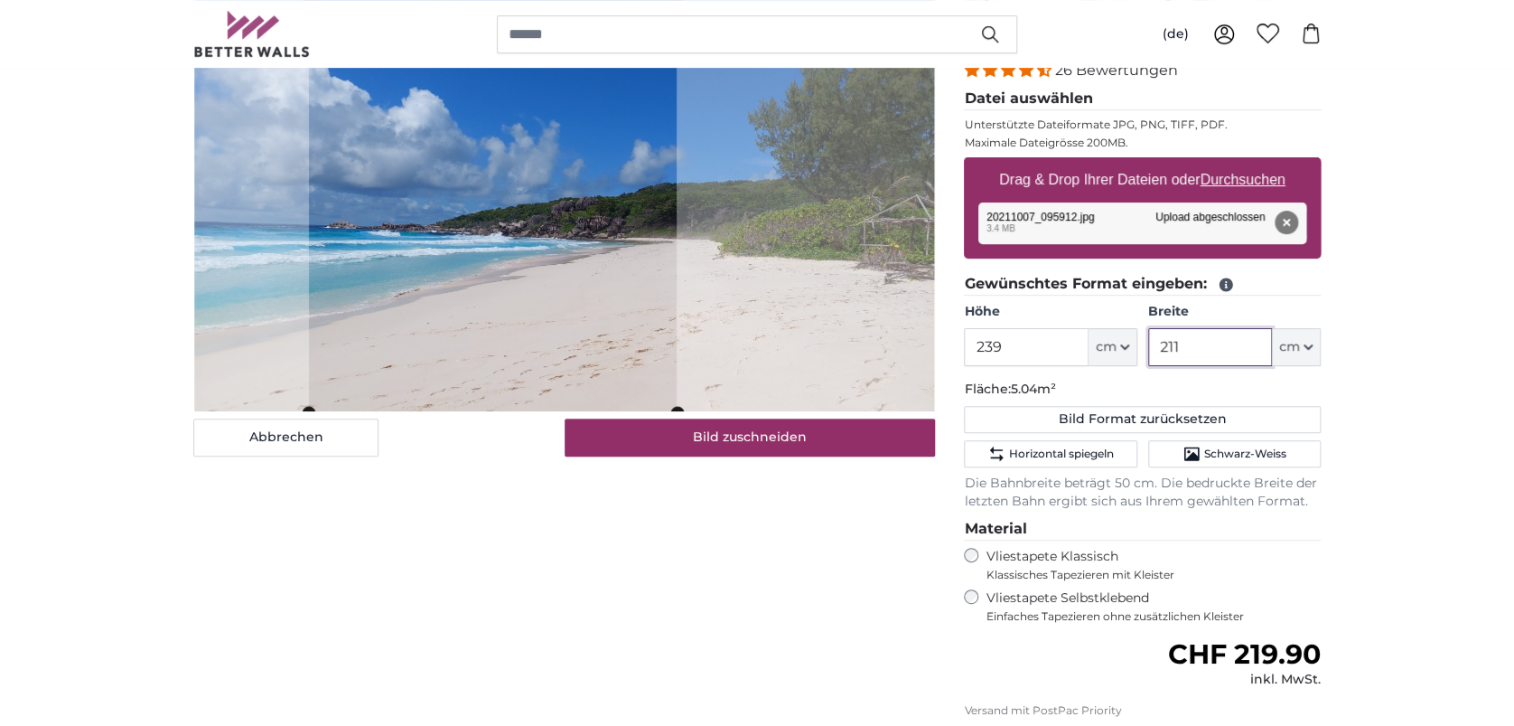
click at [548, 289] on cropper-handle at bounding box center [493, 203] width 368 height 417
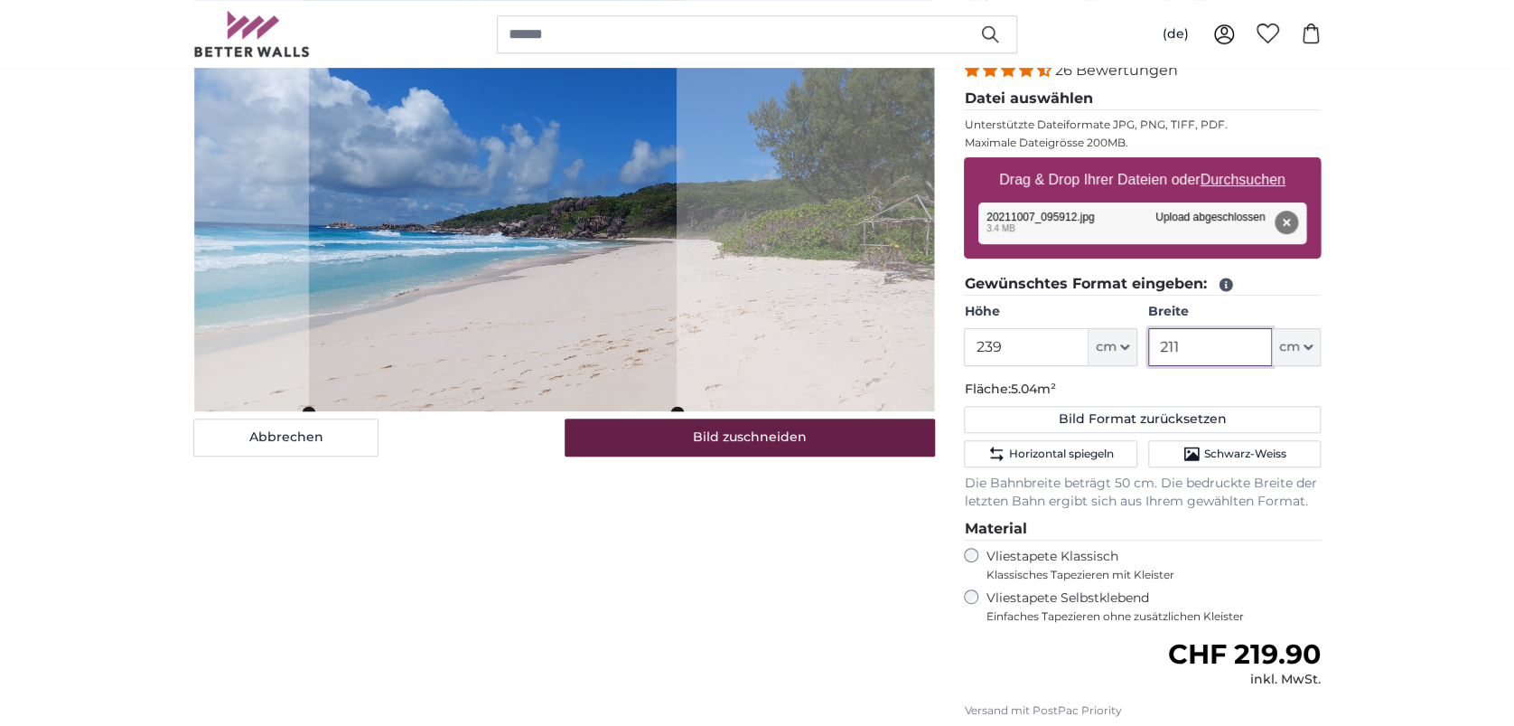
type input "211"
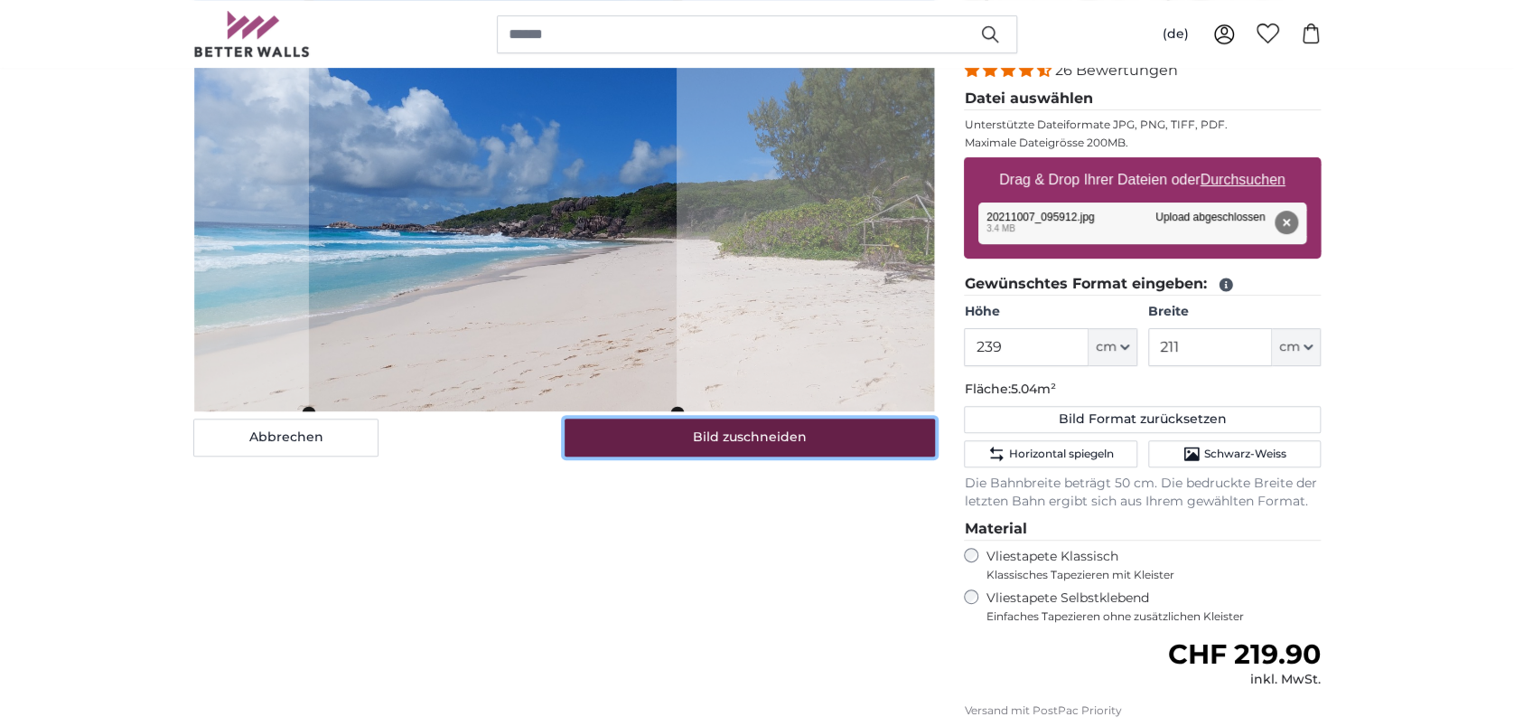
click at [717, 439] on button "Bild zuschneiden" at bounding box center [750, 437] width 371 height 38
